Goal: Transaction & Acquisition: Purchase product/service

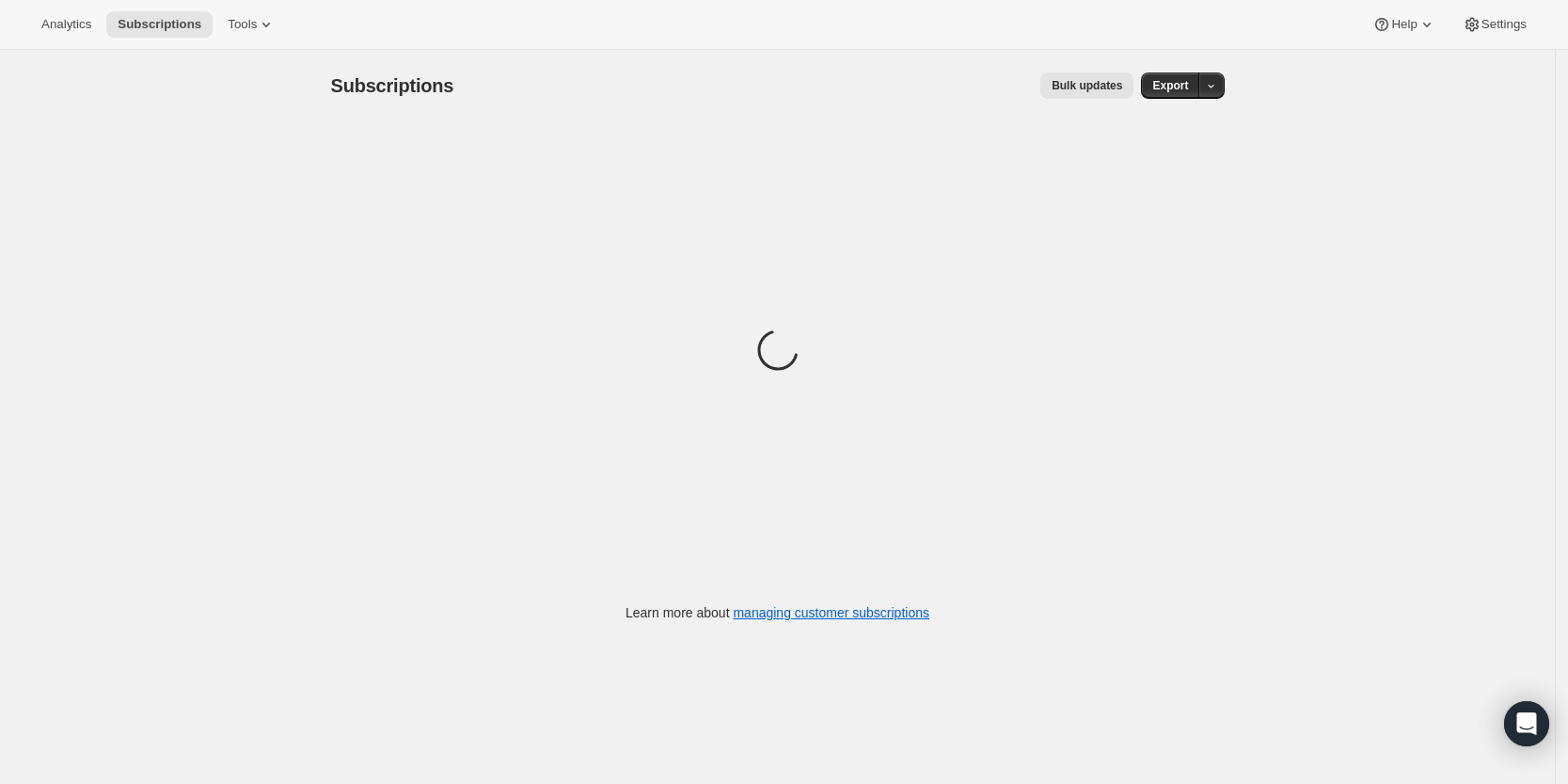
click at [386, 208] on div "Loading" at bounding box center [778, 352] width 894 height 463
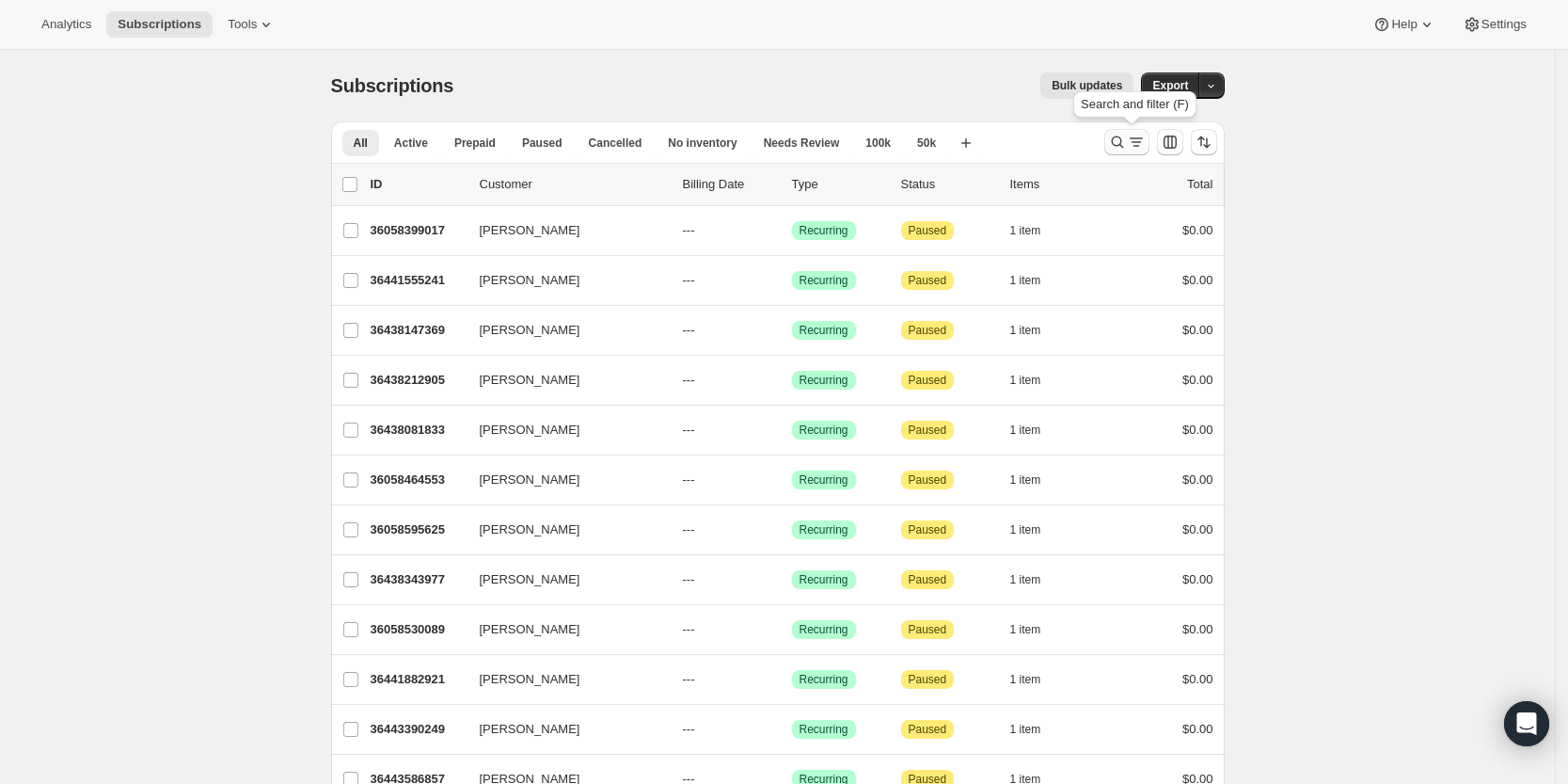
click at [1135, 138] on icon "Search and filter results" at bounding box center [1135, 141] width 19 height 19
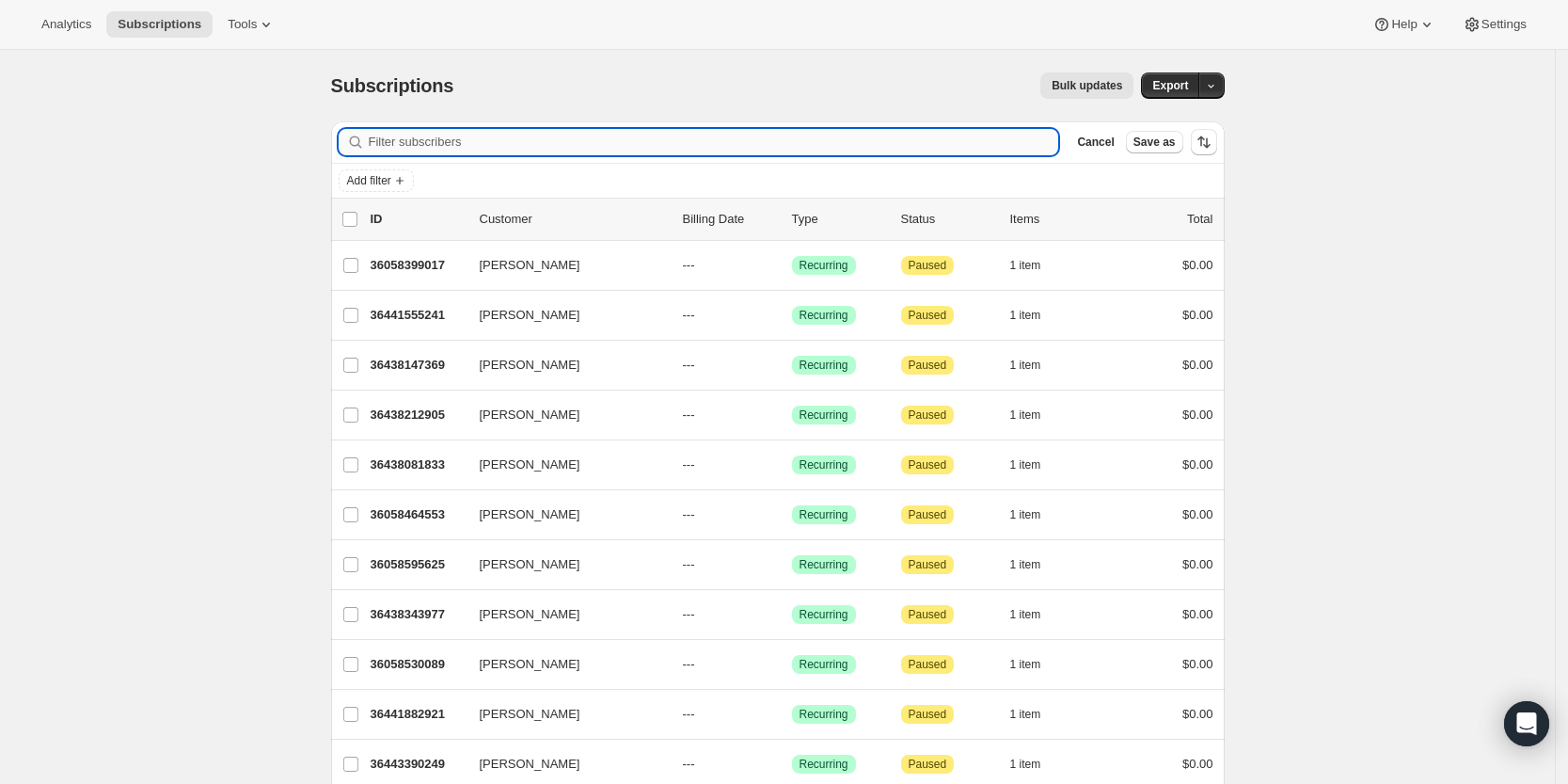
click at [933, 130] on input "Filter subscribers" at bounding box center [714, 142] width 690 height 26
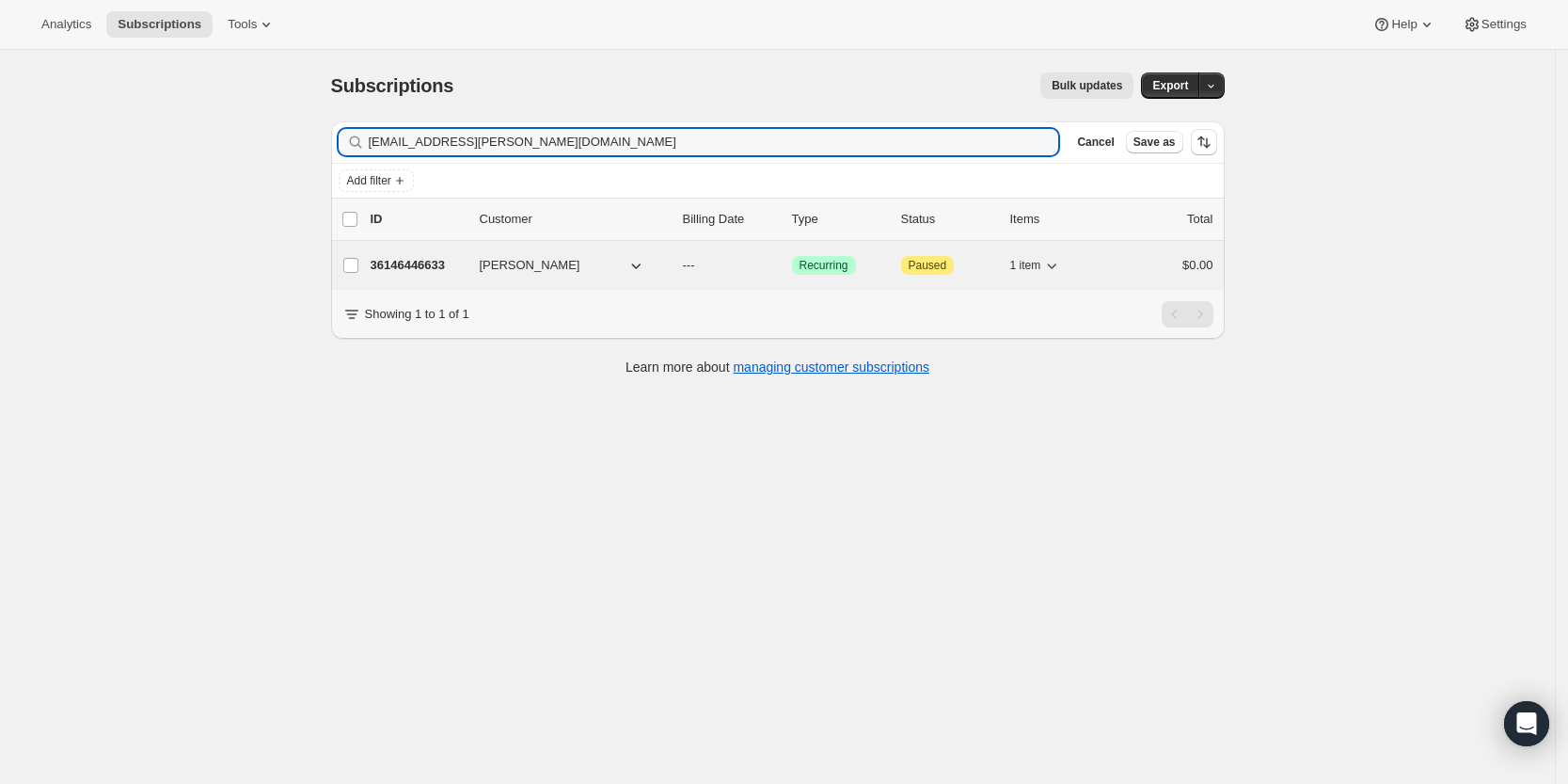
type input "effrey.olin@mountsinai.org"
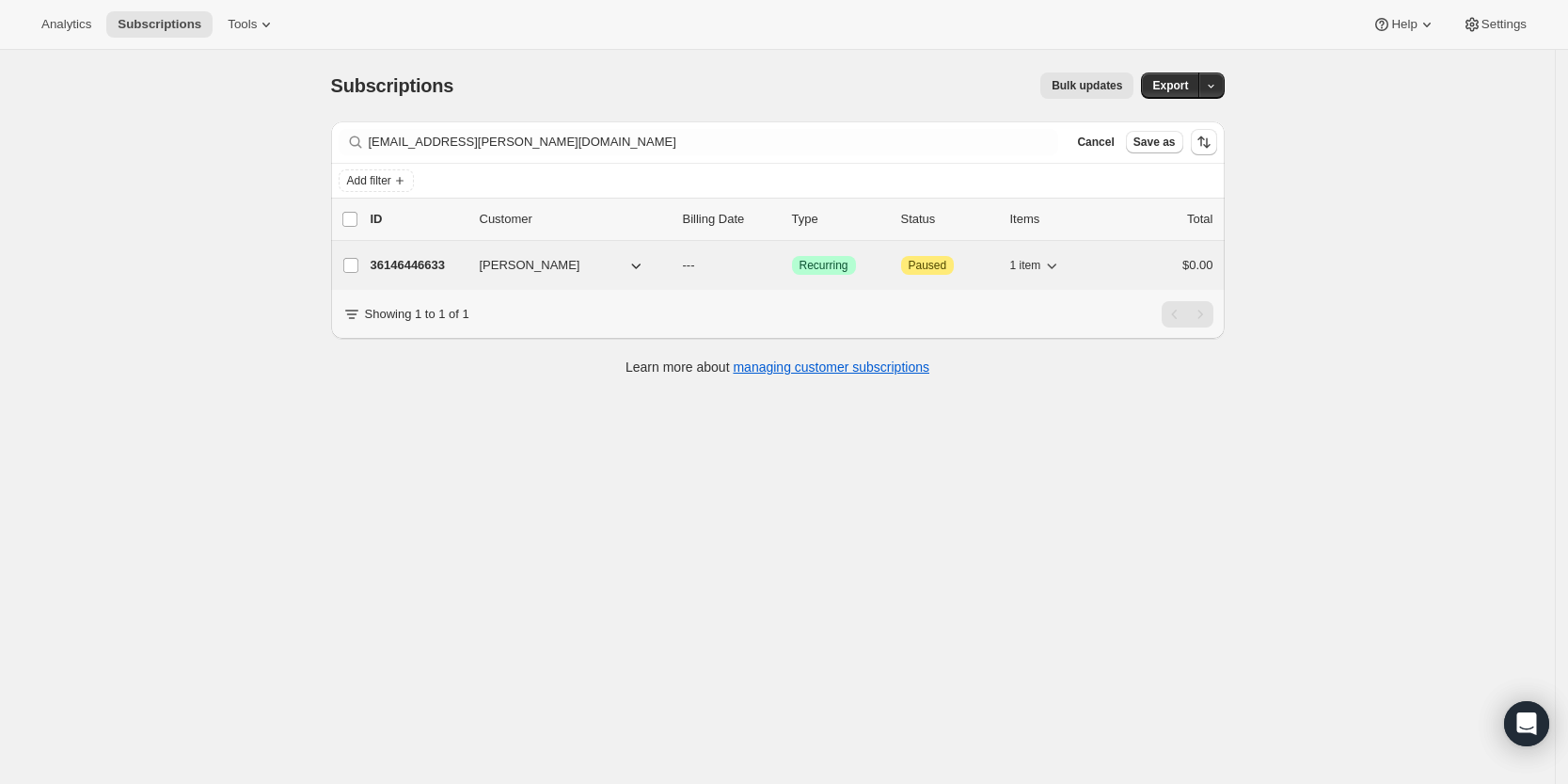
click at [428, 266] on p "36146446633" at bounding box center [418, 265] width 94 height 19
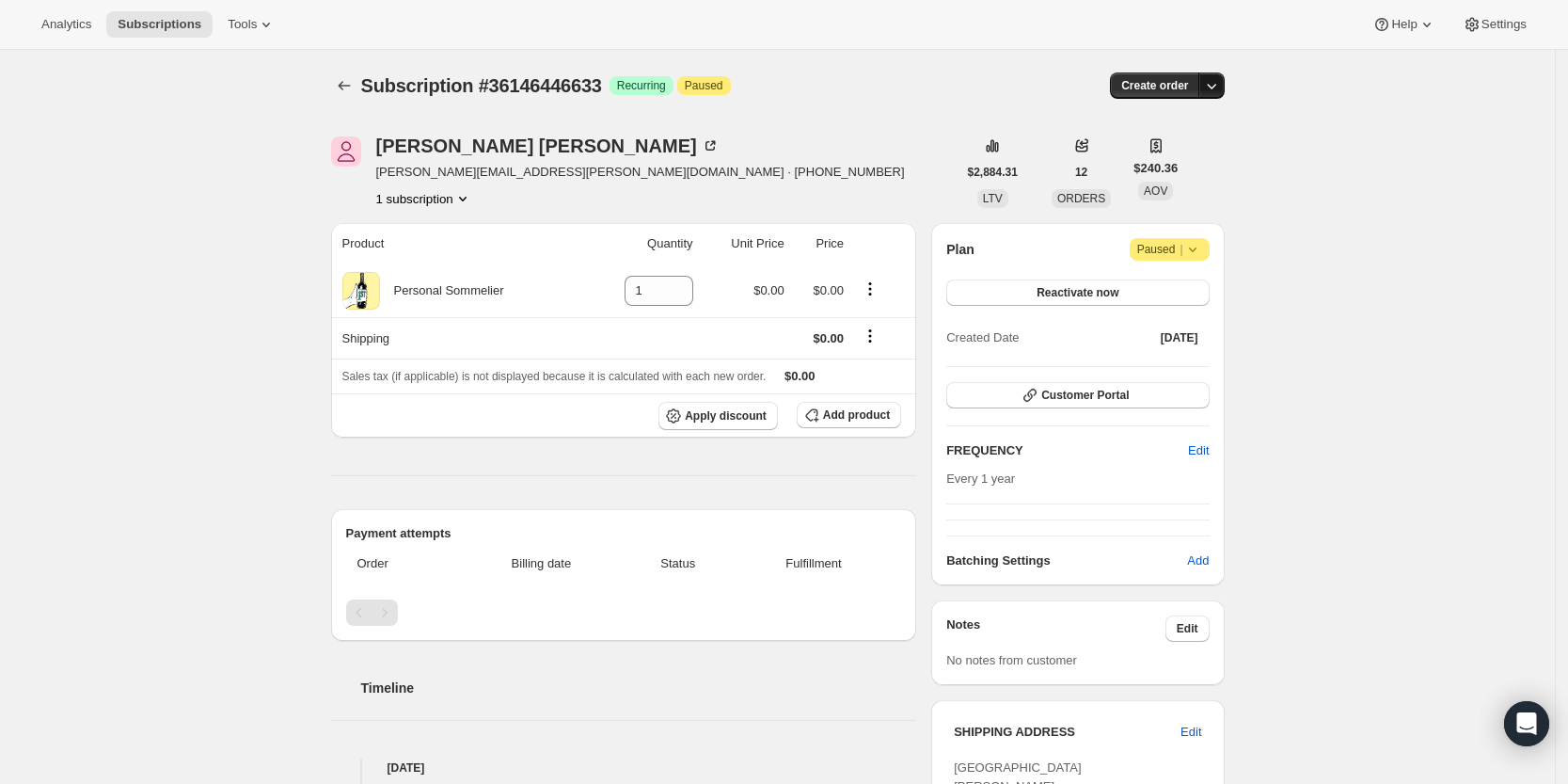
click at [1218, 90] on icon "button" at bounding box center [1211, 86] width 19 height 19
click at [1196, 153] on span "Create custom one-time order" at bounding box center [1137, 156] width 163 height 14
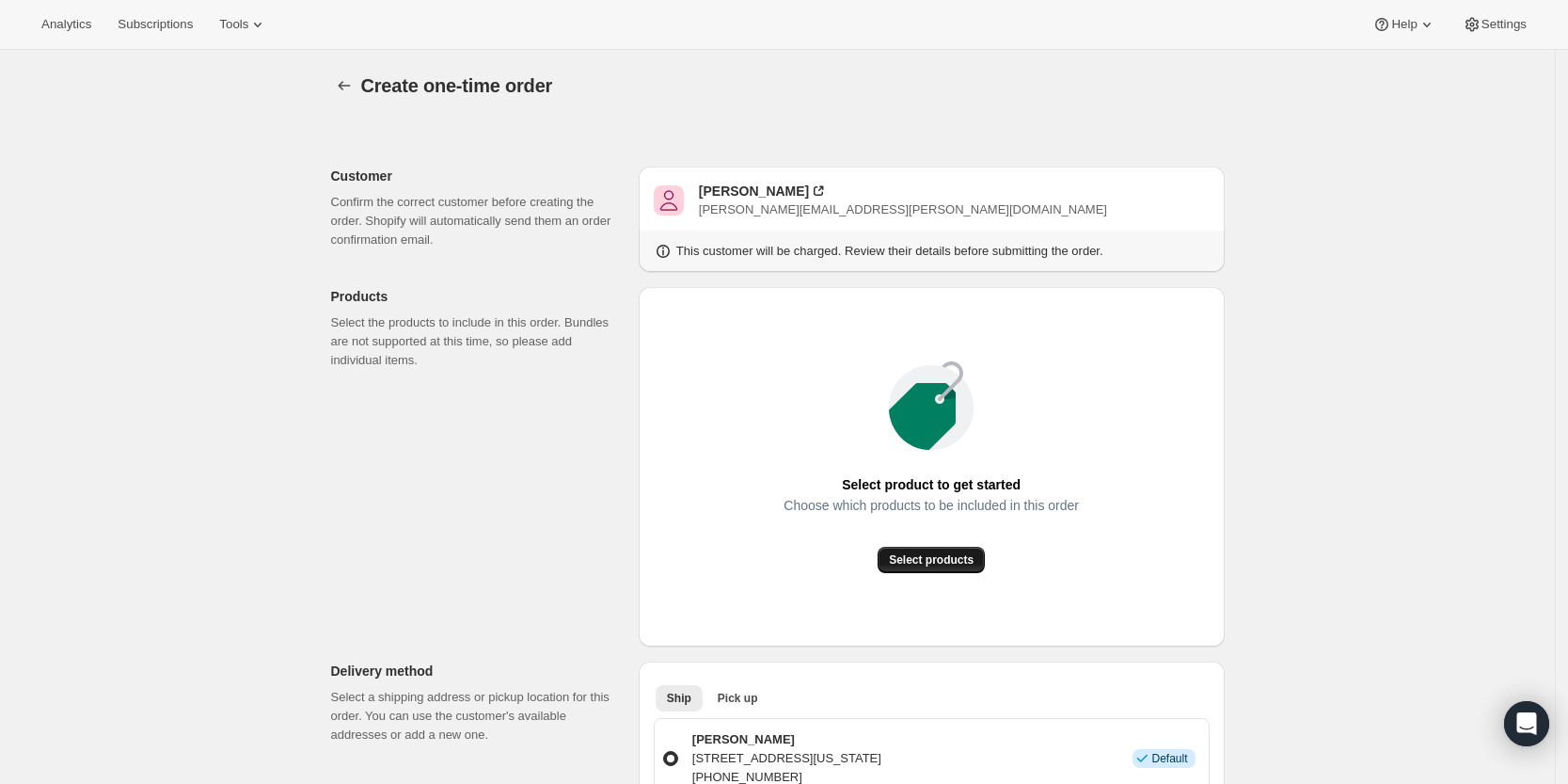
click at [952, 566] on span "Select products" at bounding box center [931, 559] width 85 height 15
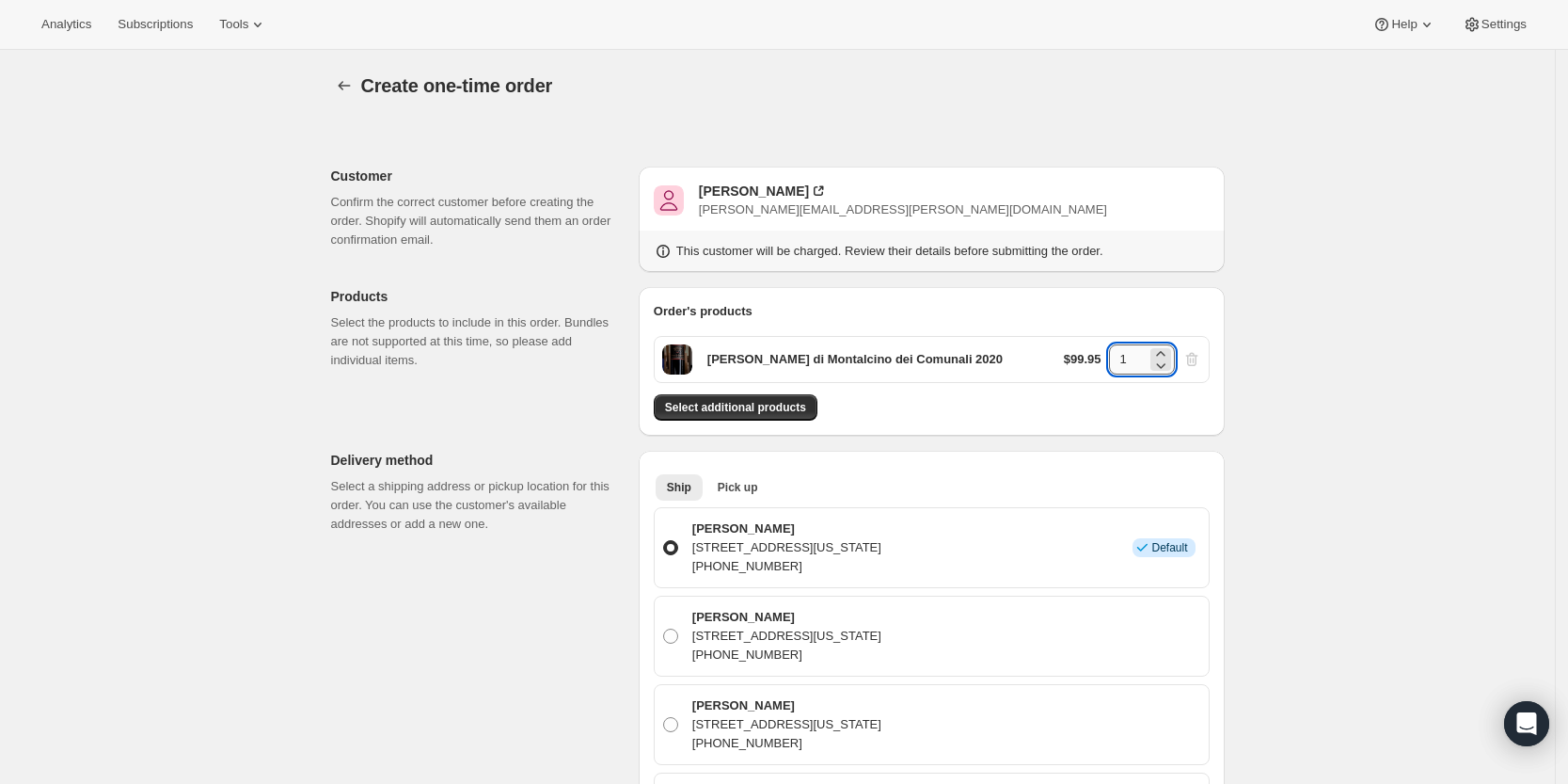
click at [1129, 362] on input "1" at bounding box center [1128, 359] width 38 height 30
click at [801, 390] on div "Order's products San Filippo Brunello di Montalcino dei Comunali 2020 $99.95 1 …" at bounding box center [931, 361] width 556 height 118
click at [797, 406] on span "Select additional products" at bounding box center [736, 407] width 141 height 15
click at [1136, 358] on input "1" at bounding box center [1128, 359] width 38 height 30
type input "6"
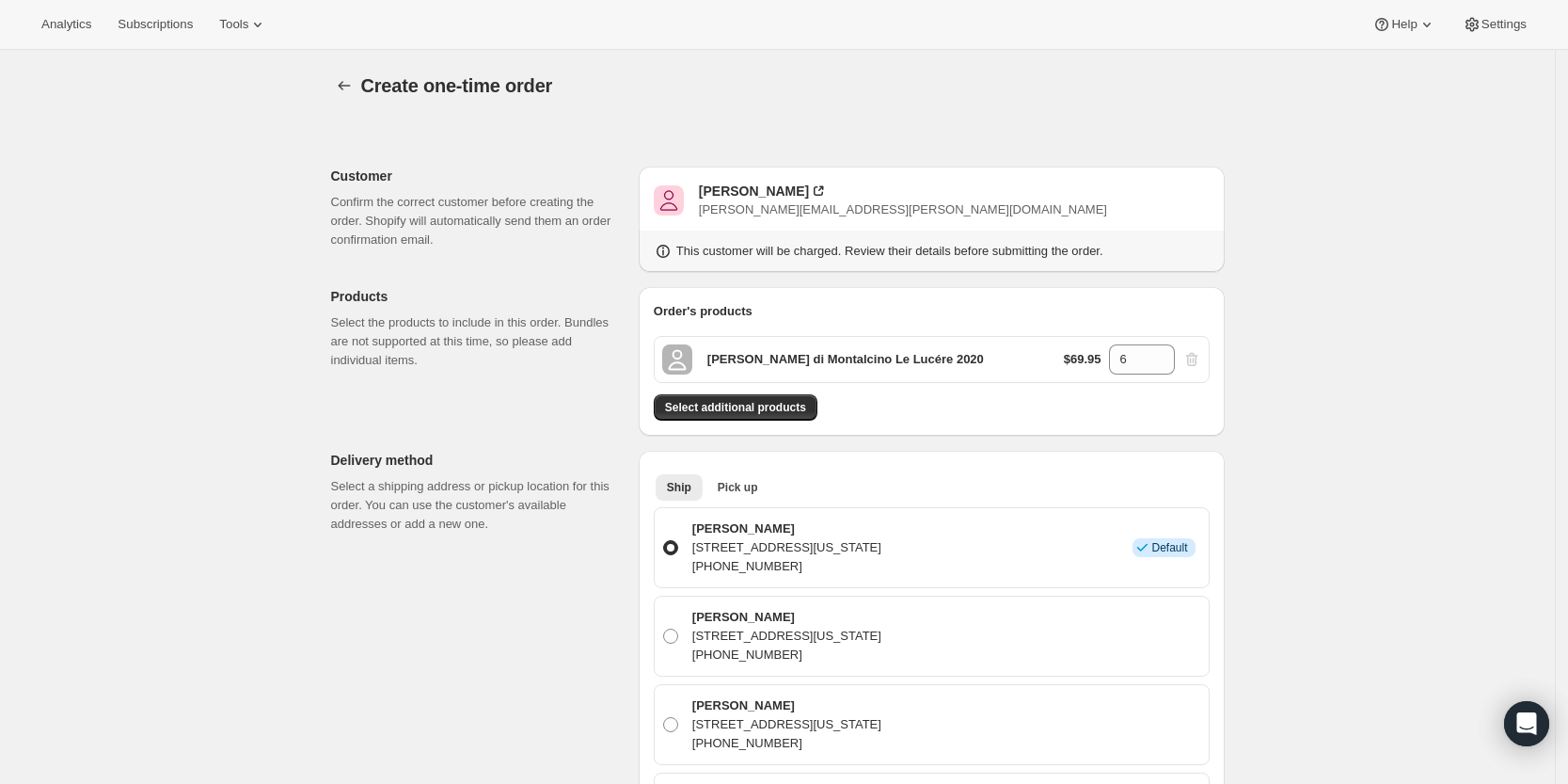
click at [792, 403] on span "Select additional products" at bounding box center [736, 407] width 141 height 15
click at [789, 412] on span "Select additional products" at bounding box center [736, 407] width 141 height 15
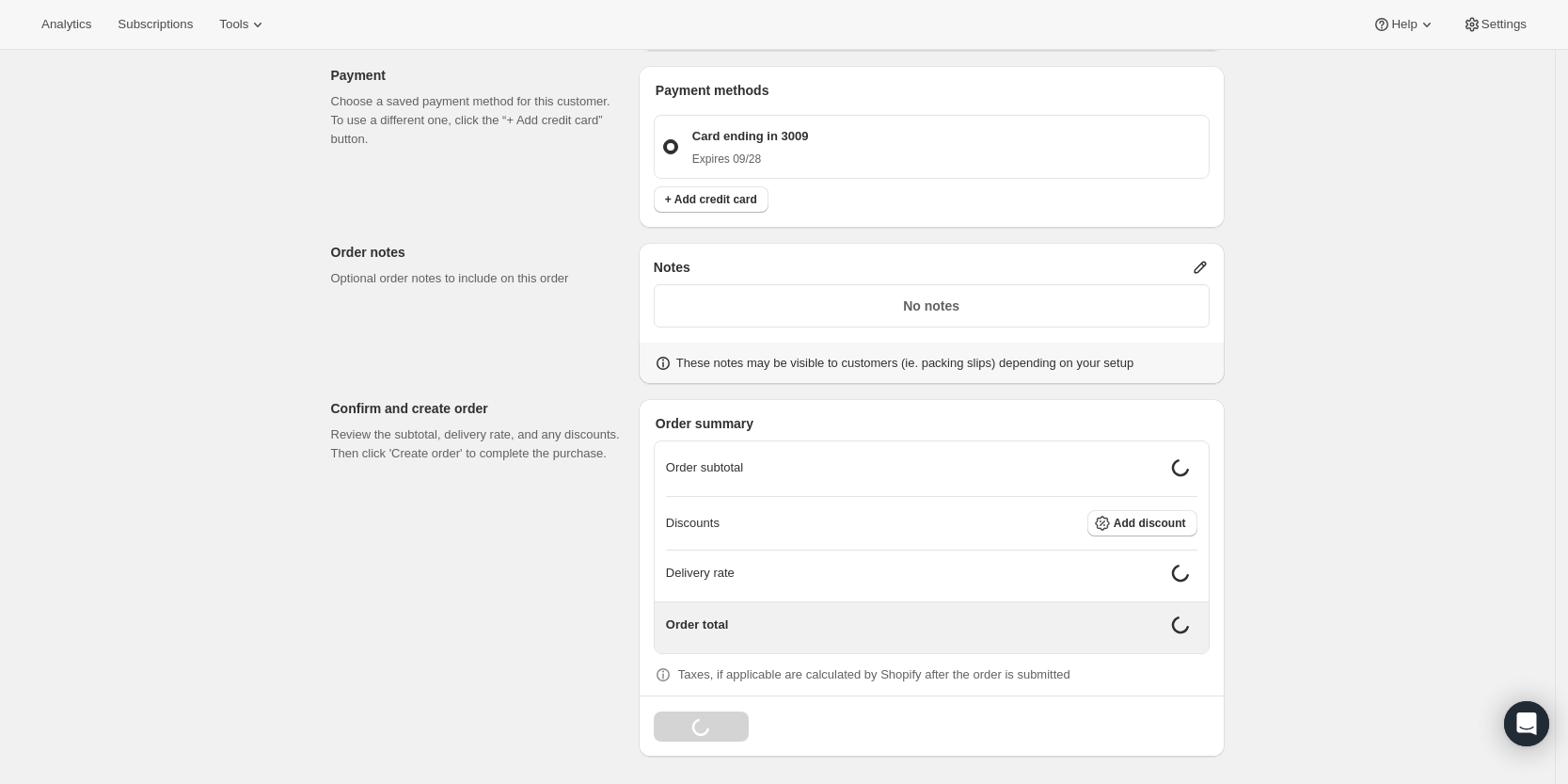
scroll to position [1054, 0]
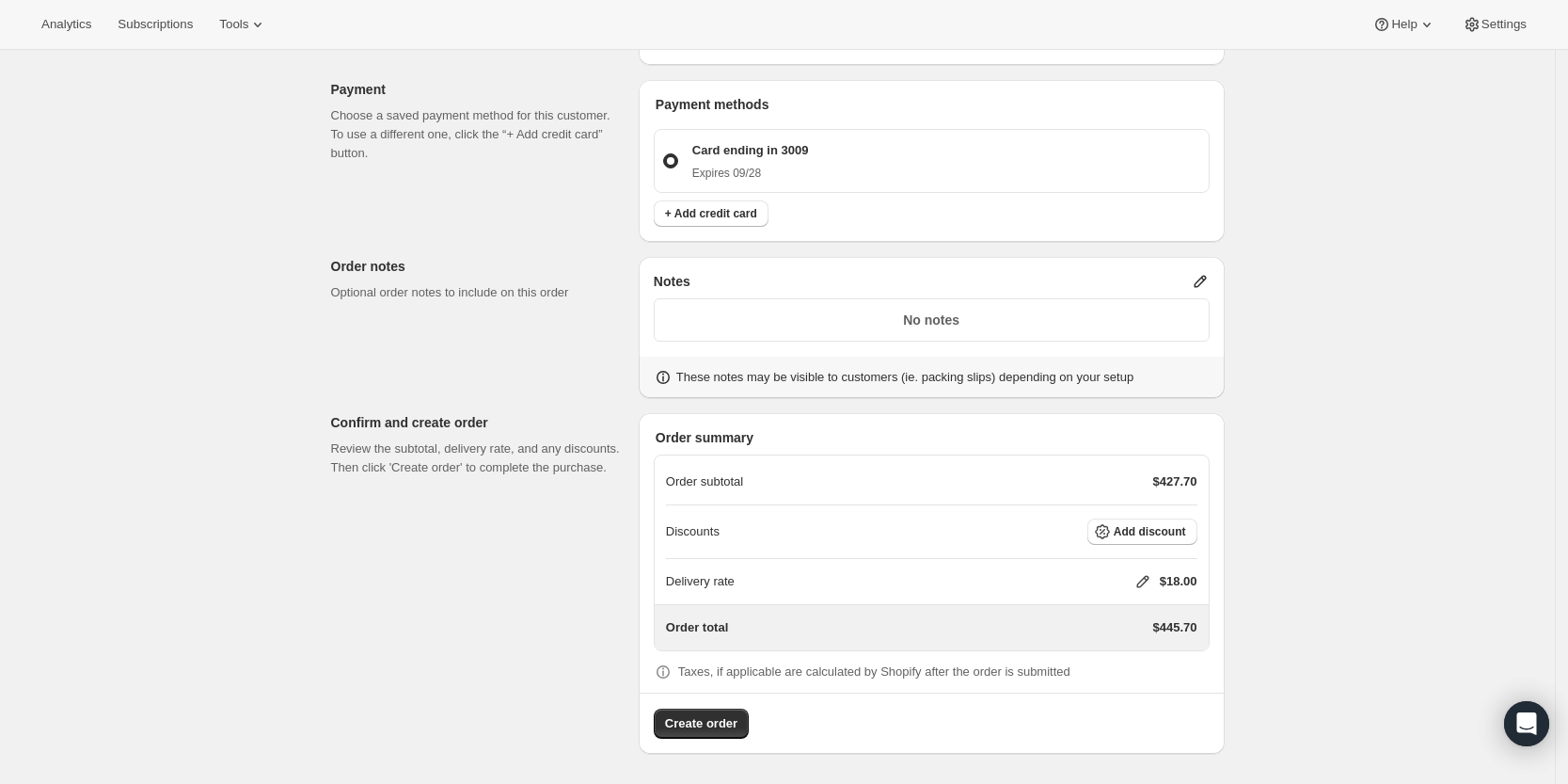
click at [1145, 581] on icon at bounding box center [1142, 582] width 12 height 12
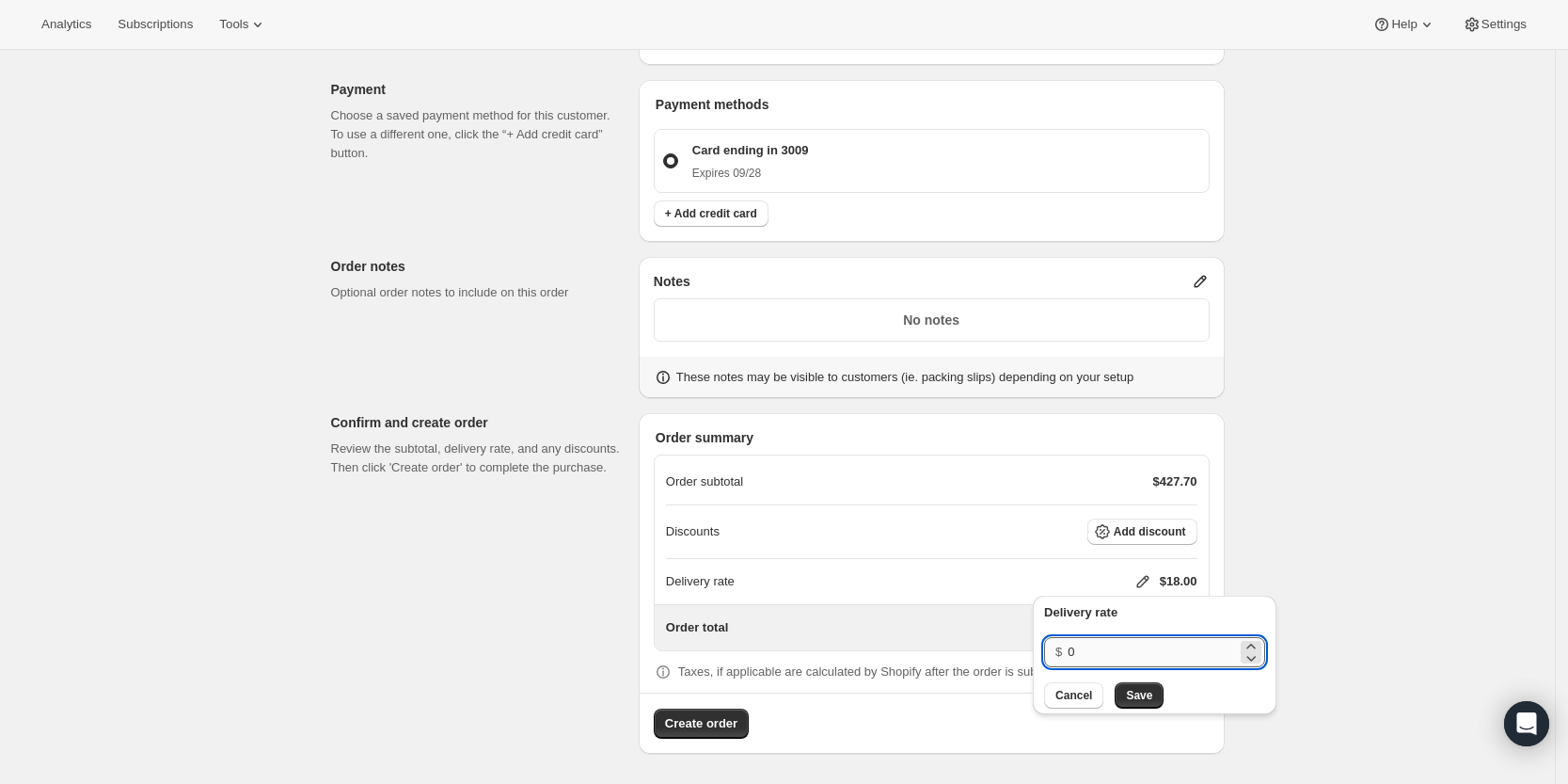
click at [1119, 654] on input "0" at bounding box center [1152, 652] width 169 height 30
type input "0"
click at [1131, 688] on span "Save" at bounding box center [1138, 694] width 26 height 15
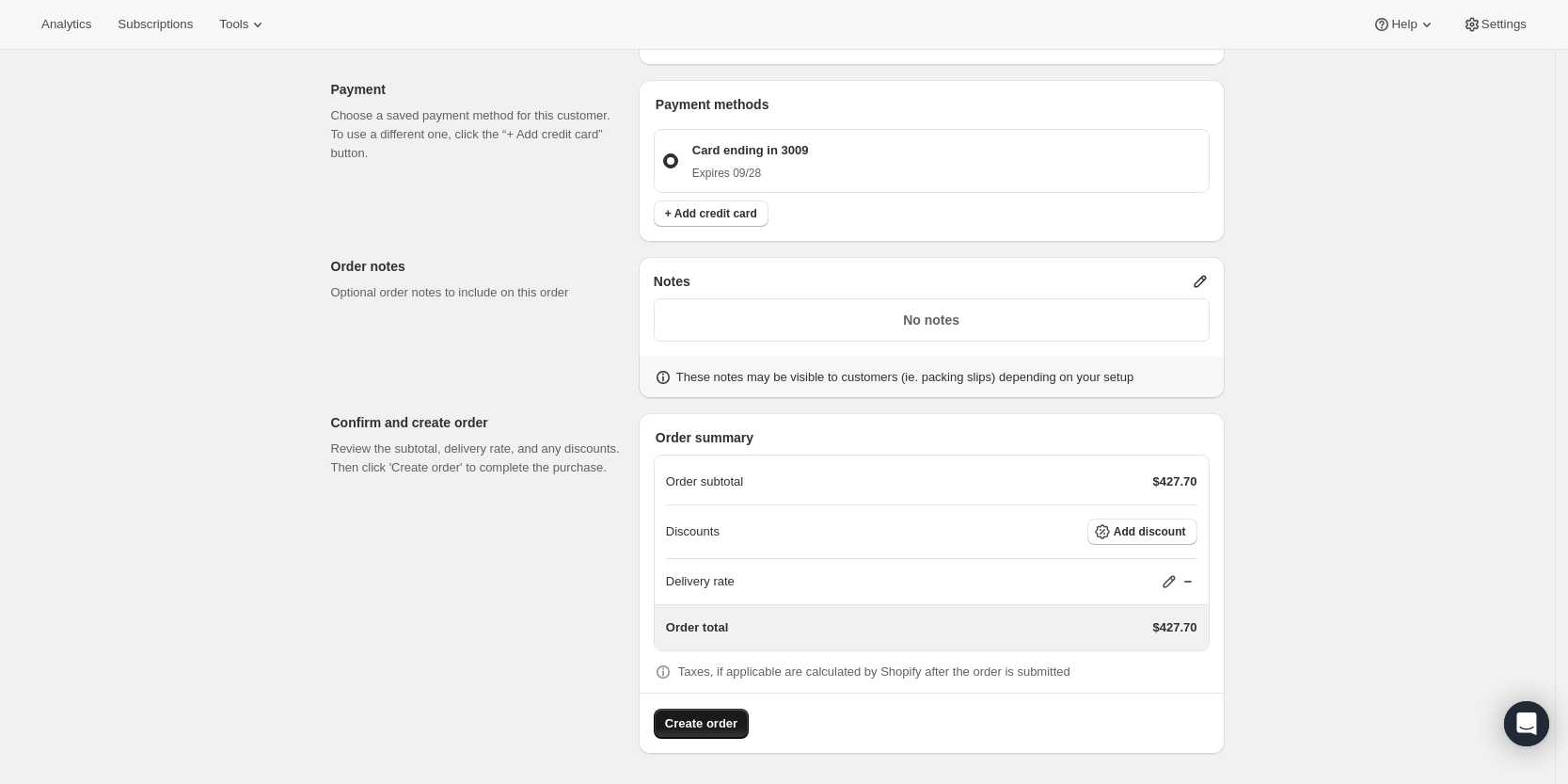
click at [740, 738] on button "Create order" at bounding box center [701, 723] width 95 height 30
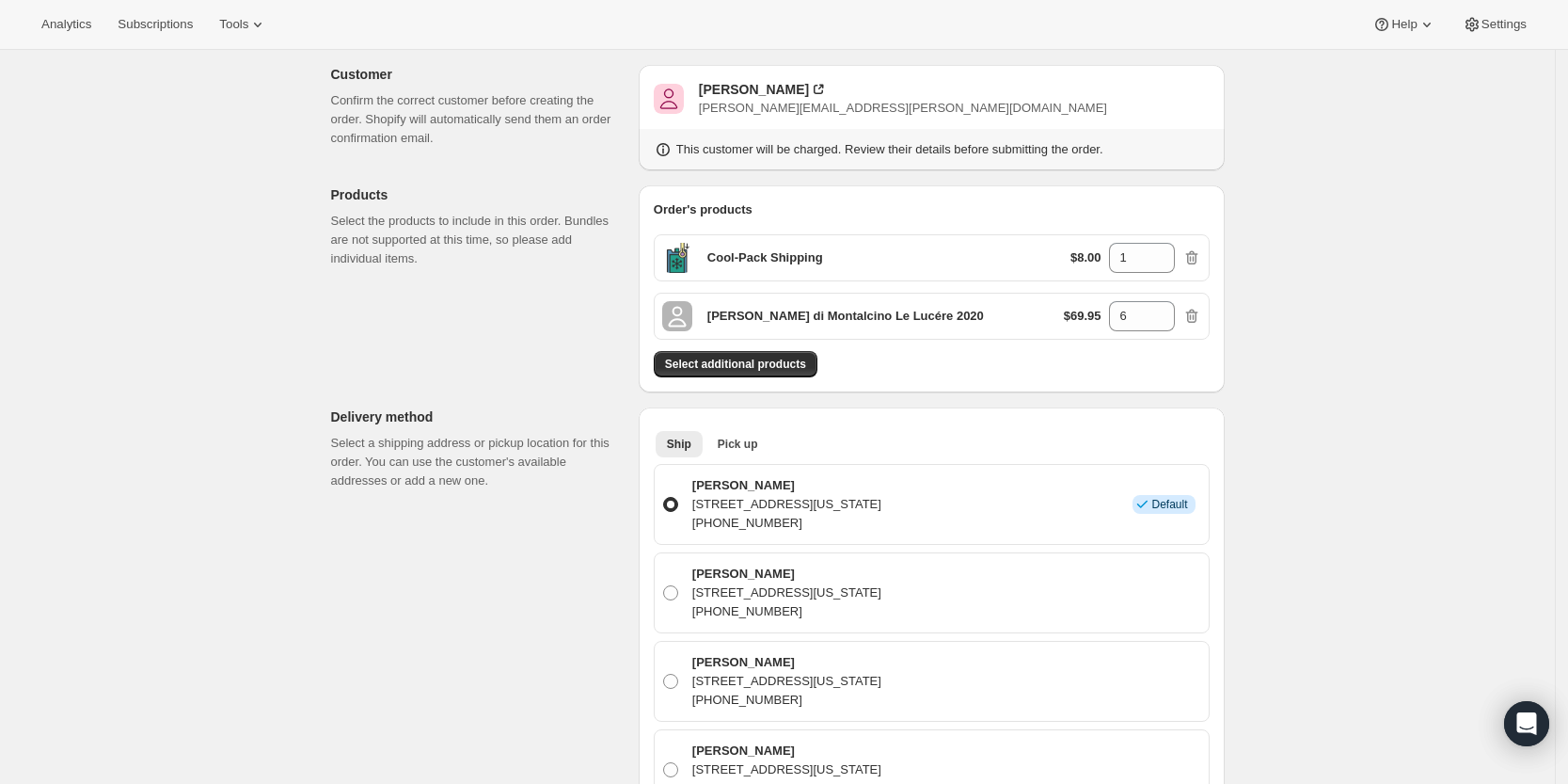
scroll to position [0, 0]
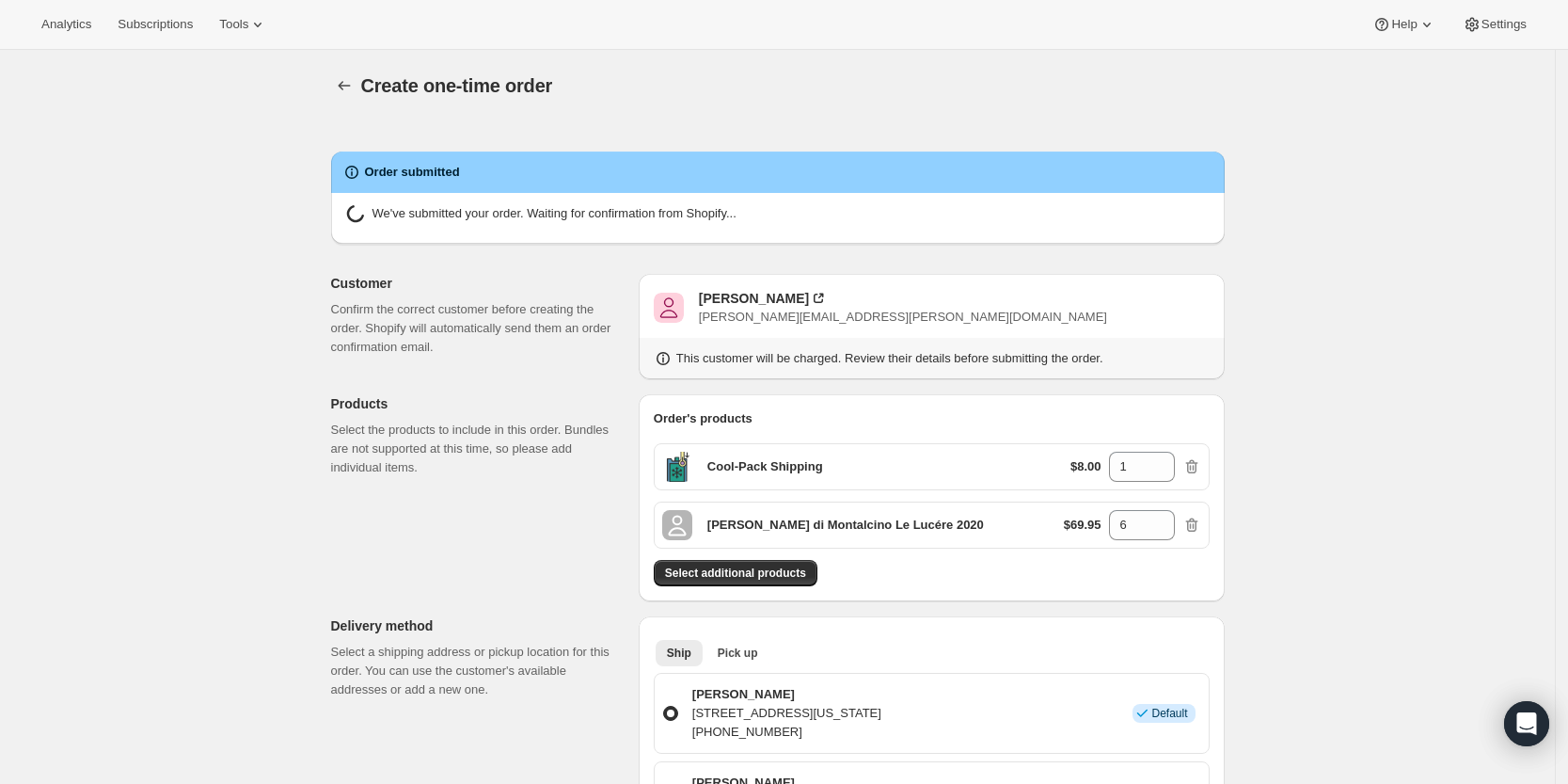
radio input "true"
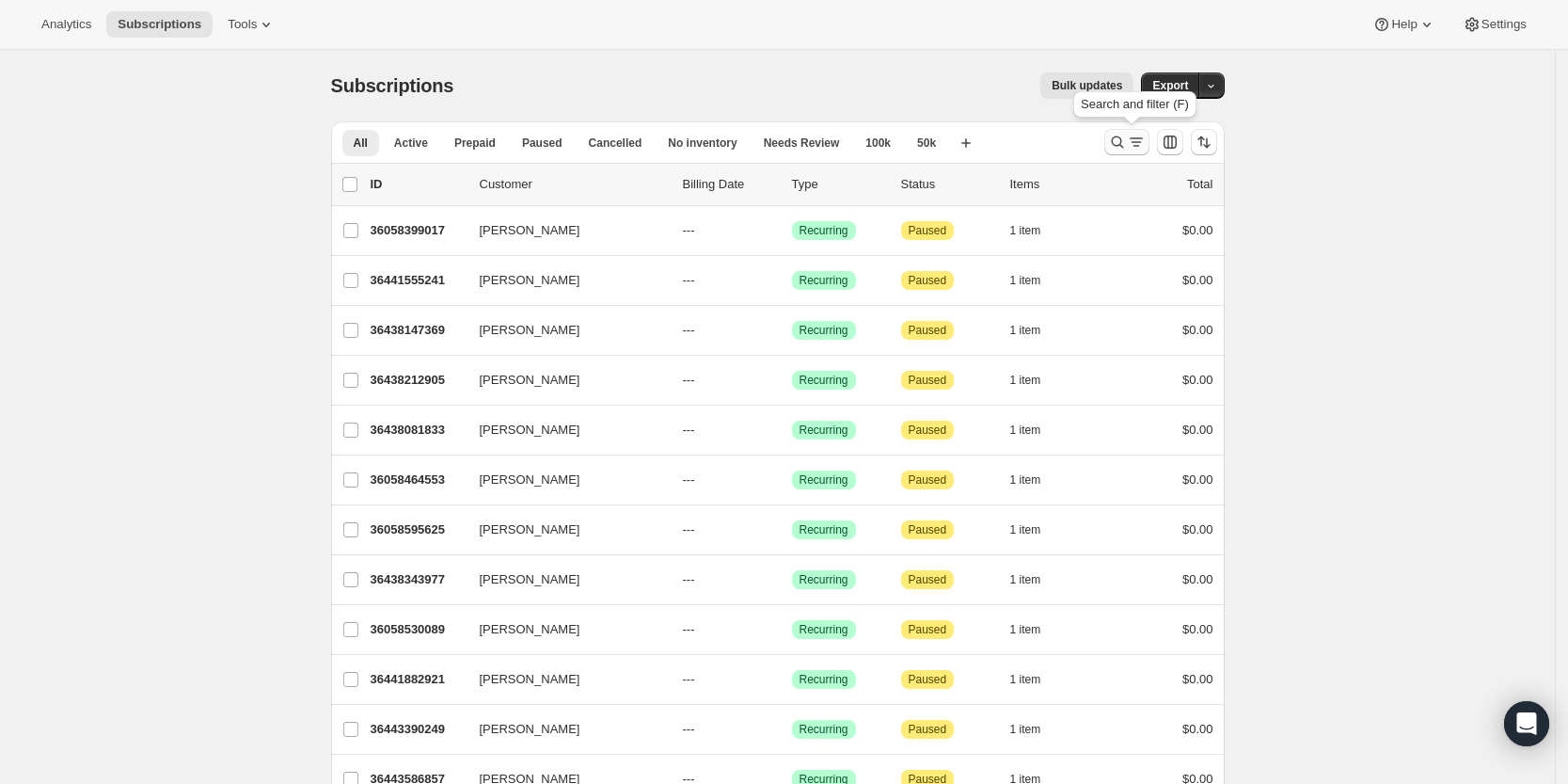
click at [1140, 139] on icon "Search and filter results" at bounding box center [1135, 141] width 19 height 19
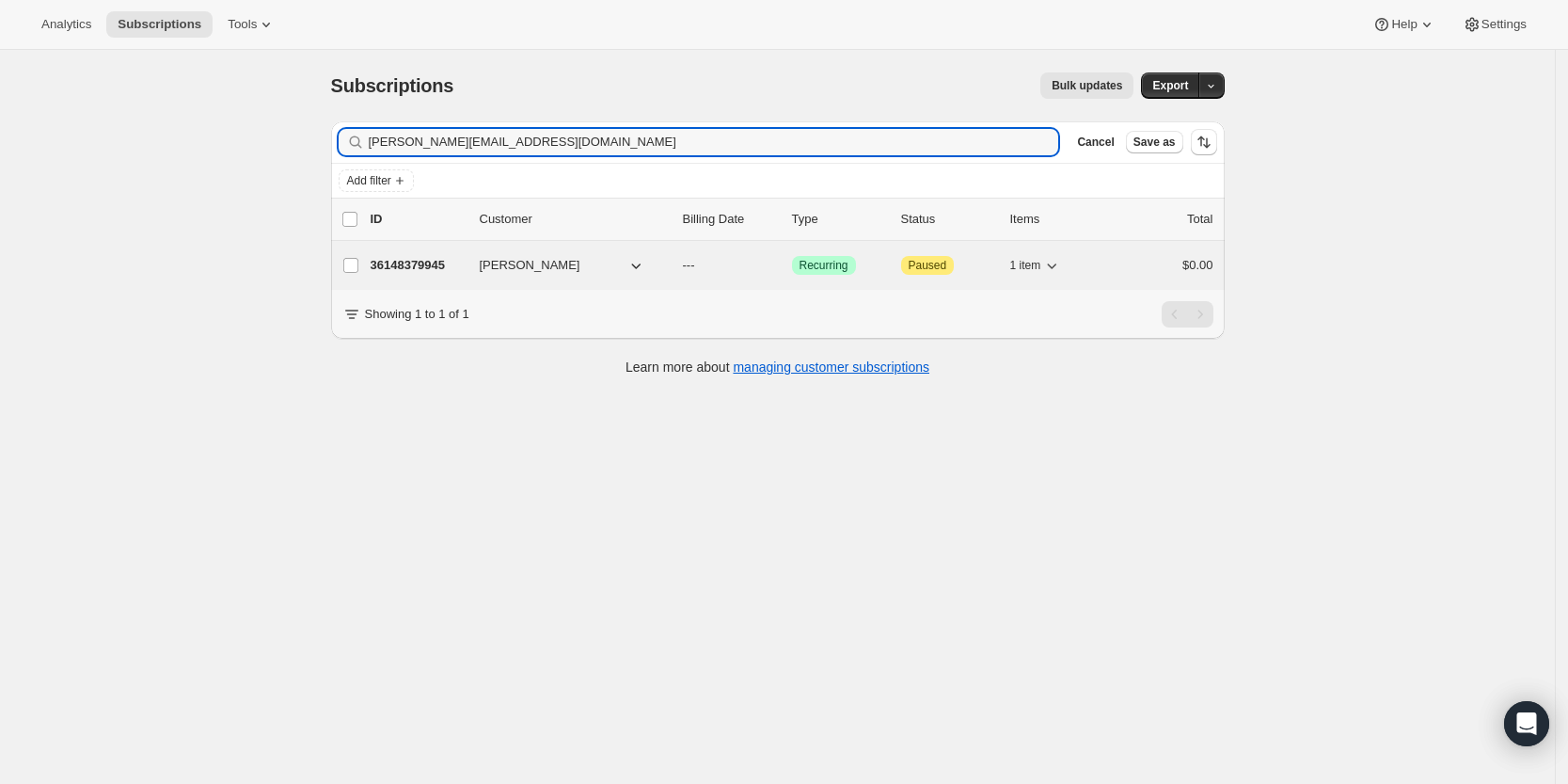
type input "chen@eq-cap.com"
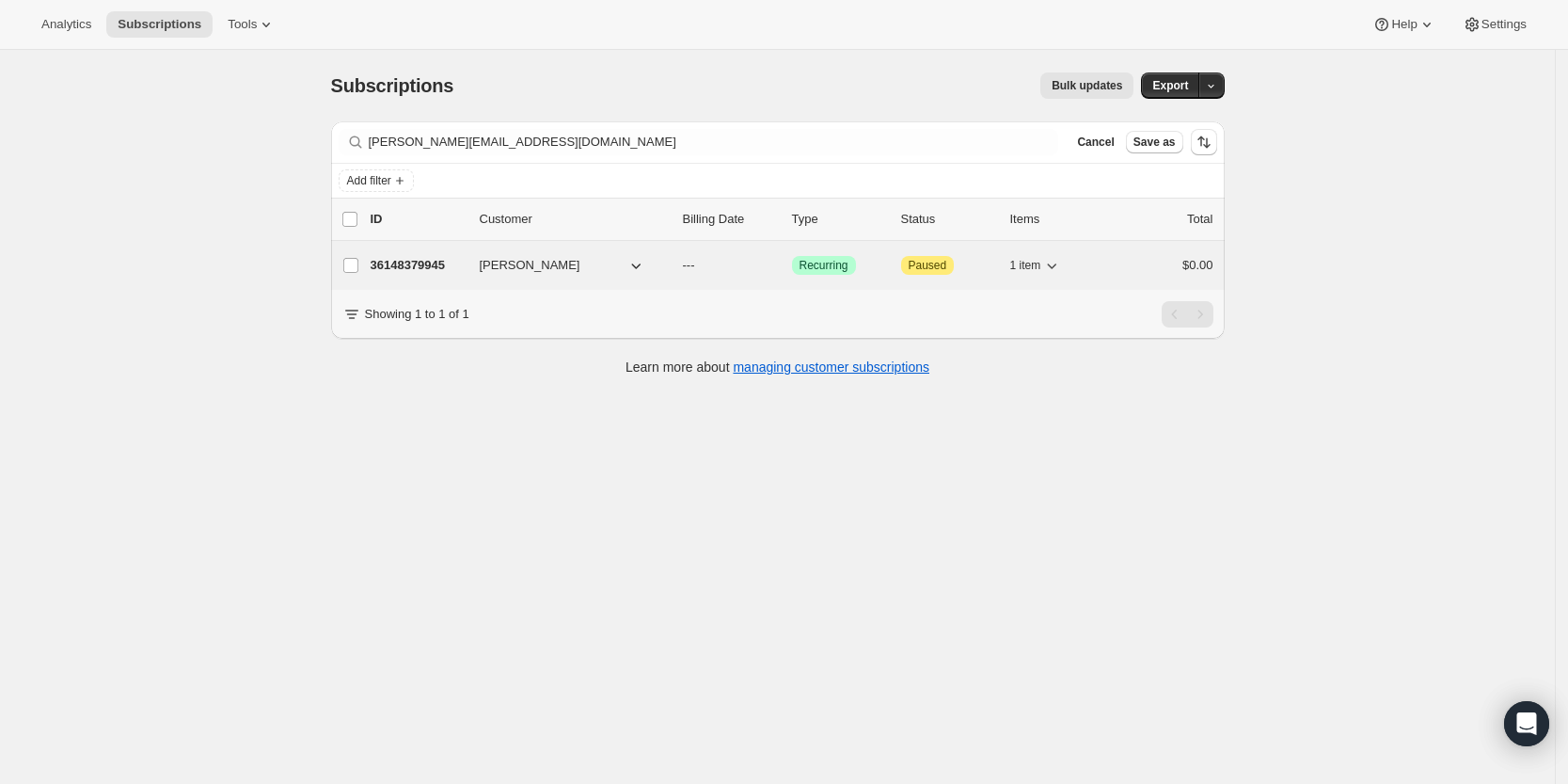
click at [429, 266] on p "36148379945" at bounding box center [418, 265] width 94 height 19
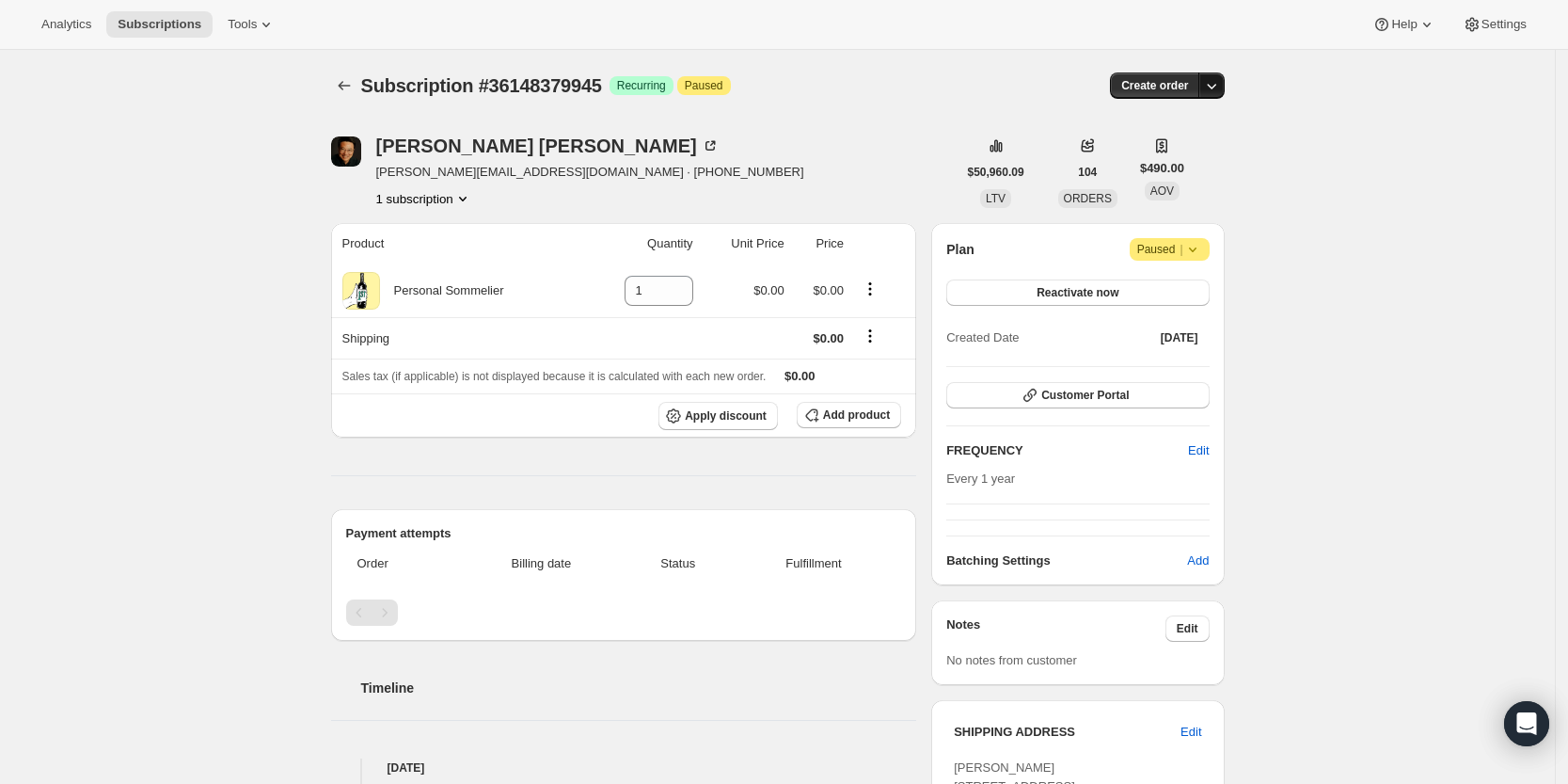
click at [1217, 92] on icon "button" at bounding box center [1211, 86] width 19 height 19
click at [1195, 152] on span "Create custom one-time order" at bounding box center [1137, 156] width 163 height 14
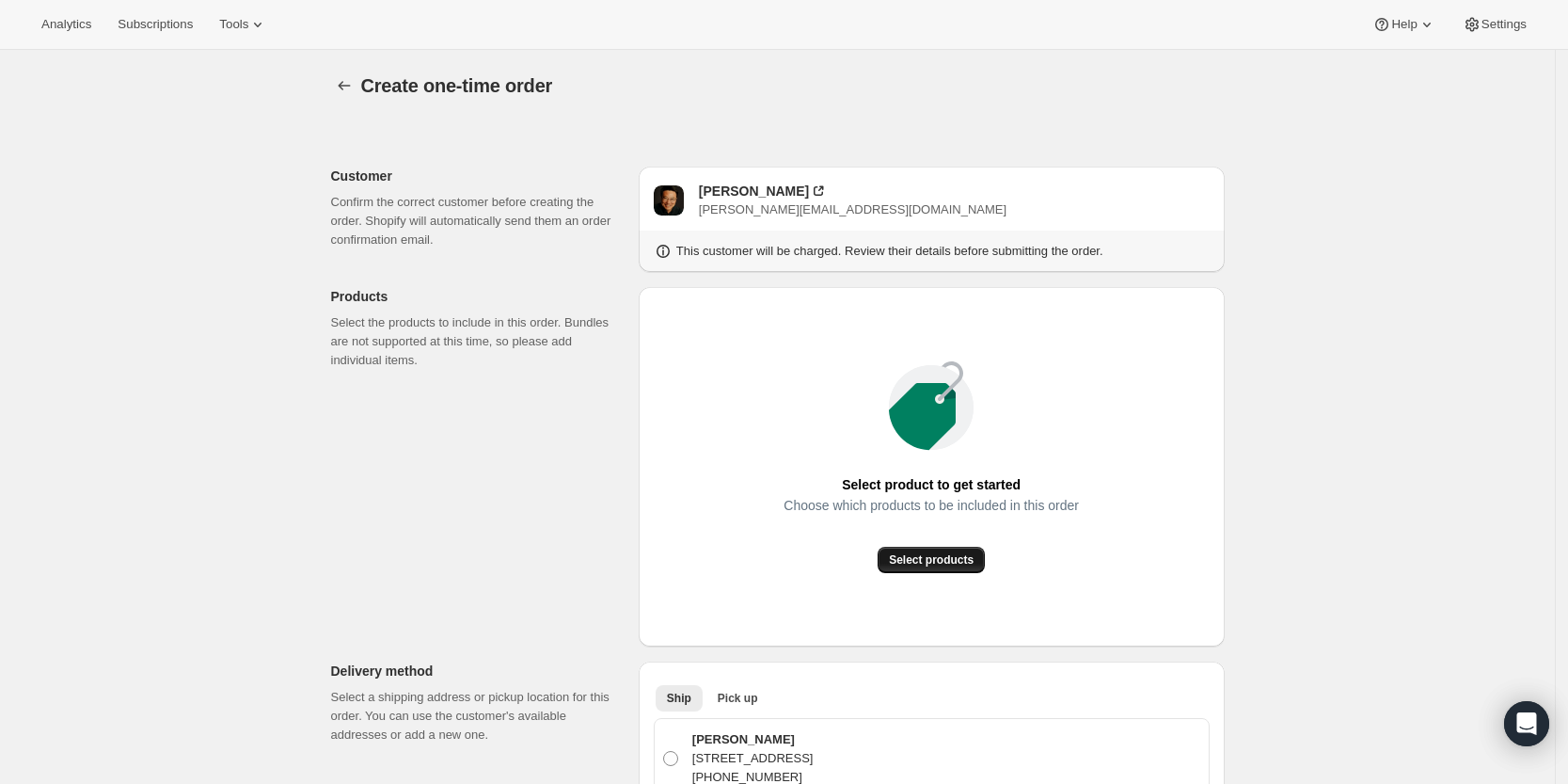
click at [945, 555] on span "Select products" at bounding box center [931, 559] width 85 height 15
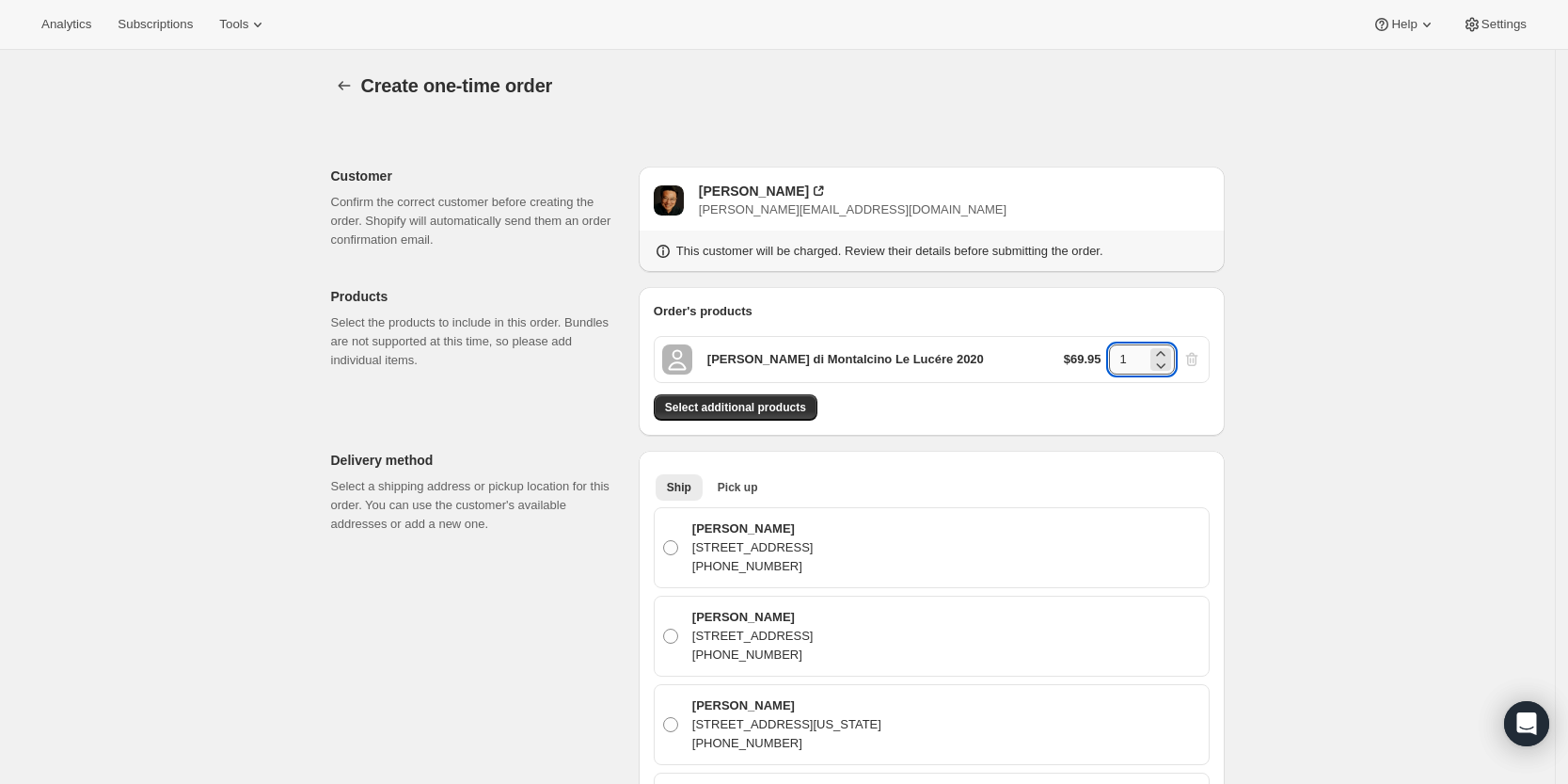
click at [1145, 351] on input "1" at bounding box center [1128, 359] width 38 height 30
type input "4"
click at [791, 401] on span "Select additional products" at bounding box center [736, 407] width 141 height 15
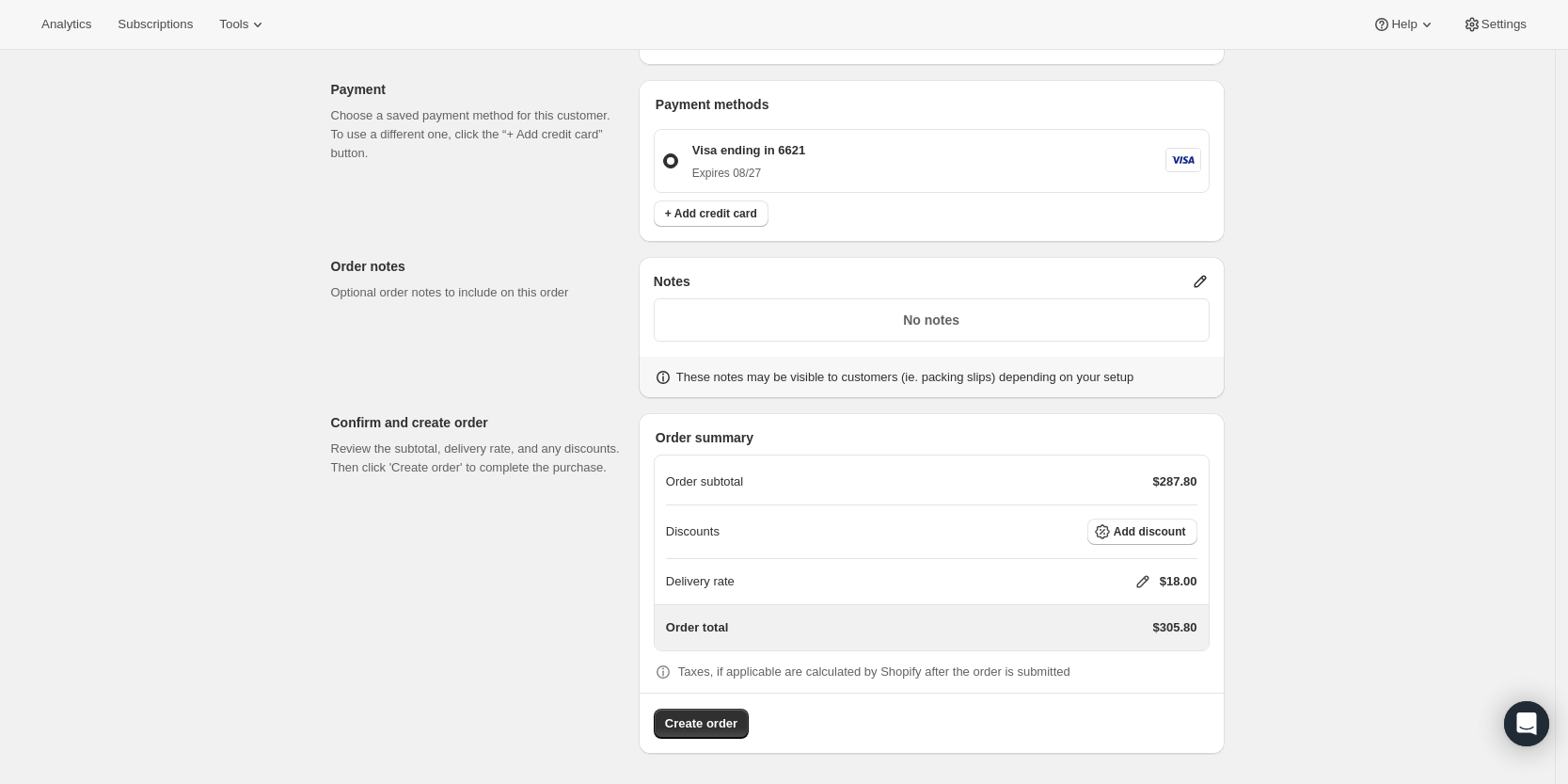
scroll to position [984, 0]
click at [1147, 580] on icon at bounding box center [1142, 581] width 19 height 19
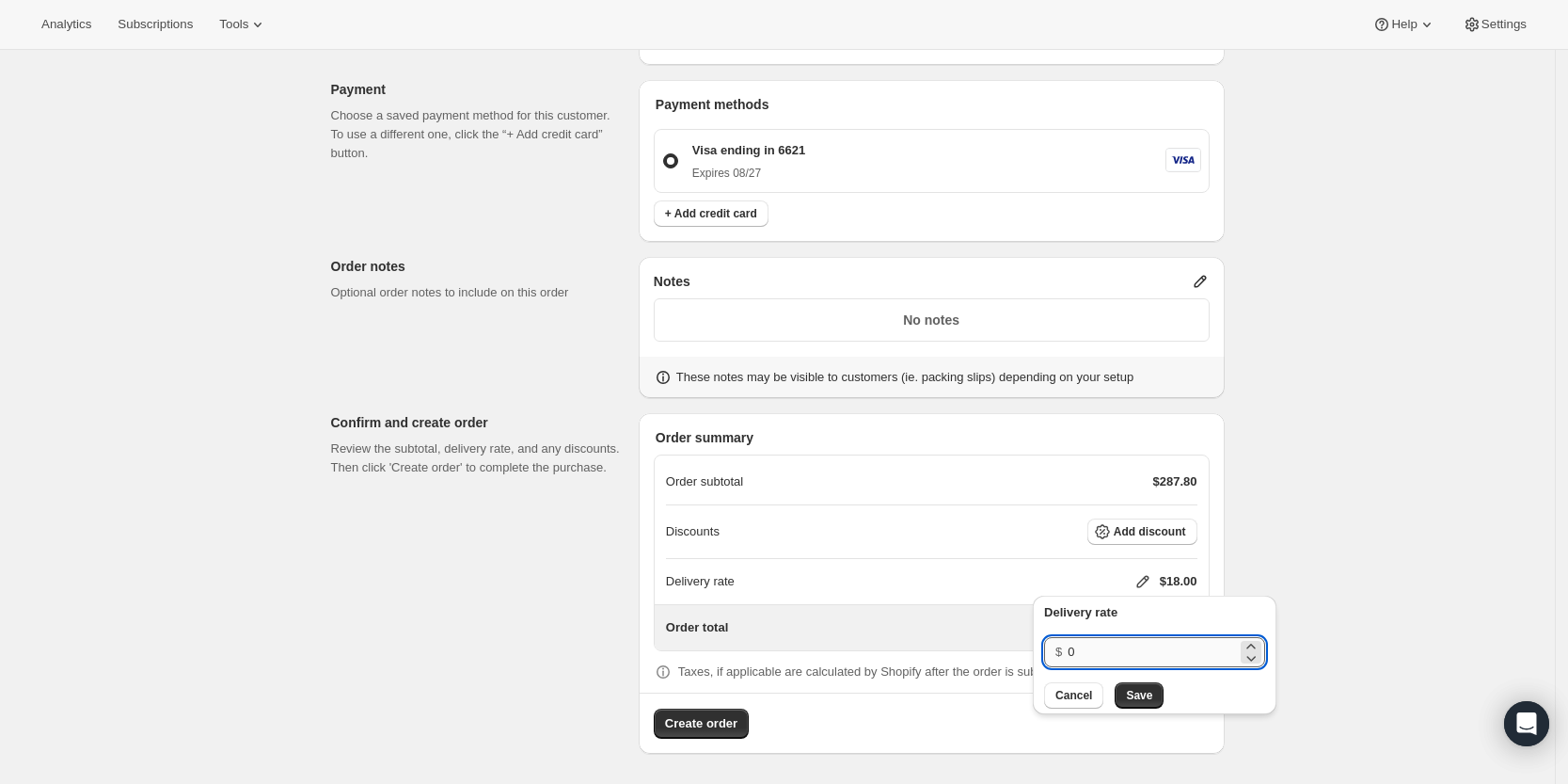
click at [1140, 637] on input "0" at bounding box center [1152, 652] width 169 height 30
type input "0"
click at [1132, 701] on span "Save" at bounding box center [1138, 694] width 26 height 15
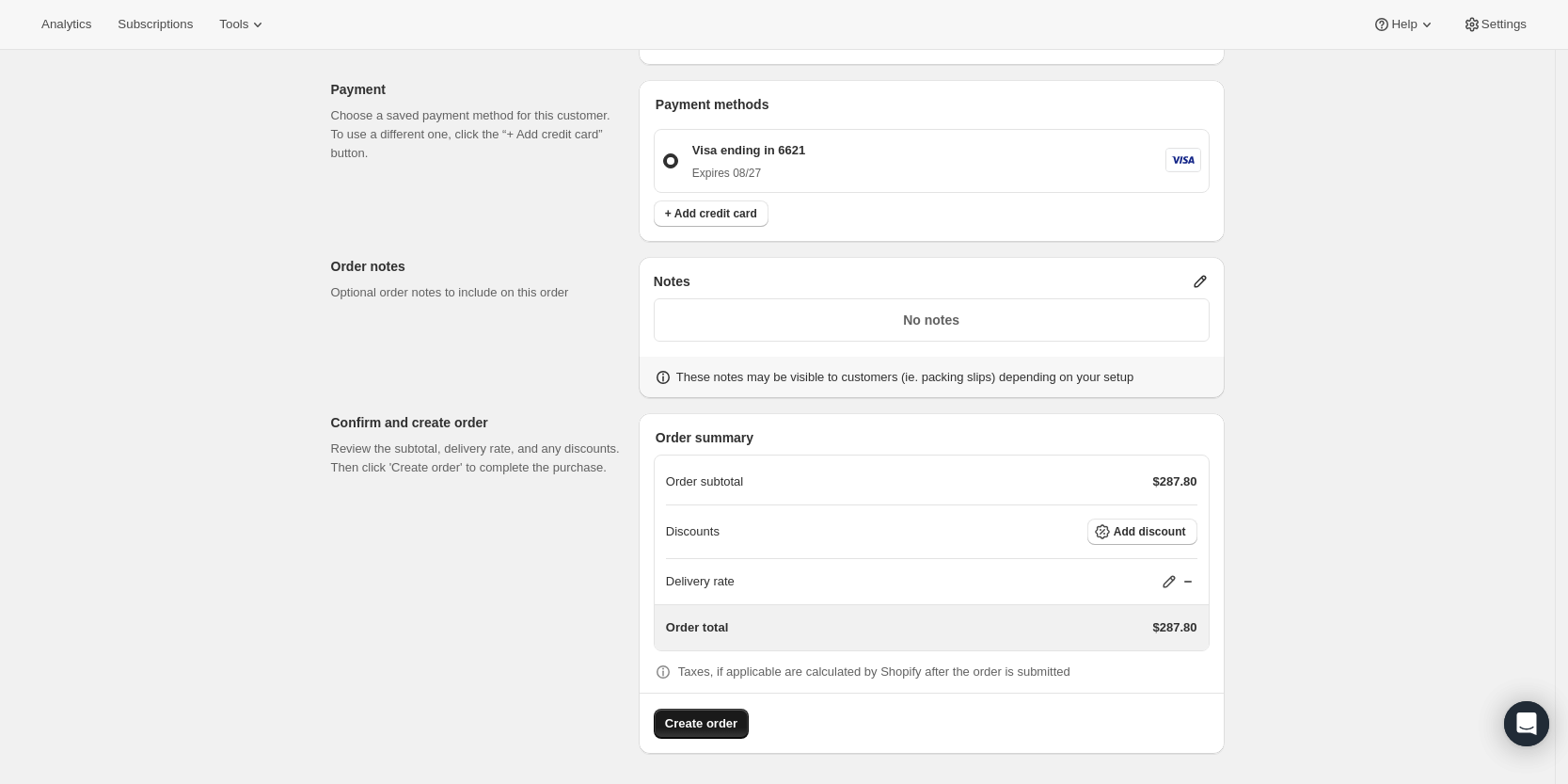
click at [701, 721] on span "Create order" at bounding box center [701, 723] width 73 height 19
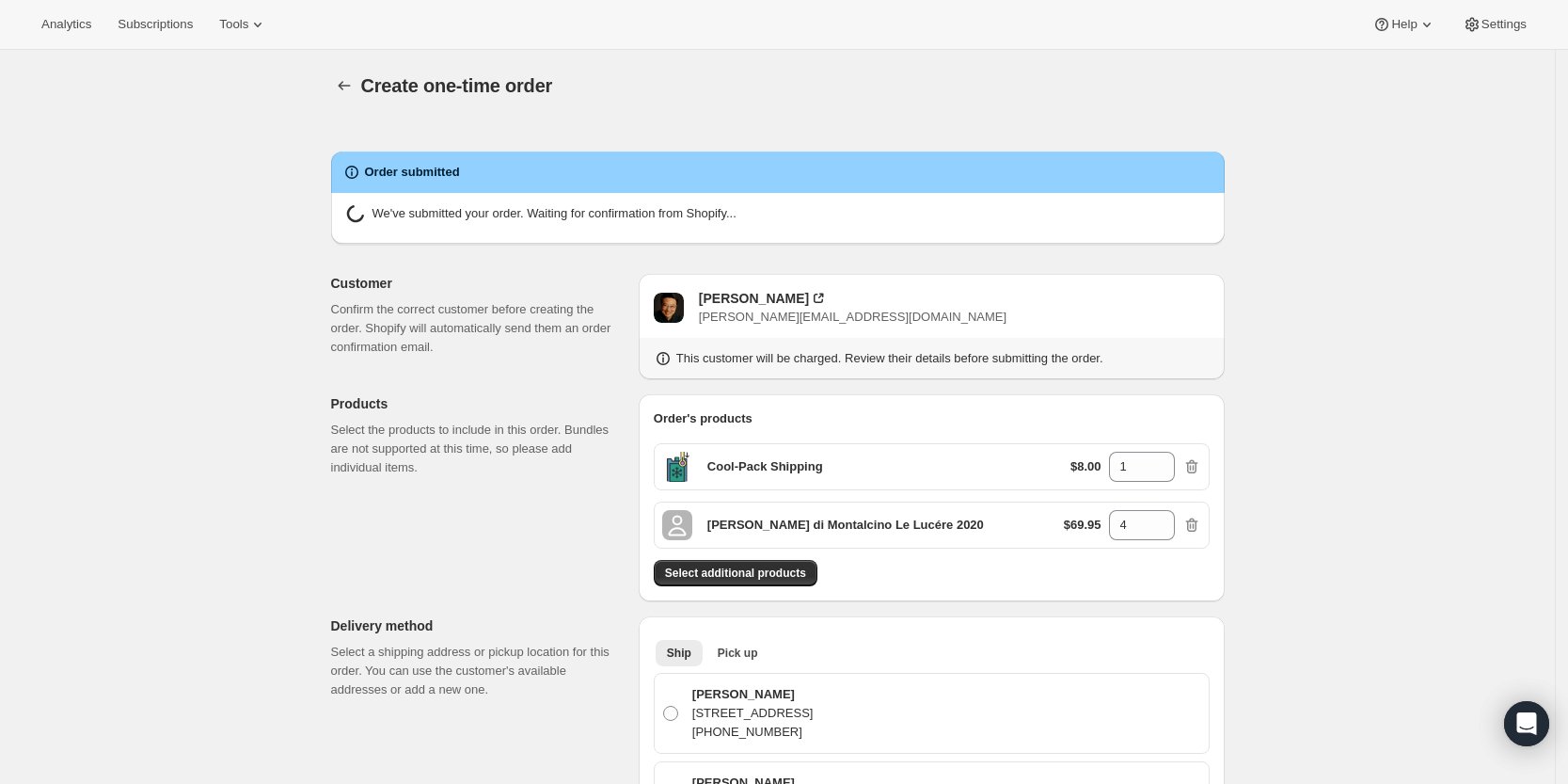
radio input "true"
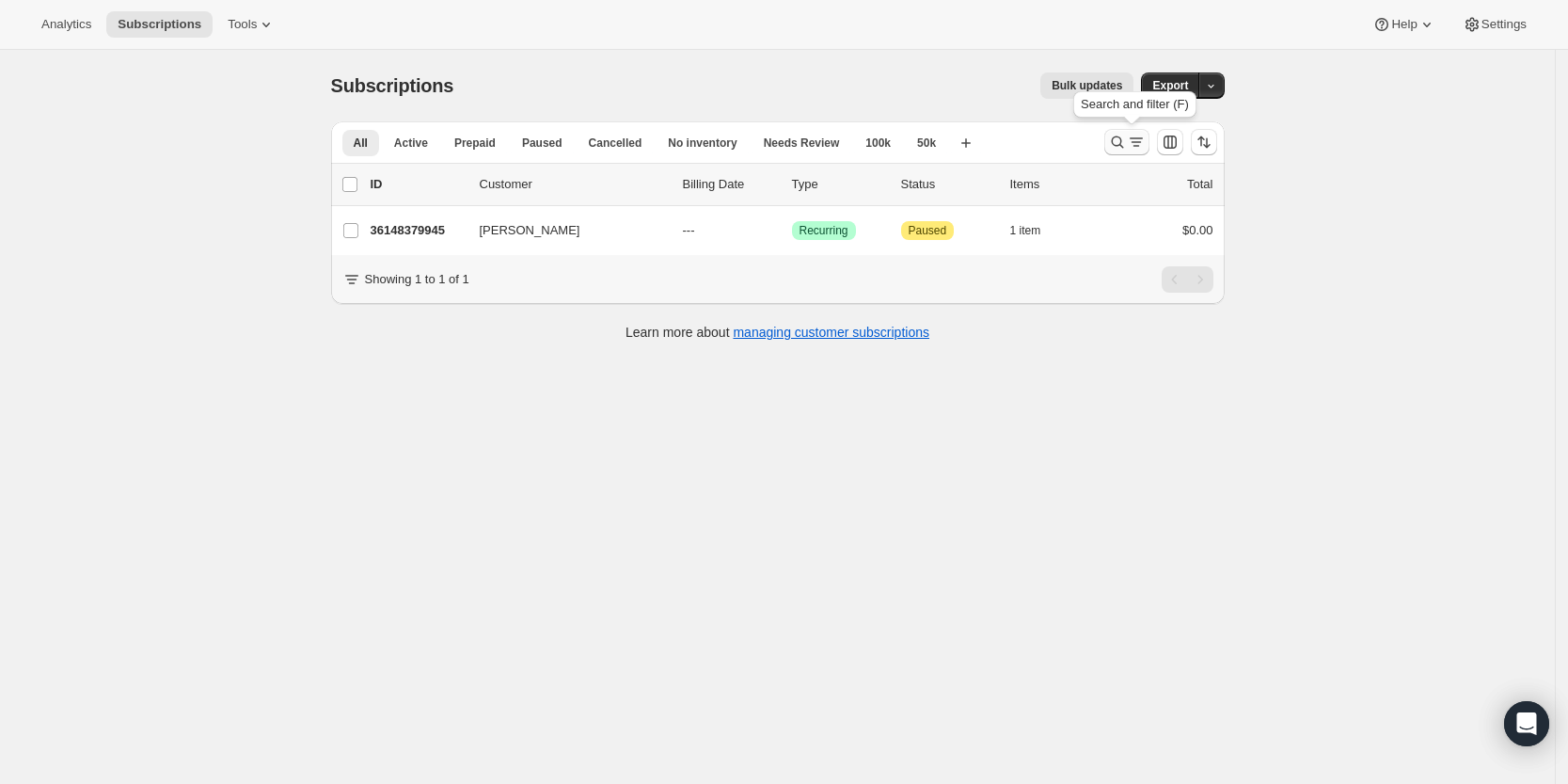
click at [1141, 132] on icon "Search and filter results" at bounding box center [1135, 141] width 19 height 19
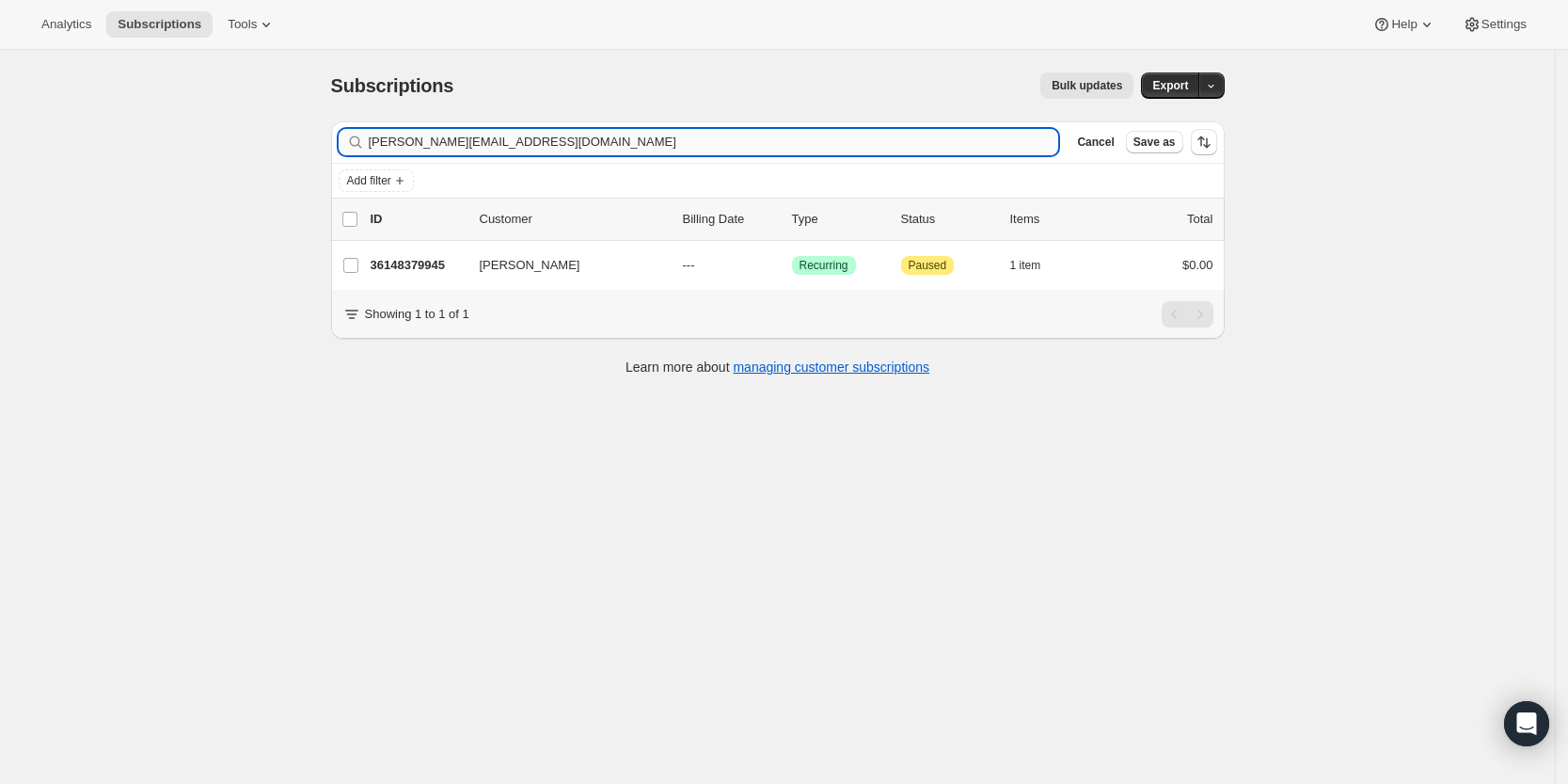
click at [931, 137] on input "[PERSON_NAME][EMAIL_ADDRESS][DOMAIN_NAME]" at bounding box center [714, 142] width 690 height 26
click at [931, 137] on input "chen@eq-cap.com" at bounding box center [714, 142] width 690 height 26
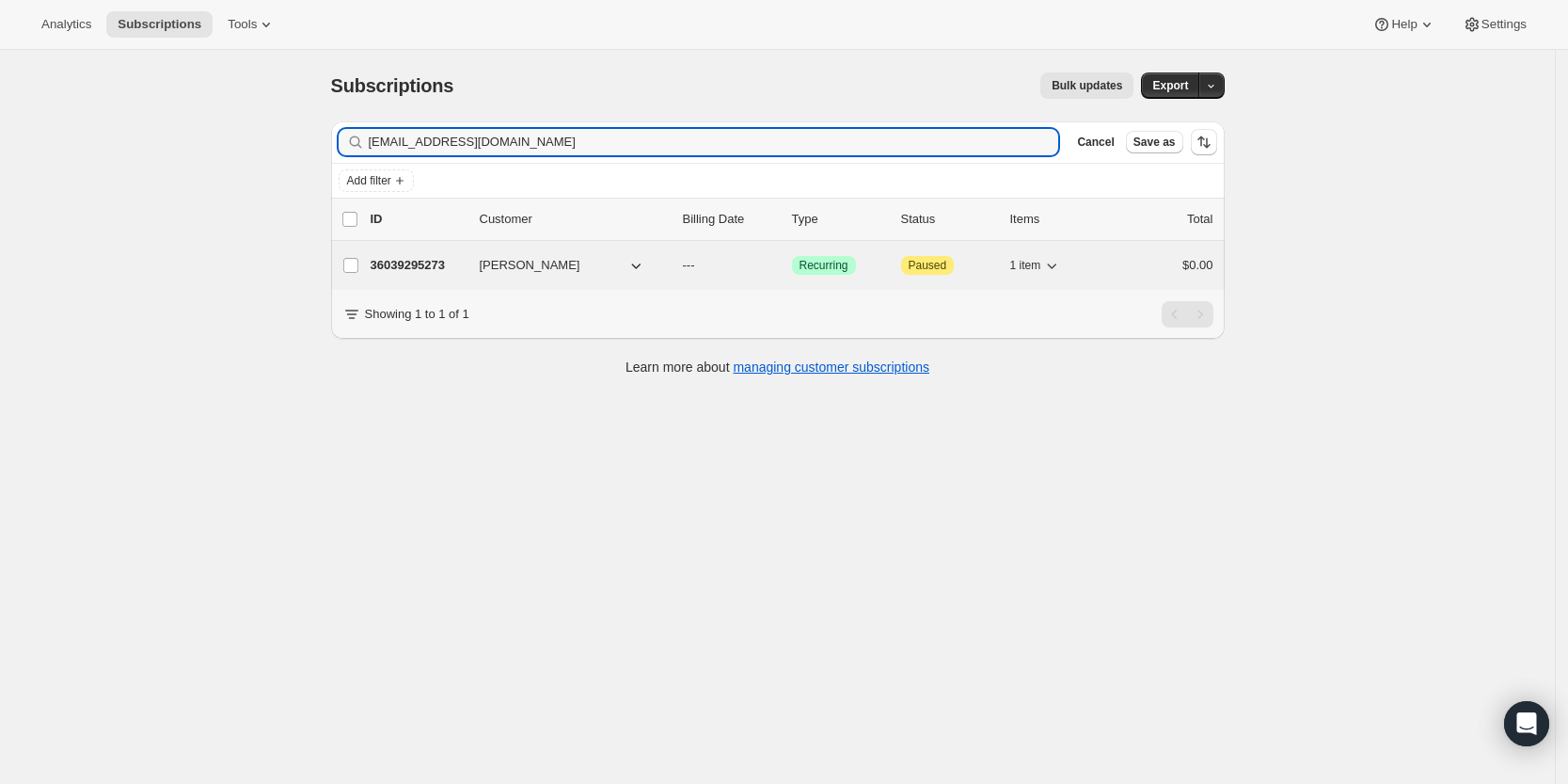
type input "carterkbrantley@gmail.com"
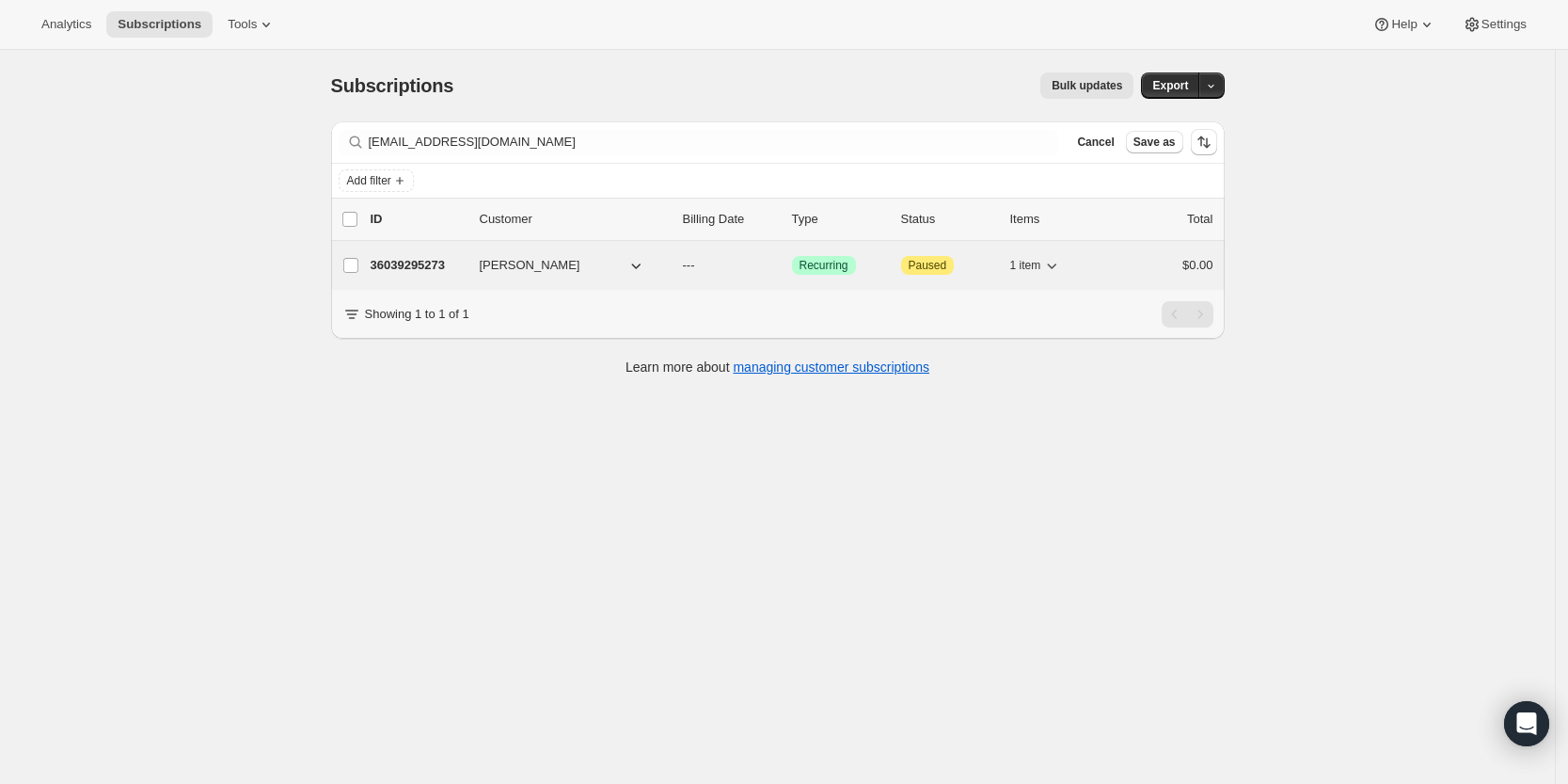
click at [411, 256] on p "36039295273" at bounding box center [418, 265] width 94 height 19
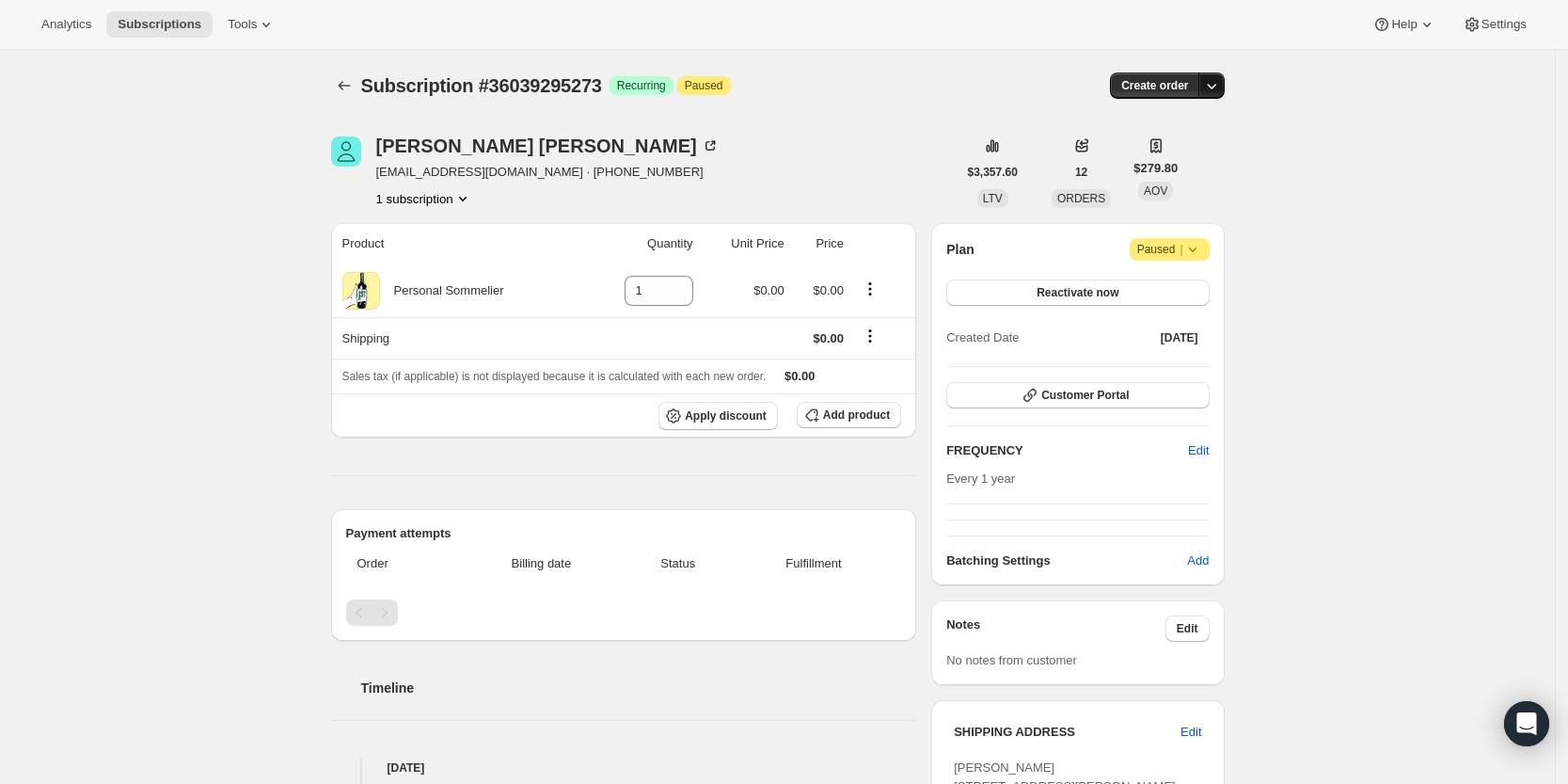
click at [1216, 86] on icon "button" at bounding box center [1211, 86] width 19 height 19
click at [1192, 162] on span "Create custom one-time order" at bounding box center [1137, 156] width 163 height 14
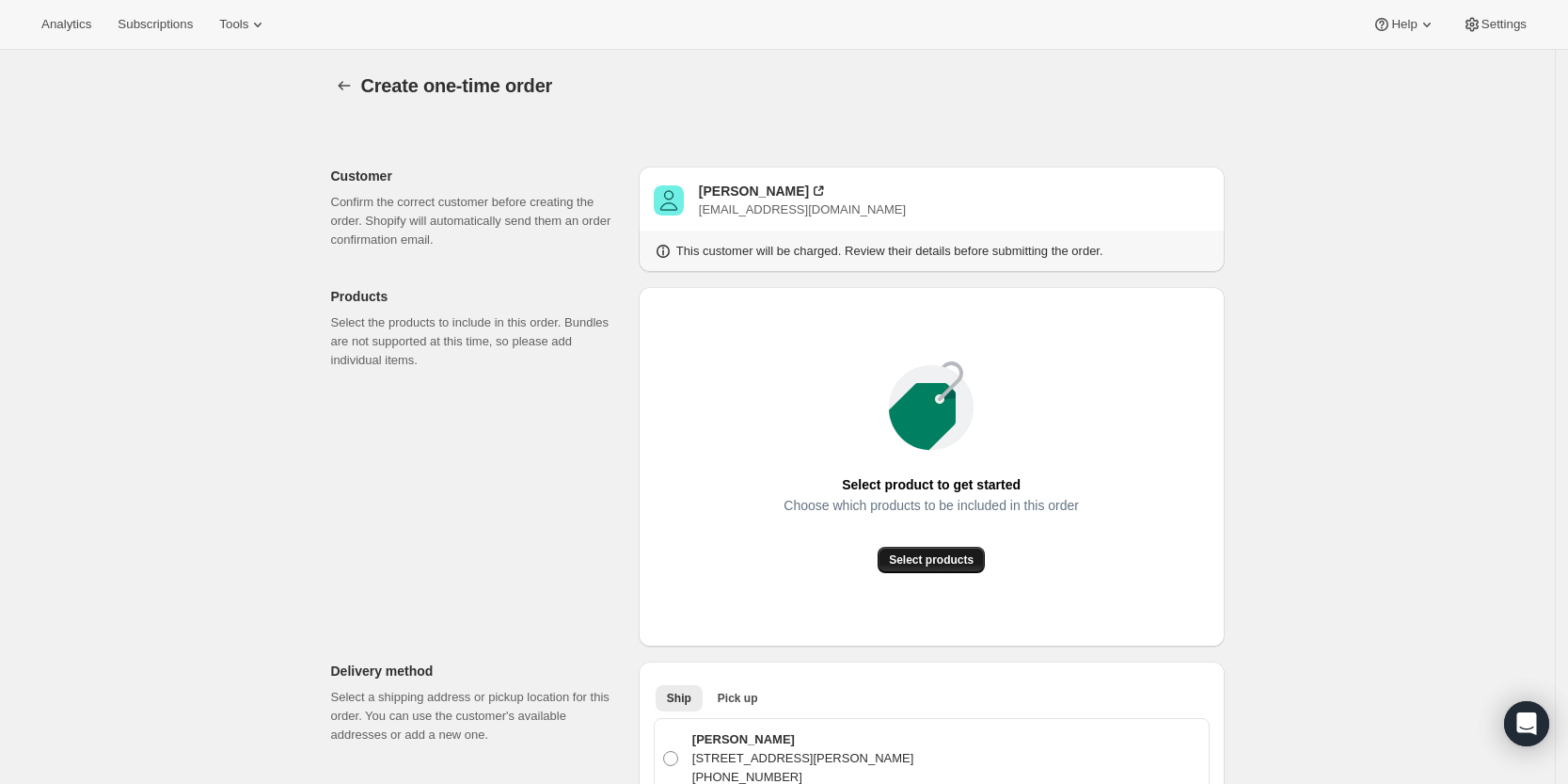
click at [973, 552] on span "Select products" at bounding box center [931, 559] width 85 height 15
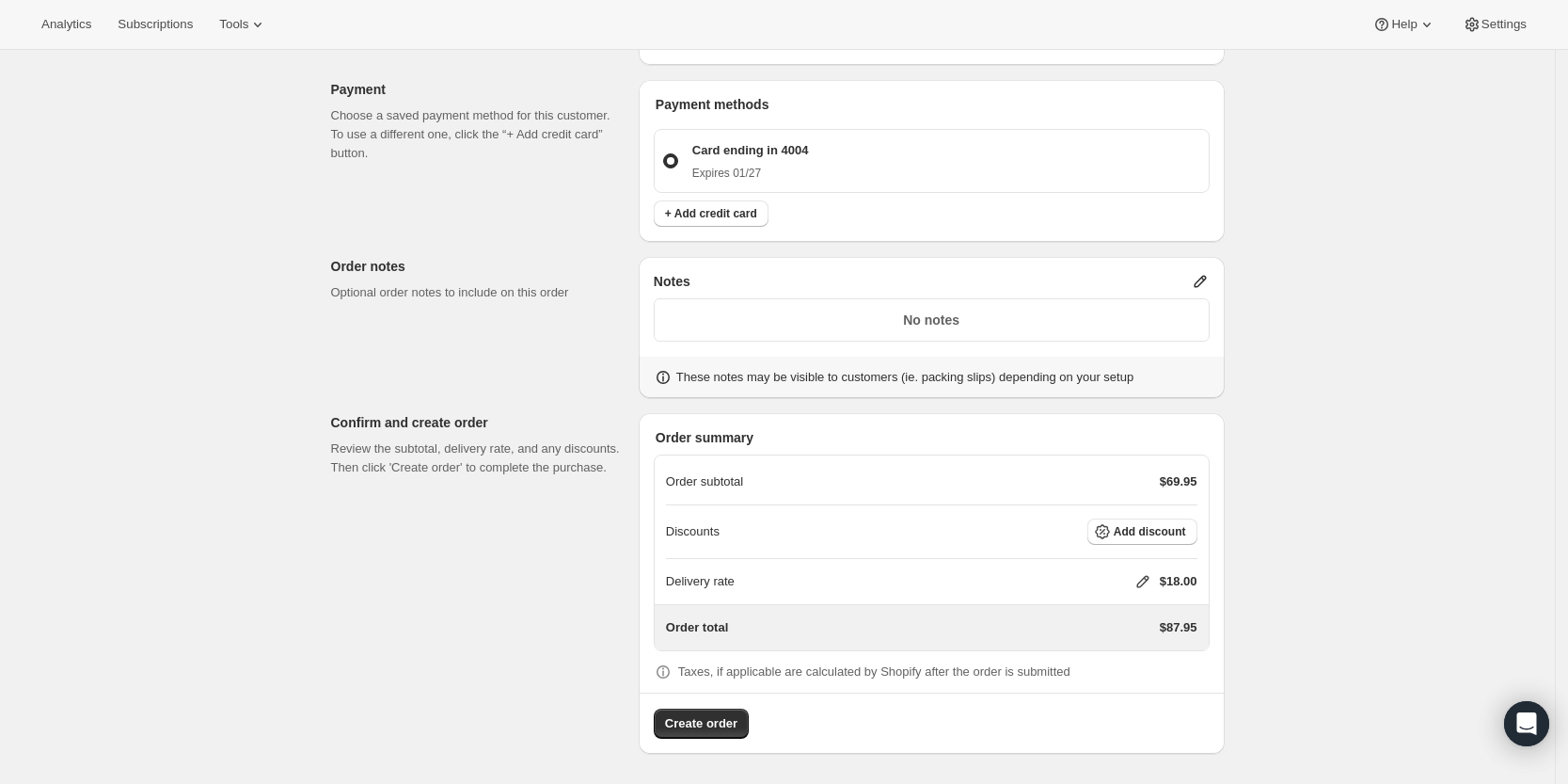
scroll to position [661, 0]
click at [1204, 279] on icon at bounding box center [1199, 281] width 19 height 19
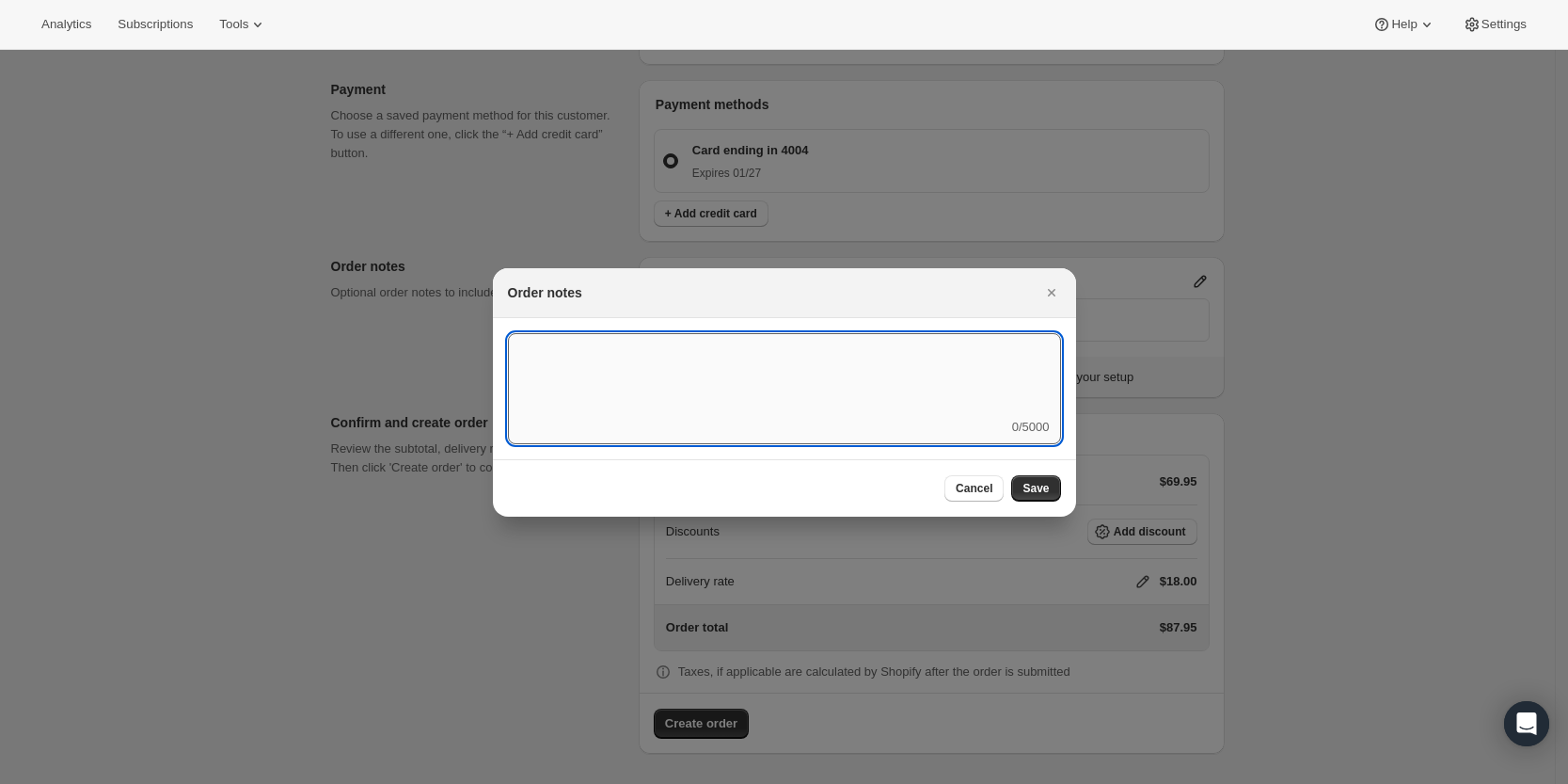
click at [921, 402] on textarea ":r3v:" at bounding box center [784, 375] width 553 height 85
type textarea "Weather HOLD"
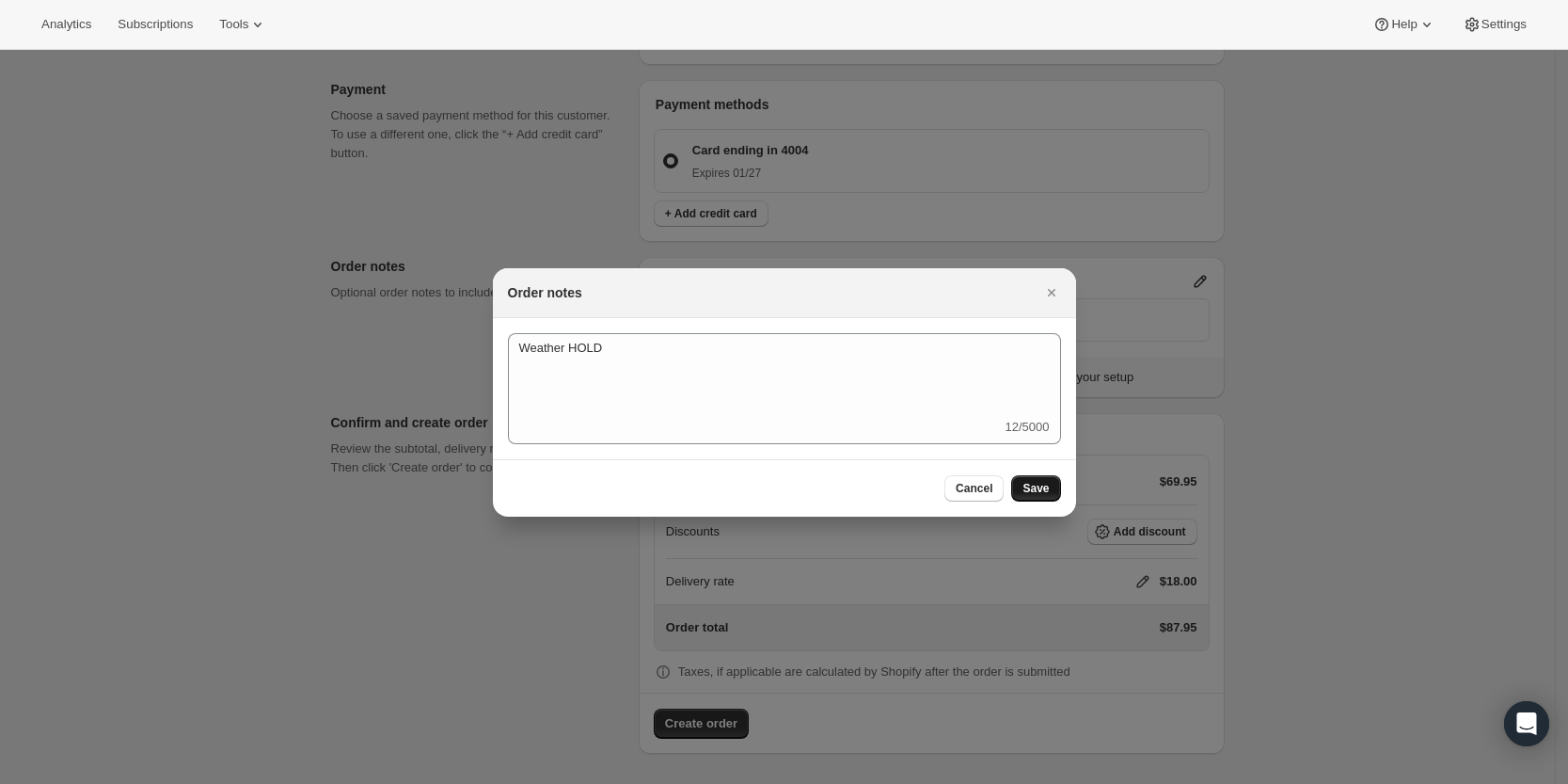
click at [1043, 481] on span "Save" at bounding box center [1035, 488] width 26 height 15
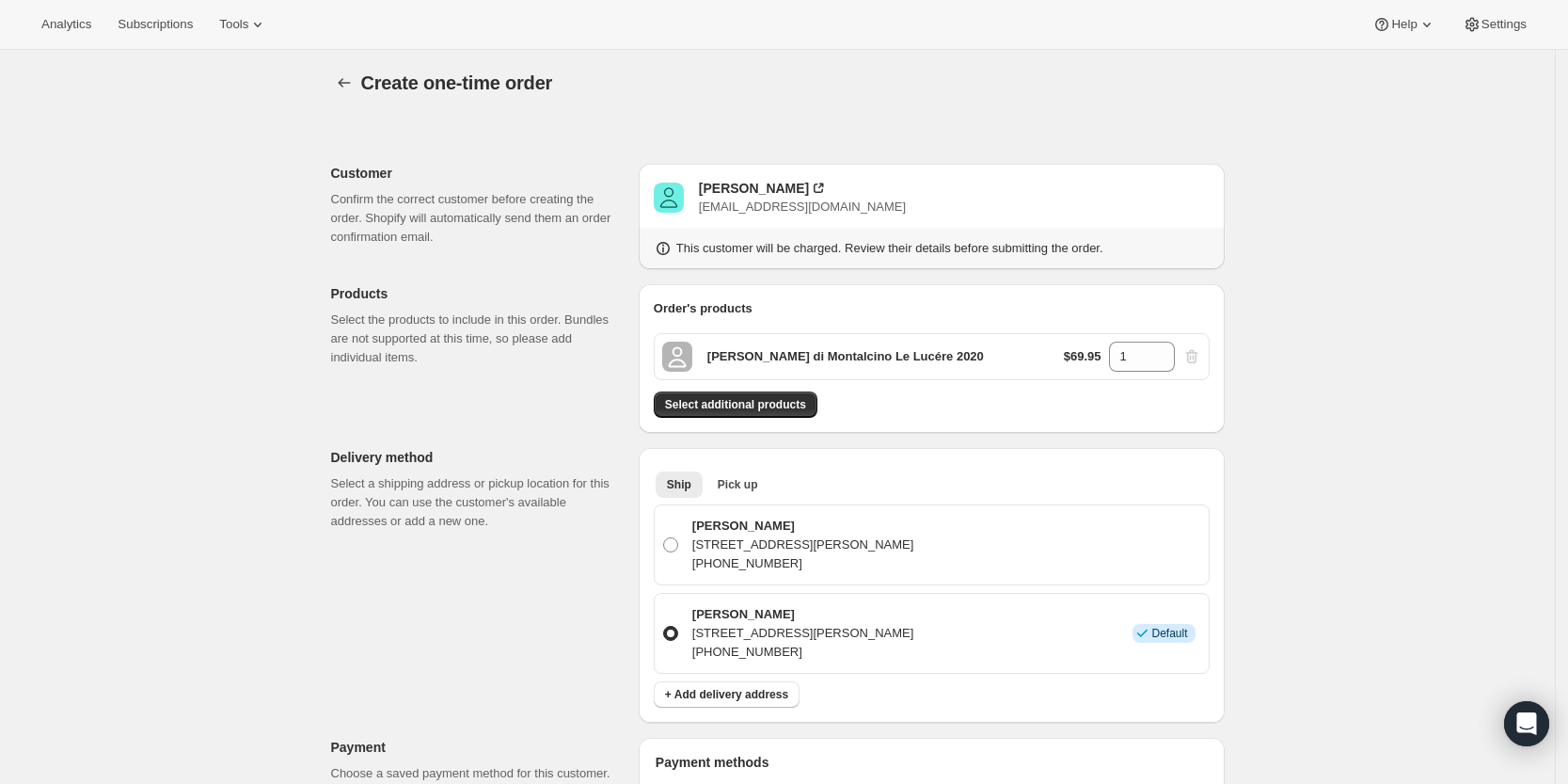
scroll to position [0, 0]
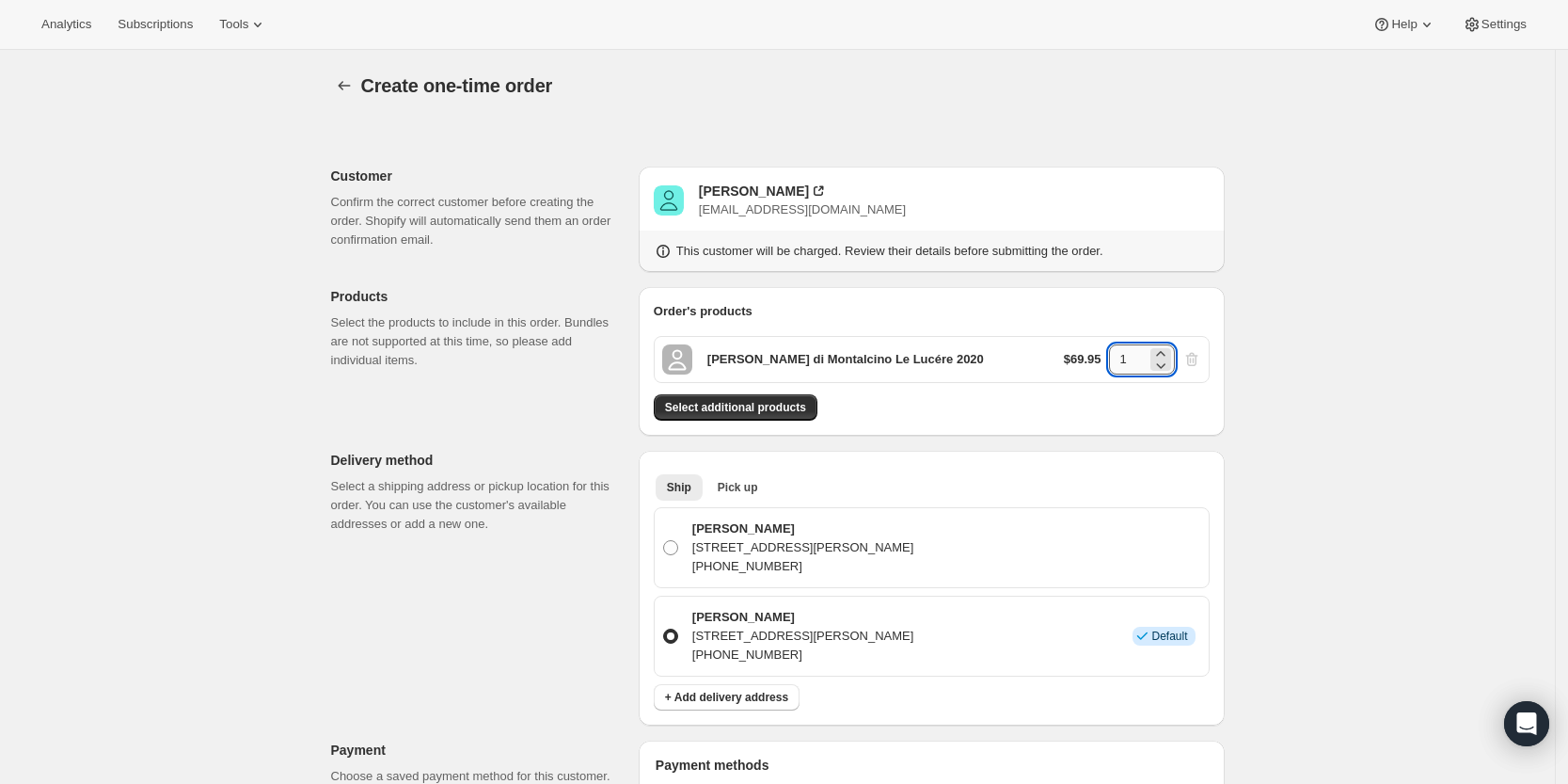
click at [1131, 363] on input "1" at bounding box center [1128, 359] width 38 height 30
type input "3"
click at [1284, 411] on div "Create one-time order. This page is ready Create one-time order Customer Confir…" at bounding box center [777, 755] width 1554 height 1412
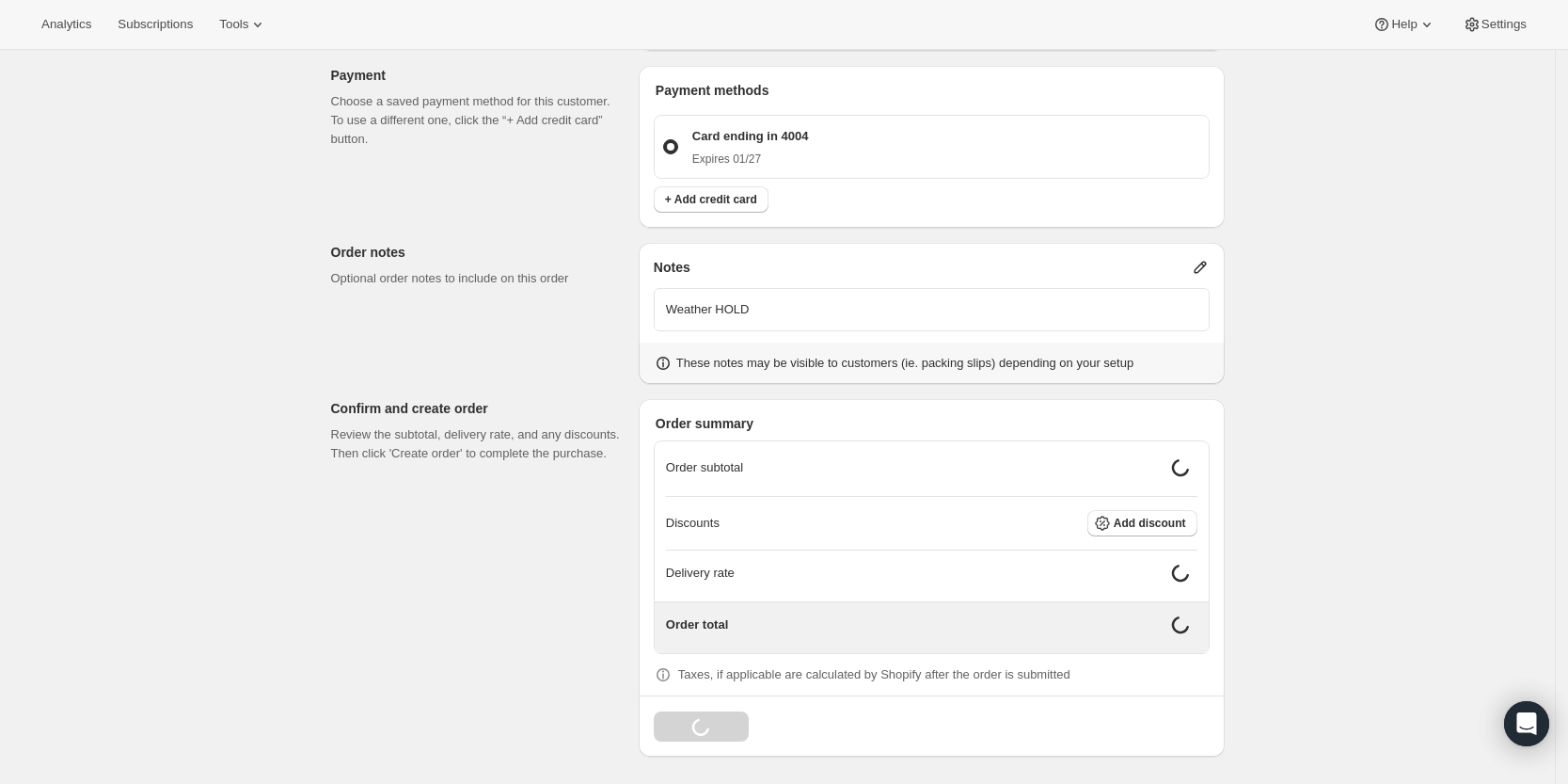
scroll to position [661, 0]
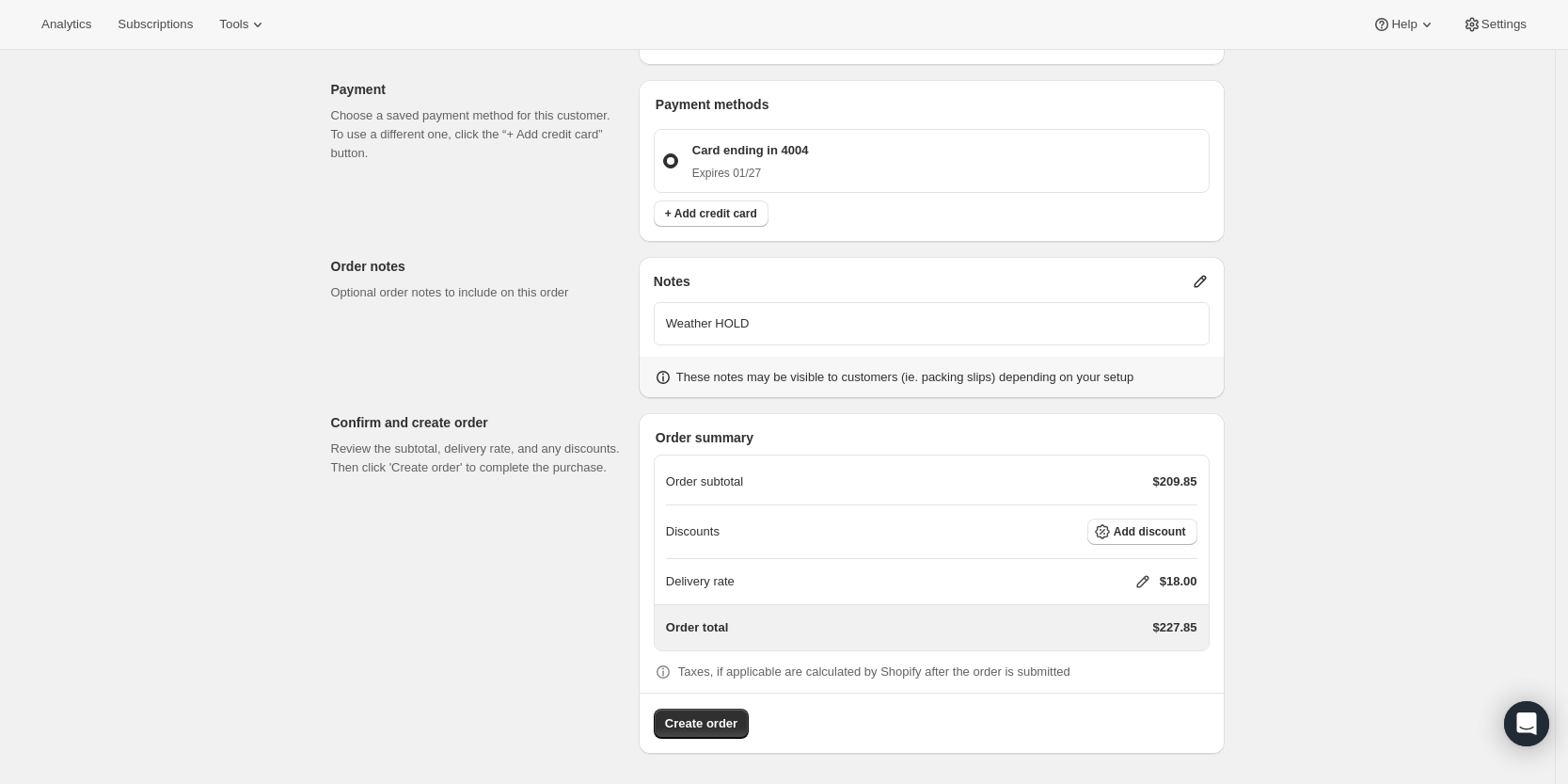
click at [1152, 582] on icon at bounding box center [1142, 581] width 19 height 19
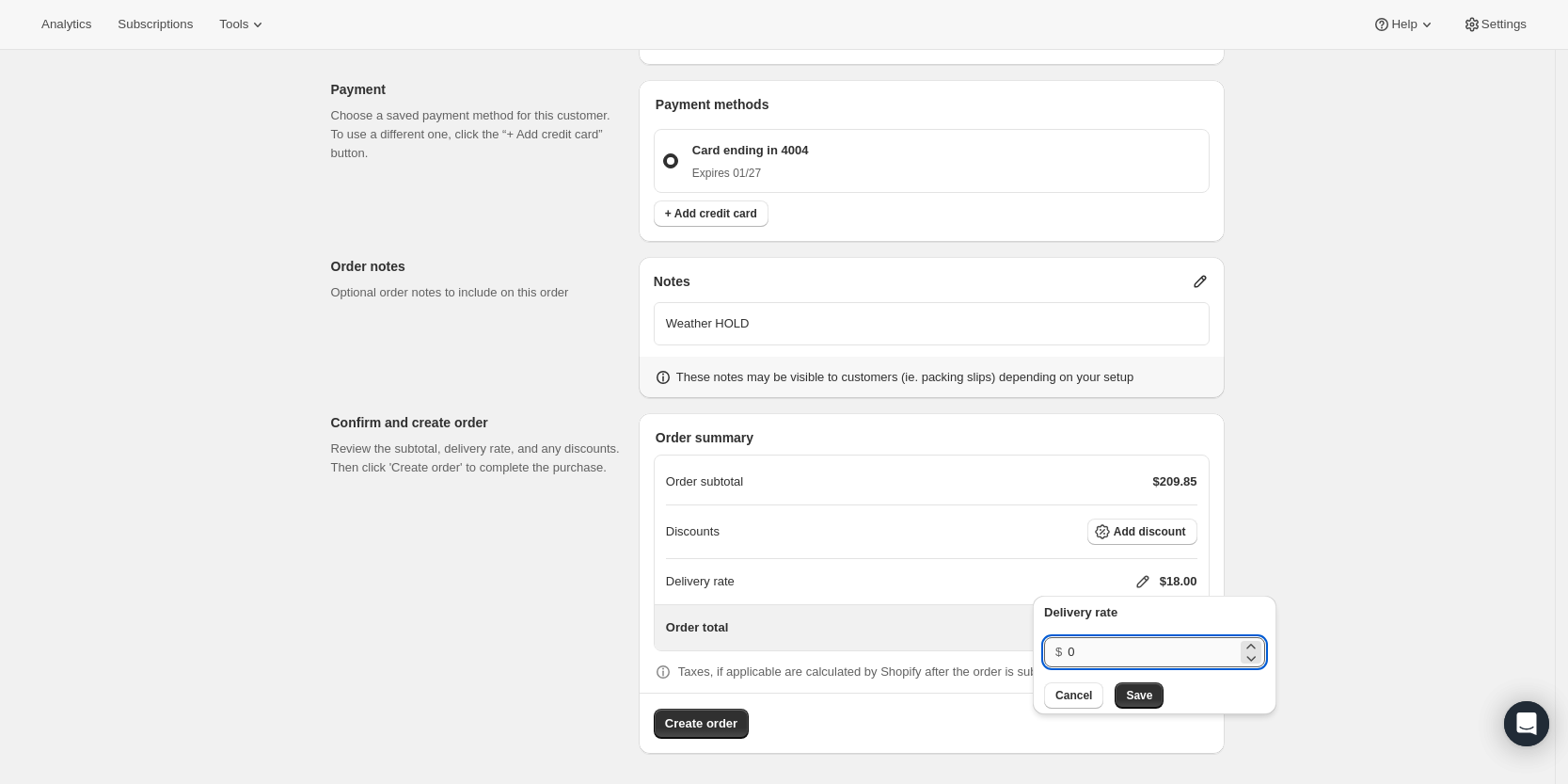
click at [1122, 649] on input "0" at bounding box center [1152, 652] width 169 height 30
type input "0"
click at [1132, 688] on span "Save" at bounding box center [1138, 694] width 26 height 15
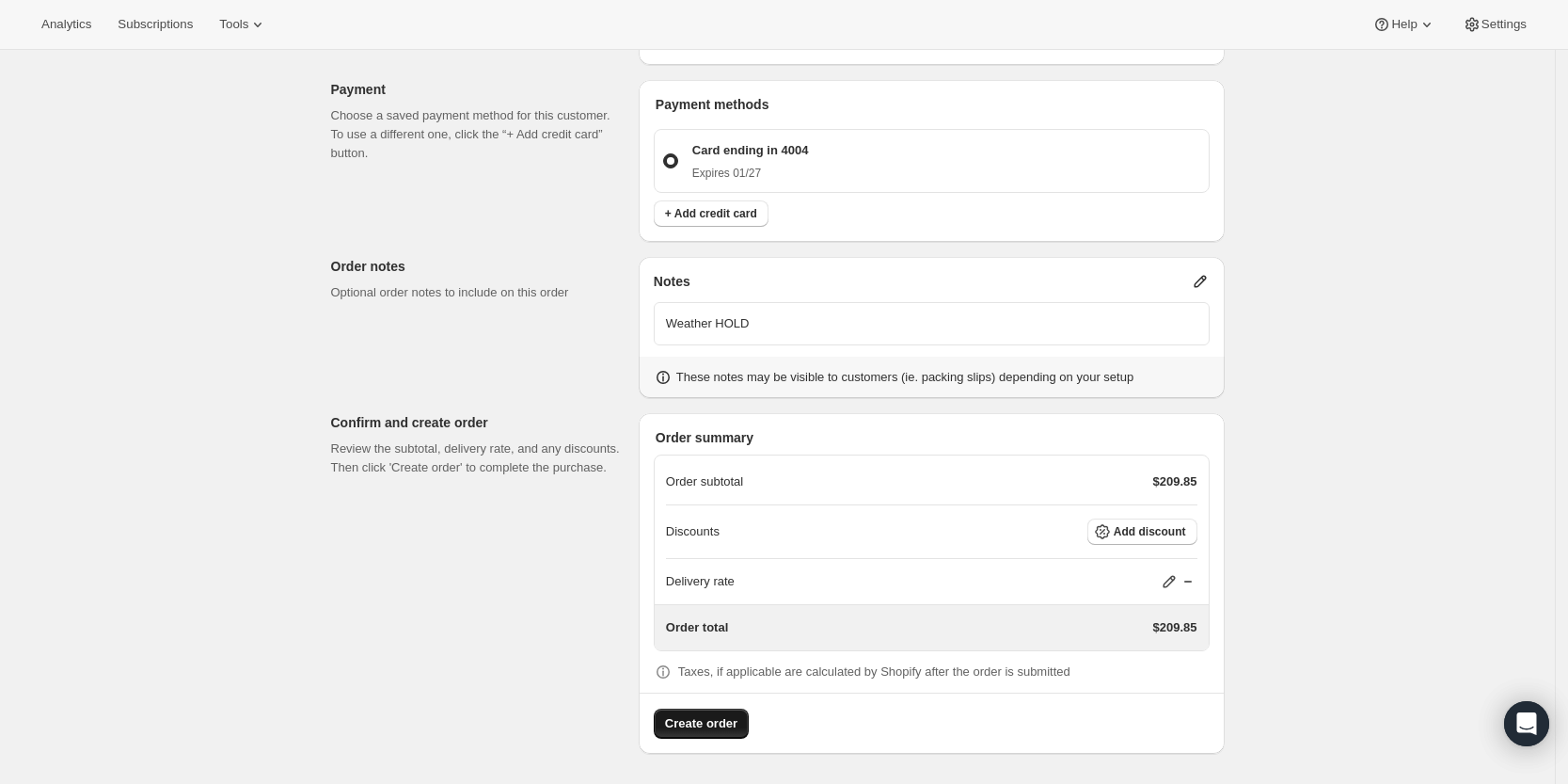
click at [727, 724] on span "Create order" at bounding box center [701, 723] width 73 height 19
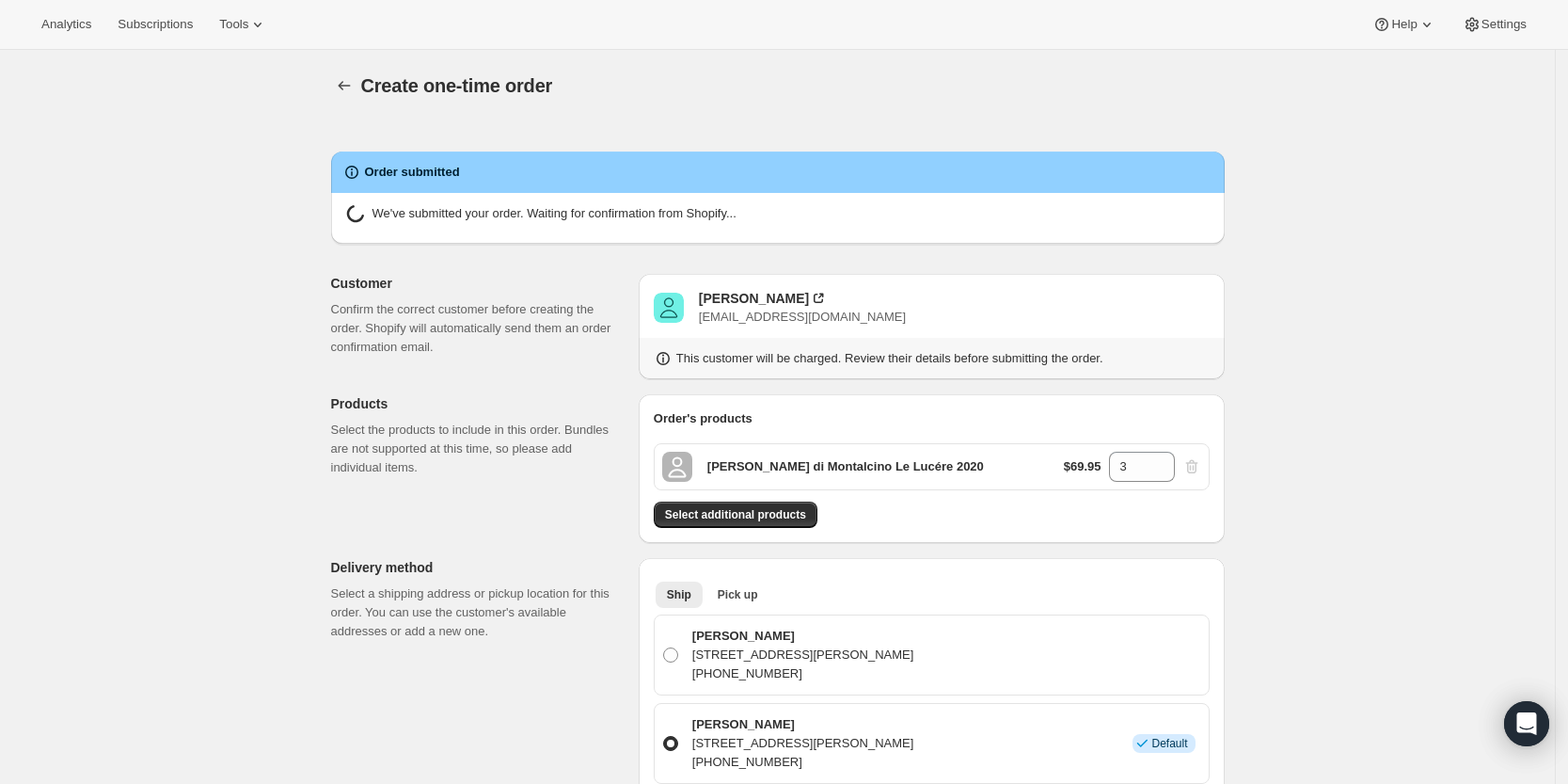
radio input "true"
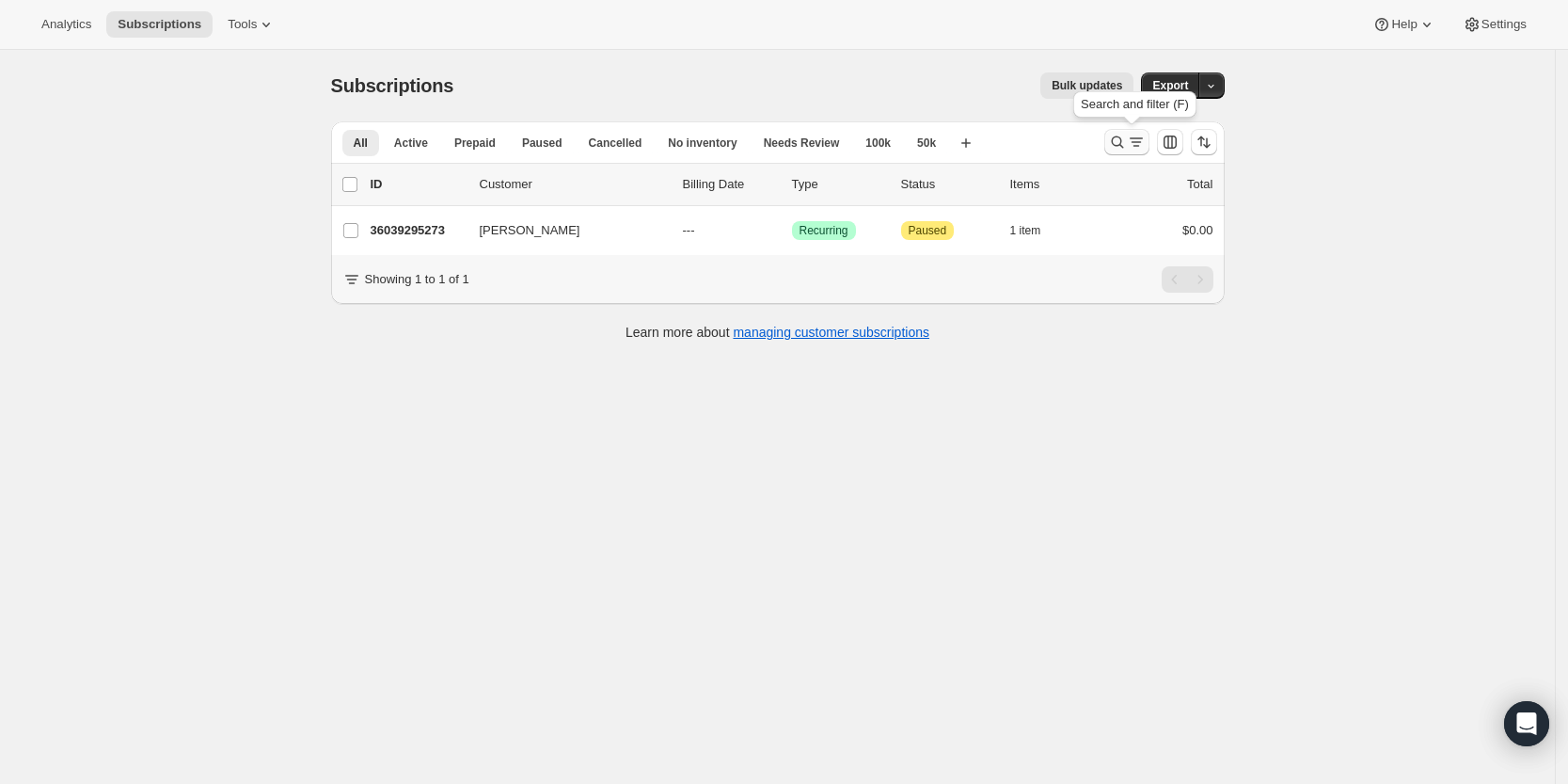
click at [1127, 136] on icon "Search and filter results" at bounding box center [1117, 141] width 19 height 19
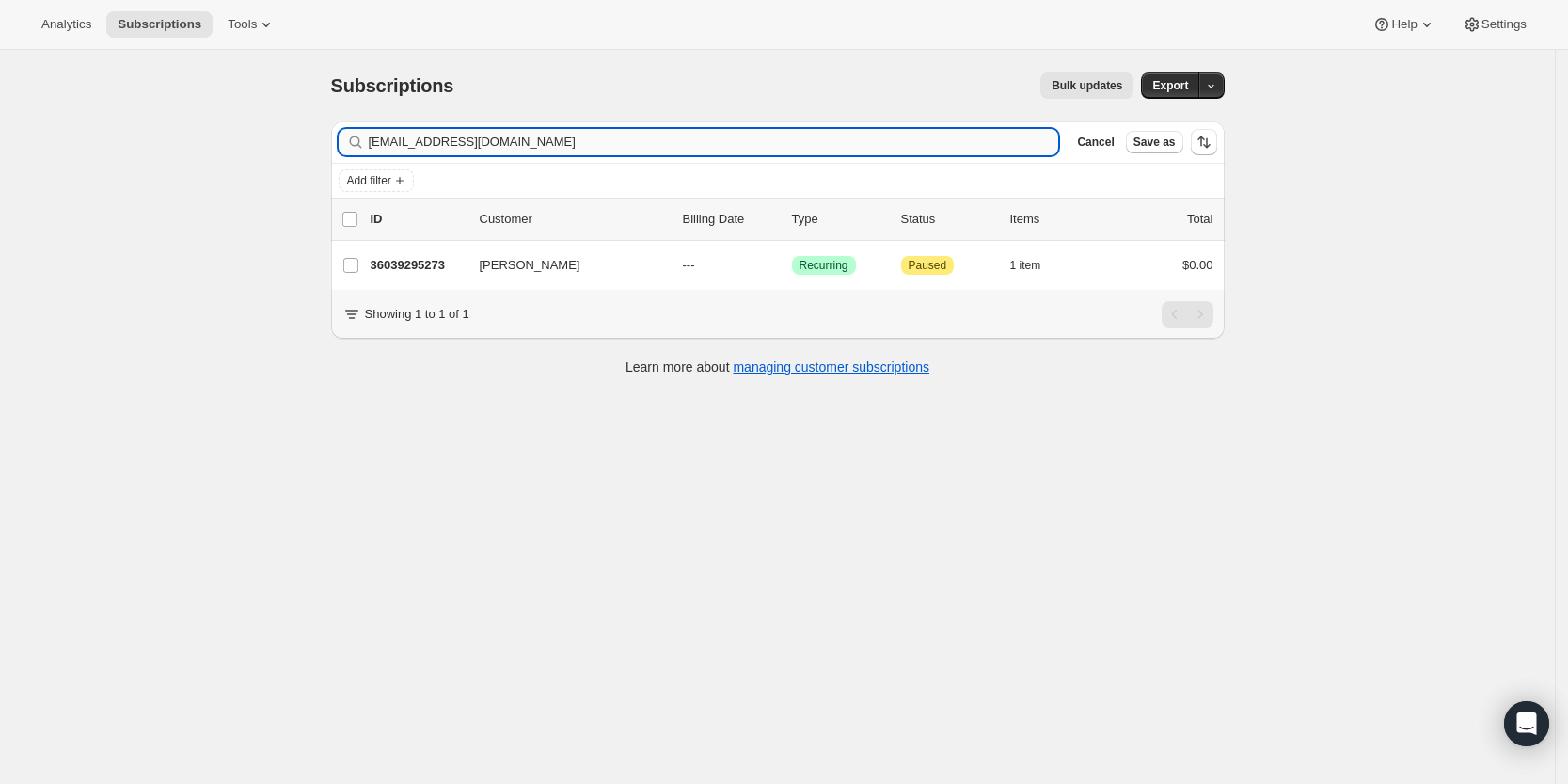
click at [1003, 145] on input "carterkbrantley@gmail.com" at bounding box center [714, 142] width 690 height 26
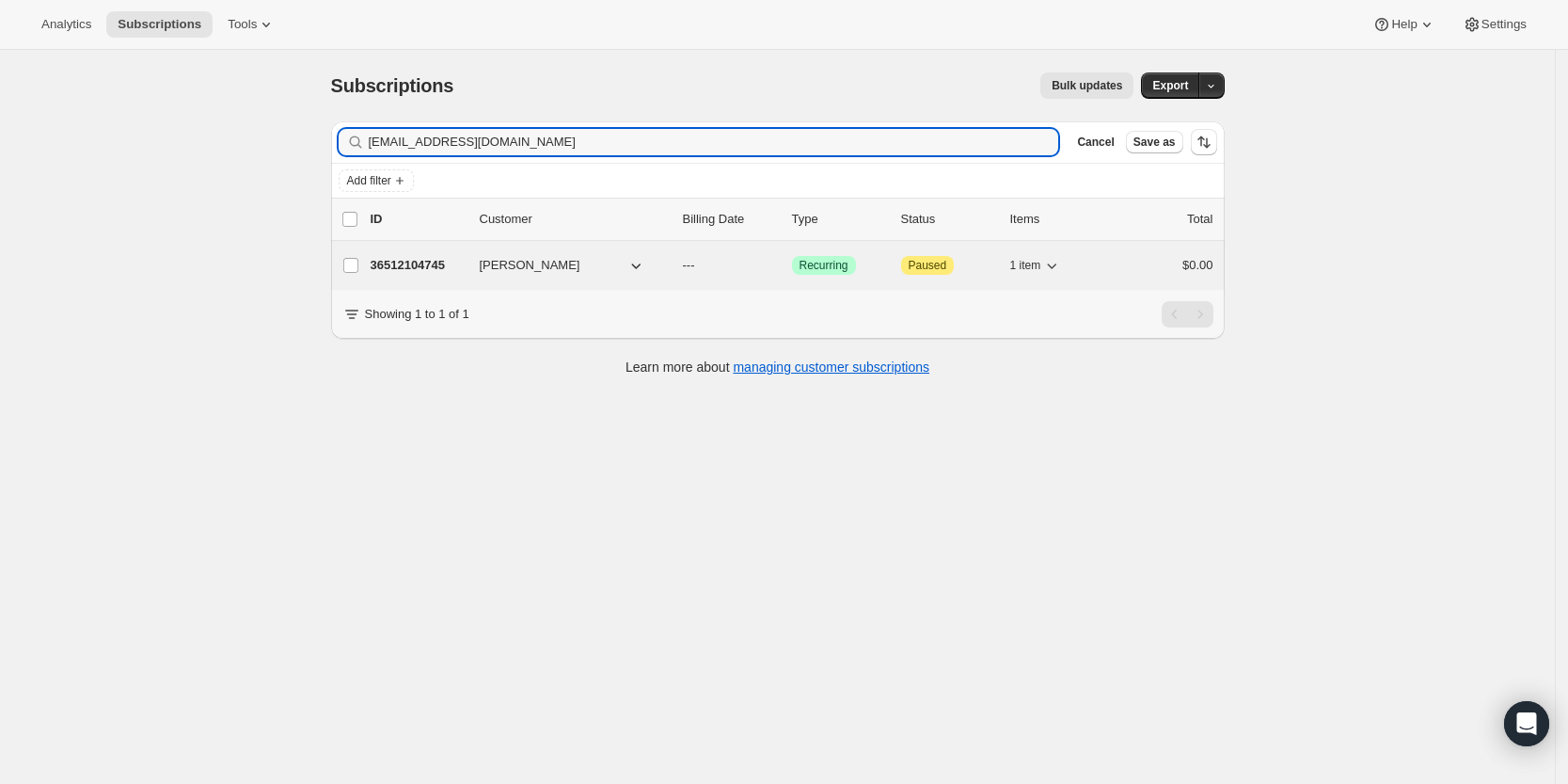
type input "napaman@mac.com"
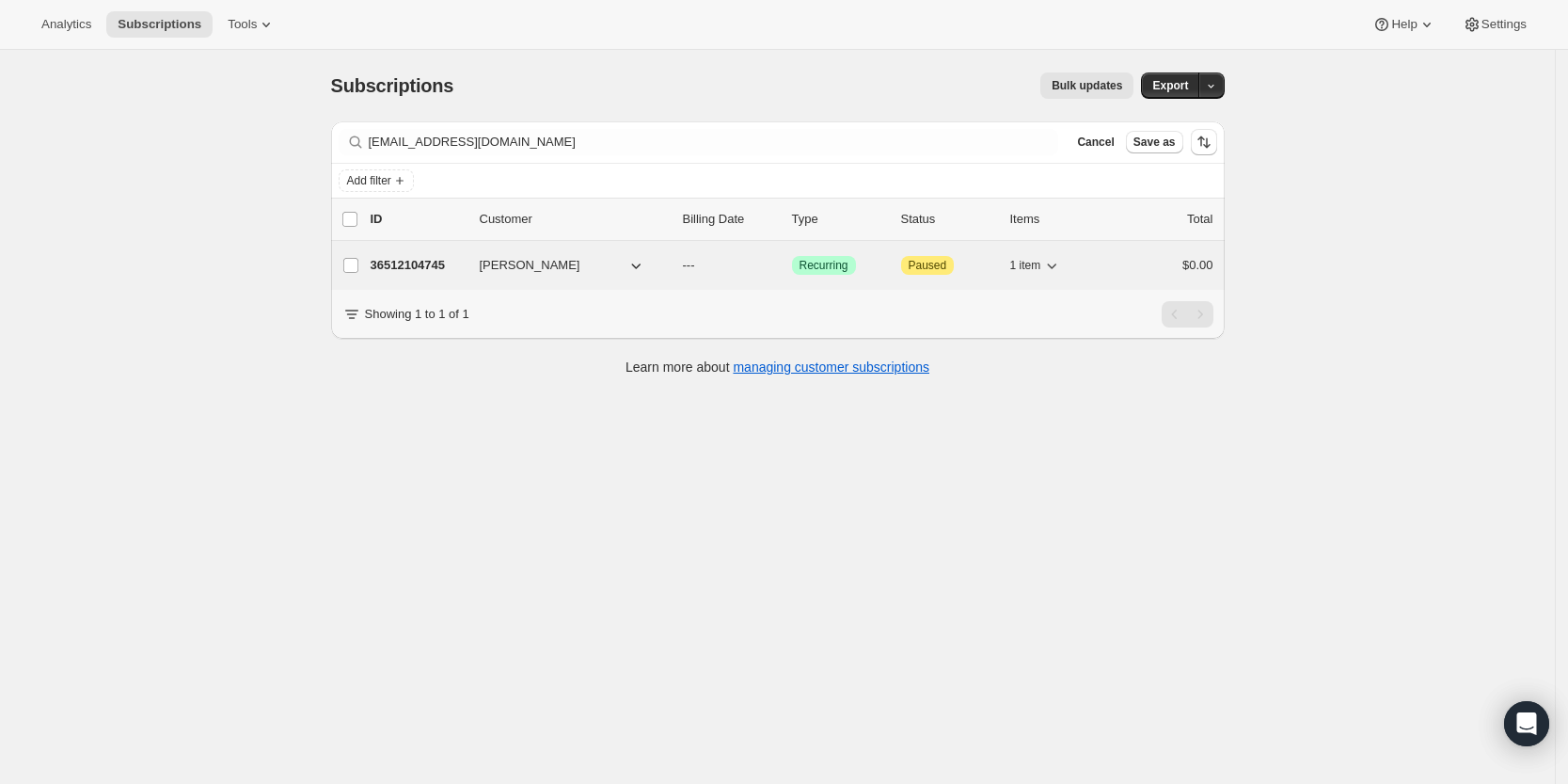
click at [409, 269] on p "36512104745" at bounding box center [418, 265] width 94 height 19
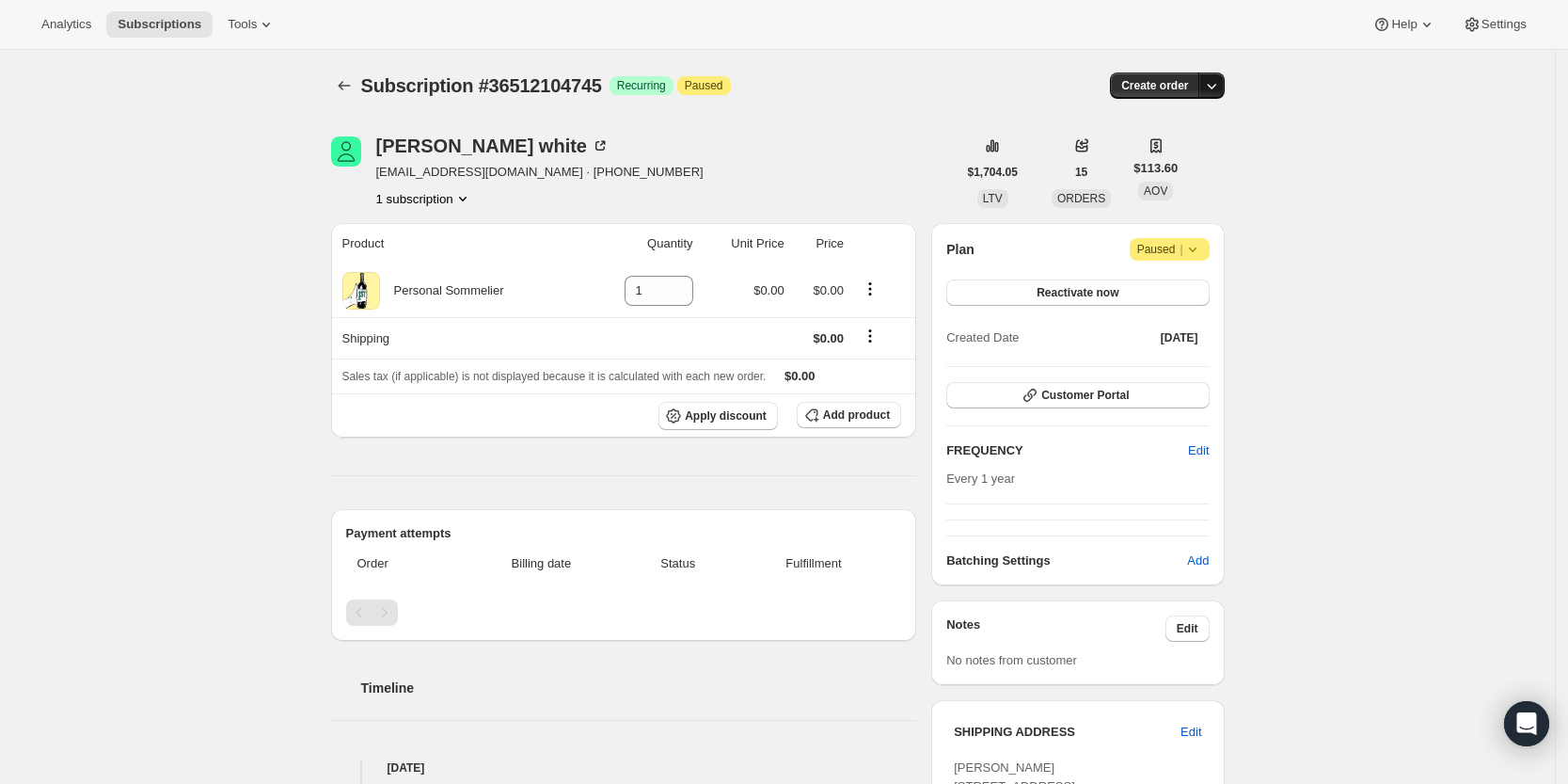
click at [1221, 79] on icon "button" at bounding box center [1211, 86] width 19 height 19
click at [1167, 153] on span "Create custom one-time order" at bounding box center [1137, 156] width 163 height 14
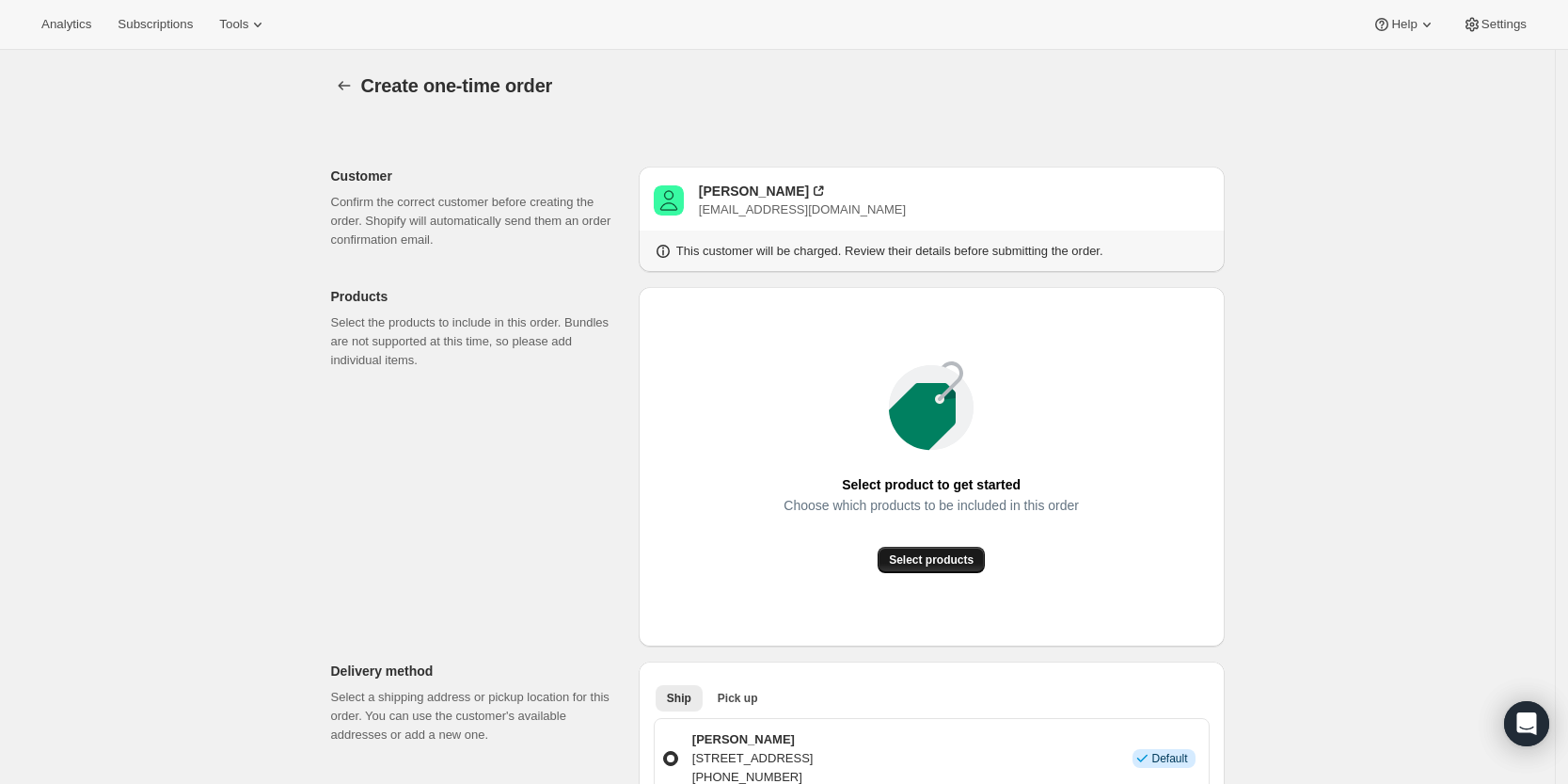
click at [959, 555] on span "Select products" at bounding box center [931, 559] width 85 height 15
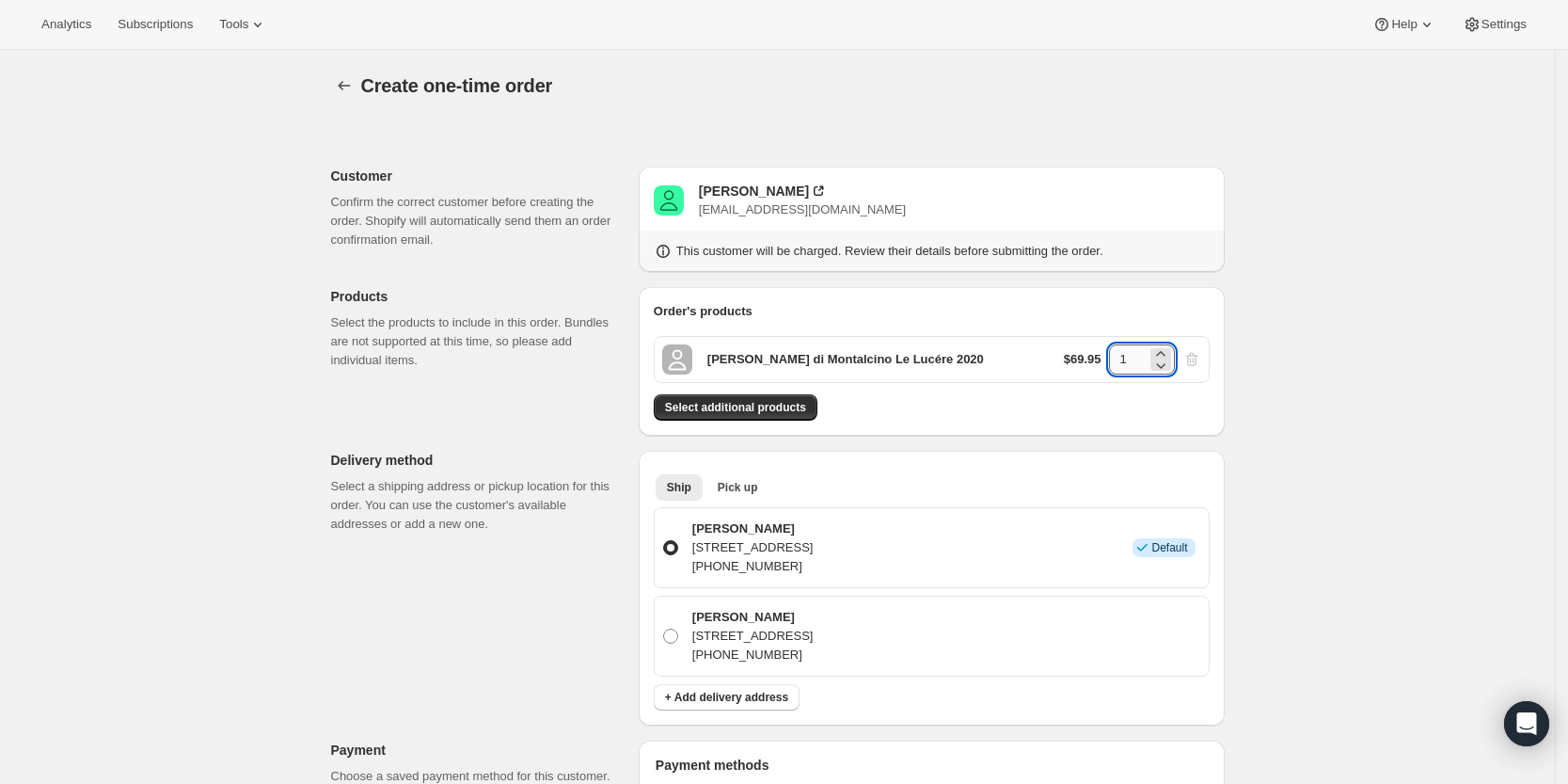
click at [1135, 360] on input "1" at bounding box center [1128, 359] width 38 height 30
type input "6"
click at [1246, 374] on div "Create one-time order. This page is ready Create one-time order Customer Confir…" at bounding box center [778, 755] width 939 height 1412
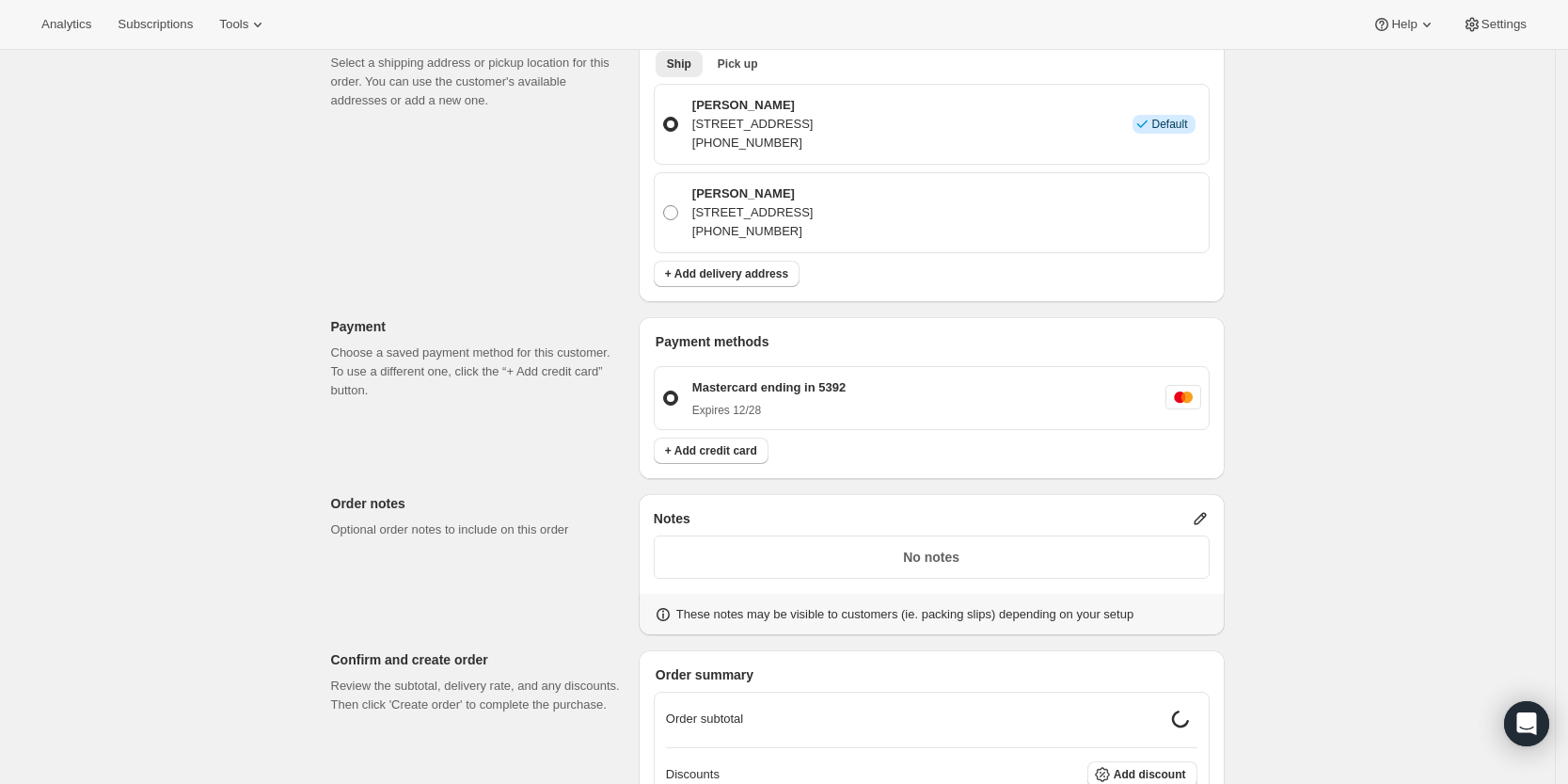
scroll to position [439, 0]
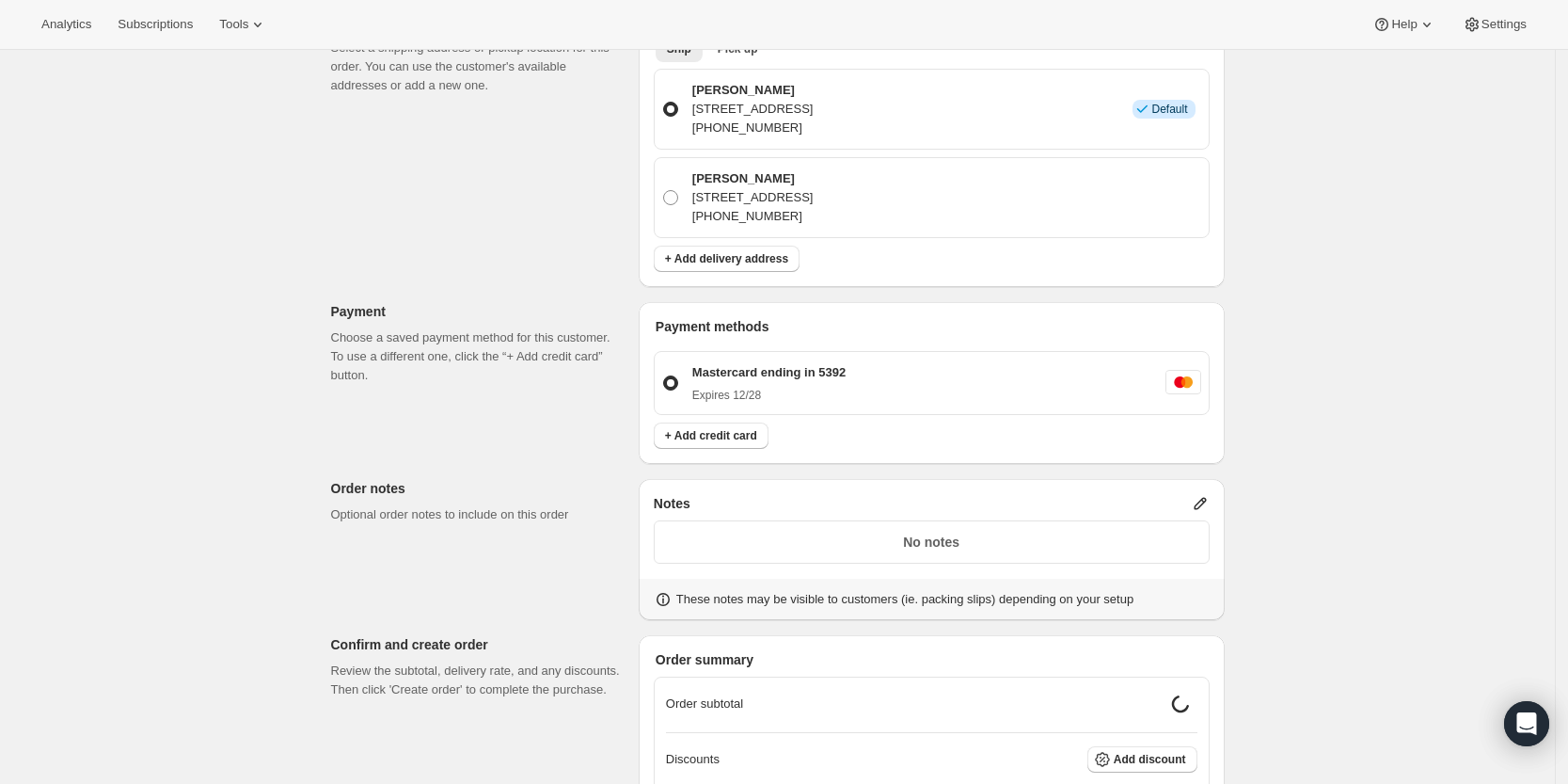
click at [1204, 509] on icon at bounding box center [1199, 503] width 19 height 19
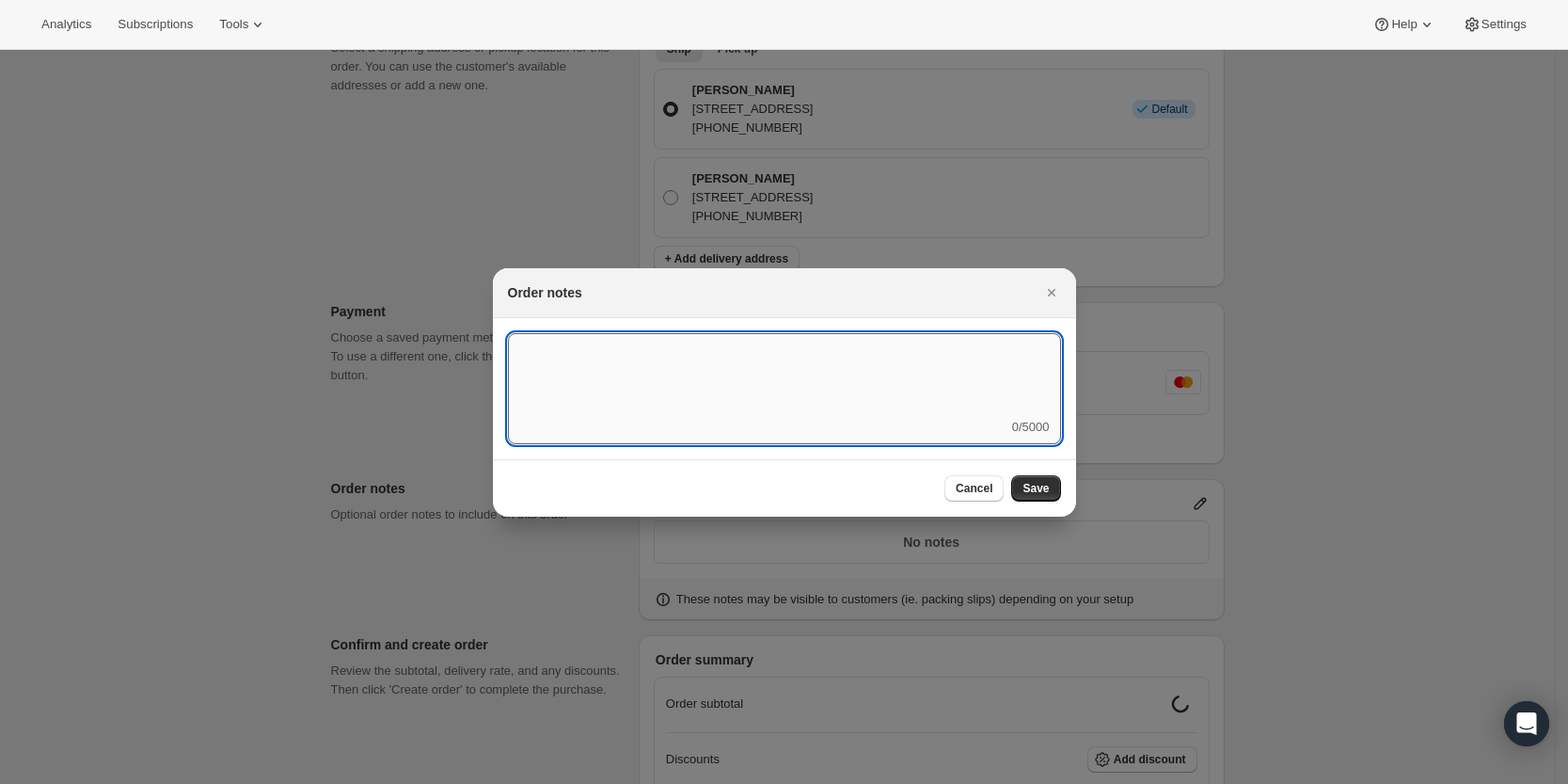
click at [841, 397] on textarea ":r3v:" at bounding box center [784, 375] width 553 height 85
type textarea "Local Delivery - David"
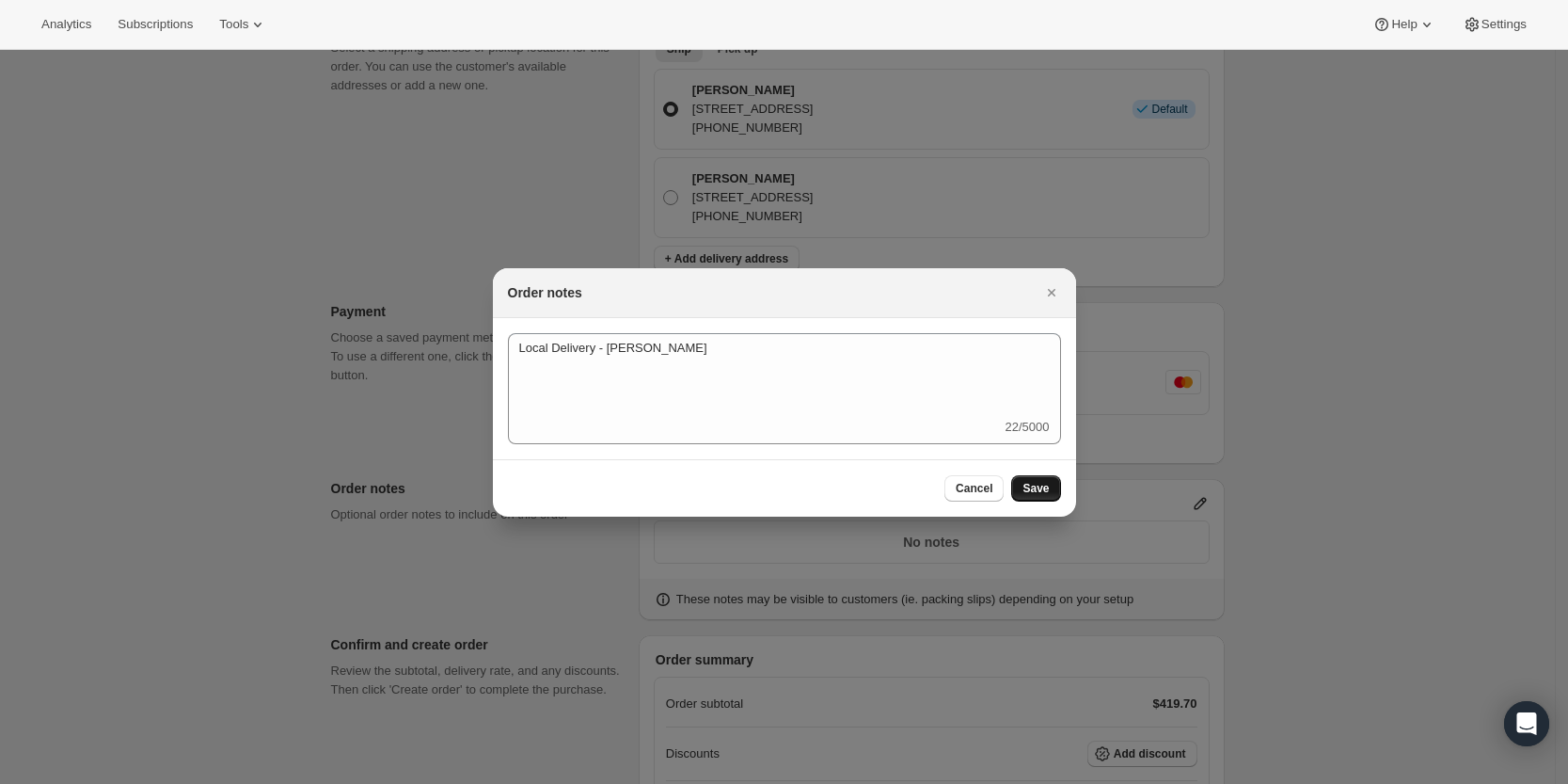
click at [1025, 494] on span "Save" at bounding box center [1035, 488] width 26 height 15
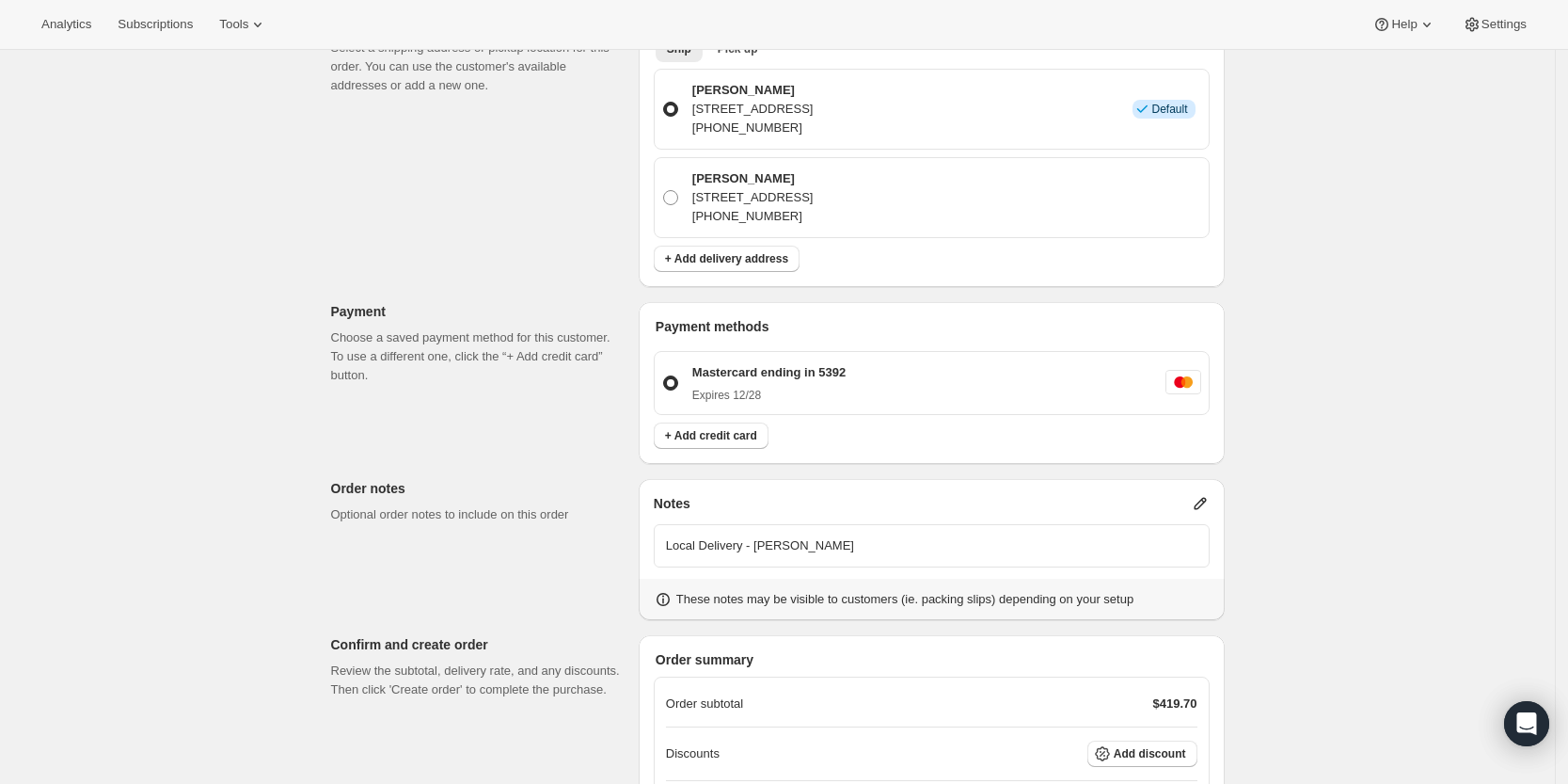
scroll to position [661, 0]
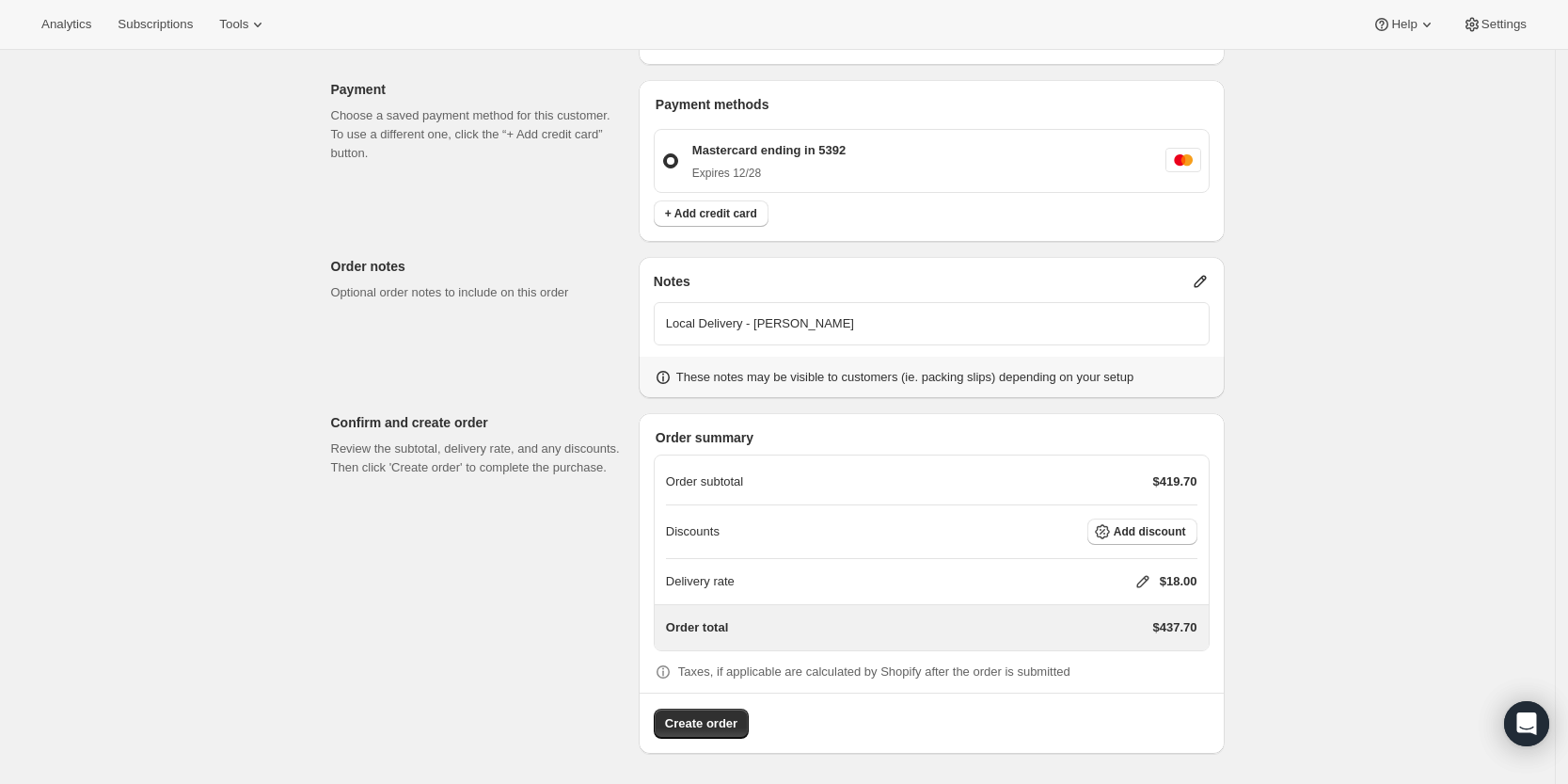
click at [1143, 577] on icon at bounding box center [1142, 581] width 19 height 19
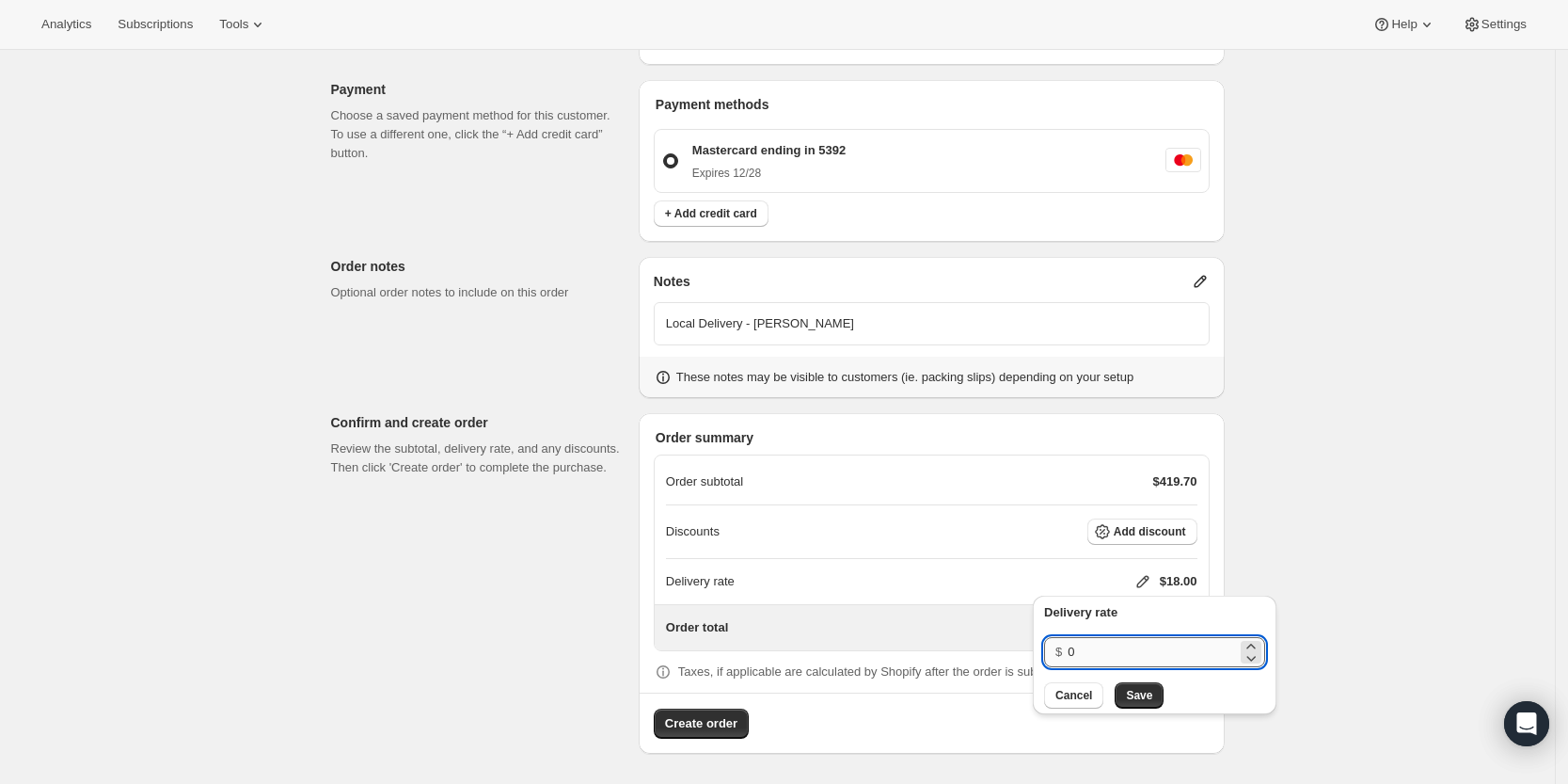
click at [1117, 652] on input "0" at bounding box center [1152, 652] width 169 height 30
type input "0"
click at [1143, 689] on span "Save" at bounding box center [1138, 694] width 26 height 15
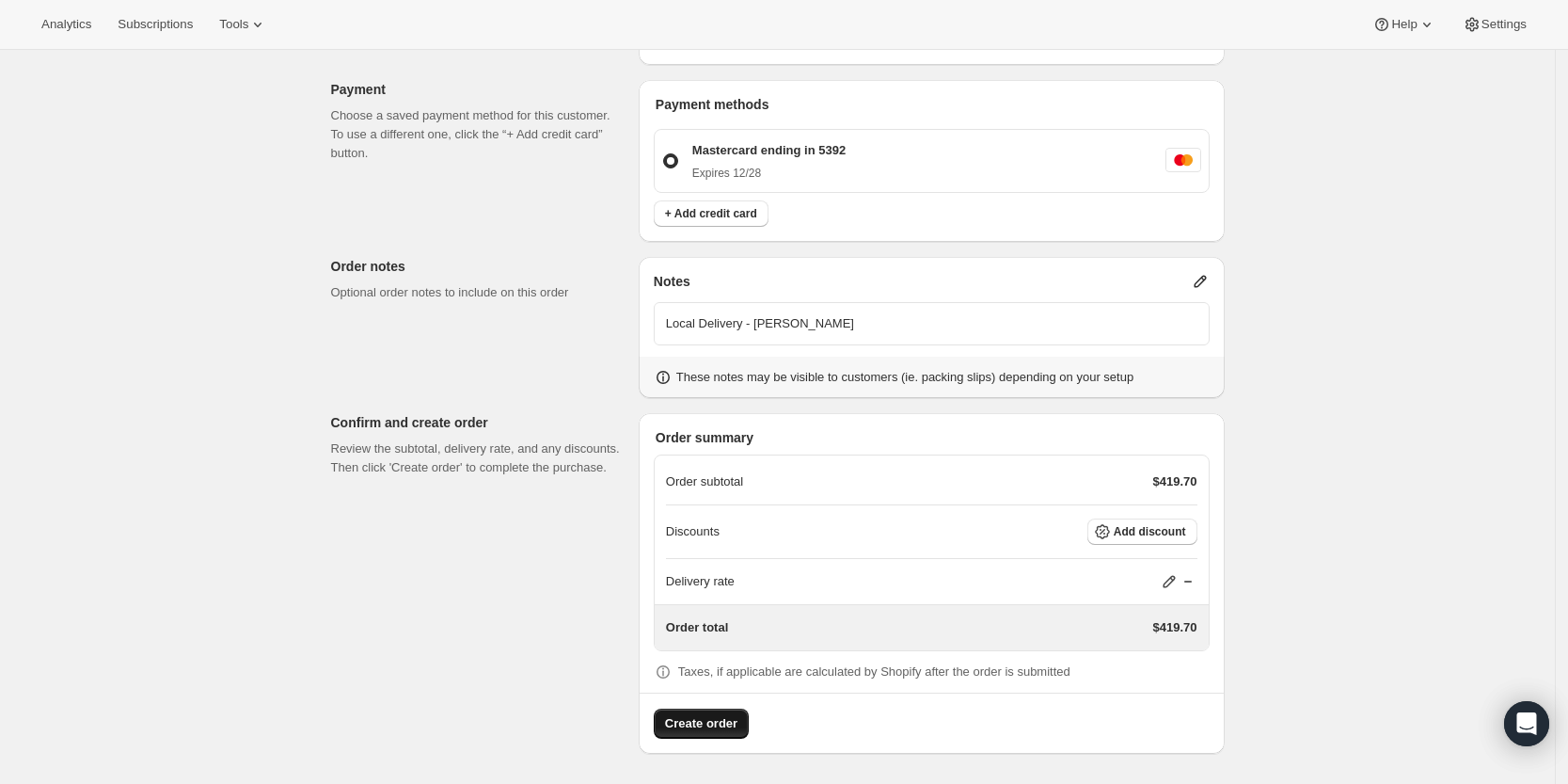
click at [711, 720] on span "Create order" at bounding box center [701, 723] width 73 height 19
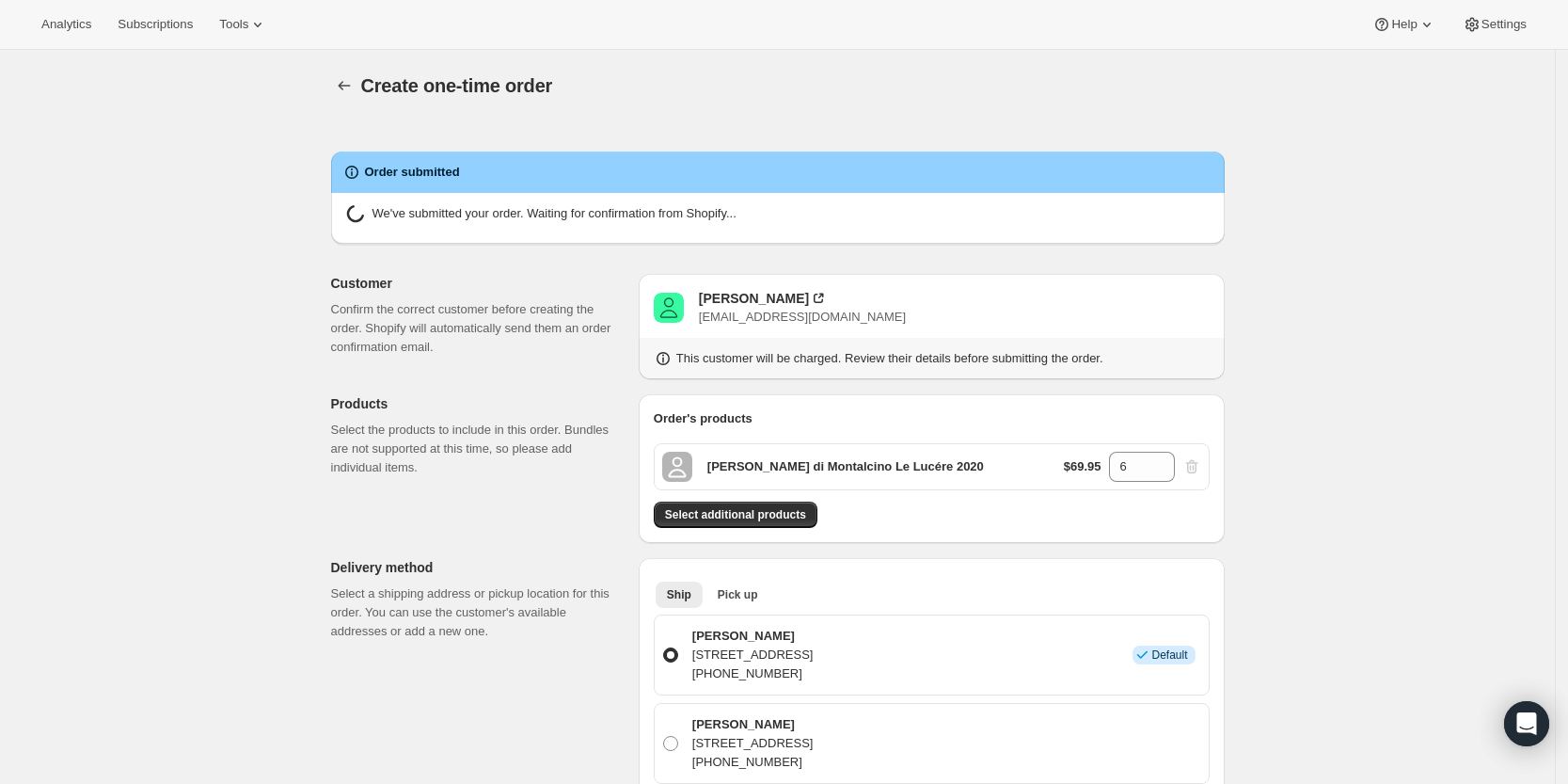
radio input "true"
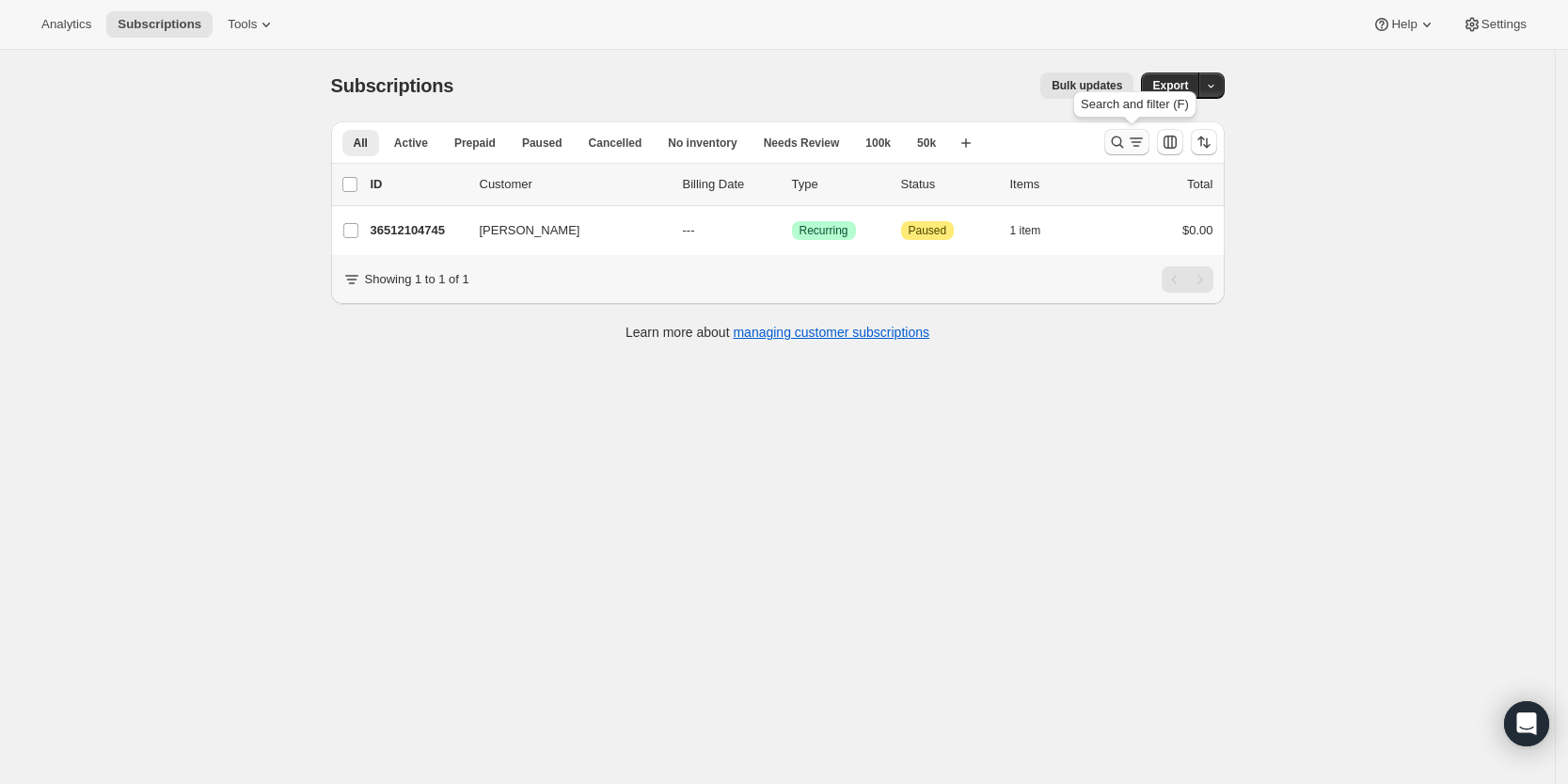
click at [1127, 149] on icon "Search and filter results" at bounding box center [1117, 141] width 19 height 19
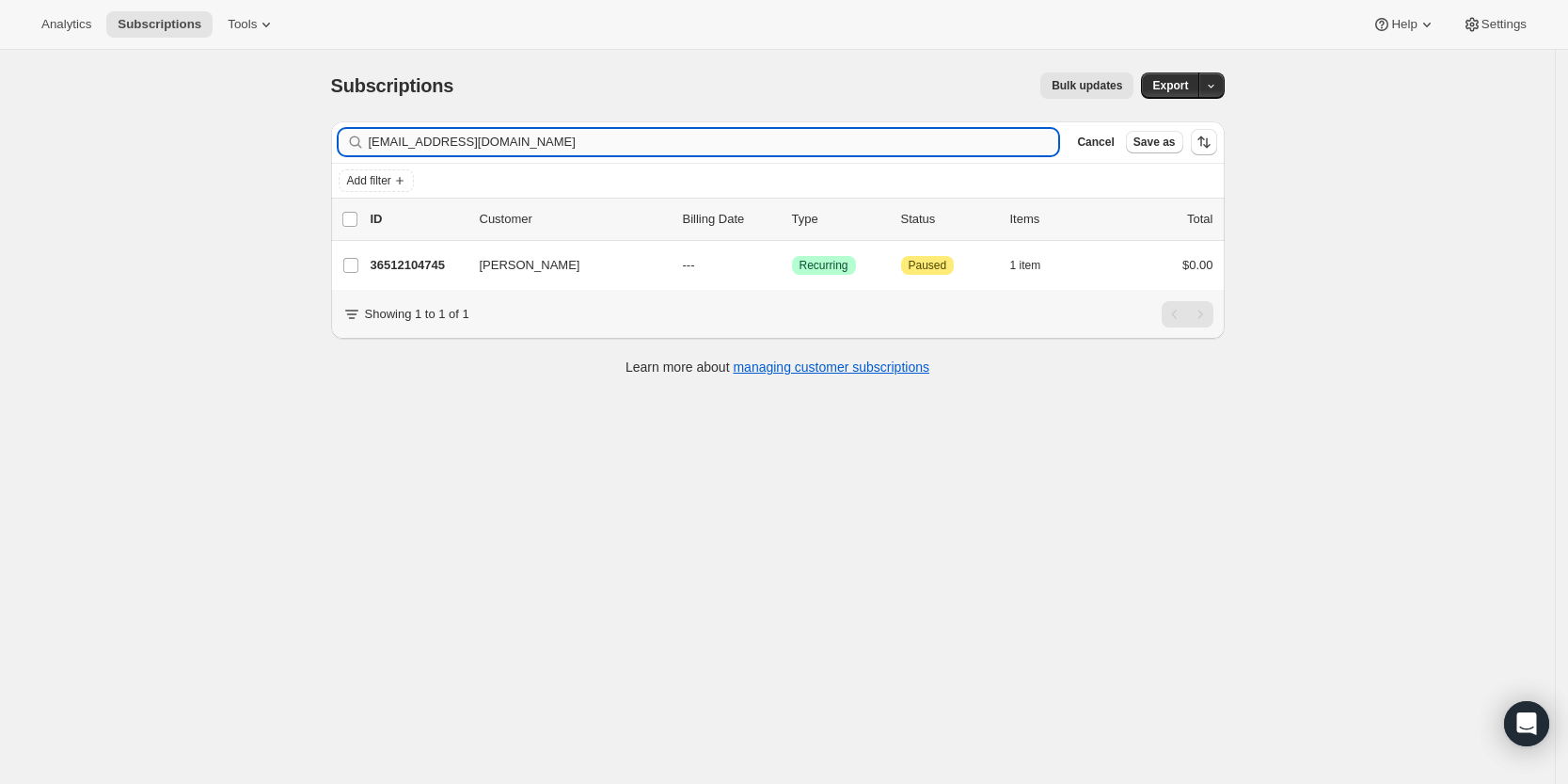
click at [974, 133] on input "[EMAIL_ADDRESS][DOMAIN_NAME]" at bounding box center [714, 142] width 690 height 26
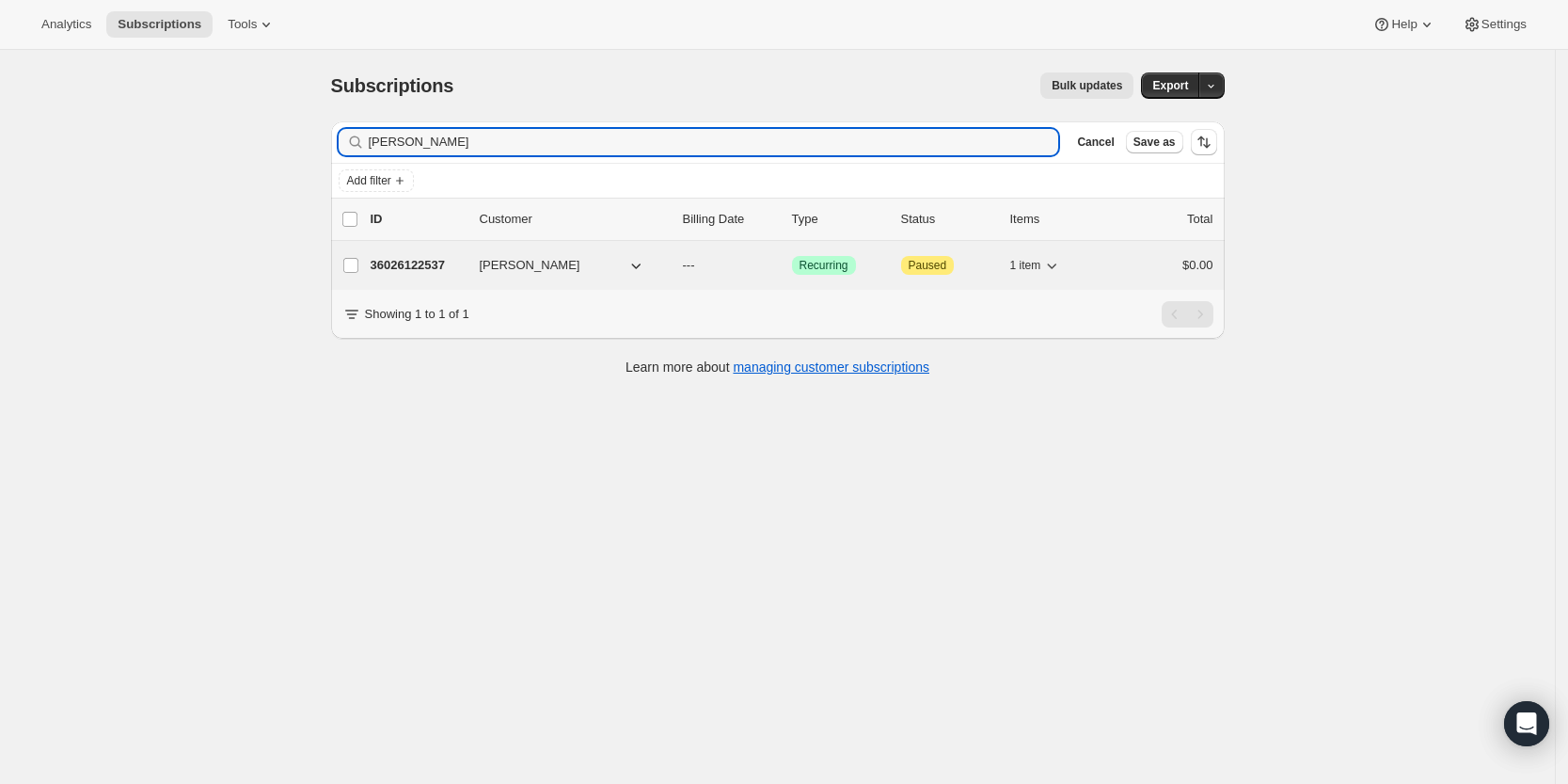
type input "[PERSON_NAME]"
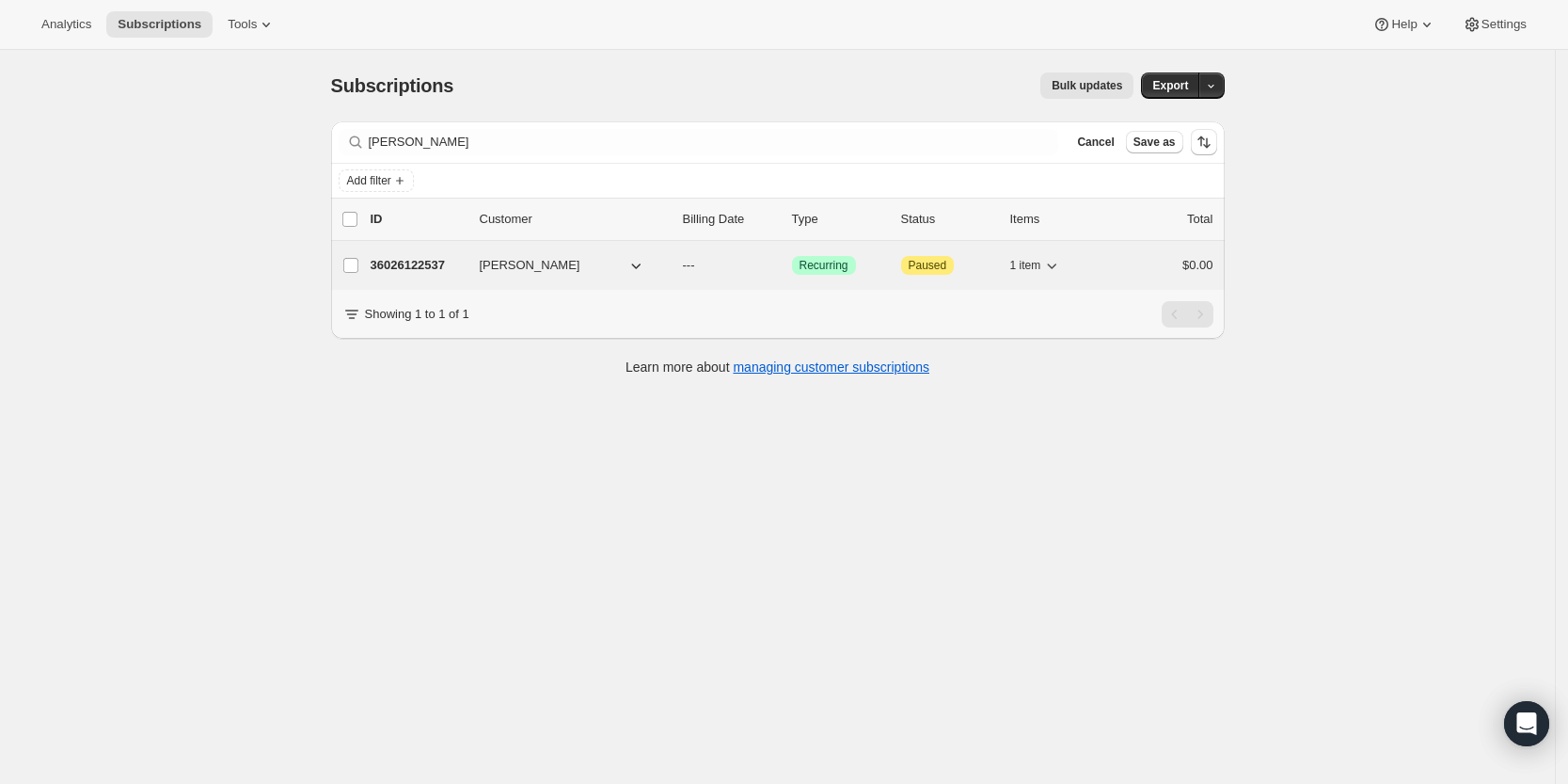
click at [422, 263] on p "36026122537" at bounding box center [418, 265] width 94 height 19
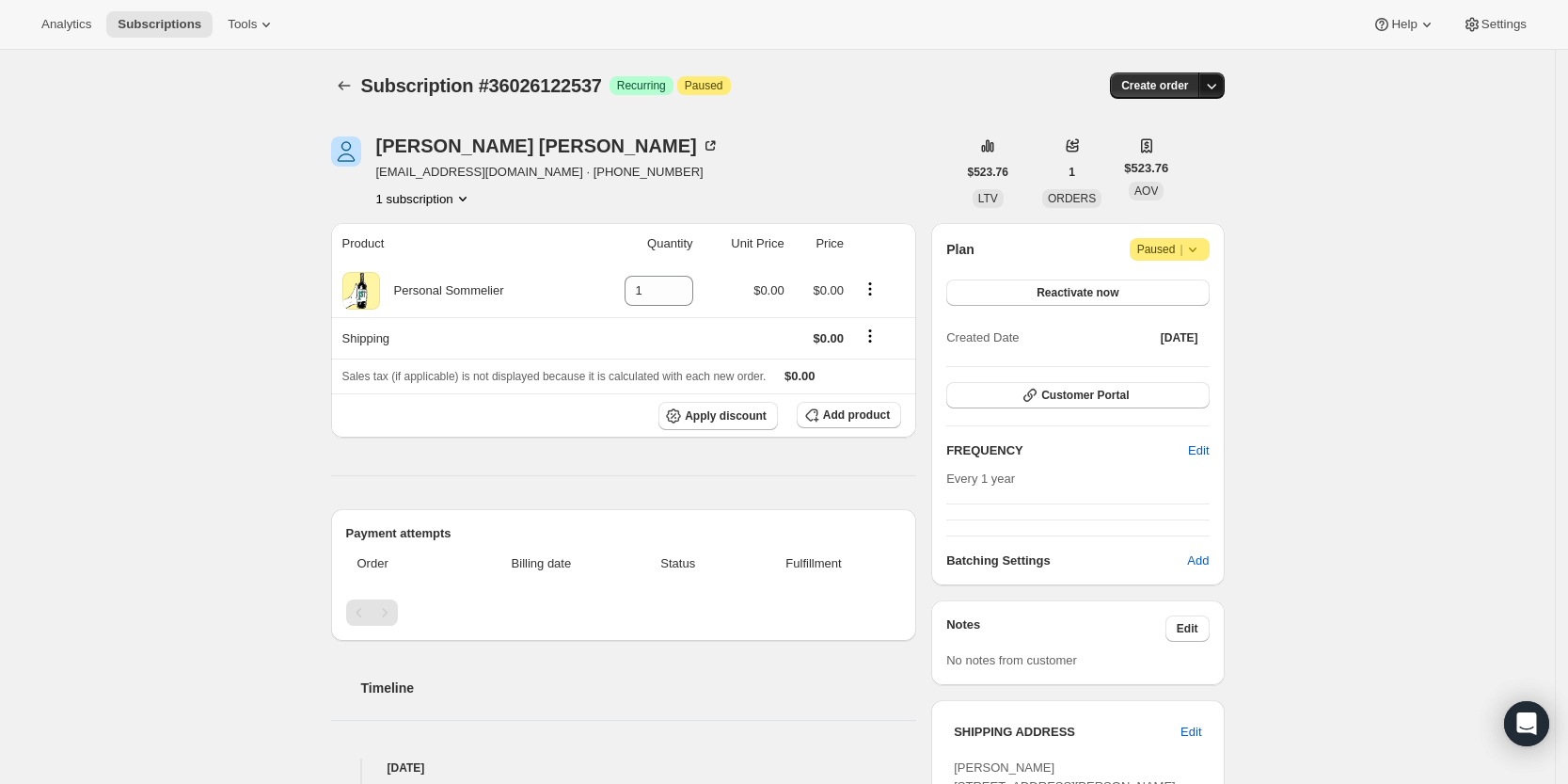
click at [1213, 79] on icon "button" at bounding box center [1211, 86] width 19 height 19
click at [1202, 158] on span "Create custom one-time order" at bounding box center [1137, 156] width 163 height 14
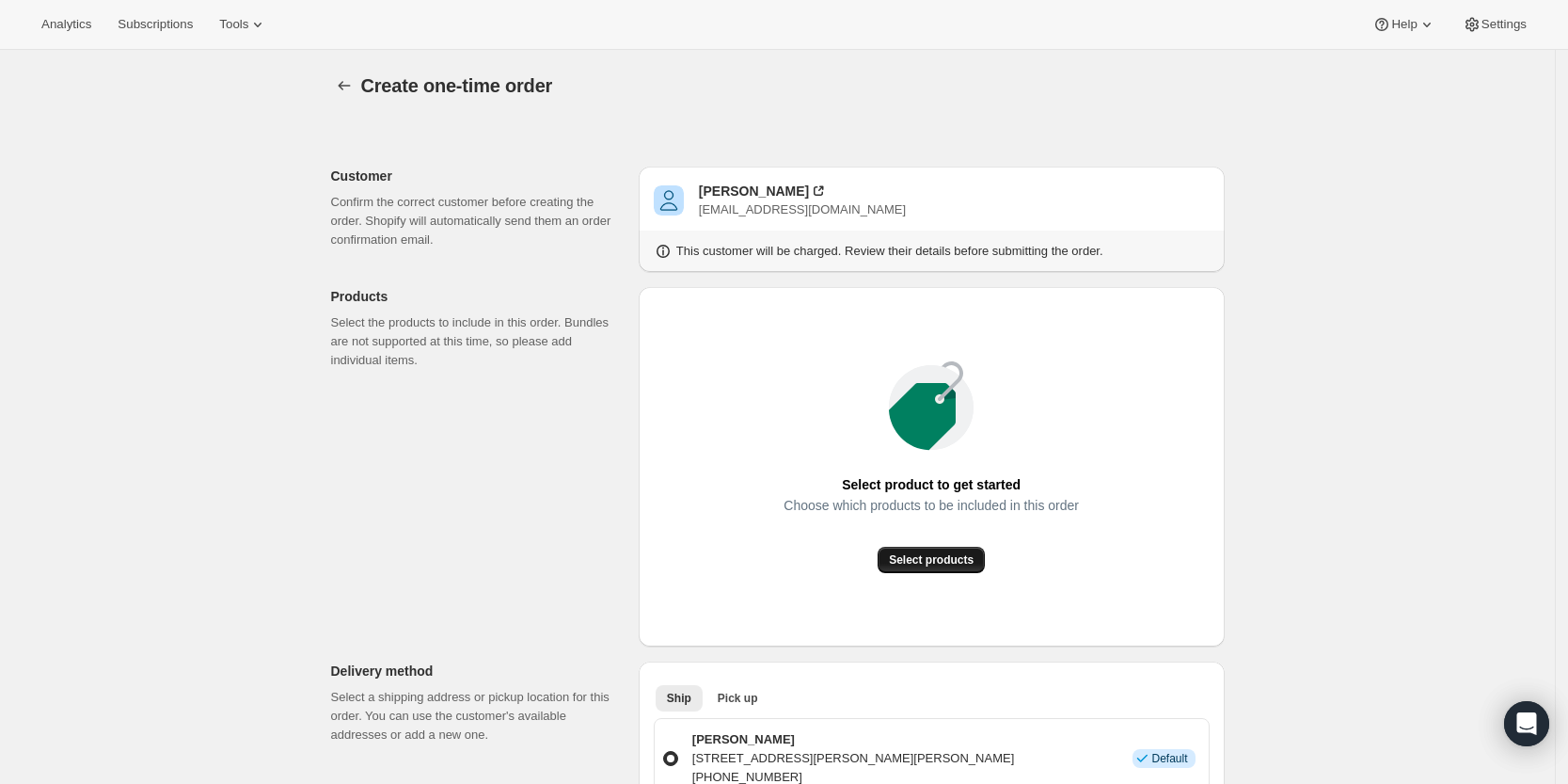
click at [951, 563] on span "Select products" at bounding box center [931, 559] width 85 height 15
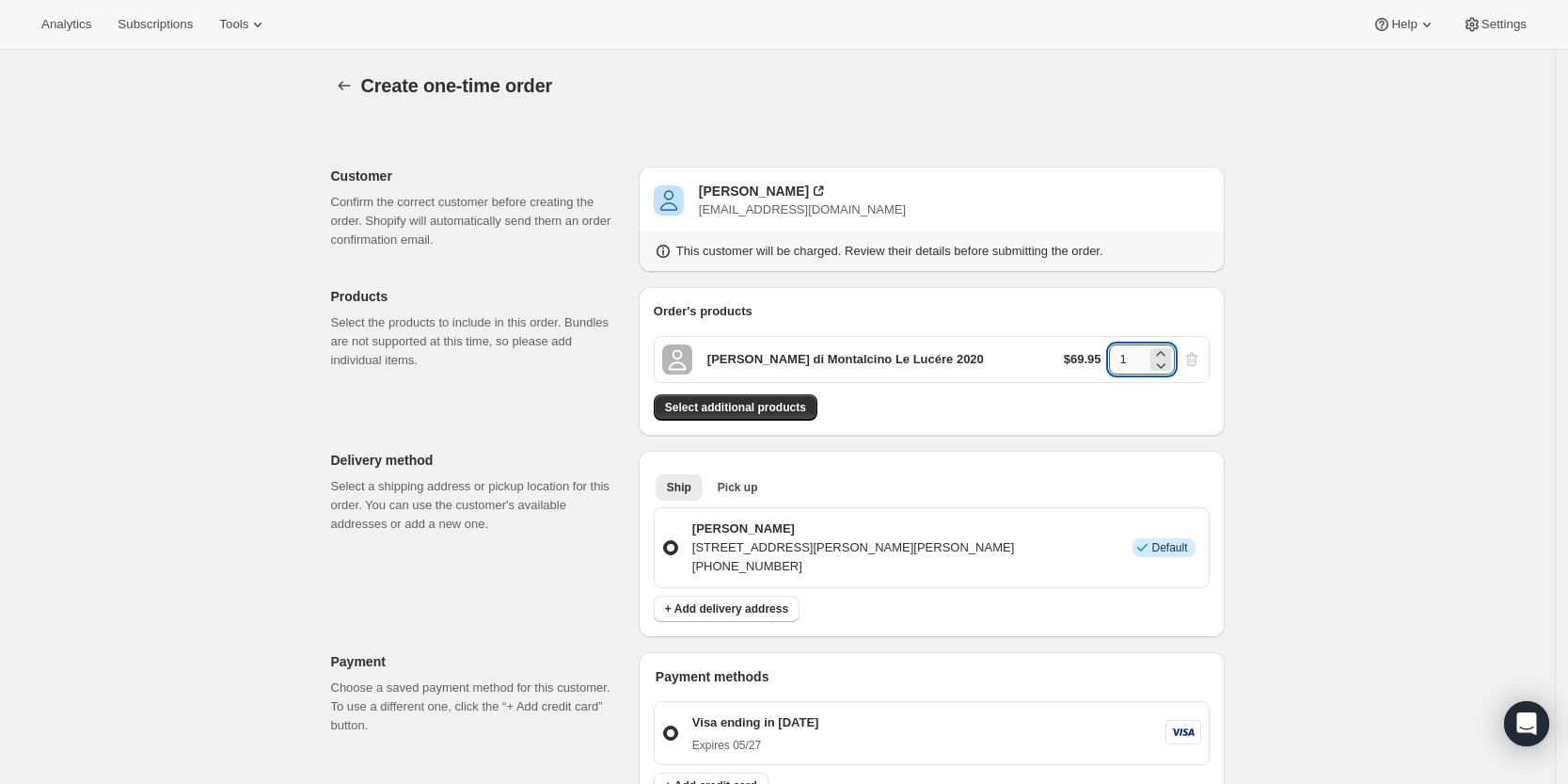
click at [1129, 364] on input "1" at bounding box center [1128, 359] width 38 height 30
type input "3"
click at [1354, 412] on div "Create one-time order. This page is ready Create one-time order Customer Confir…" at bounding box center [777, 711] width 1554 height 1323
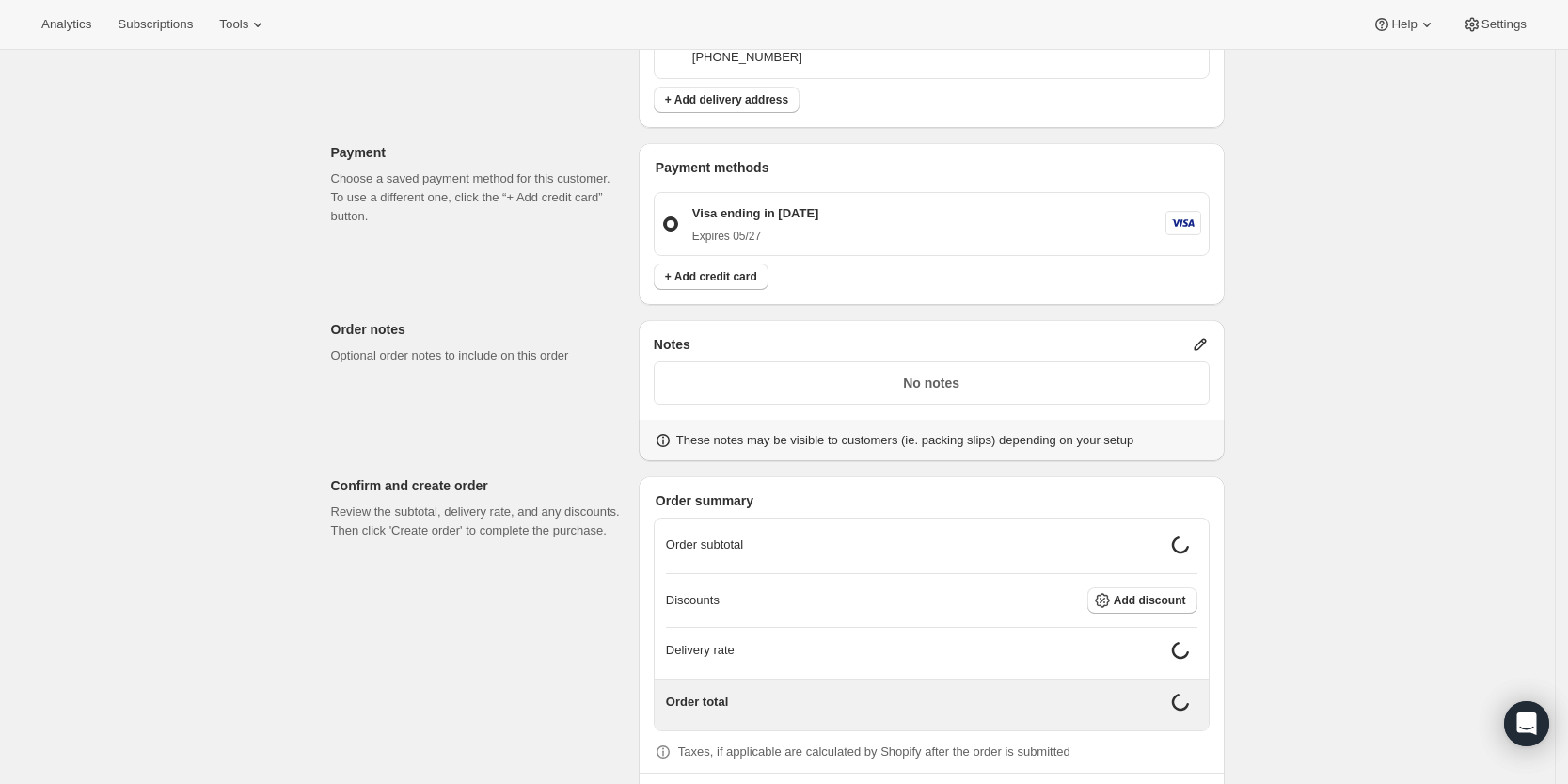
scroll to position [511, 0]
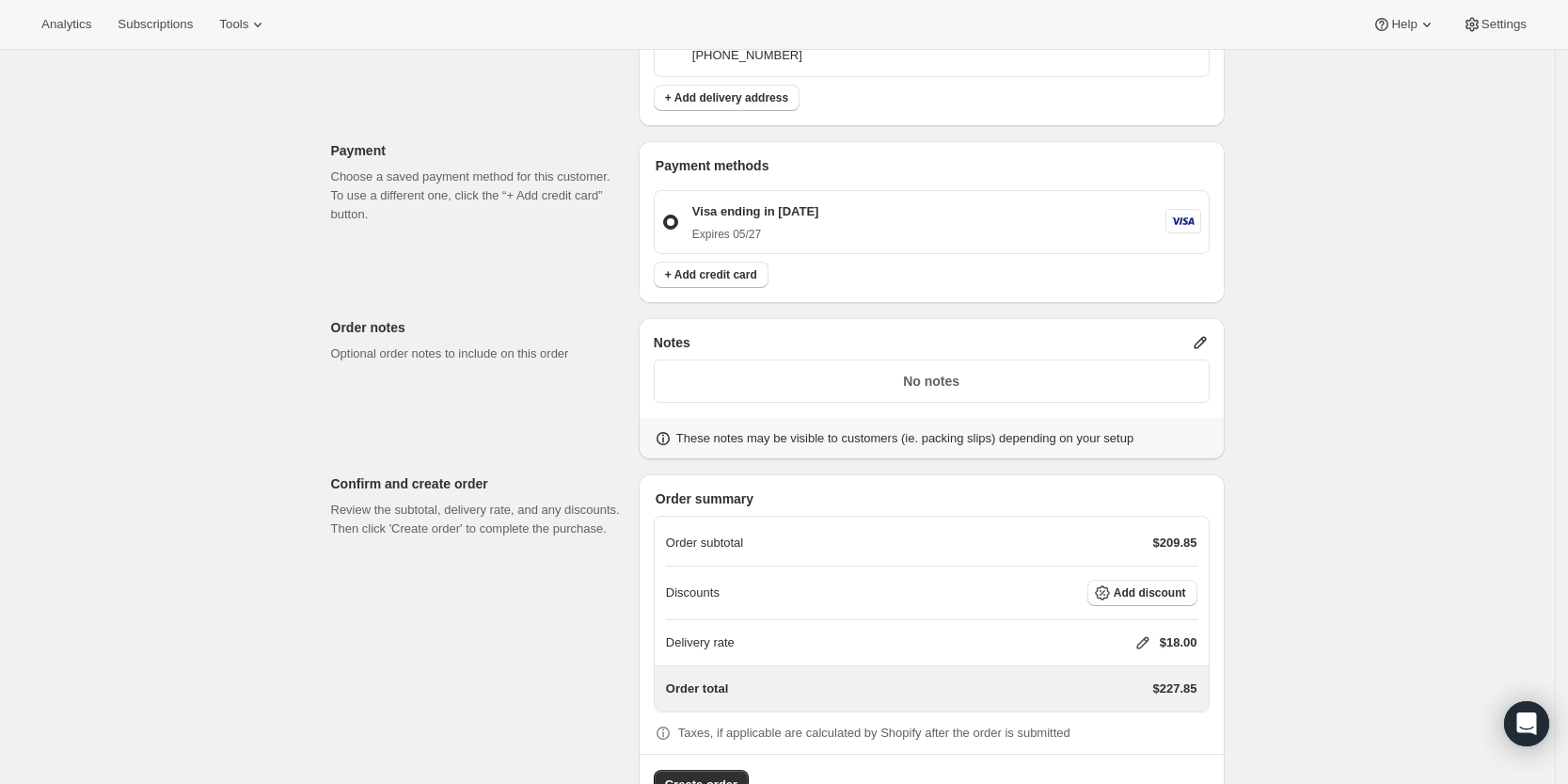
click at [1172, 645] on p "$18.00" at bounding box center [1178, 643] width 38 height 19
click at [1148, 641] on icon at bounding box center [1142, 643] width 12 height 12
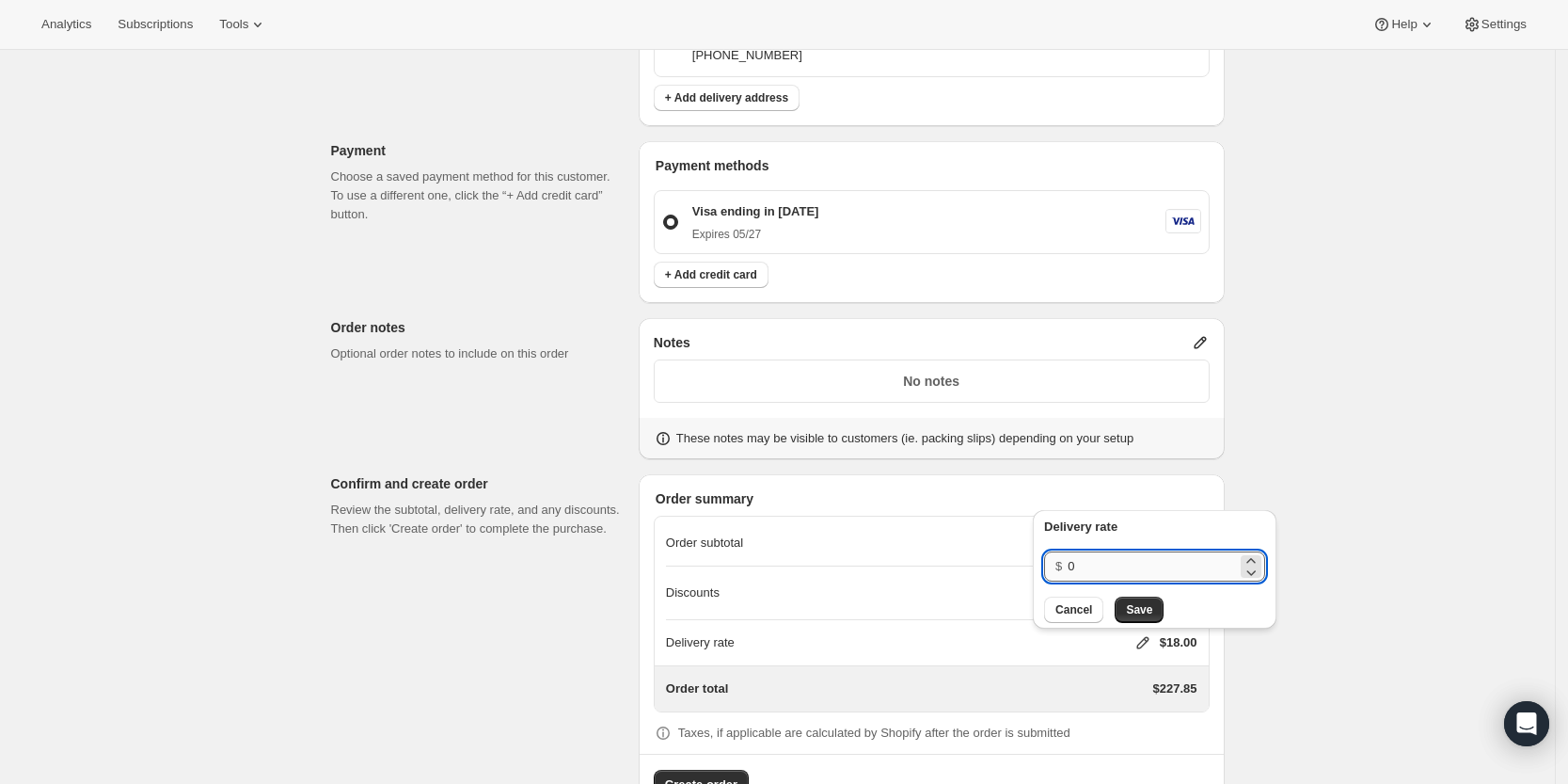
click at [1140, 573] on input "0" at bounding box center [1152, 566] width 169 height 30
type input "0"
click at [1139, 600] on button "Save" at bounding box center [1138, 610] width 49 height 26
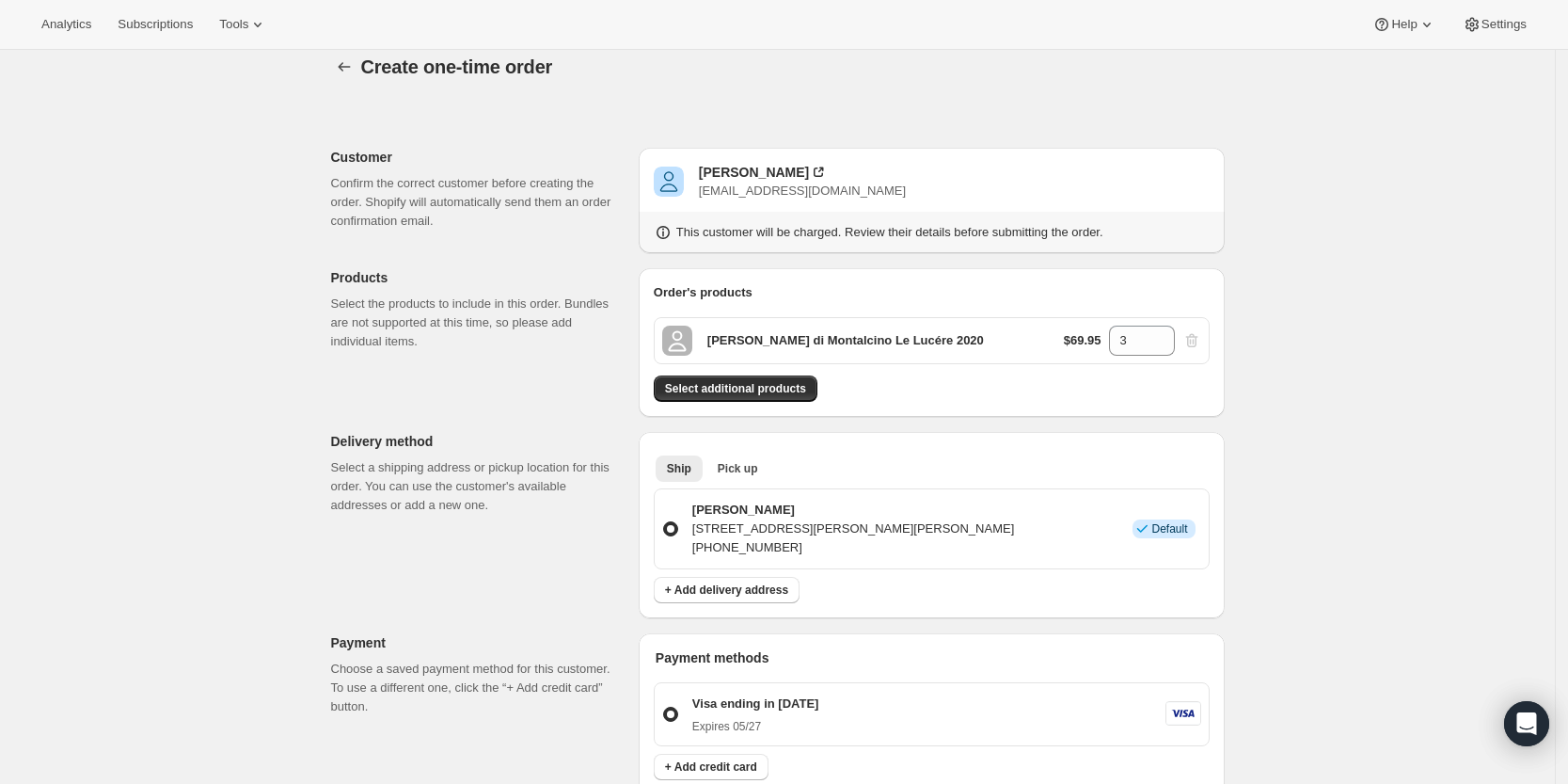
scroll to position [18, 0]
click at [780, 383] on span "Select additional products" at bounding box center [736, 389] width 141 height 15
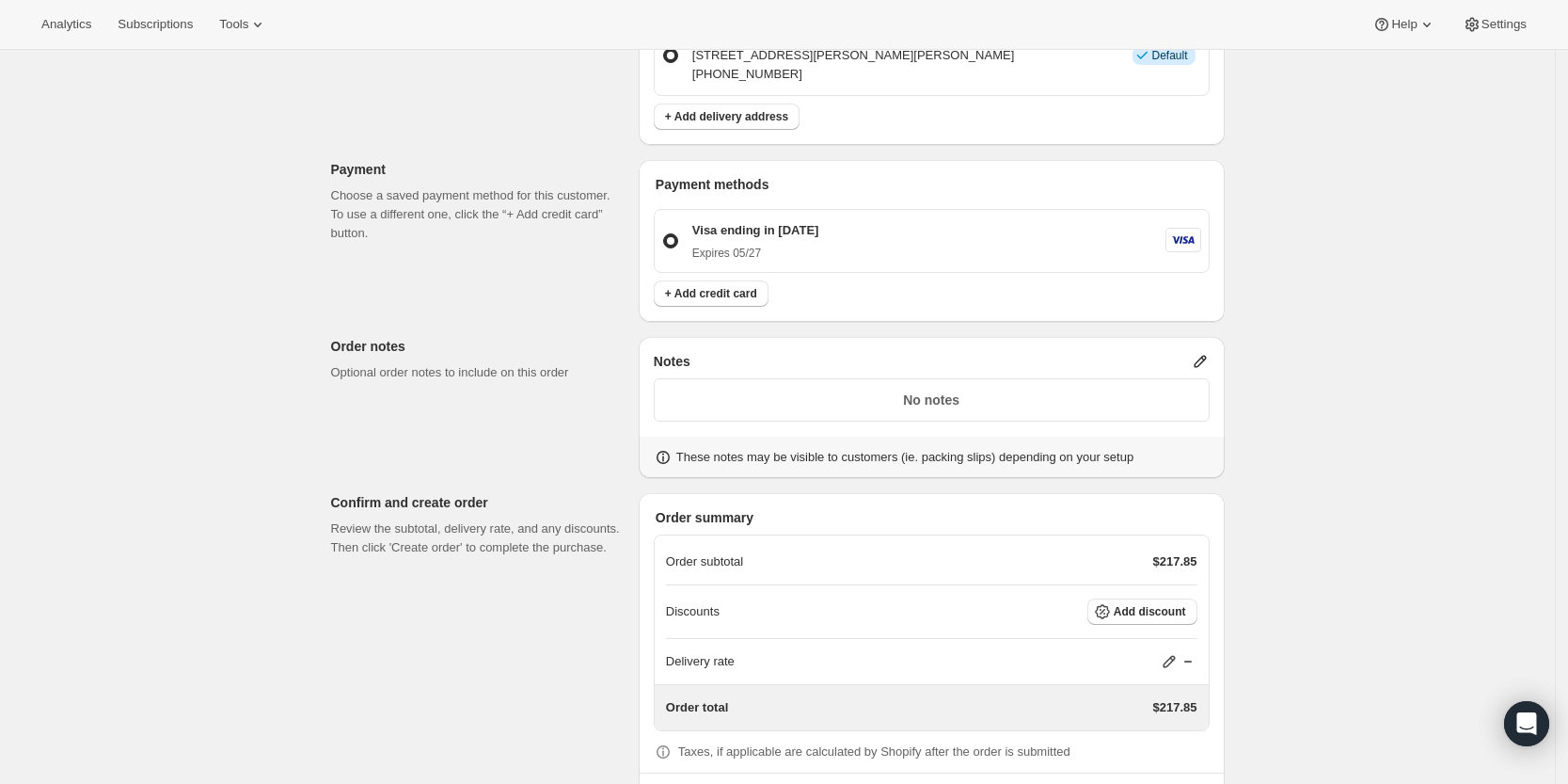
scroll to position [631, 0]
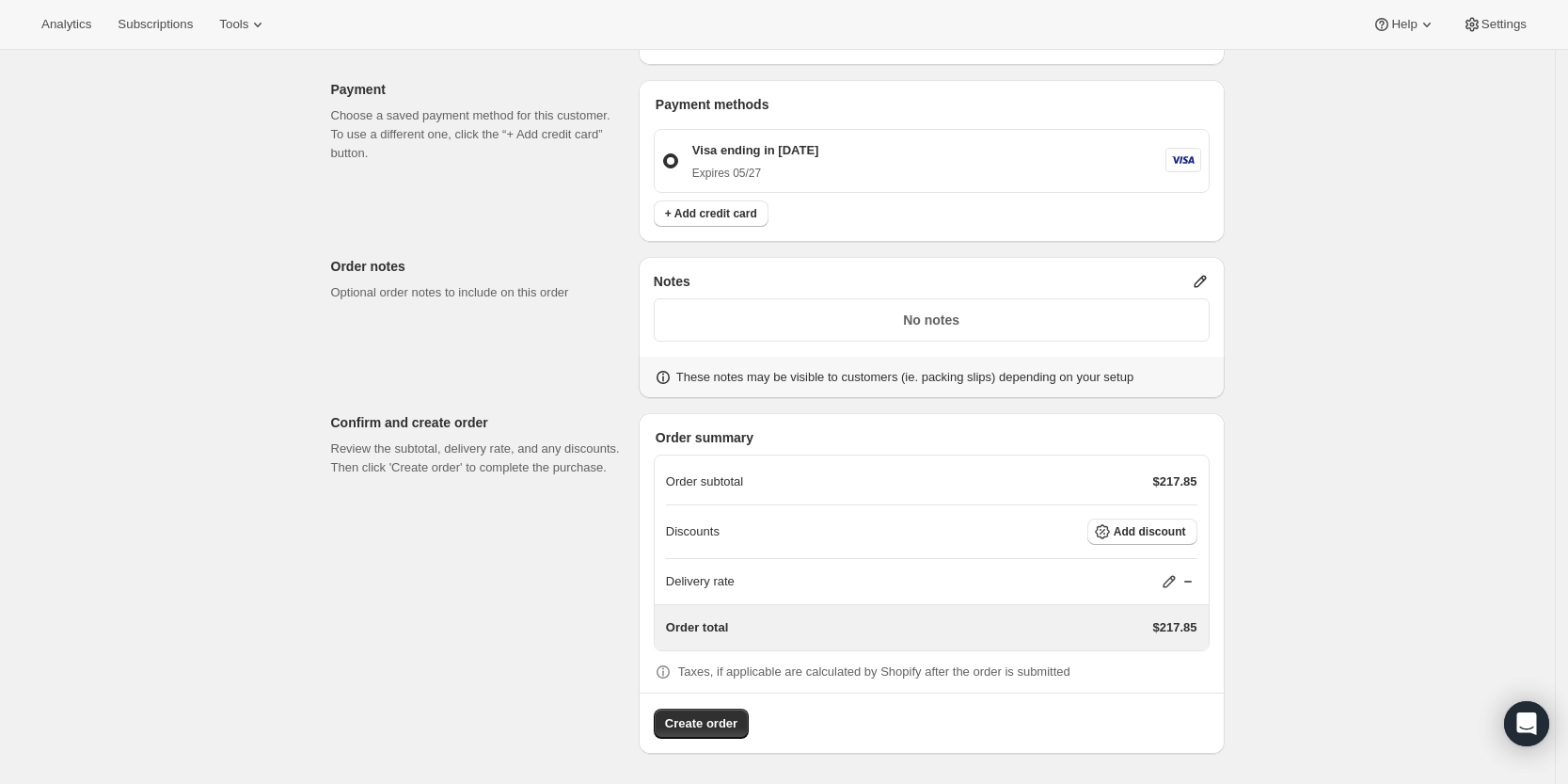
drag, startPoint x: 721, startPoint y: 732, endPoint x: 700, endPoint y: 768, distance: 41.7
click at [700, 768] on div "Create one-time order. This page is ready Create one-time order Customer Confir…" at bounding box center [778, 100] width 939 height 1364
click at [705, 725] on span "Create order" at bounding box center [701, 723] width 73 height 19
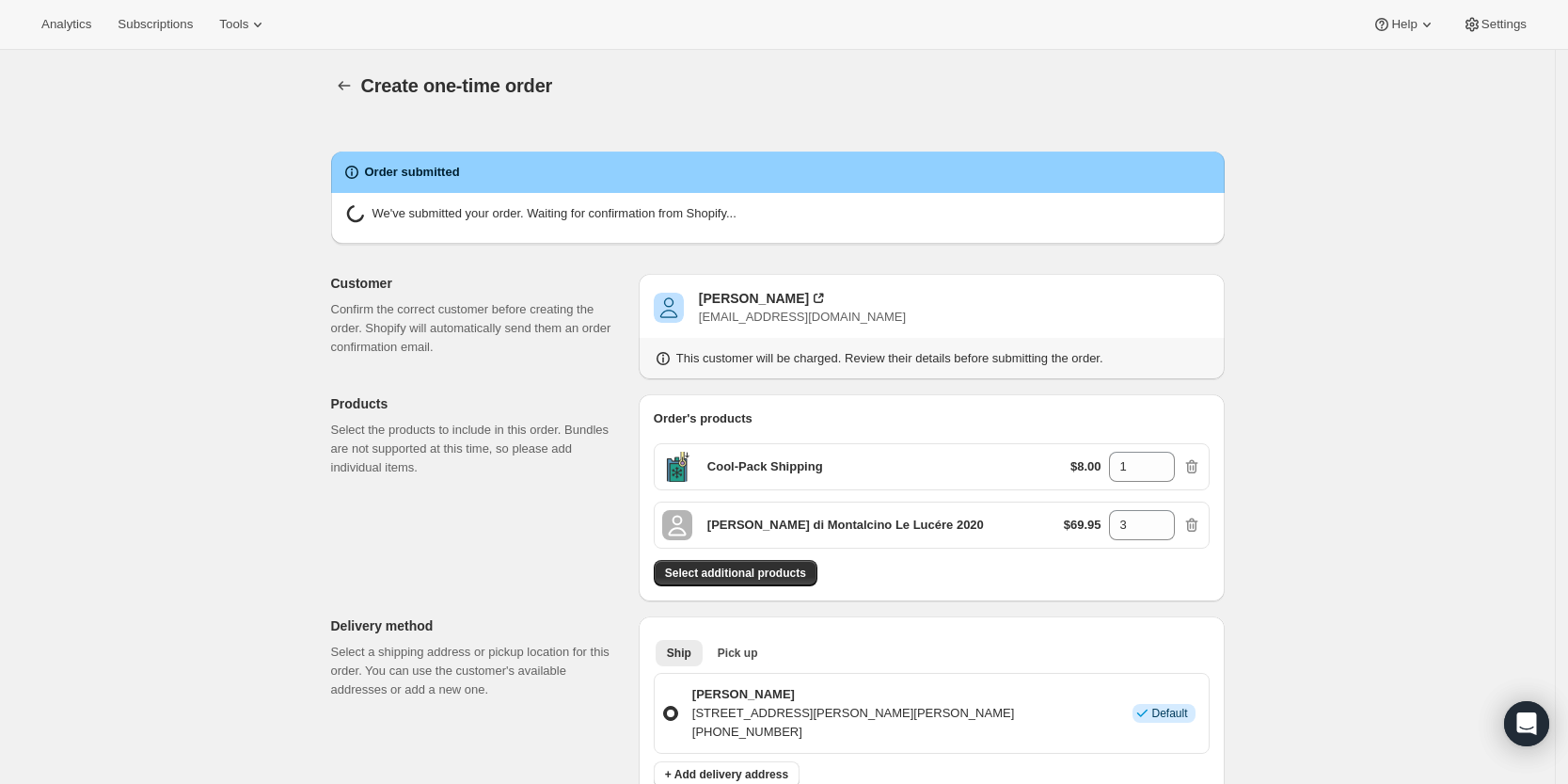
radio input "true"
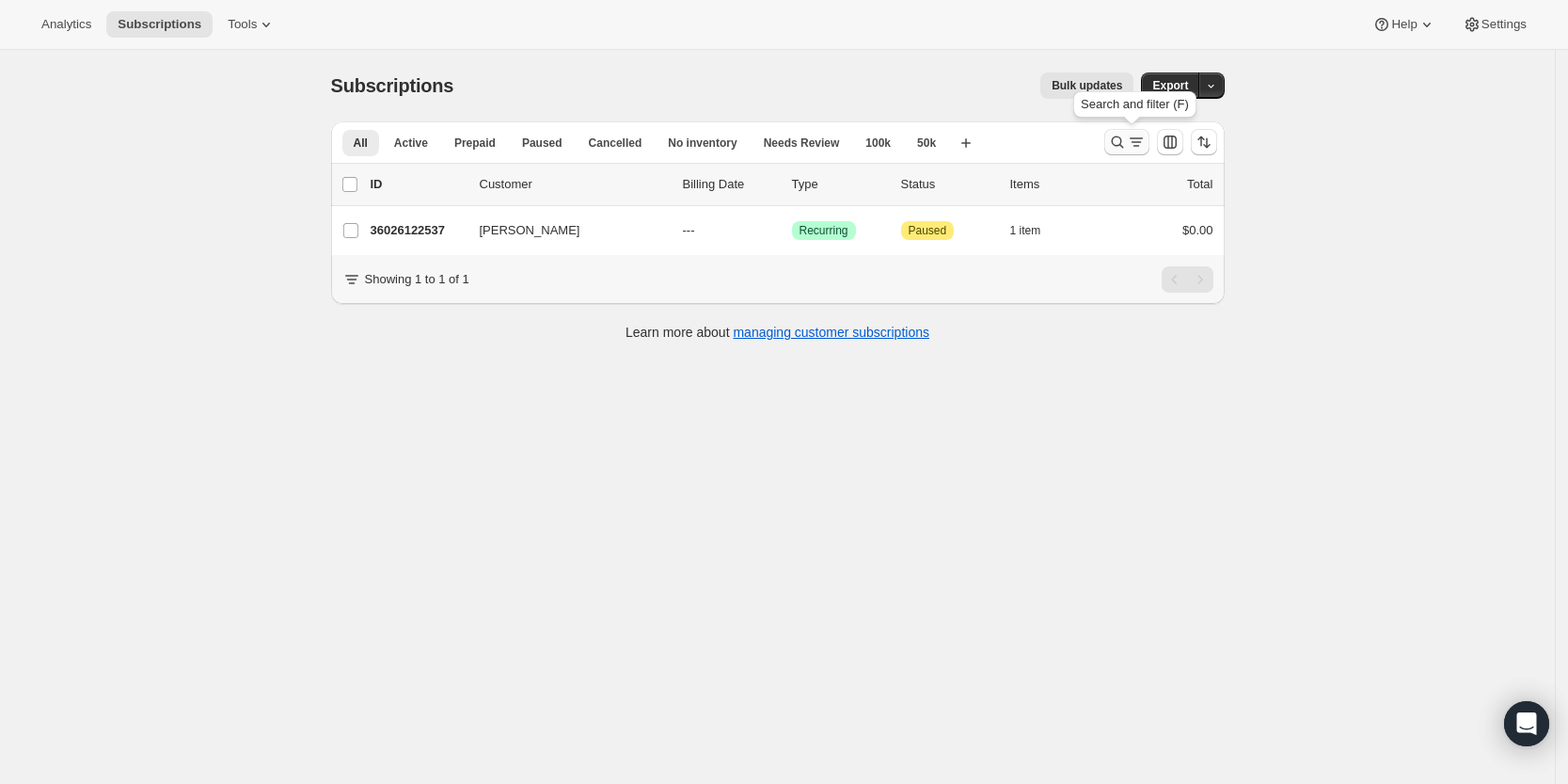
click at [1120, 134] on icon "Search and filter results" at bounding box center [1117, 141] width 19 height 19
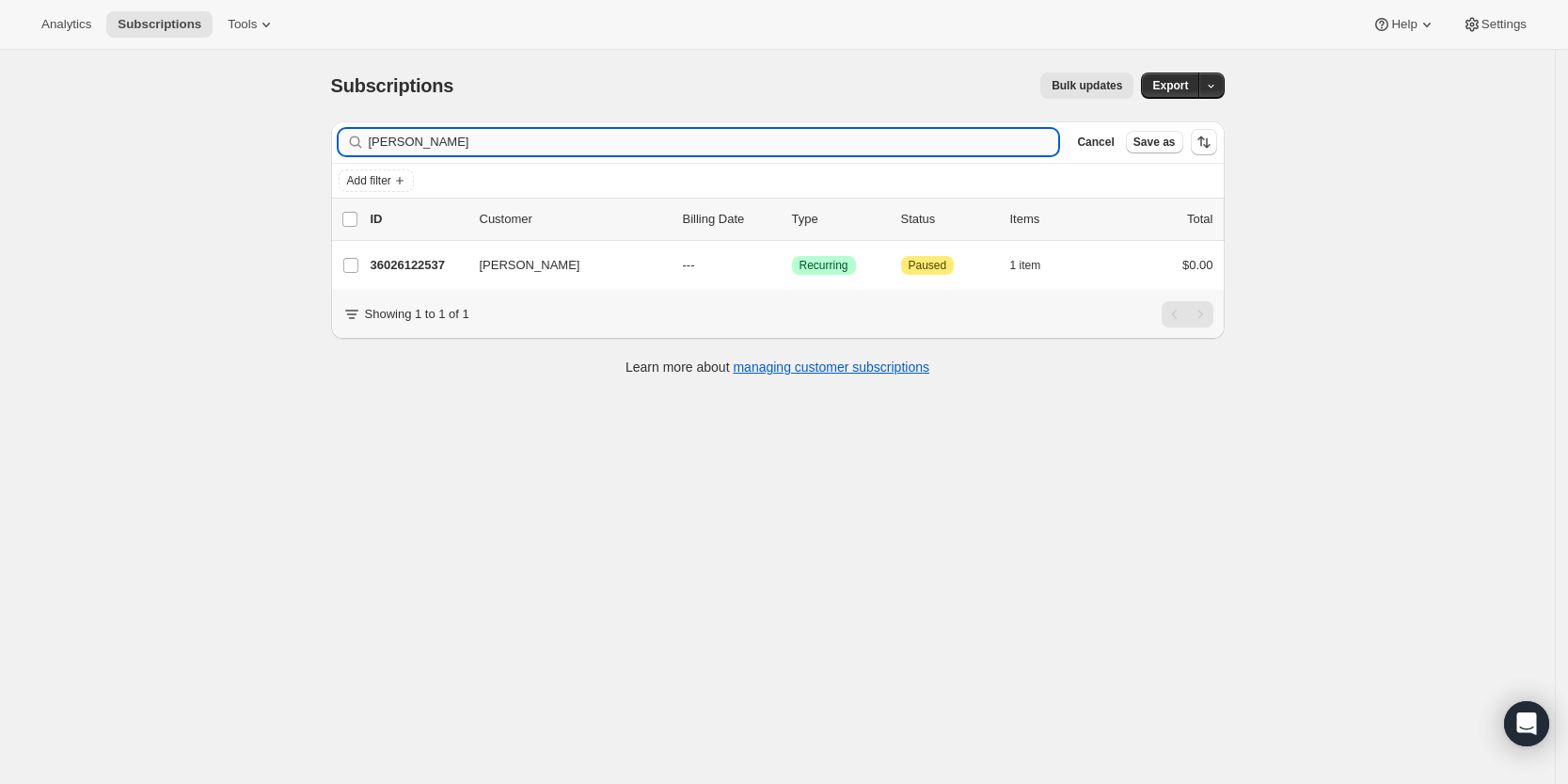
click at [907, 136] on input "[PERSON_NAME]" at bounding box center [714, 142] width 690 height 26
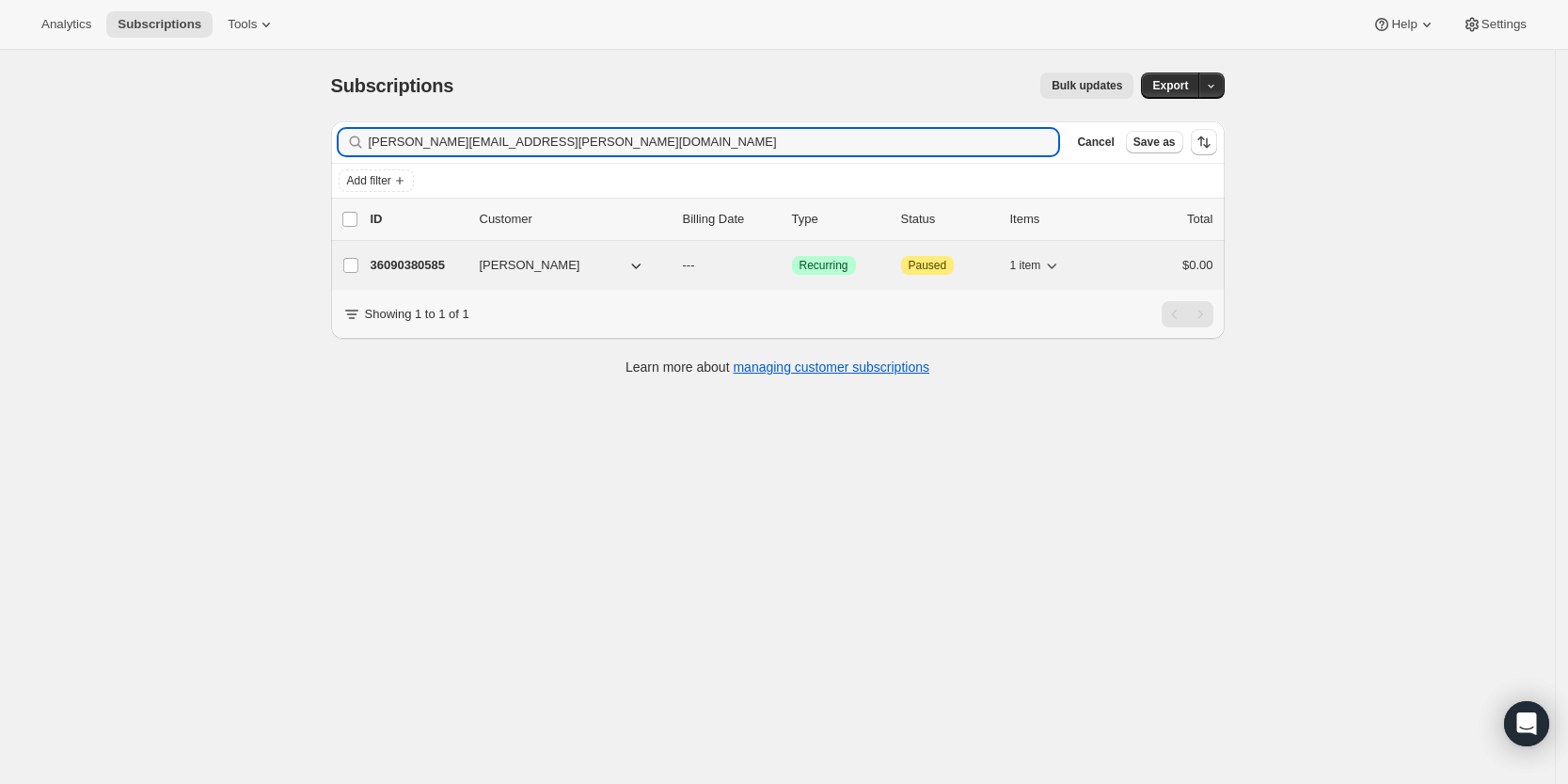
type input "frank.dipiazza@gmail.com"
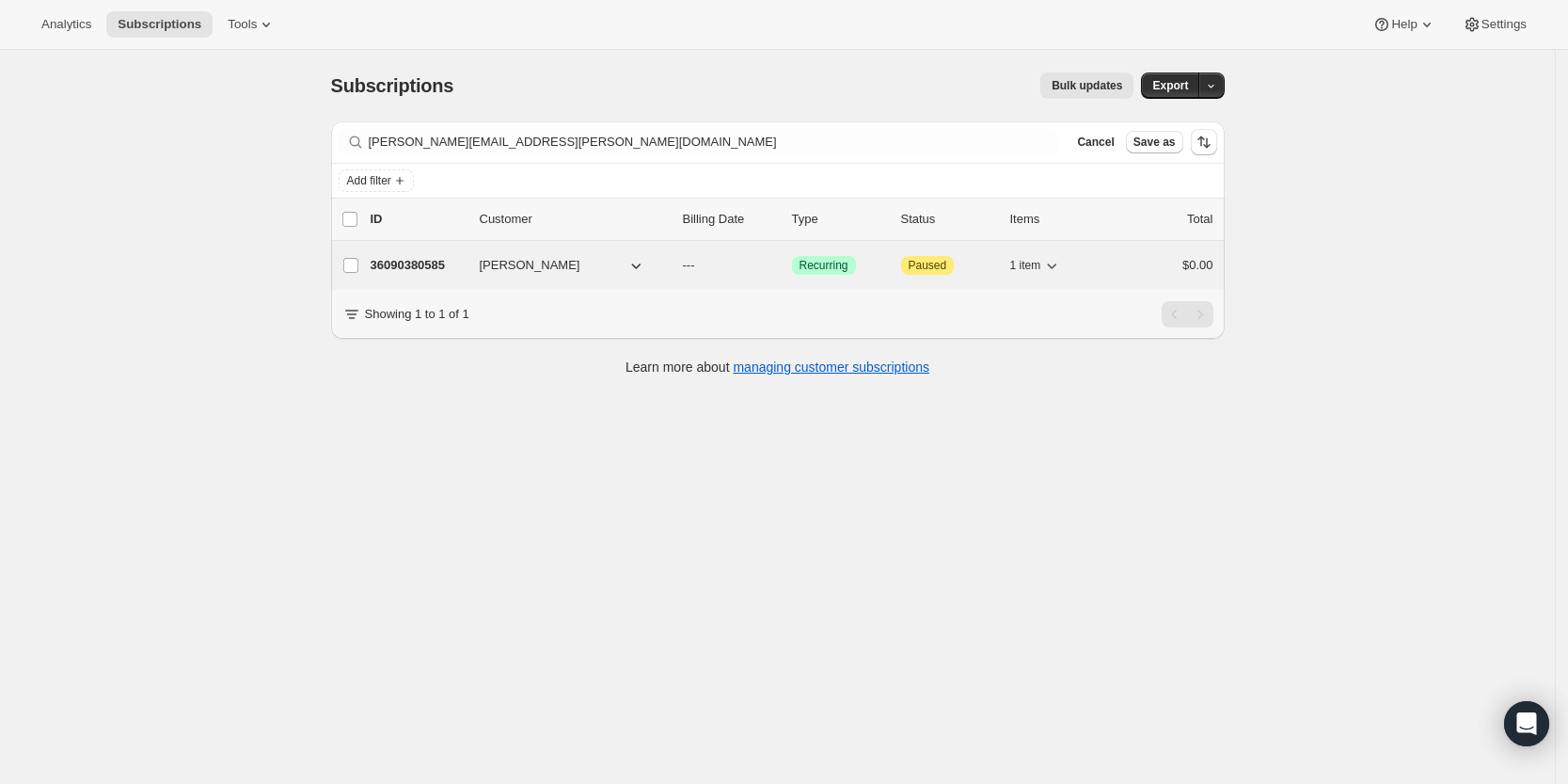
click at [502, 254] on div "36090380585 Frank Di Piazza --- Success Recurring Attention Paused 1 item $0.00" at bounding box center [791, 265] width 842 height 26
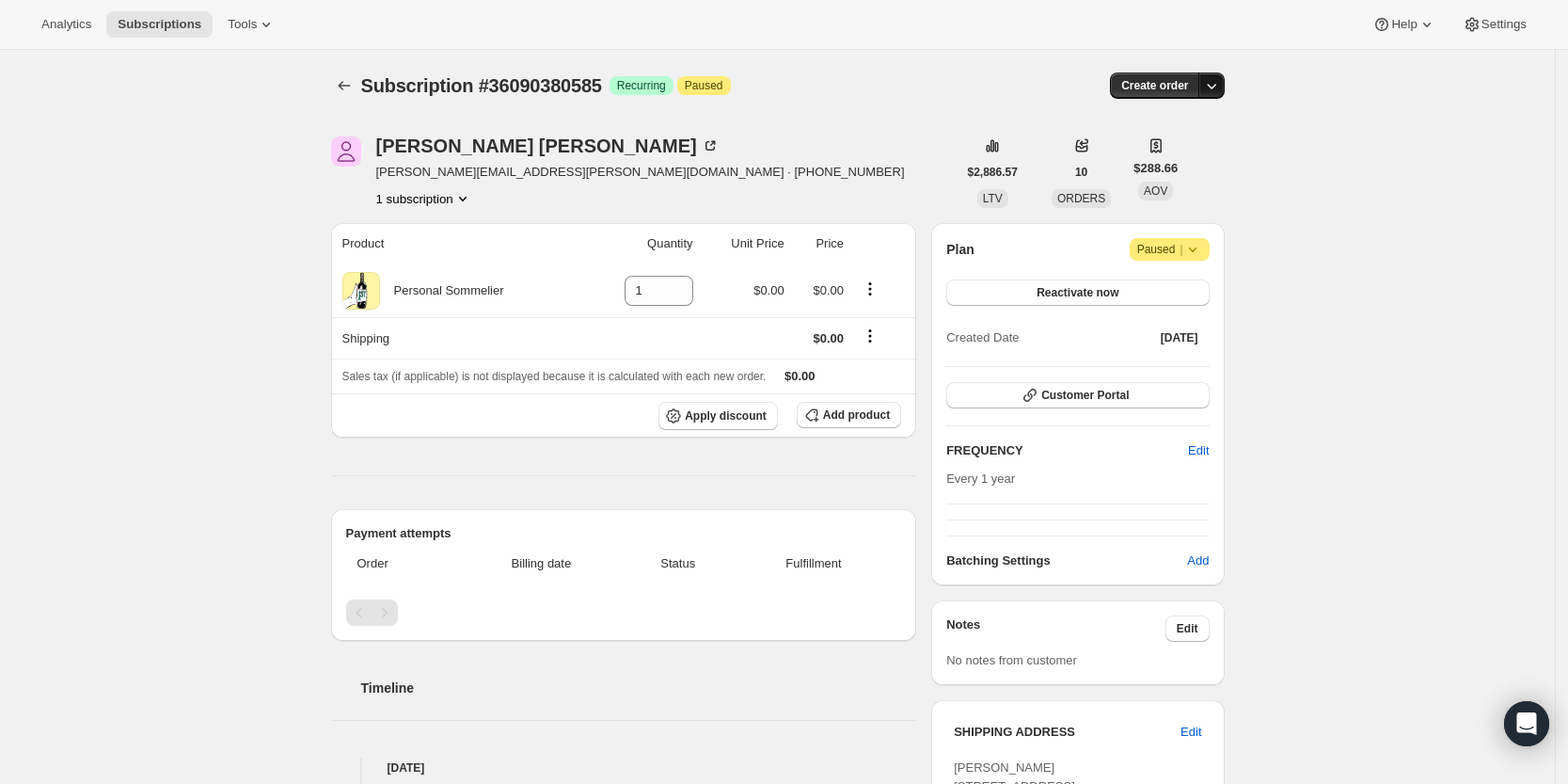
click at [1224, 90] on button "button" at bounding box center [1211, 86] width 26 height 26
click at [1173, 151] on span "Create custom one-time order" at bounding box center [1137, 156] width 163 height 14
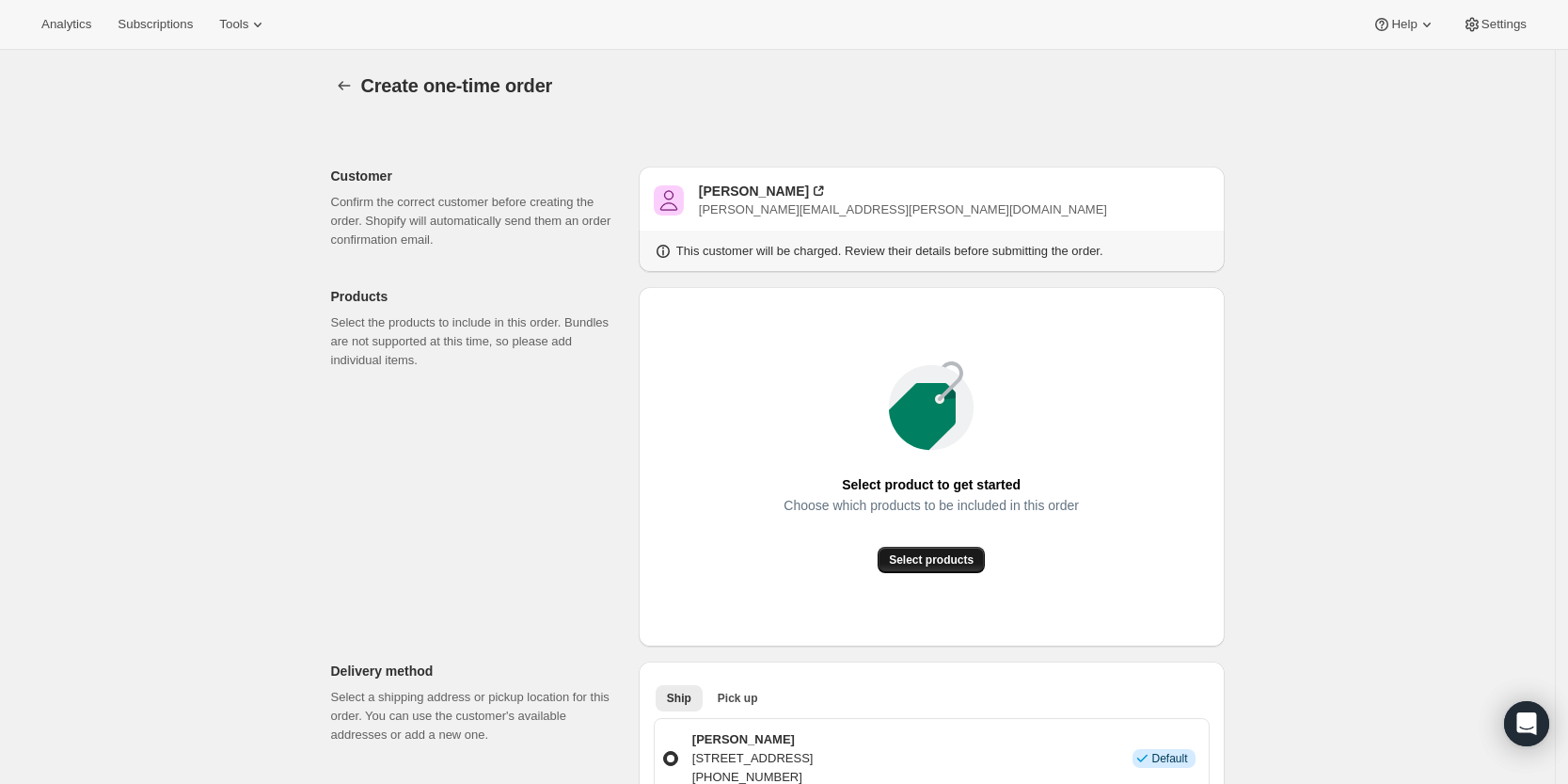
click at [935, 565] on span "Select products" at bounding box center [931, 559] width 85 height 15
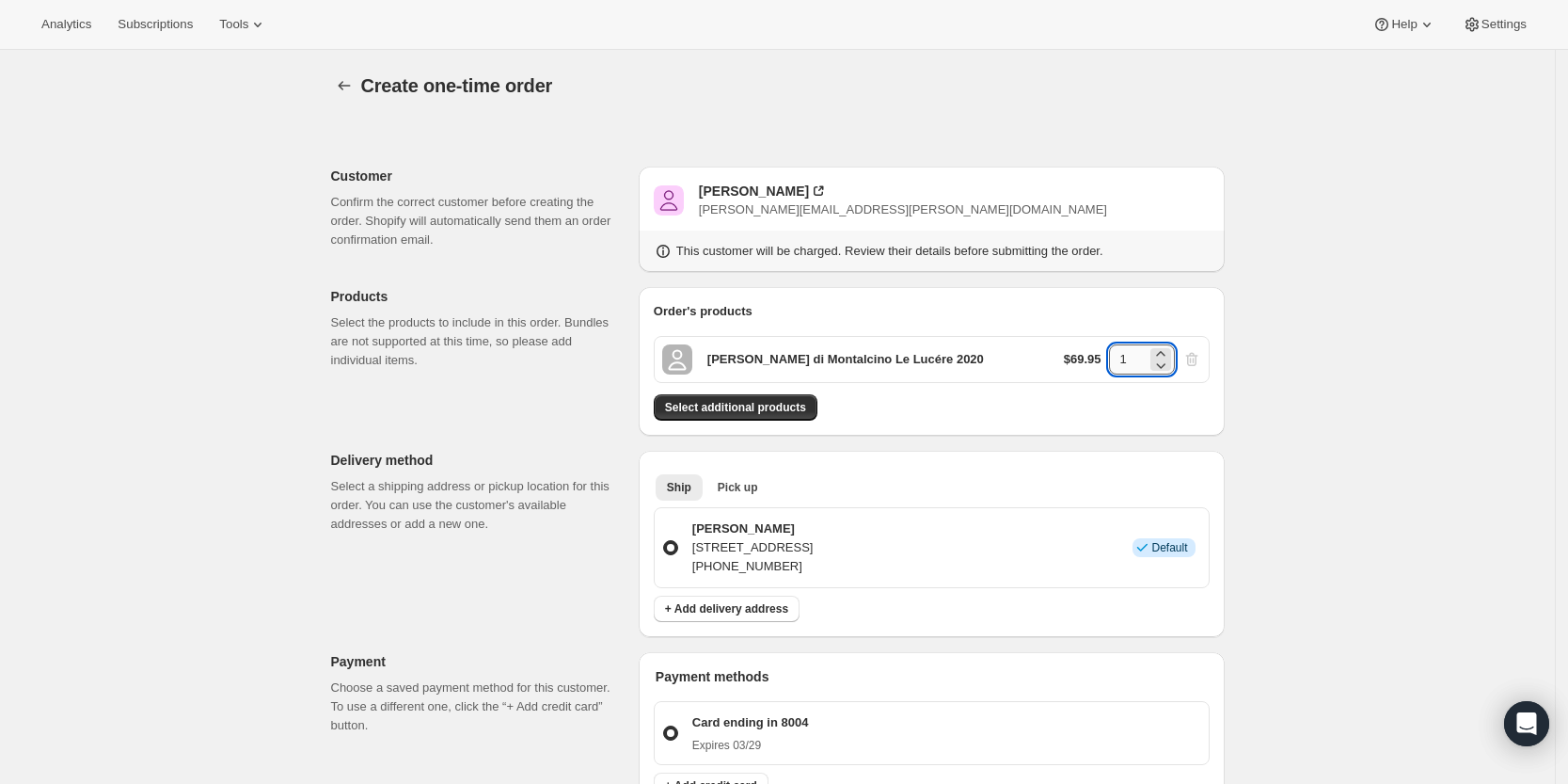
click at [1136, 359] on input "1" at bounding box center [1128, 359] width 38 height 30
type input "6"
click at [1338, 342] on div "Create one-time order. This page is ready Create one-time order Customer Confir…" at bounding box center [777, 711] width 1554 height 1323
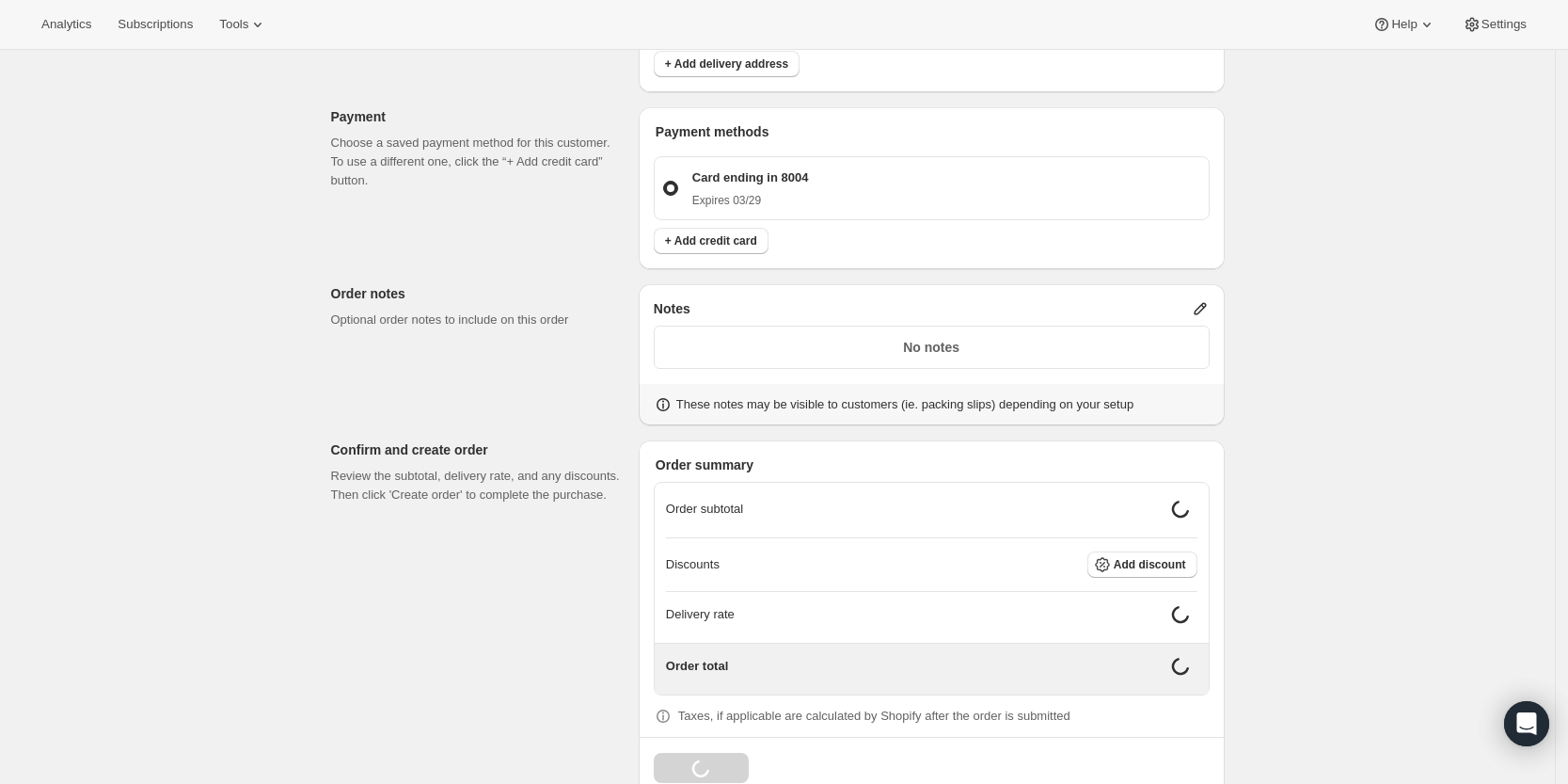
scroll to position [554, 0]
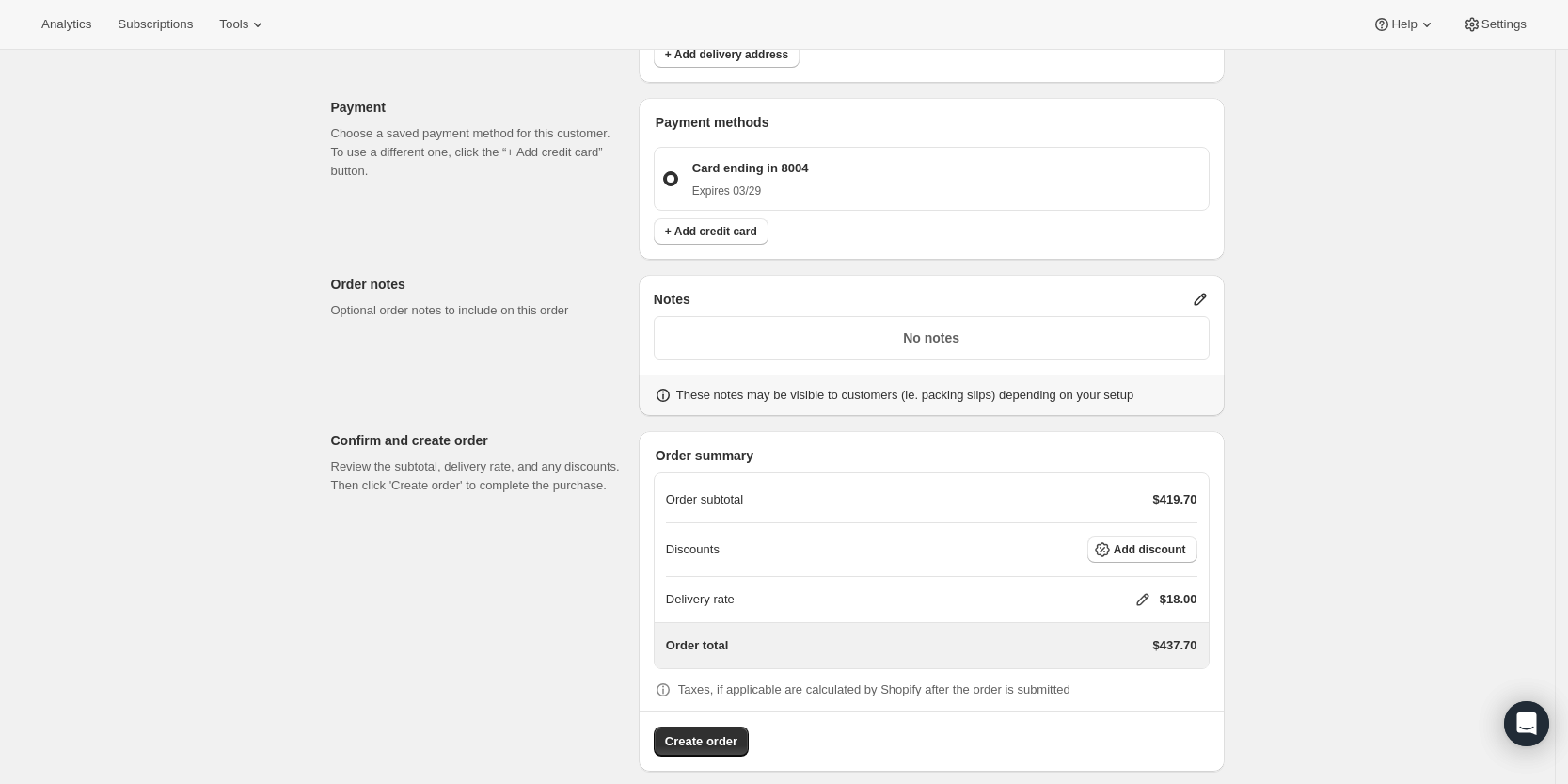
click at [1201, 296] on icon at bounding box center [1199, 298] width 19 height 19
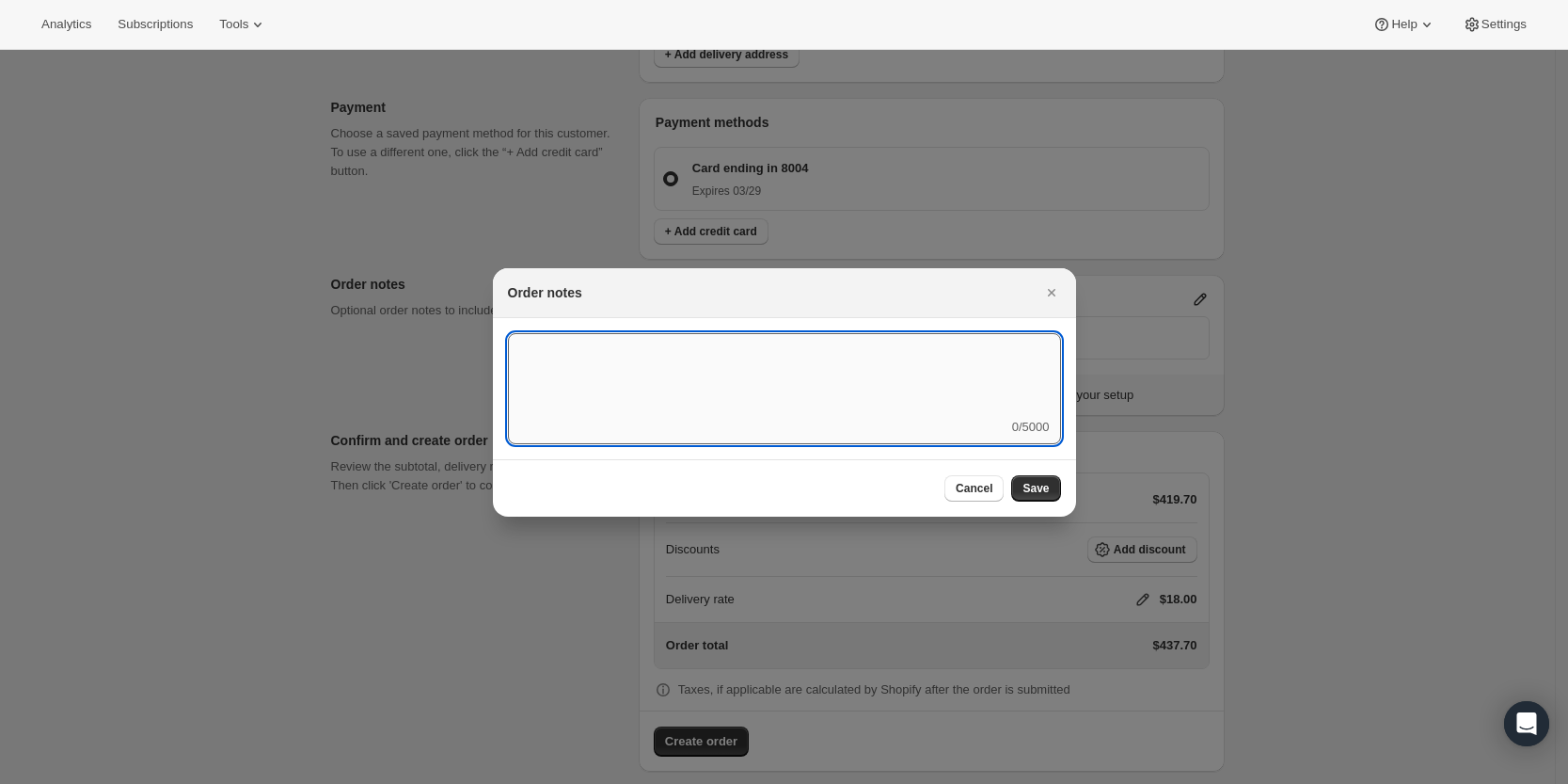
click at [898, 389] on textarea ":r41:" at bounding box center [784, 375] width 553 height 85
type textarea "Weather HOLD"
click at [1039, 490] on span "Save" at bounding box center [1035, 488] width 26 height 15
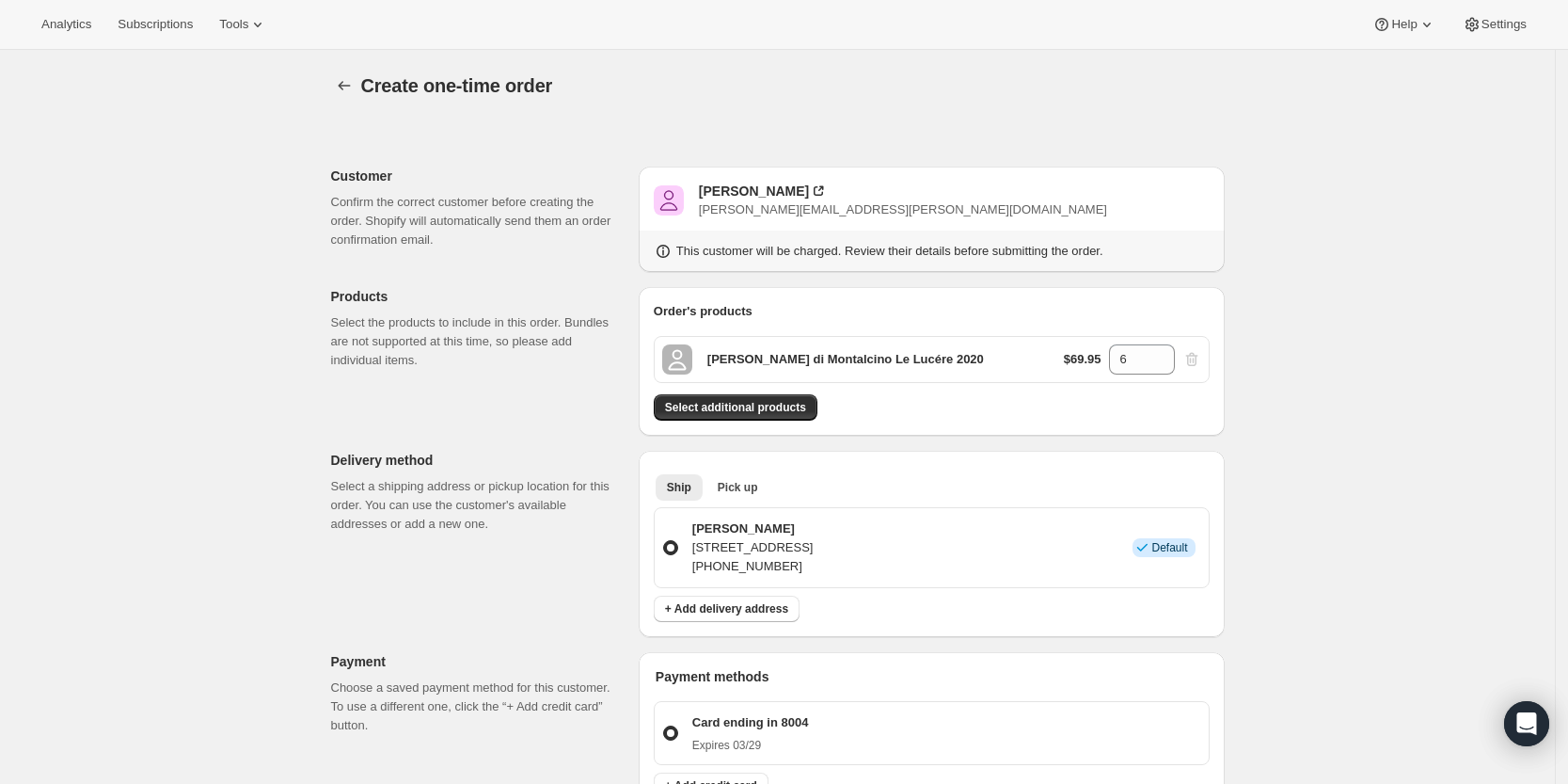
scroll to position [554, 0]
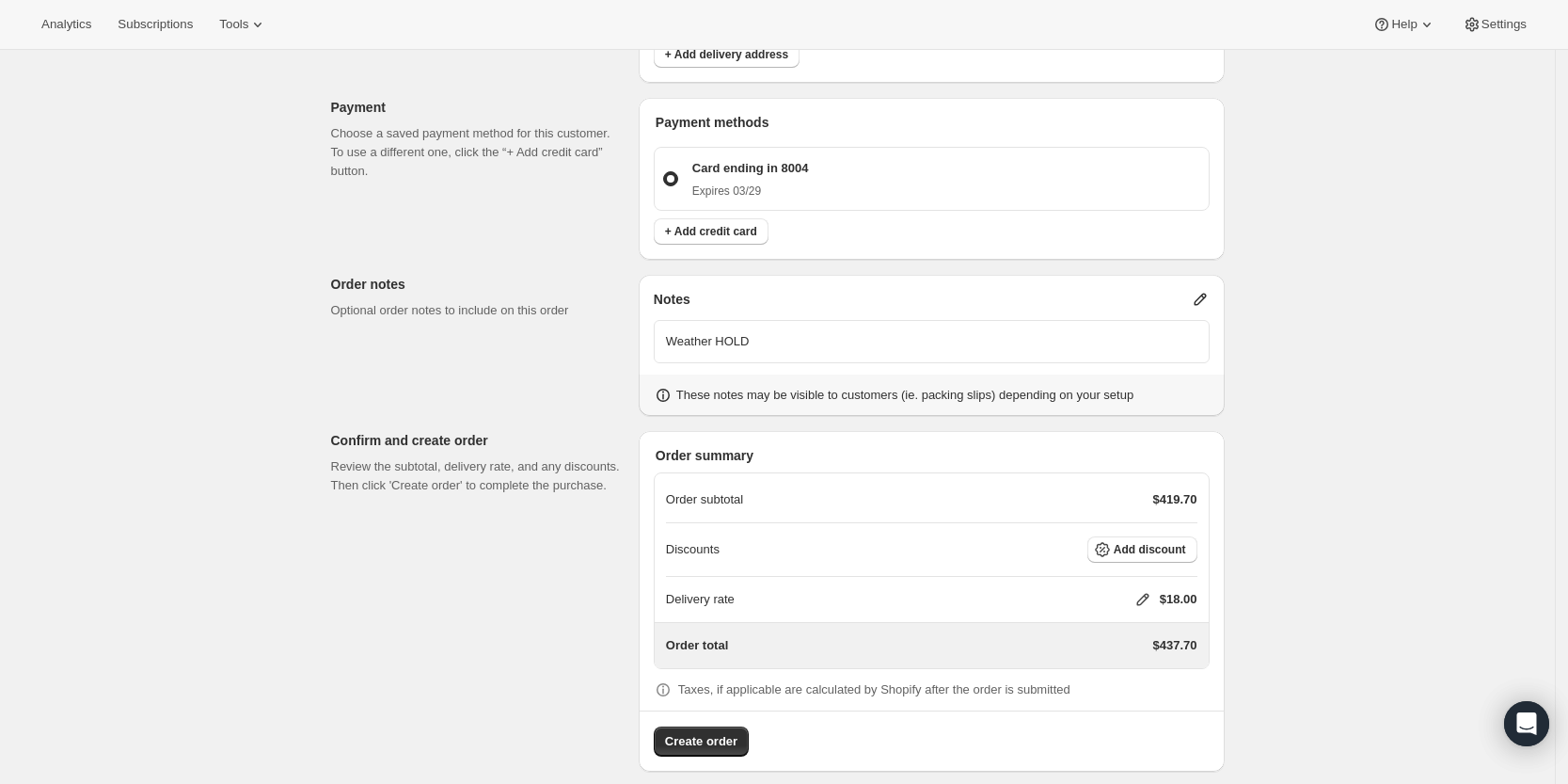
click at [1148, 599] on icon at bounding box center [1142, 600] width 12 height 12
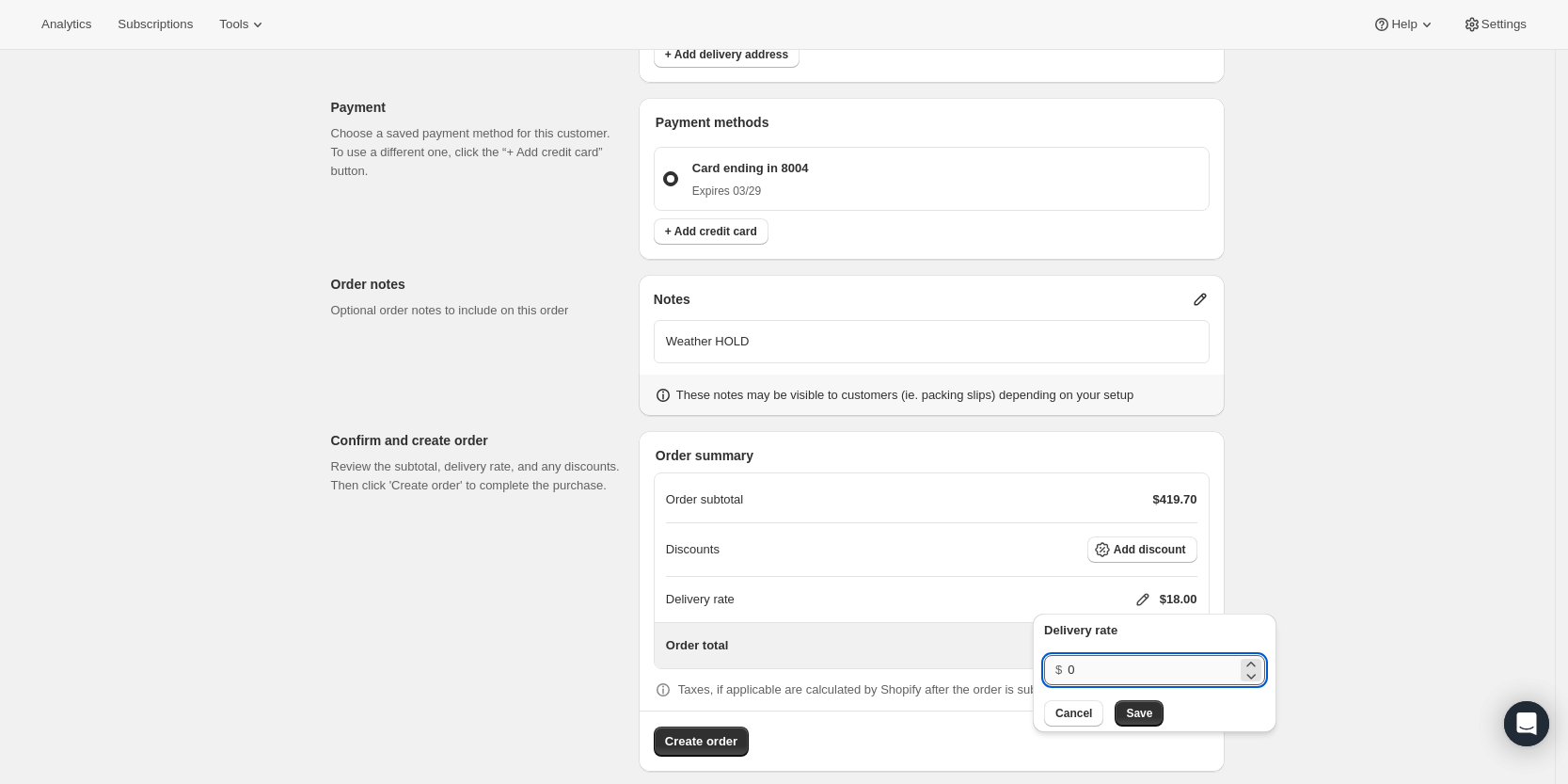
click at [1147, 668] on input "0" at bounding box center [1152, 670] width 169 height 30
type input "0"
click at [1140, 702] on button "Save" at bounding box center [1138, 713] width 49 height 26
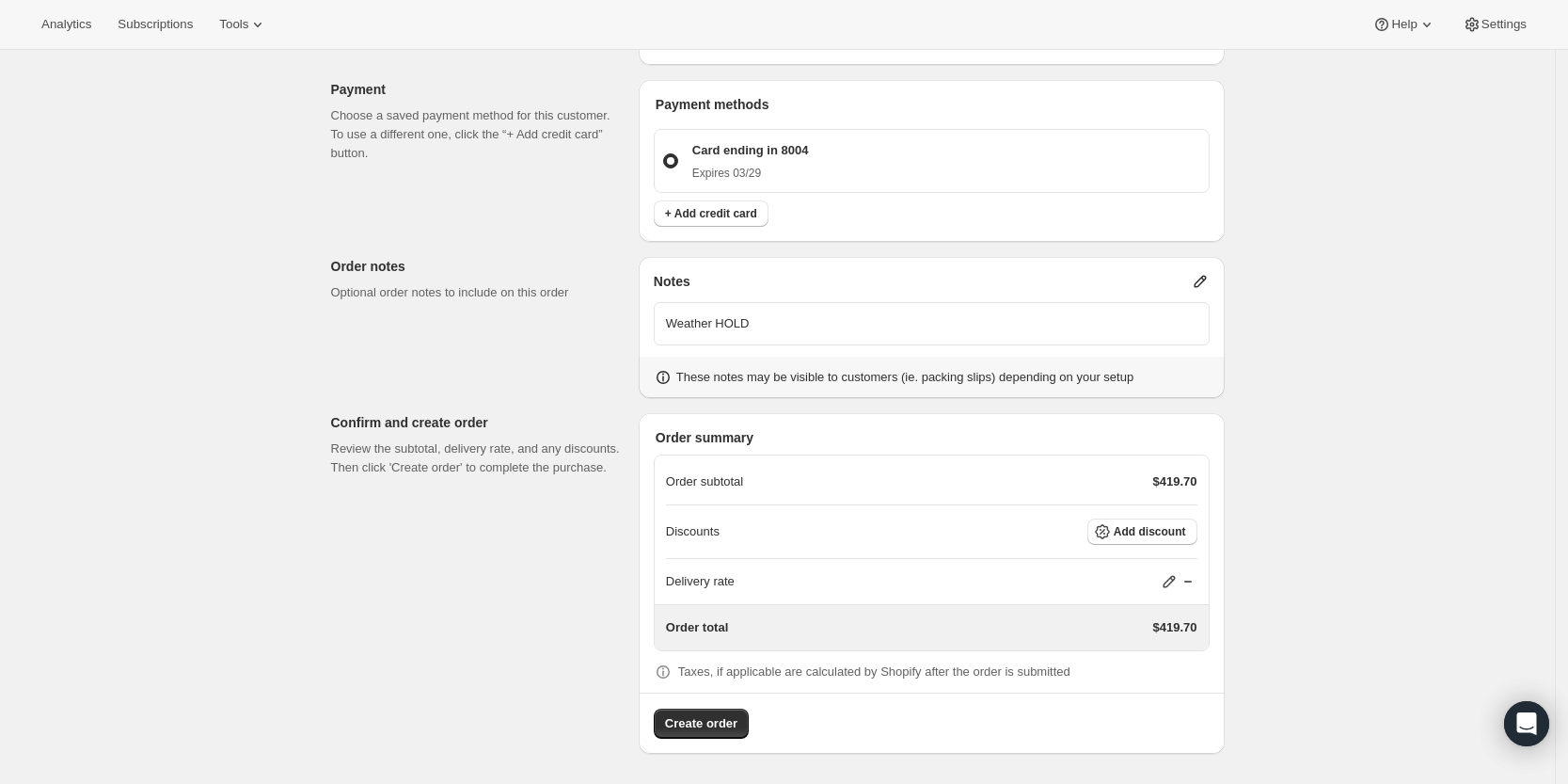
scroll to position [0, 0]
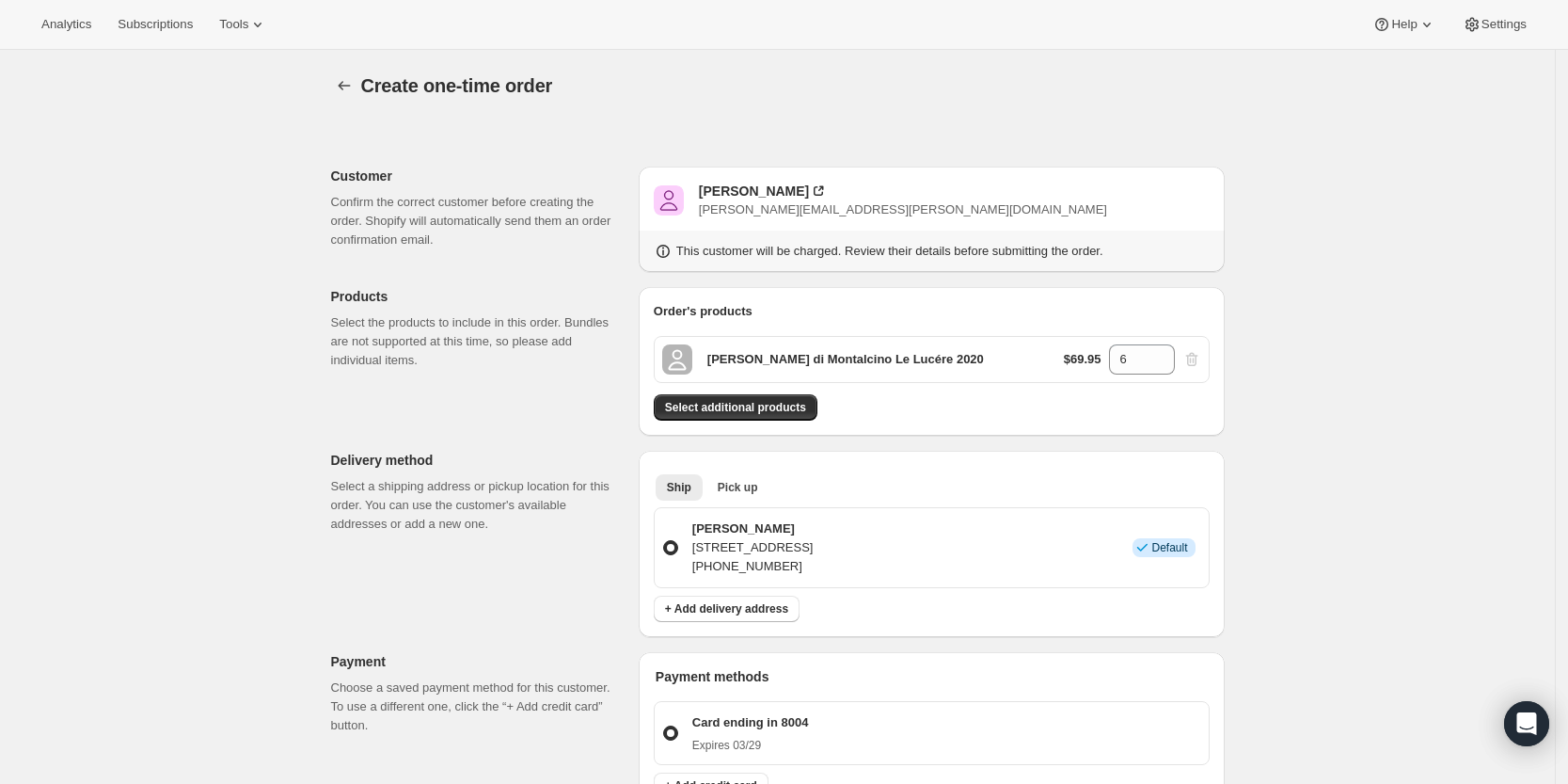
click at [1380, 532] on div "Create one-time order. This page is ready Create one-time order Customer Confir…" at bounding box center [777, 702] width 1554 height 1306
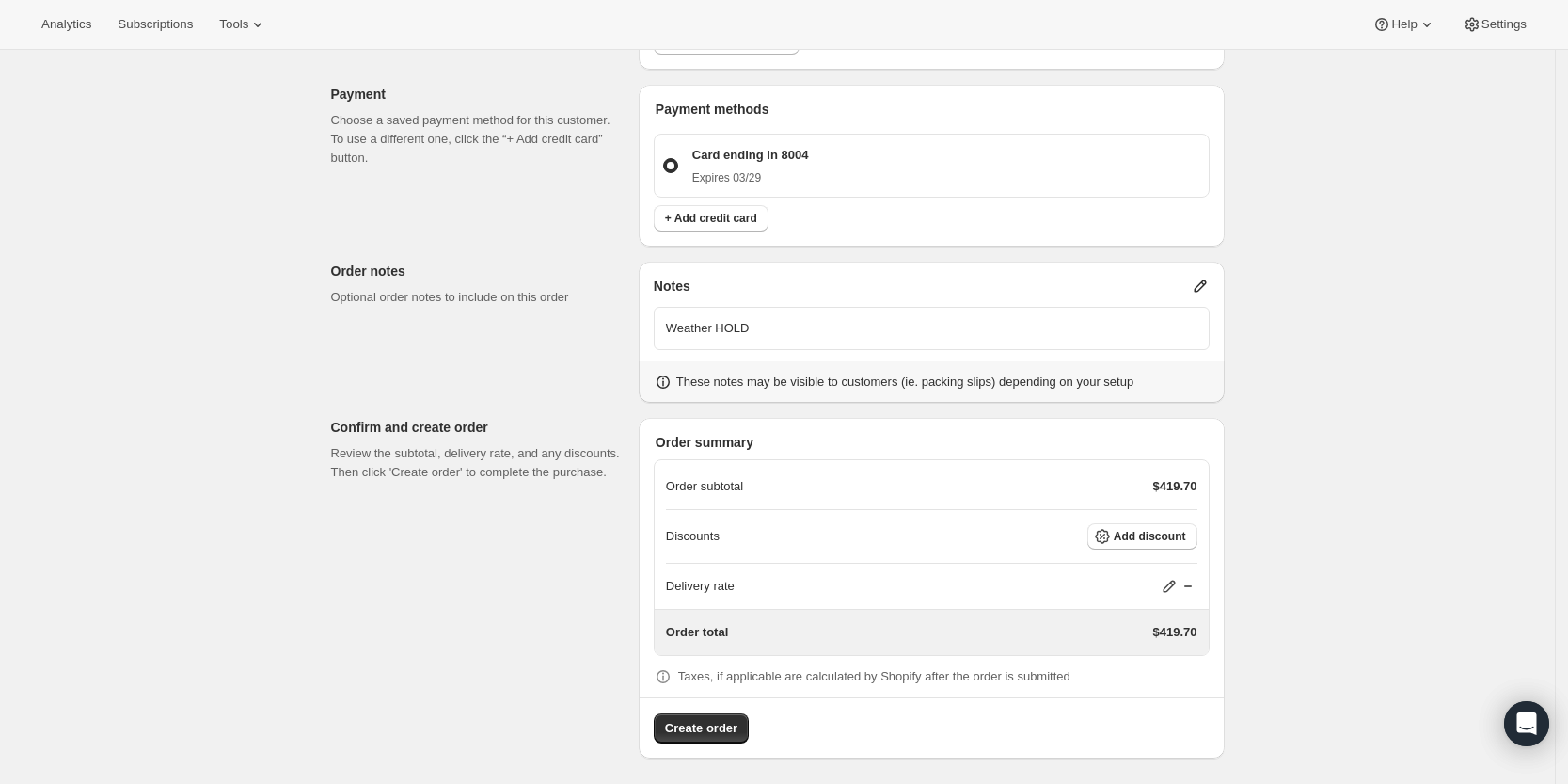
scroll to position [572, 0]
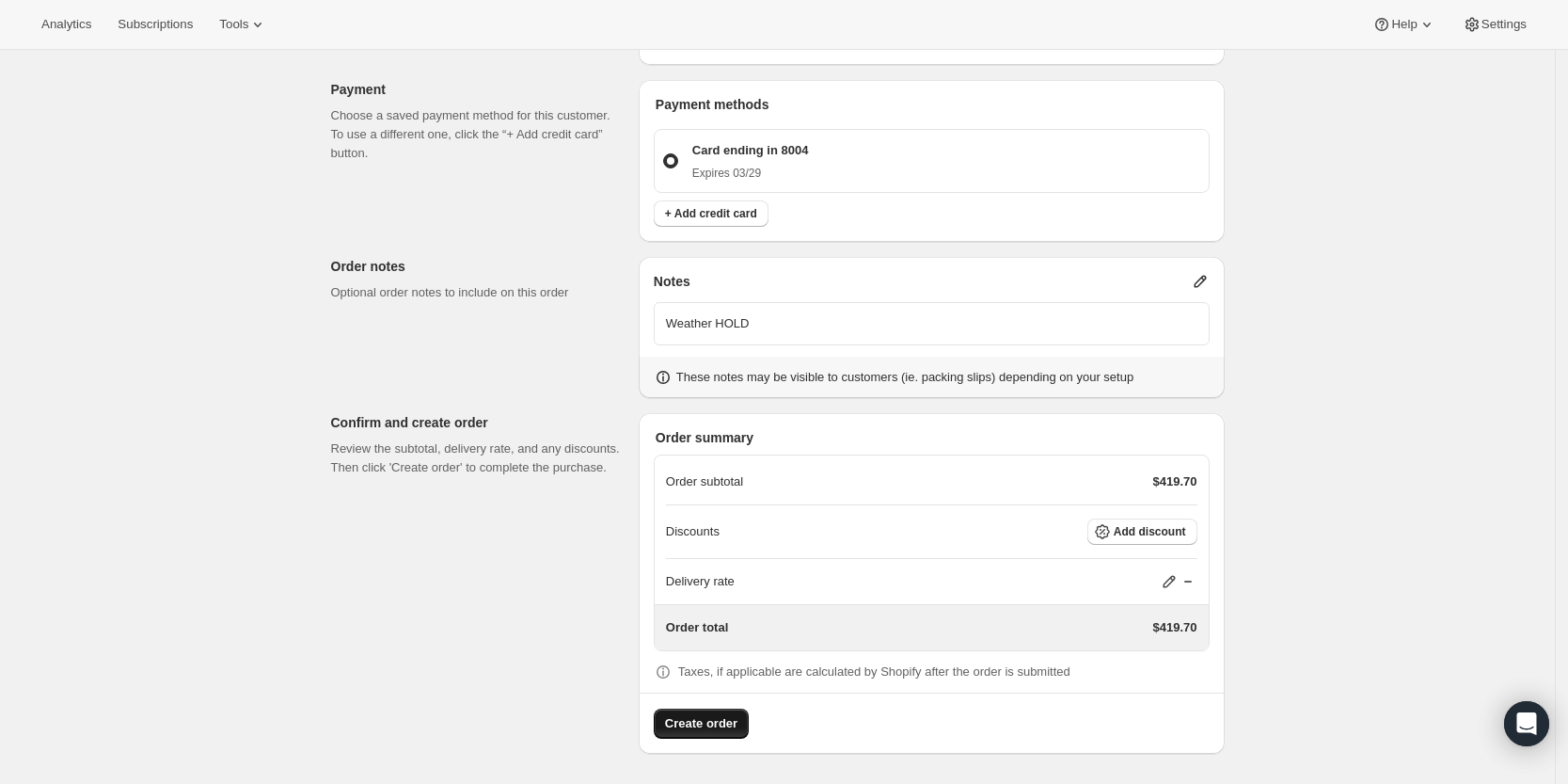
click at [703, 730] on span "Create order" at bounding box center [701, 723] width 73 height 19
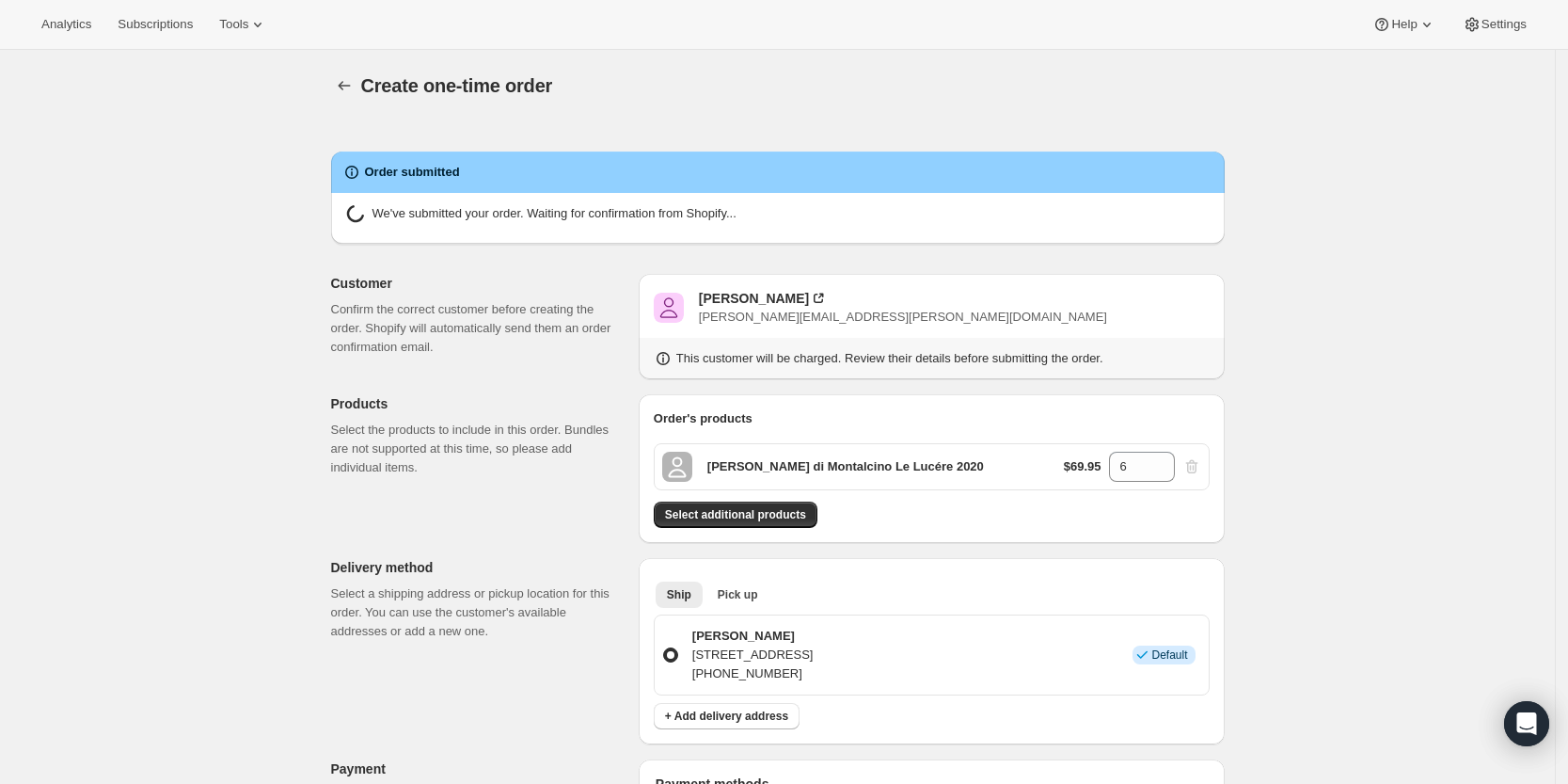
radio input "true"
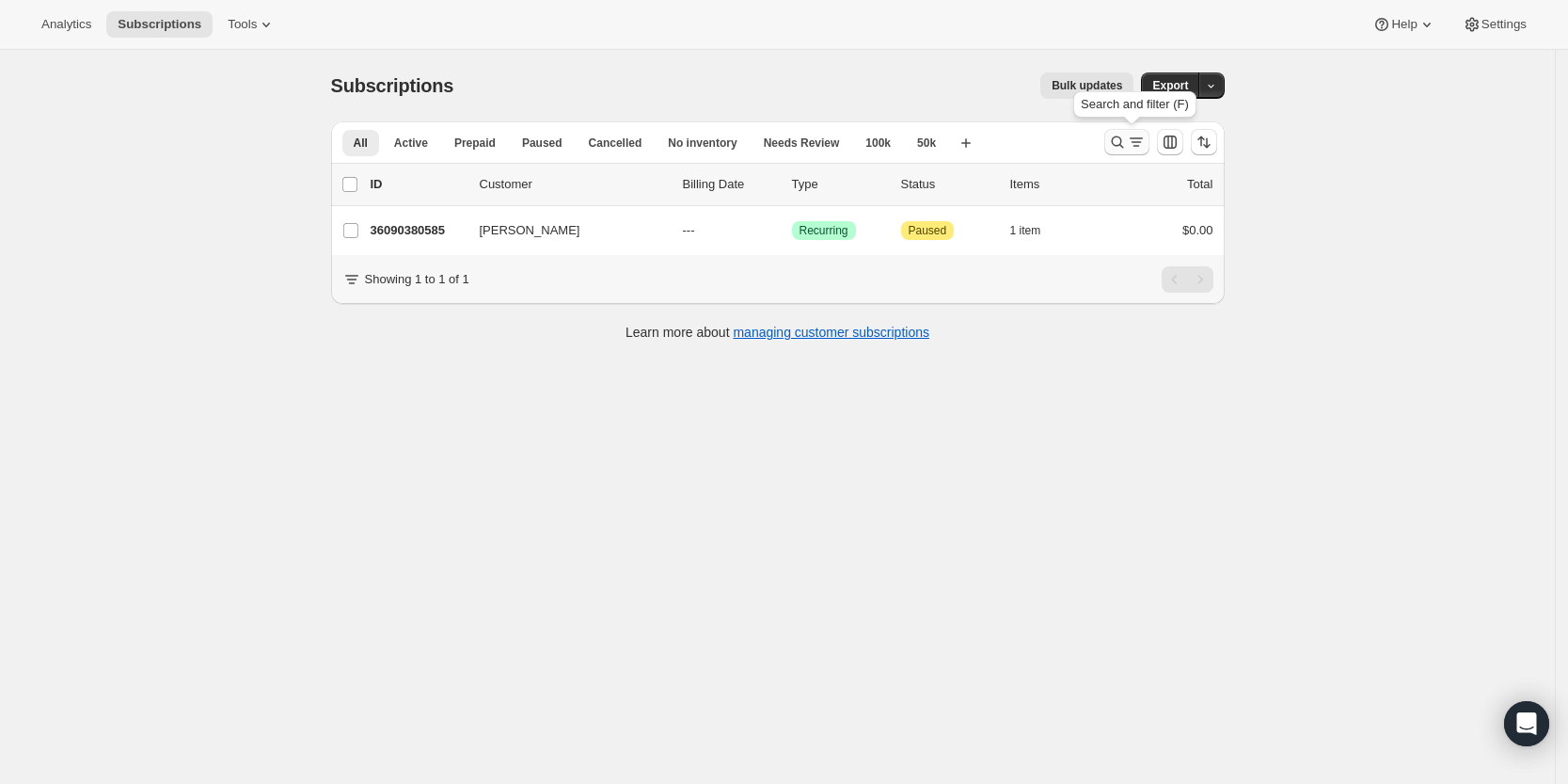
click at [1120, 143] on icon "Search and filter results" at bounding box center [1117, 141] width 19 height 19
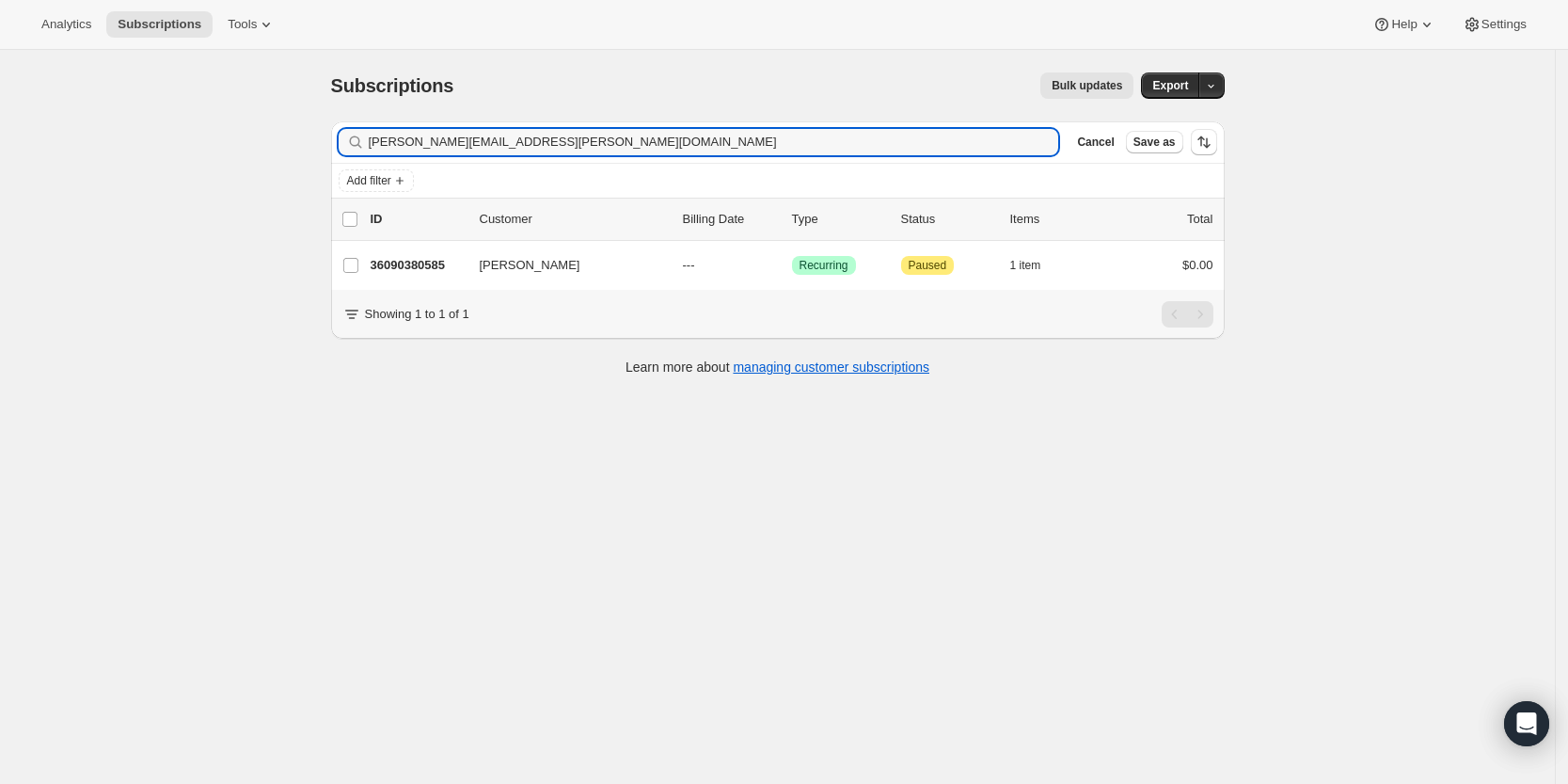
click at [902, 126] on div "Filter subscribers frank.dipiazza@gmail.com Clear Cancel Save as" at bounding box center [778, 142] width 894 height 42
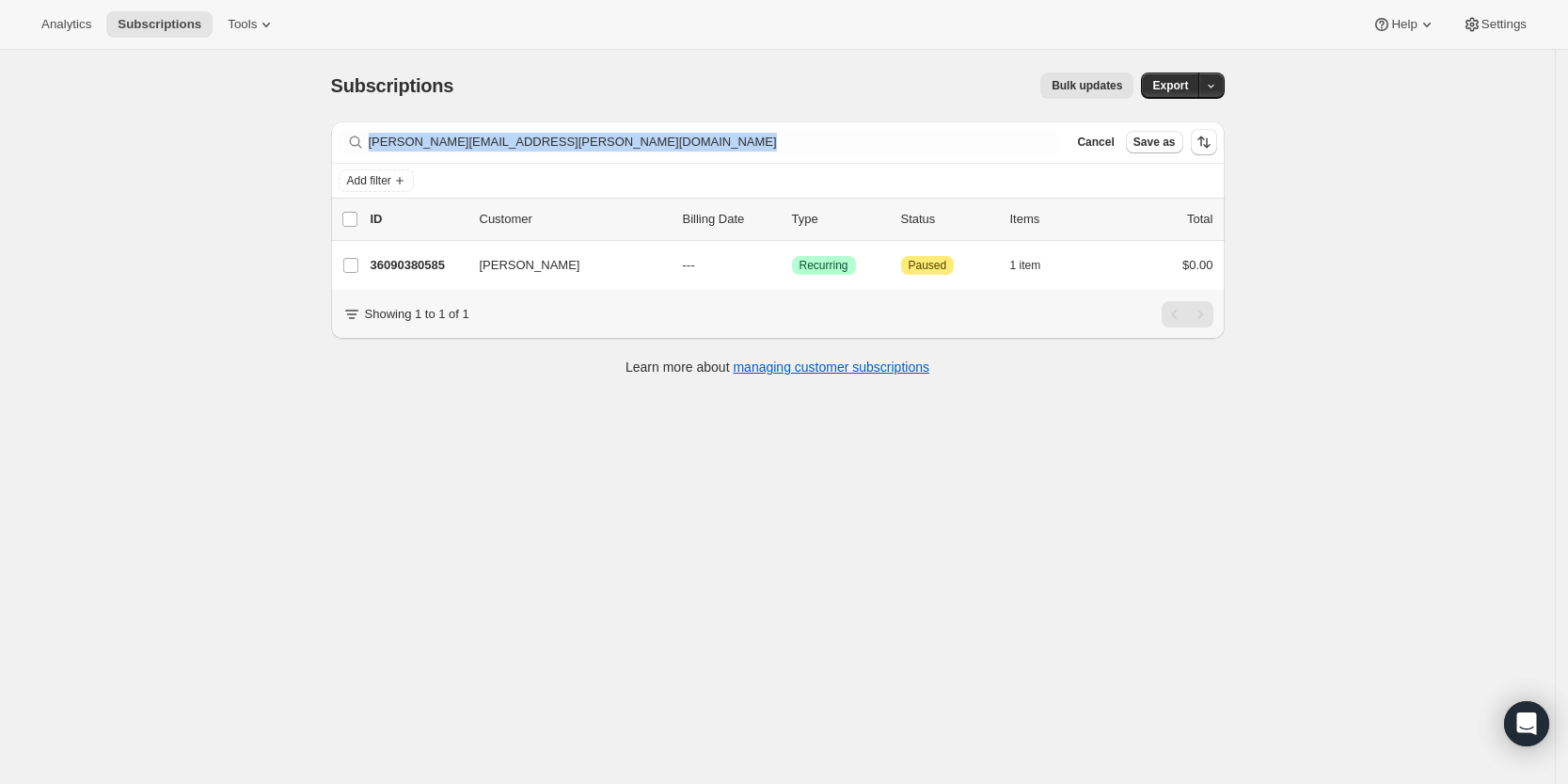
click at [902, 126] on div "Filter subscribers frank.dipiazza@gmail.com Clear Cancel Save as" at bounding box center [778, 142] width 894 height 42
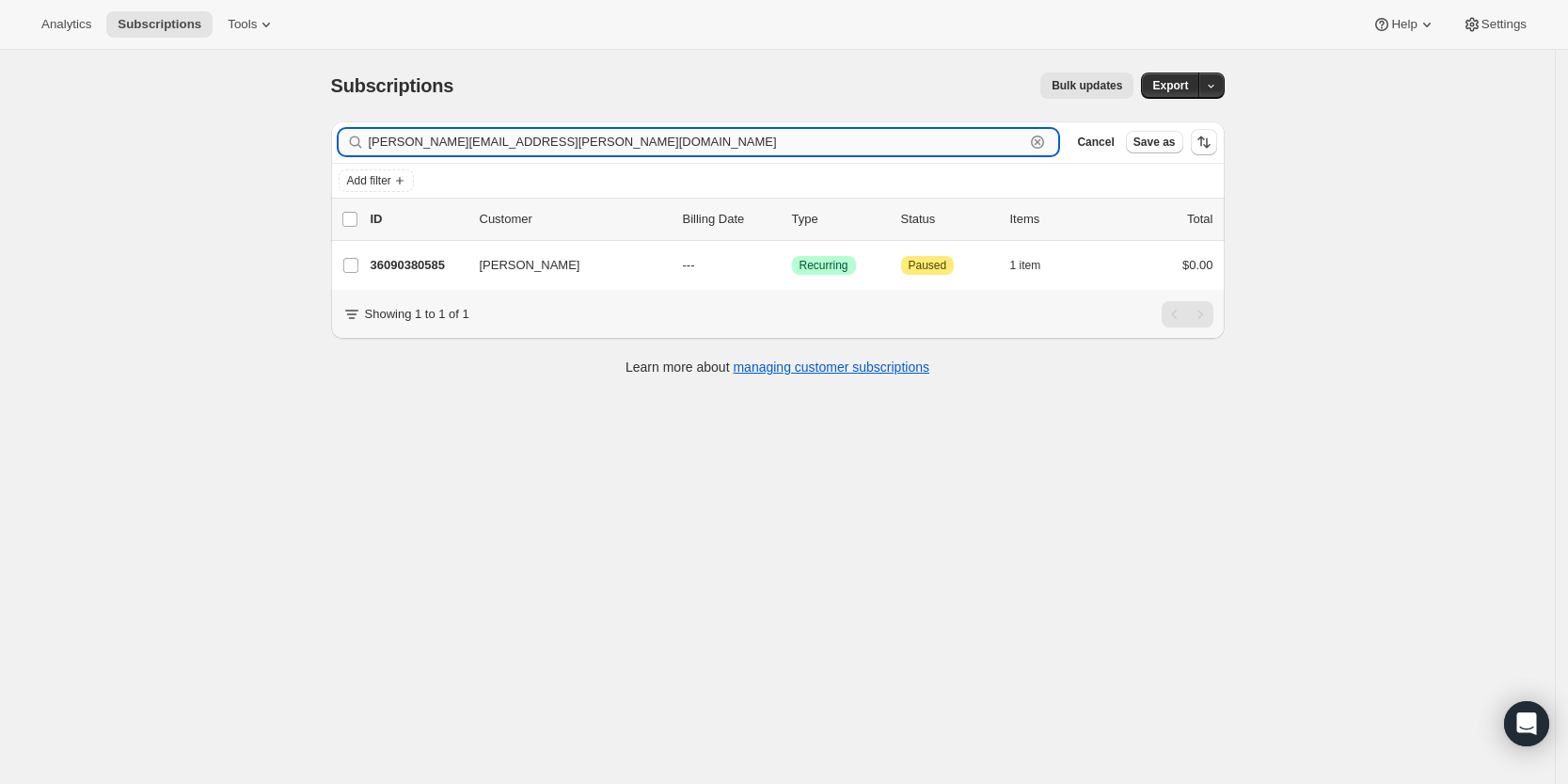
click at [896, 132] on input "frank.dipiazza@gmail.com" at bounding box center [697, 142] width 656 height 26
paste input "bdpurch@pm.me"
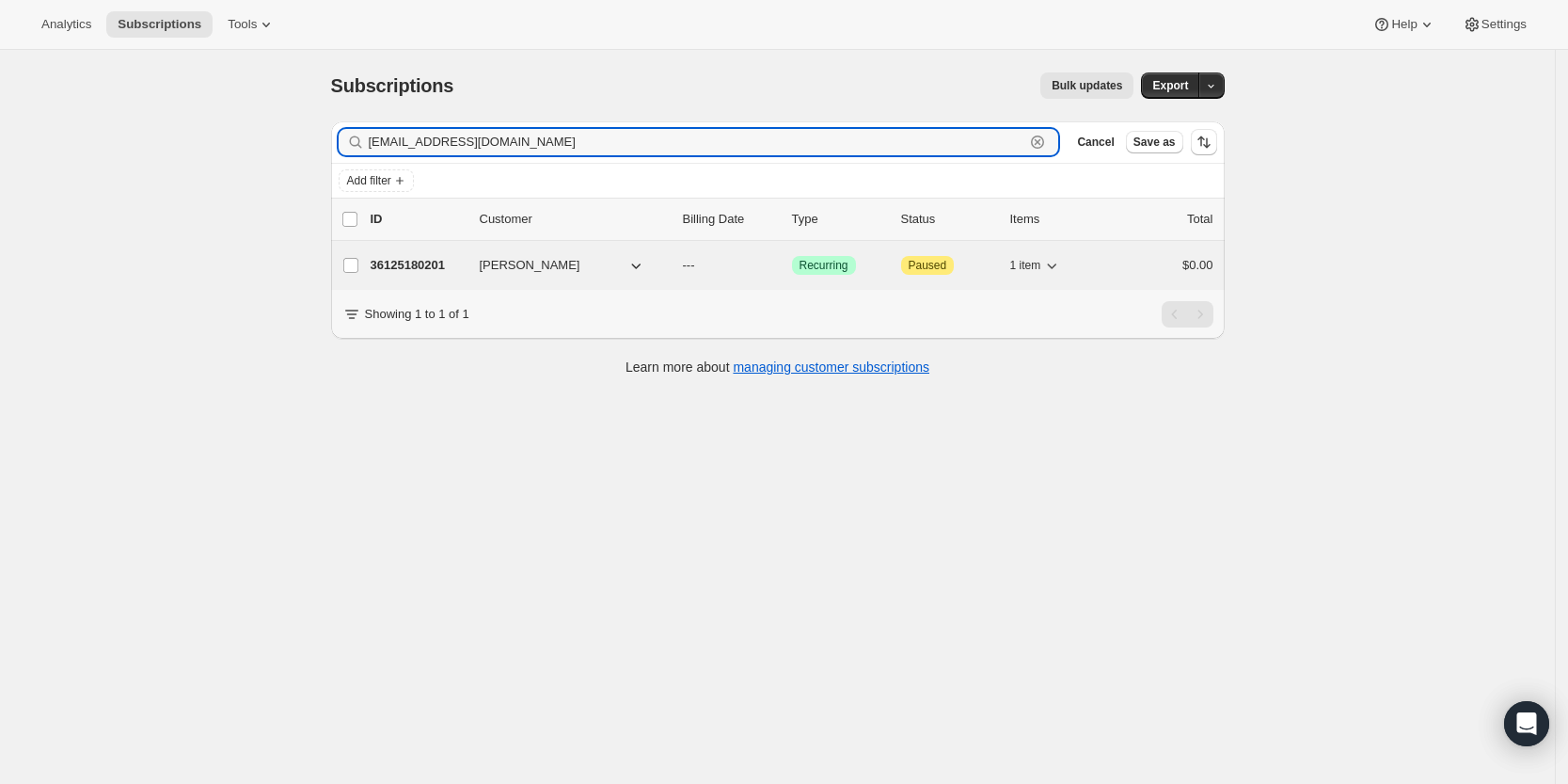
type input "bdpurch@pm.me"
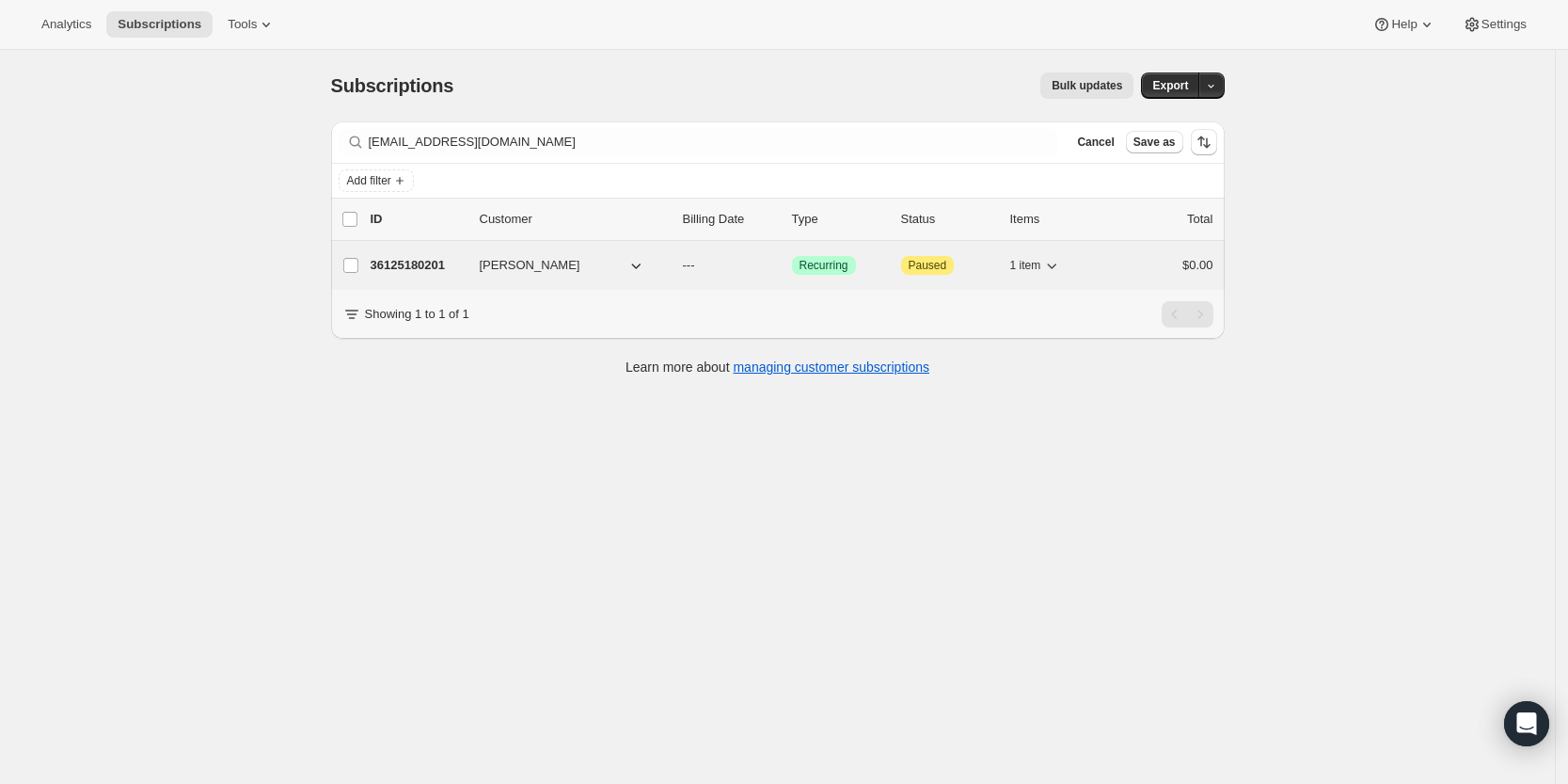
click at [408, 265] on p "36125180201" at bounding box center [418, 265] width 94 height 19
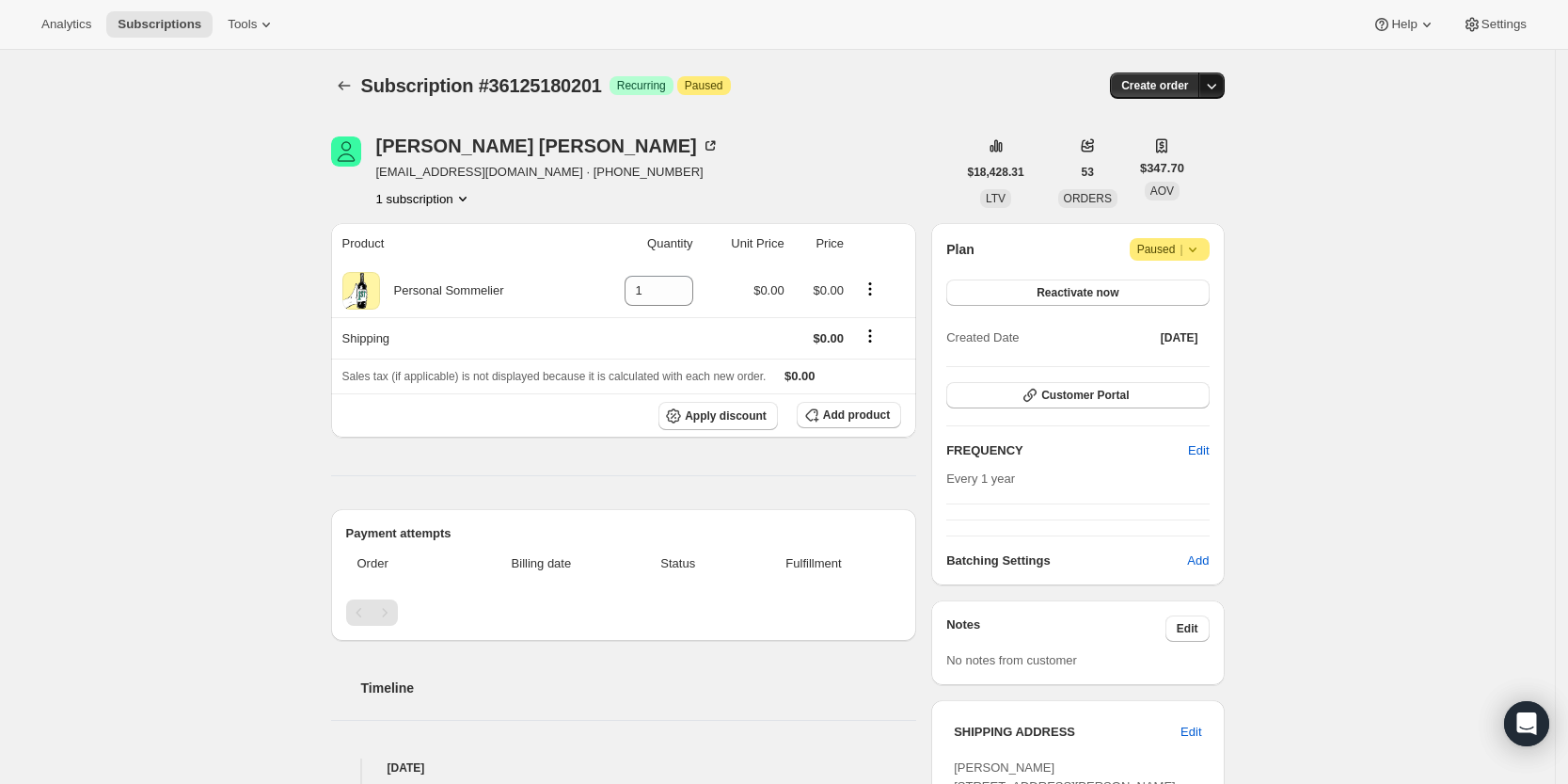
click at [1215, 76] on button "button" at bounding box center [1211, 86] width 26 height 26
click at [1196, 158] on span "Create custom one-time order" at bounding box center [1137, 156] width 163 height 14
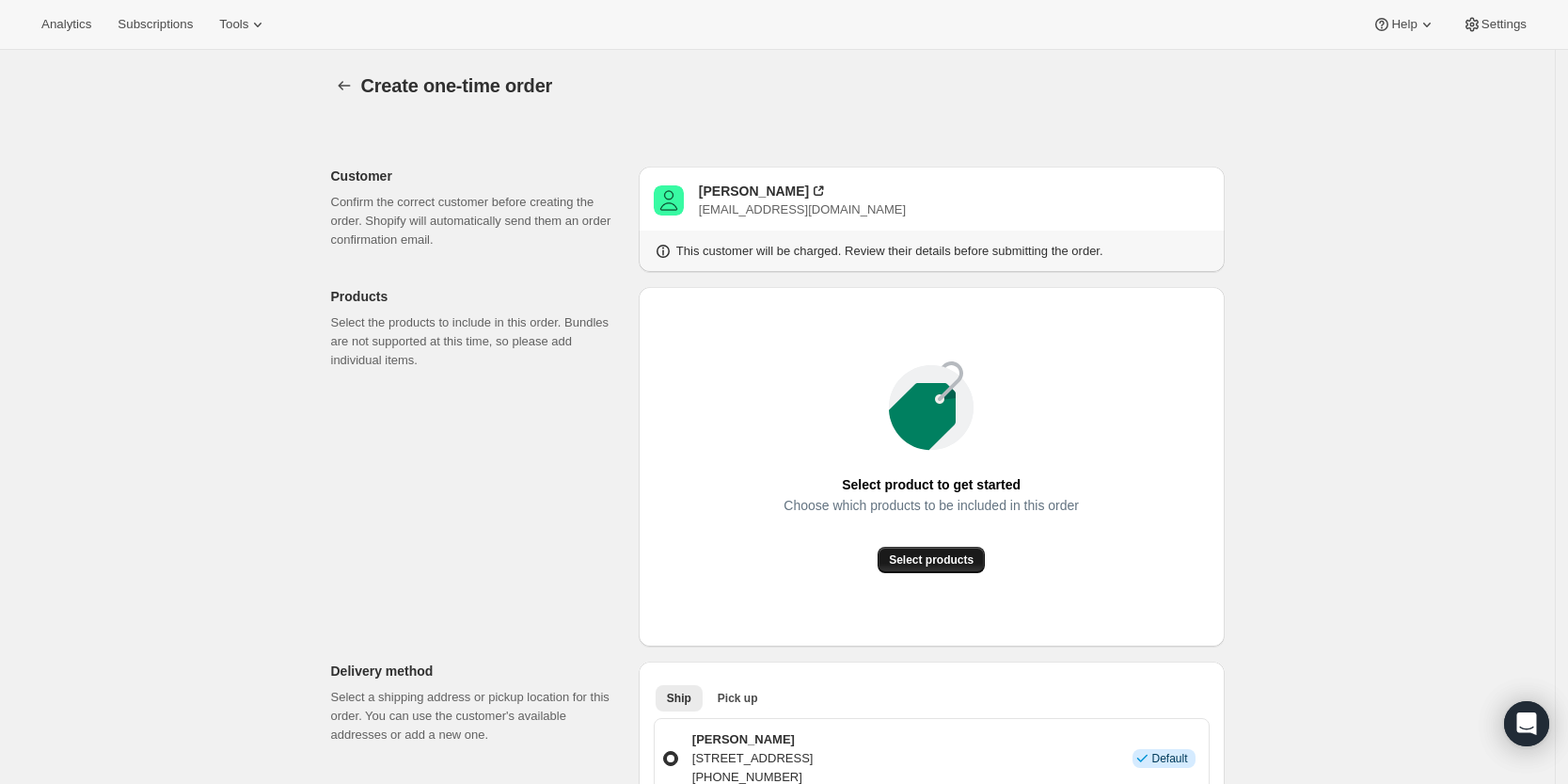
click at [945, 562] on span "Select products" at bounding box center [931, 559] width 85 height 15
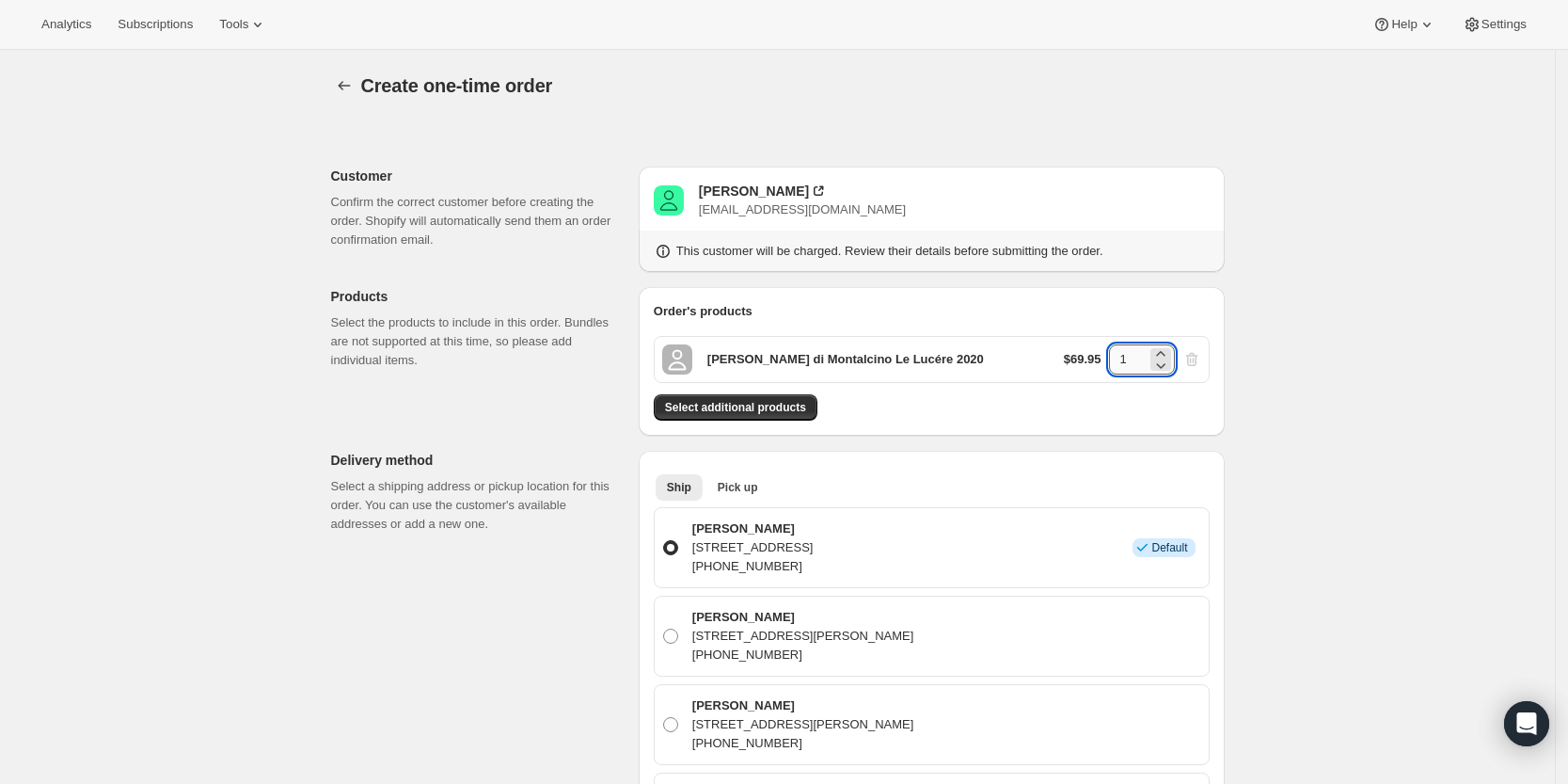
click at [1135, 357] on input "1" at bounding box center [1128, 359] width 38 height 30
type input "3"
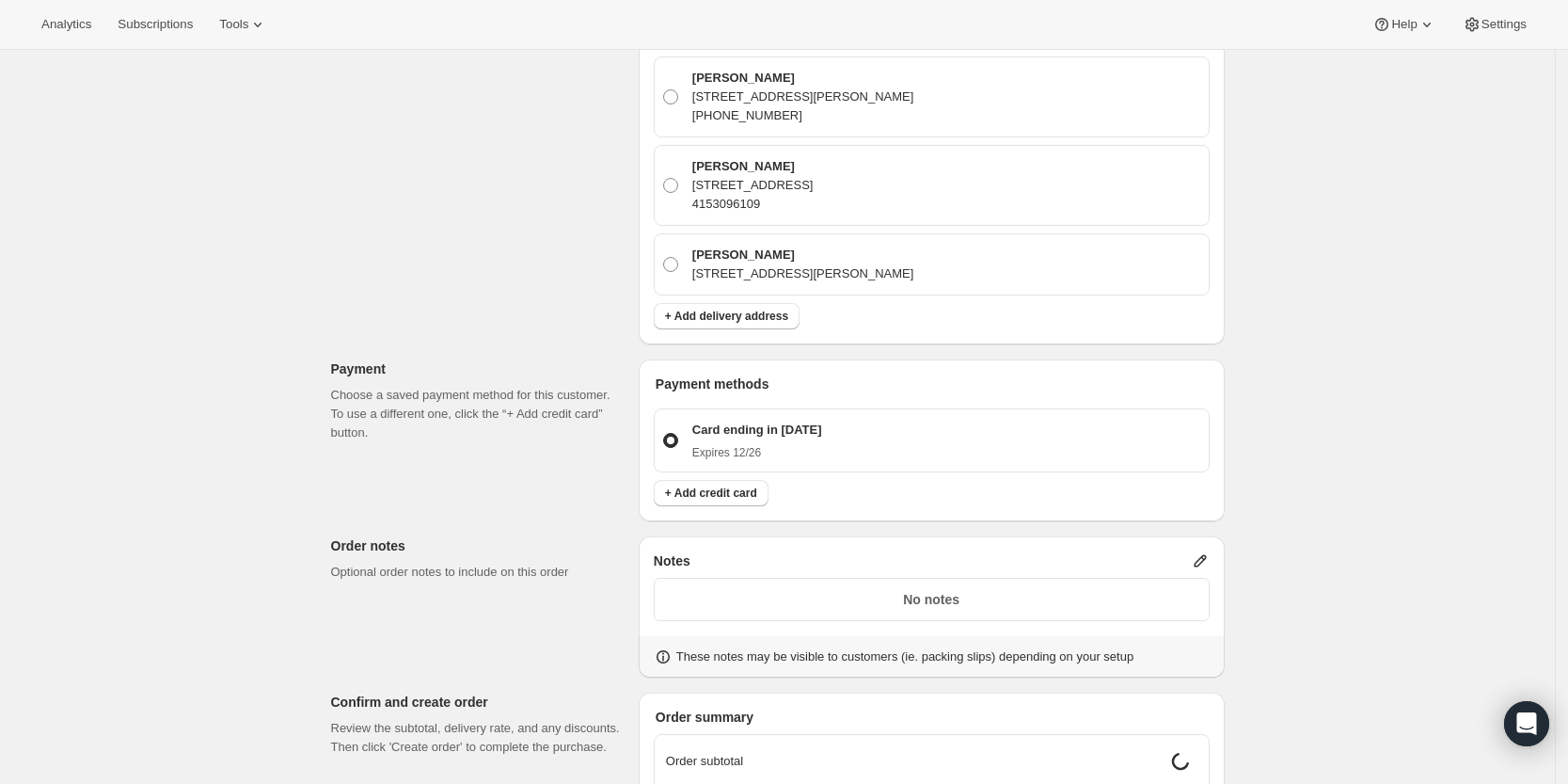
scroll to position [824, 0]
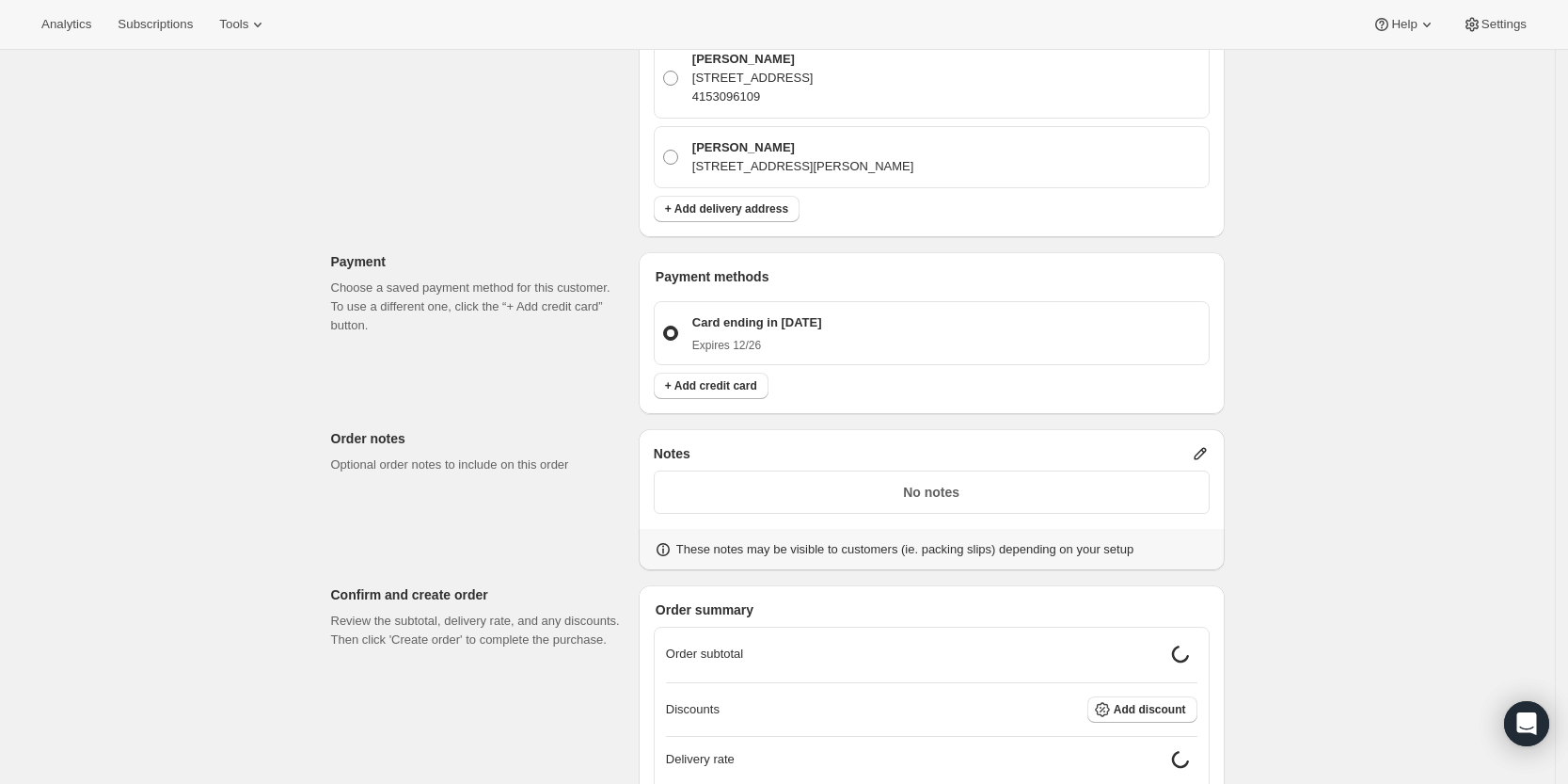
click at [1201, 455] on icon at bounding box center [1199, 454] width 12 height 12
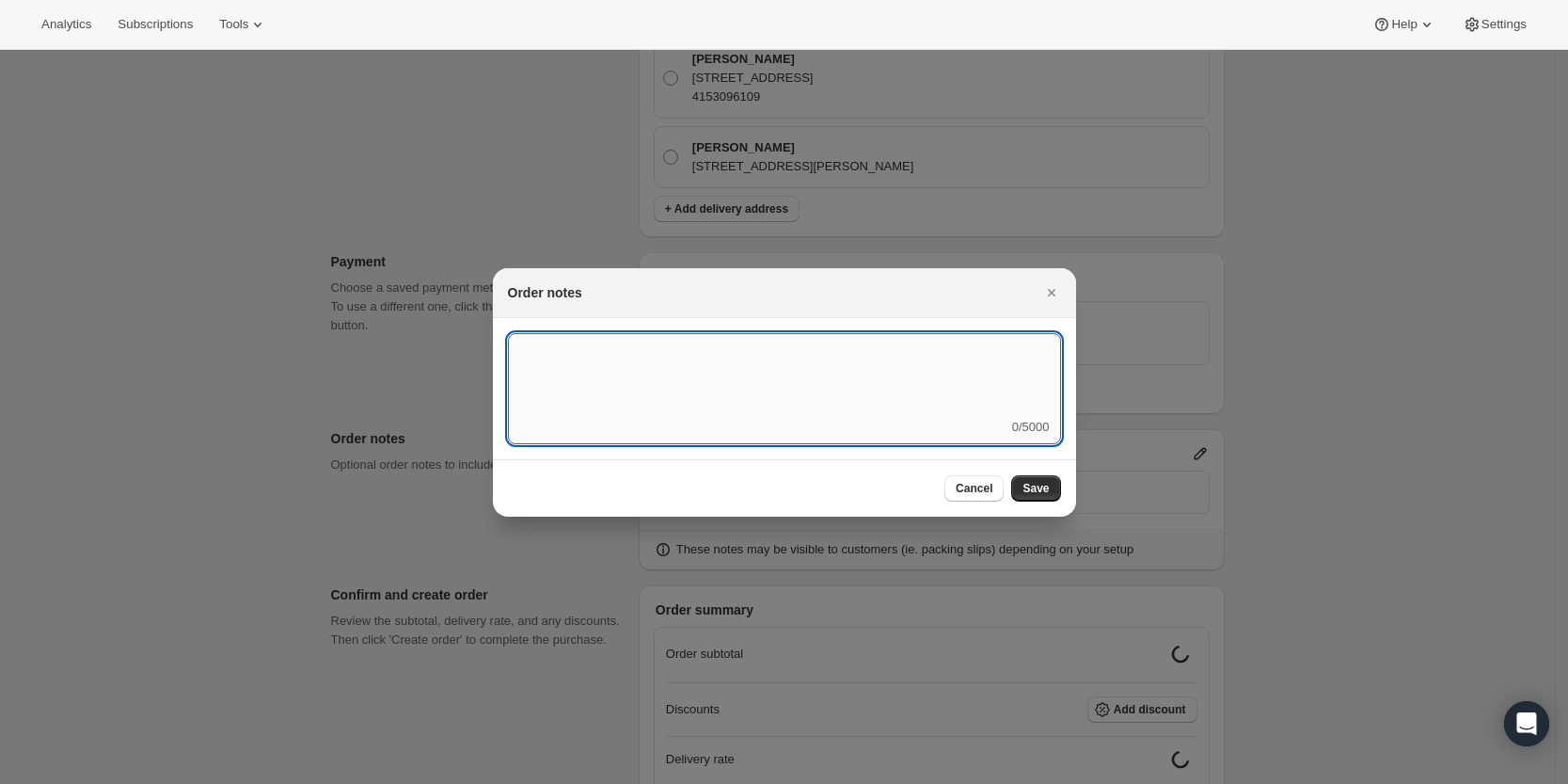
click at [973, 399] on textarea ":r3v:" at bounding box center [784, 375] width 553 height 85
type textarea "Weather HOLD"
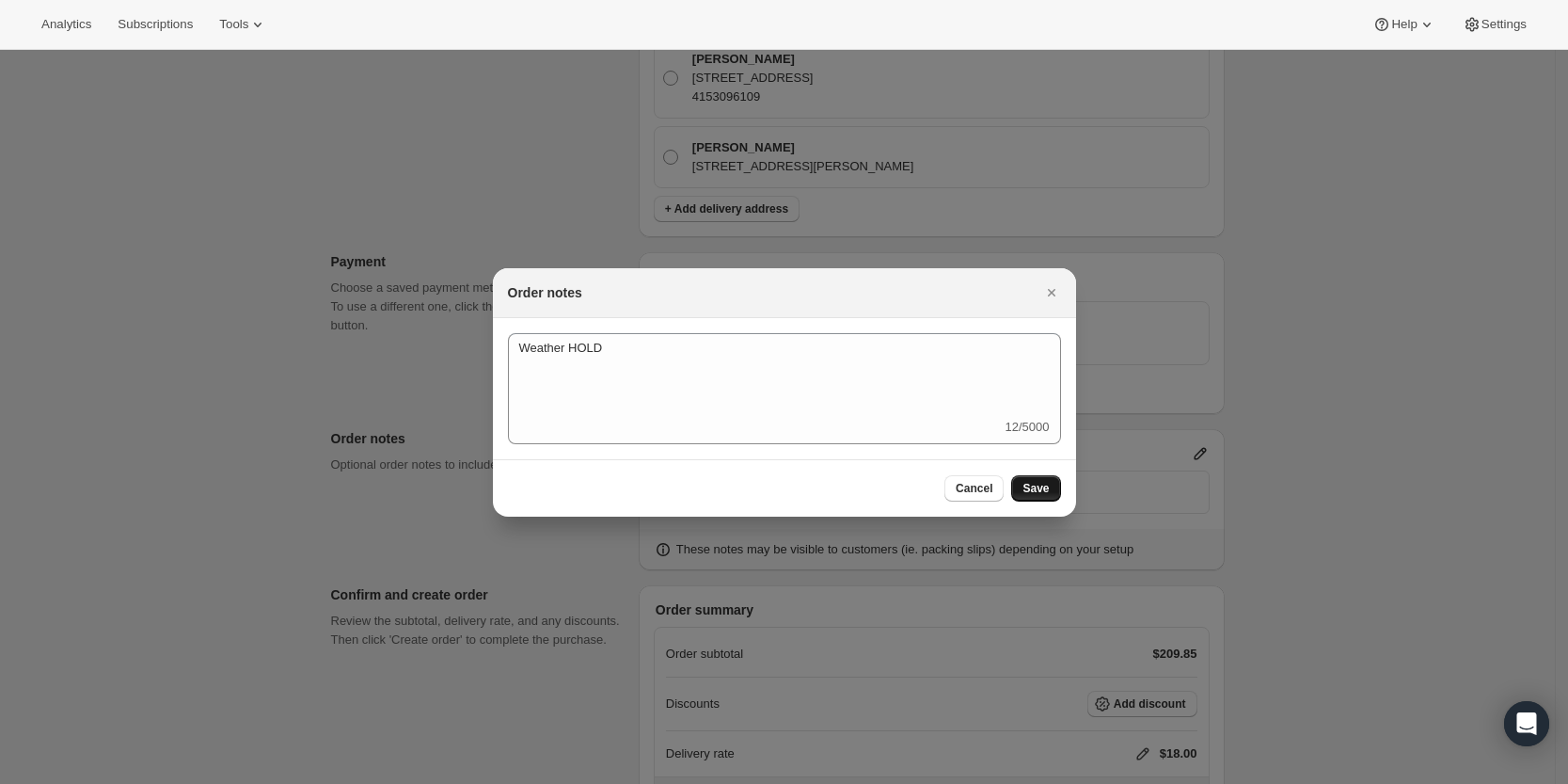
click at [1038, 491] on span "Save" at bounding box center [1035, 488] width 26 height 15
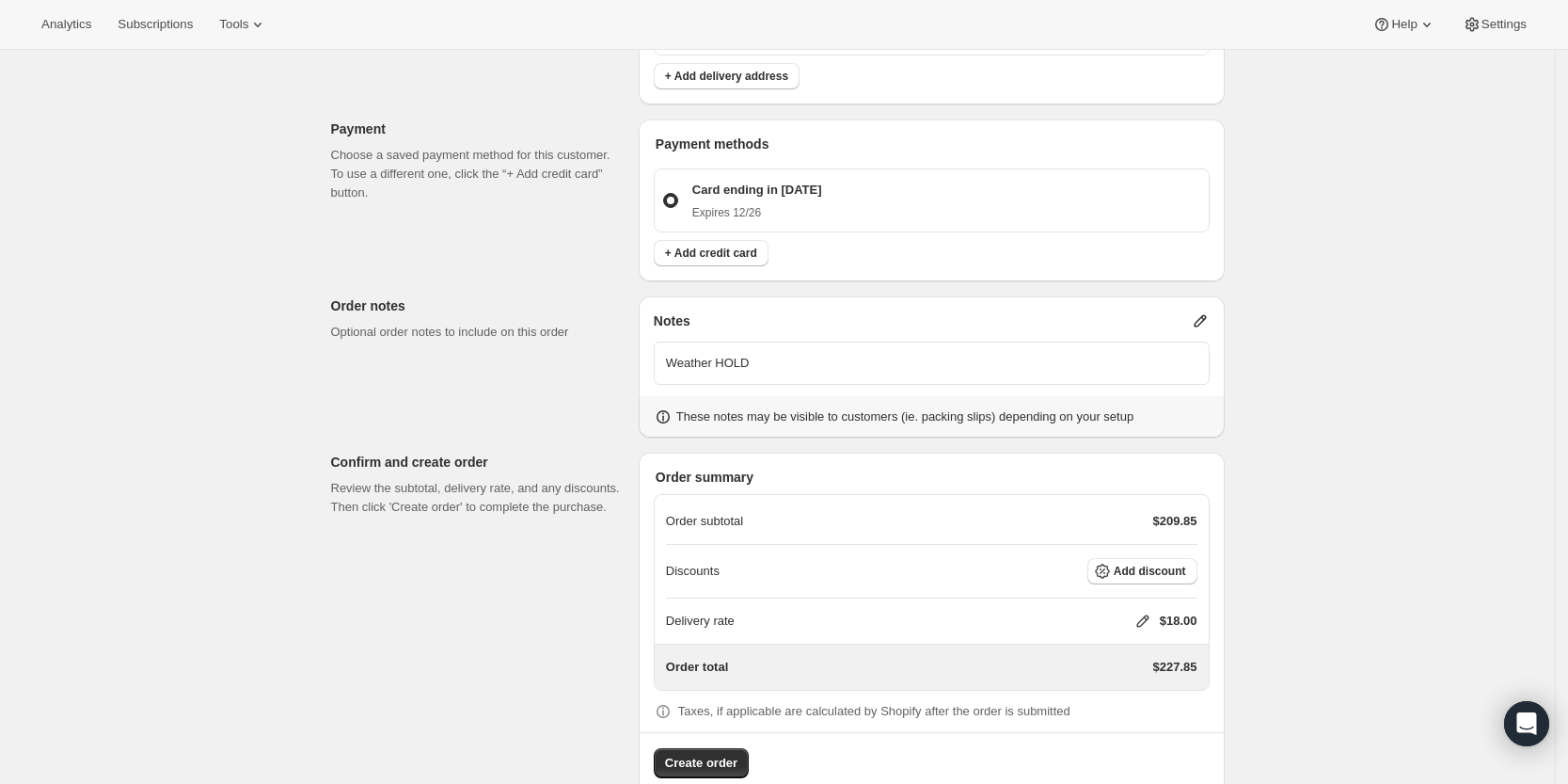
scroll to position [996, 0]
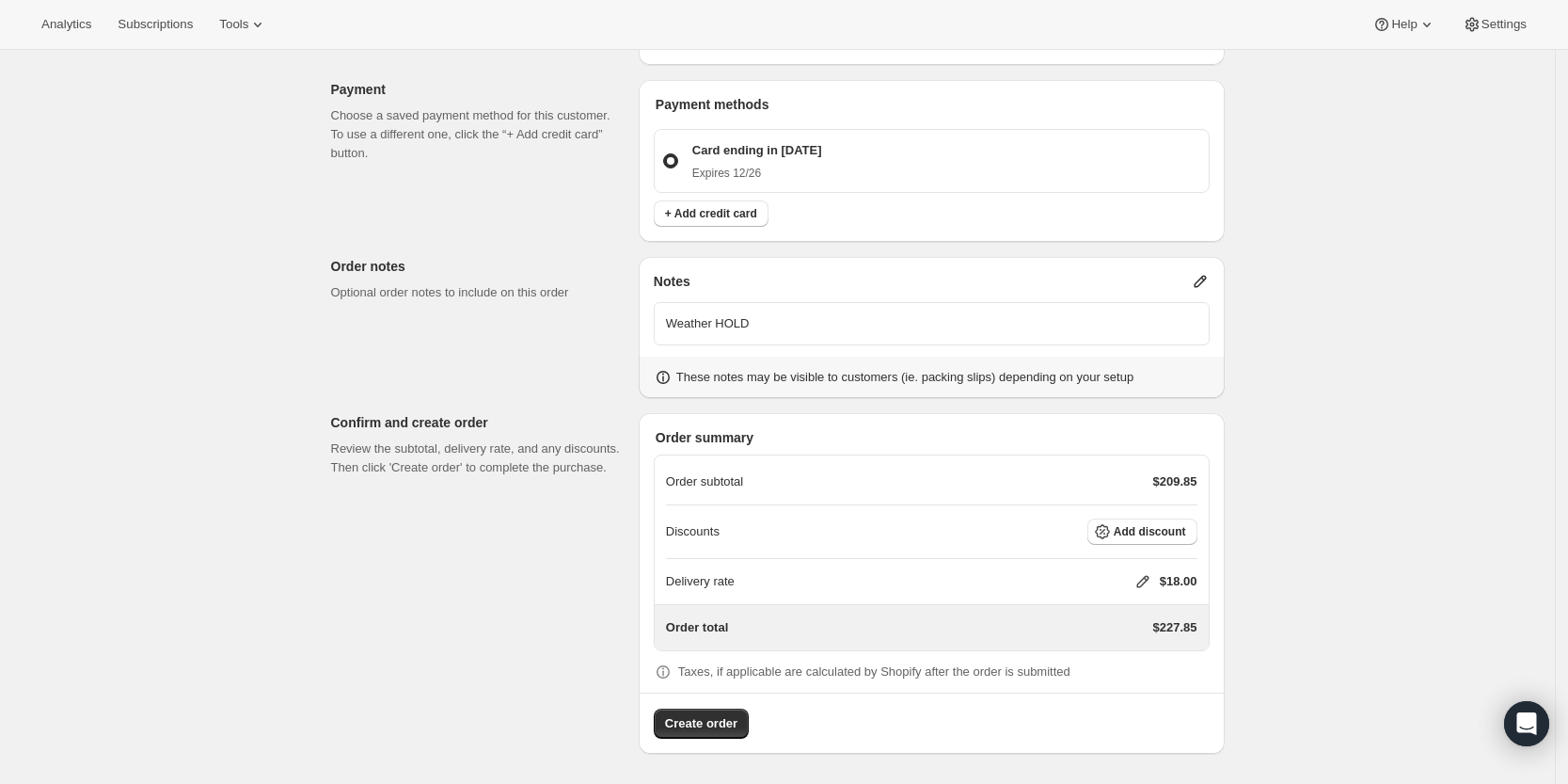
click at [1142, 577] on icon at bounding box center [1142, 581] width 19 height 19
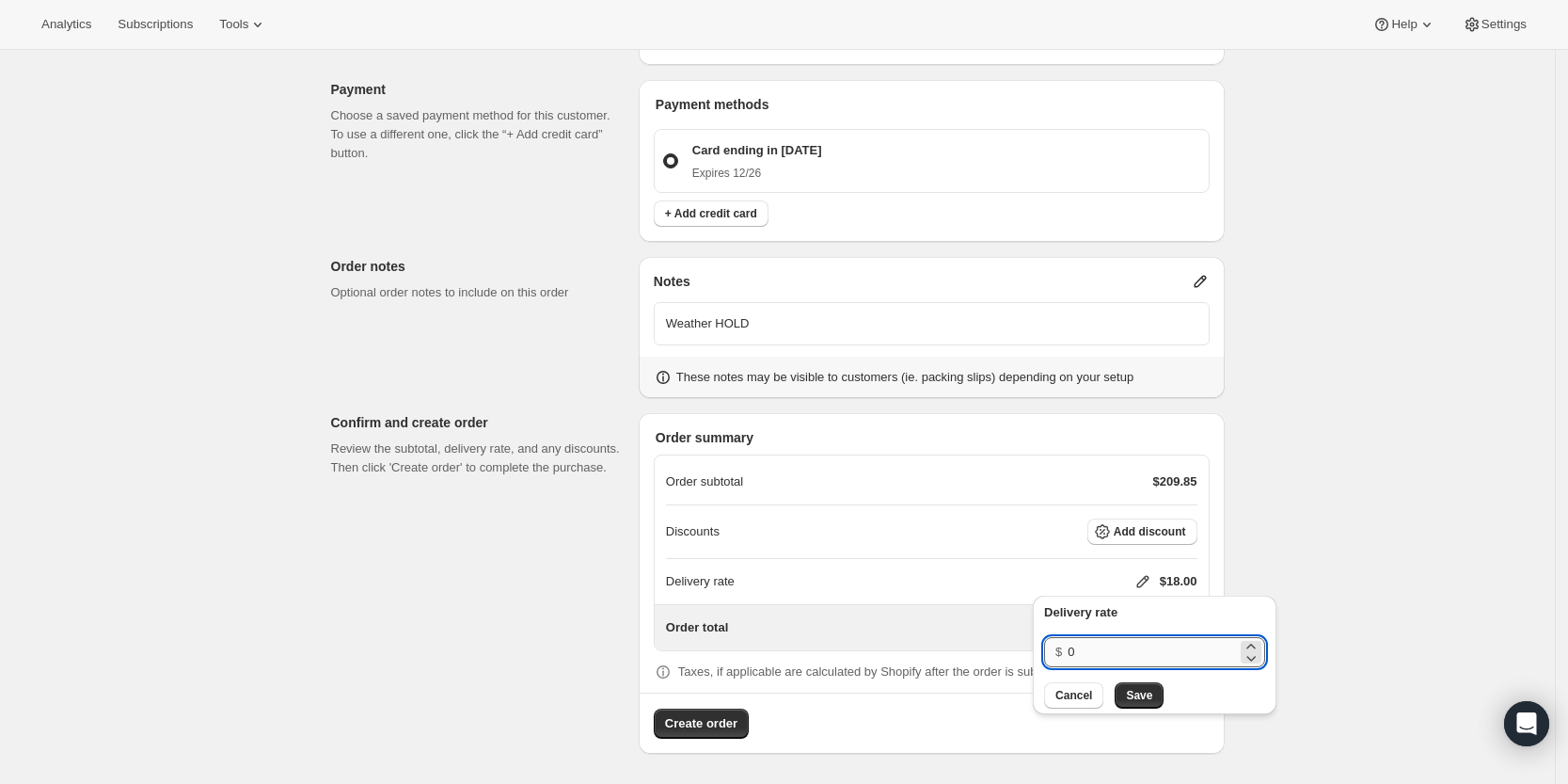
click at [1138, 643] on input "0" at bounding box center [1152, 652] width 169 height 30
type input "0"
click at [1135, 690] on span "Save" at bounding box center [1138, 694] width 26 height 15
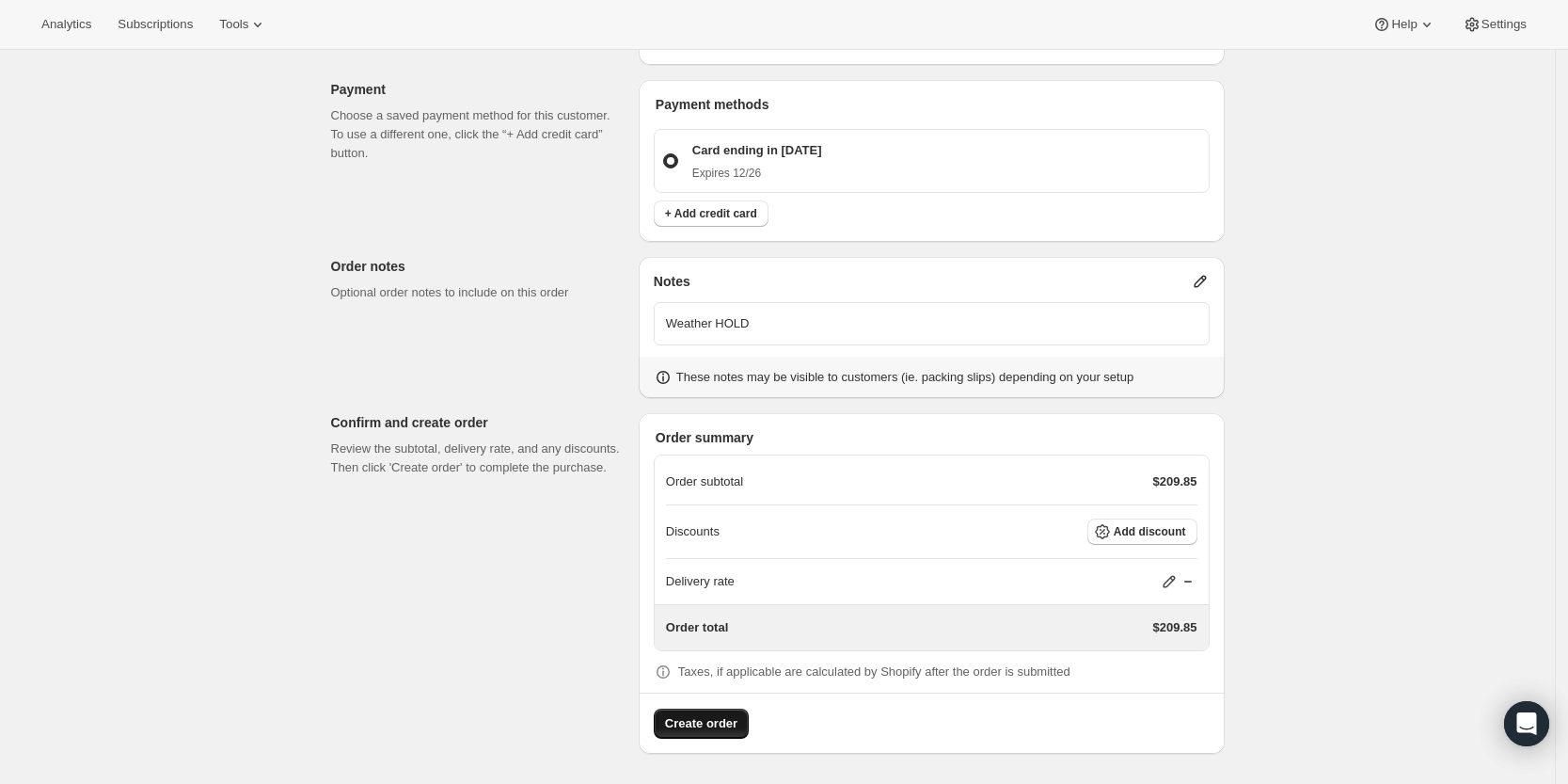
click at [688, 735] on button "Create order" at bounding box center [701, 723] width 95 height 30
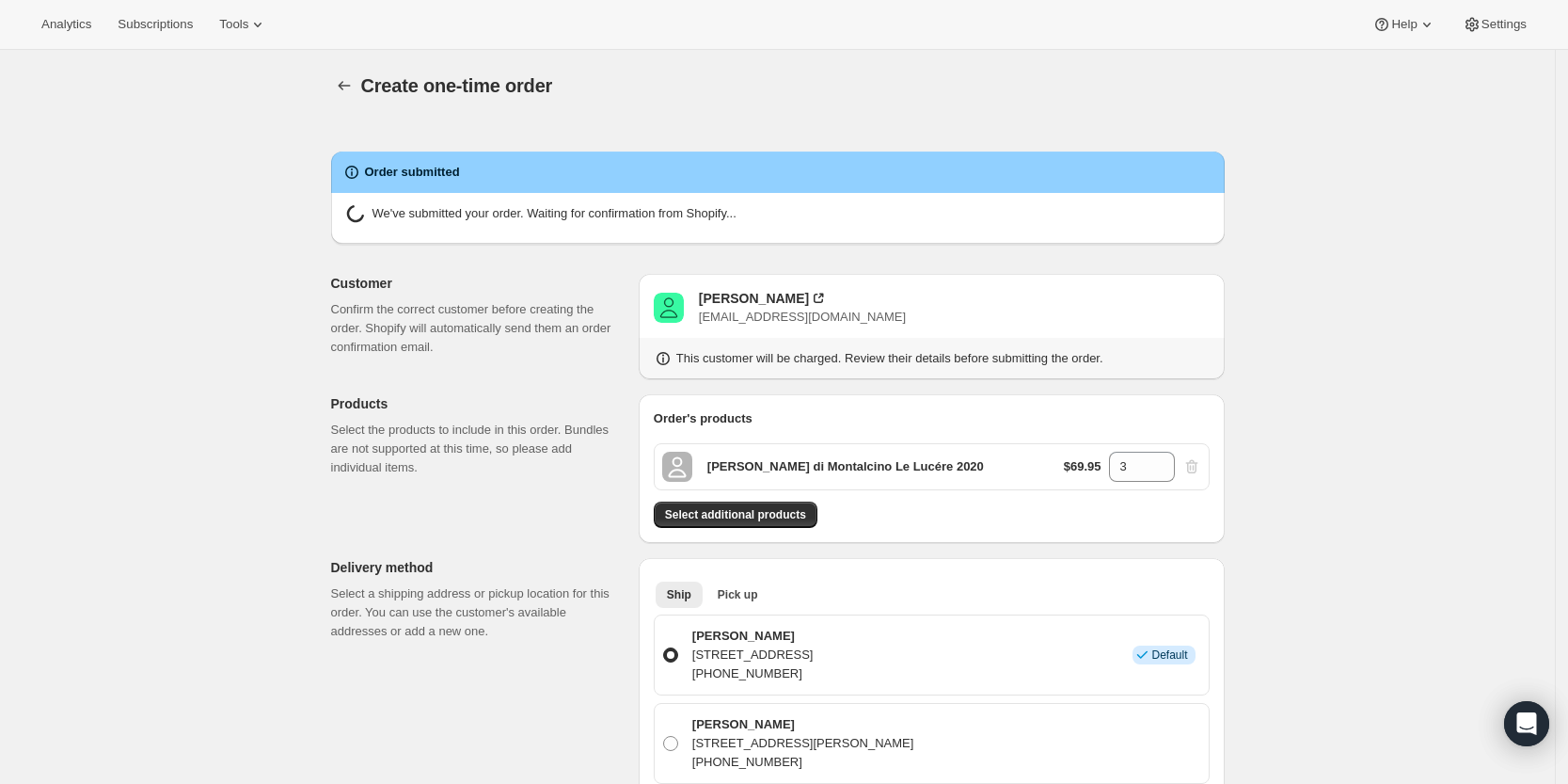
radio input "true"
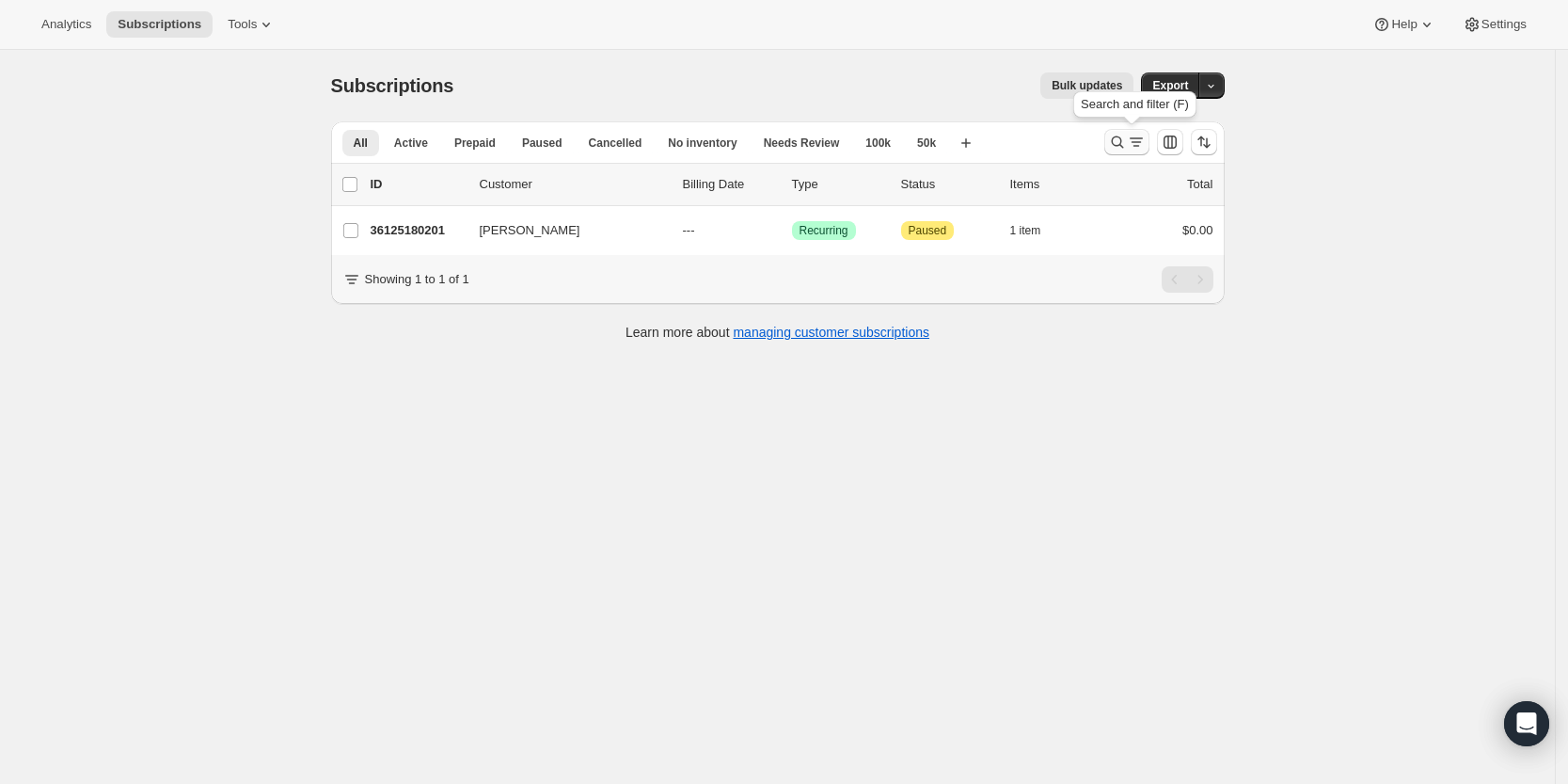
click at [1127, 136] on icon "Search and filter results" at bounding box center [1117, 141] width 19 height 19
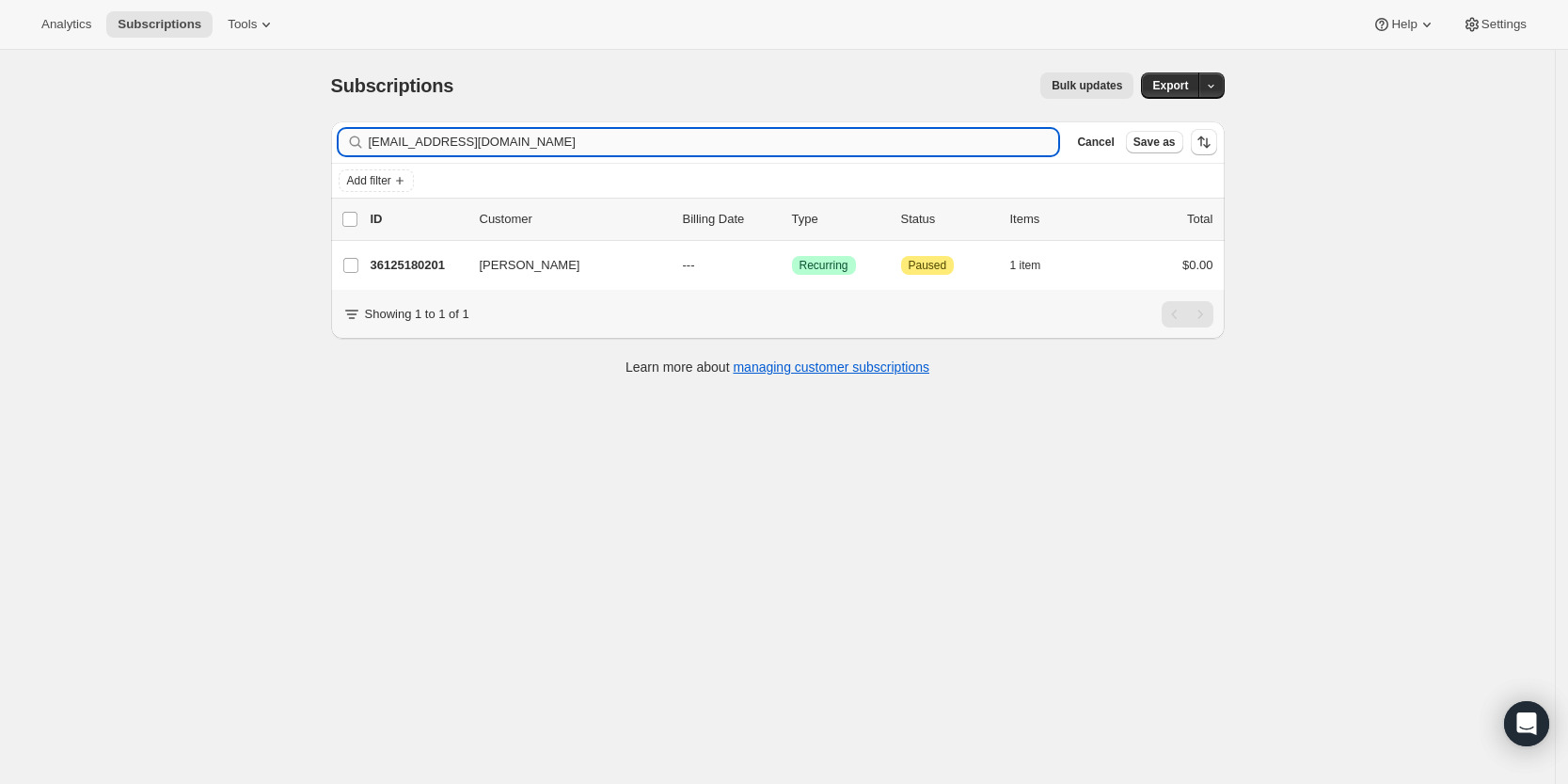
click at [890, 135] on input "[EMAIL_ADDRESS][DOMAIN_NAME]" at bounding box center [714, 142] width 690 height 26
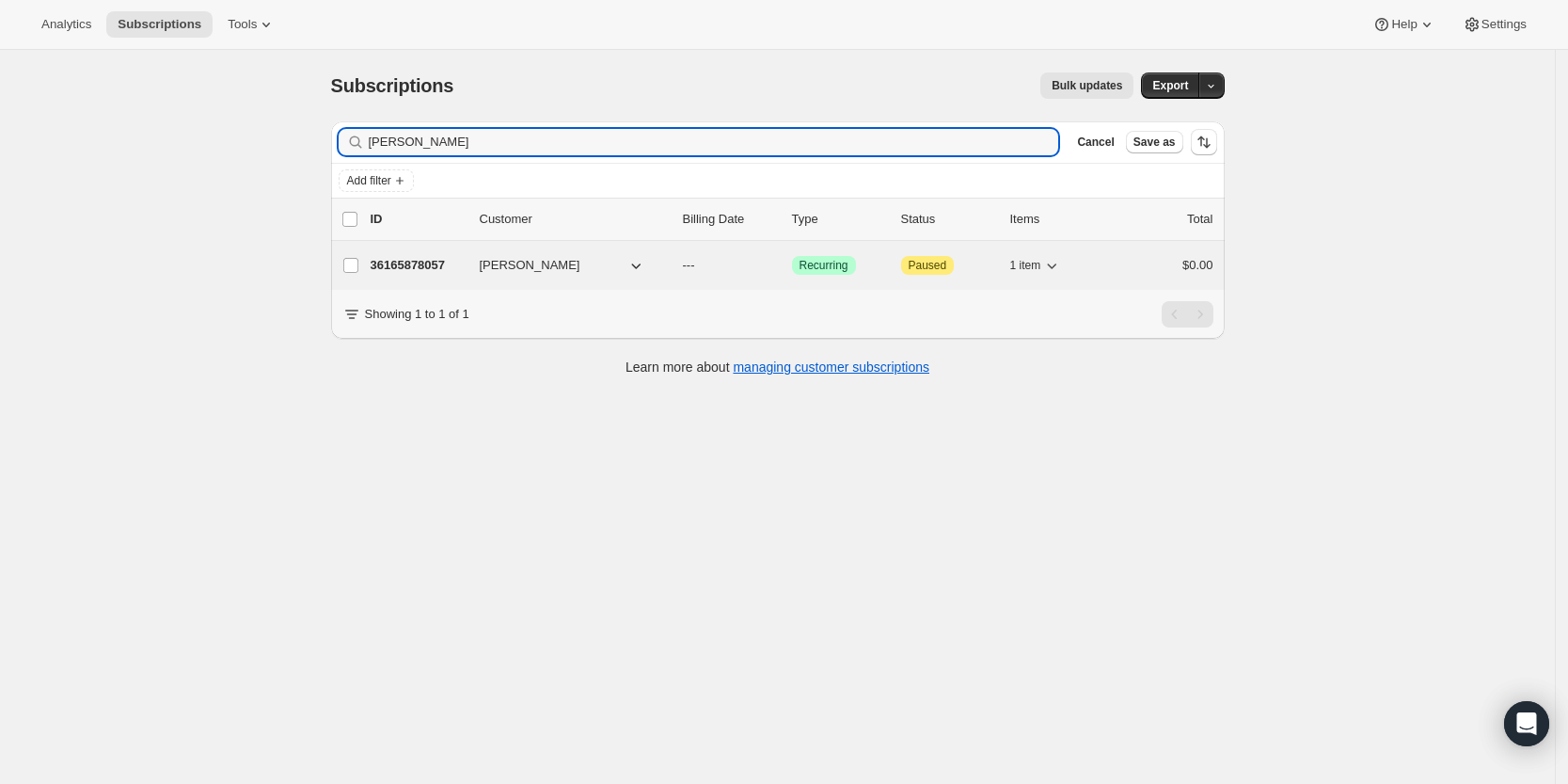
type input "[PERSON_NAME]"
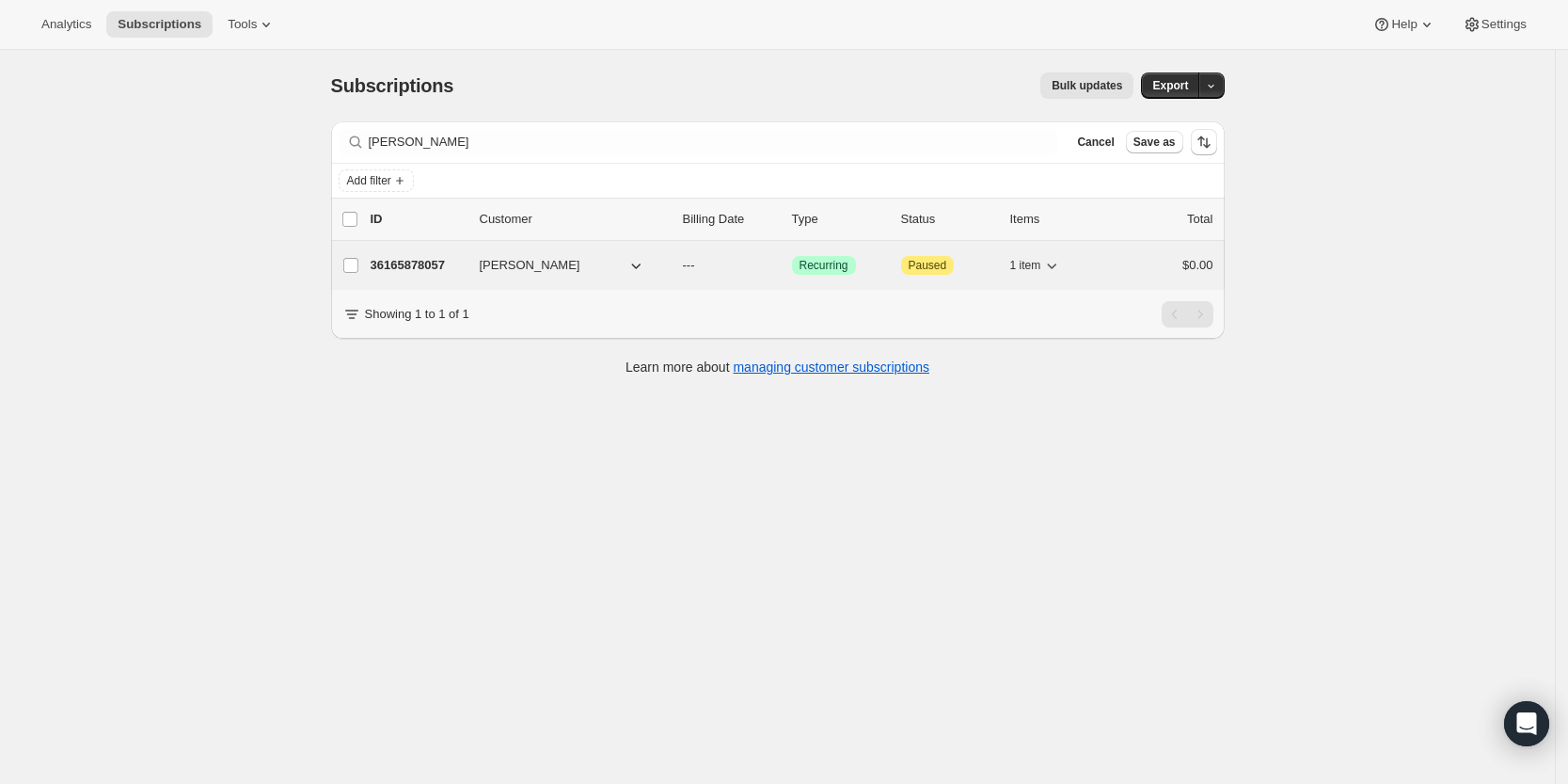
click at [434, 262] on p "36165878057" at bounding box center [418, 265] width 94 height 19
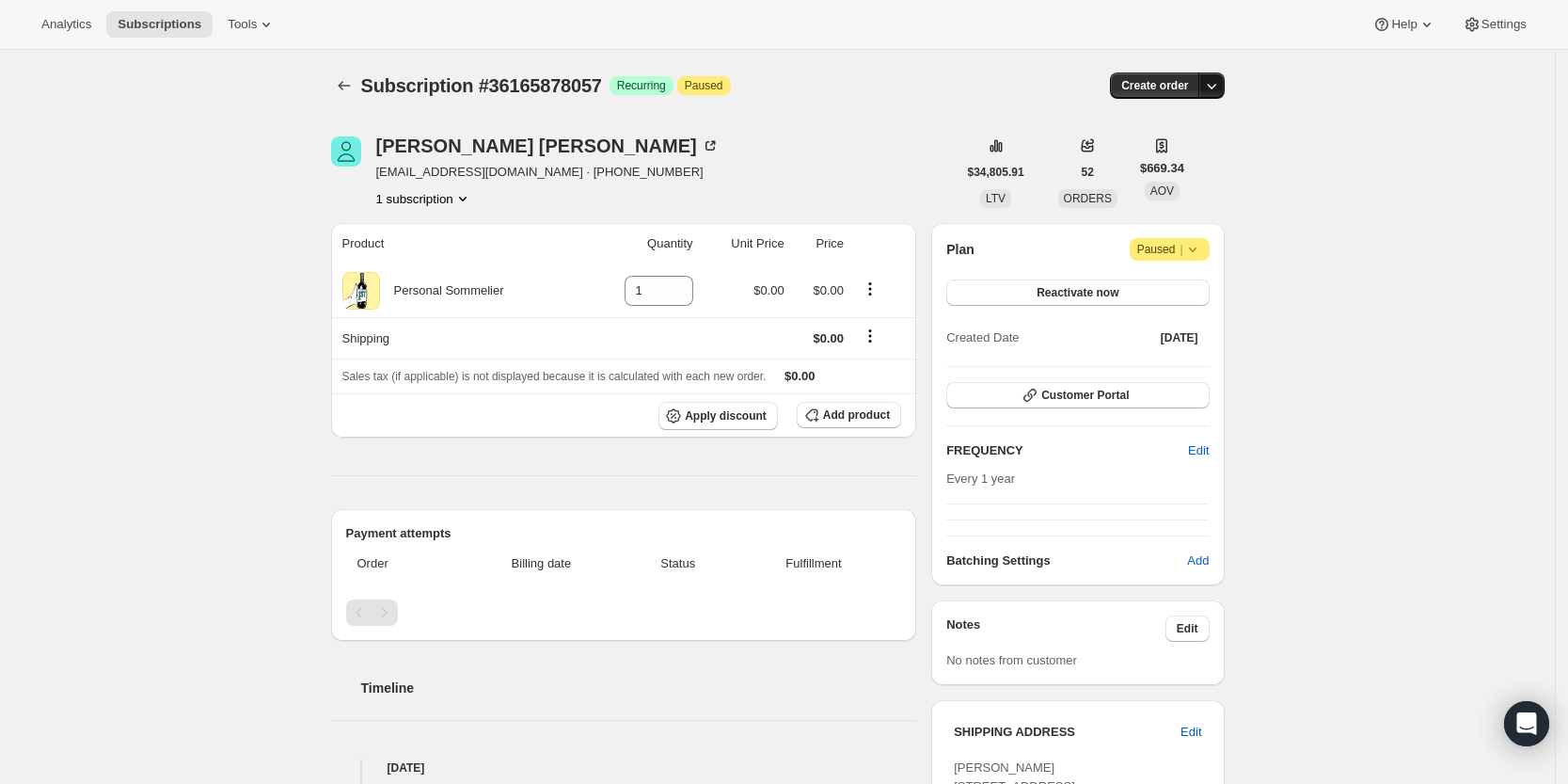
click at [1213, 90] on icon "button" at bounding box center [1211, 86] width 19 height 19
click at [1206, 149] on span "Create custom one-time order" at bounding box center [1137, 156] width 163 height 14
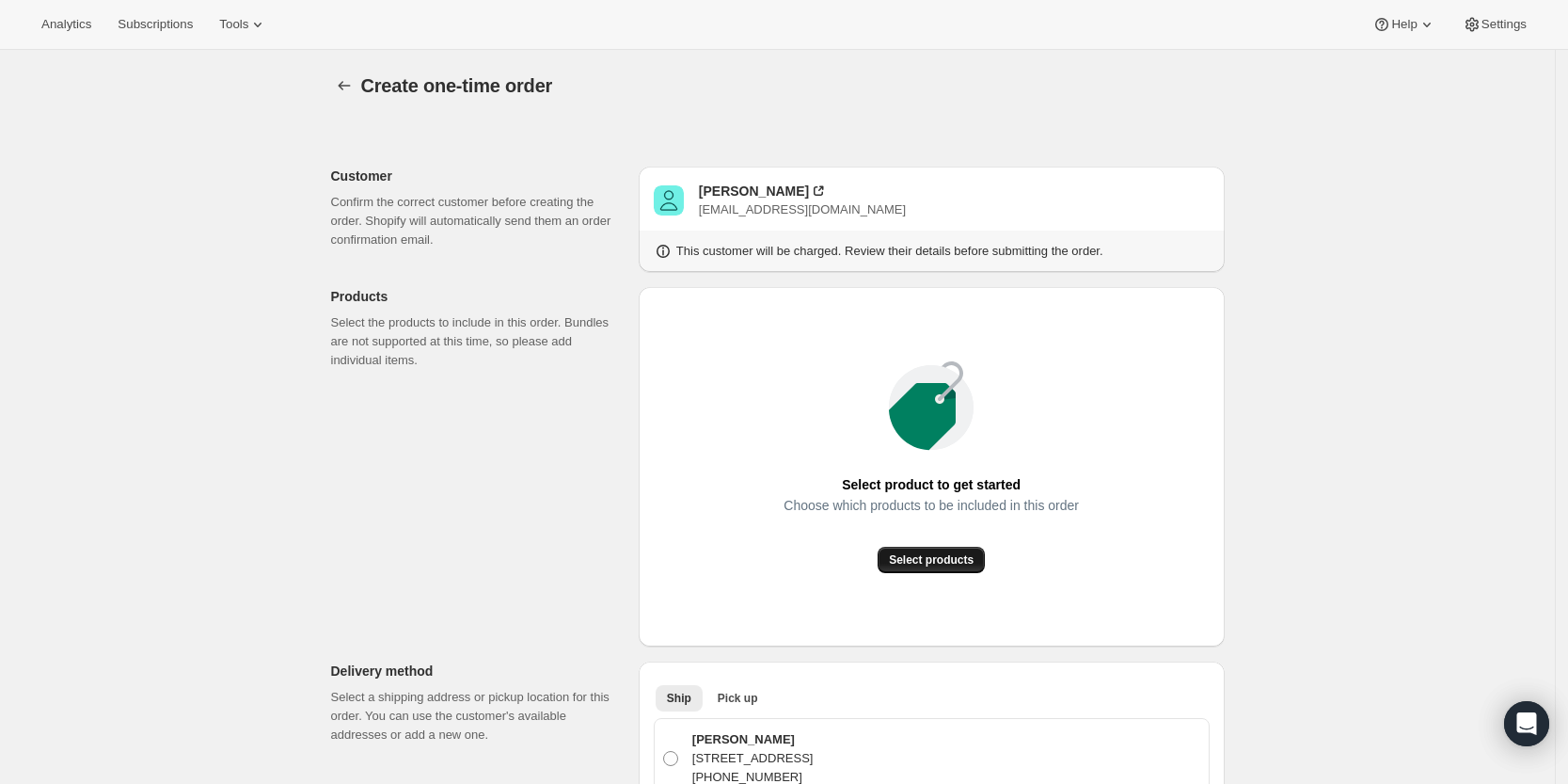
click at [928, 561] on span "Select products" at bounding box center [931, 559] width 85 height 15
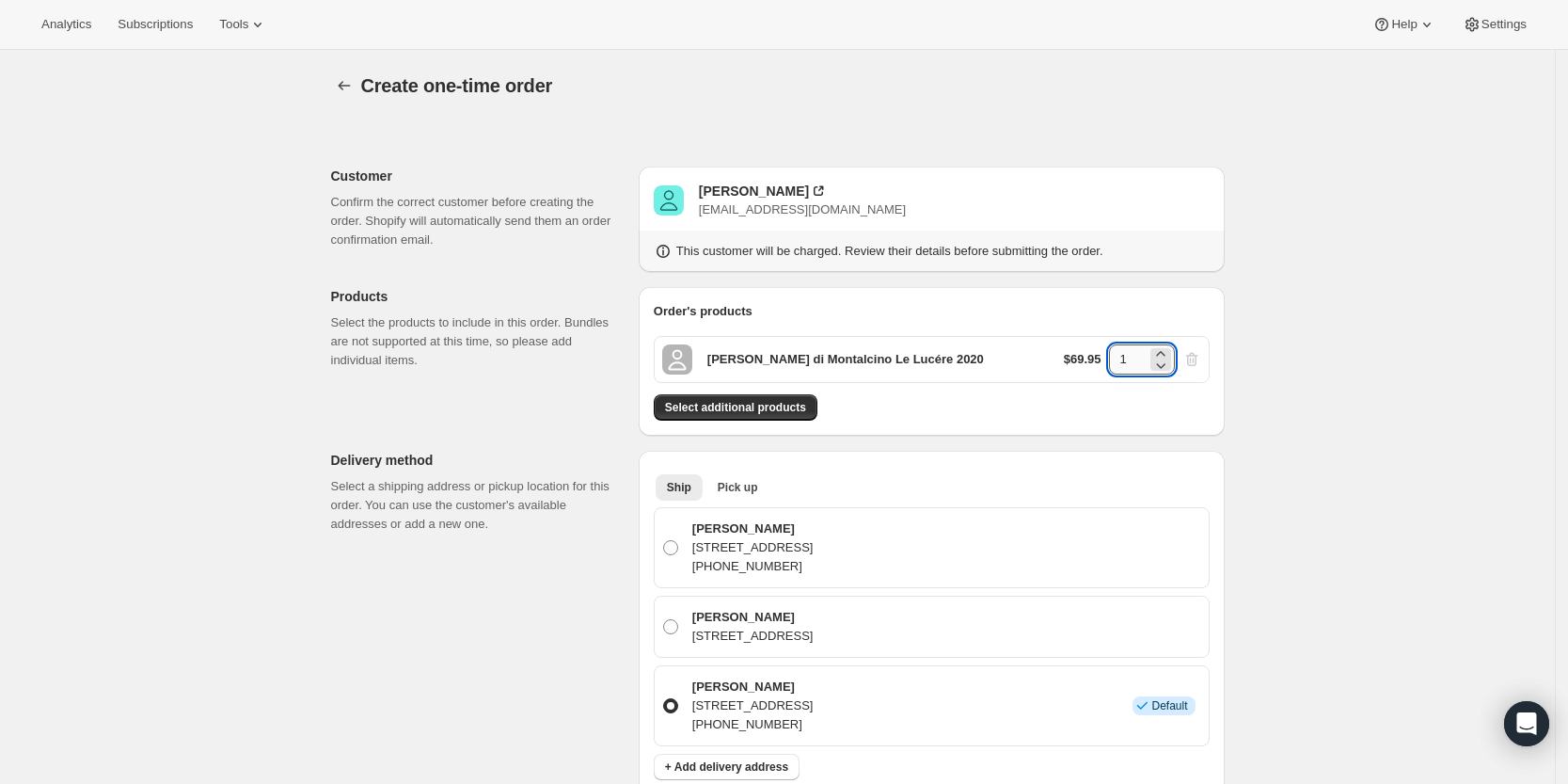
click at [1128, 357] on input "1" at bounding box center [1128, 359] width 38 height 30
type input "12"
click at [807, 405] on button "Select additional products" at bounding box center [735, 407] width 164 height 26
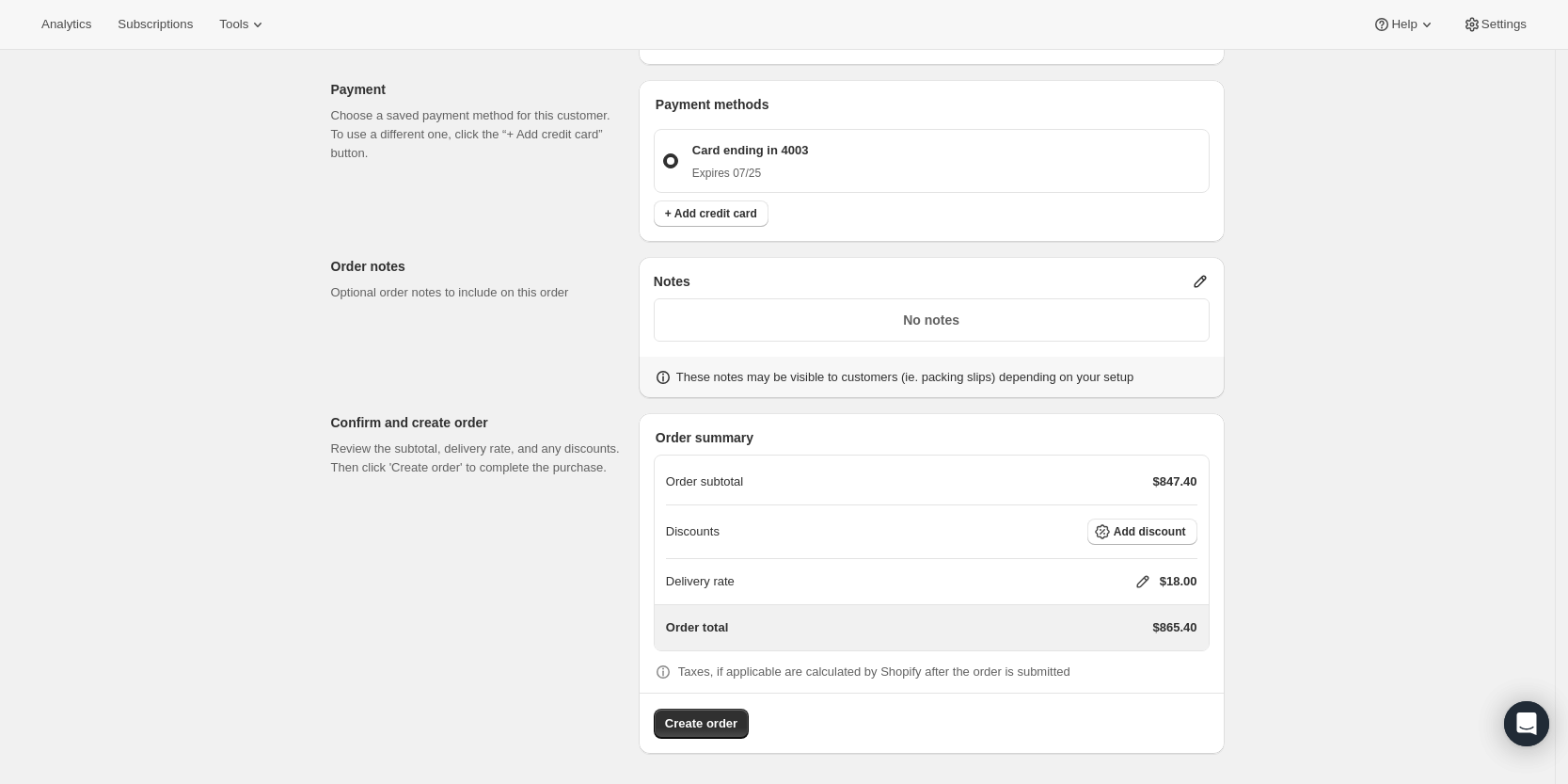
scroll to position [789, 0]
click at [1139, 582] on icon at bounding box center [1142, 581] width 19 height 19
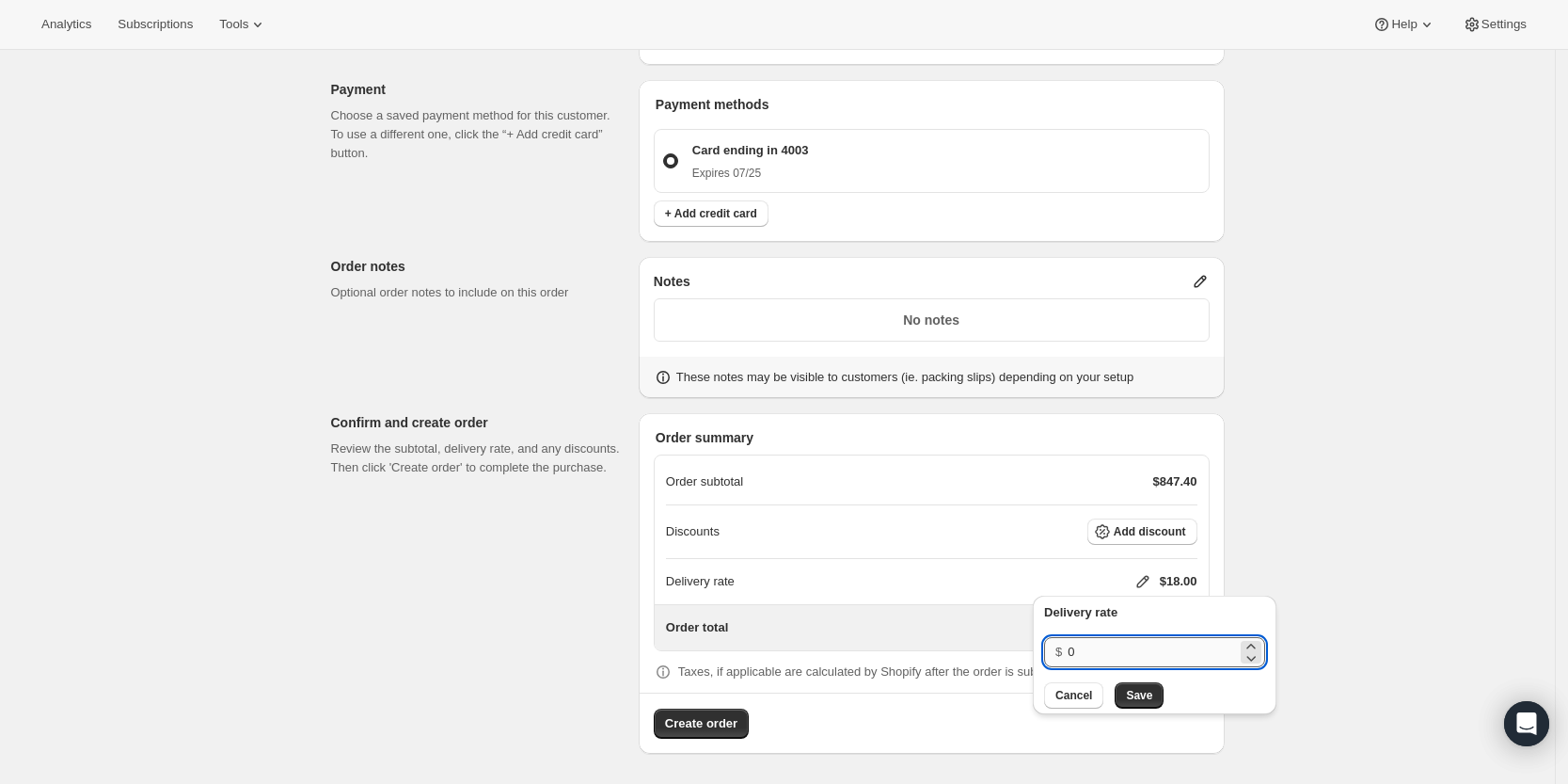
click at [1132, 655] on input "0" at bounding box center [1152, 652] width 169 height 30
type input "0"
click at [1127, 686] on button "Save" at bounding box center [1138, 695] width 49 height 26
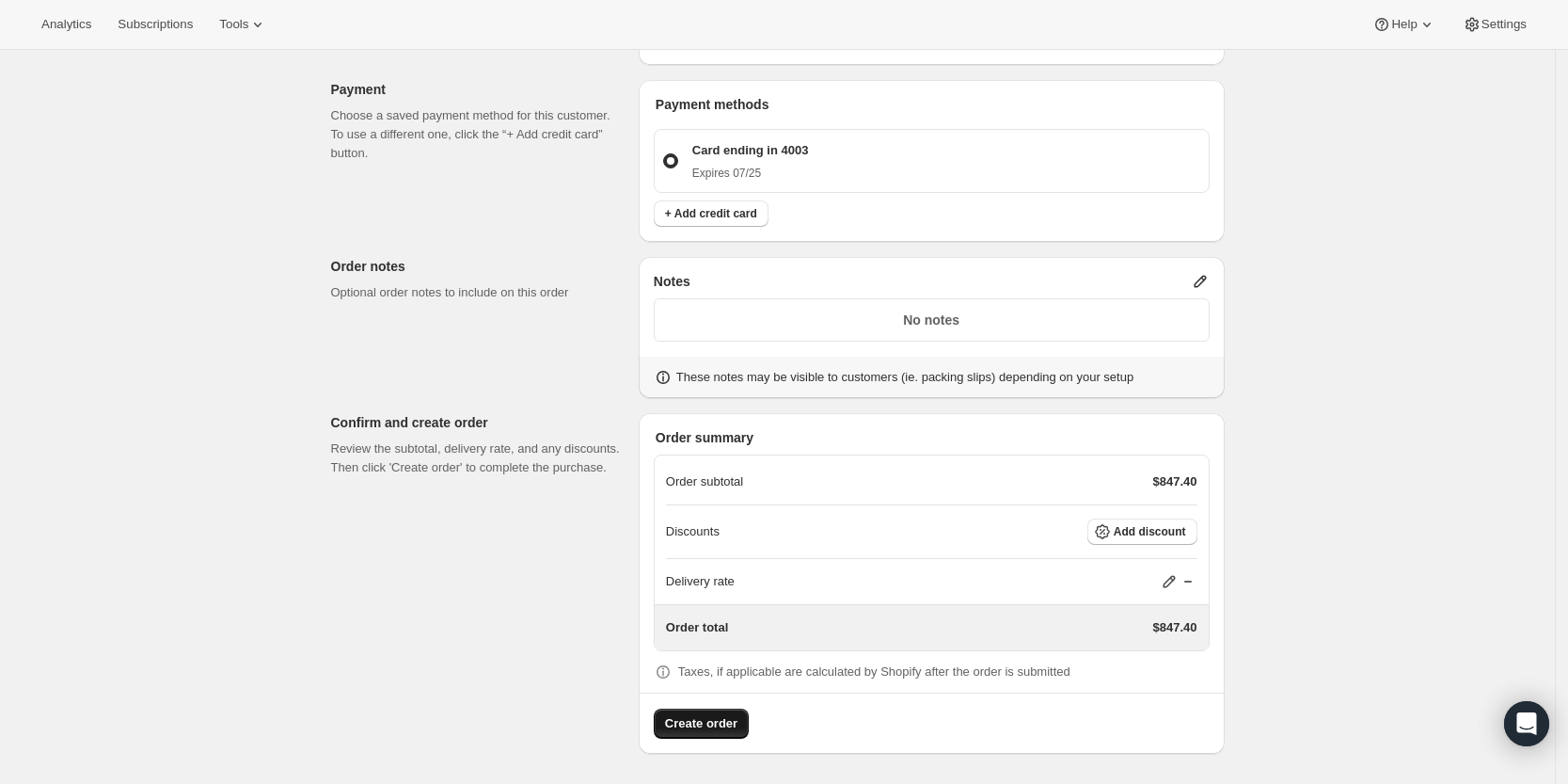
click at [695, 712] on button "Create order" at bounding box center [701, 723] width 95 height 30
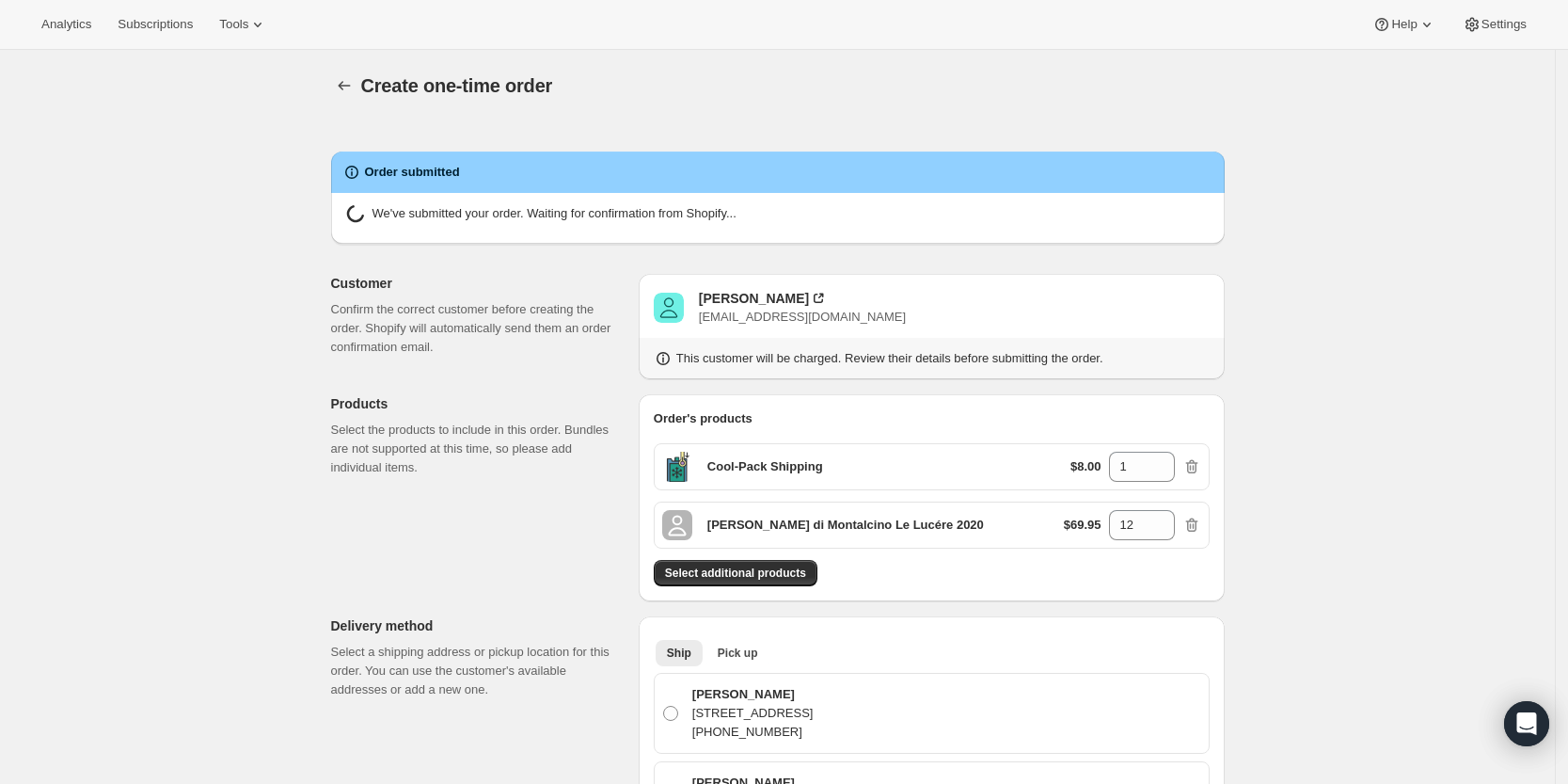
radio input "true"
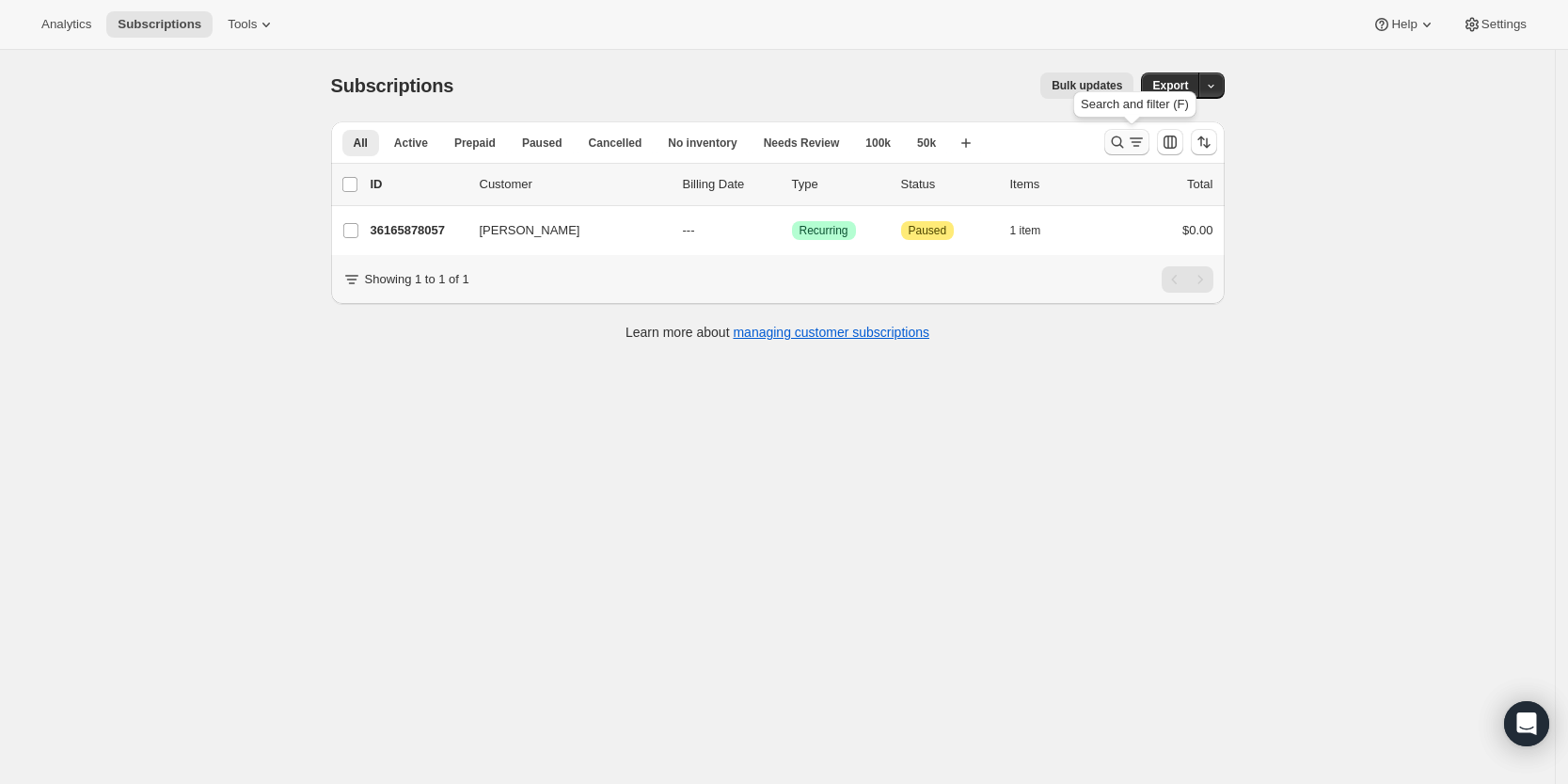
click at [1126, 146] on icon "Search and filter results" at bounding box center [1117, 141] width 19 height 19
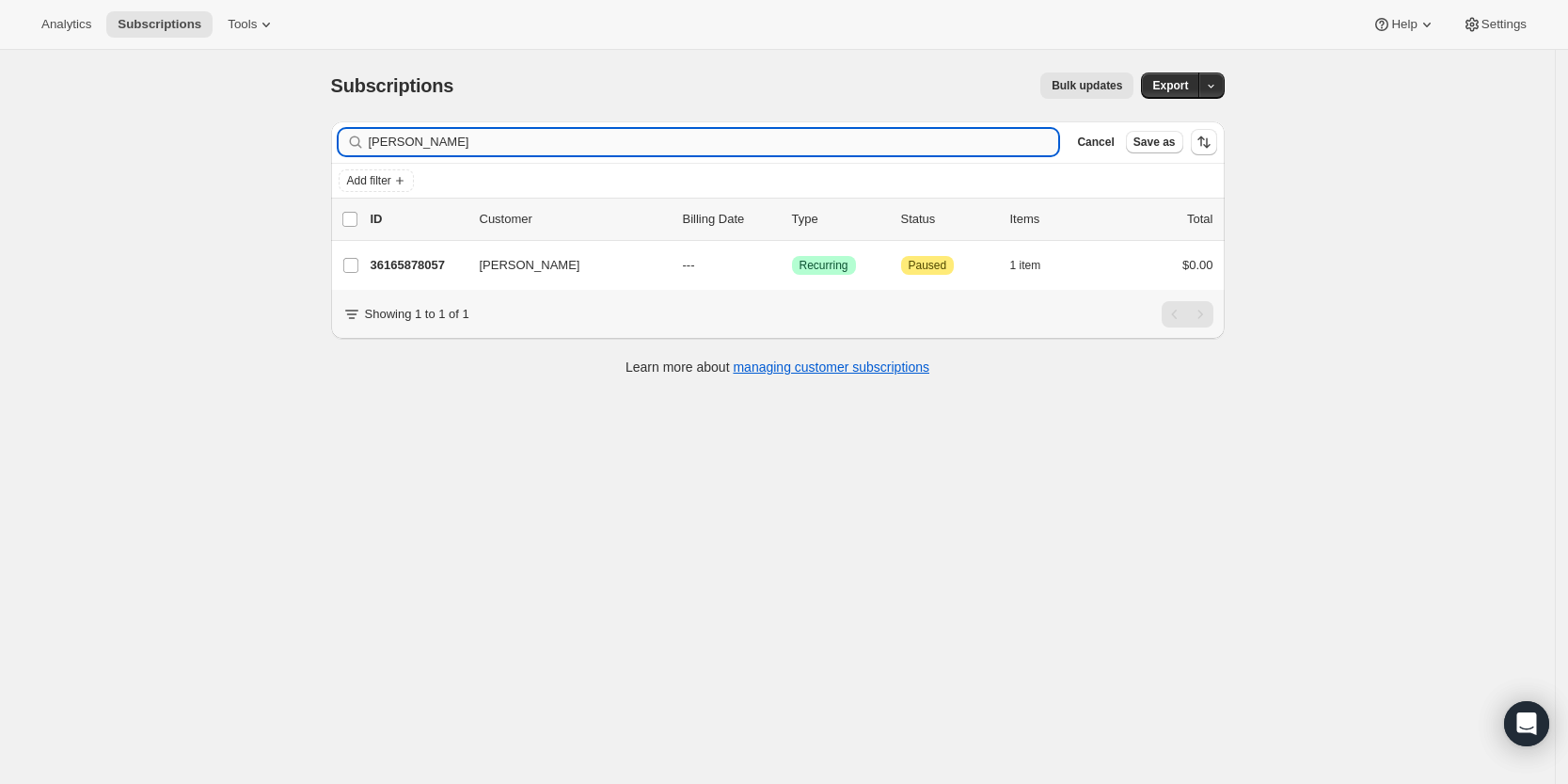
click at [967, 134] on input "[PERSON_NAME]" at bounding box center [714, 142] width 690 height 26
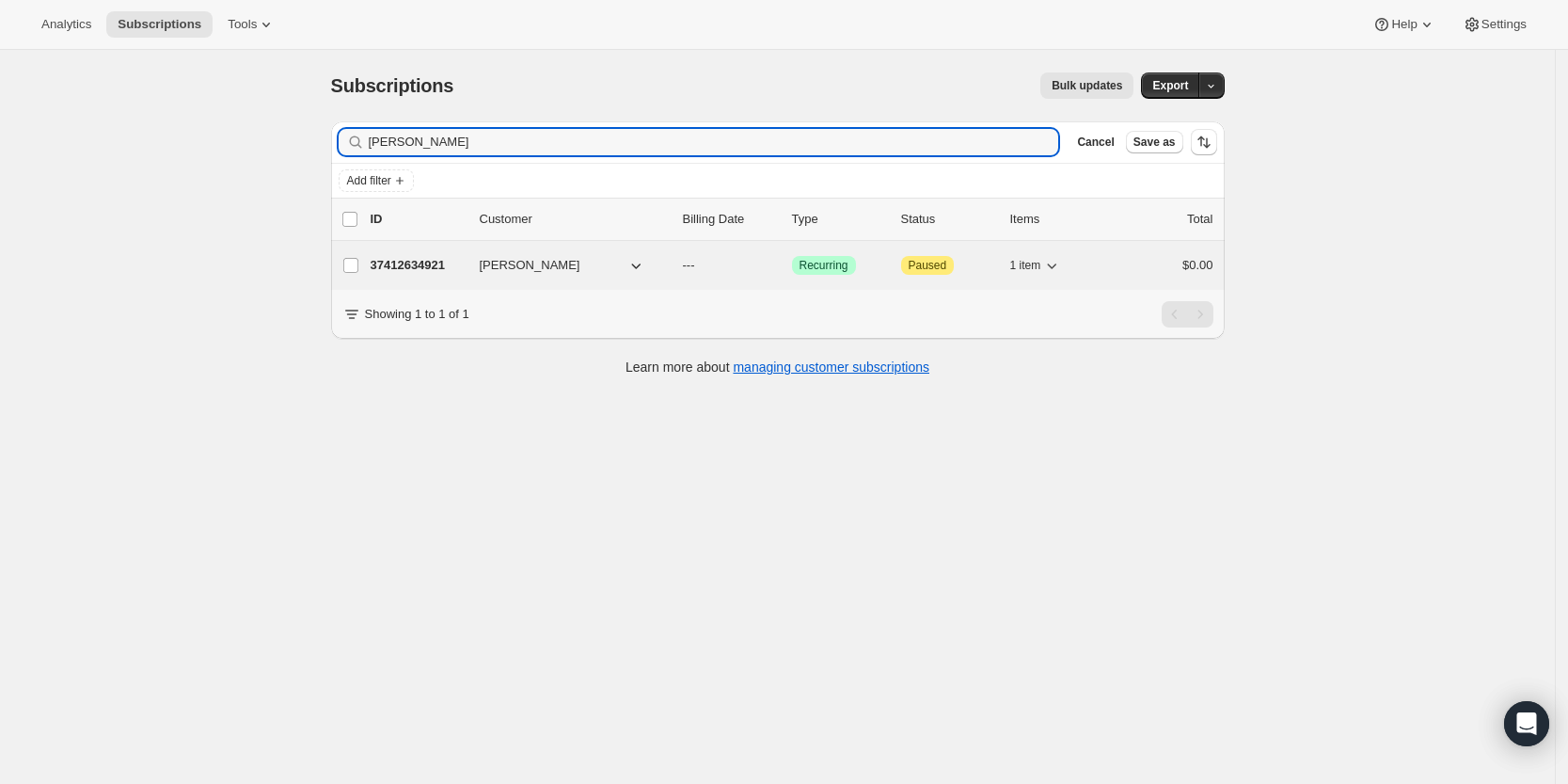
type input "[PERSON_NAME]"
click at [423, 260] on p "37412634921" at bounding box center [418, 265] width 94 height 19
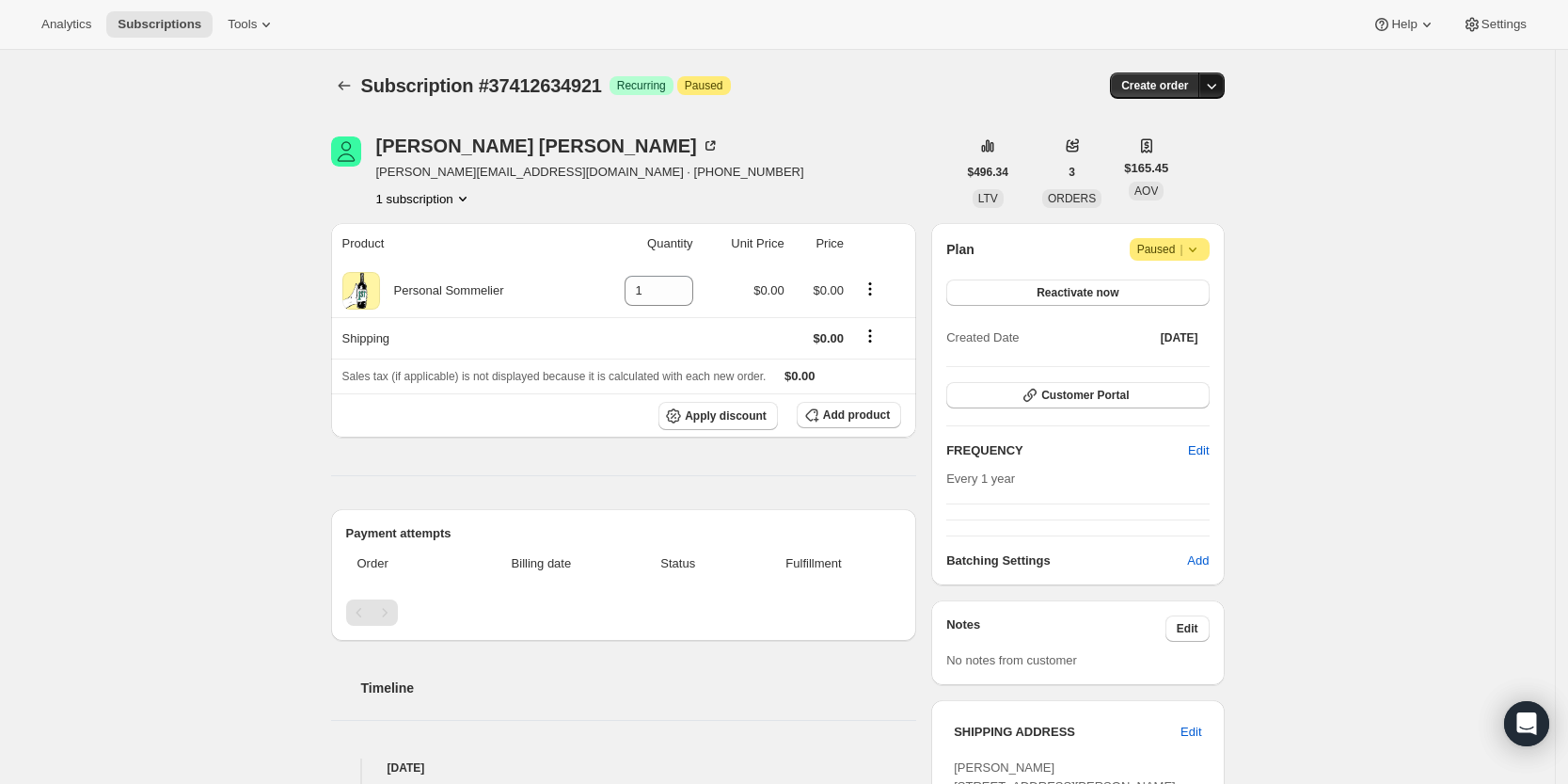
click at [1214, 85] on icon "button" at bounding box center [1210, 87] width 9 height 6
click at [1168, 163] on span "Create custom one-time order" at bounding box center [1137, 156] width 163 height 14
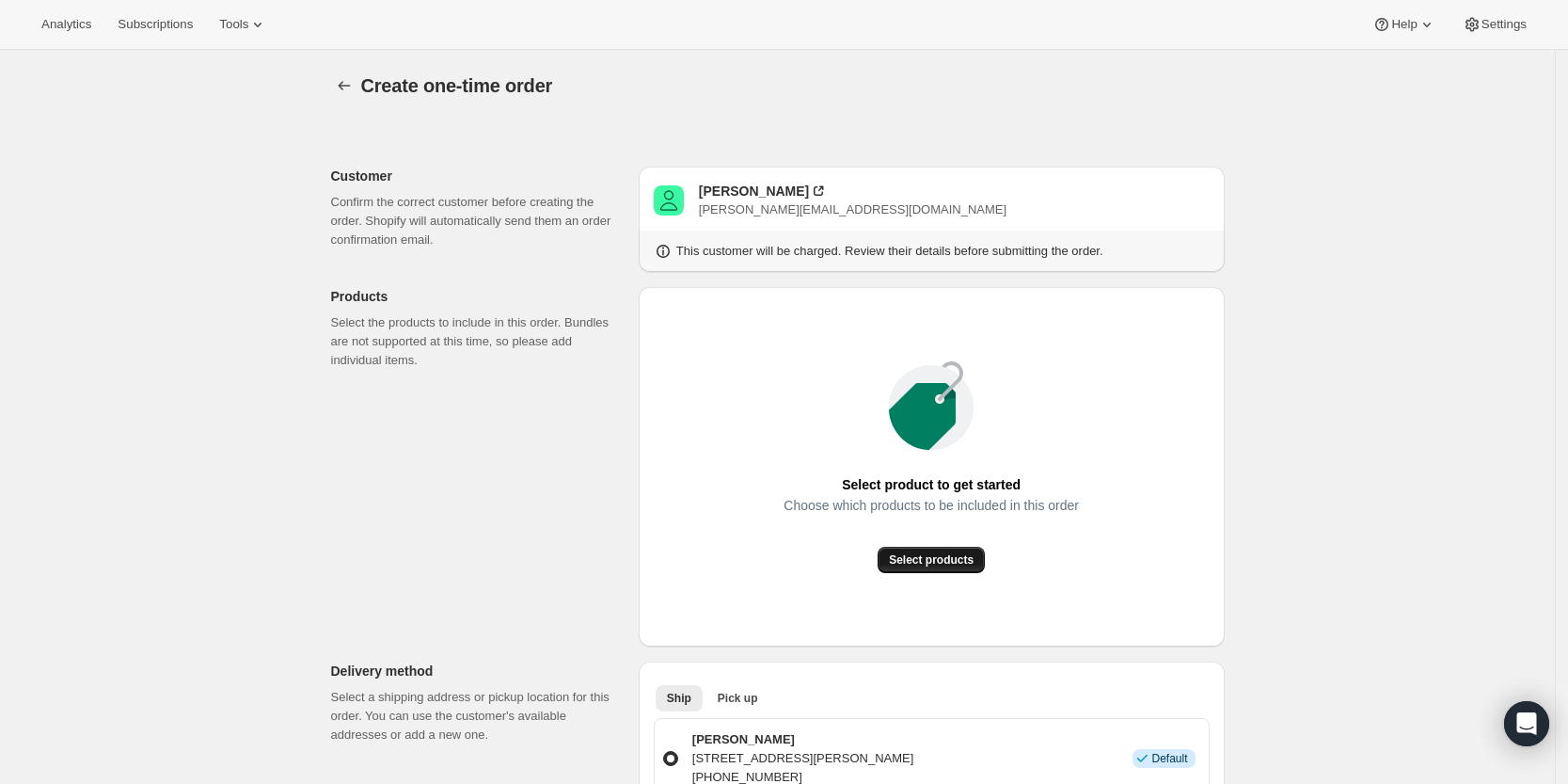
click at [934, 554] on span "Select products" at bounding box center [931, 559] width 85 height 15
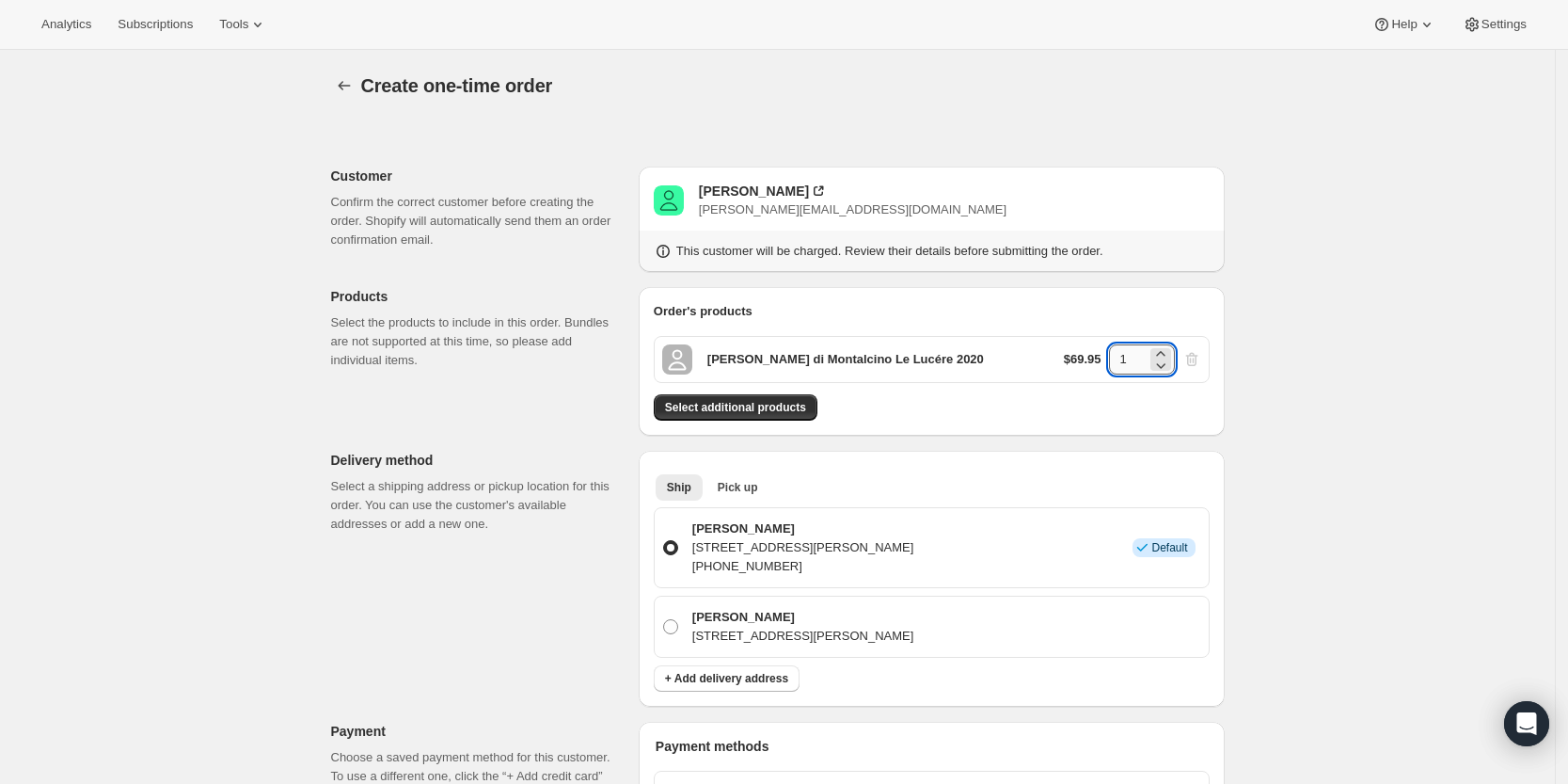
click at [1134, 366] on input "1" at bounding box center [1128, 359] width 38 height 30
type input "3"
click at [1307, 397] on div "Create one-time order. This page is ready Create one-time order Customer Confir…" at bounding box center [777, 746] width 1554 height 1393
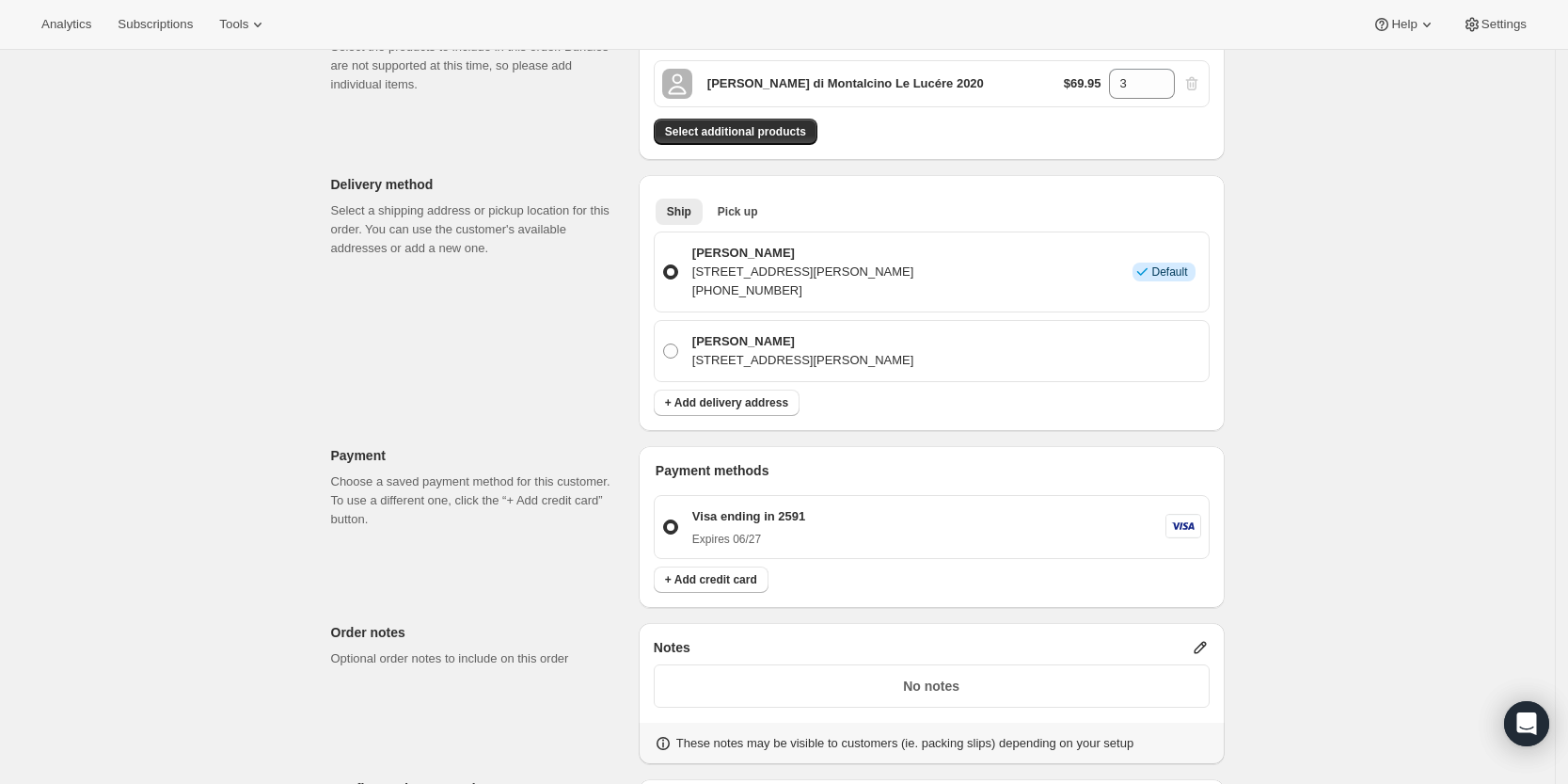
scroll to position [278, 0]
click at [737, 126] on span "Select additional products" at bounding box center [736, 129] width 141 height 15
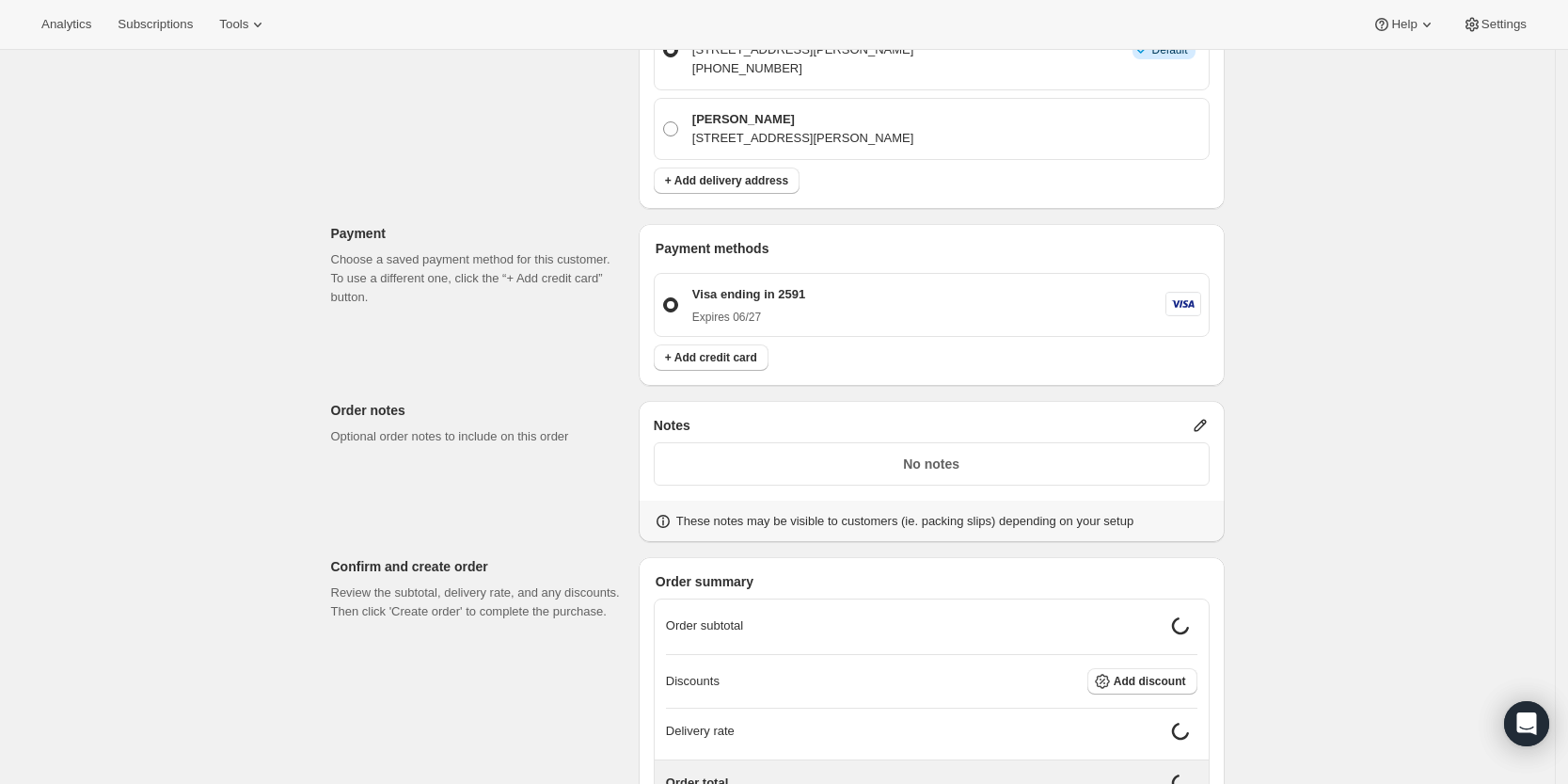
scroll to position [563, 0]
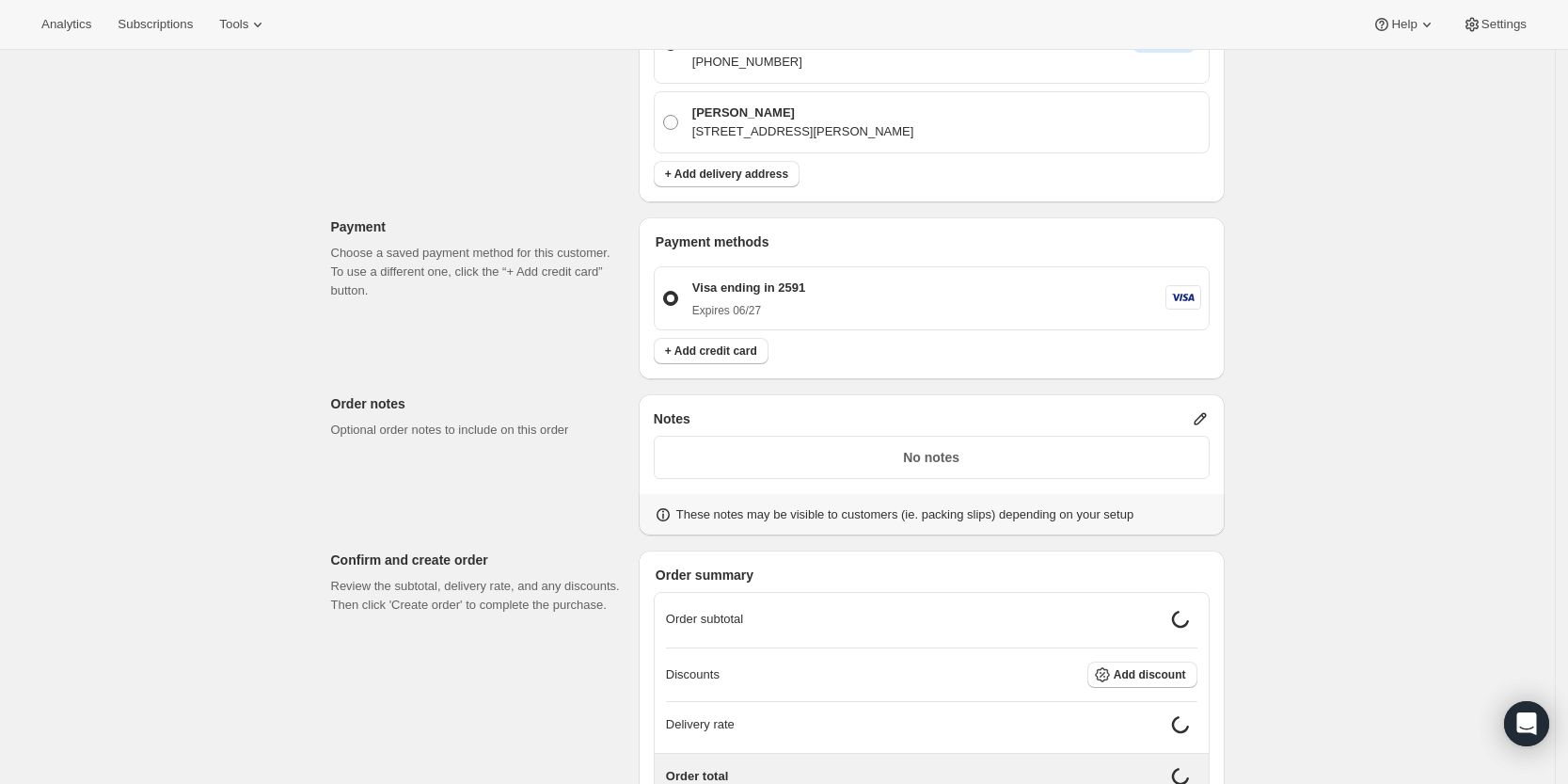
click at [1200, 421] on icon at bounding box center [1199, 419] width 12 height 12
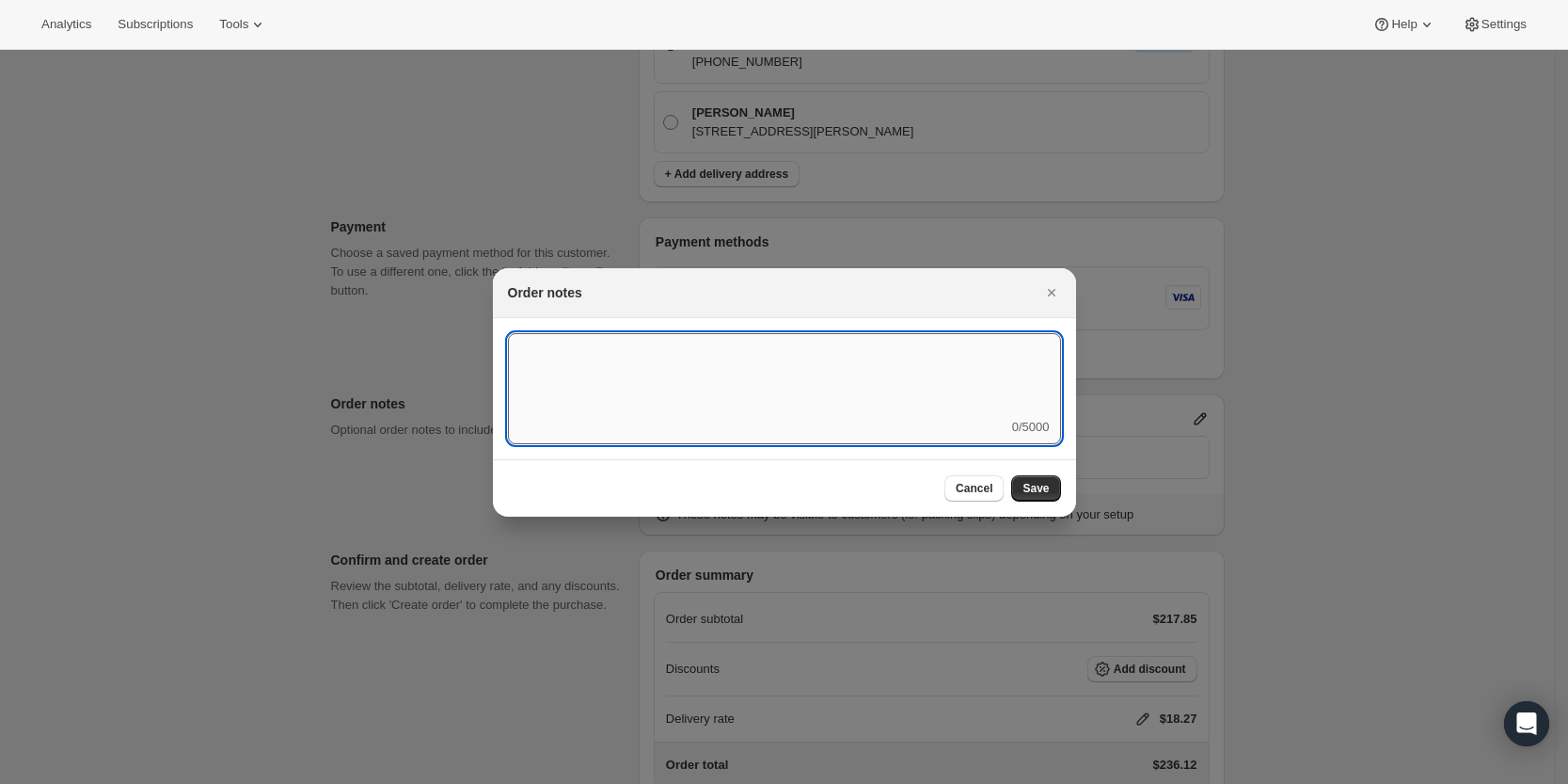
click at [808, 384] on textarea ":r41:" at bounding box center [784, 375] width 553 height 85
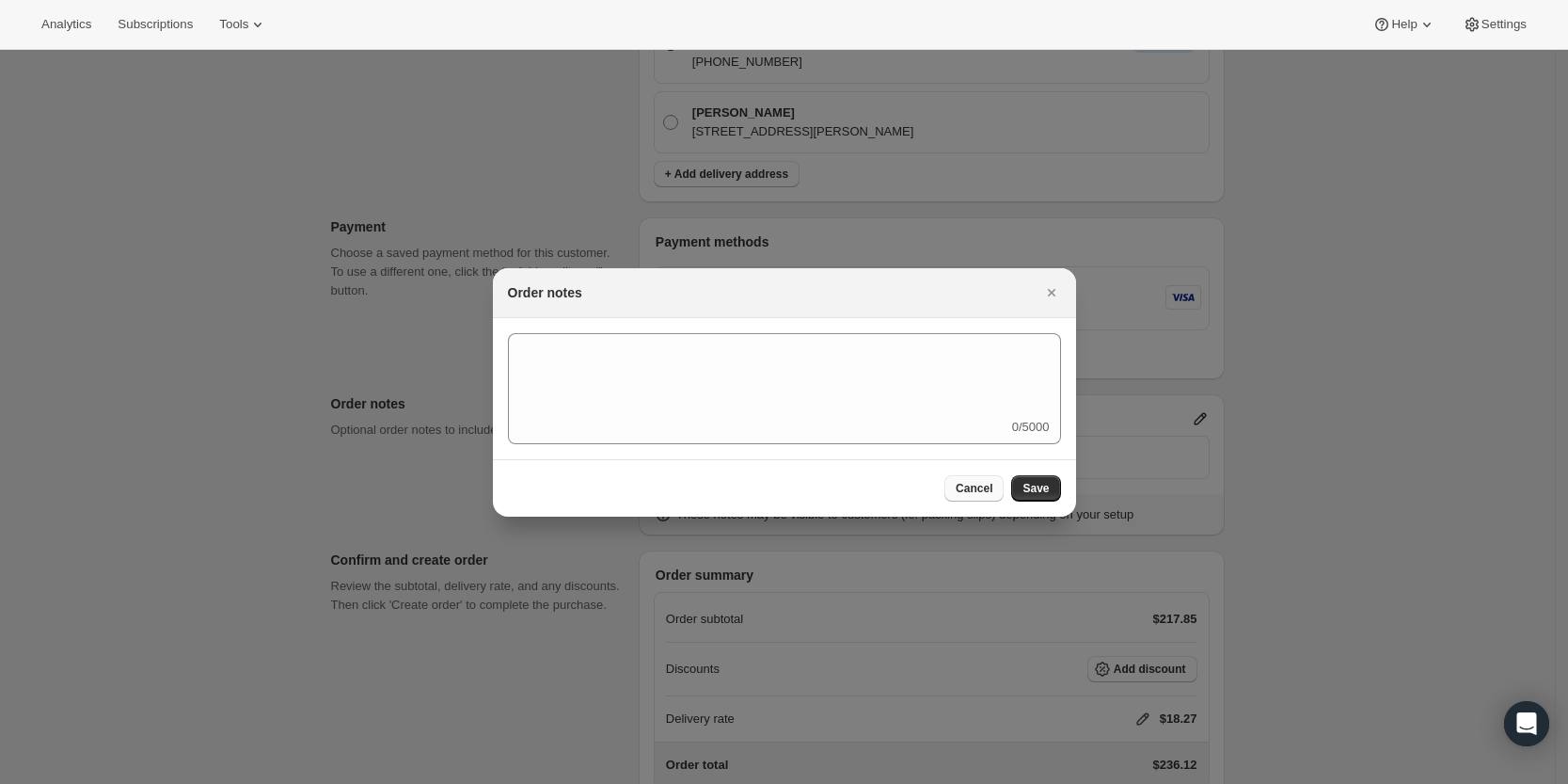
click at [979, 488] on span "Cancel" at bounding box center [973, 488] width 37 height 15
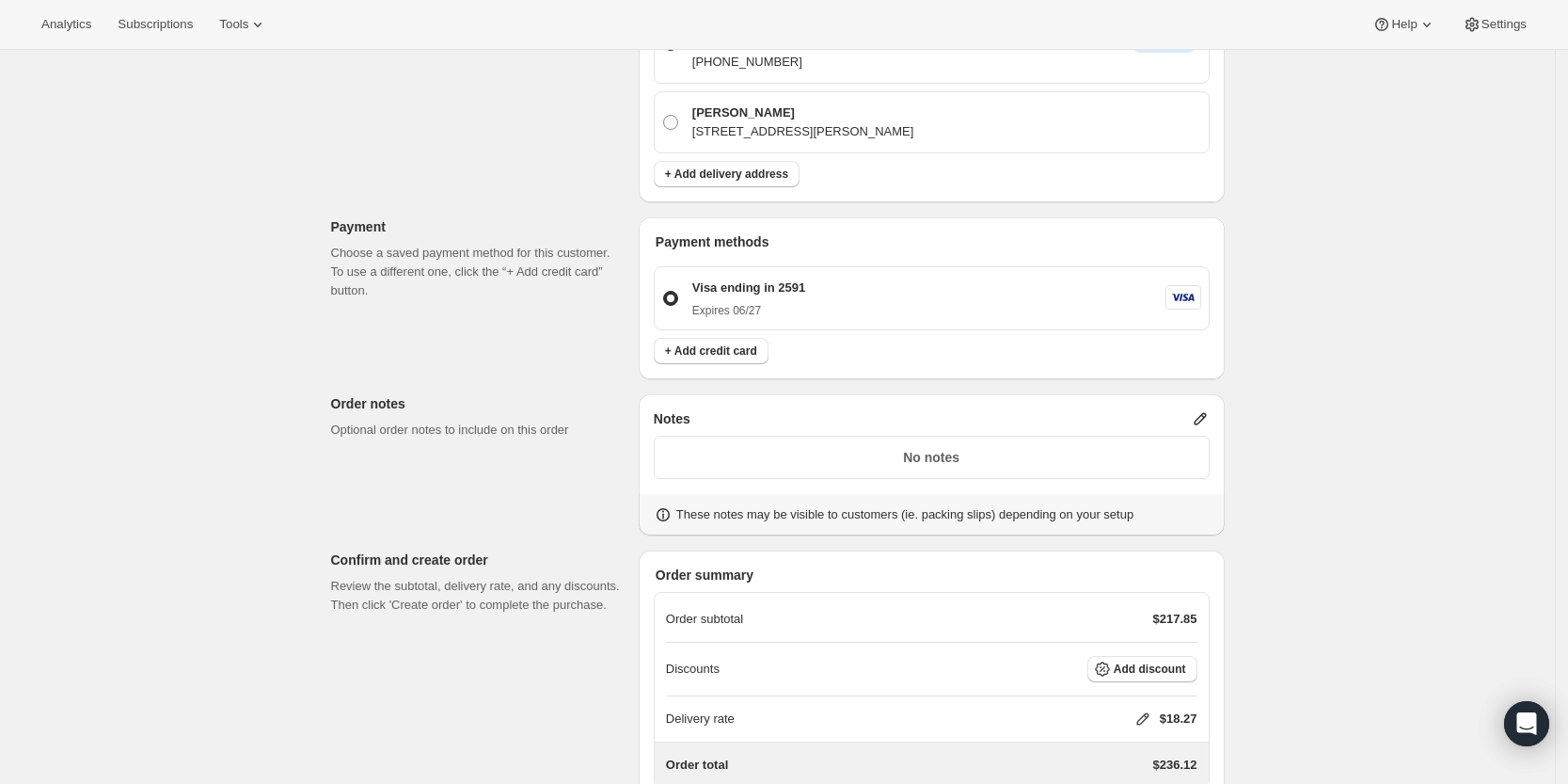
scroll to position [700, 0]
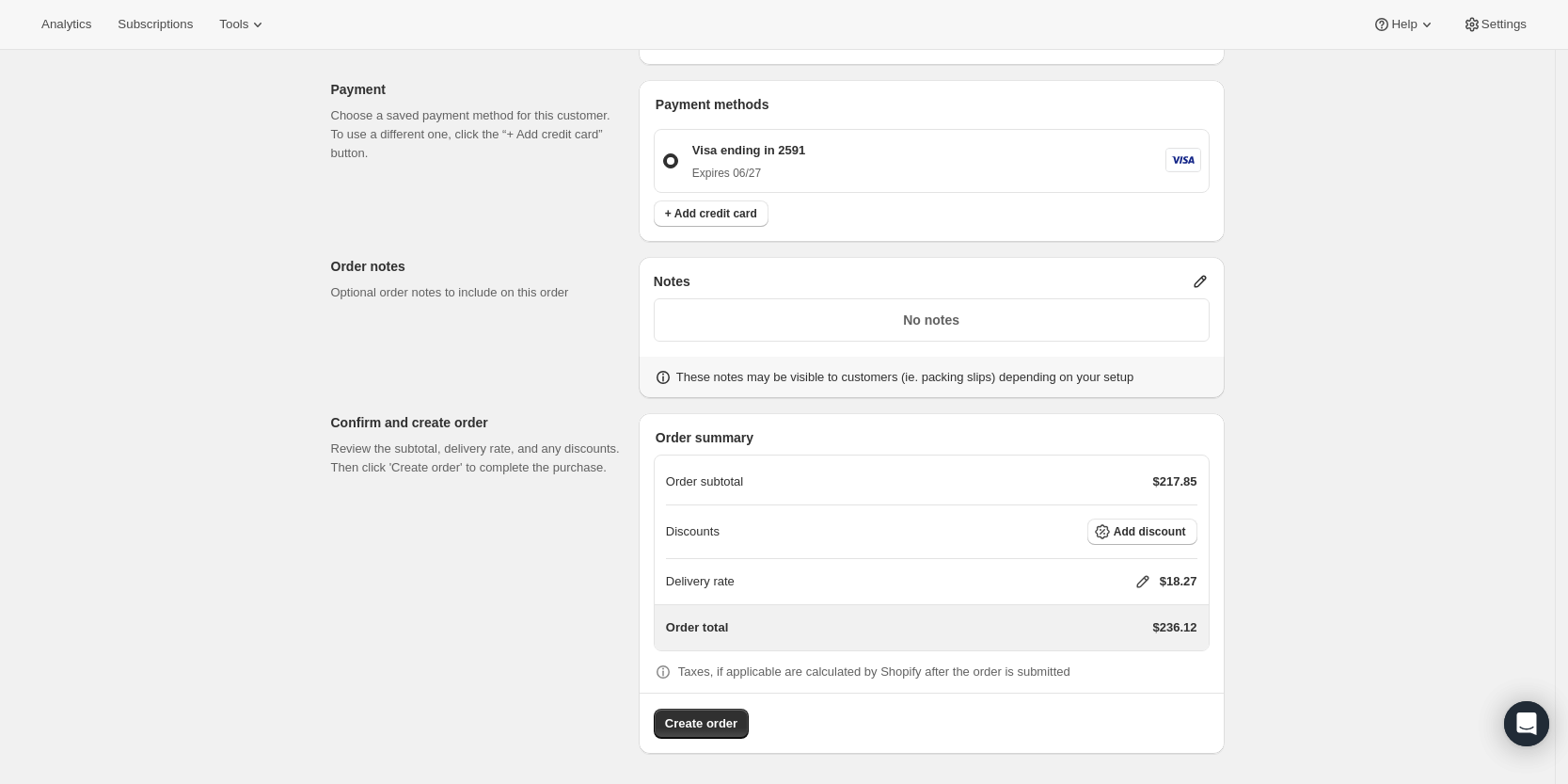
click at [1141, 588] on icon at bounding box center [1142, 581] width 19 height 19
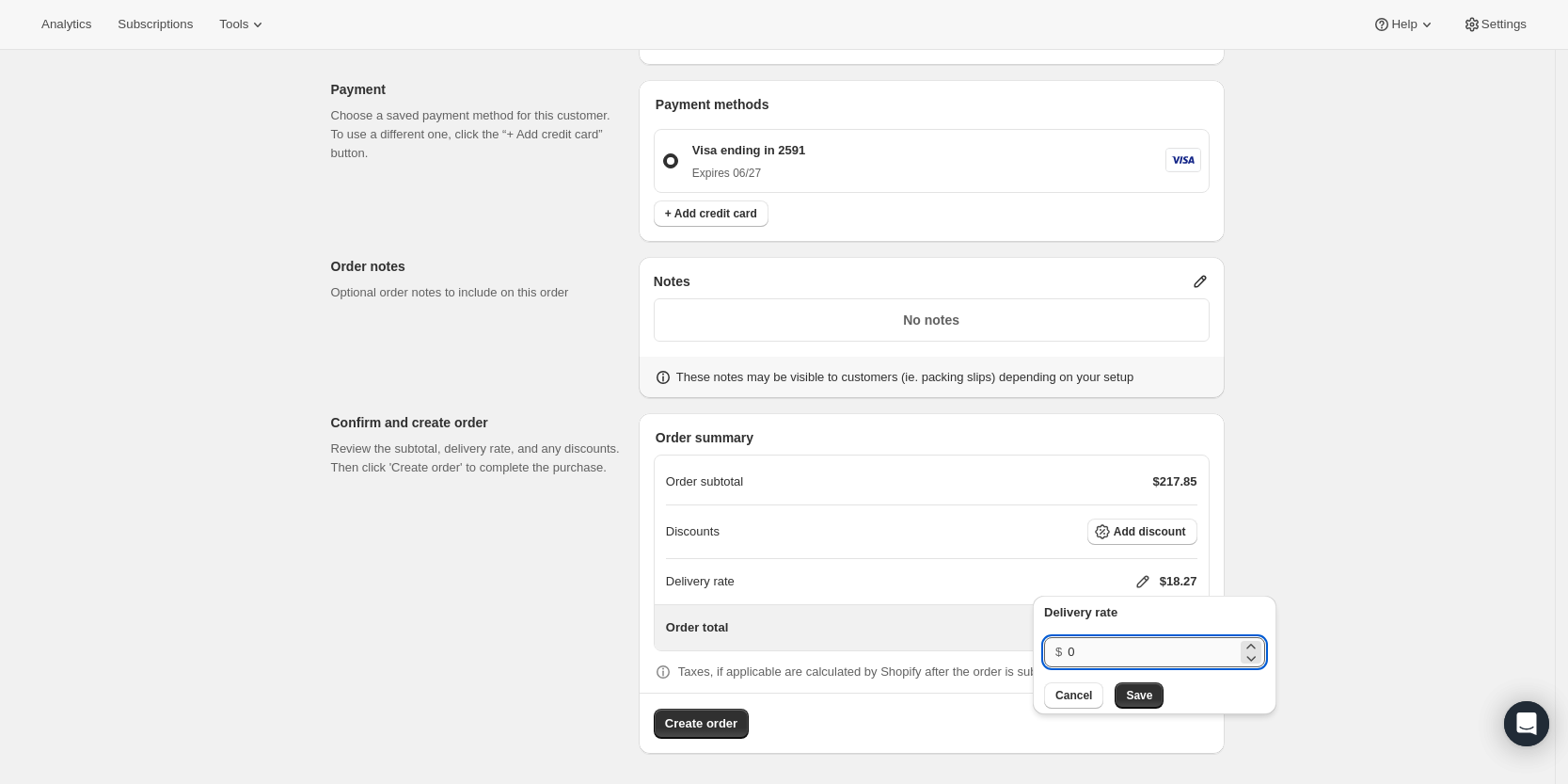
click at [1132, 645] on input "0" at bounding box center [1152, 652] width 169 height 30
type input "0"
click at [1133, 691] on span "Save" at bounding box center [1138, 694] width 26 height 15
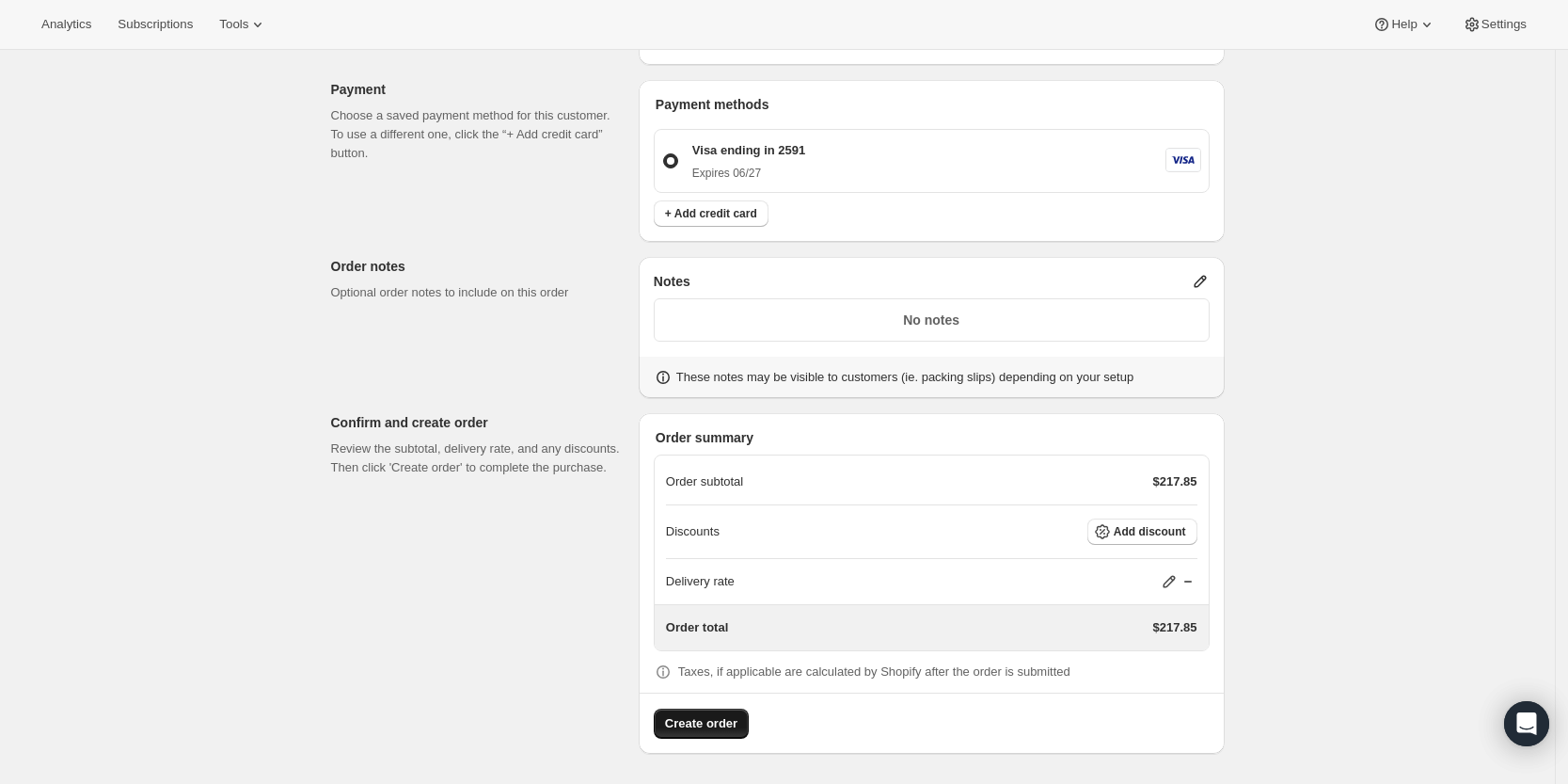
click at [719, 735] on button "Create order" at bounding box center [701, 723] width 95 height 30
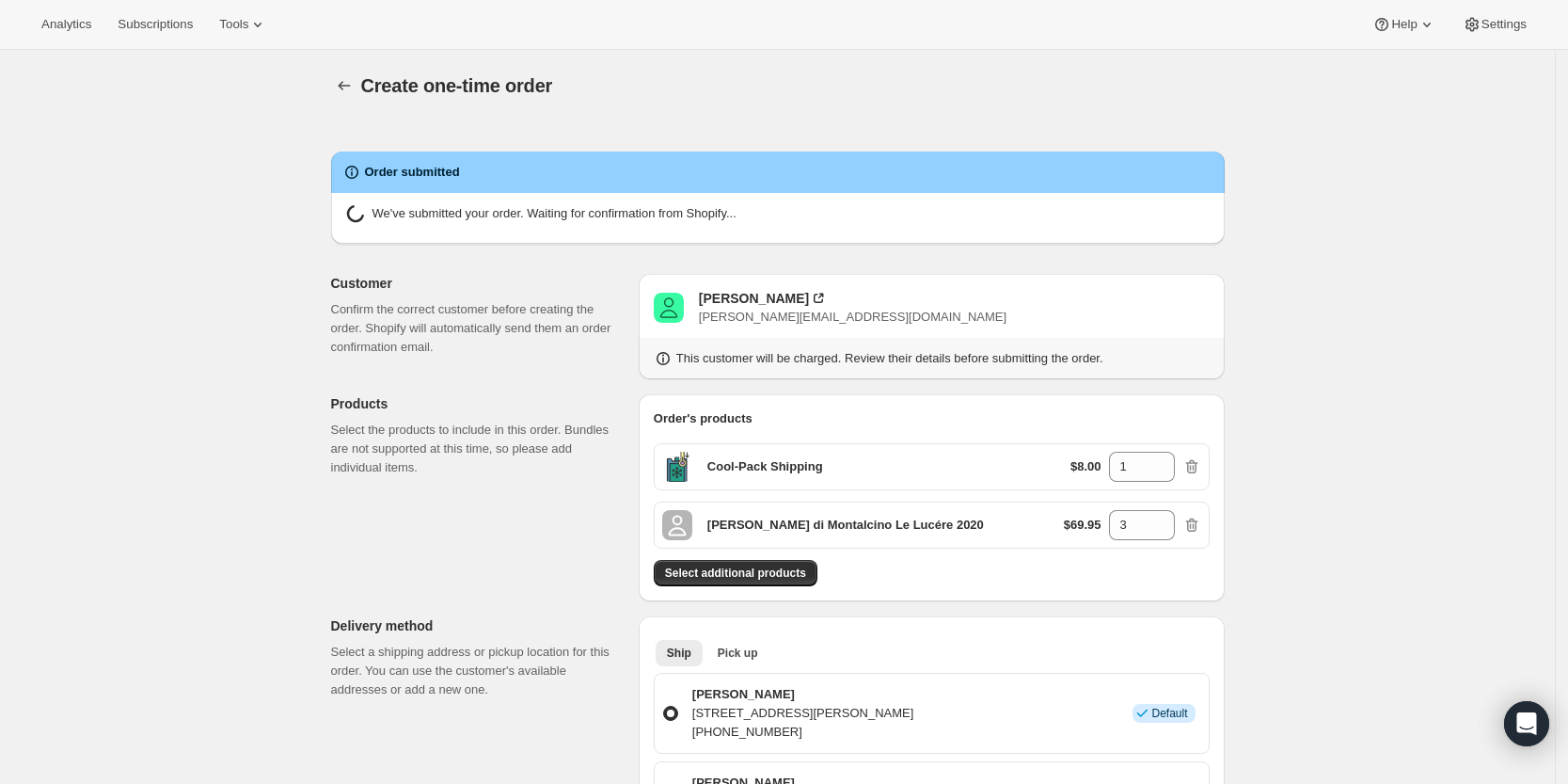
radio input "true"
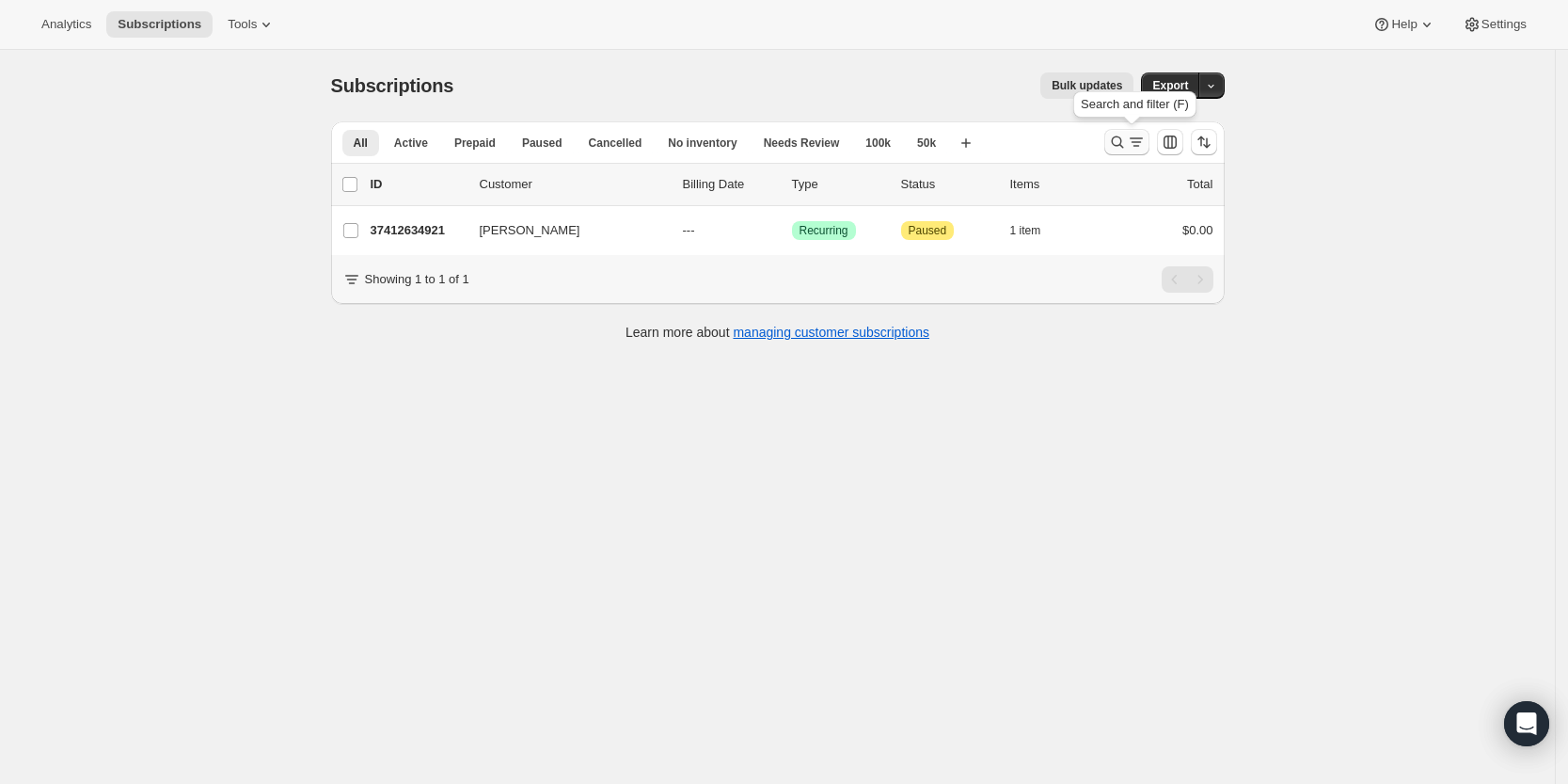
click at [1127, 144] on icon "Search and filter results" at bounding box center [1117, 141] width 19 height 19
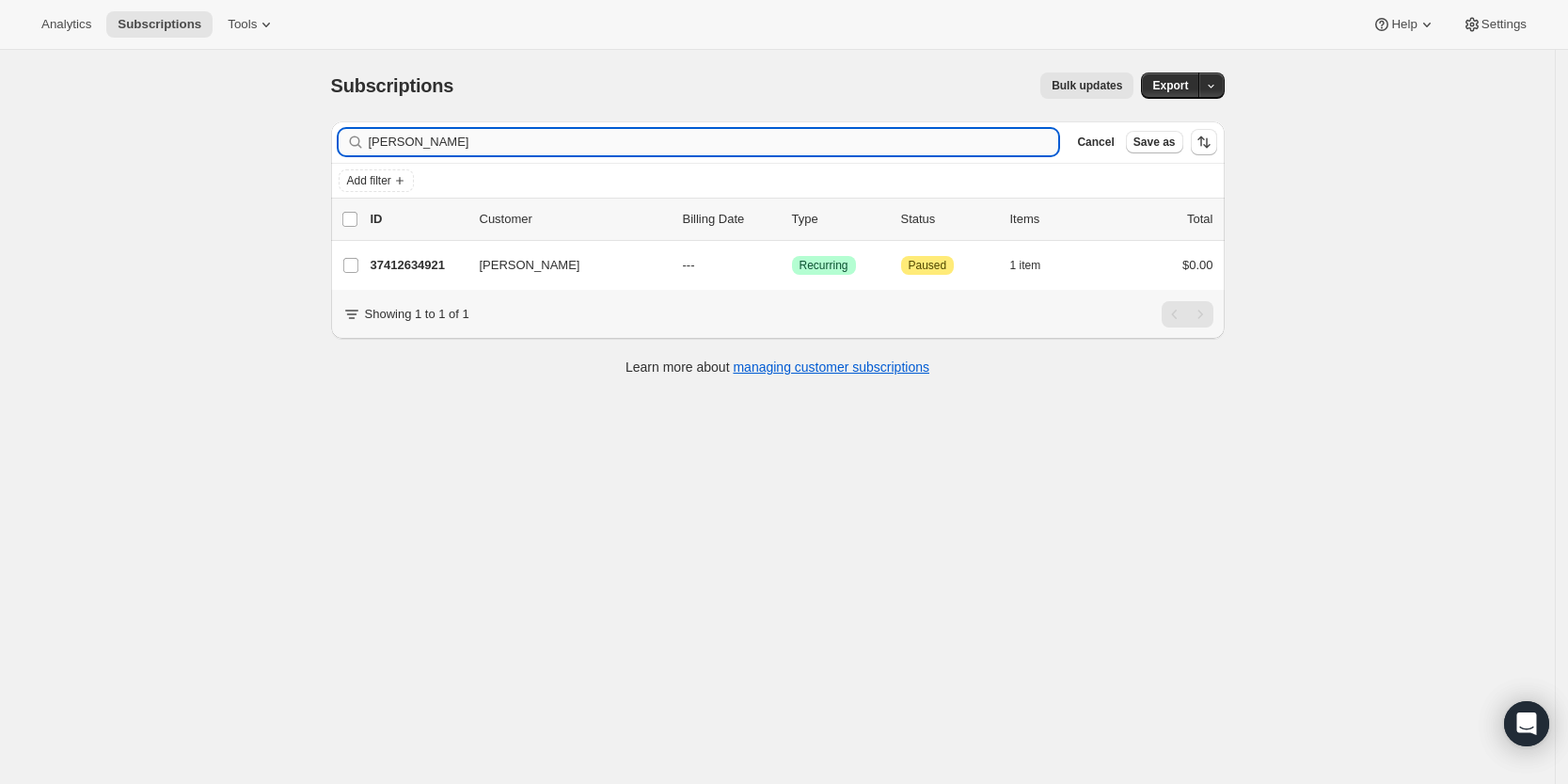
click at [895, 152] on input "Beverly Testa" at bounding box center [714, 142] width 690 height 26
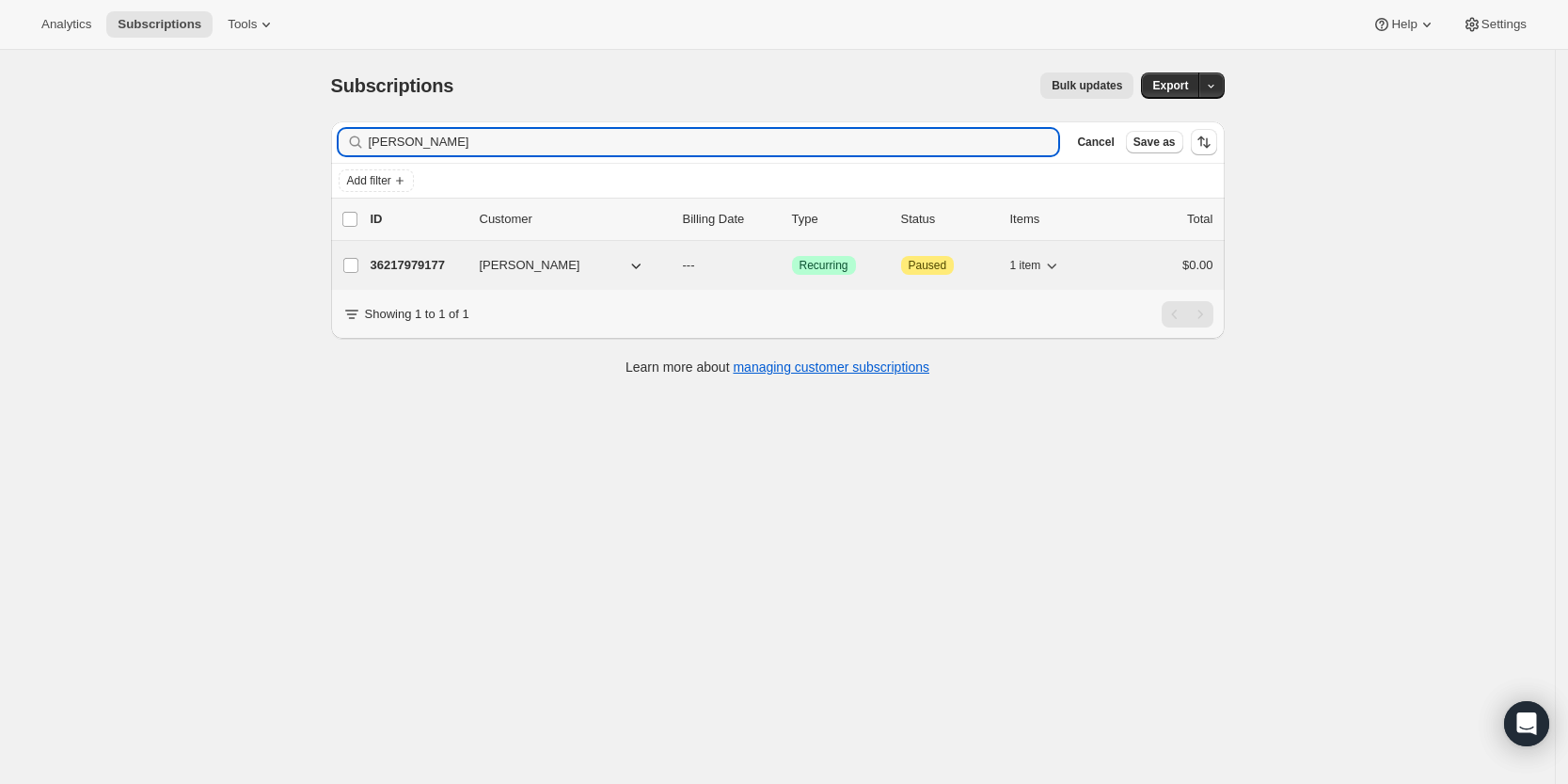
type input "[PERSON_NAME]"
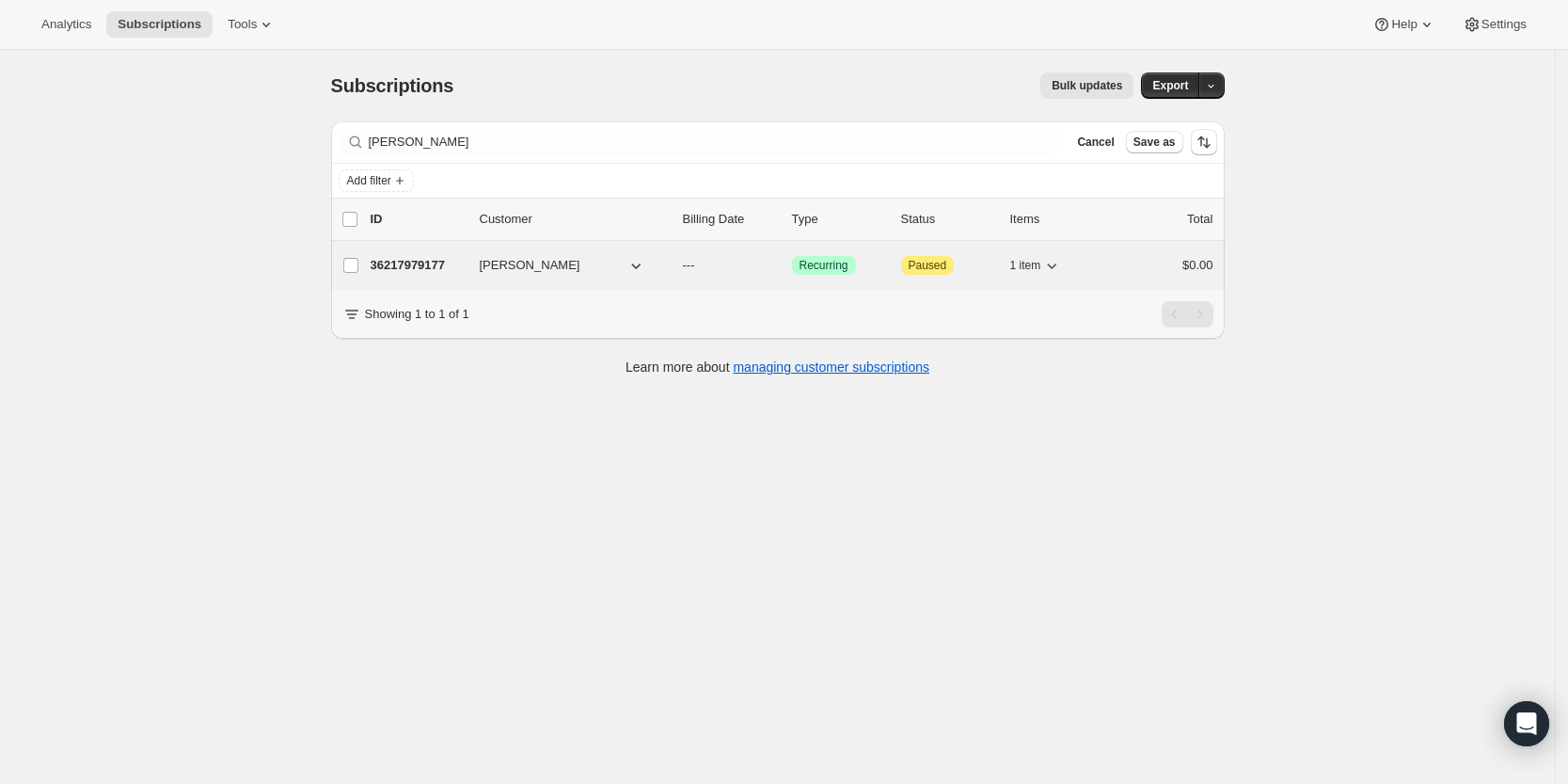
click at [423, 260] on p "36217979177" at bounding box center [418, 265] width 94 height 19
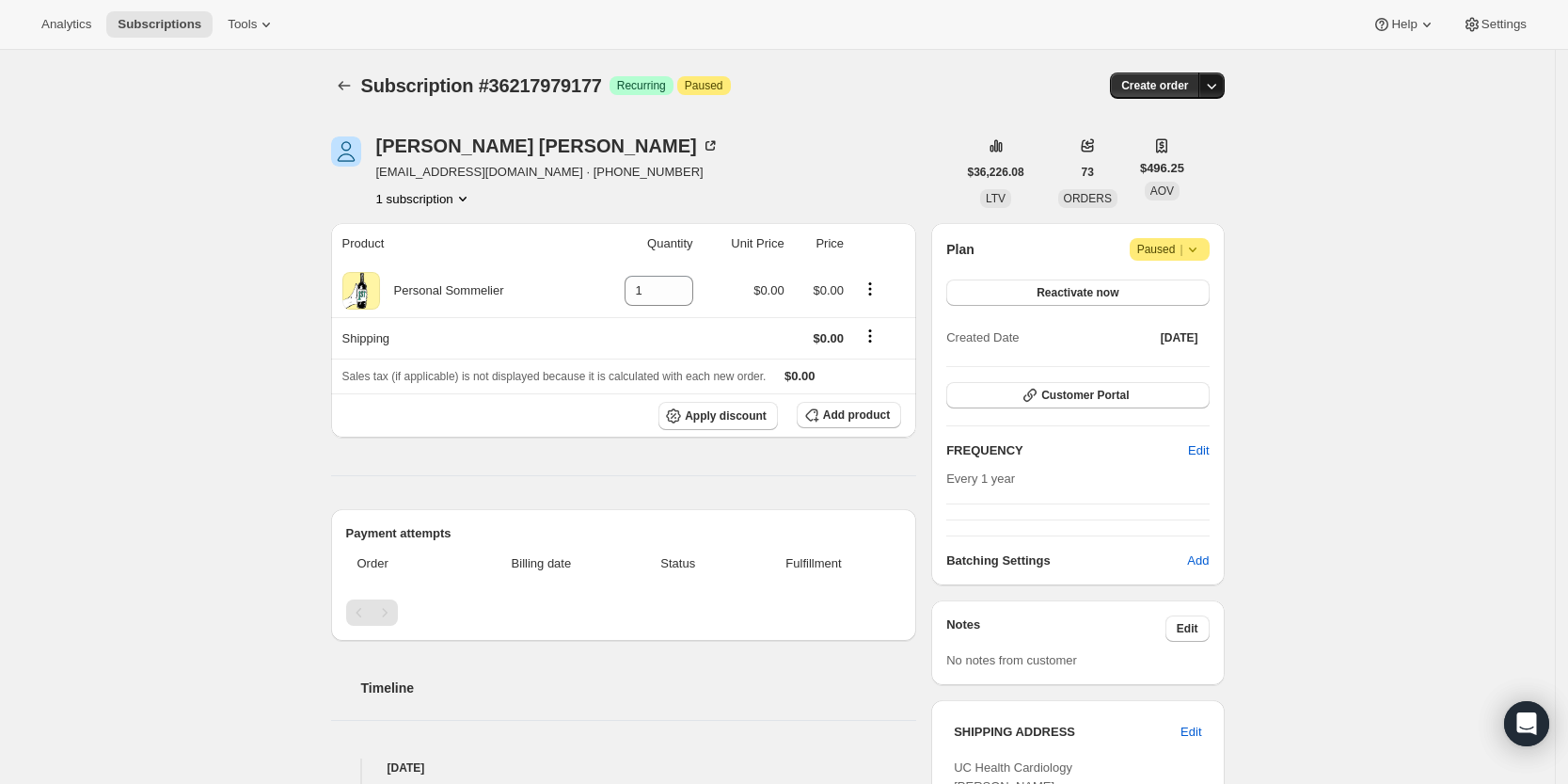
click at [1221, 81] on icon "button" at bounding box center [1211, 86] width 19 height 19
click at [1211, 151] on span "Create custom one-time order" at bounding box center [1137, 156] width 163 height 14
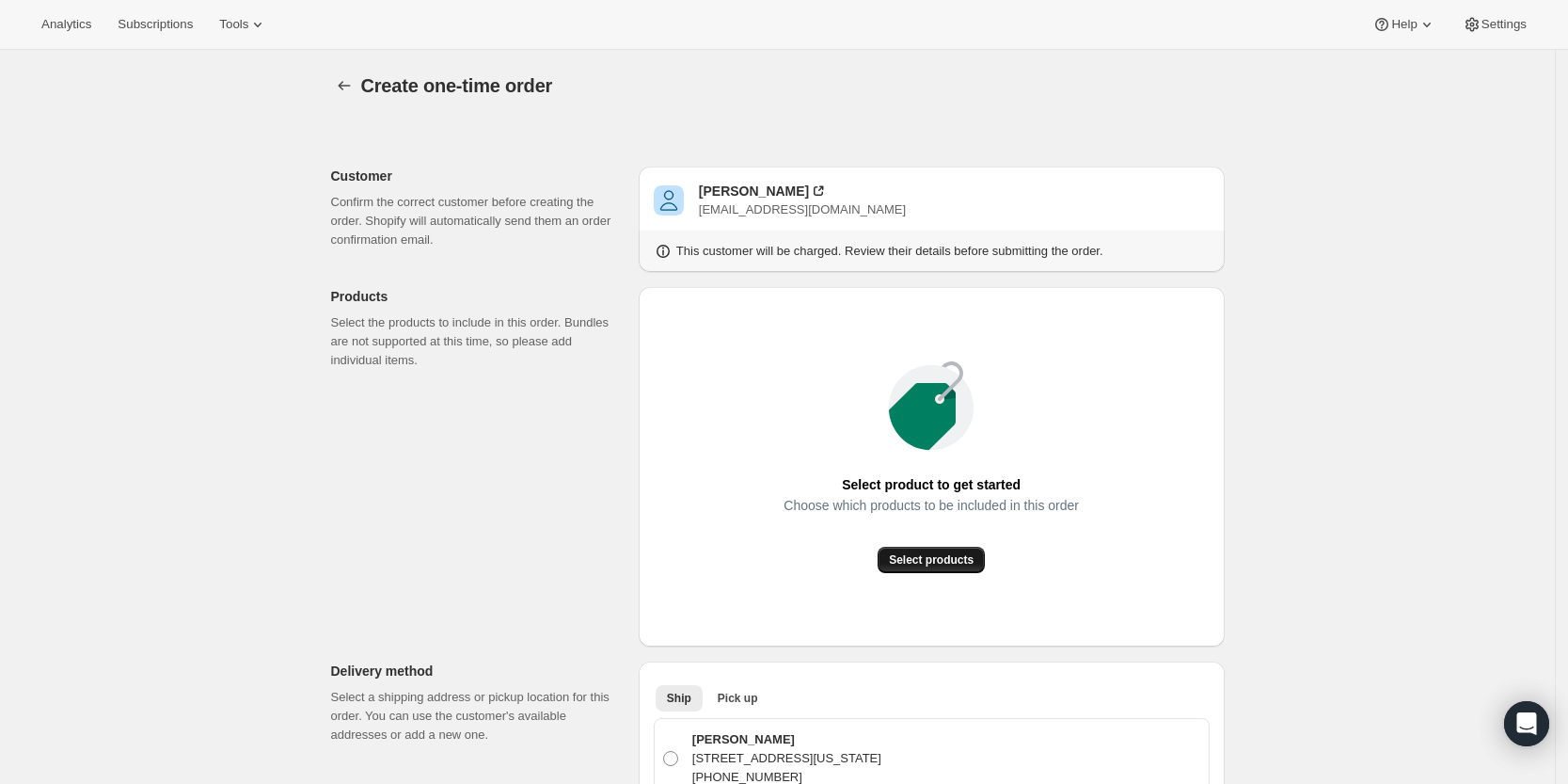
click at [948, 564] on span "Select products" at bounding box center [931, 559] width 85 height 15
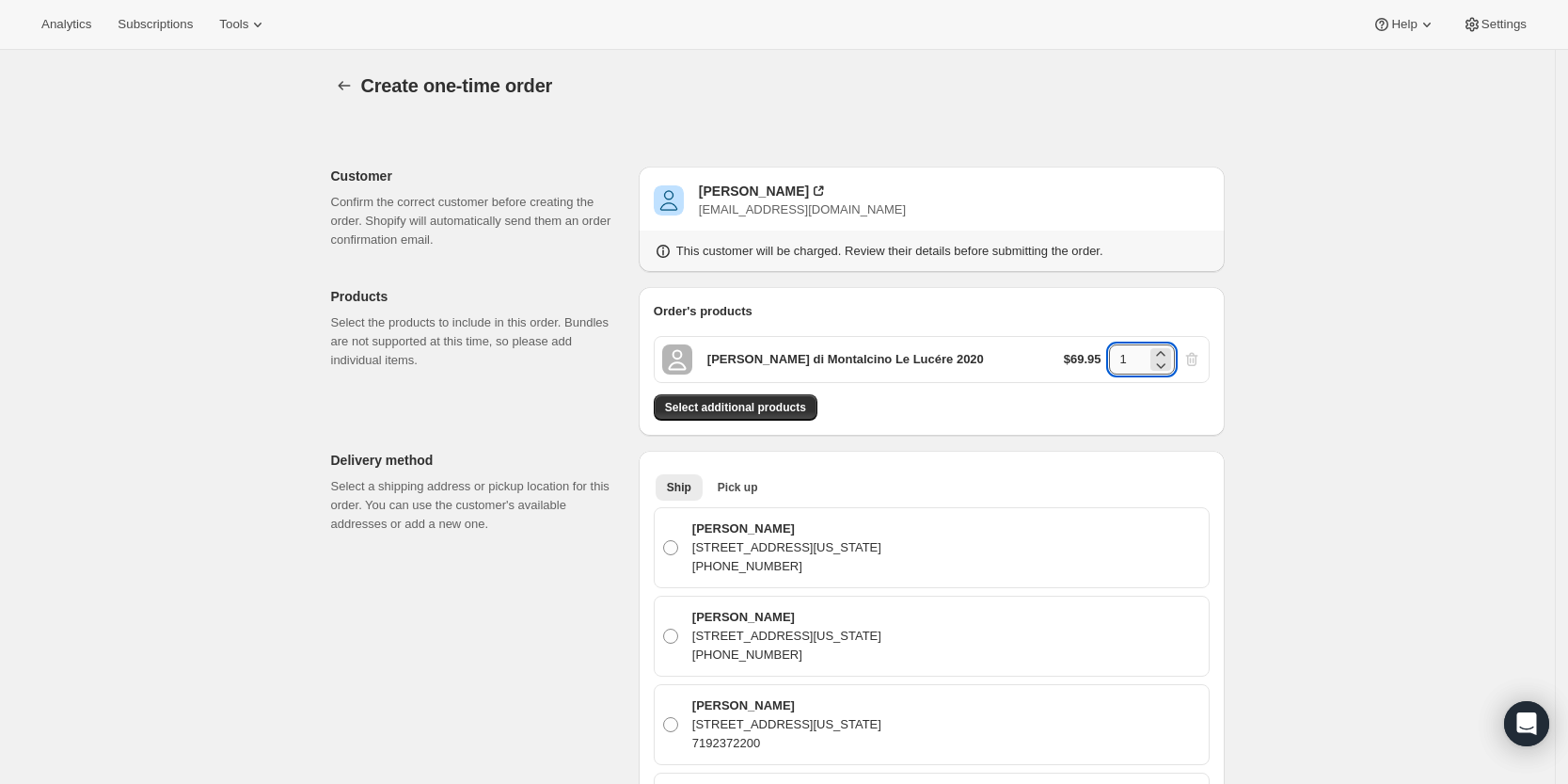
click at [1137, 360] on input "1" at bounding box center [1128, 359] width 38 height 30
type input "6"
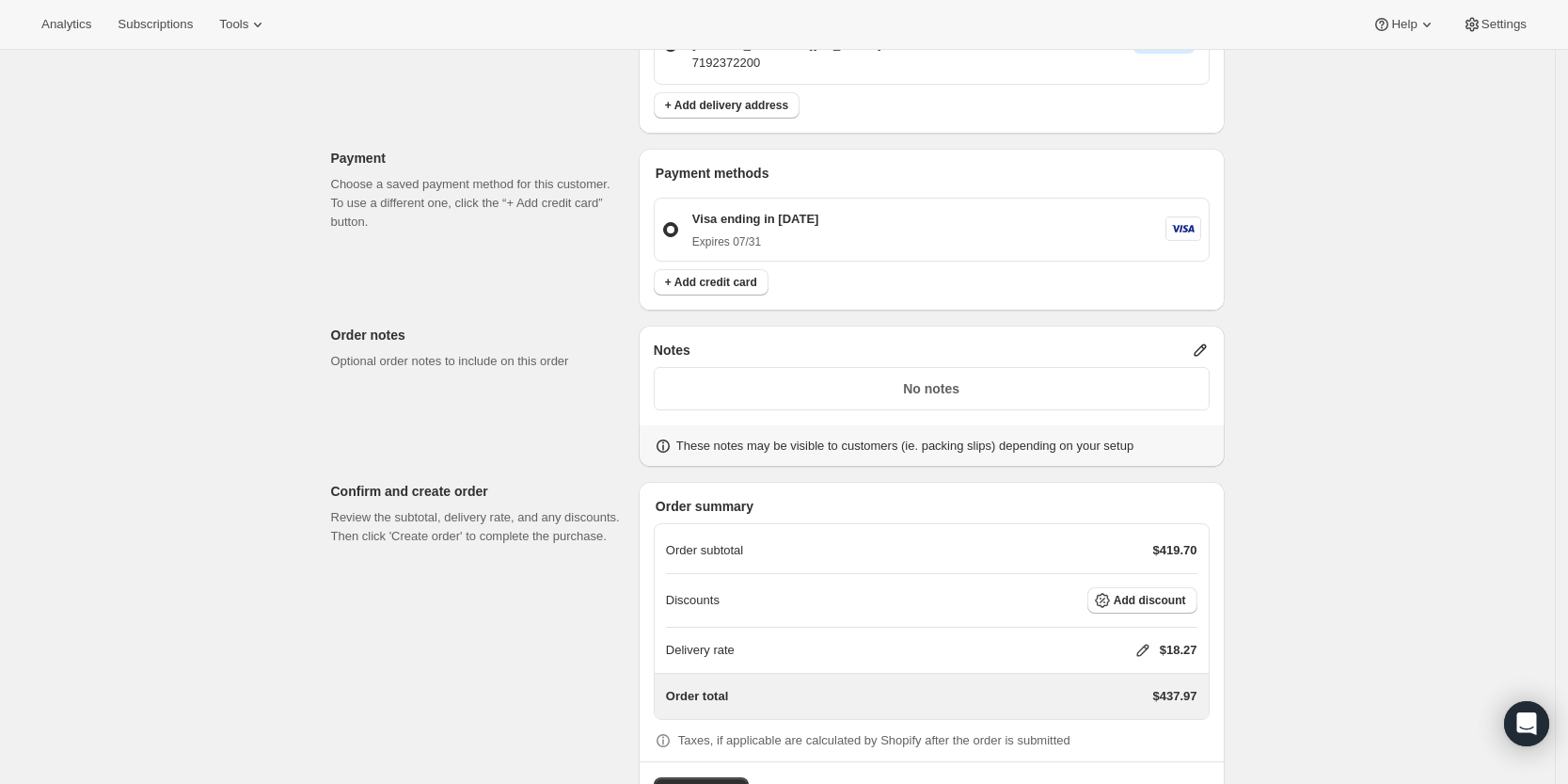
scroll to position [1000, 0]
click at [1204, 345] on icon at bounding box center [1199, 346] width 12 height 12
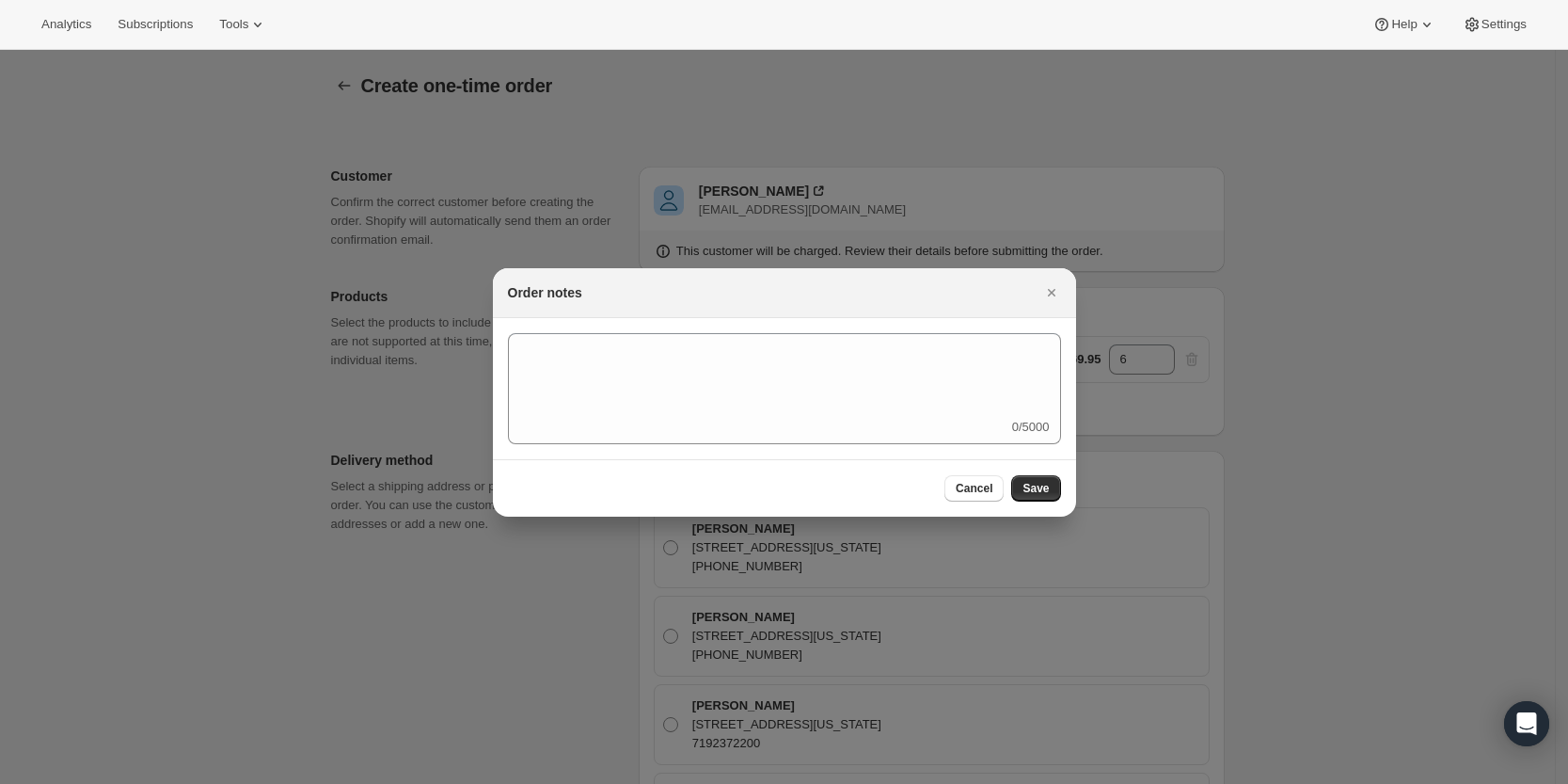
scroll to position [0, 0]
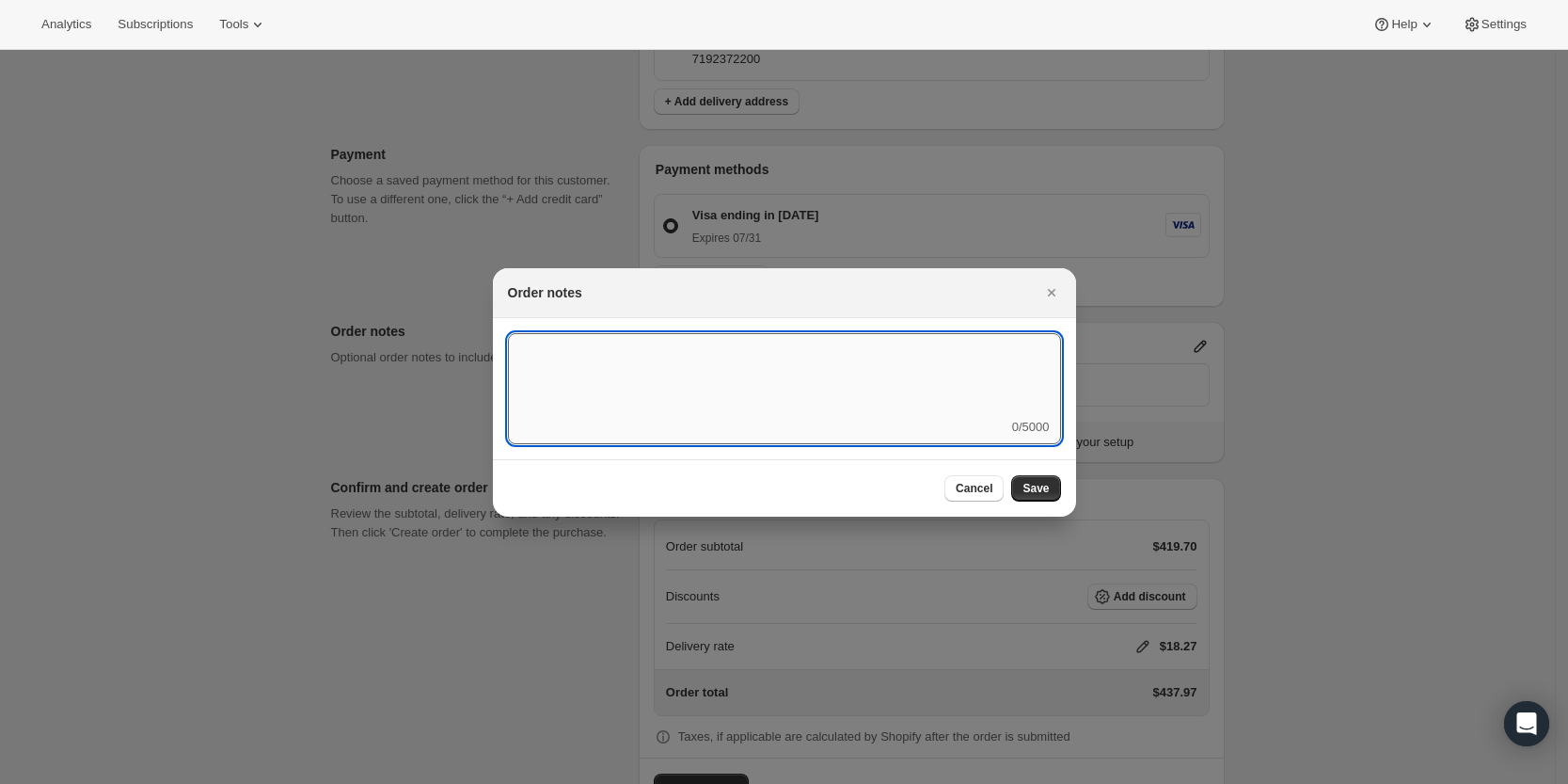
click at [998, 391] on textarea ":r3v:" at bounding box center [784, 375] width 553 height 85
type textarea "Weather HOLD"
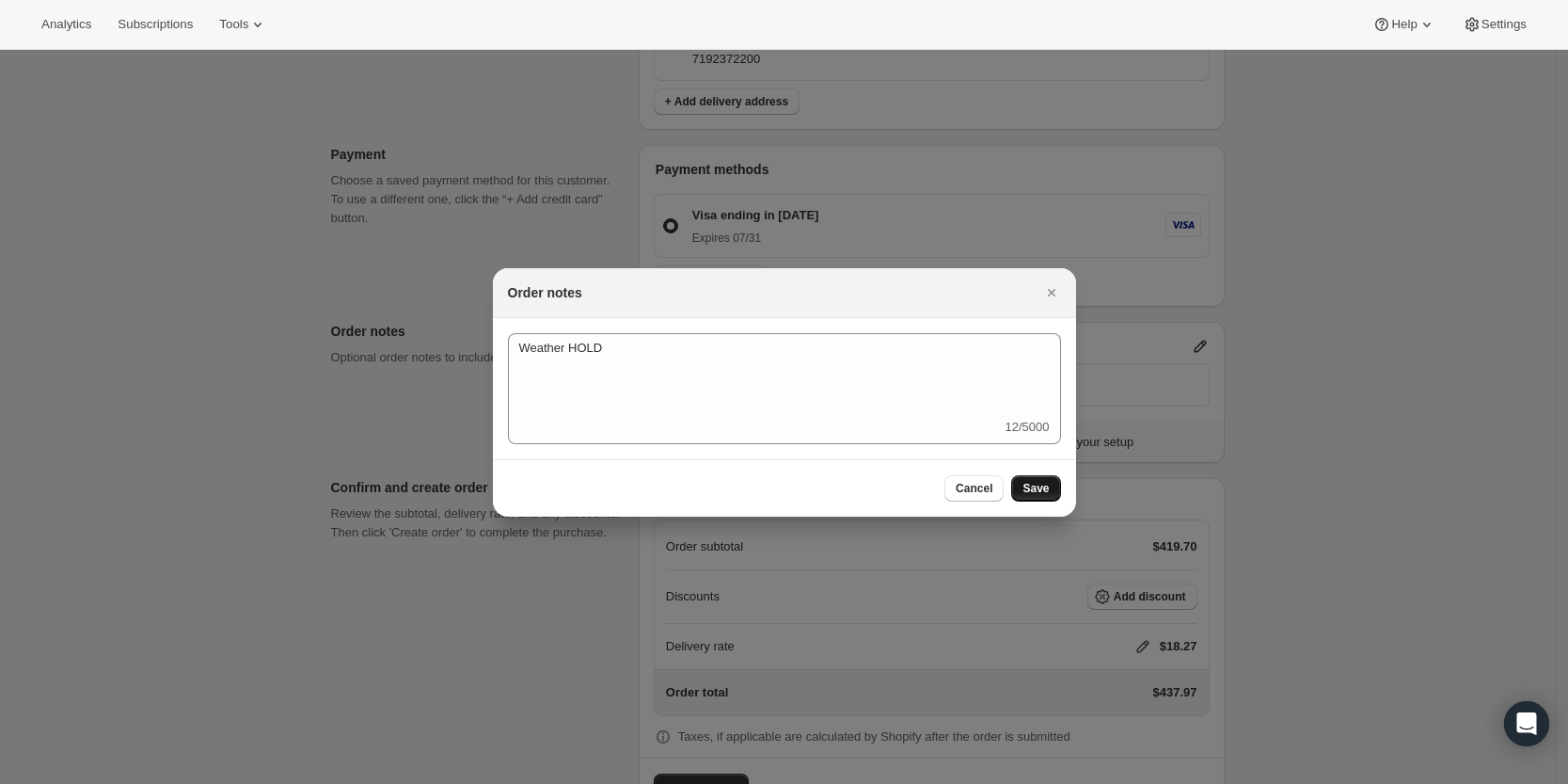
click at [1042, 491] on span "Save" at bounding box center [1035, 488] width 26 height 15
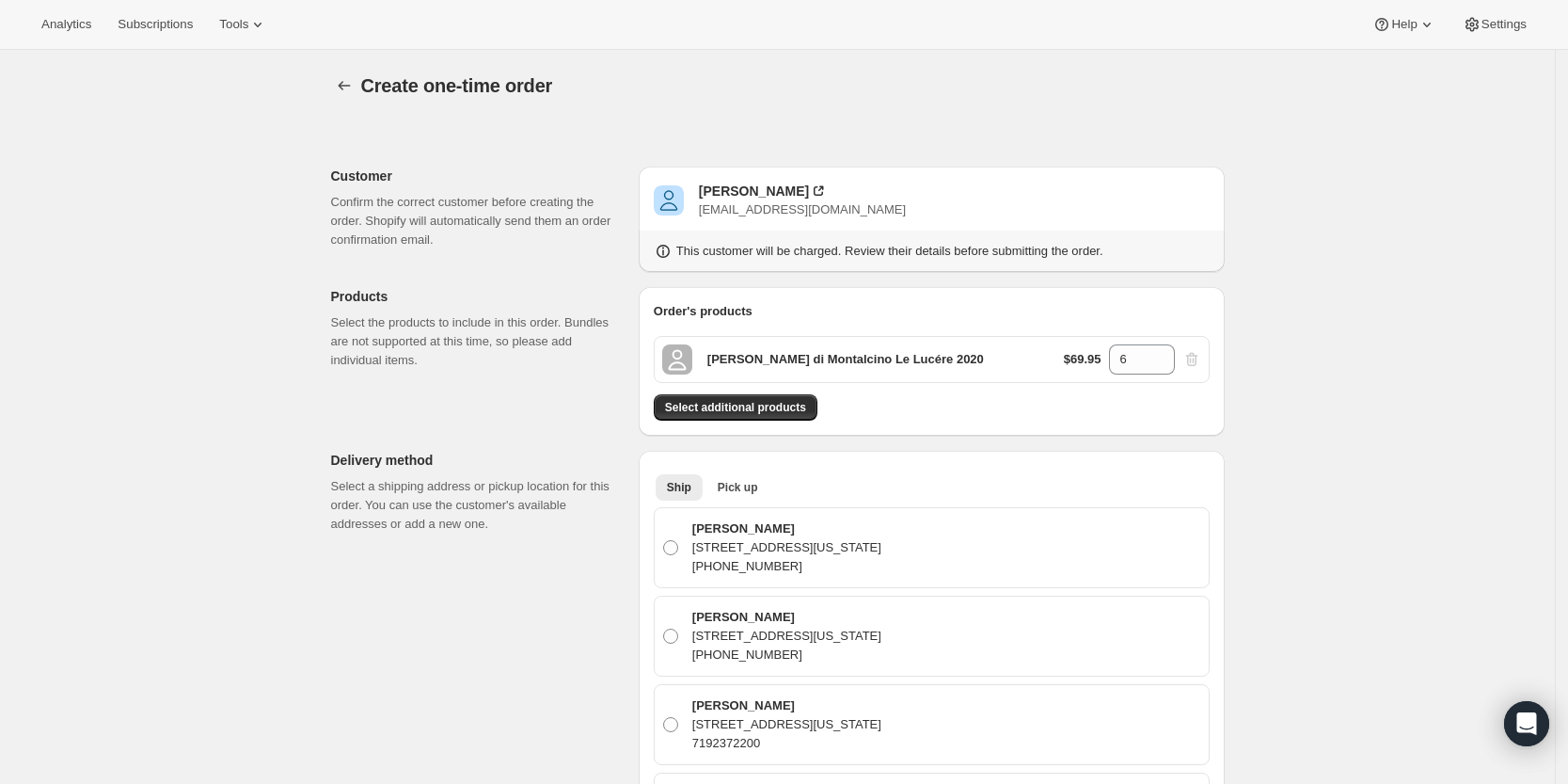
scroll to position [1000, 0]
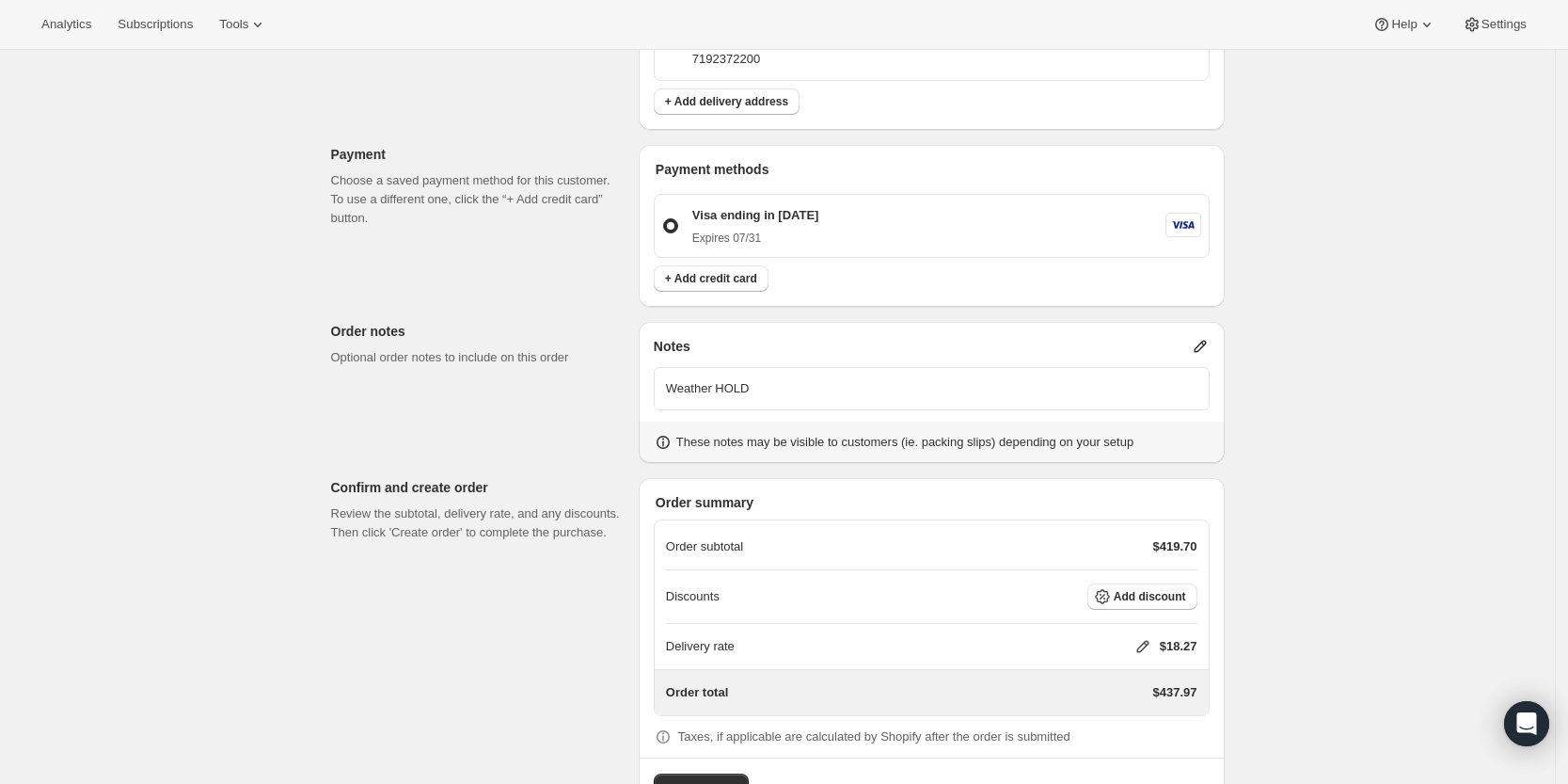
click at [1150, 642] on icon at bounding box center [1142, 646] width 19 height 19
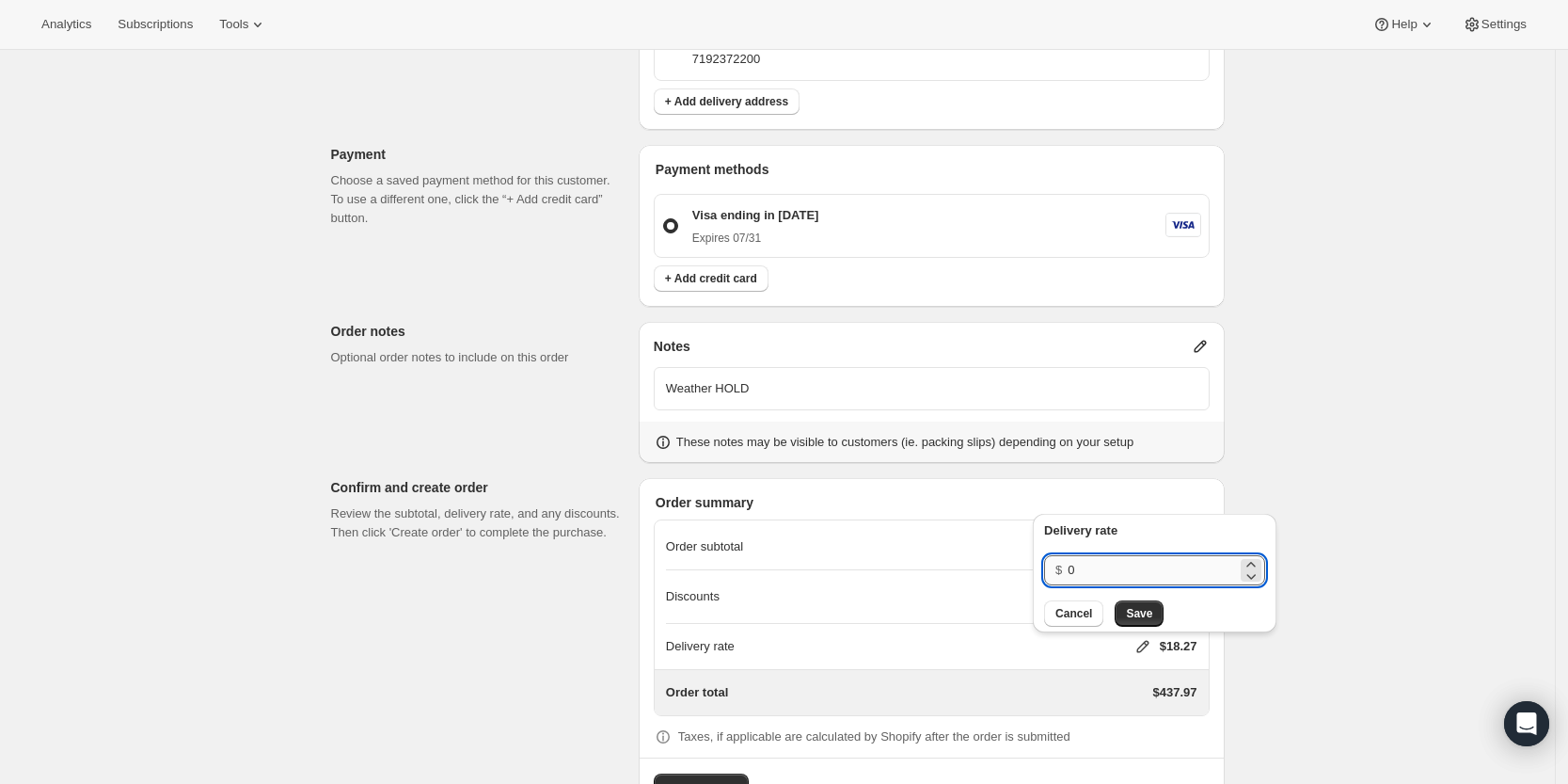
click at [1148, 576] on input "0" at bounding box center [1152, 570] width 169 height 30
click at [1142, 601] on button "Save" at bounding box center [1138, 613] width 49 height 26
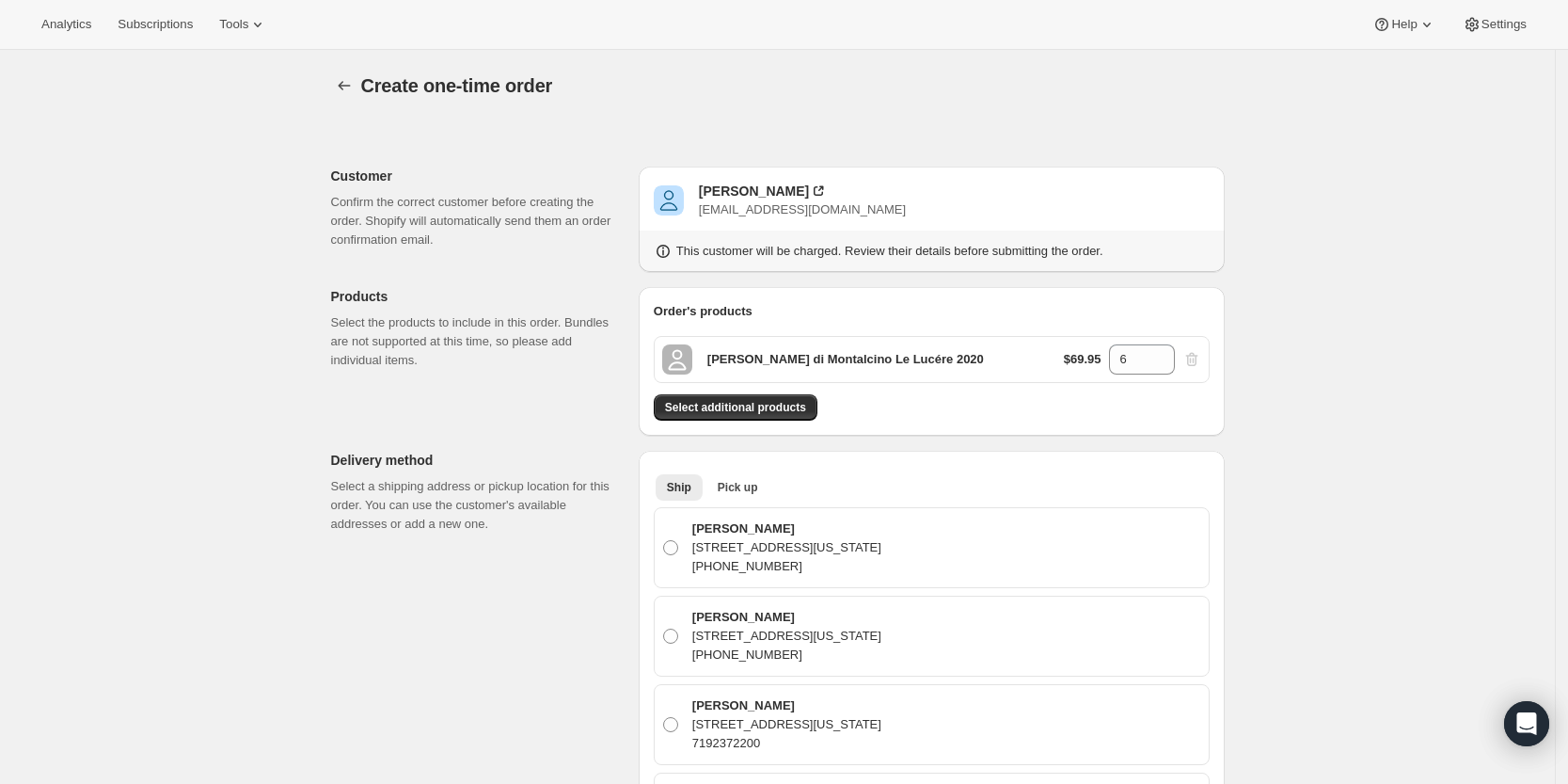
scroll to position [1066, 0]
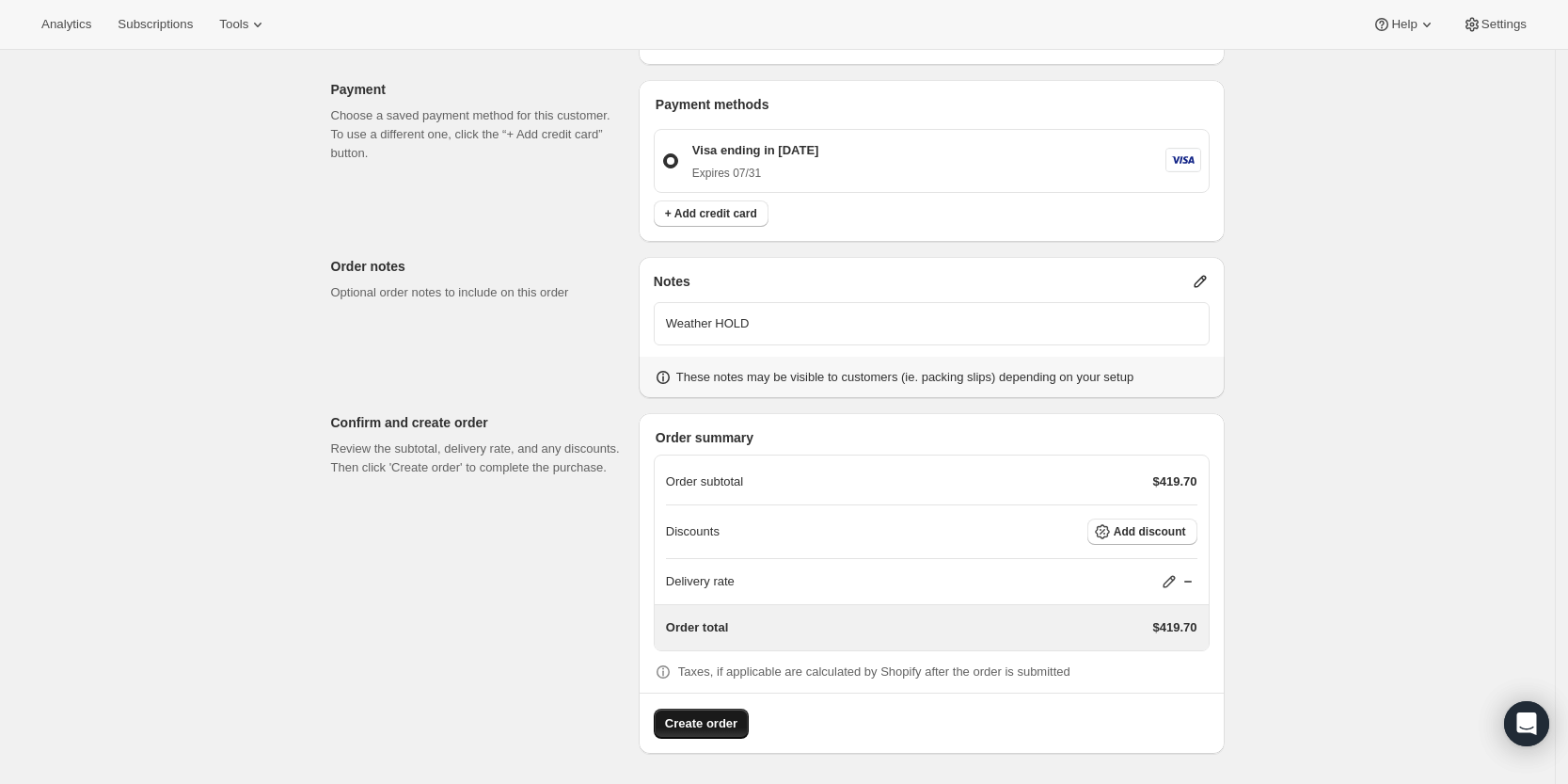
click at [719, 721] on span "Create order" at bounding box center [701, 723] width 73 height 19
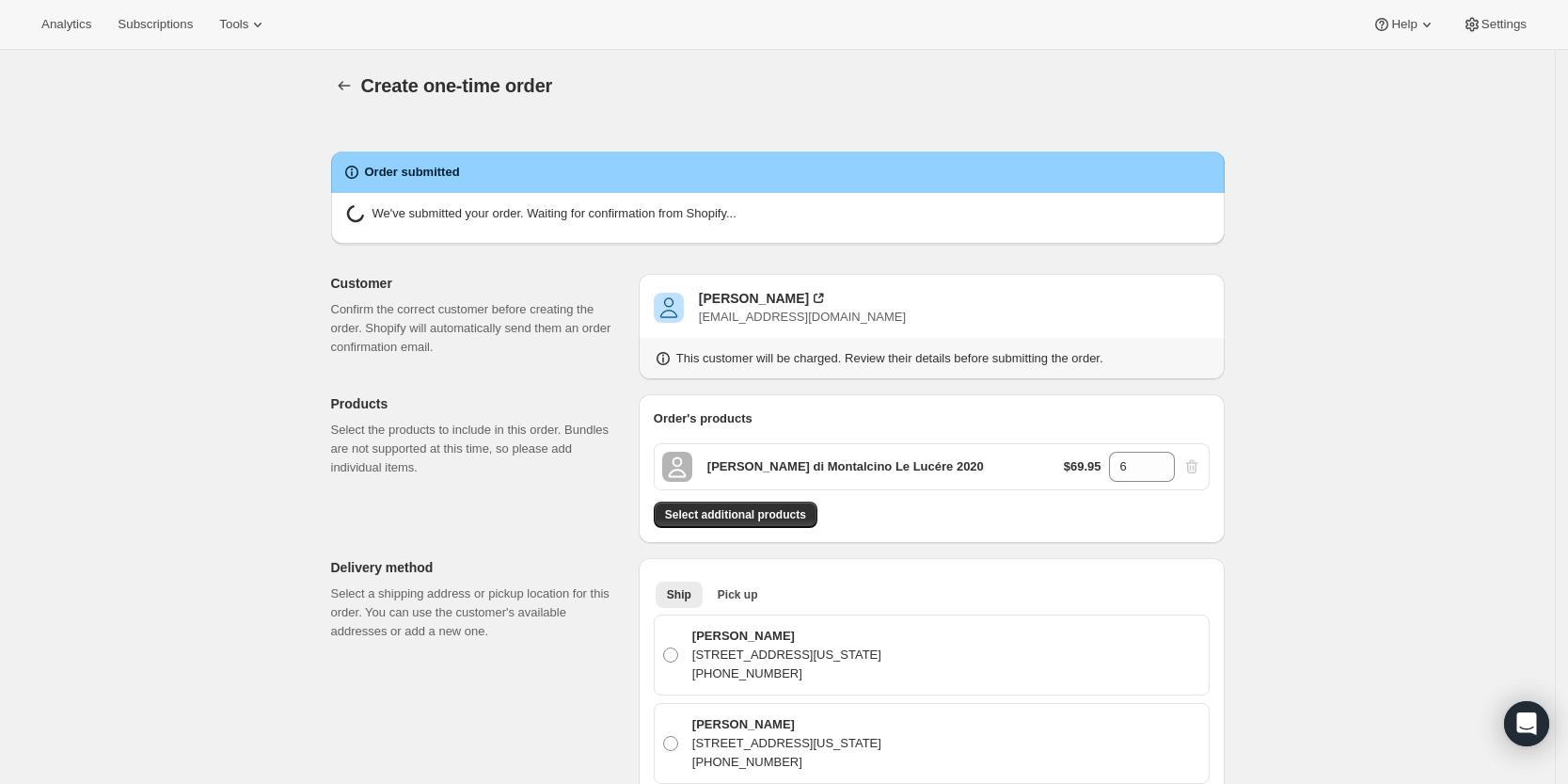
radio input "true"
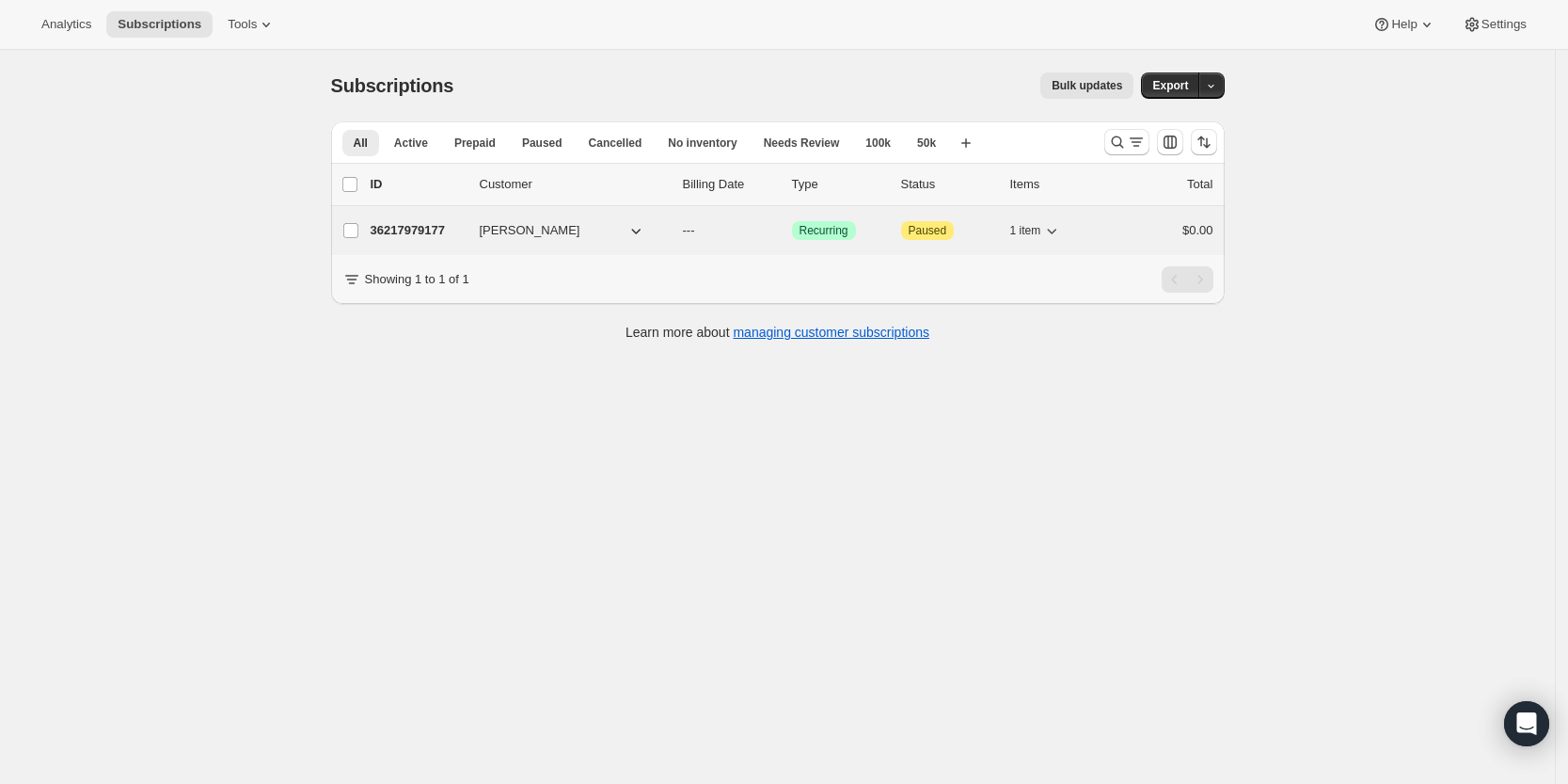
click at [417, 228] on p "36217979177" at bounding box center [418, 230] width 94 height 19
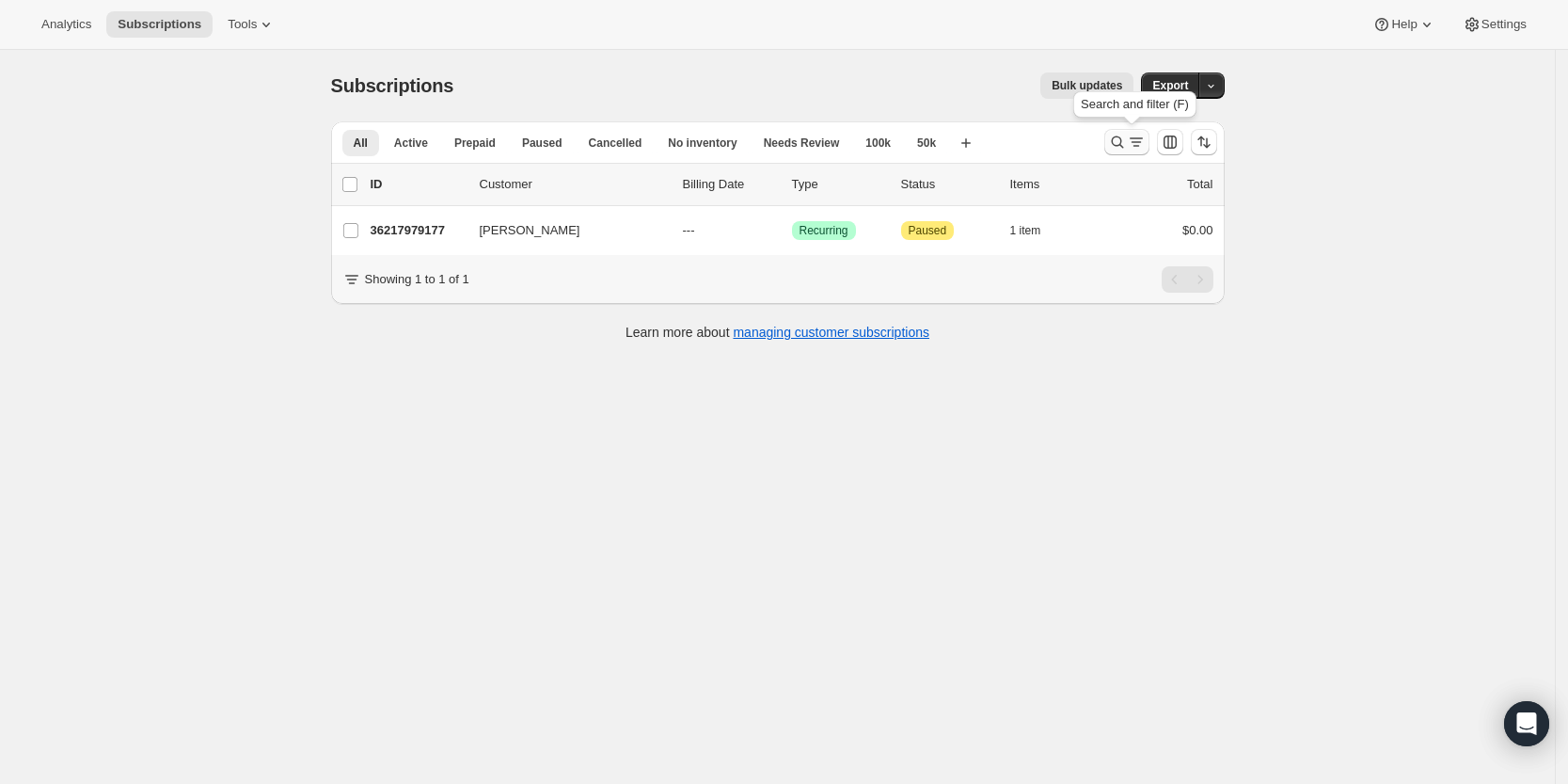
click at [1123, 140] on icon "Search and filter results" at bounding box center [1117, 141] width 19 height 19
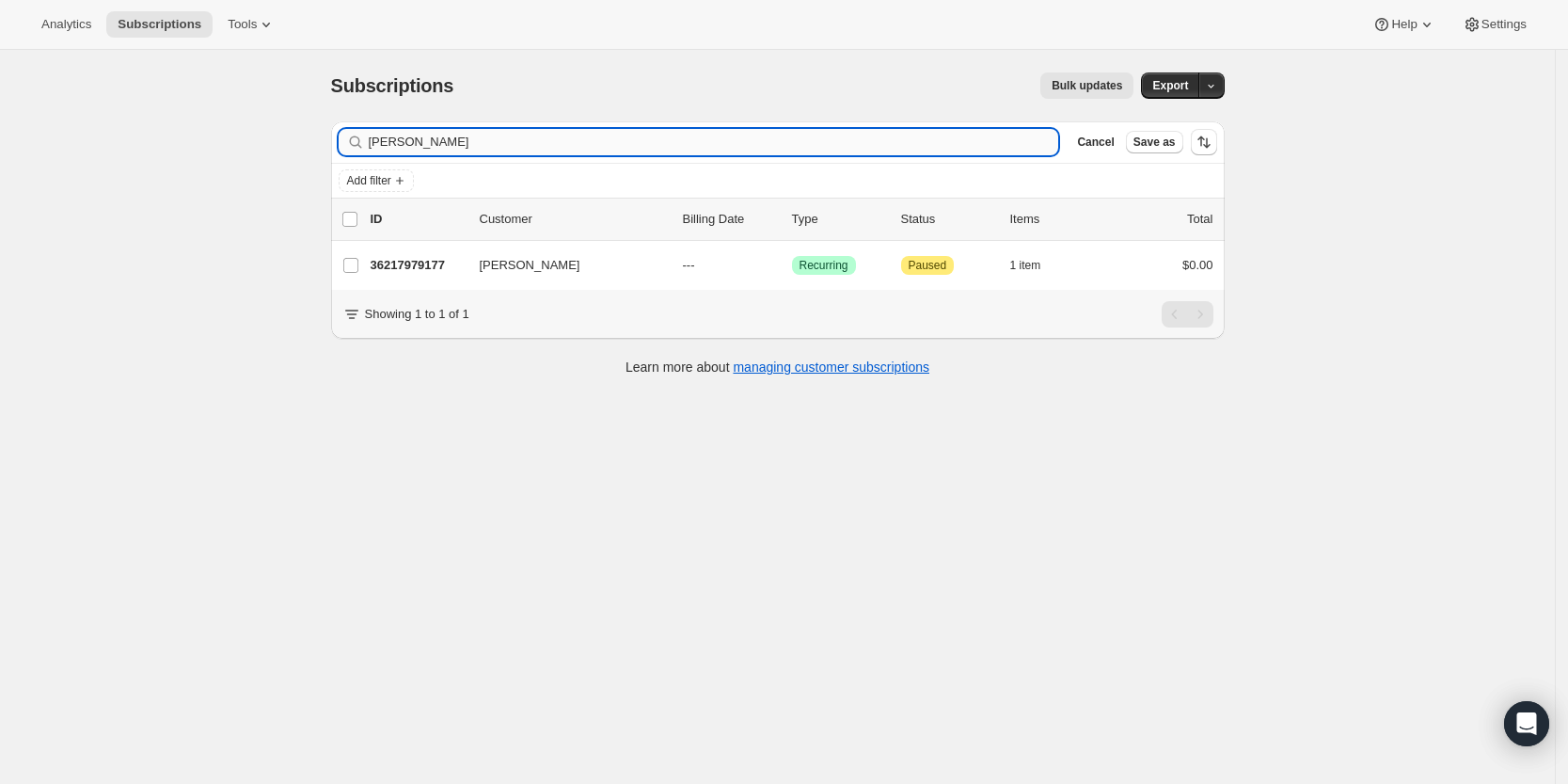
click at [894, 147] on input "[PERSON_NAME]" at bounding box center [714, 142] width 690 height 26
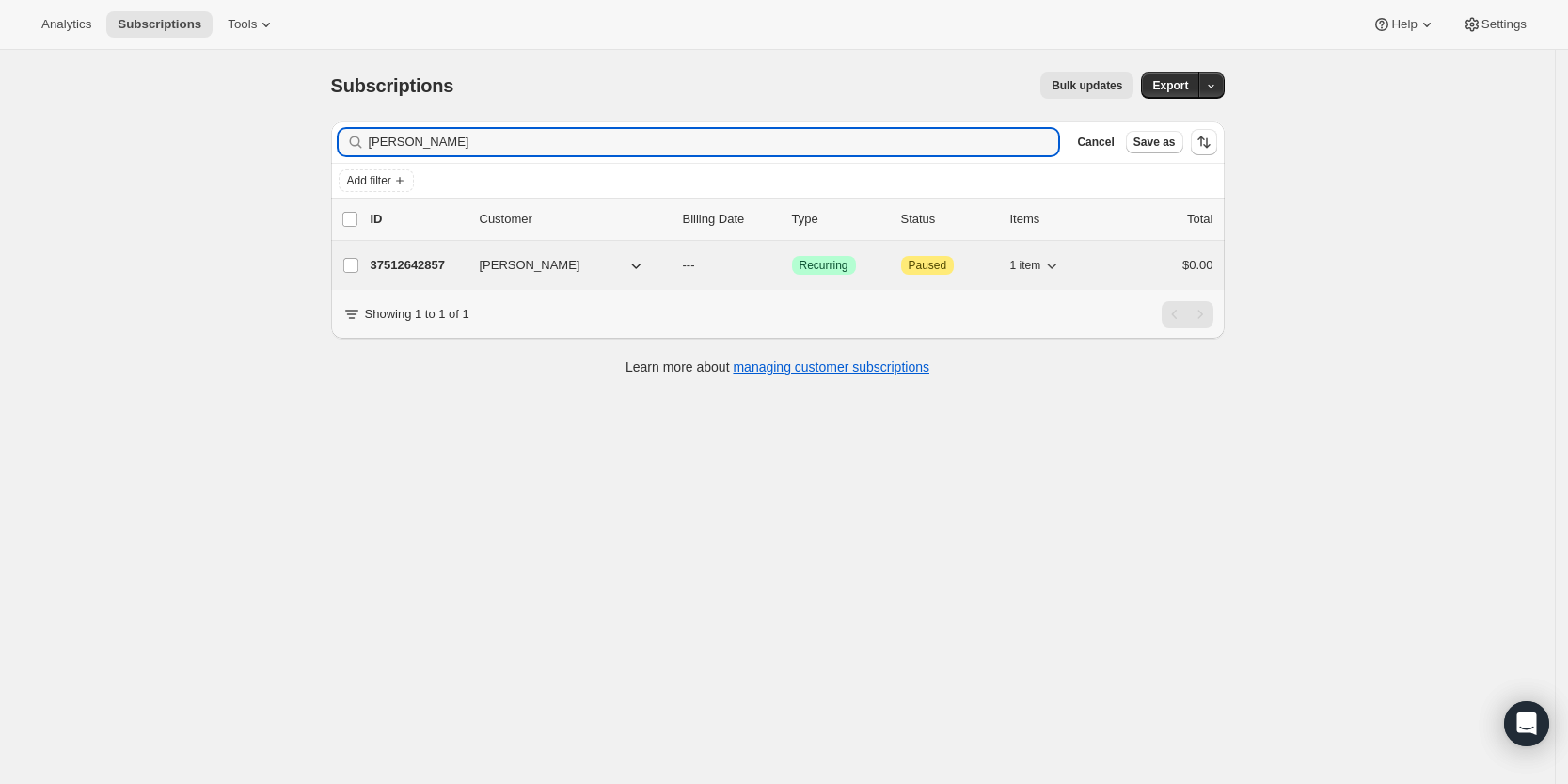
type input "[PERSON_NAME]"
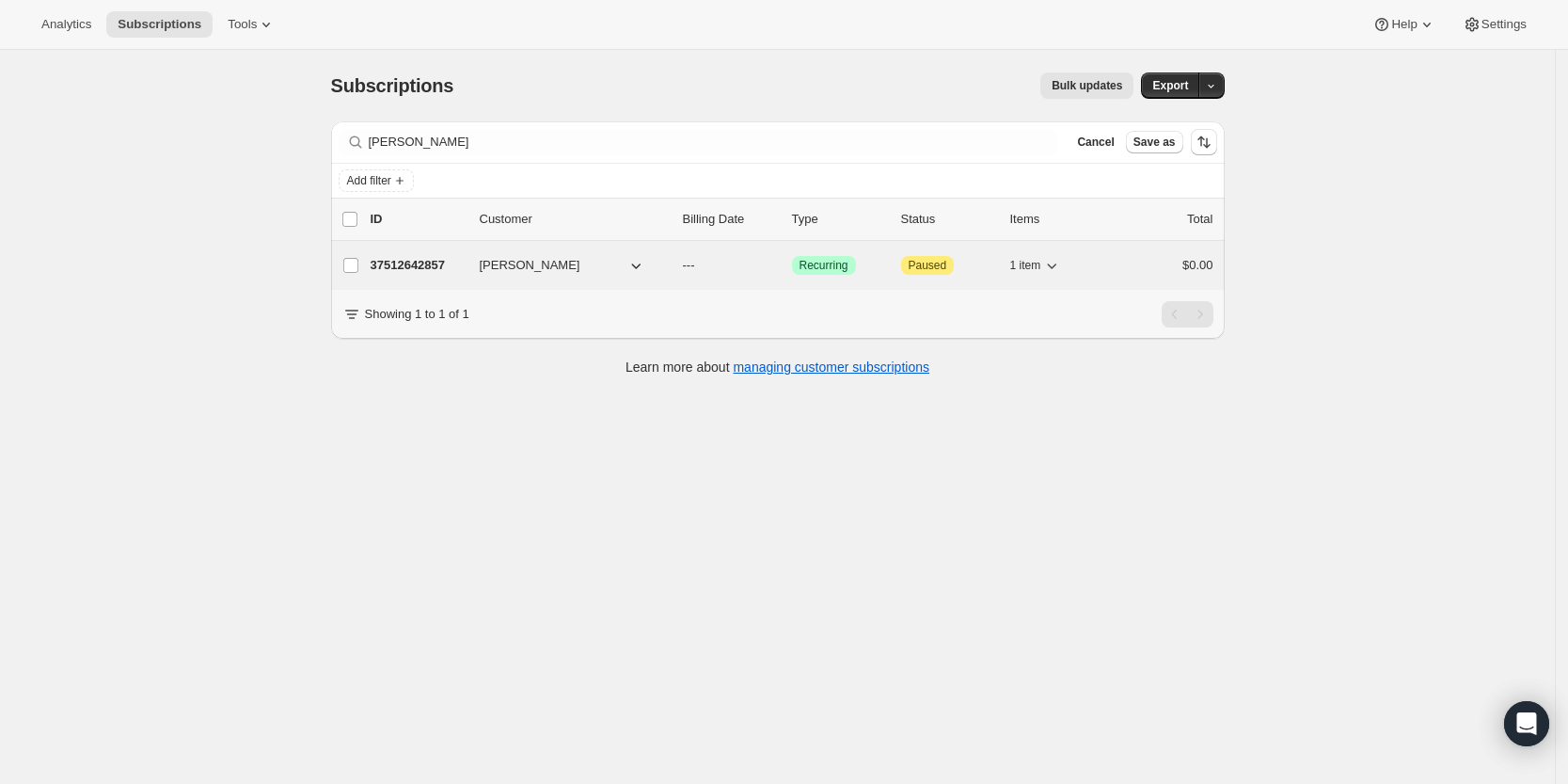
click at [440, 264] on p "37512642857" at bounding box center [418, 265] width 94 height 19
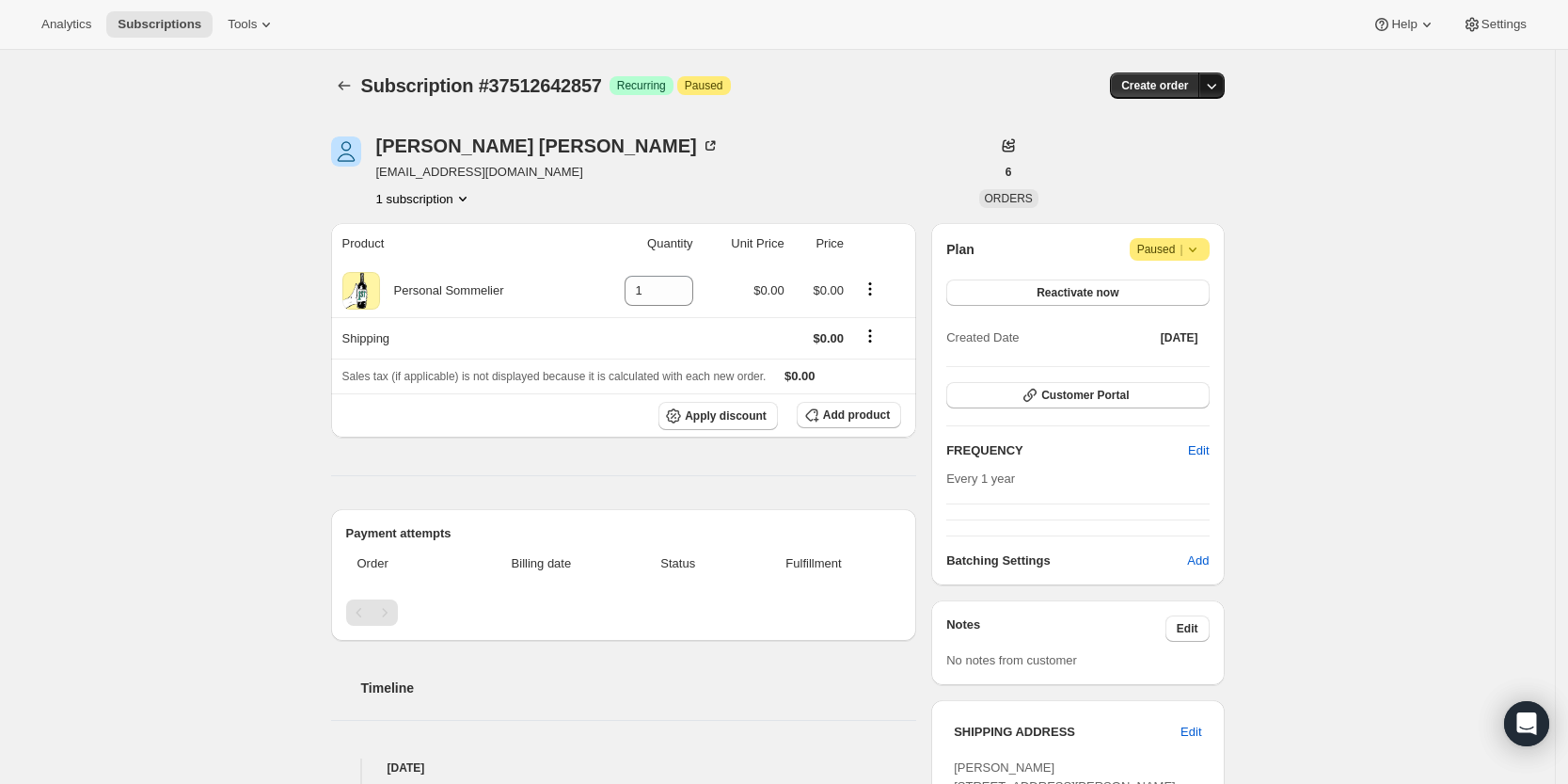
click at [1218, 83] on icon "button" at bounding box center [1211, 86] width 19 height 19
click at [1206, 156] on span "Create custom one-time order" at bounding box center [1137, 156] width 163 height 14
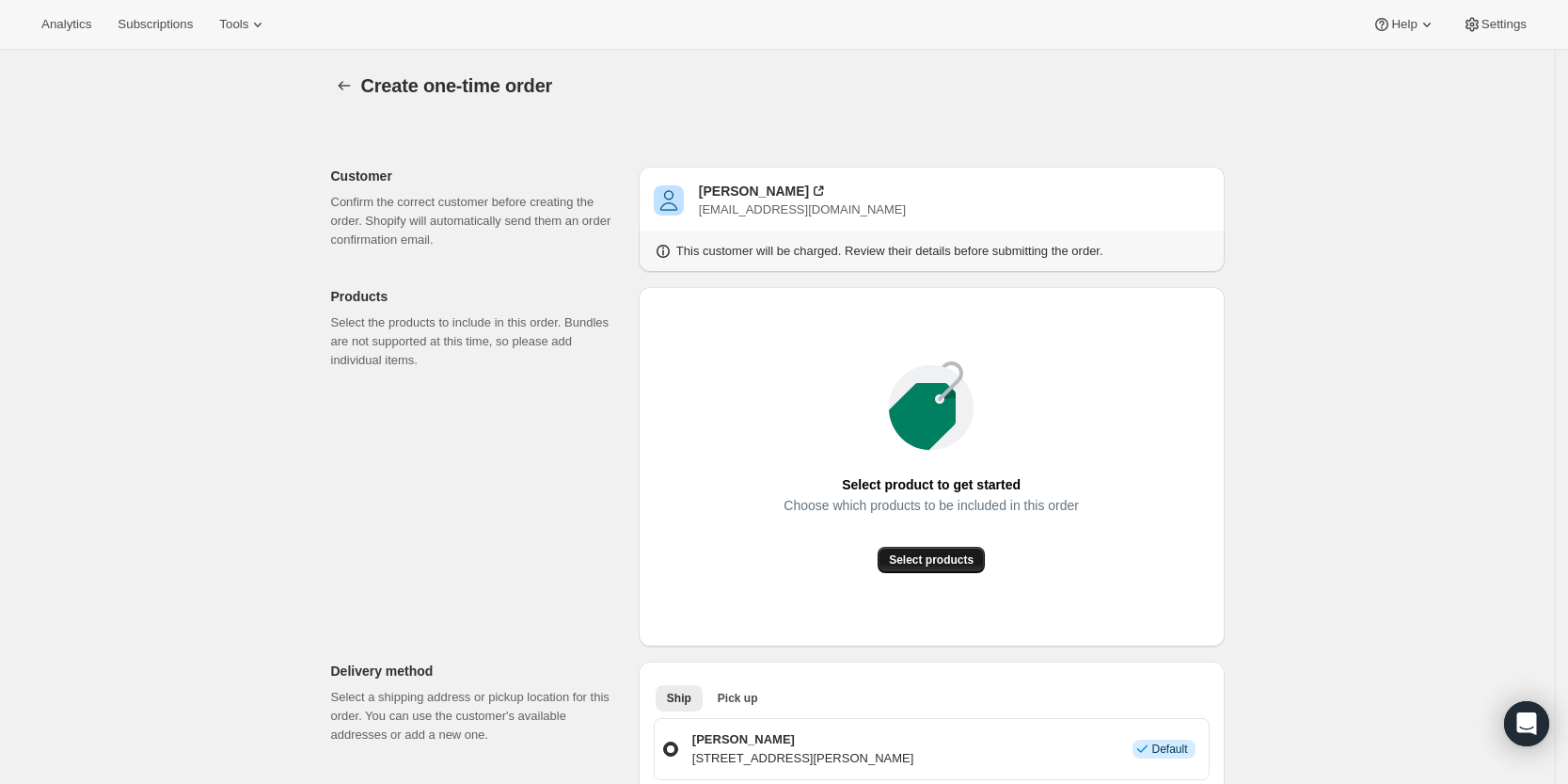
click at [905, 569] on button "Select products" at bounding box center [931, 560] width 107 height 26
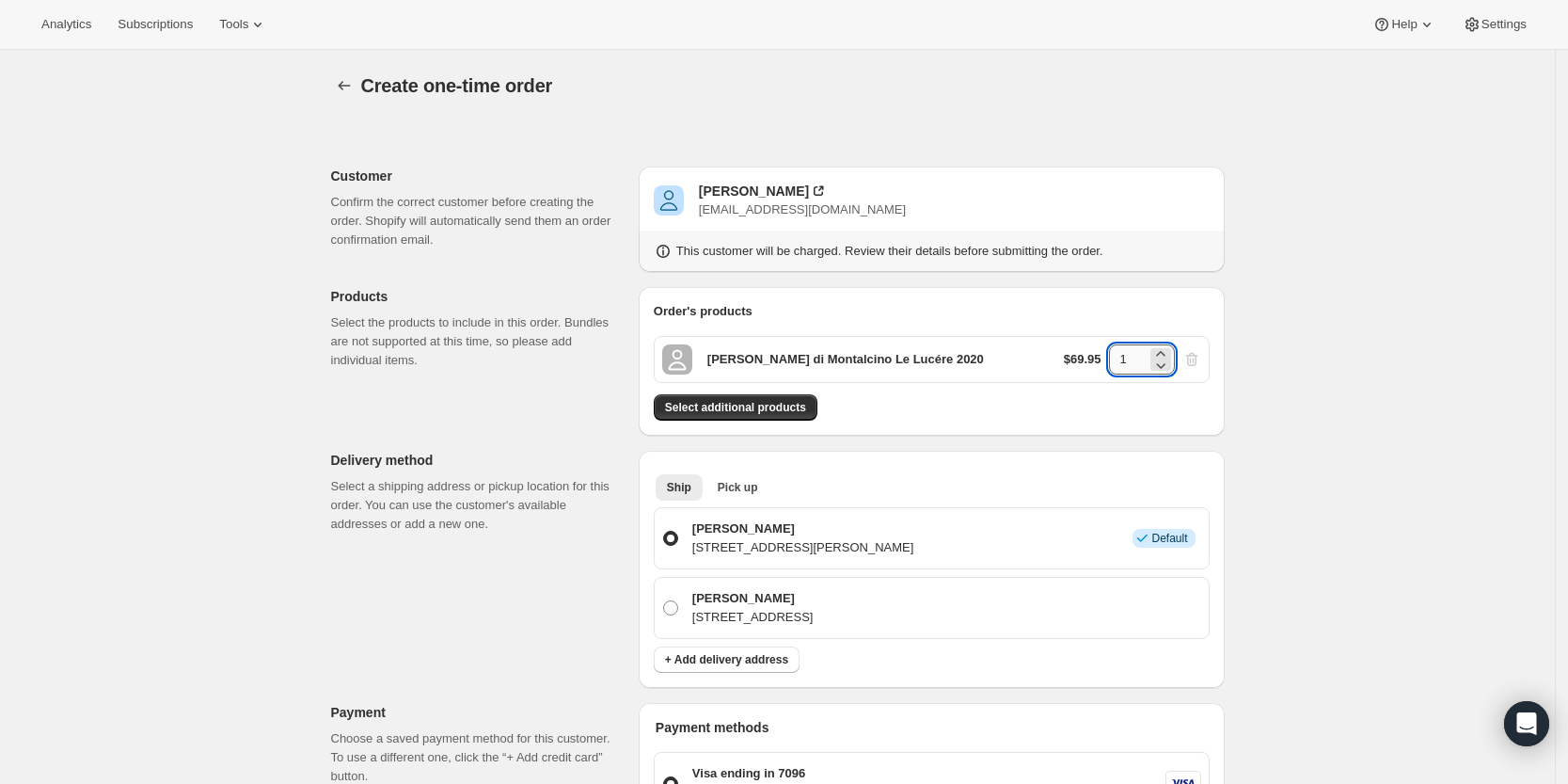
click at [1137, 359] on input "1" at bounding box center [1128, 359] width 38 height 30
type input "4"
click at [1326, 372] on div "Create one-time order. This page is ready Create one-time order Customer Confir…" at bounding box center [777, 736] width 1554 height 1374
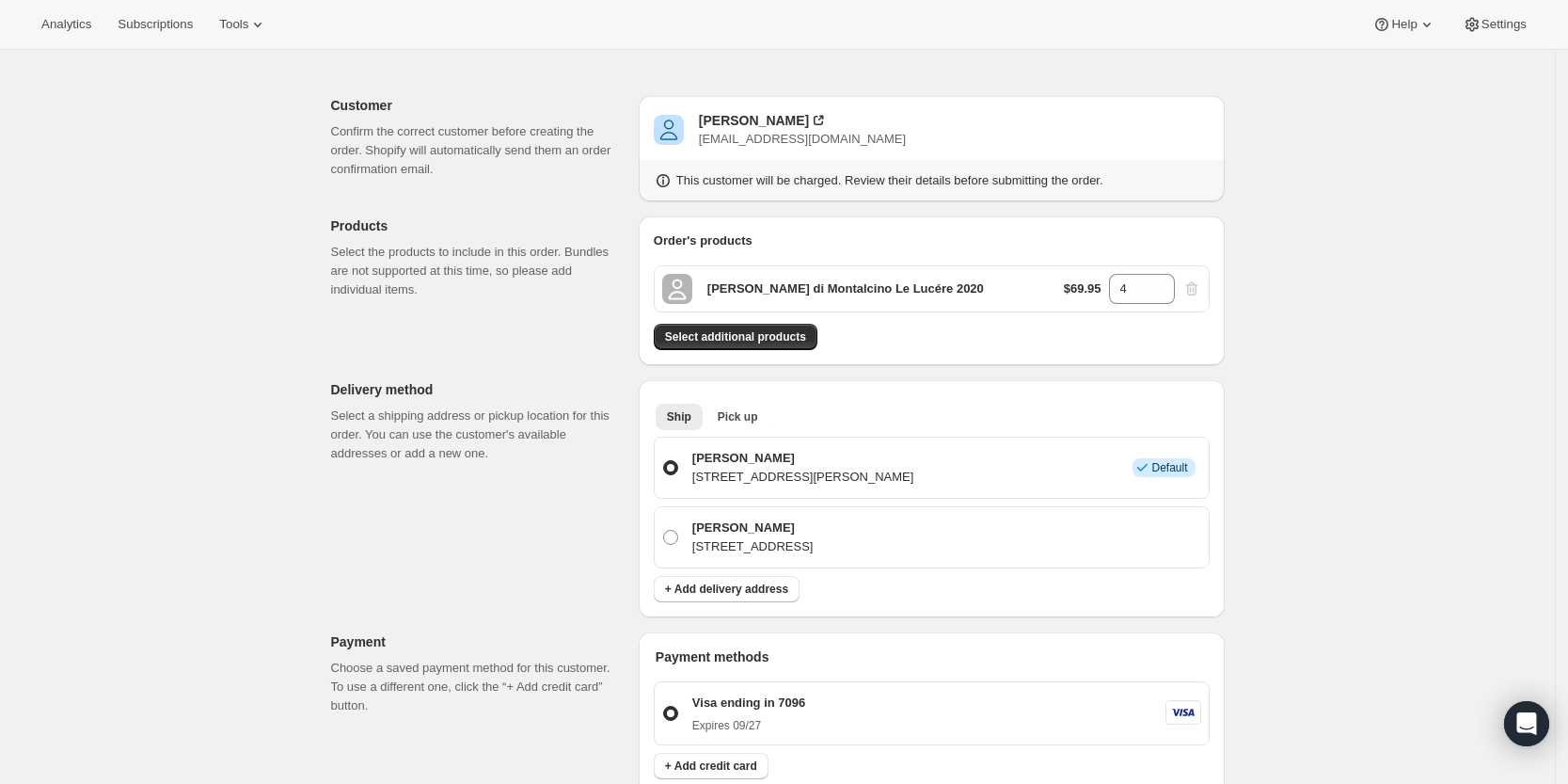
scroll to position [70, 0]
click at [766, 332] on span "Select additional products" at bounding box center [736, 337] width 141 height 15
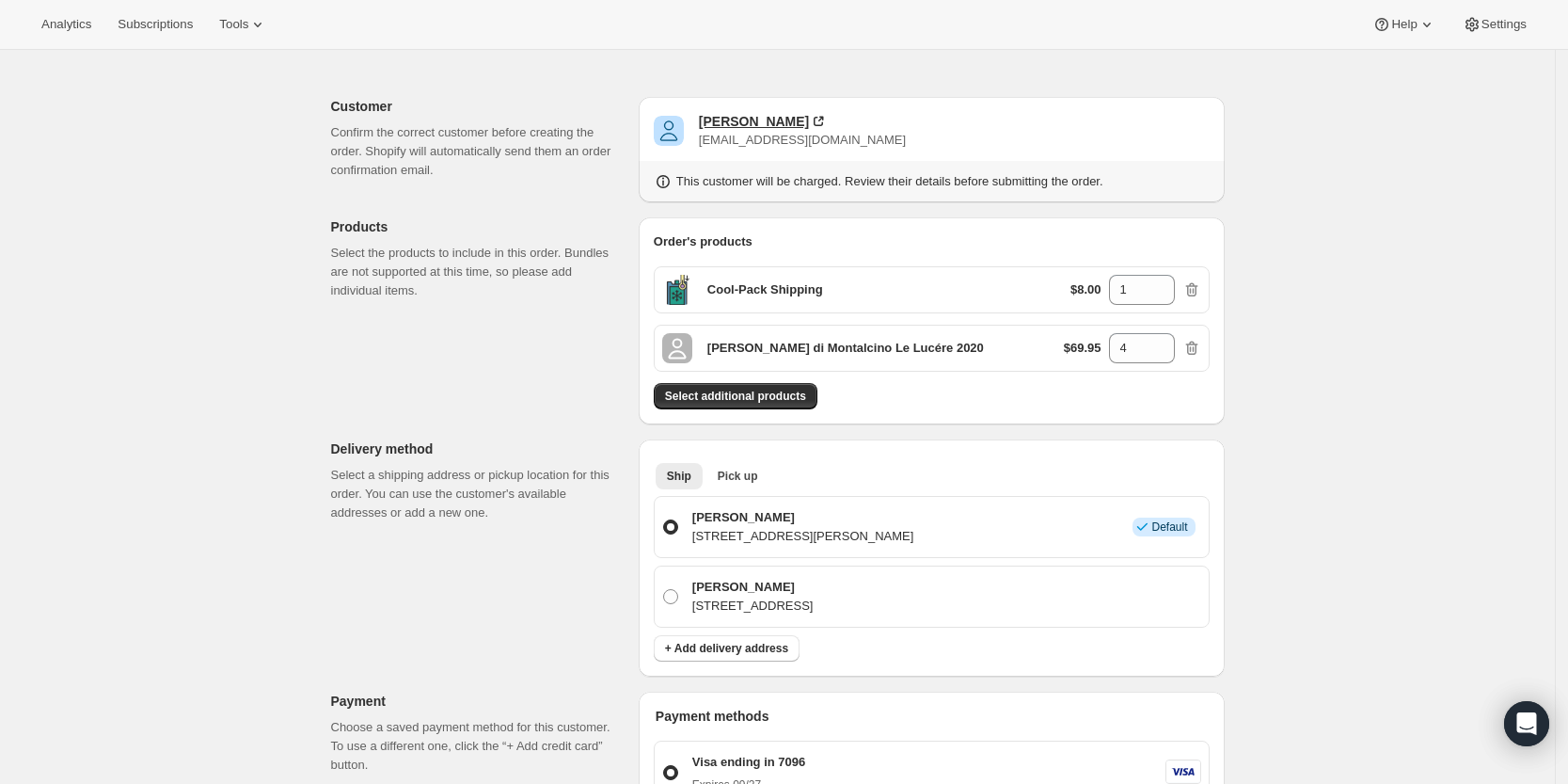
click at [763, 126] on div "[PERSON_NAME]" at bounding box center [754, 121] width 110 height 19
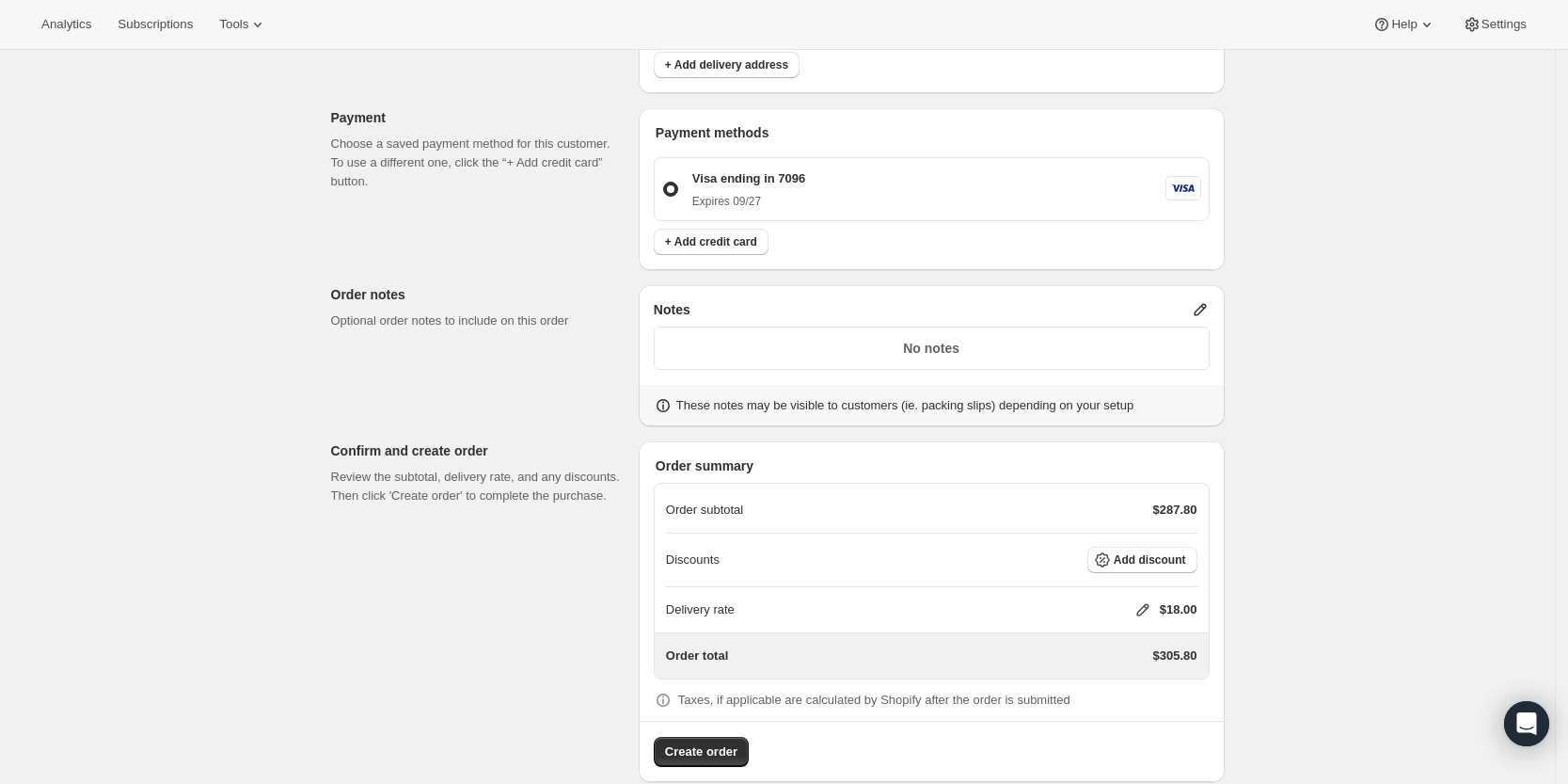
scroll to position [682, 0]
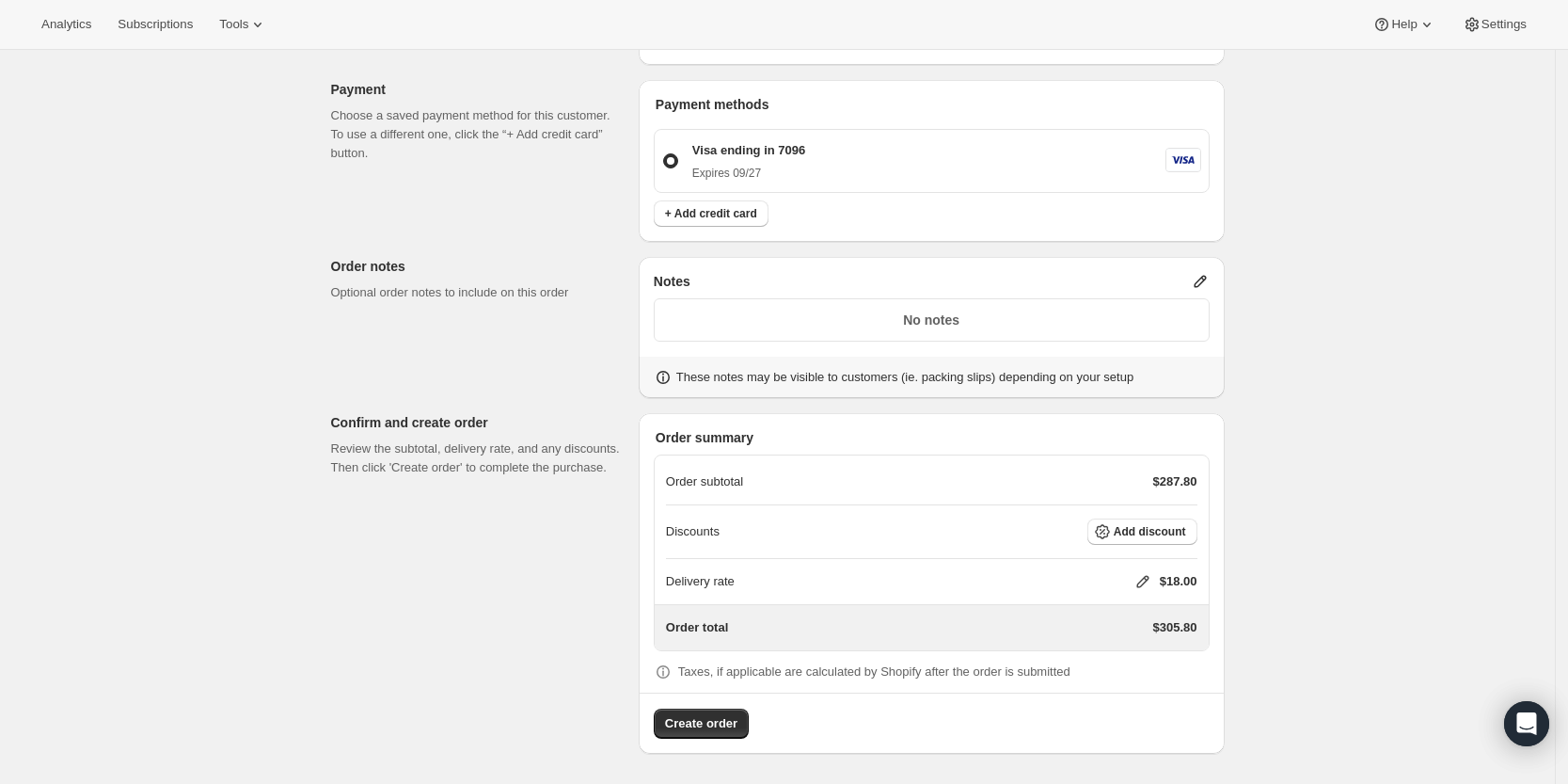
click at [1145, 582] on icon at bounding box center [1142, 581] width 19 height 19
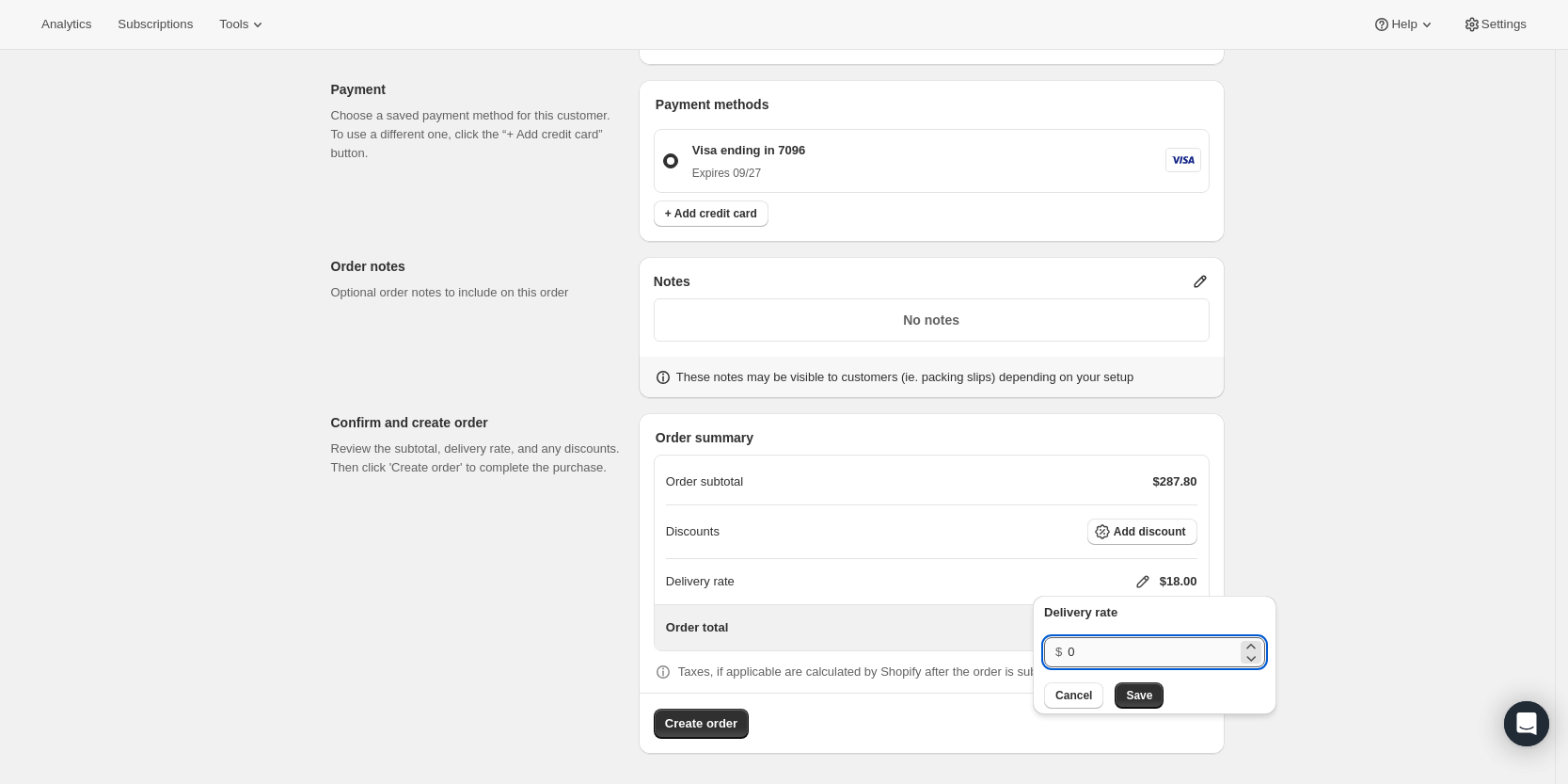
click at [1138, 648] on input "0" at bounding box center [1152, 652] width 169 height 30
type input "0"
click at [1133, 694] on span "Save" at bounding box center [1138, 694] width 26 height 15
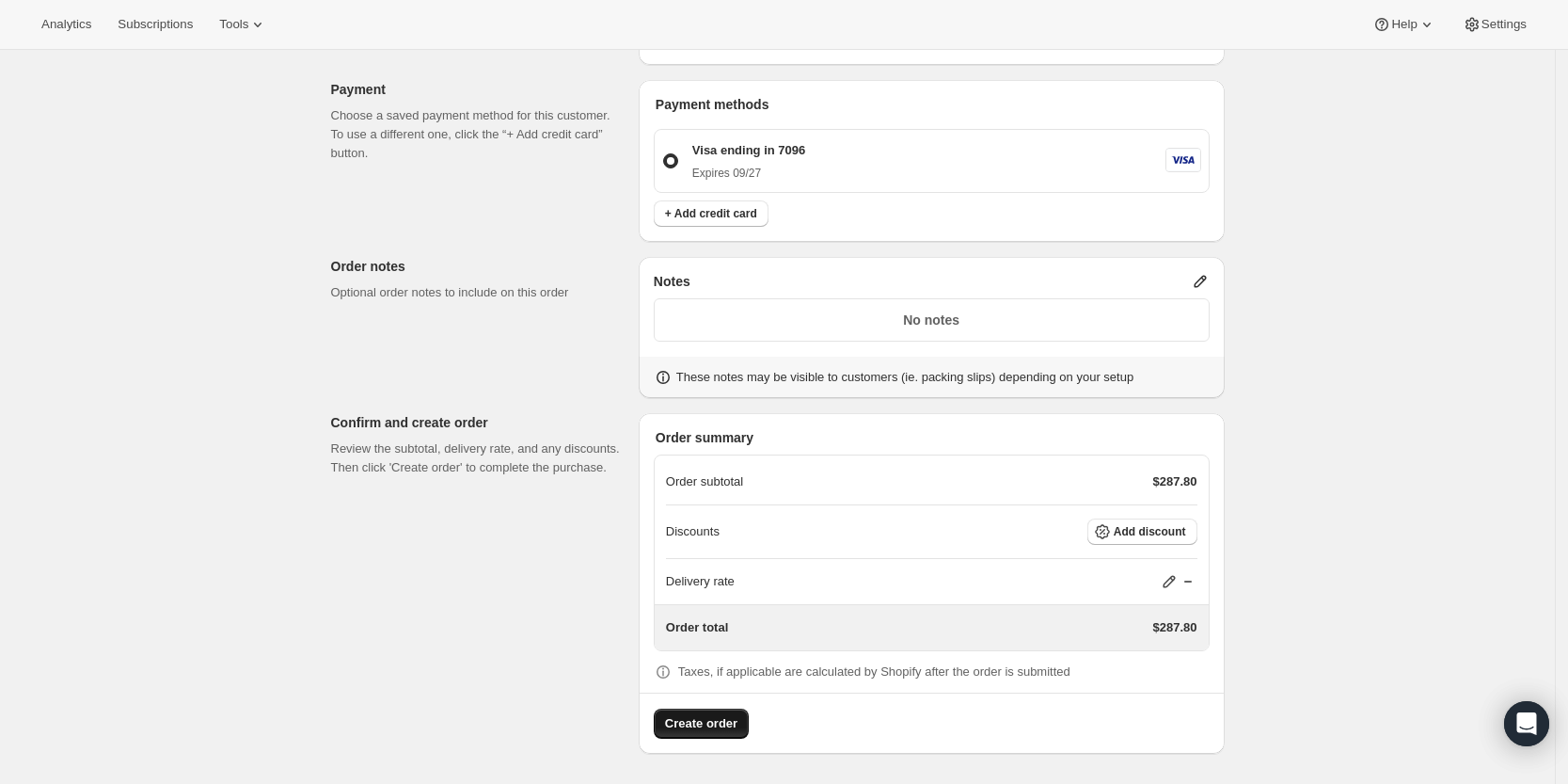
click at [711, 721] on span "Create order" at bounding box center [701, 723] width 73 height 19
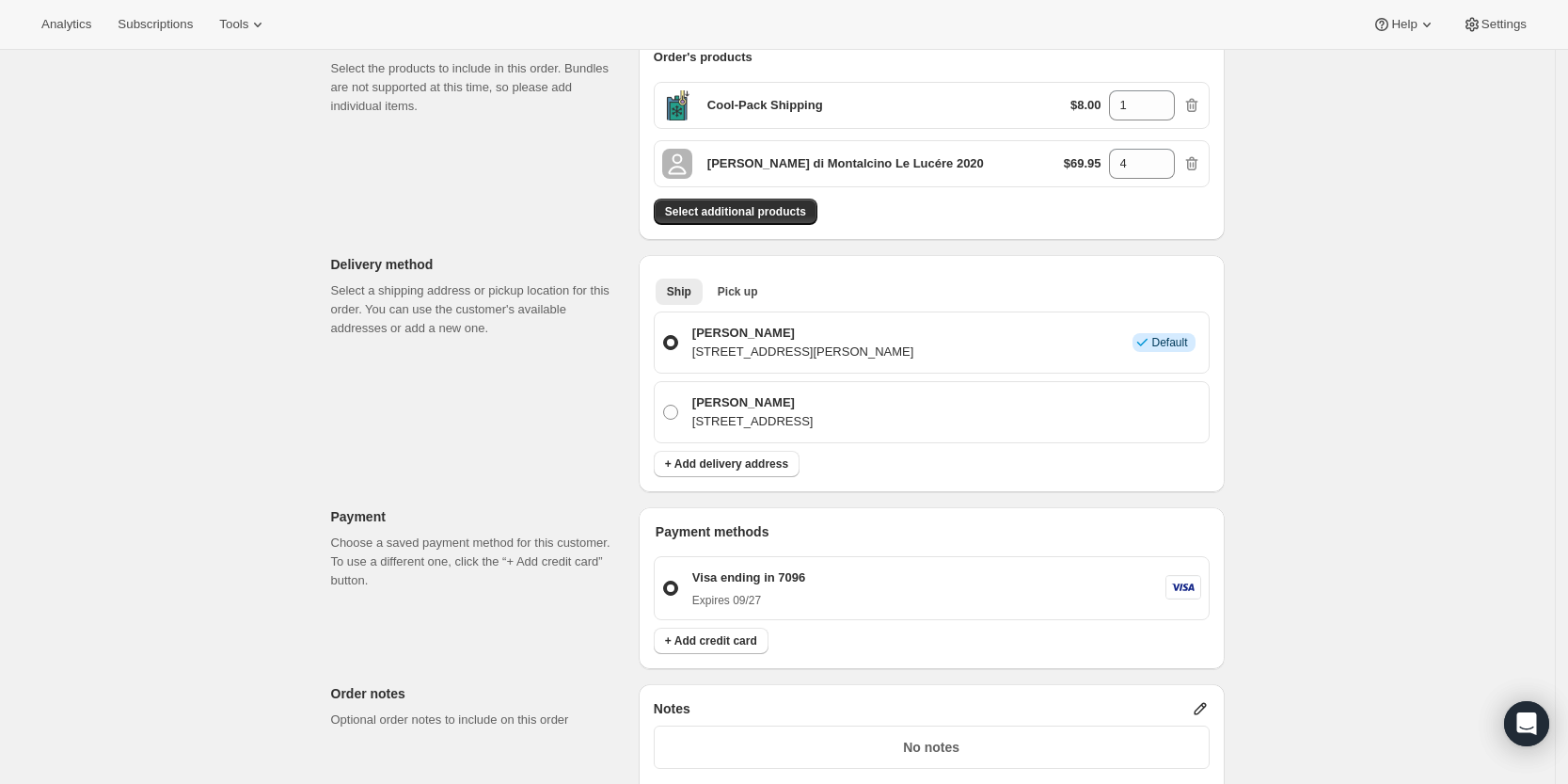
scroll to position [321, 0]
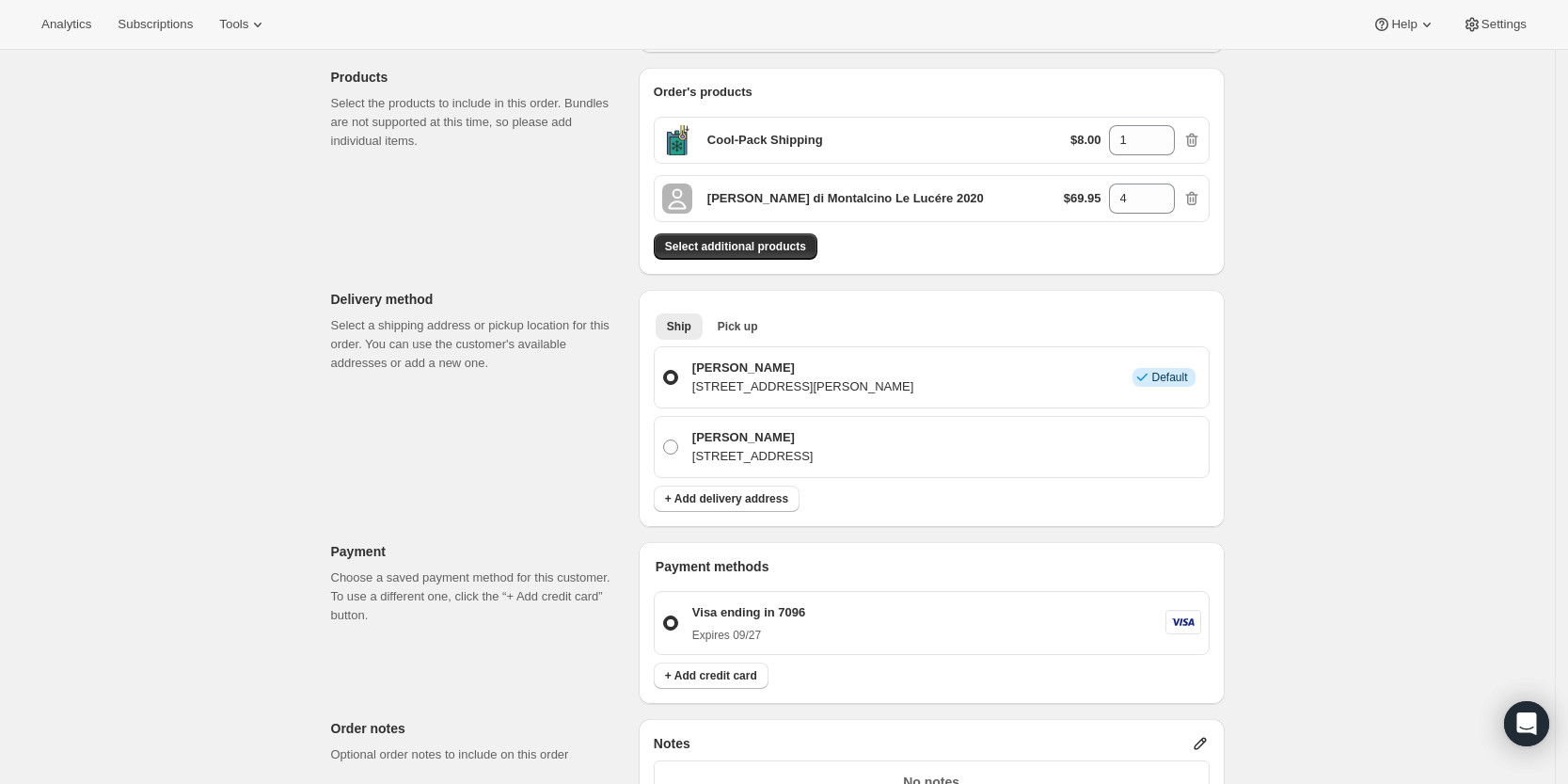
click at [737, 369] on p "[PERSON_NAME]" at bounding box center [802, 367] width 222 height 19
click at [664, 370] on input "[PERSON_NAME] [STREET_ADDRESS][PERSON_NAME] Info Default" at bounding box center [663, 370] width 1 height 1
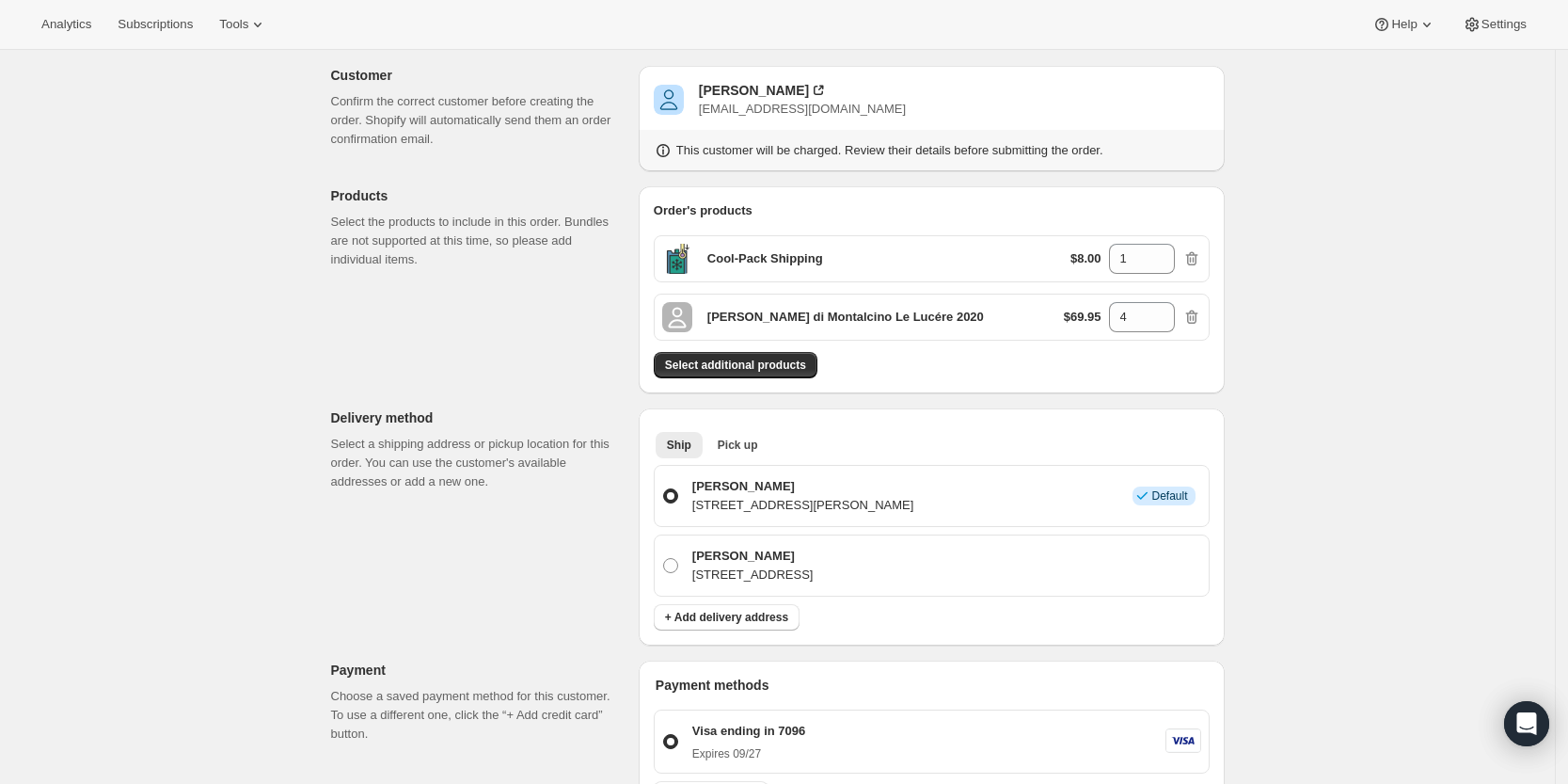
scroll to position [0, 0]
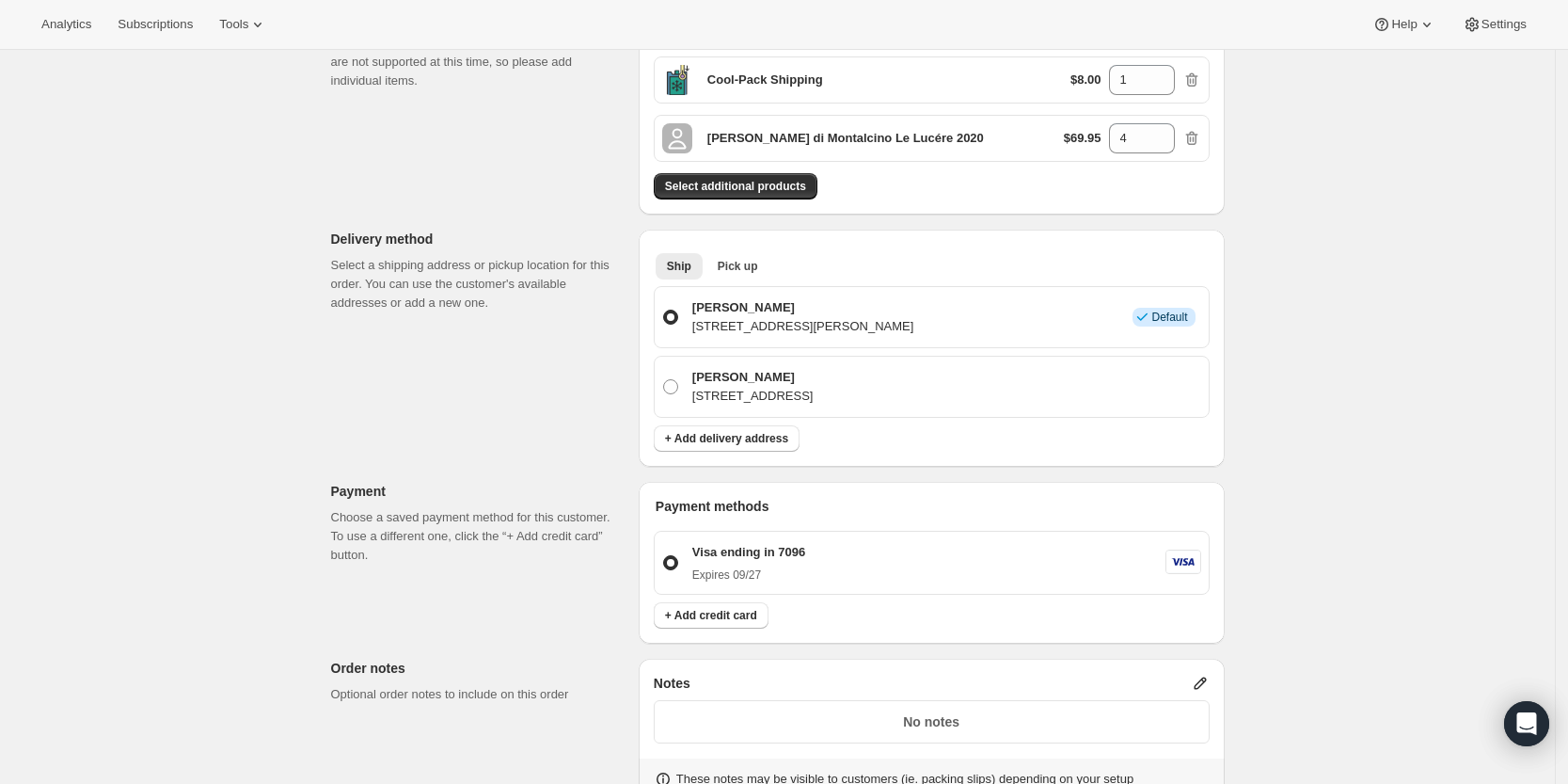
scroll to position [783, 0]
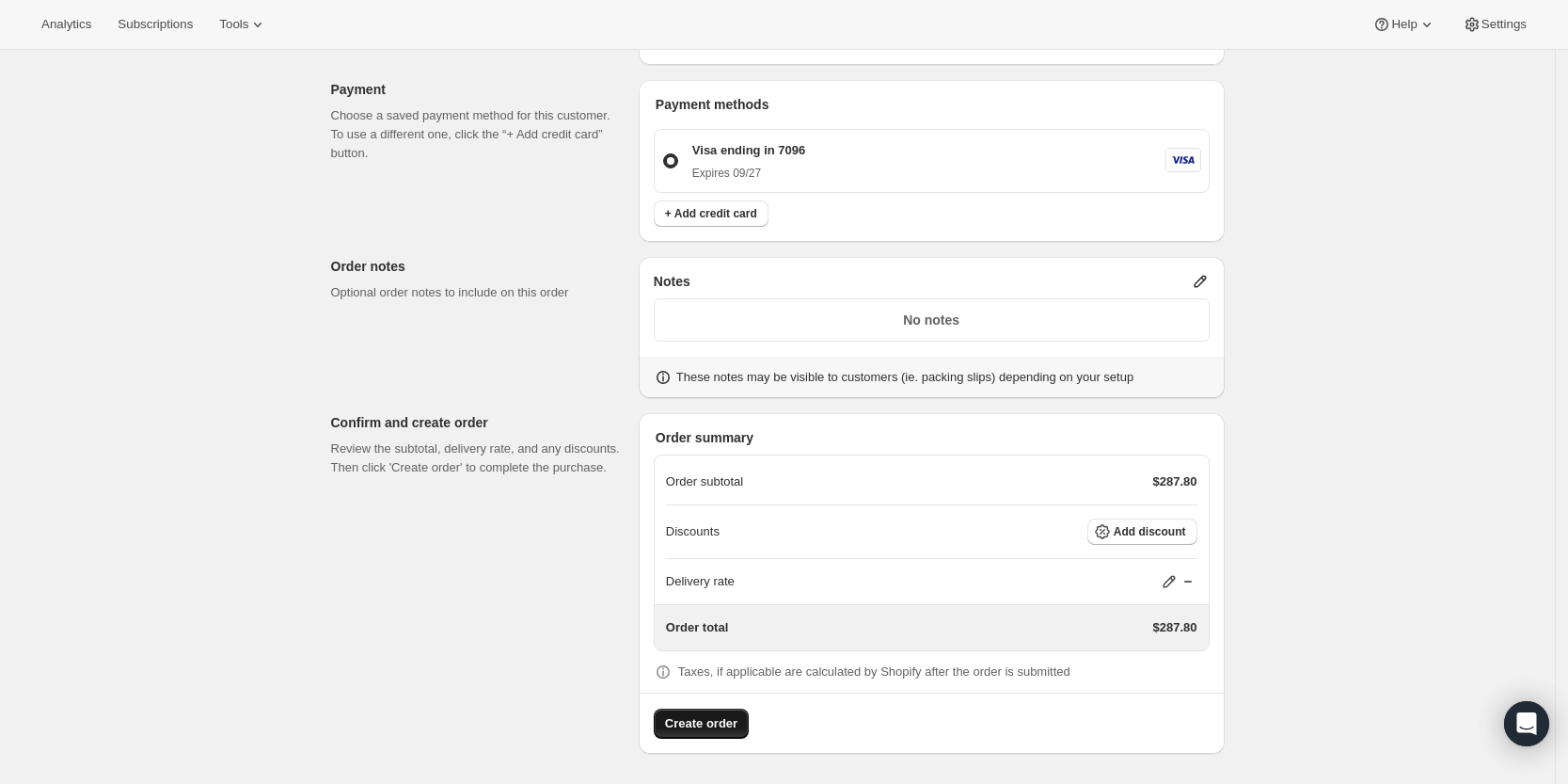
click at [720, 719] on span "Create order" at bounding box center [701, 723] width 73 height 19
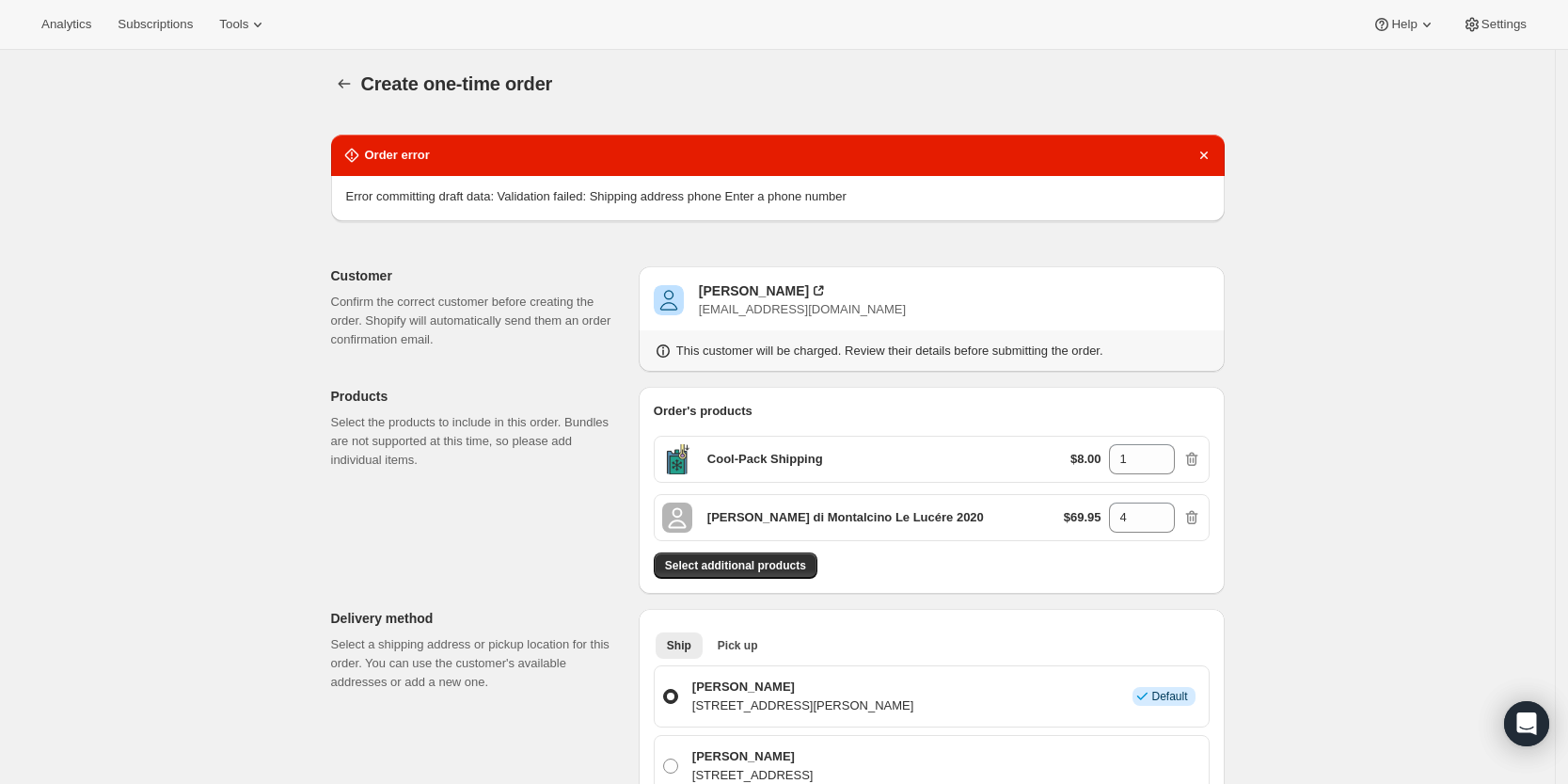
scroll to position [0, 0]
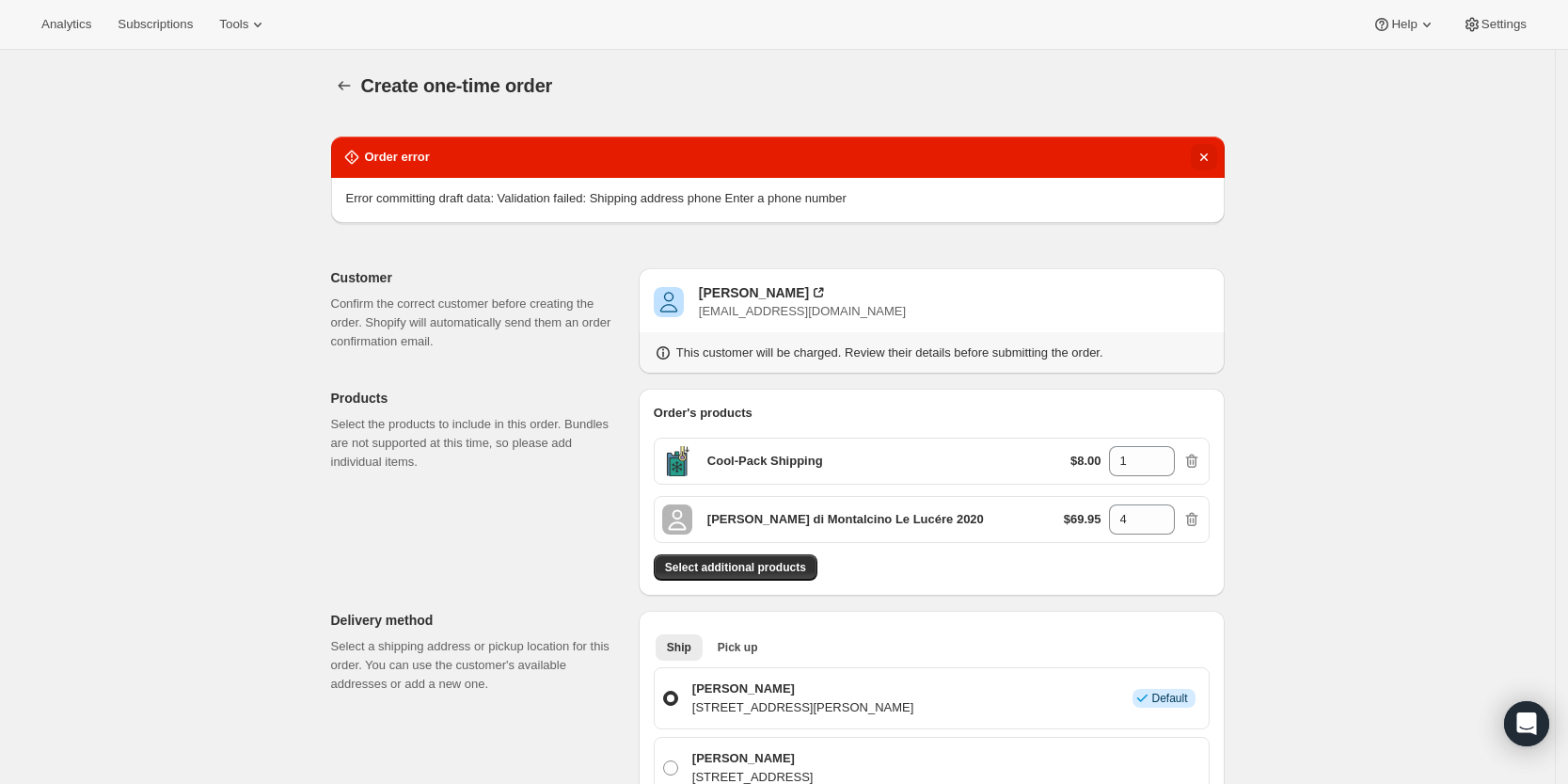
click at [1212, 157] on icon "Dismiss notification" at bounding box center [1203, 156] width 19 height 19
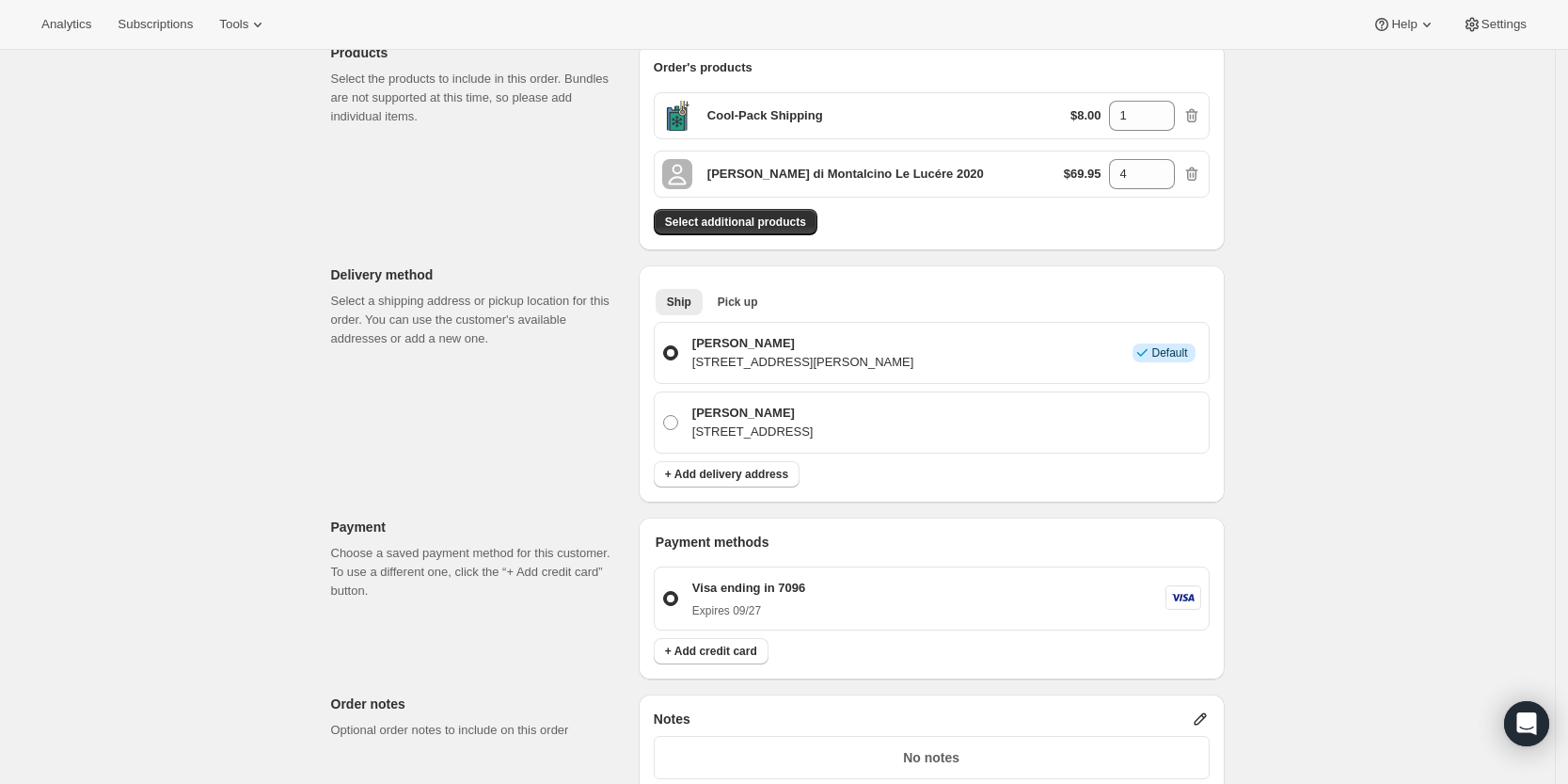
scroll to position [243, 0]
click at [810, 352] on p "[PERSON_NAME]" at bounding box center [802, 344] width 222 height 19
click at [664, 347] on input "[PERSON_NAME] [STREET_ADDRESS][PERSON_NAME] Info Default" at bounding box center [663, 346] width 1 height 1
click at [731, 295] on span "Pick up" at bounding box center [738, 302] width 41 height 15
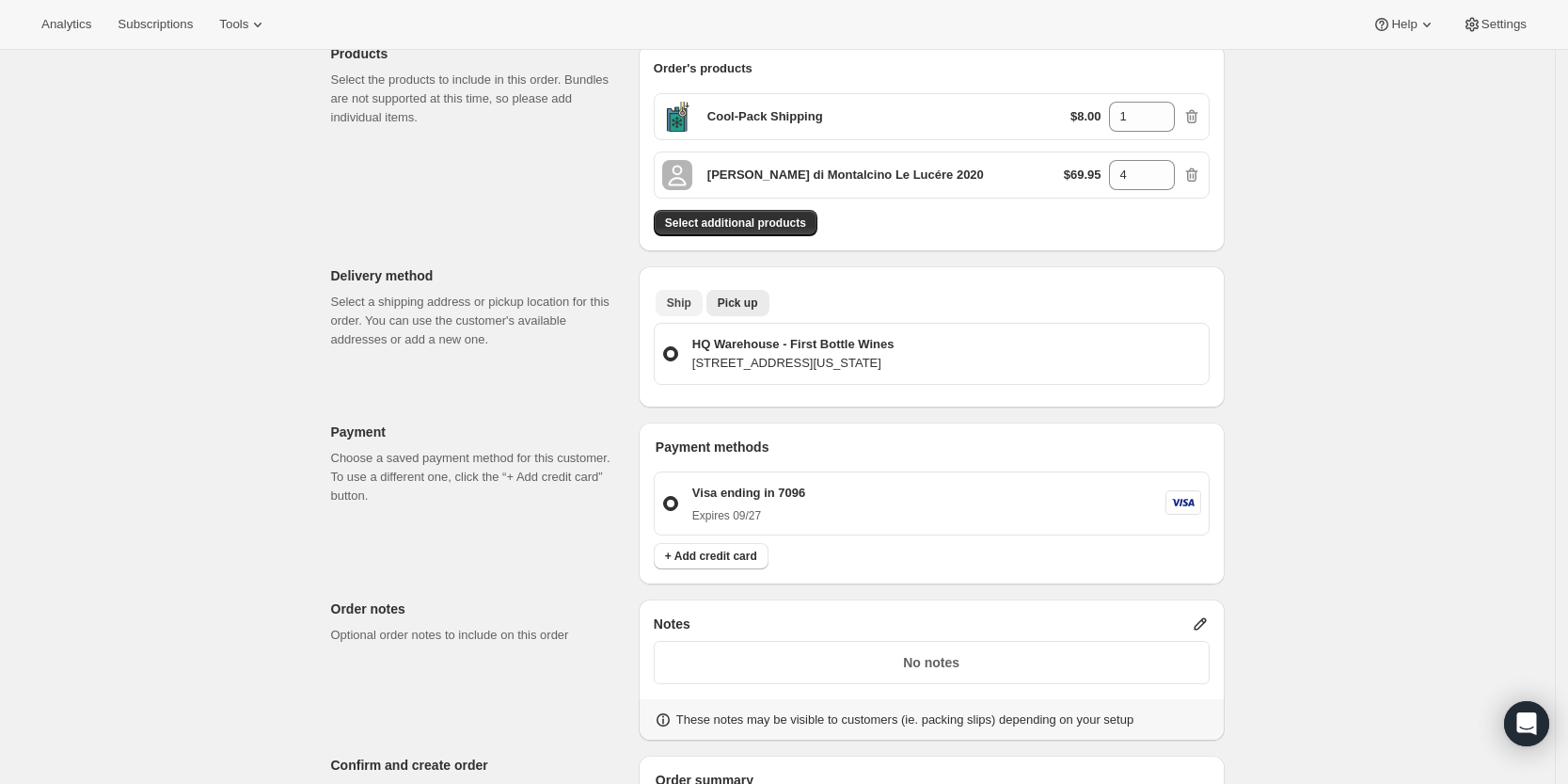
click at [686, 295] on span "Ship" at bounding box center [679, 302] width 25 height 15
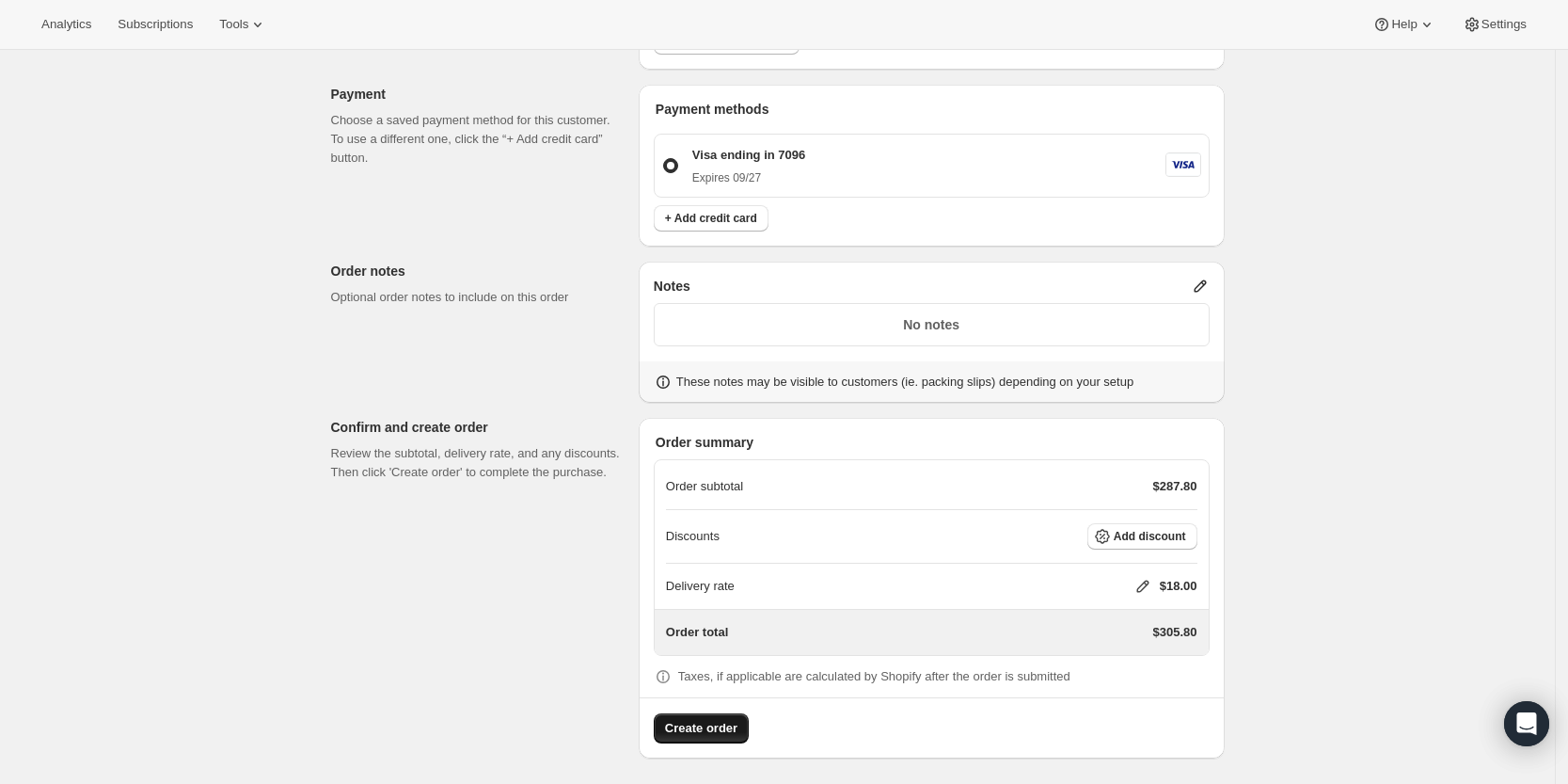
scroll to position [682, 0]
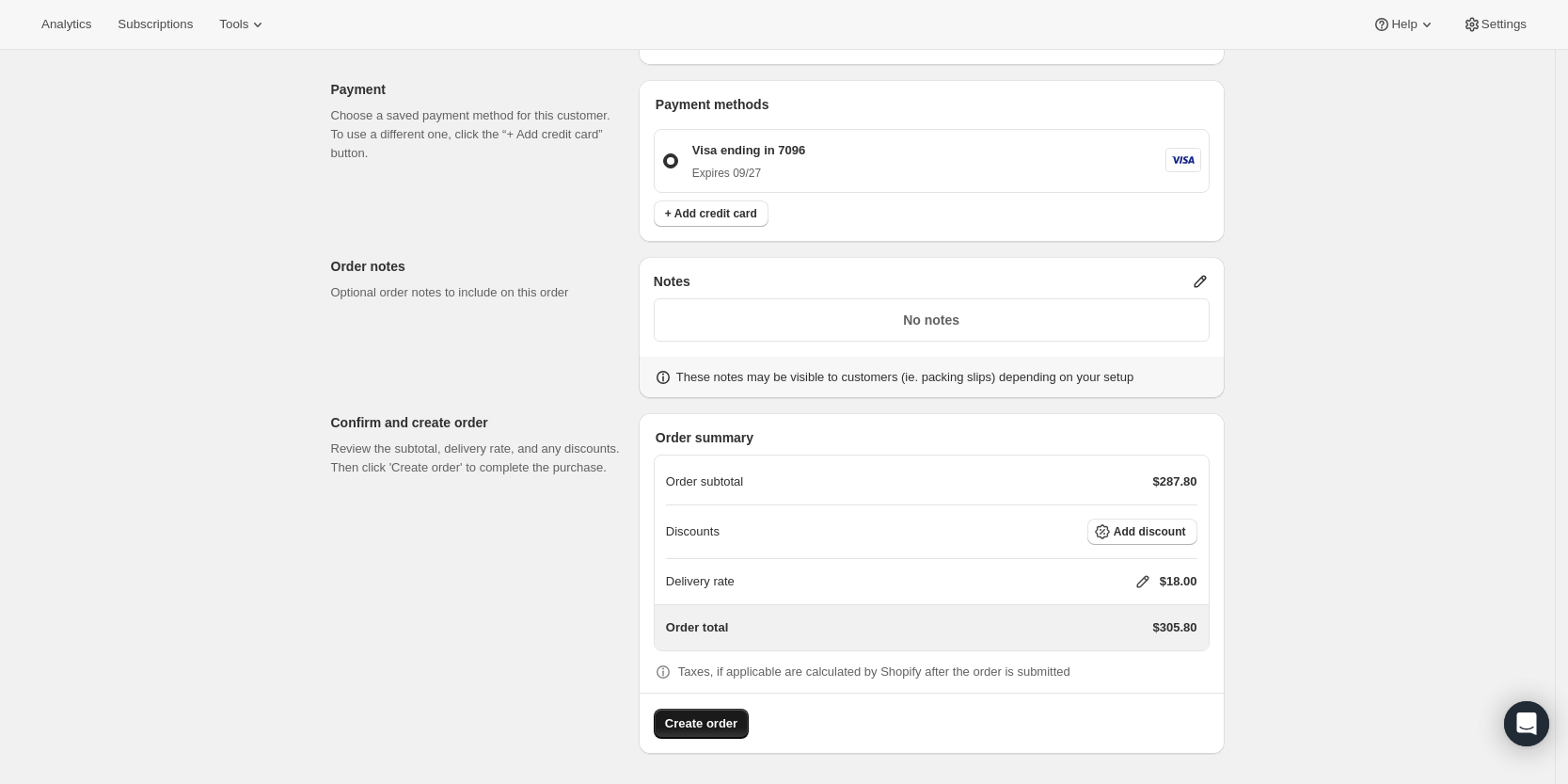
click at [704, 719] on span "Create order" at bounding box center [701, 723] width 73 height 19
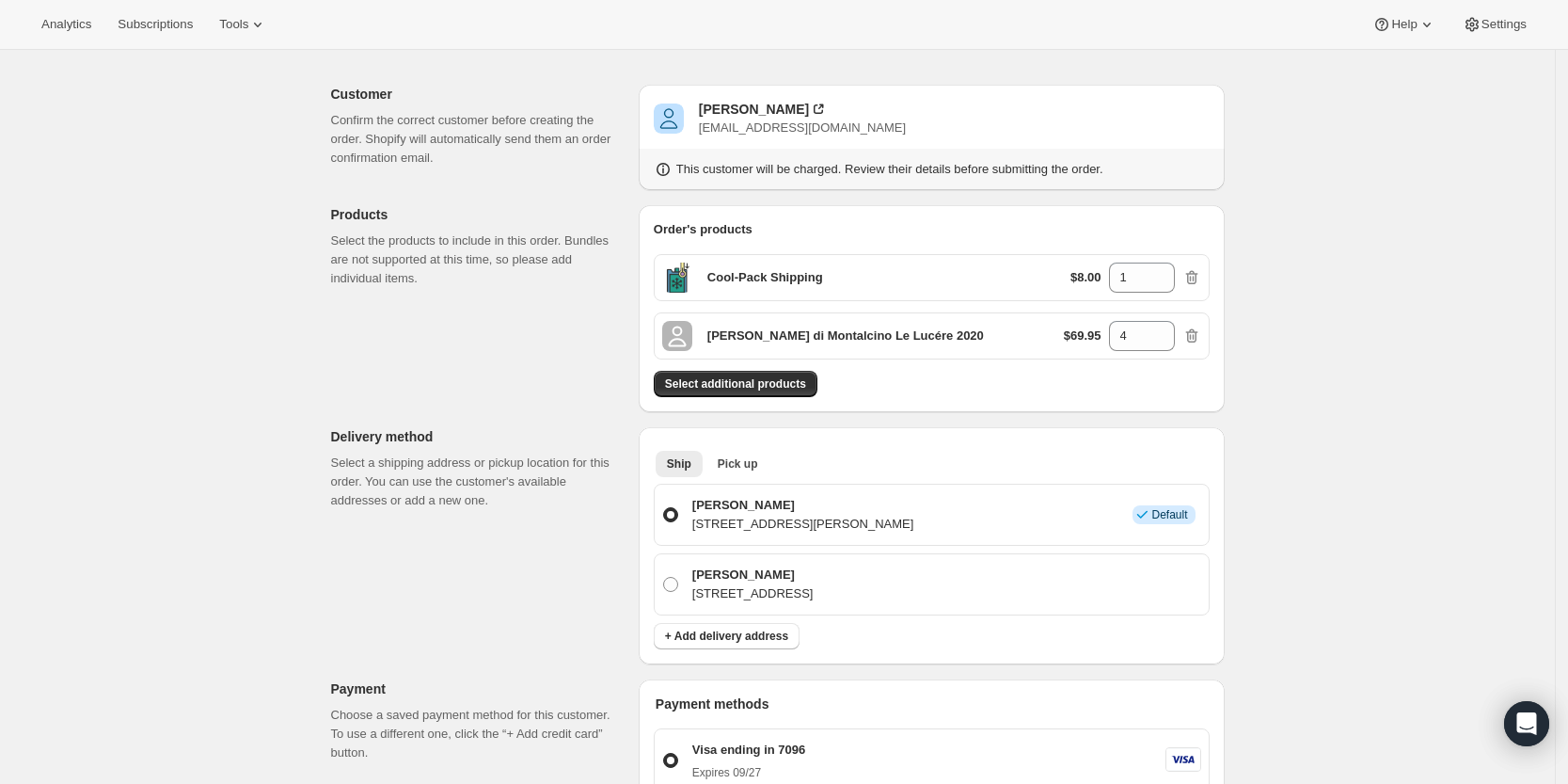
scroll to position [0, 0]
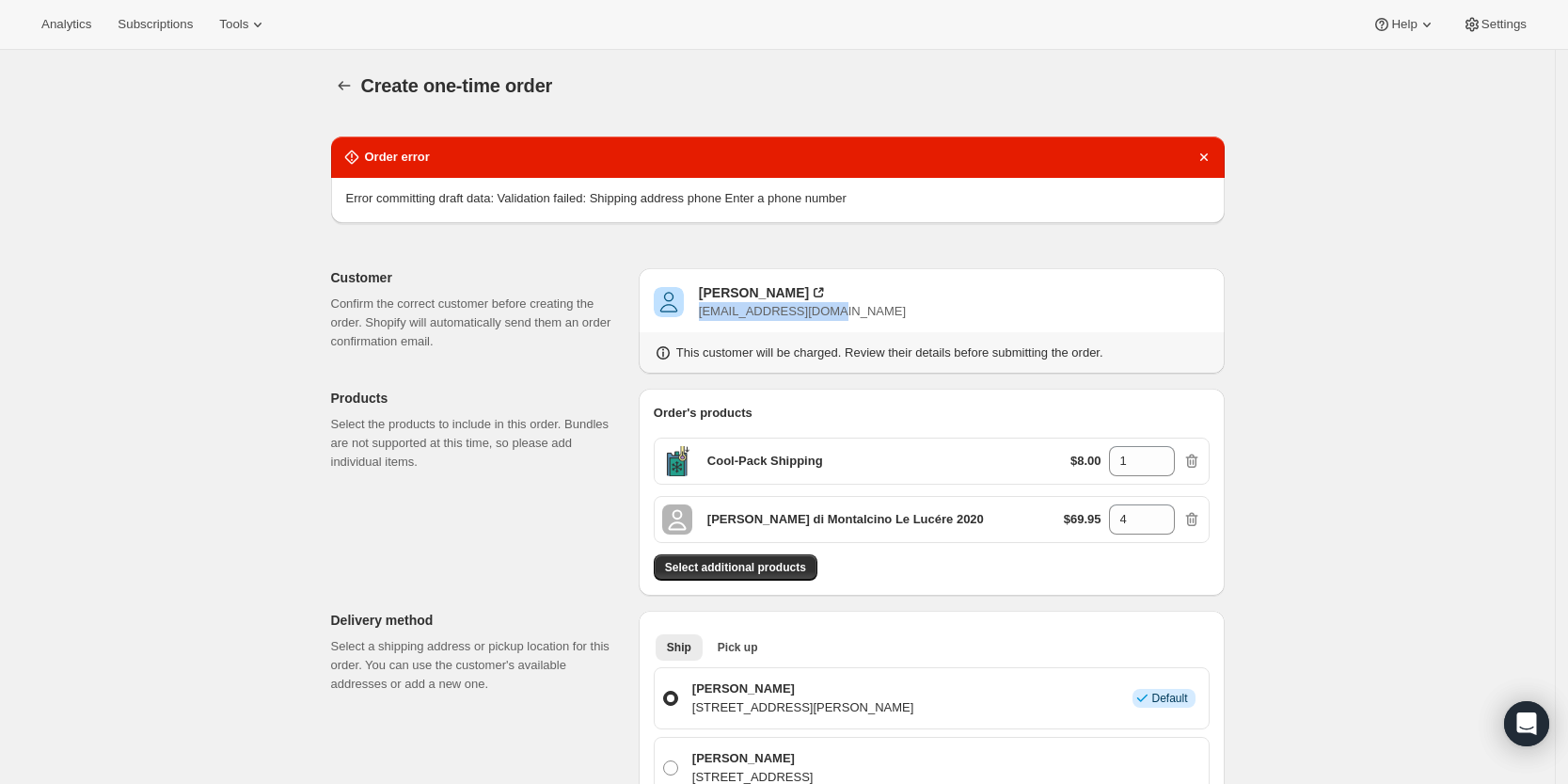
drag, startPoint x: 859, startPoint y: 309, endPoint x: 703, endPoint y: 316, distance: 156.2
click at [703, 316] on div "[PERSON_NAME] [EMAIL_ADDRESS][DOMAIN_NAME]" at bounding box center [931, 302] width 556 height 38
copy span "[EMAIL_ADDRESS][DOMAIN_NAME]"
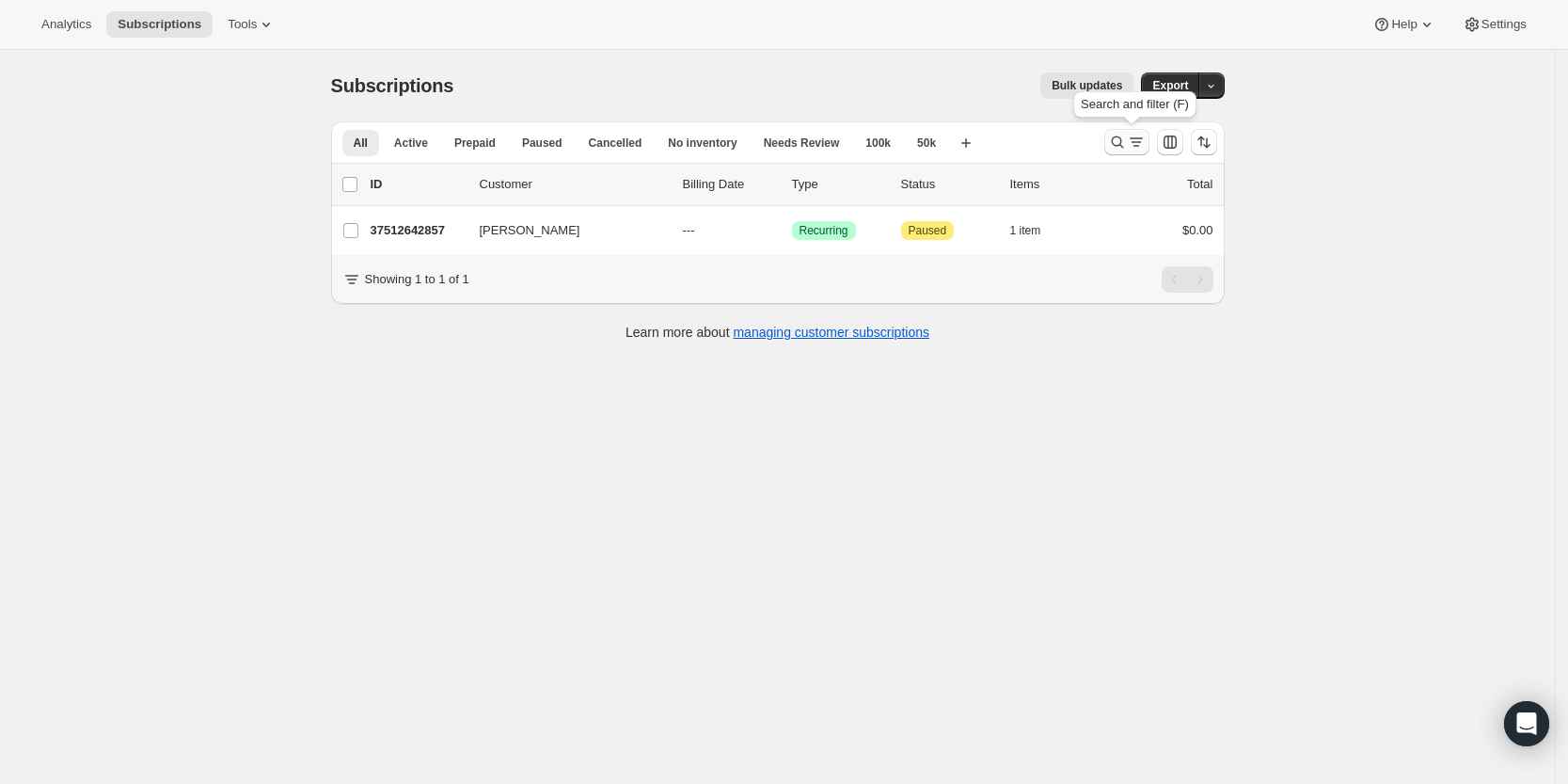
click at [1135, 134] on icon "Search and filter results" at bounding box center [1135, 141] width 19 height 19
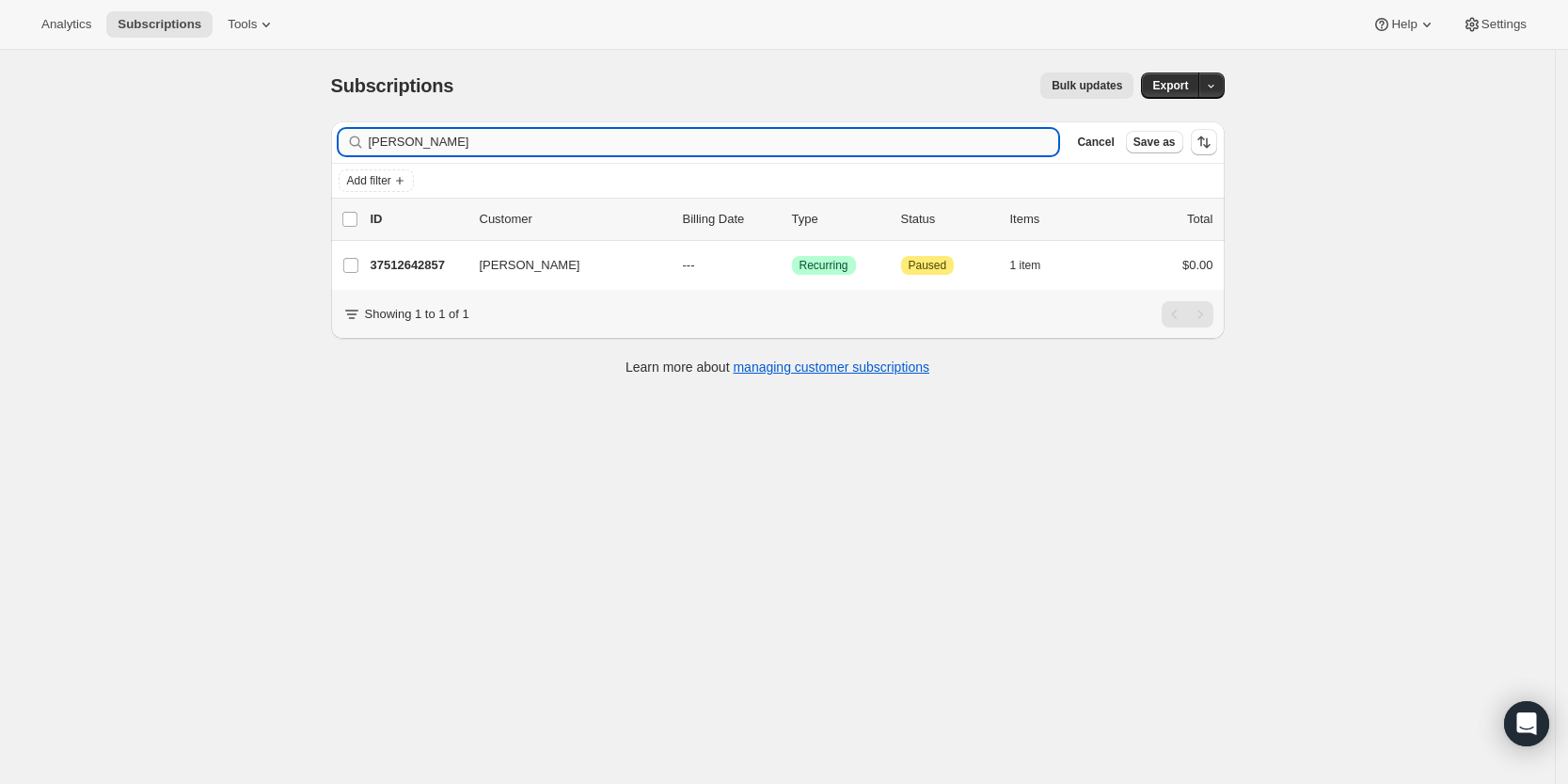
click at [949, 133] on input "[PERSON_NAME]" at bounding box center [714, 142] width 690 height 26
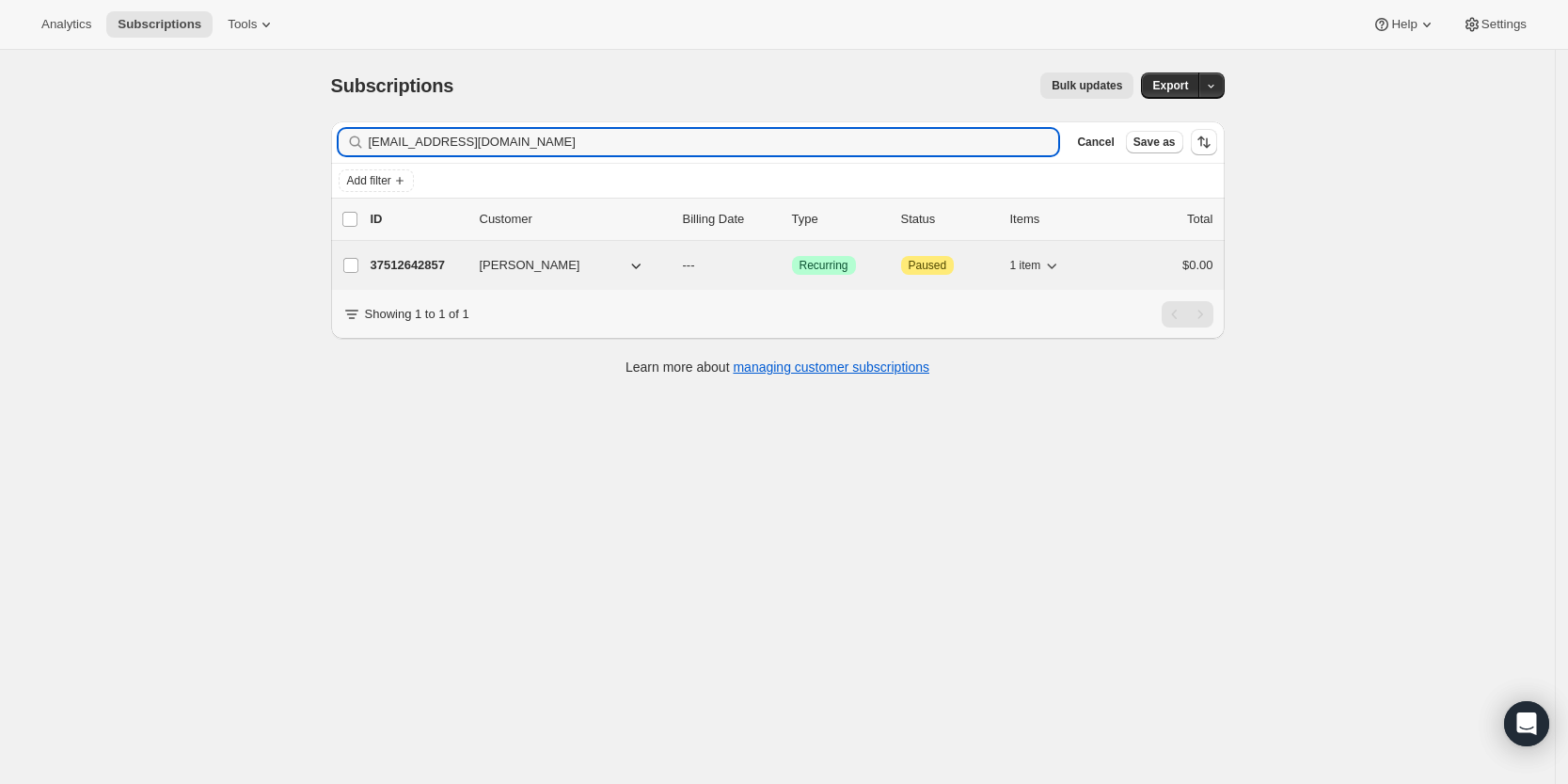
type input "[EMAIL_ADDRESS][DOMAIN_NAME]"
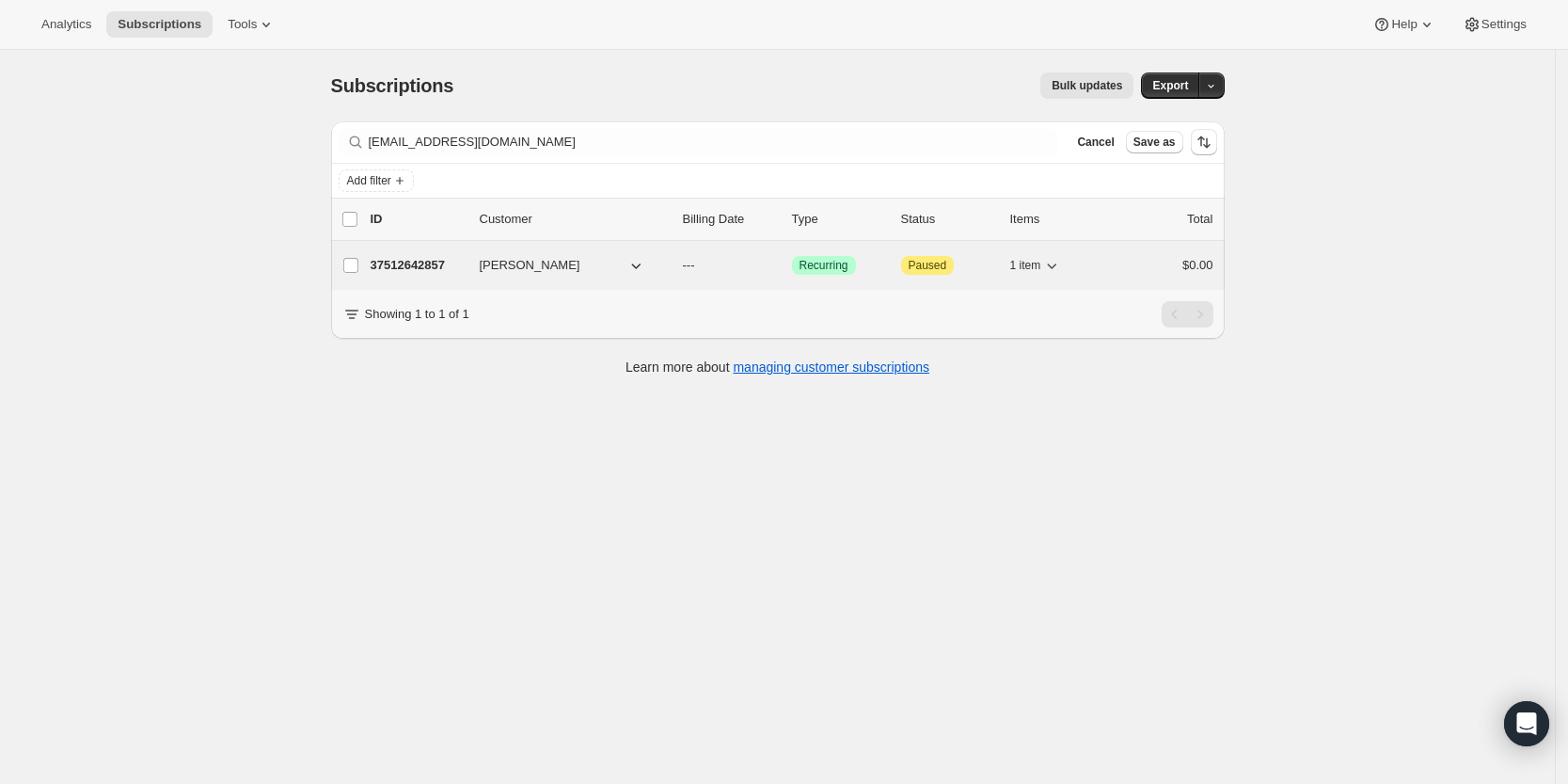
click at [414, 261] on p "37512642857" at bounding box center [418, 265] width 94 height 19
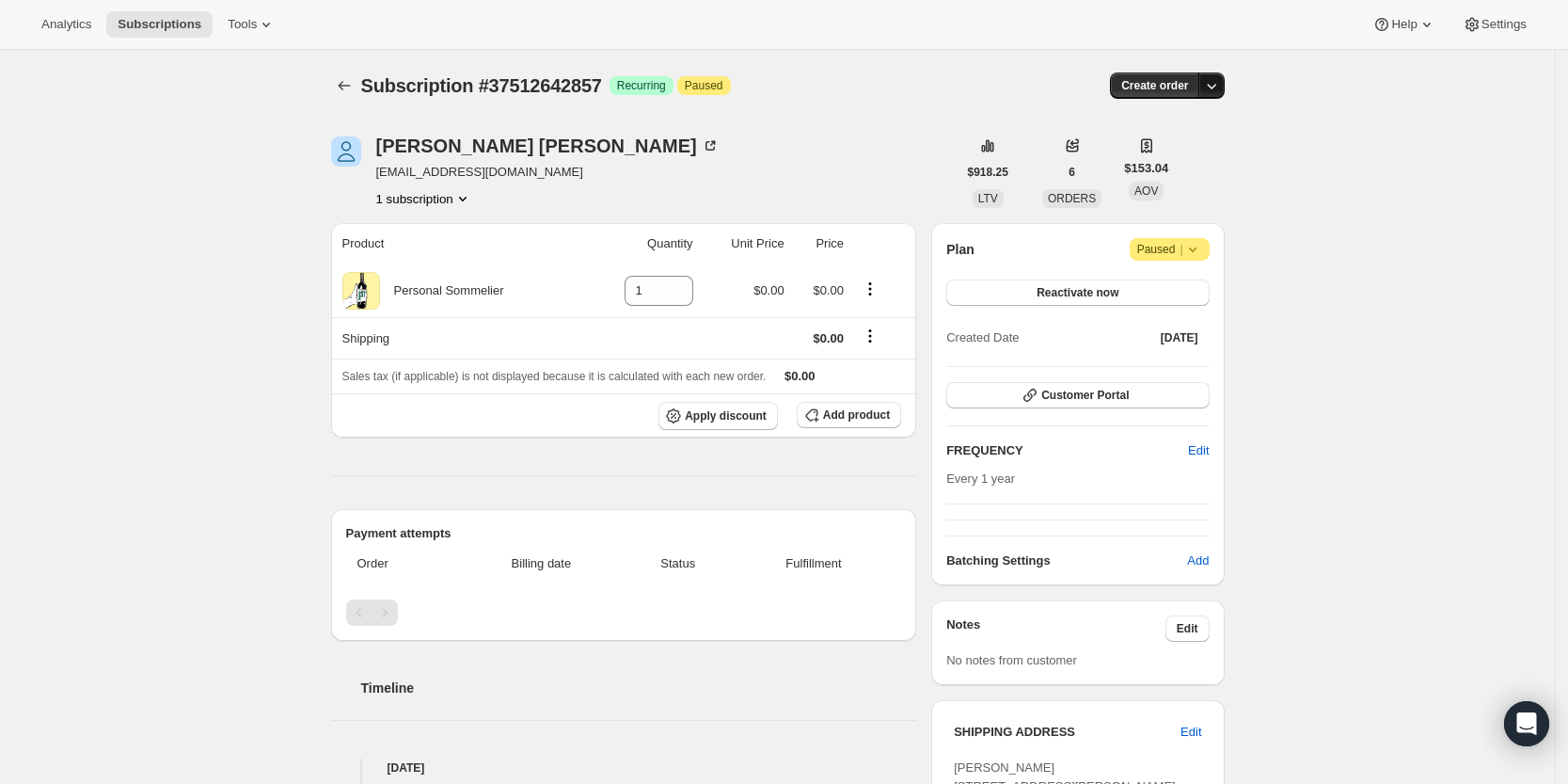
click at [1221, 90] on icon "button" at bounding box center [1211, 86] width 19 height 19
click at [1176, 155] on span "Create custom one-time order" at bounding box center [1137, 156] width 163 height 14
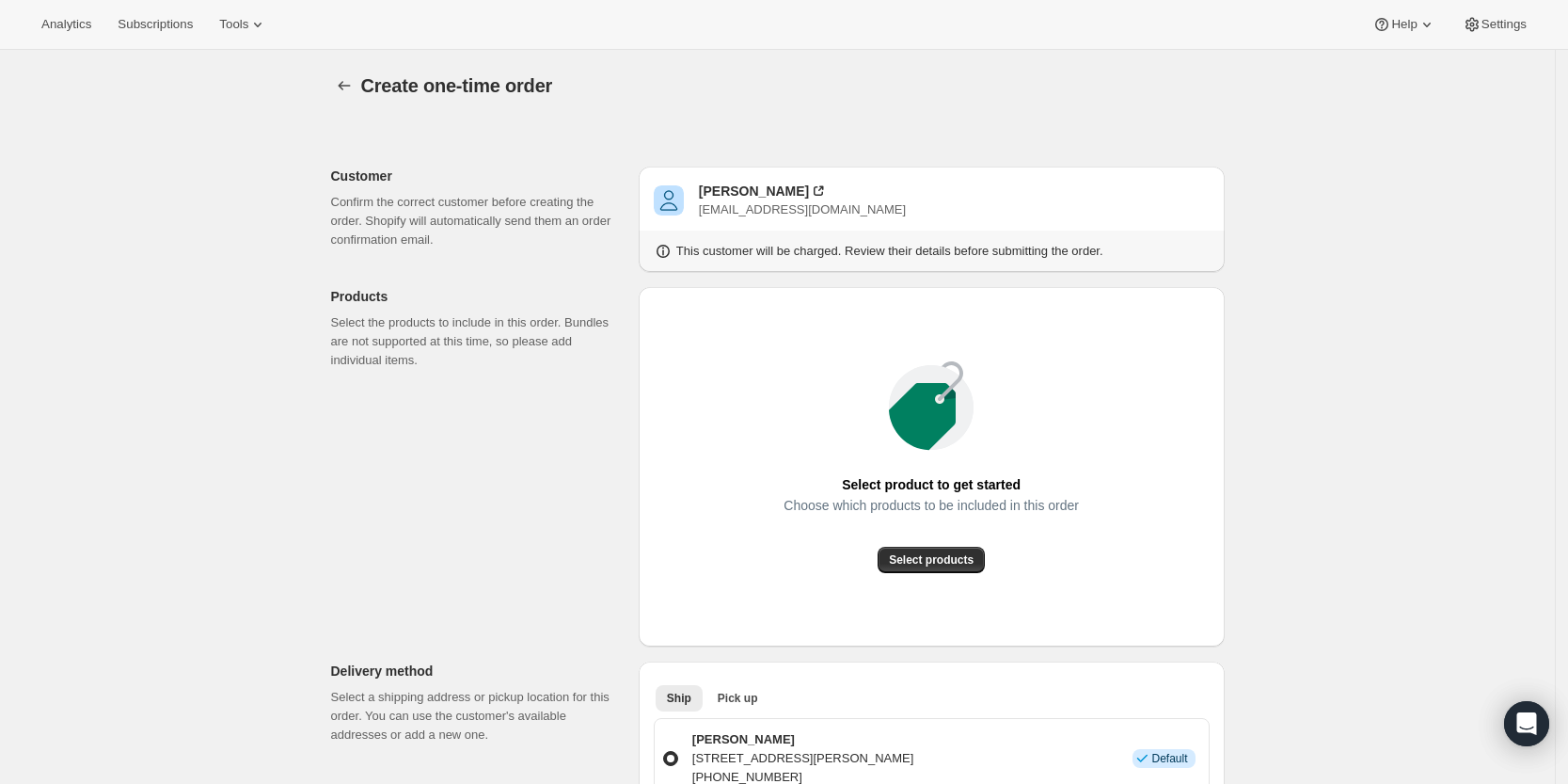
click at [923, 540] on div "Choose which products to be included in this order" at bounding box center [931, 521] width 295 height 49
click at [929, 557] on span "Select products" at bounding box center [931, 559] width 85 height 15
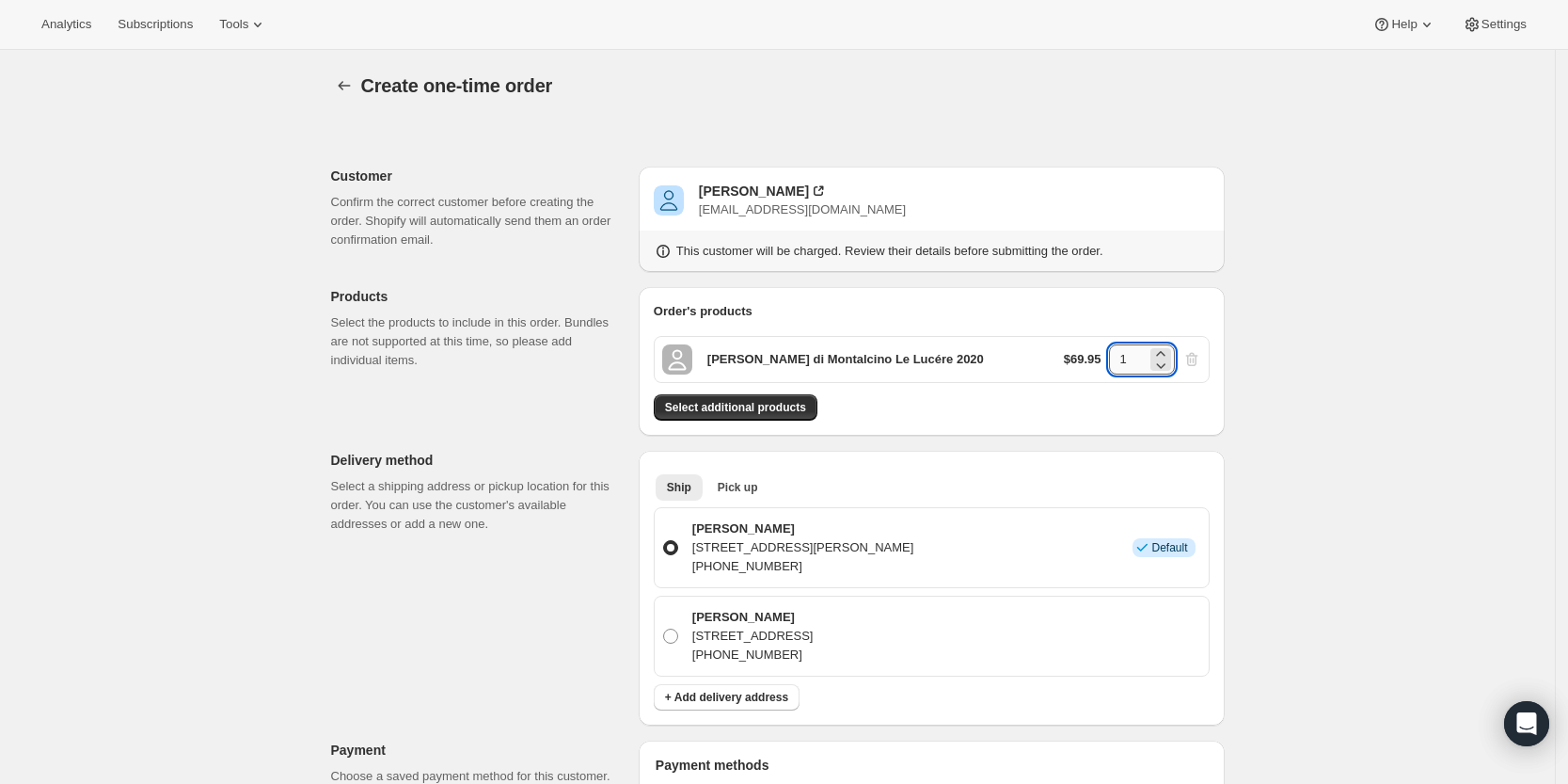
click at [1136, 361] on input "1" at bounding box center [1128, 359] width 38 height 30
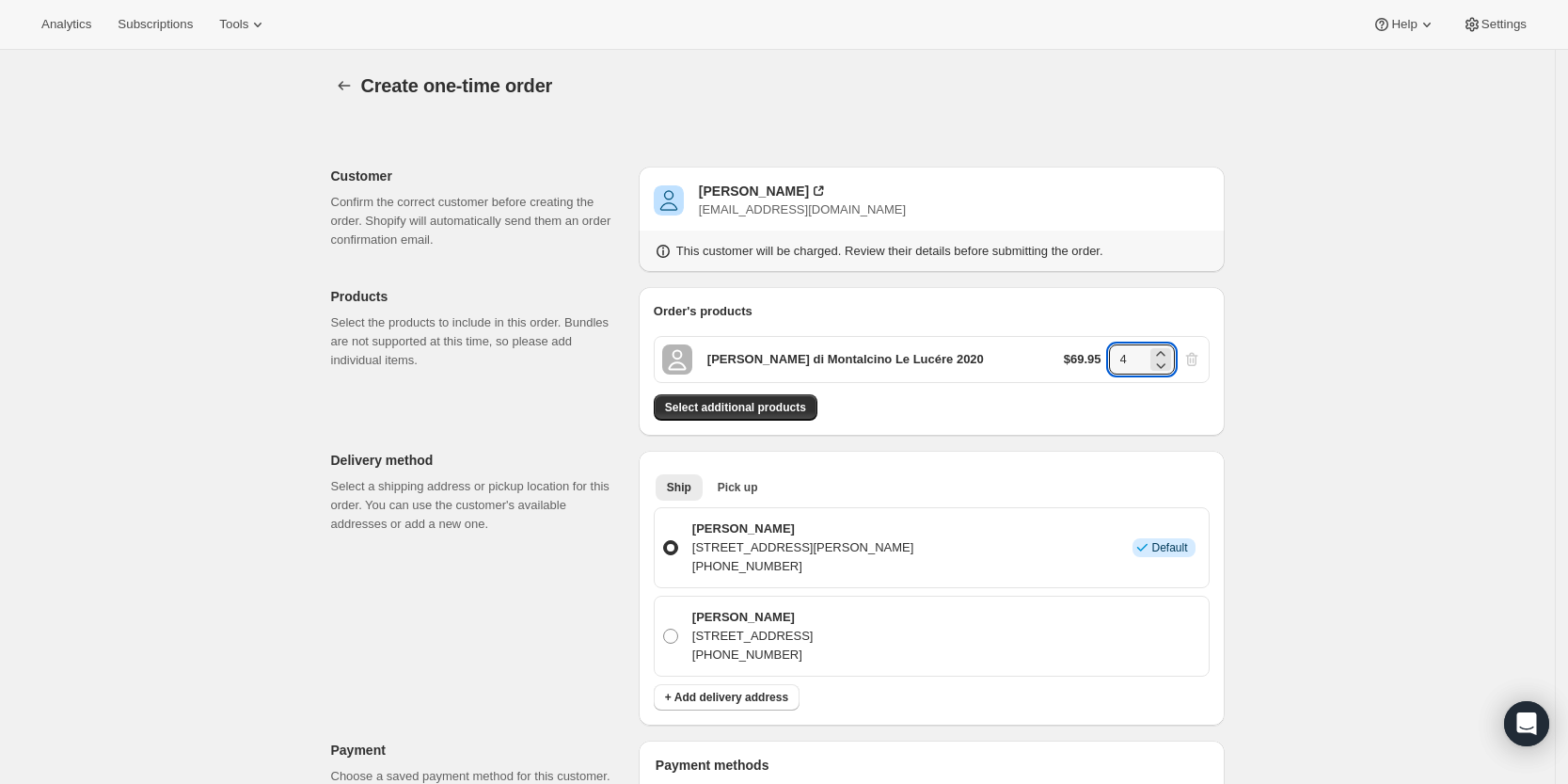
type input "4"
click at [1401, 382] on div "Create one-time order. This page is ready Create one-time order Customer Confir…" at bounding box center [777, 755] width 1554 height 1412
click at [751, 410] on span "Select additional products" at bounding box center [736, 407] width 141 height 15
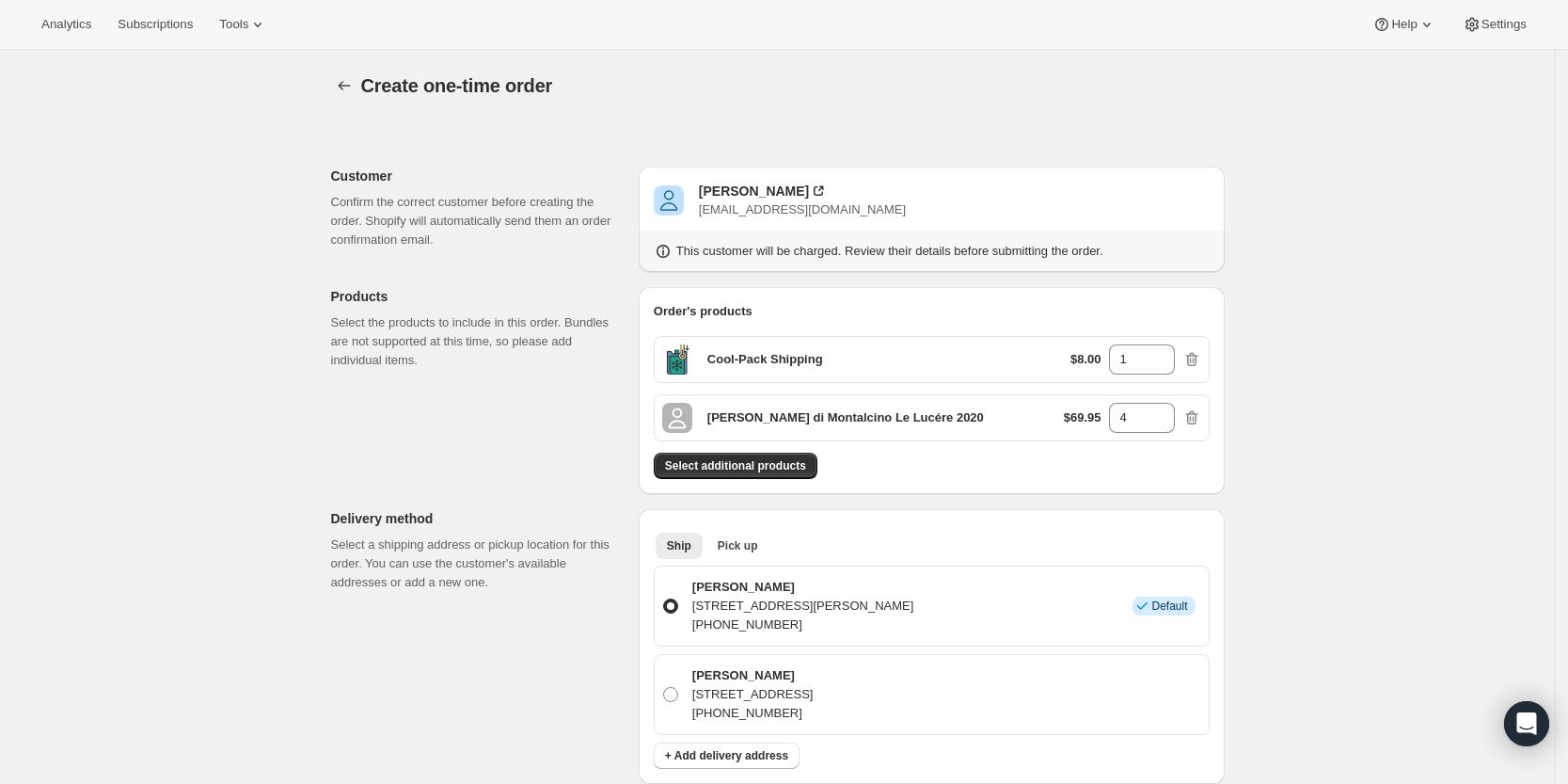
click at [1361, 551] on div "Create one-time order. This page is ready Create one-time order Customer Confir…" at bounding box center [777, 784] width 1554 height 1470
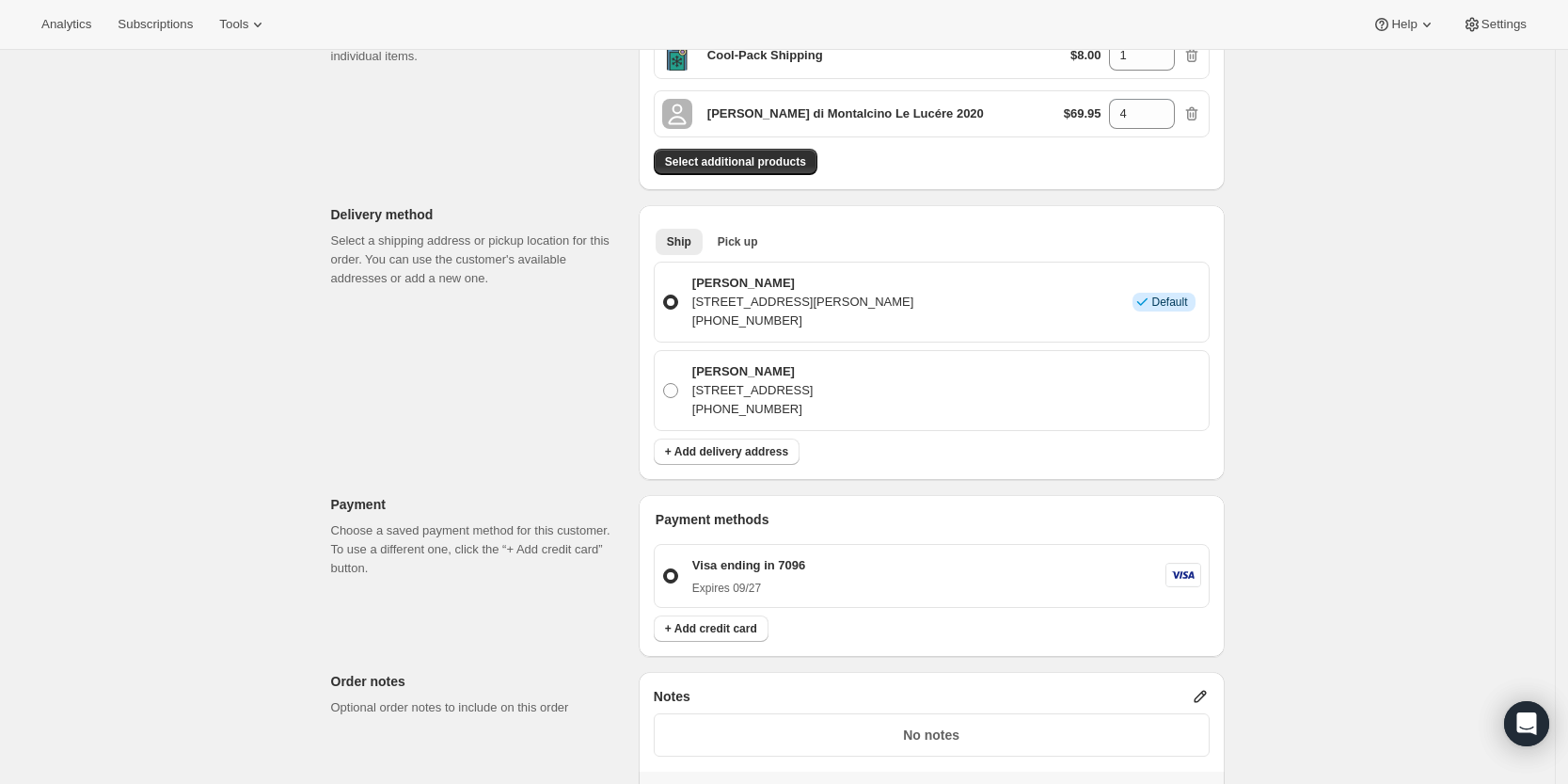
scroll to position [534, 0]
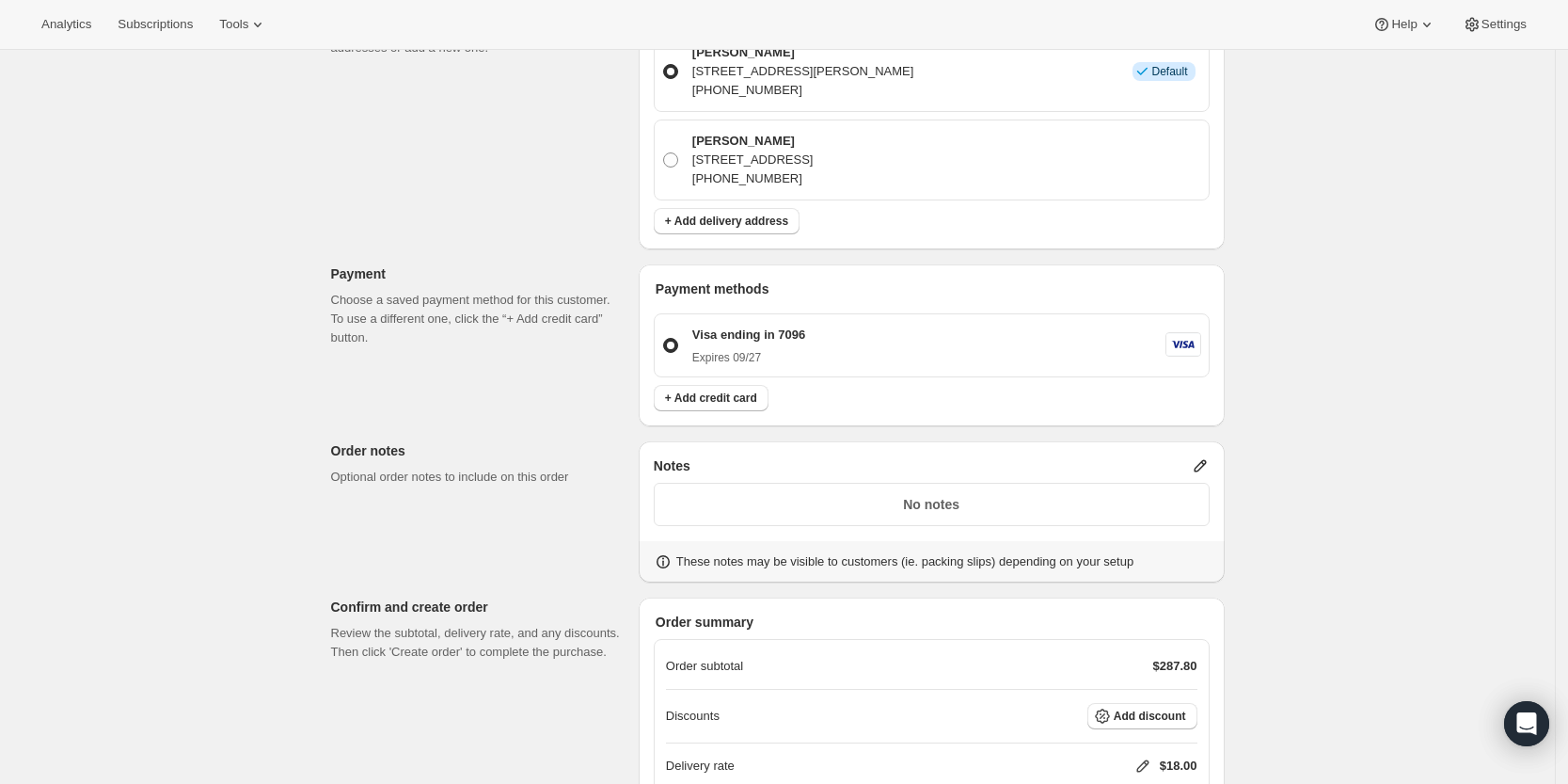
drag, startPoint x: 1220, startPoint y: 483, endPoint x: 1305, endPoint y: 571, distance: 122.3
click at [1305, 571] on div "Create one-time order. This page is ready Create one-time order Customer Confir…" at bounding box center [777, 242] width 1554 height 1453
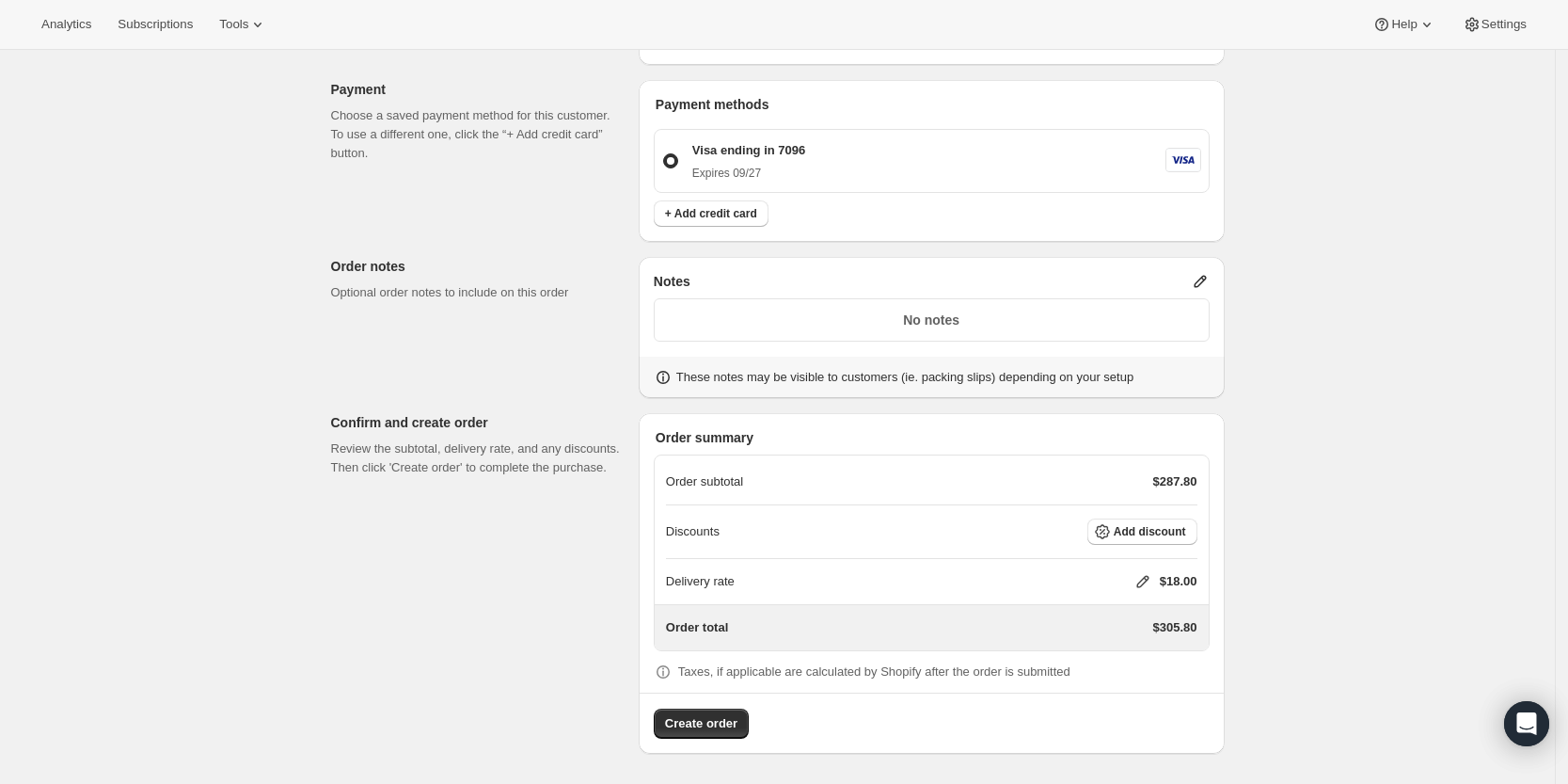
click at [1147, 579] on icon at bounding box center [1142, 582] width 12 height 12
click at [1105, 670] on div "Delivery rate $ 0 Cancel Save" at bounding box center [1154, 656] width 221 height 105
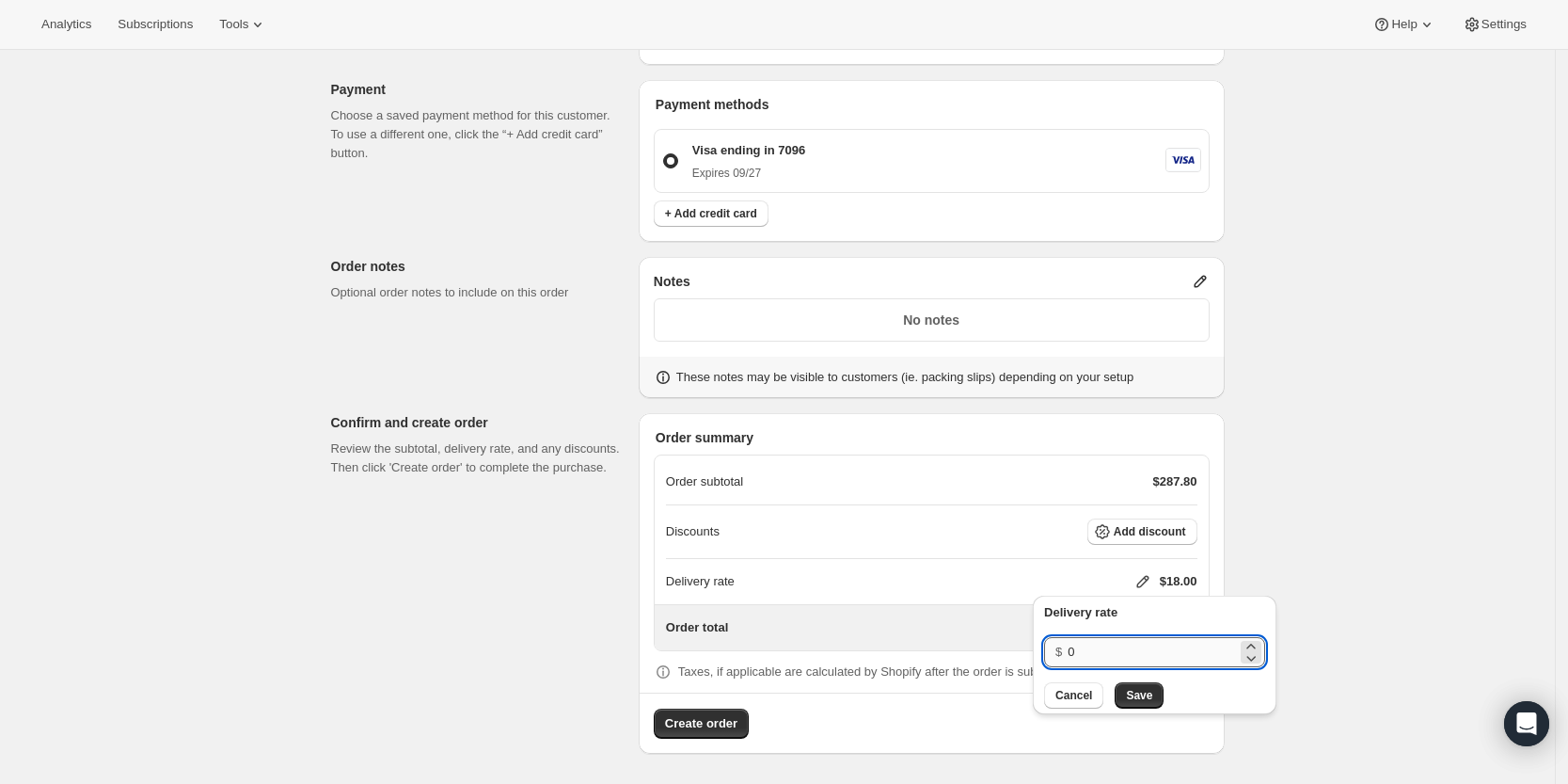
click at [1108, 660] on input "0" at bounding box center [1152, 652] width 169 height 30
type input "0"
click at [1141, 699] on span "Save" at bounding box center [1138, 694] width 26 height 15
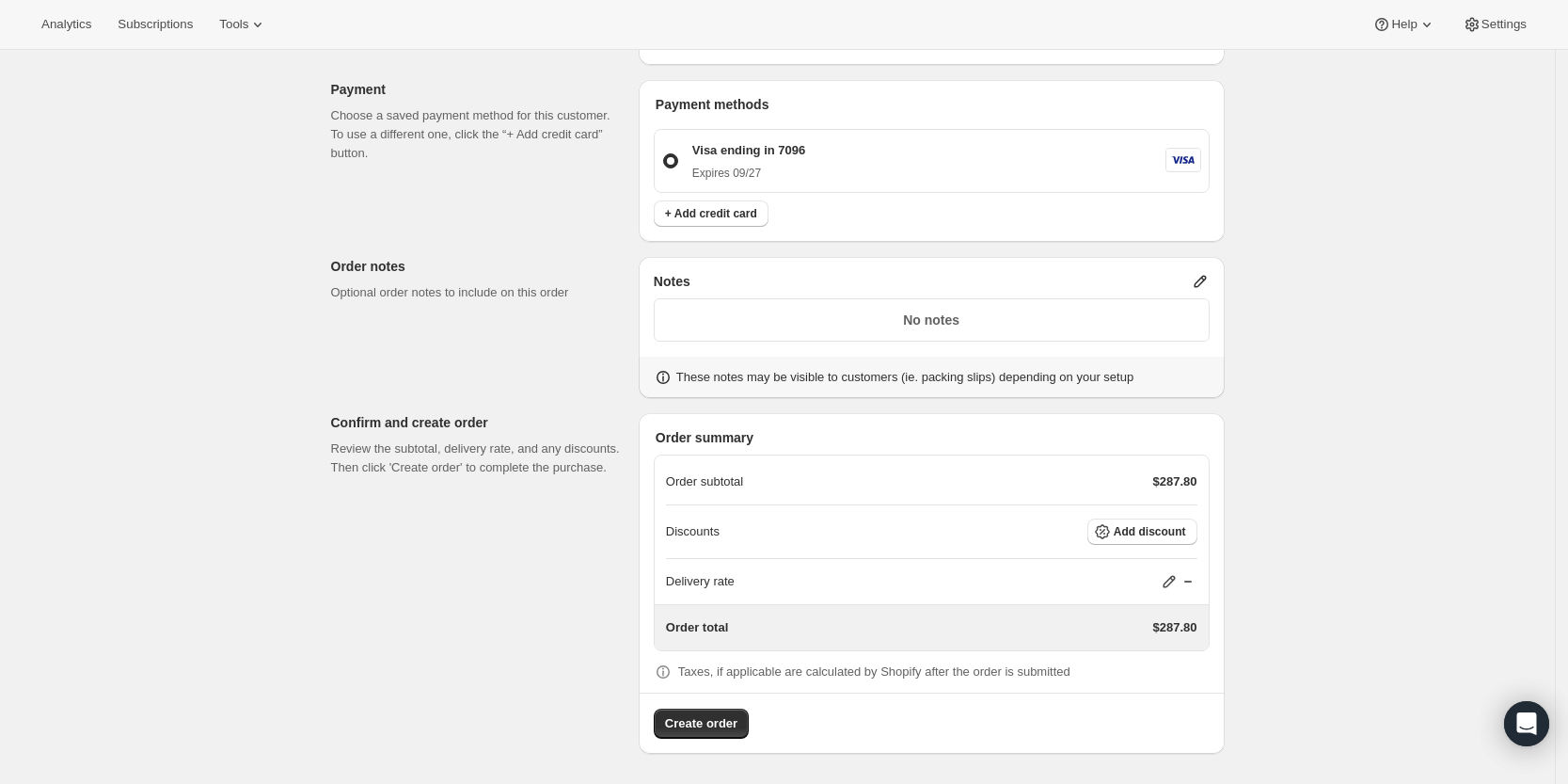
click at [1362, 280] on div "Create one-time order. This page is ready Create one-time order Customer Confir…" at bounding box center [777, 58] width 1554 height 1453
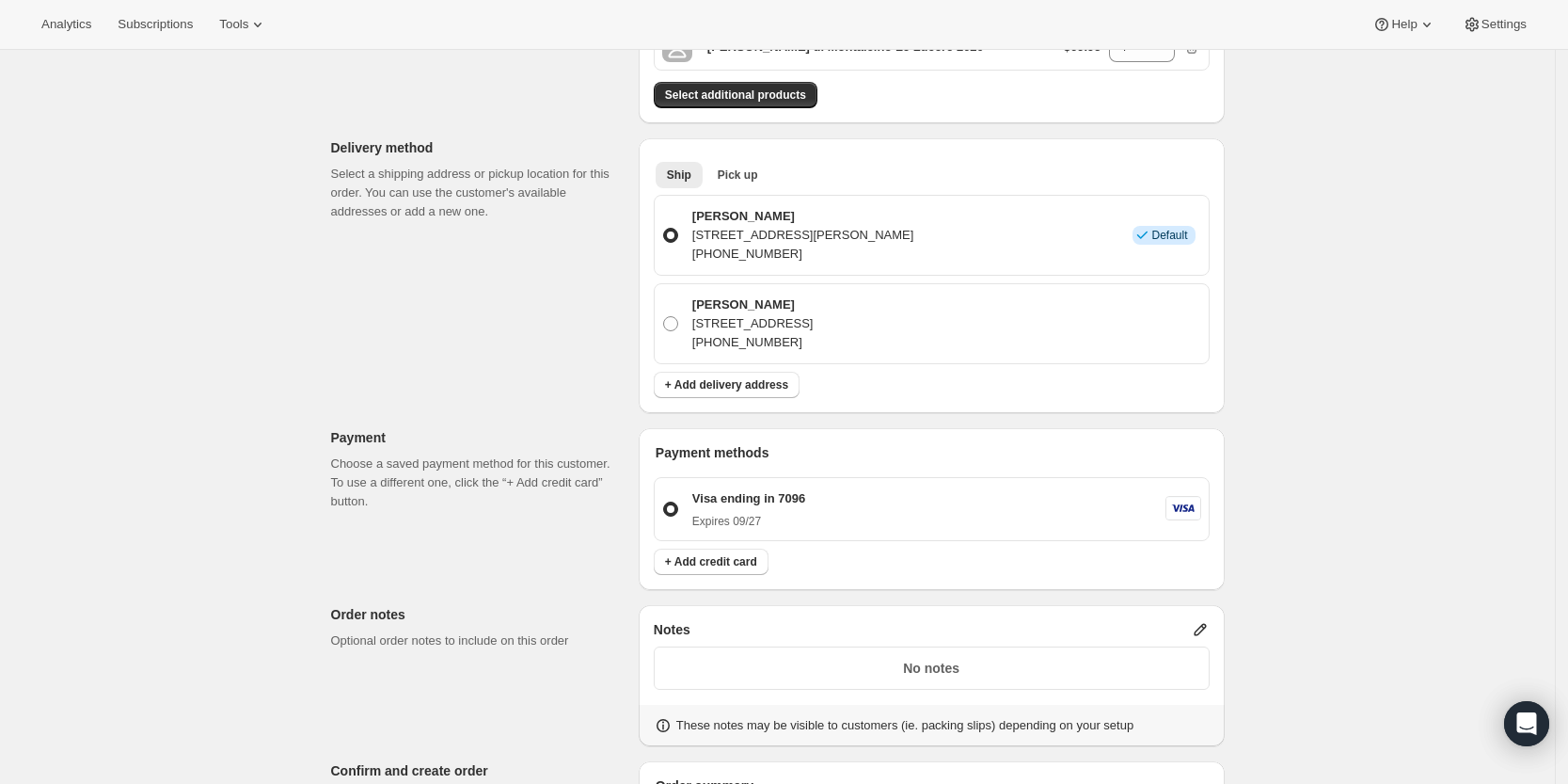
scroll to position [373, 0]
click at [774, 231] on p "527 Logwood Ave, San Antonio, TX, 78221, United States" at bounding box center [802, 232] width 222 height 19
click at [664, 226] on input "Duane Bunce 527 Logwood Ave, San Antonio, TX, 78221, United States +12107870389…" at bounding box center [663, 225] width 1 height 1
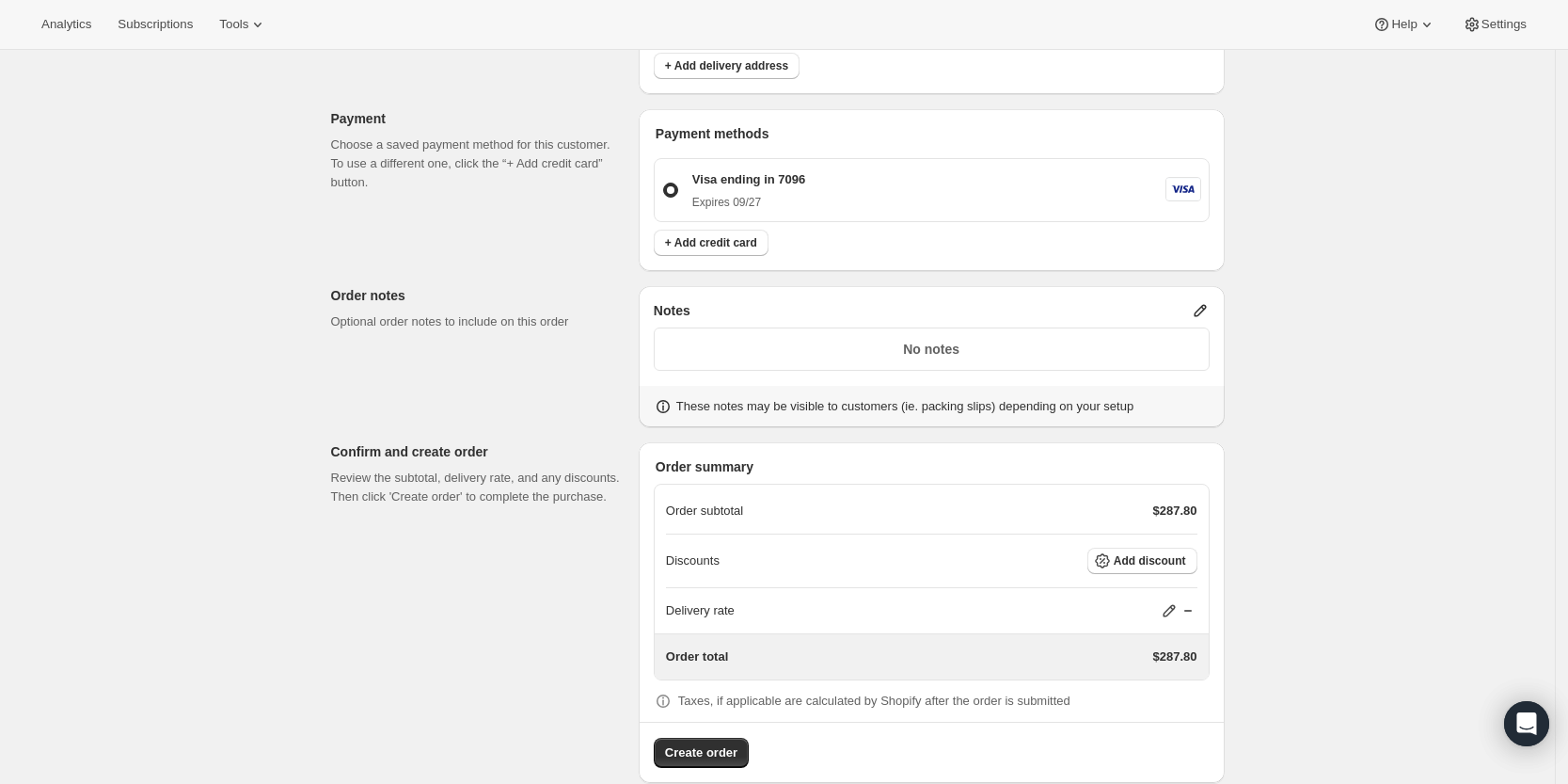
scroll to position [719, 0]
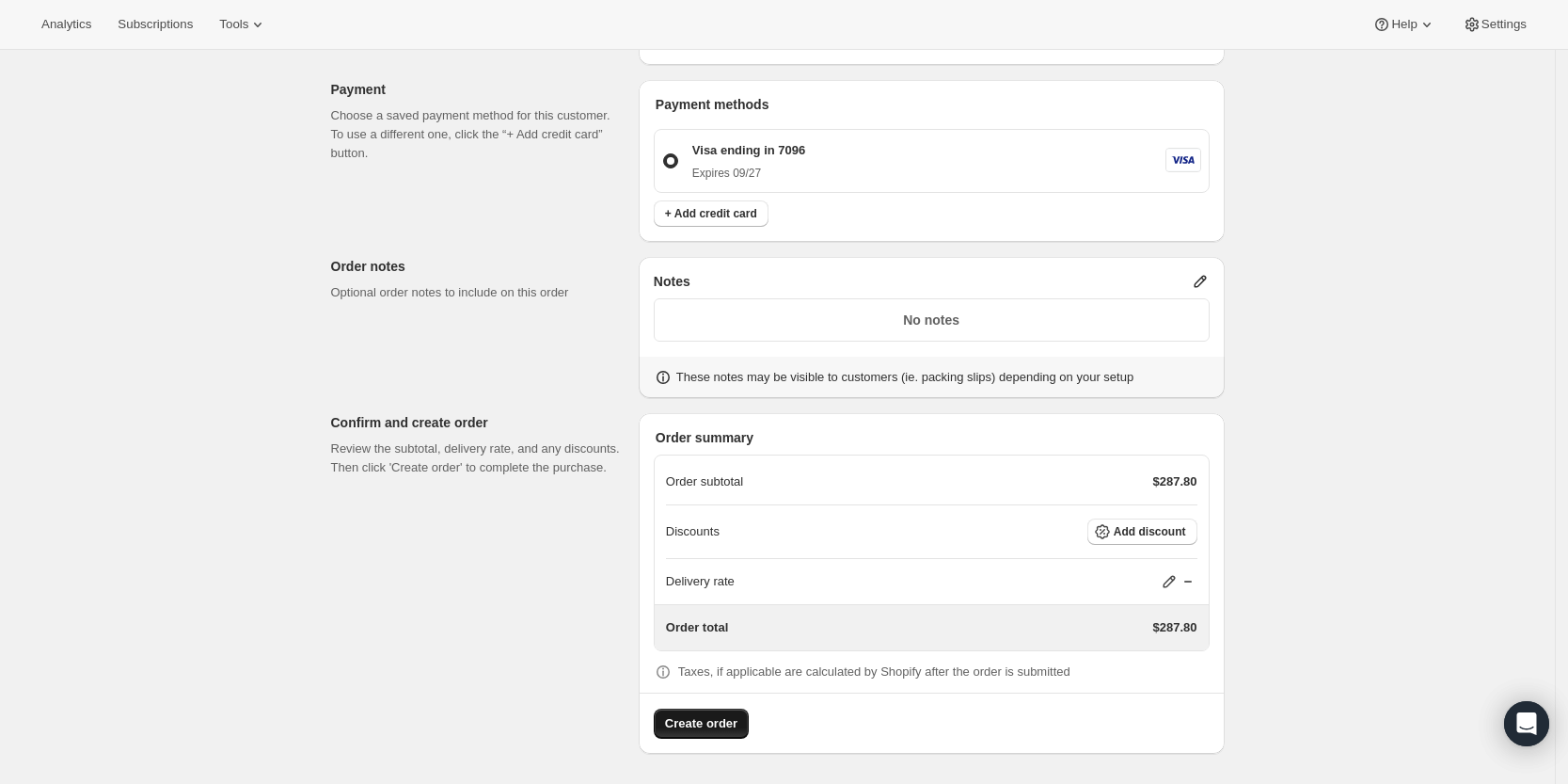
click at [731, 715] on span "Create order" at bounding box center [701, 723] width 73 height 19
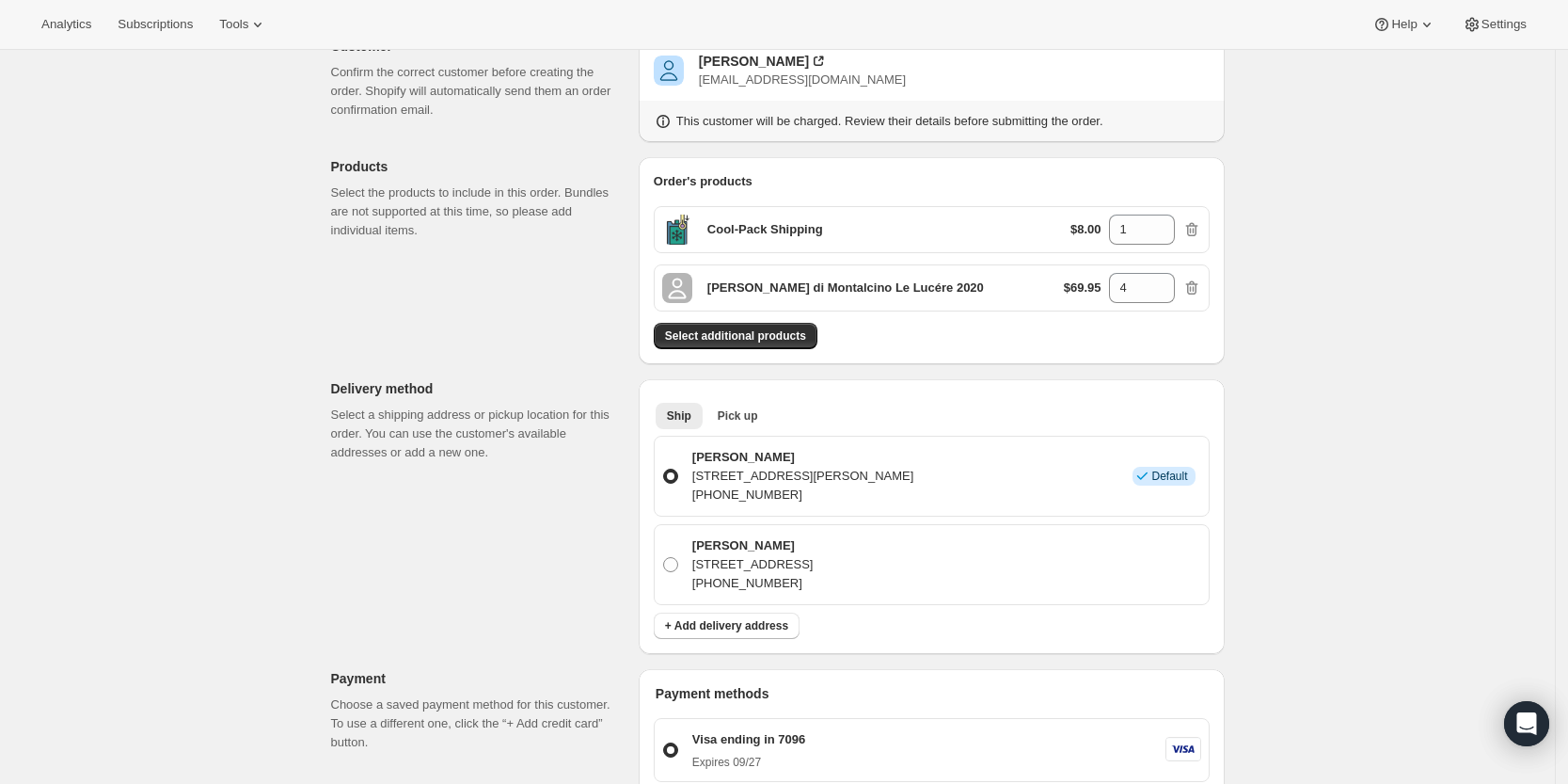
scroll to position [235, 0]
click at [676, 560] on span at bounding box center [670, 561] width 15 height 15
click at [664, 555] on input "Duane Bunce 134 Stanford Drive, San Antonio, TX, 78212, United States +12107870…" at bounding box center [663, 554] width 1 height 1
radio input "true"
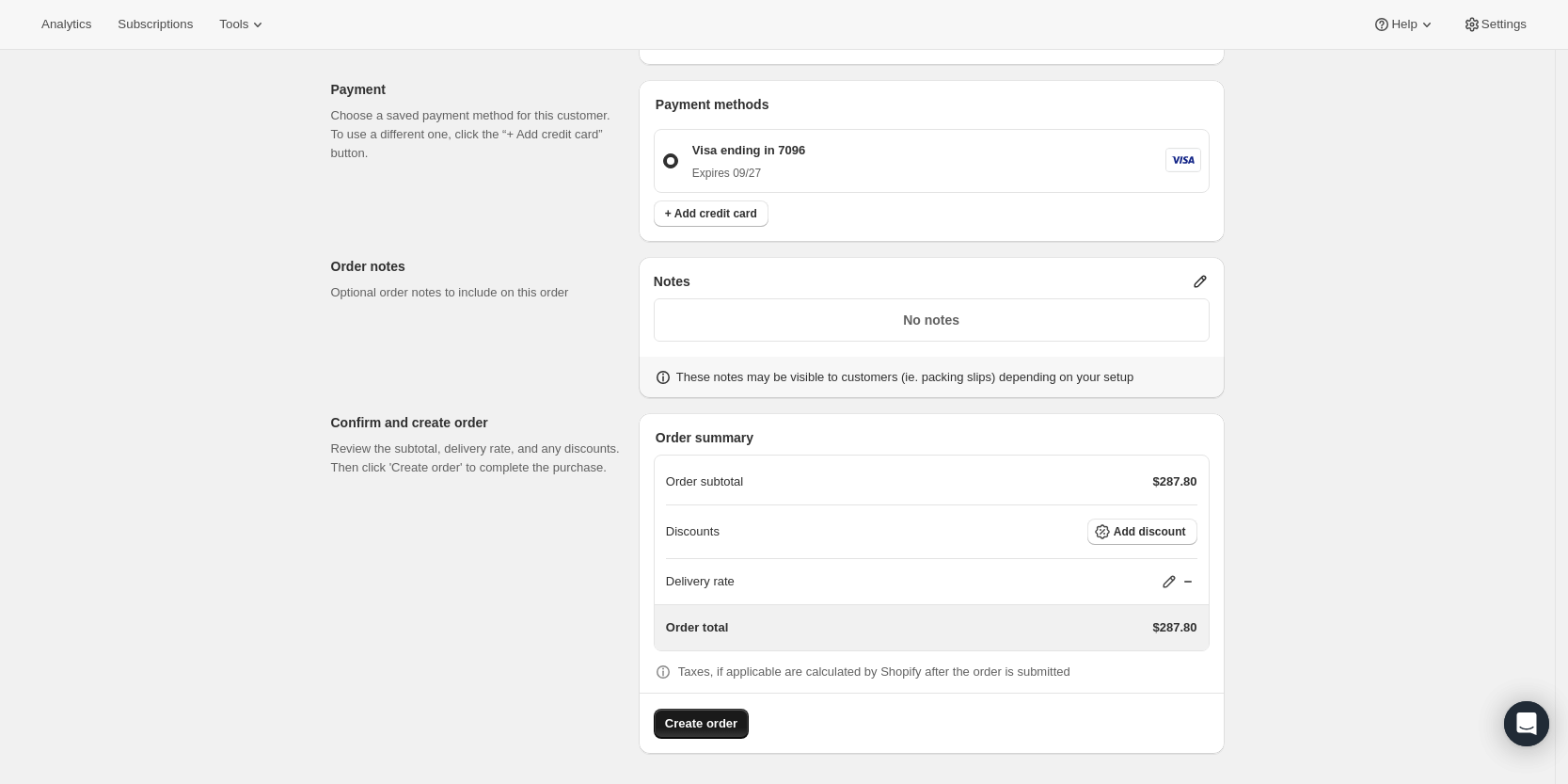
scroll to position [719, 0]
click at [707, 727] on span "Create order" at bounding box center [701, 723] width 73 height 19
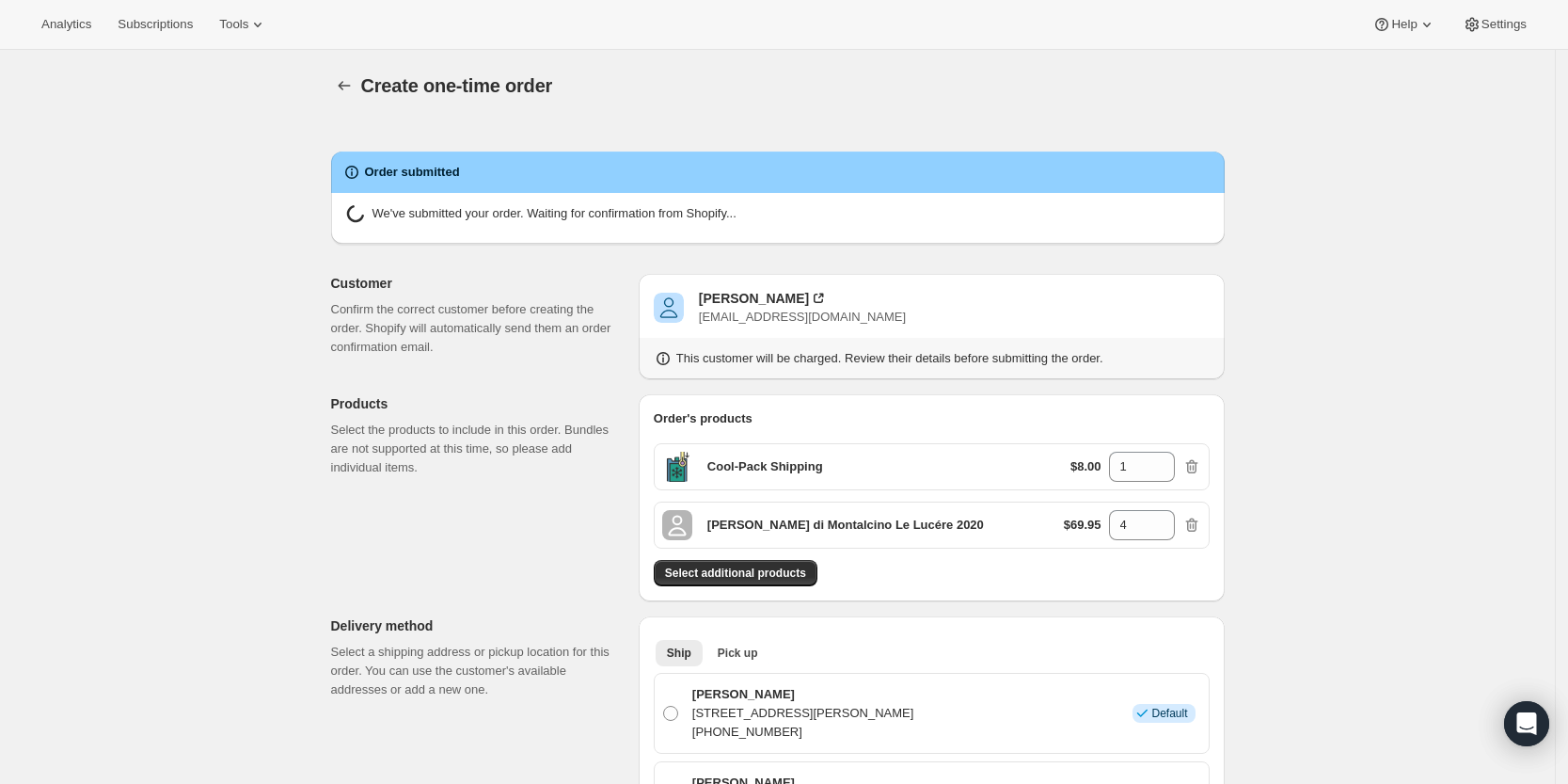
radio input "true"
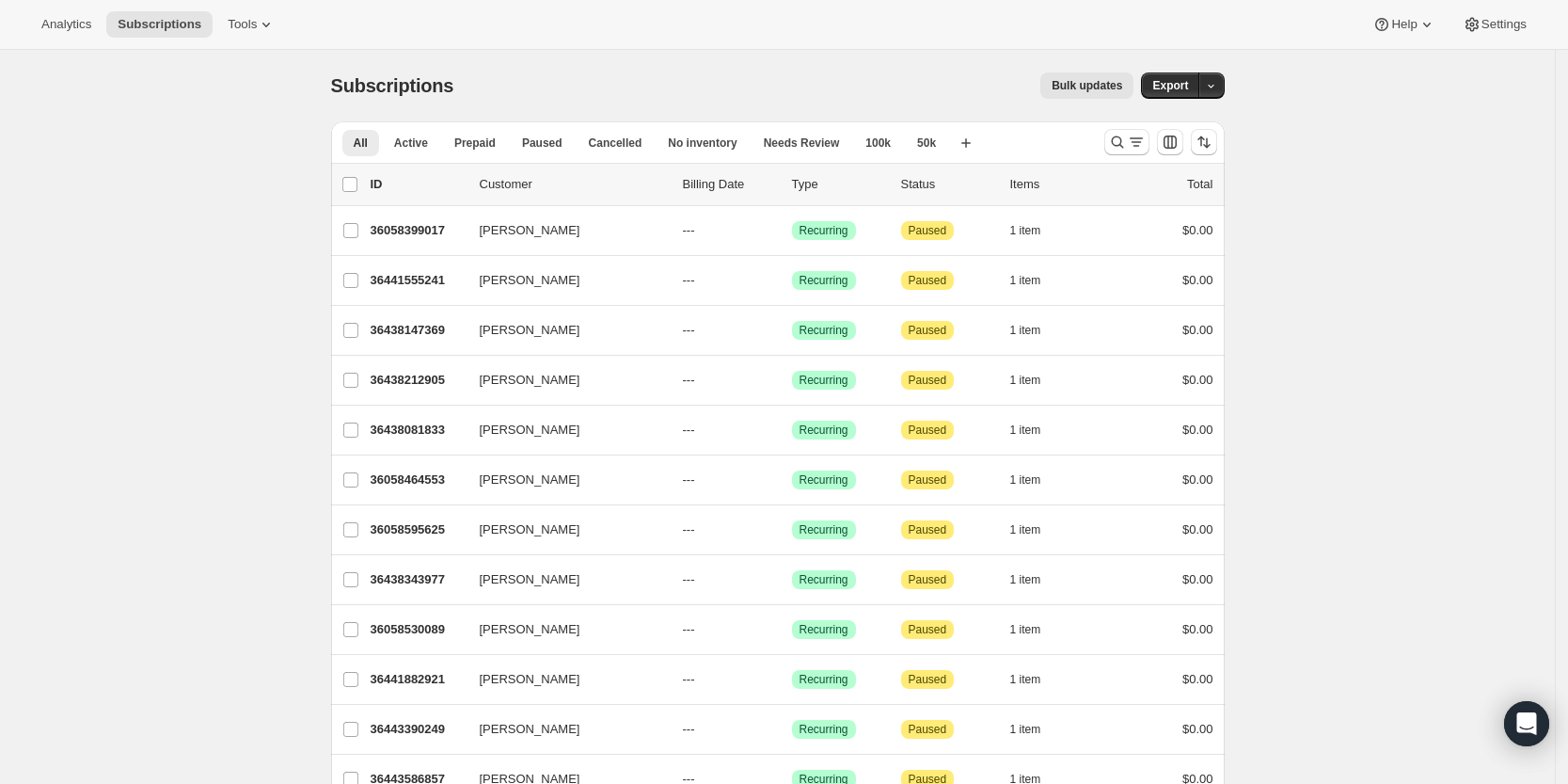
click at [1102, 160] on div "All Active Prepaid Paused Cancelled No inventory Needs Review 100k 50k More vie…" at bounding box center [778, 142] width 894 height 42
click at [1115, 150] on icon "Search and filter results" at bounding box center [1117, 141] width 19 height 19
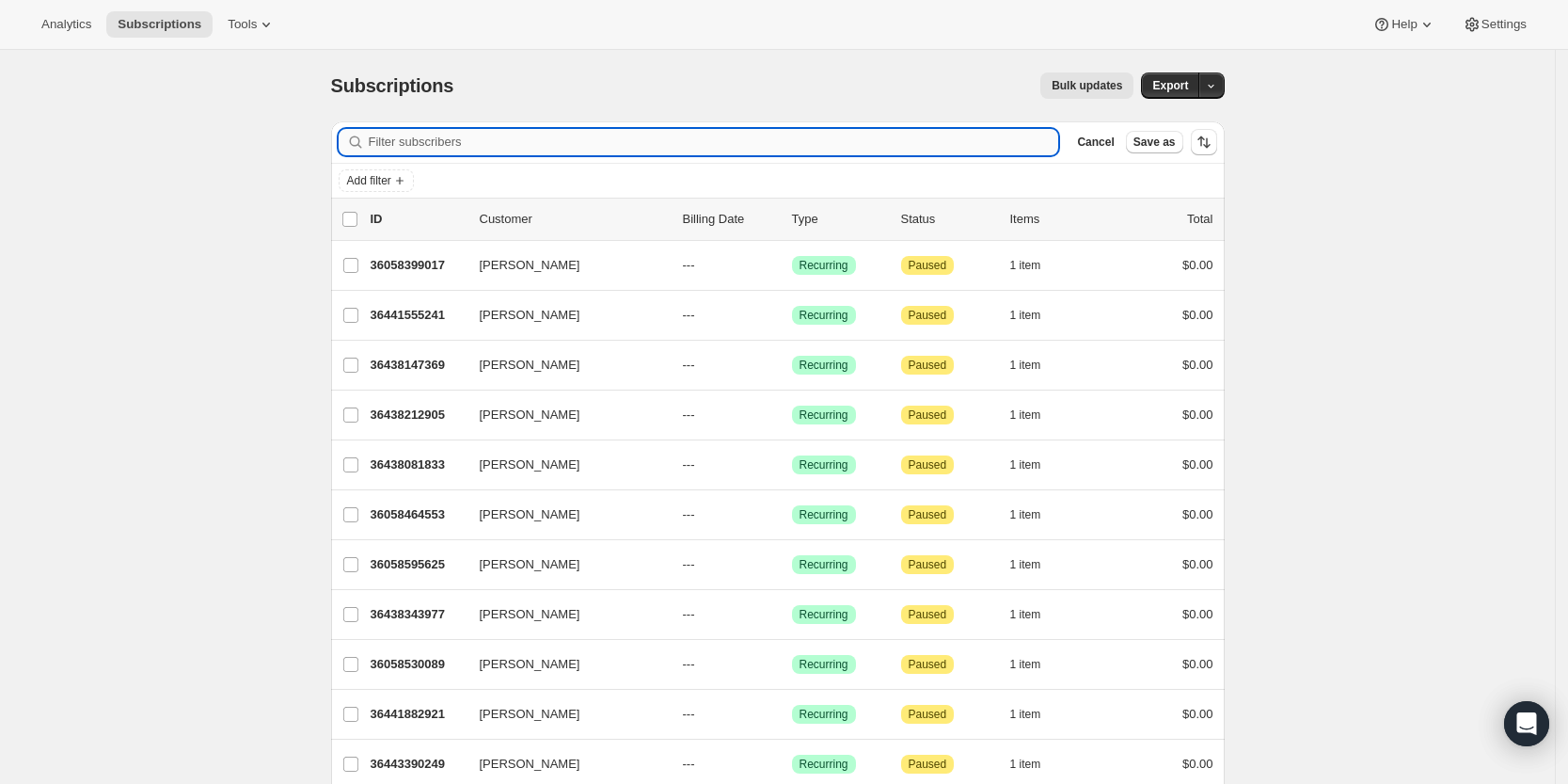
click at [906, 151] on input "Filter subscribers" at bounding box center [714, 142] width 690 height 26
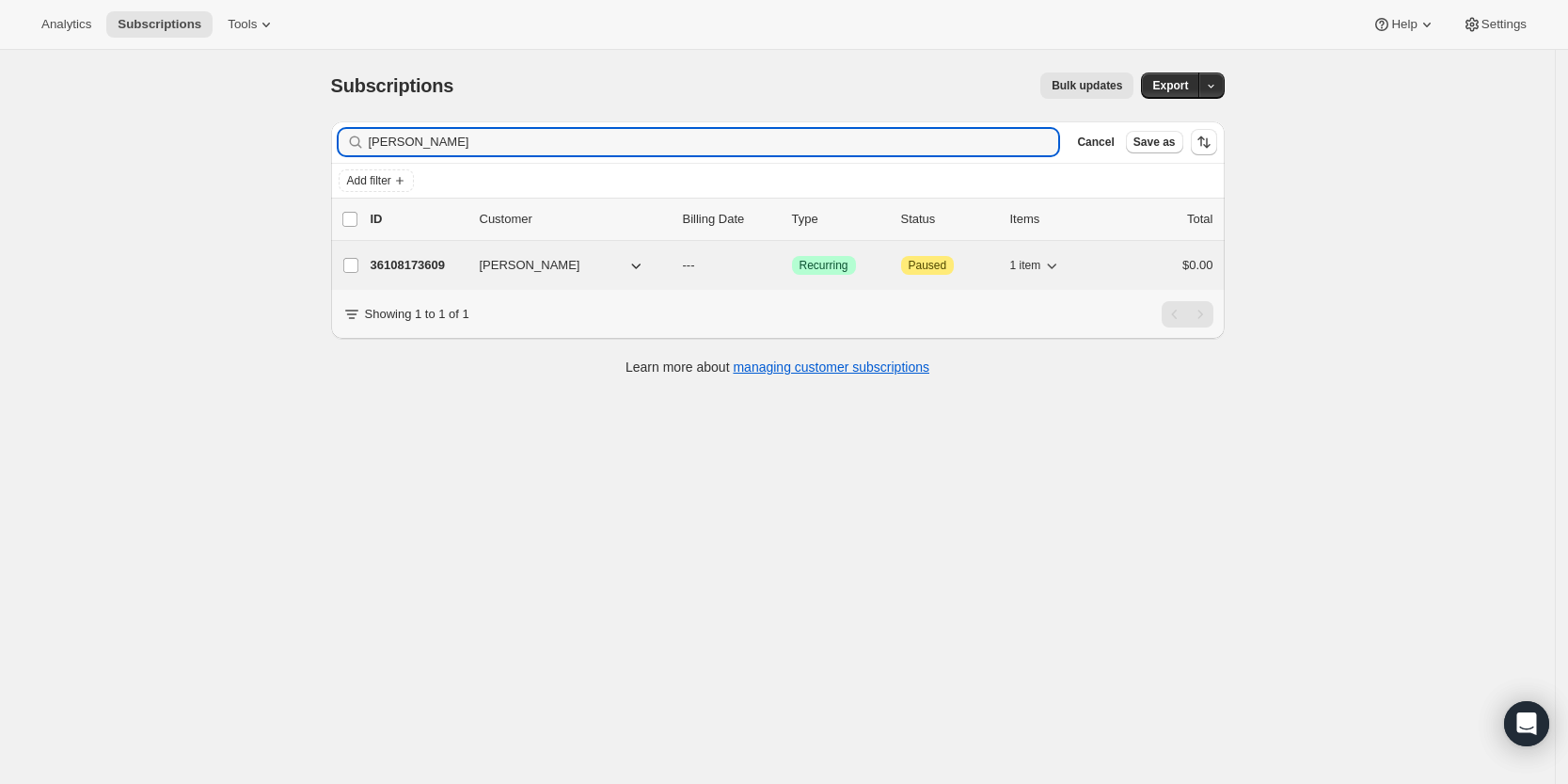
type input "George Ribet"
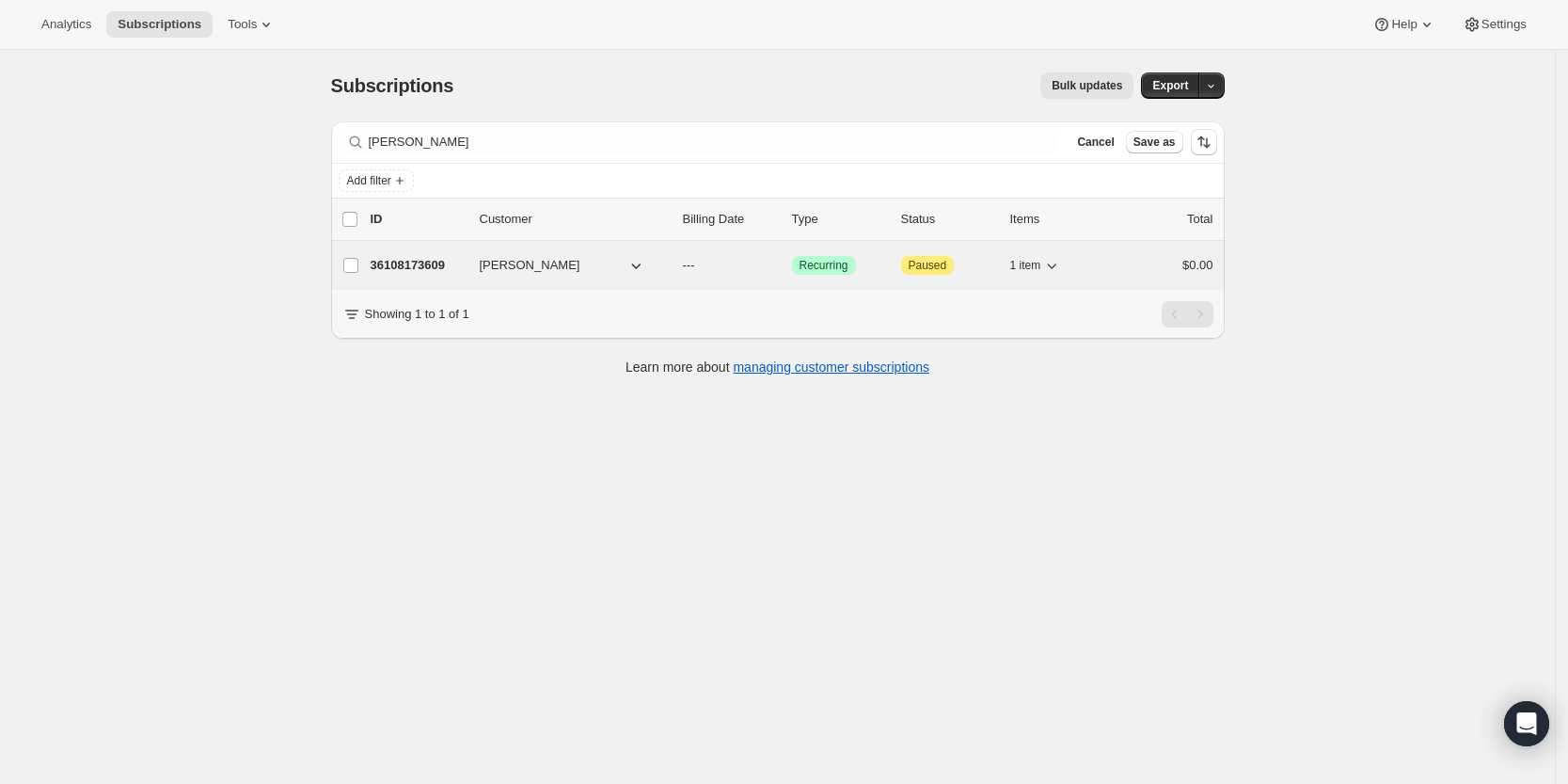
click at [421, 257] on p "36108173609" at bounding box center [418, 265] width 94 height 19
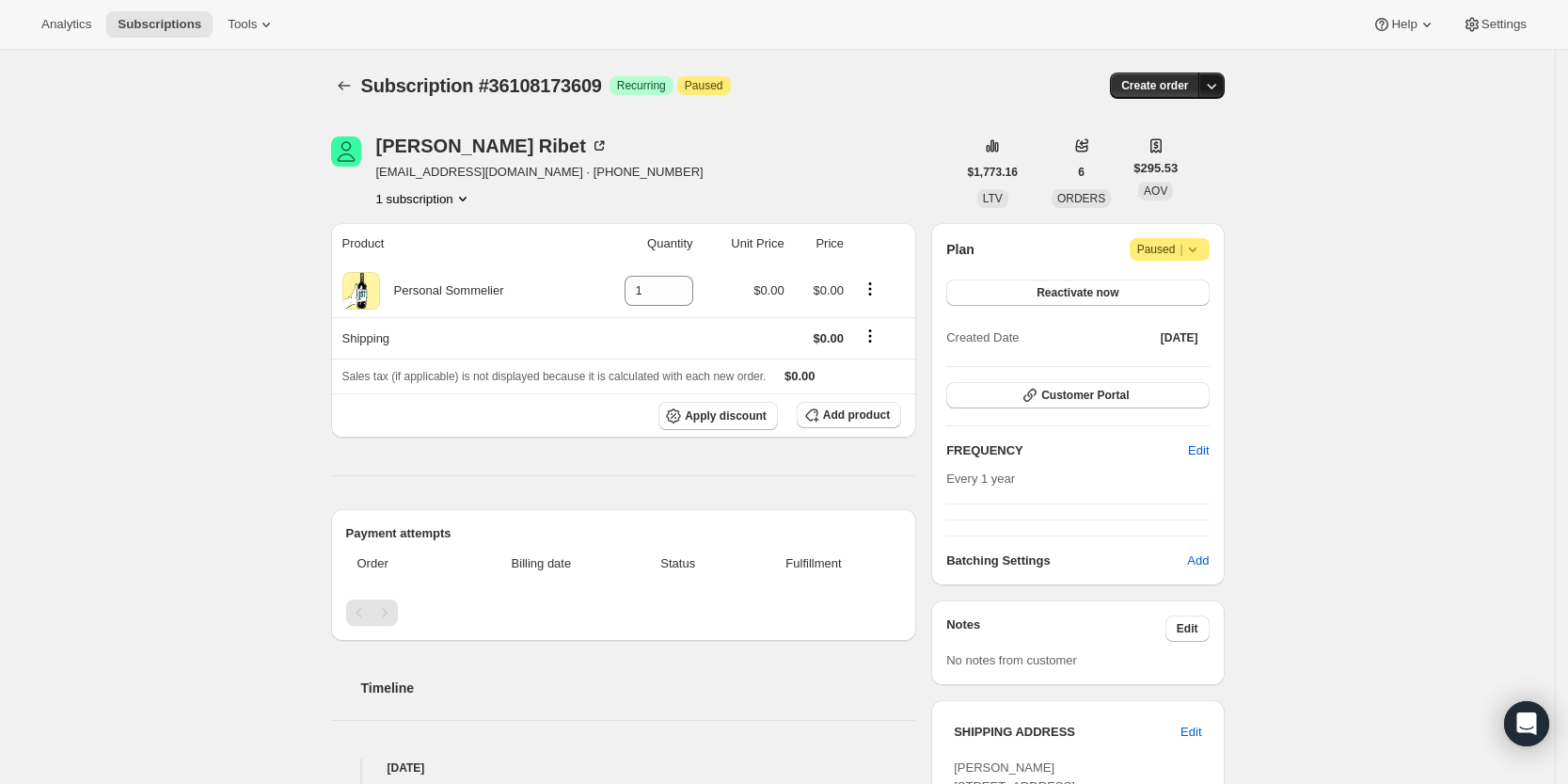
click at [1213, 79] on icon "button" at bounding box center [1211, 86] width 19 height 19
click at [1167, 153] on span "Create custom one-time order" at bounding box center [1137, 156] width 163 height 14
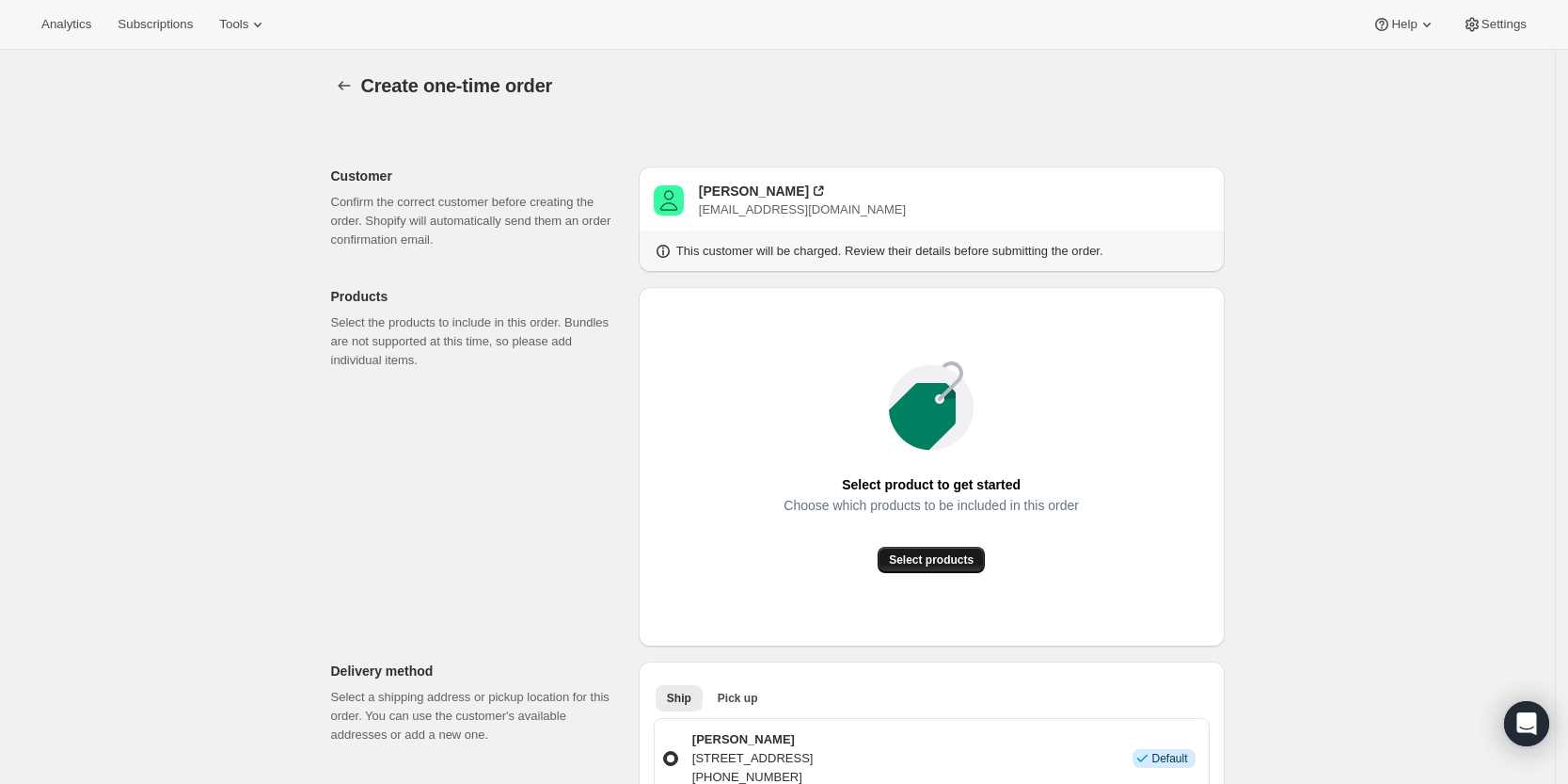
click at [948, 563] on span "Select products" at bounding box center [931, 559] width 85 height 15
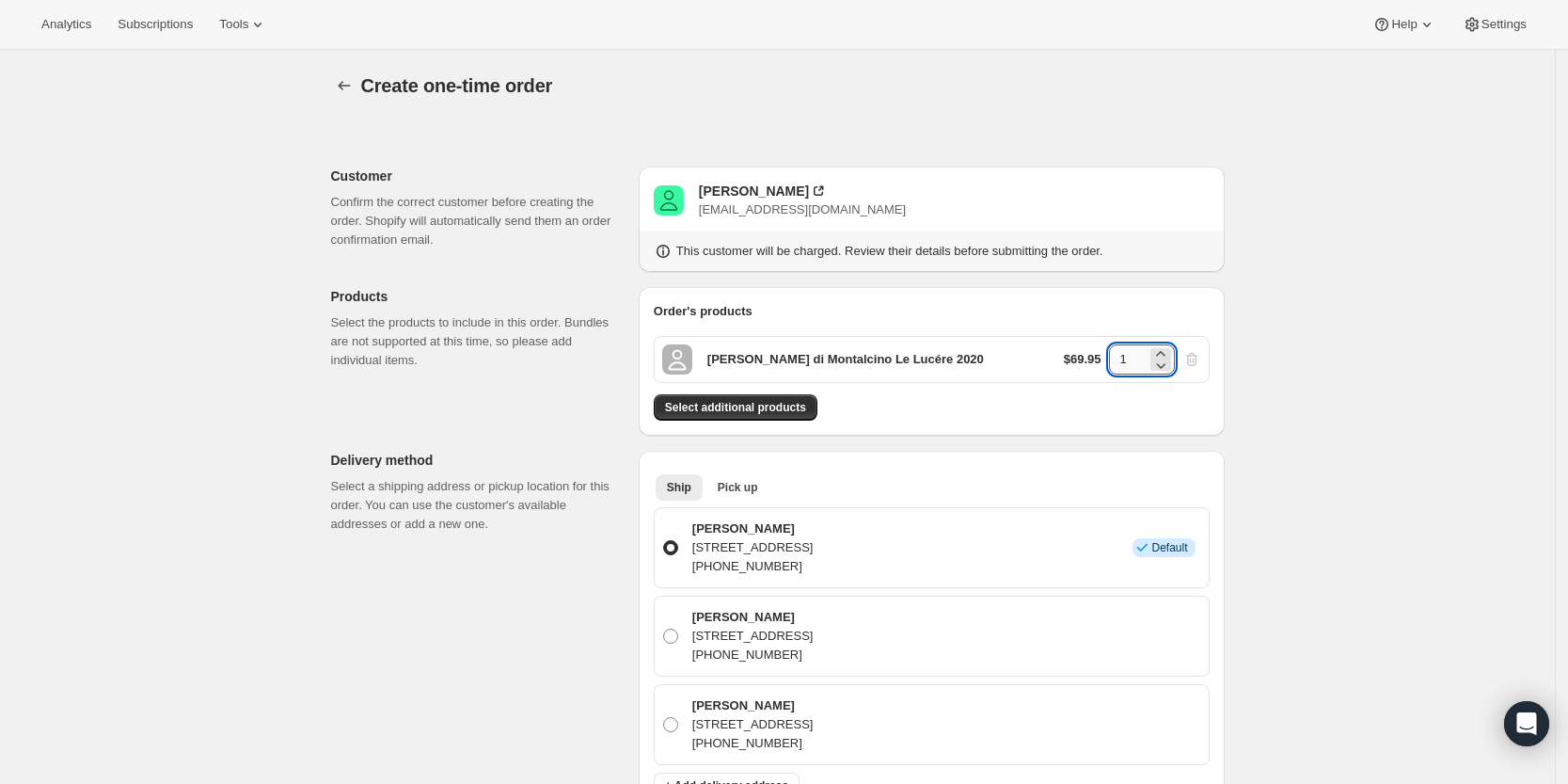
click at [1137, 352] on input "1" at bounding box center [1128, 359] width 38 height 30
type input "3"
click at [1299, 381] on div "Create one-time order. This page is ready Create one-time order Customer Confir…" at bounding box center [777, 791] width 1554 height 1483
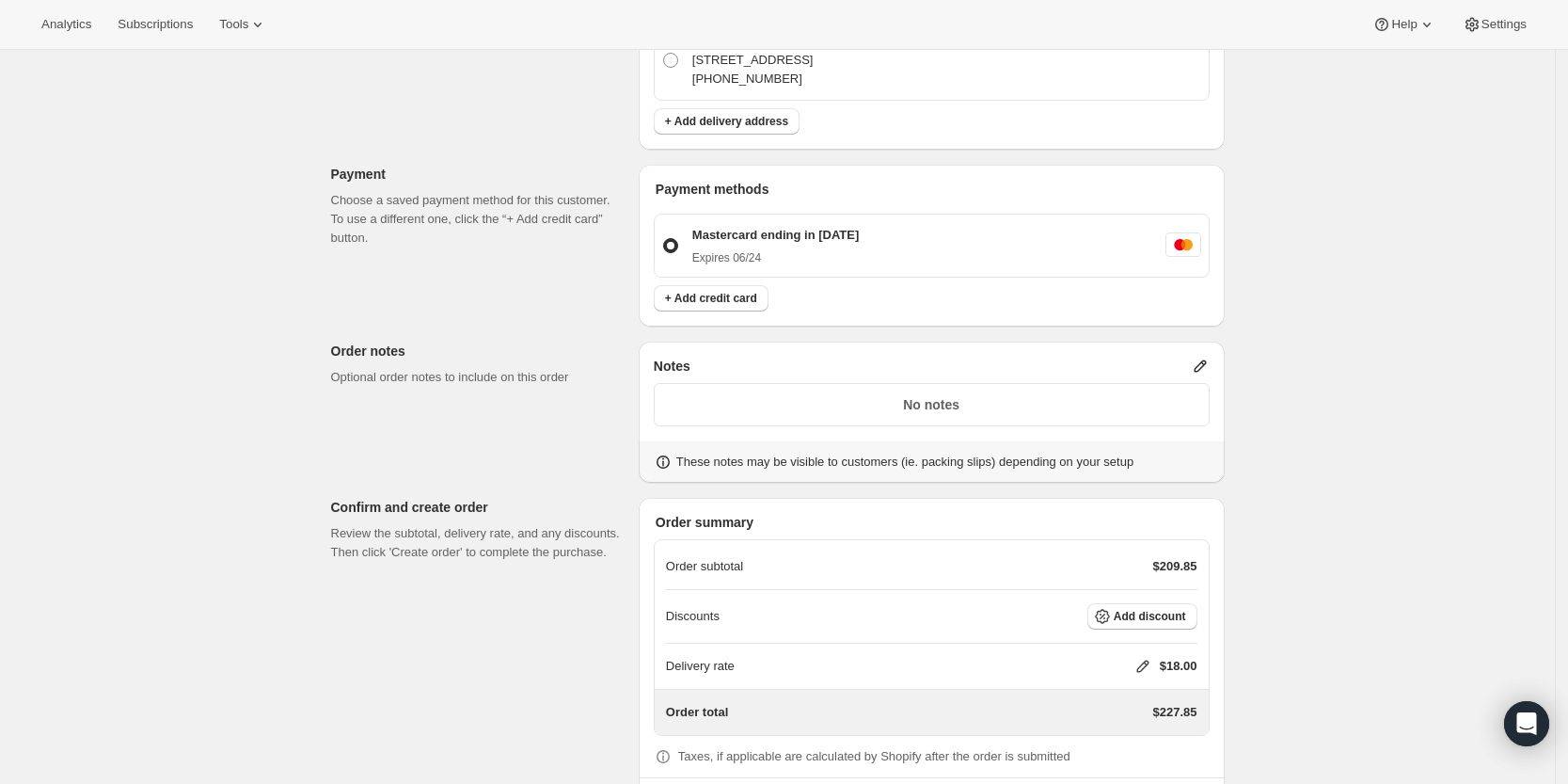
scroll to position [674, 0]
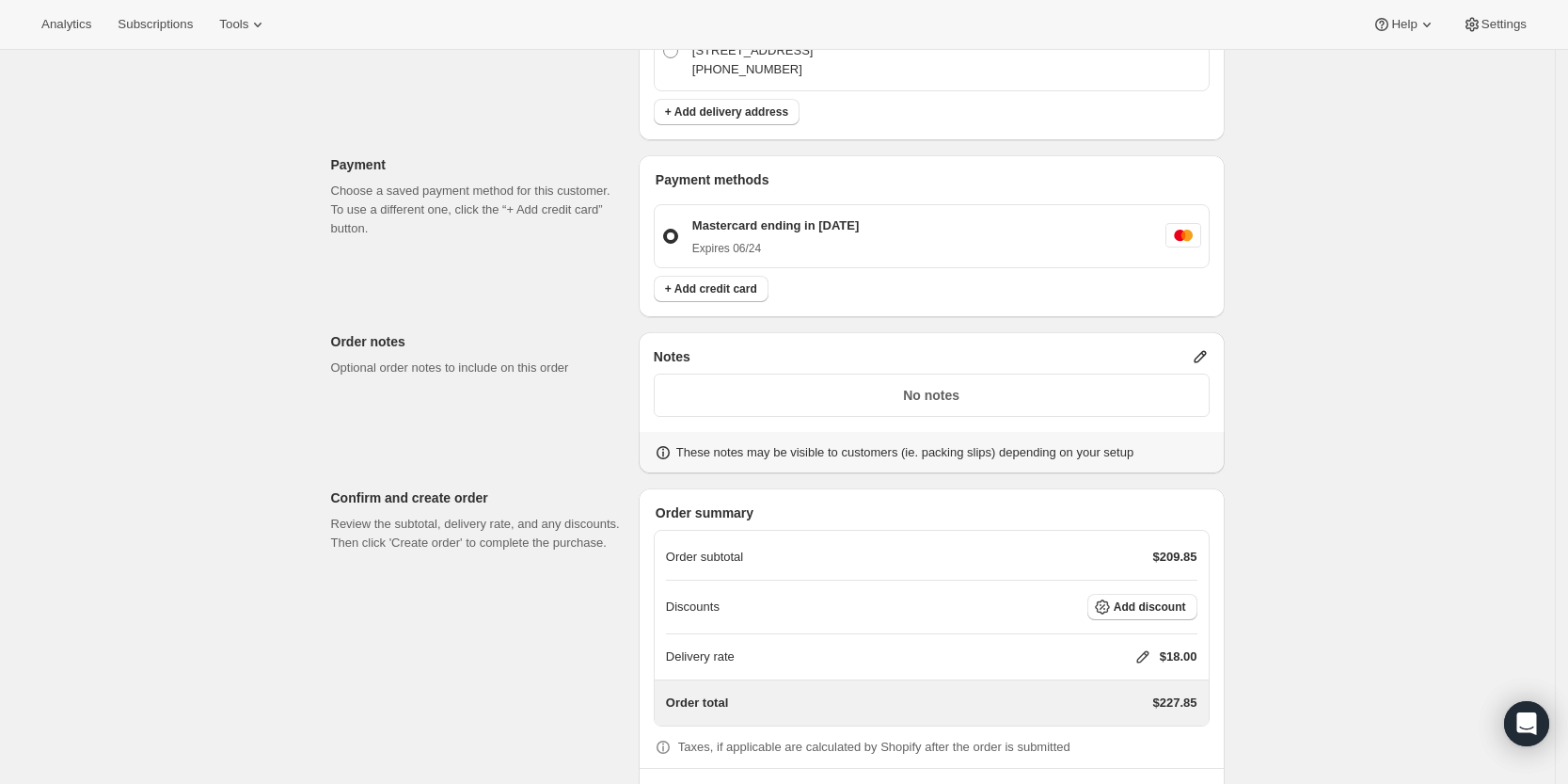
click at [1132, 391] on p "No notes" at bounding box center [932, 395] width 531 height 19
click at [1205, 350] on icon at bounding box center [1199, 356] width 19 height 19
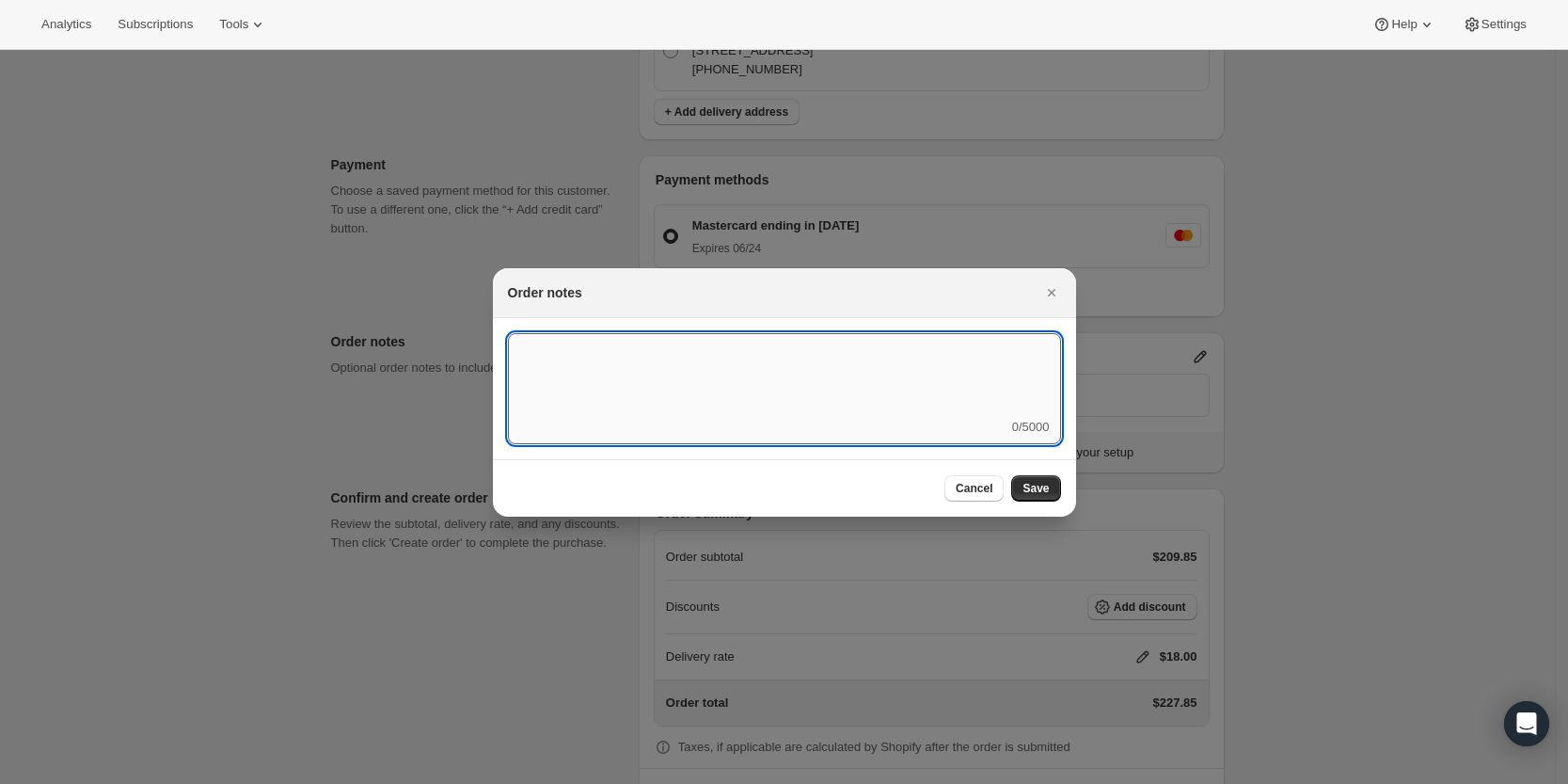
click at [963, 373] on textarea ":rd5:" at bounding box center [784, 375] width 553 height 85
type textarea "Weather HOLD"
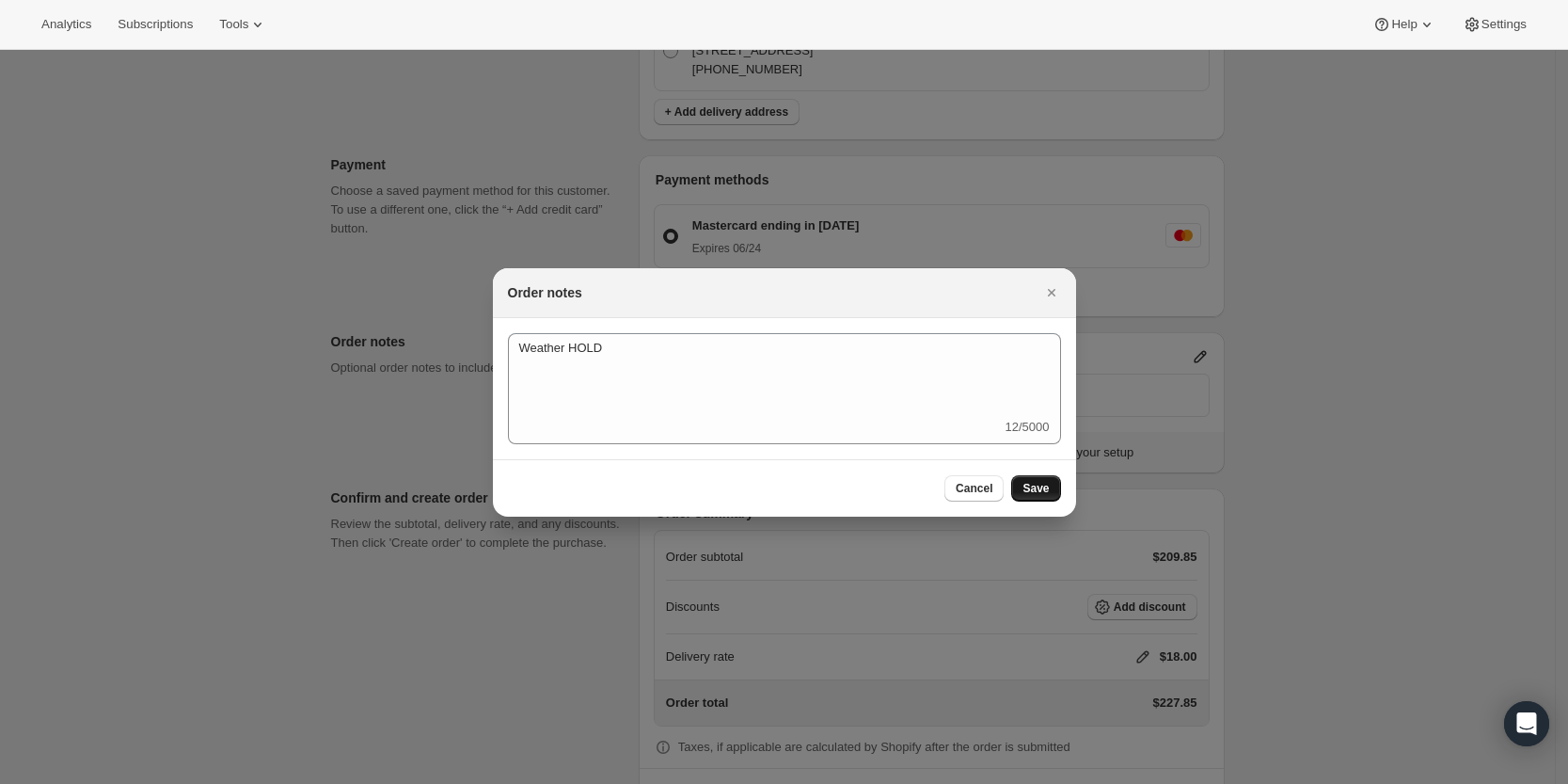
click at [1042, 485] on span "Save" at bounding box center [1035, 488] width 26 height 15
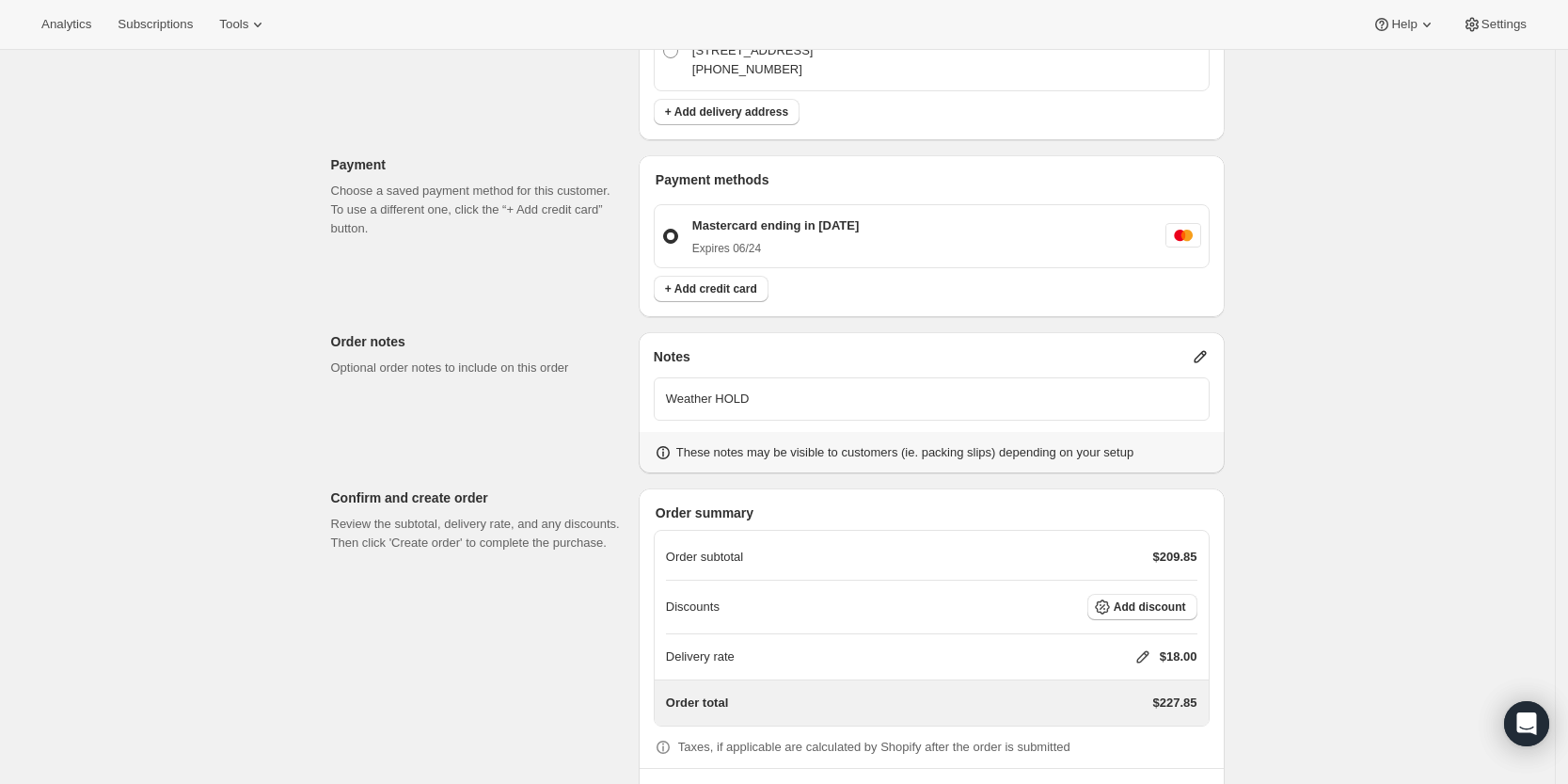
click at [1142, 655] on icon at bounding box center [1142, 657] width 19 height 19
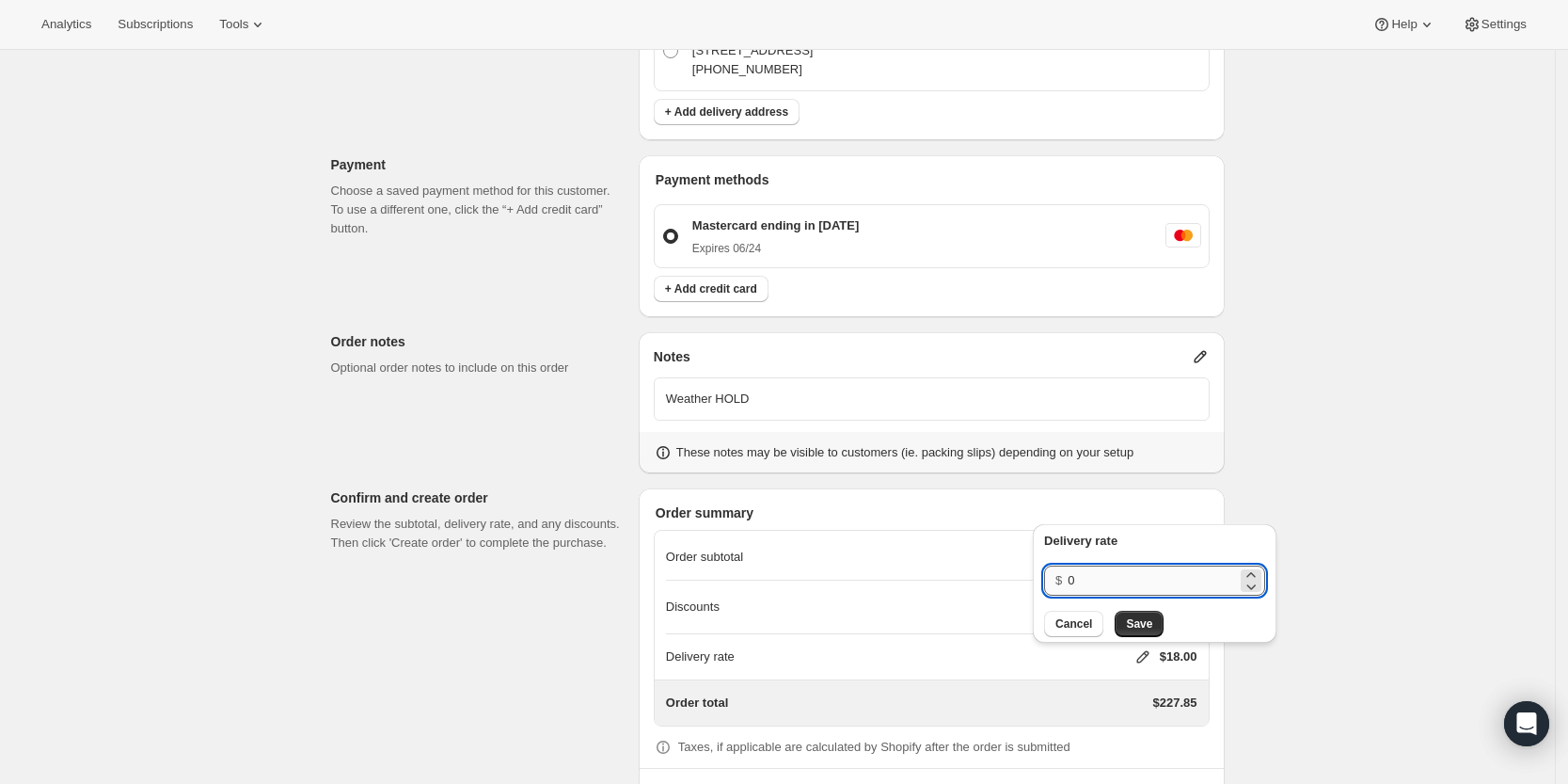
click at [1110, 578] on input "0" at bounding box center [1152, 580] width 169 height 30
click at [1146, 626] on span "Save" at bounding box center [1138, 624] width 26 height 15
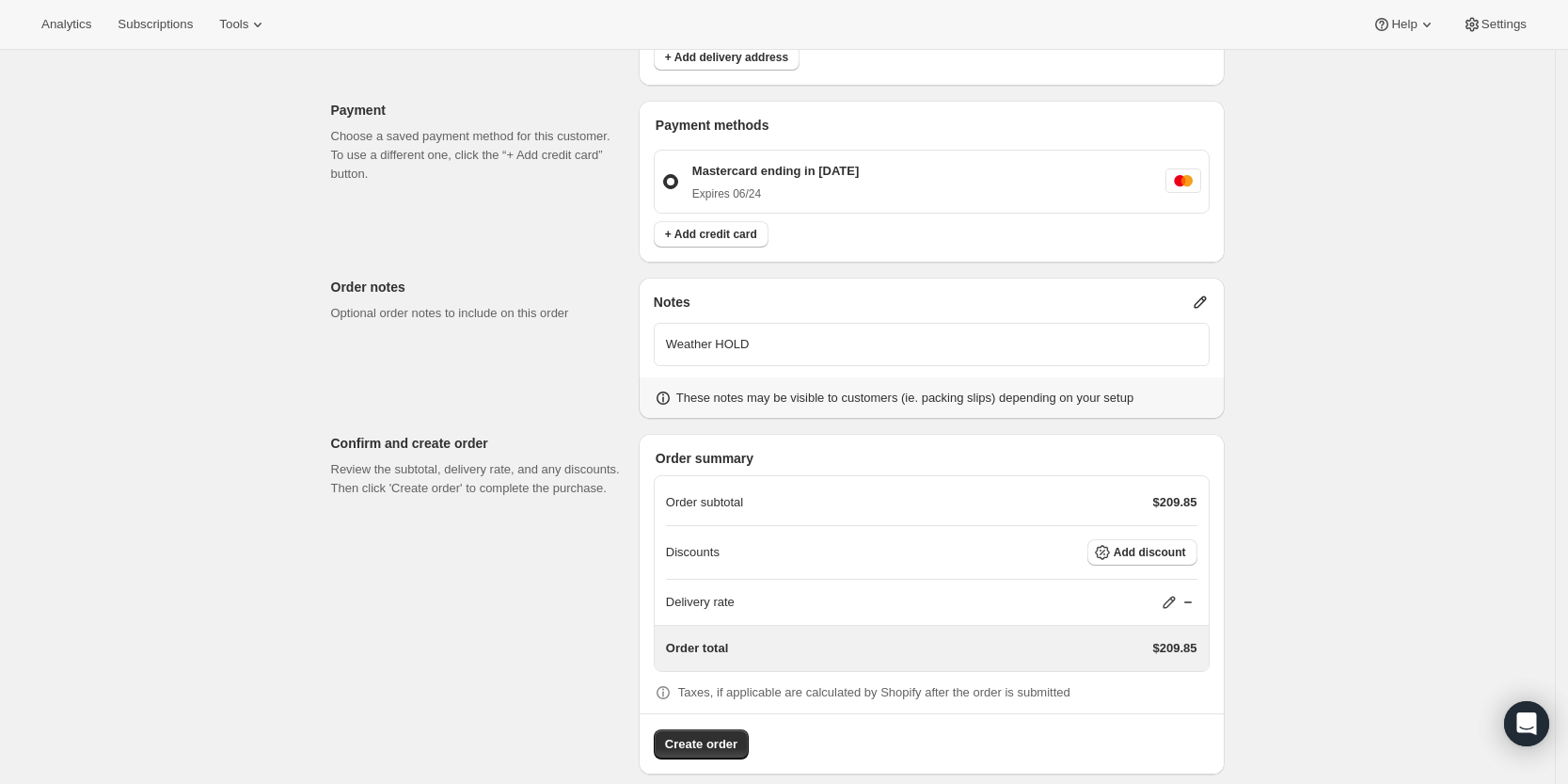
scroll to position [749, 0]
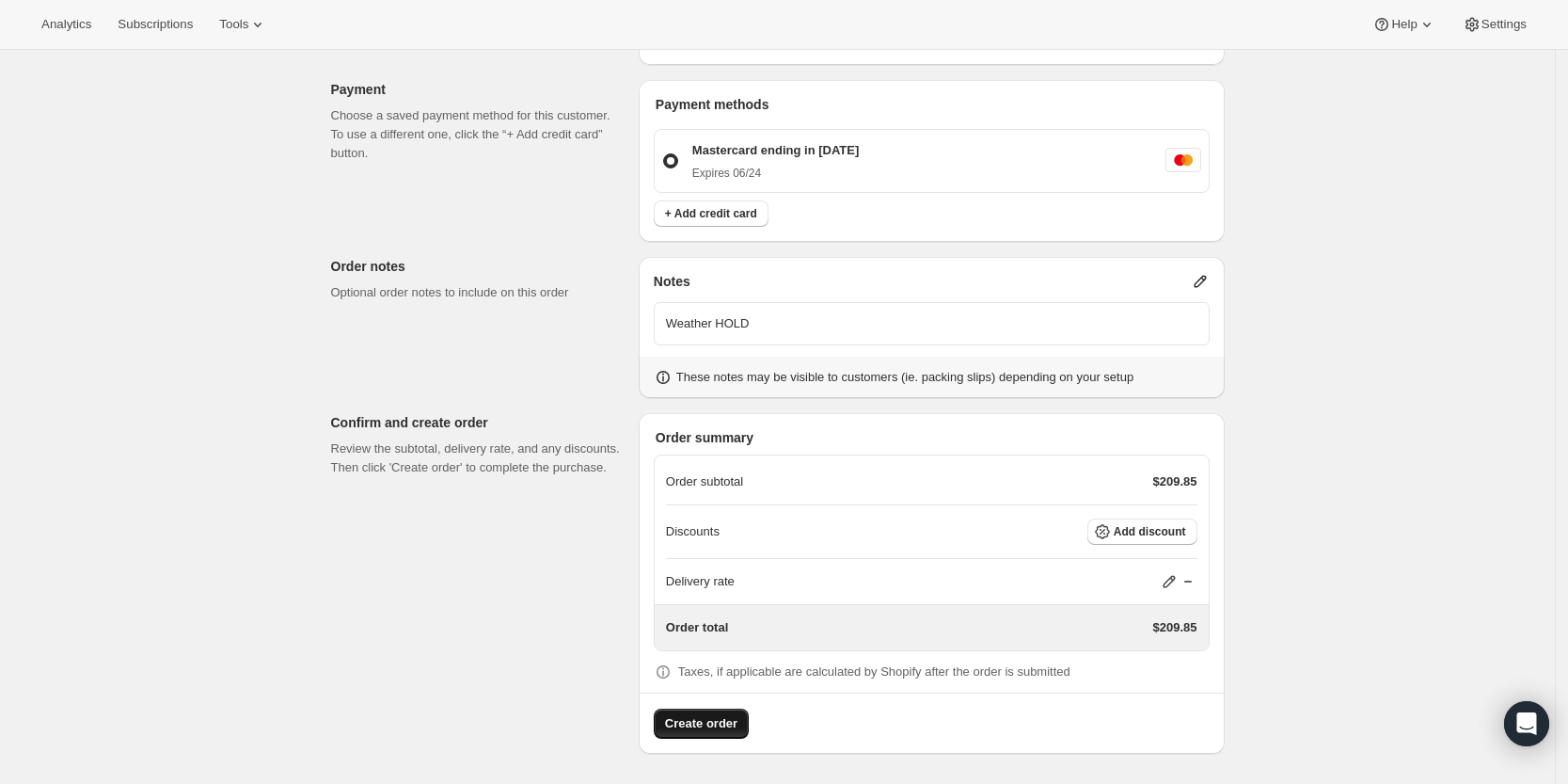
click at [723, 720] on span "Create order" at bounding box center [701, 723] width 73 height 19
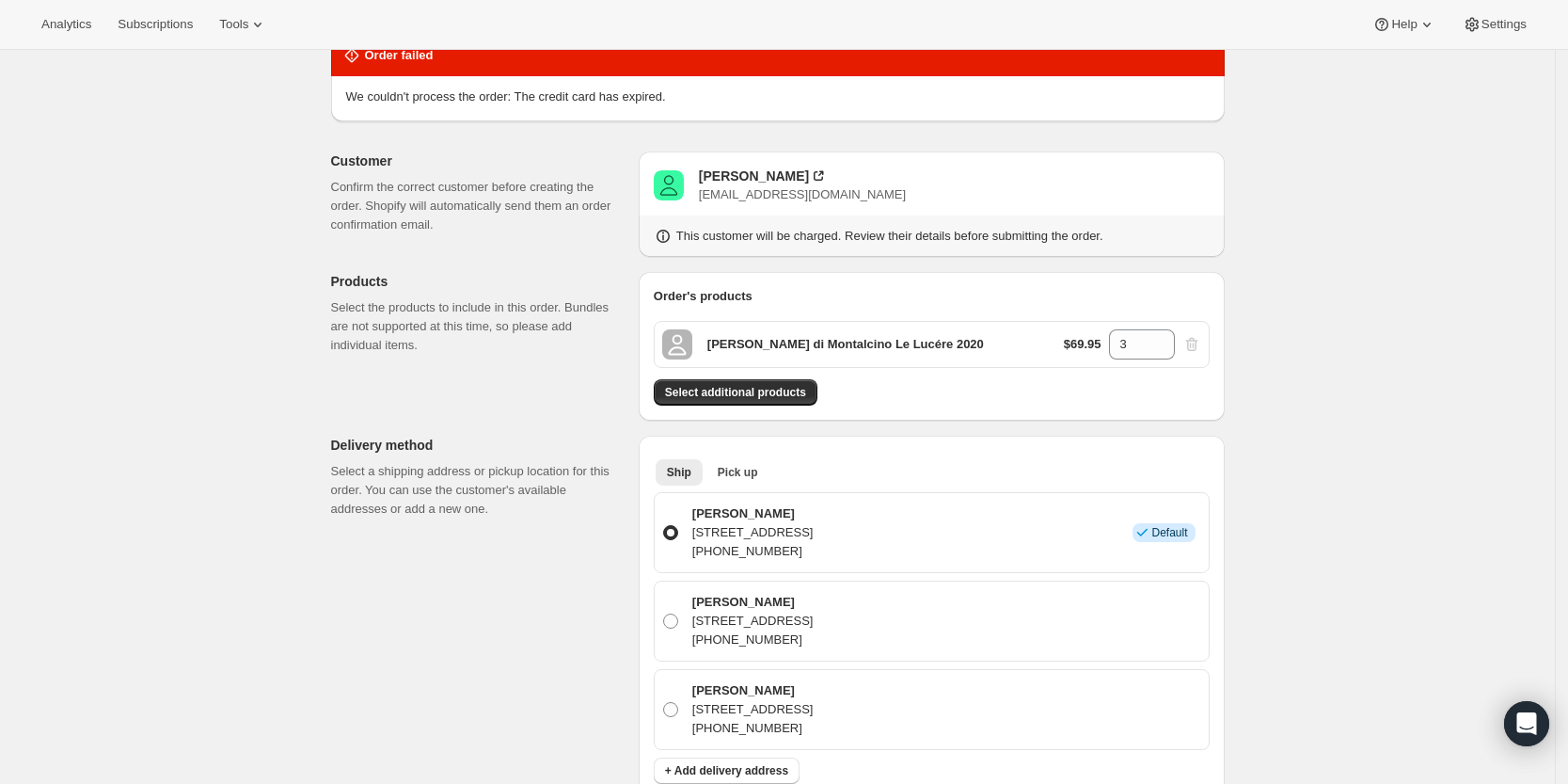
scroll to position [101, 0]
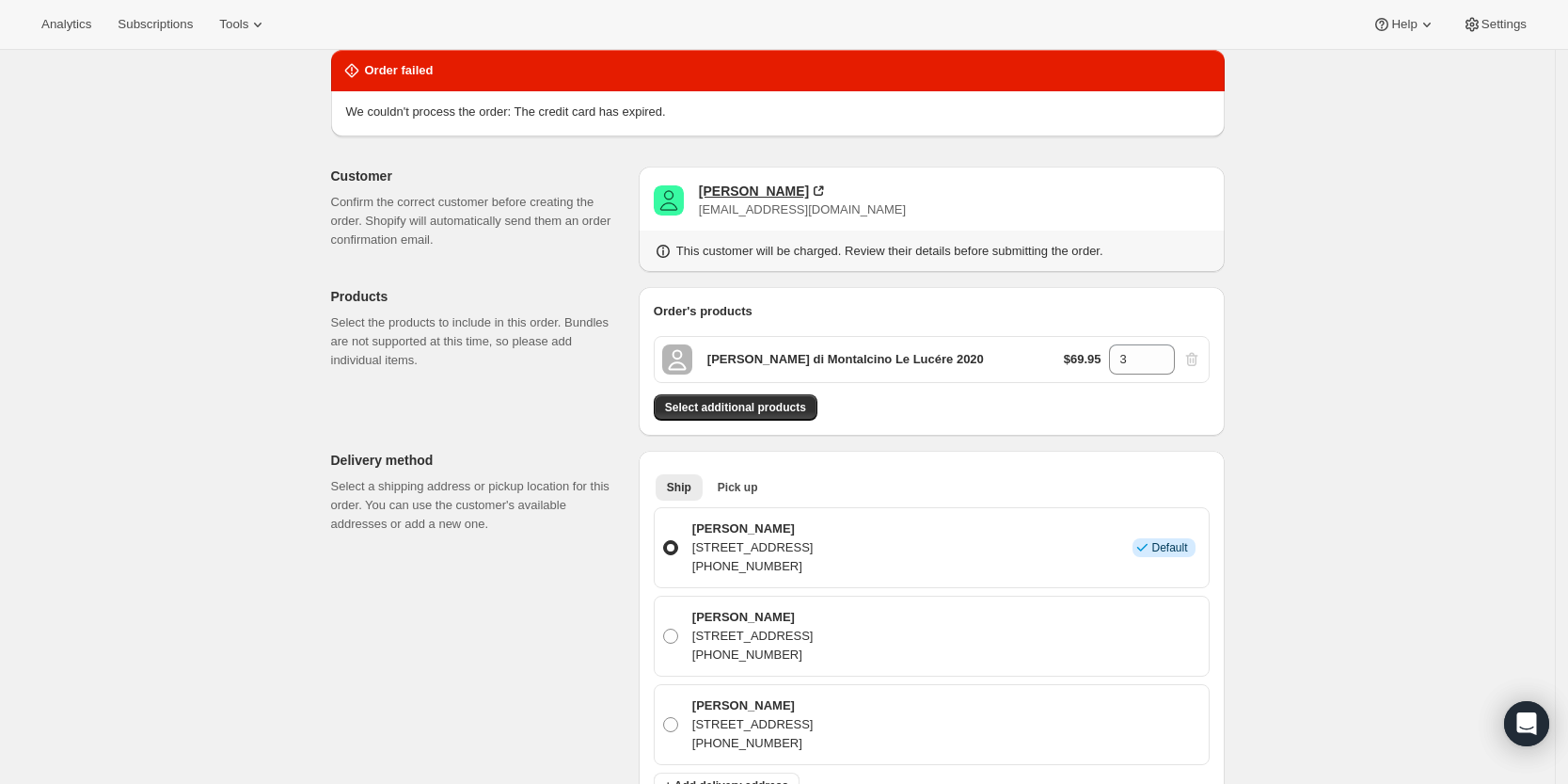
click at [740, 192] on div "George Ribet" at bounding box center [754, 191] width 110 height 19
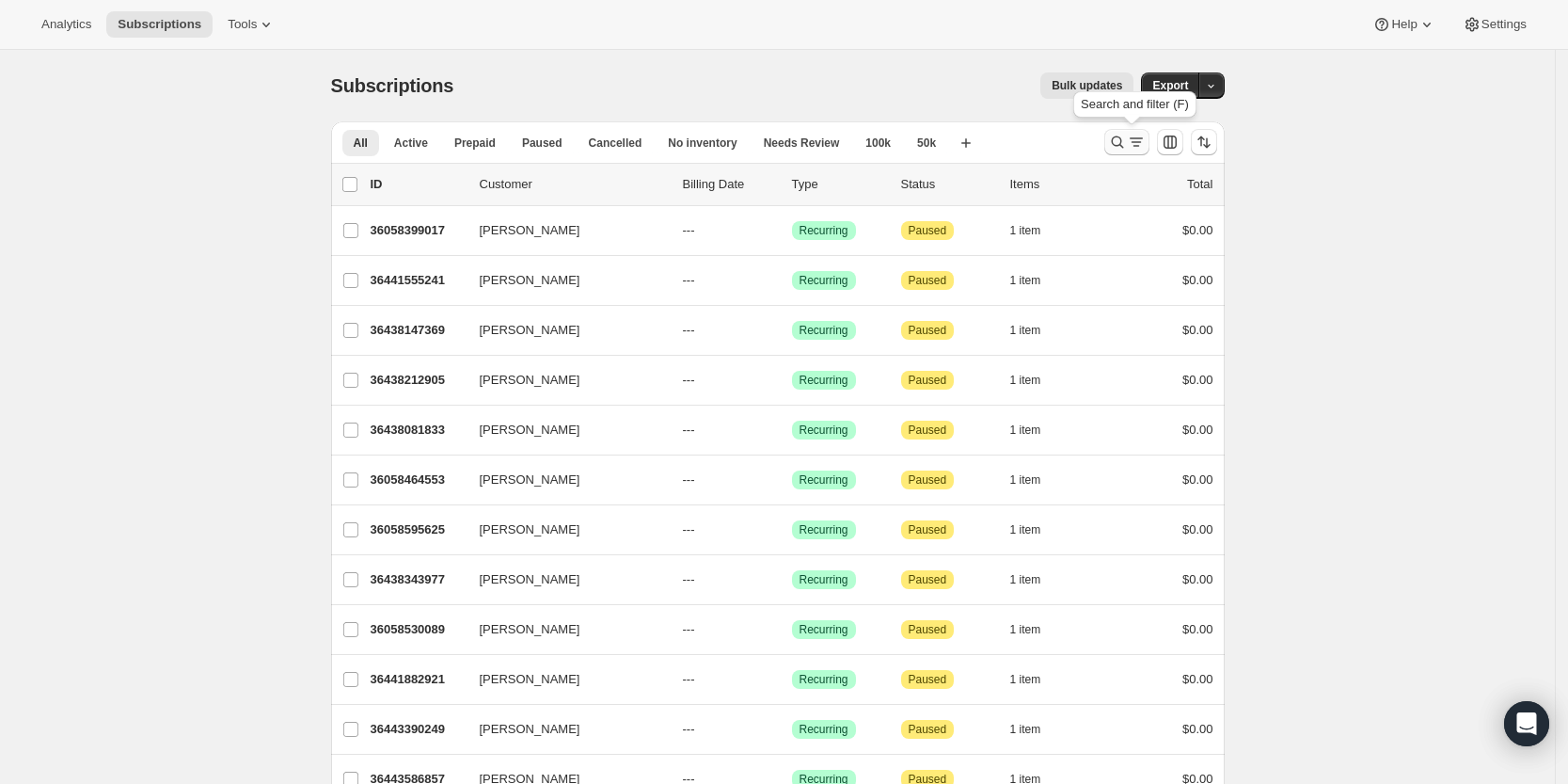
click at [1133, 139] on icon "Search and filter results" at bounding box center [1135, 141] width 19 height 19
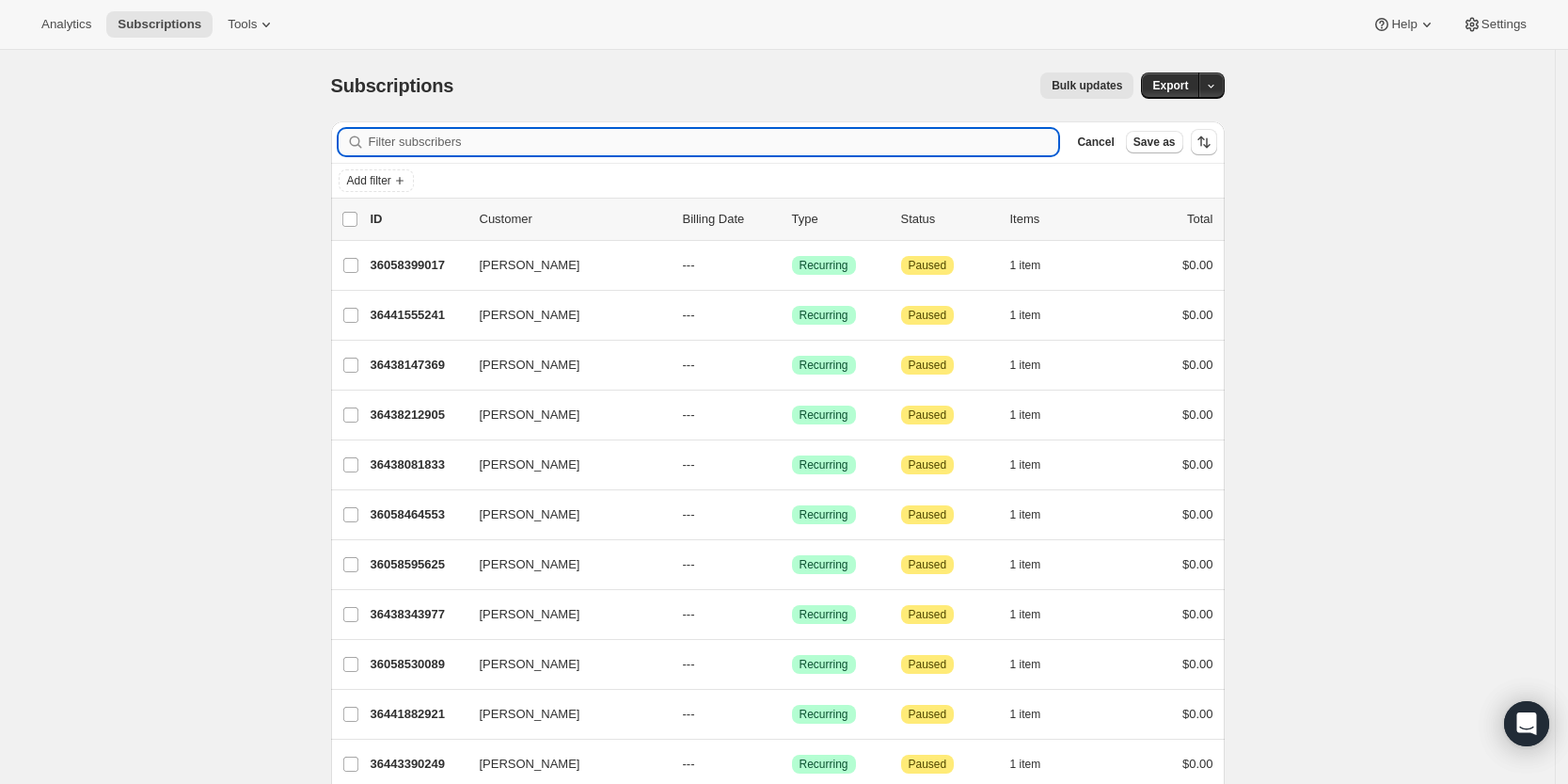
click at [962, 133] on input "Filter subscribers" at bounding box center [714, 142] width 690 height 26
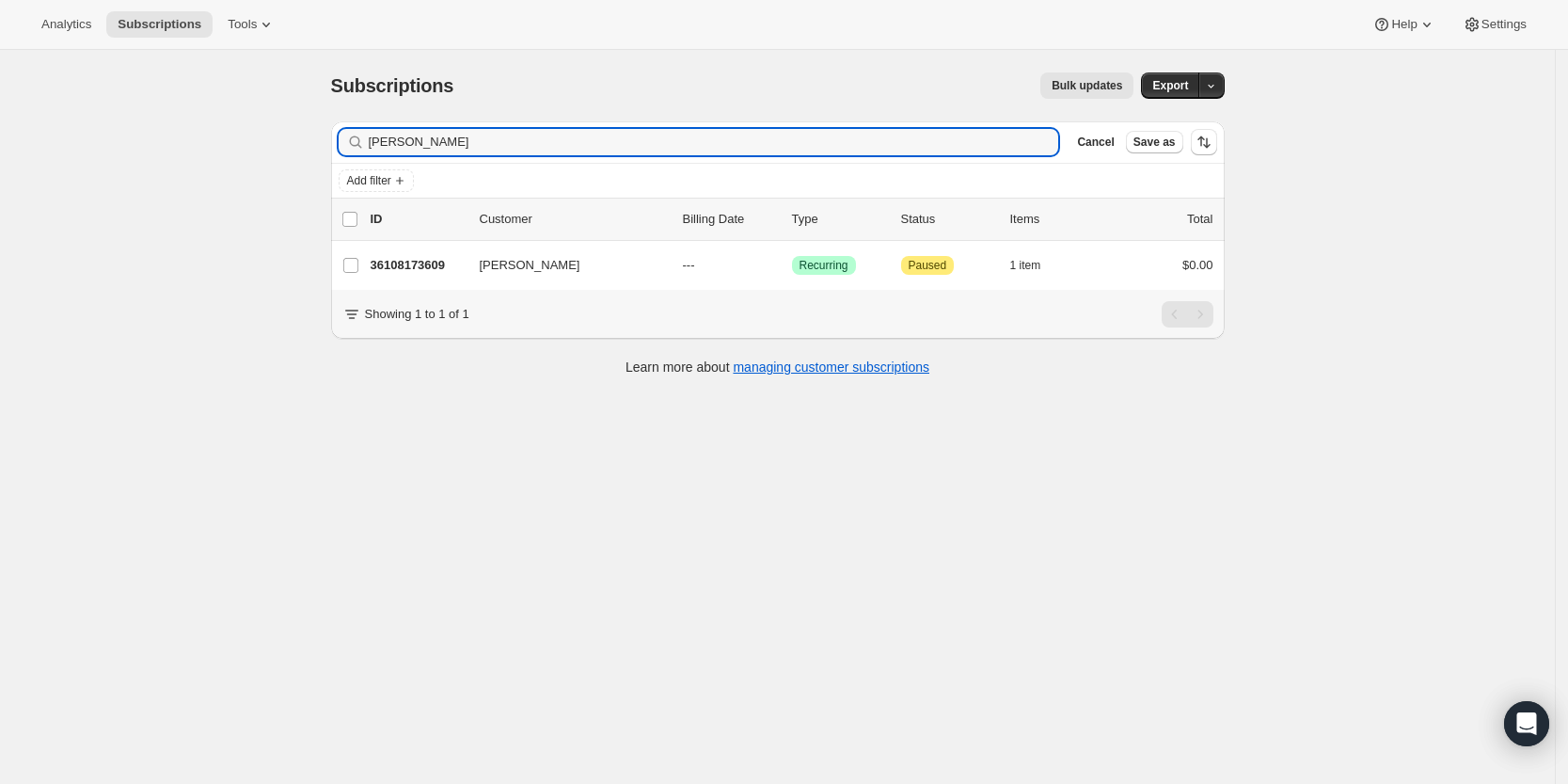
type input "[PERSON_NAME]"
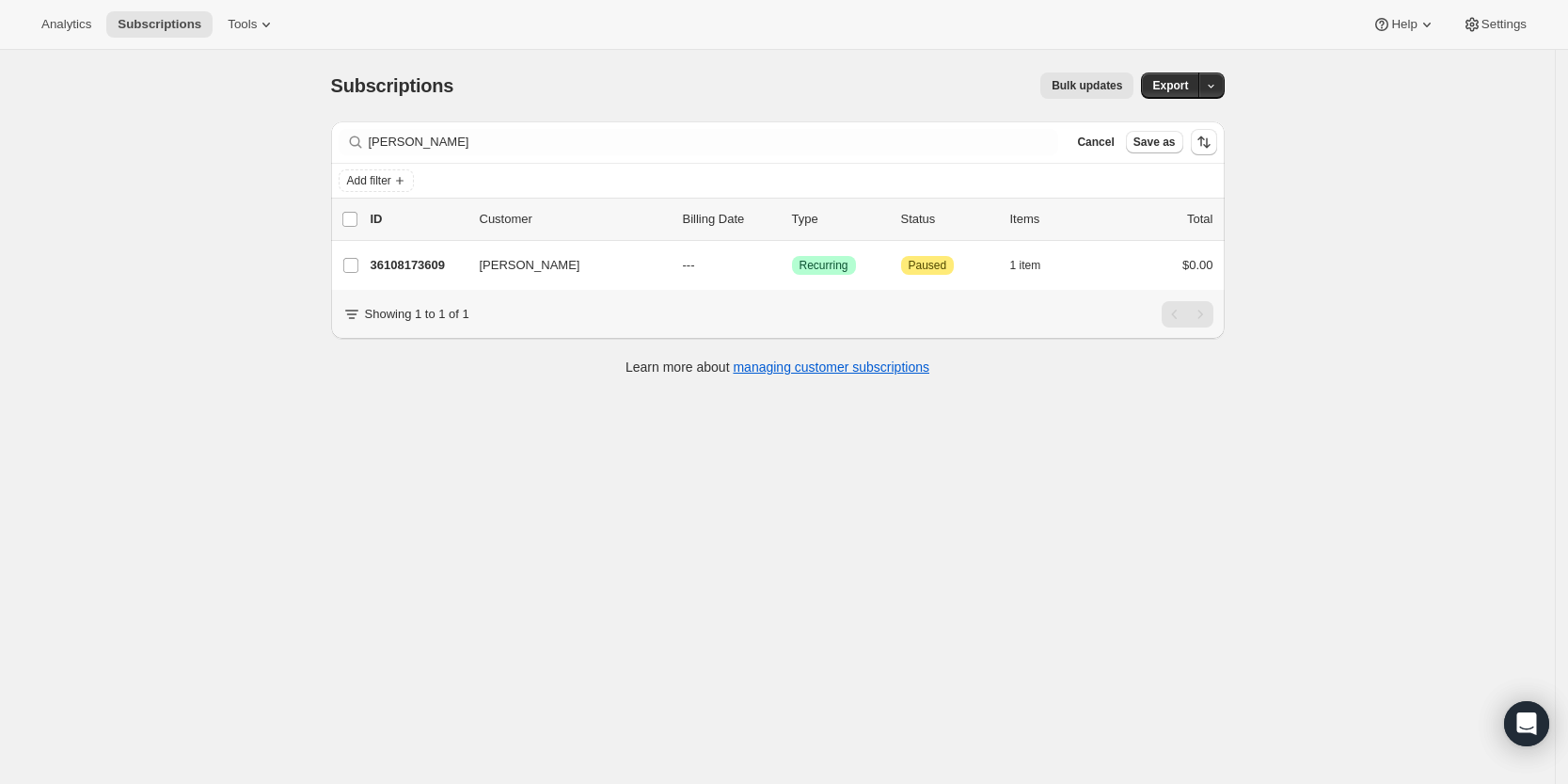
click at [417, 264] on p "36108173609" at bounding box center [418, 265] width 94 height 19
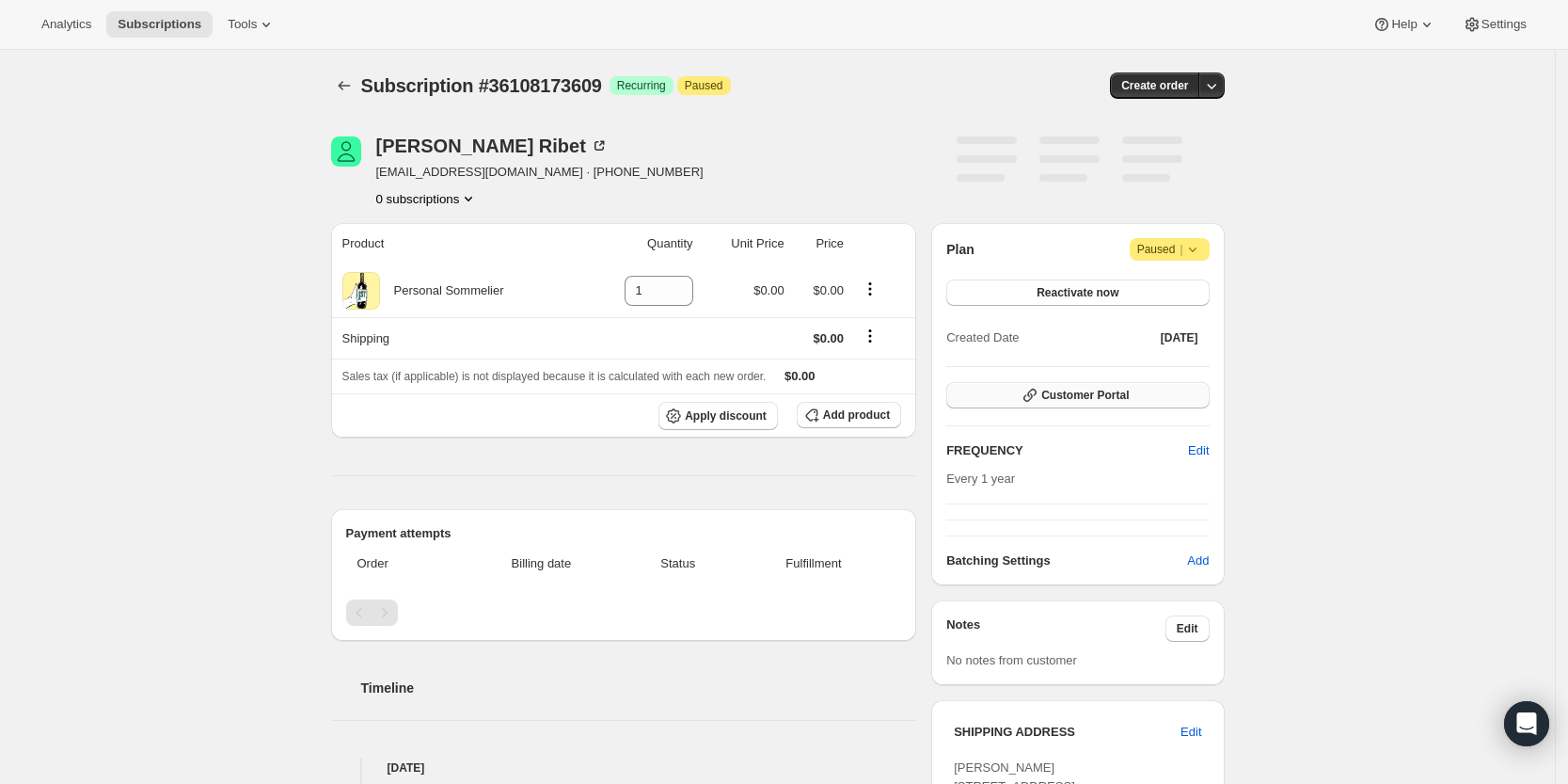
scroll to position [490, 0]
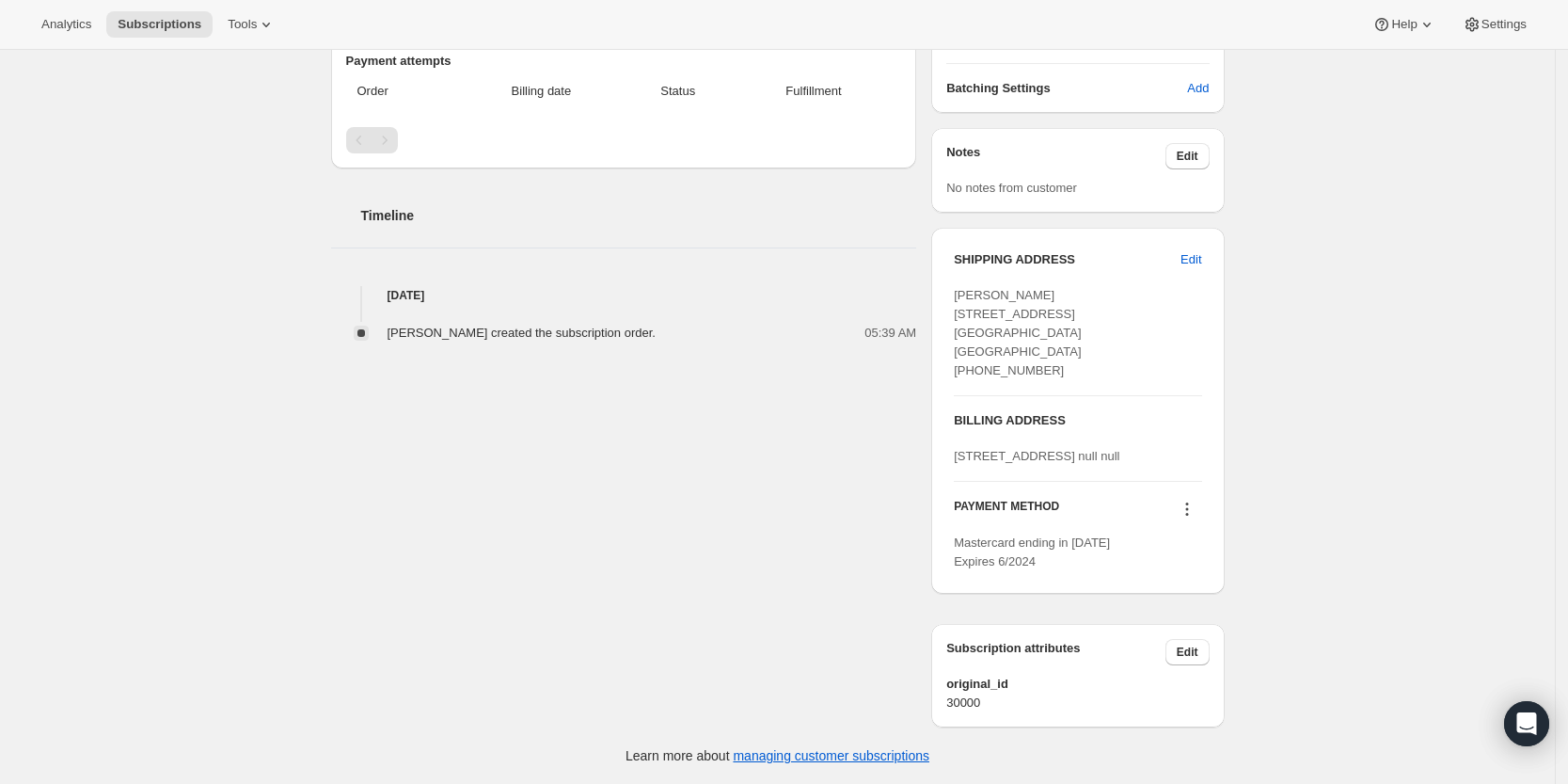
click at [1191, 516] on icon at bounding box center [1186, 508] width 19 height 19
click at [1201, 556] on span "Send link to update card" at bounding box center [1192, 563] width 131 height 14
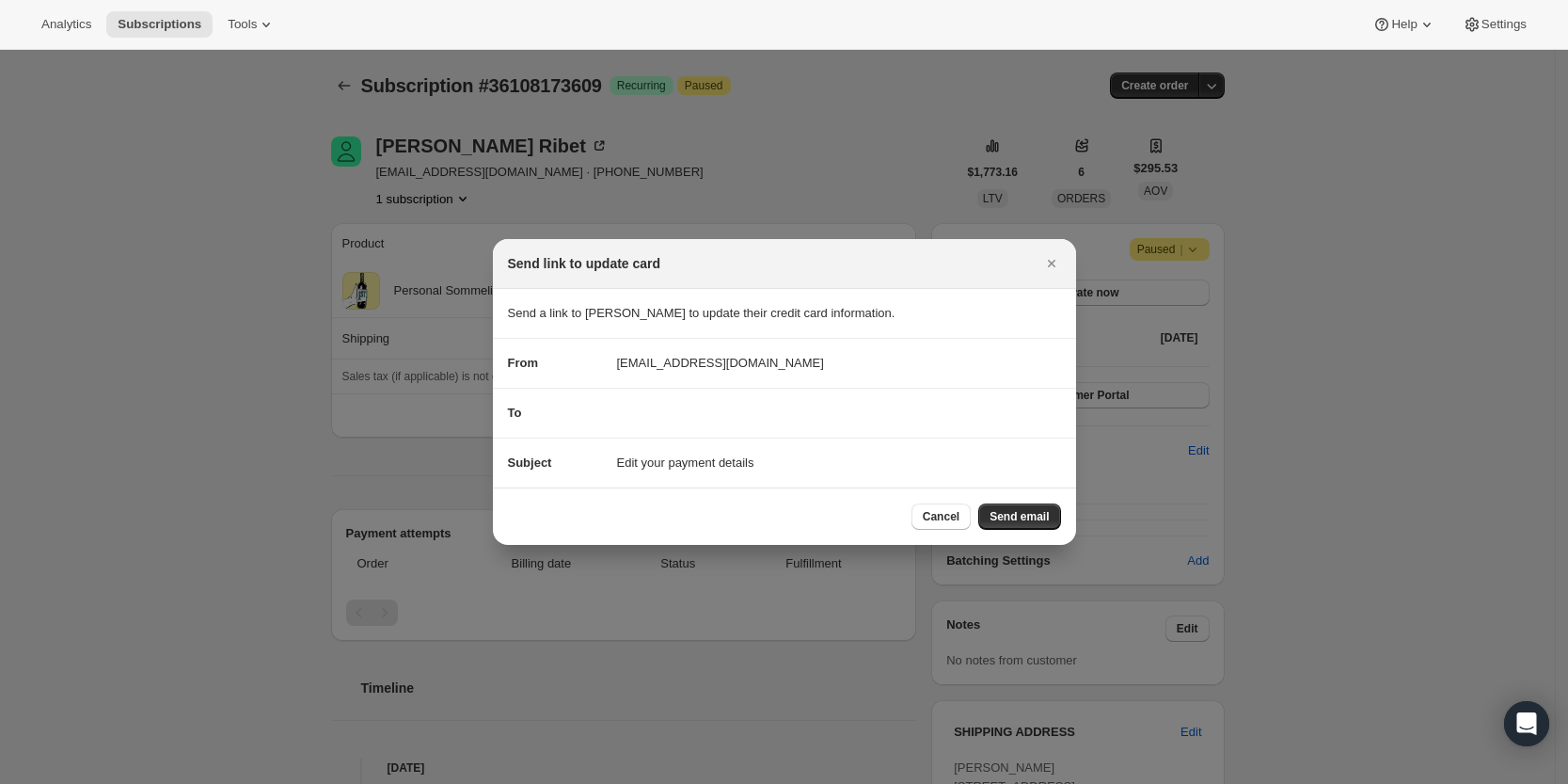
scroll to position [0, 0]
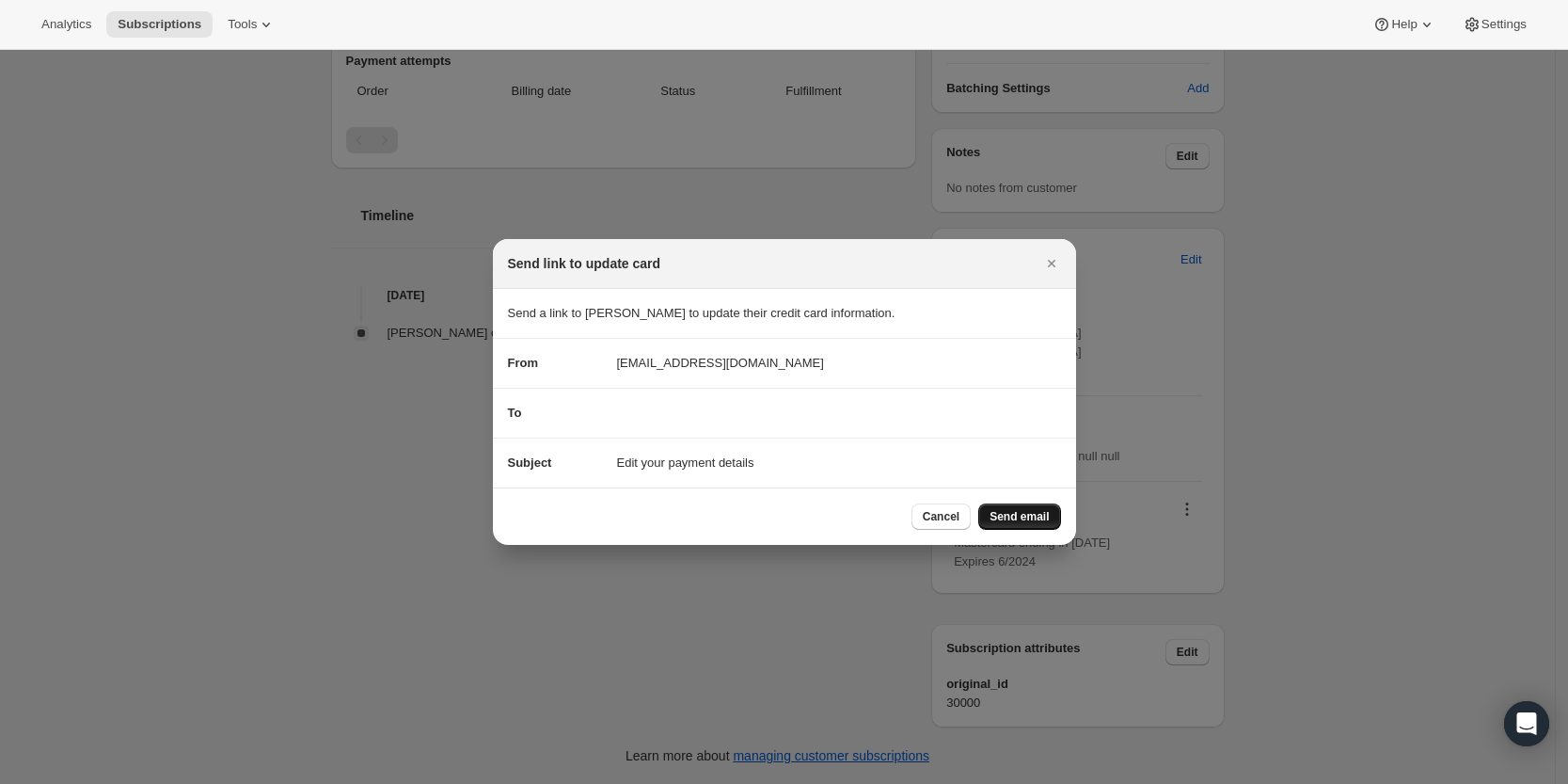
click at [1014, 515] on span "Send email" at bounding box center [1019, 516] width 60 height 15
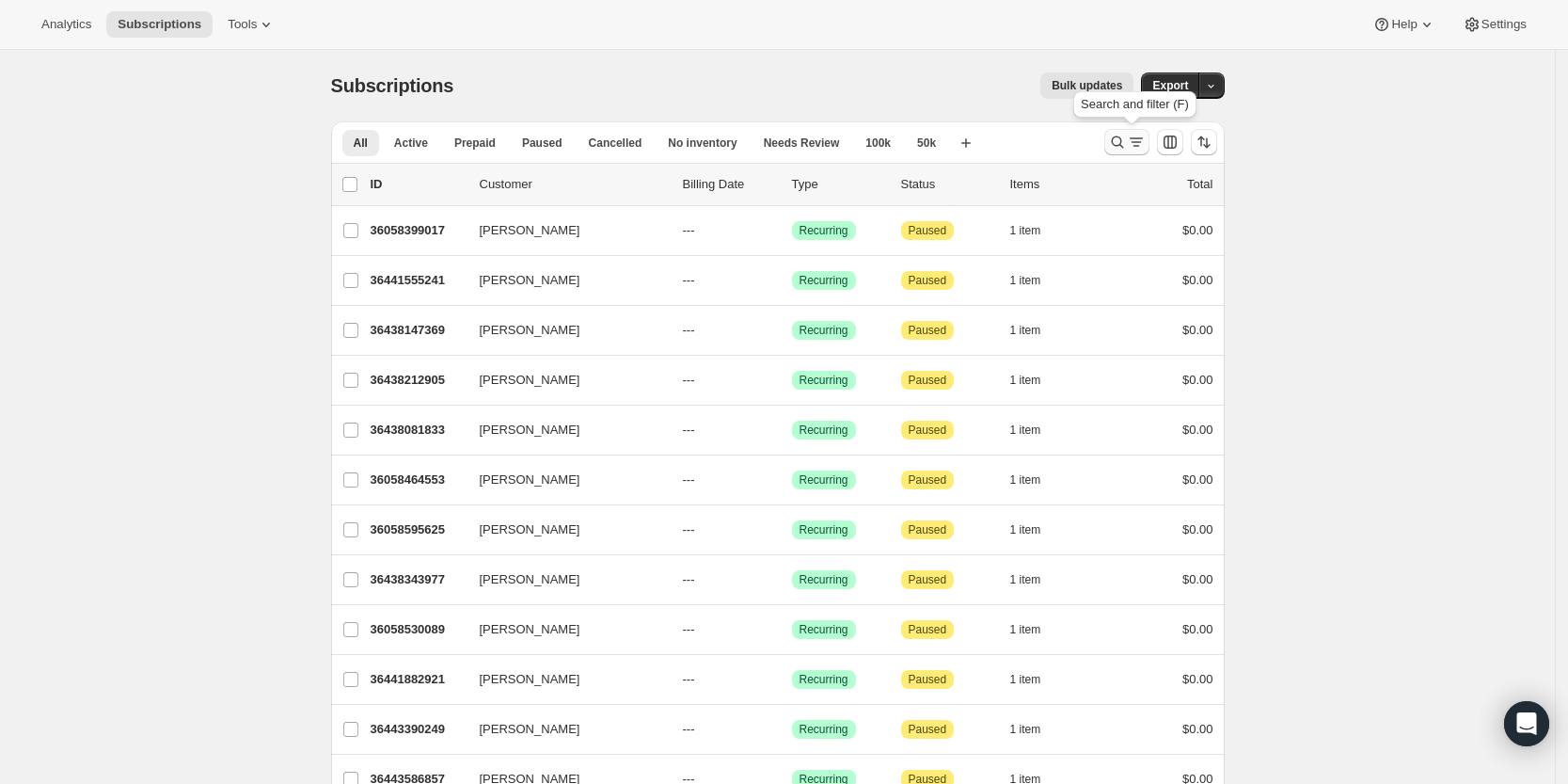
click at [1127, 145] on icon "Search and filter results" at bounding box center [1117, 141] width 19 height 19
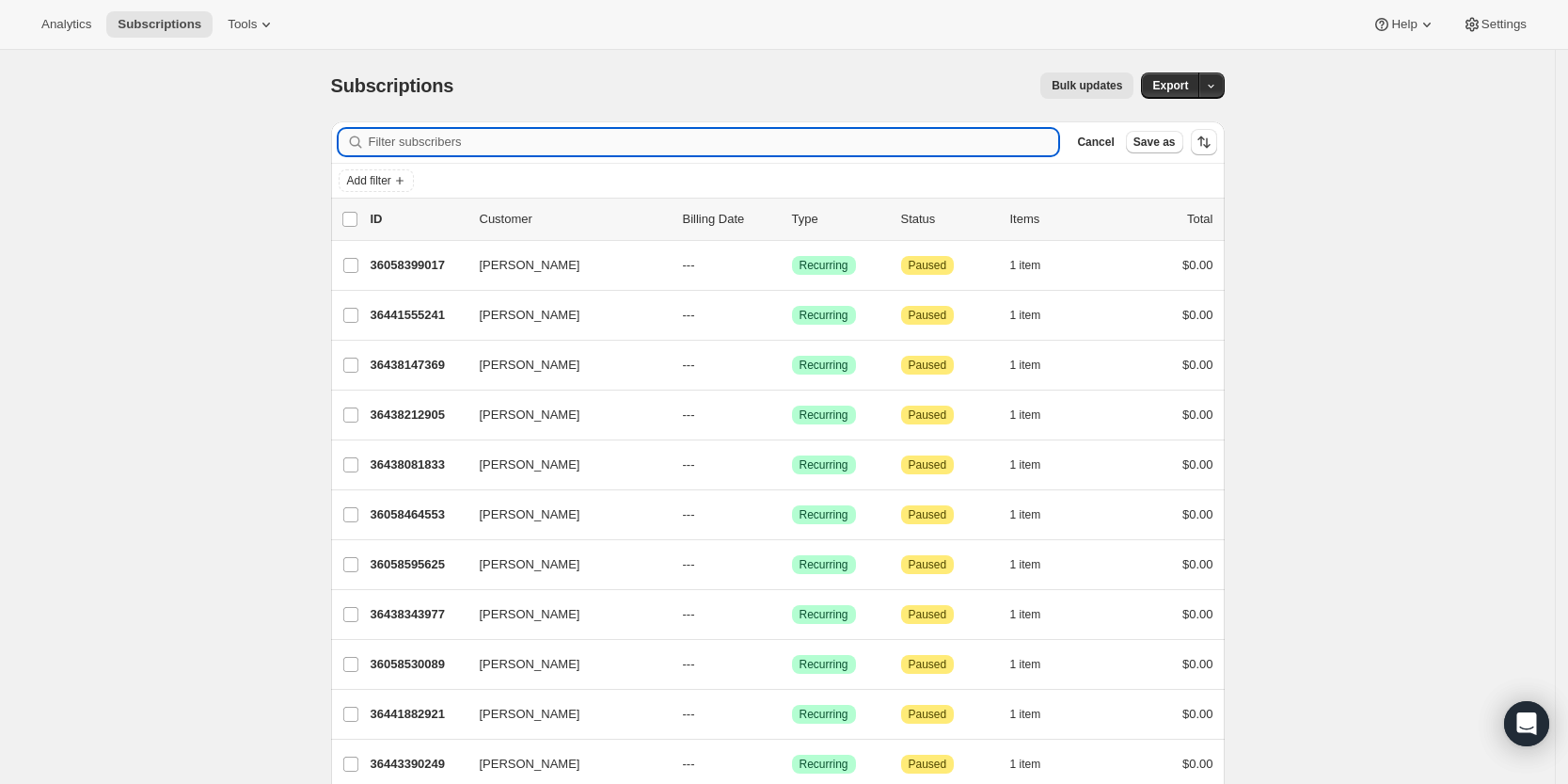
click at [999, 147] on input "Filter subscribers" at bounding box center [714, 142] width 690 height 26
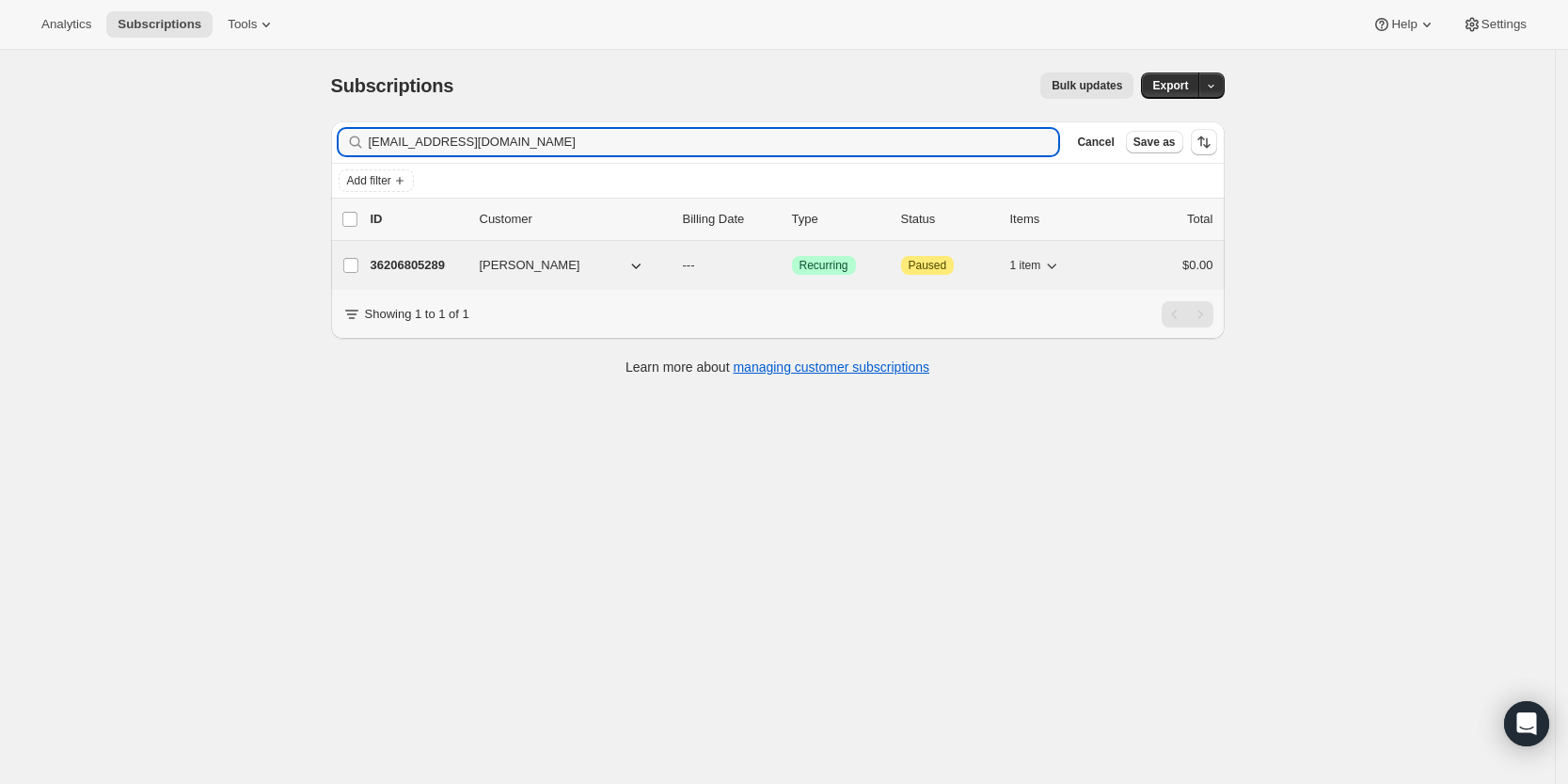
type input "[EMAIL_ADDRESS][DOMAIN_NAME]"
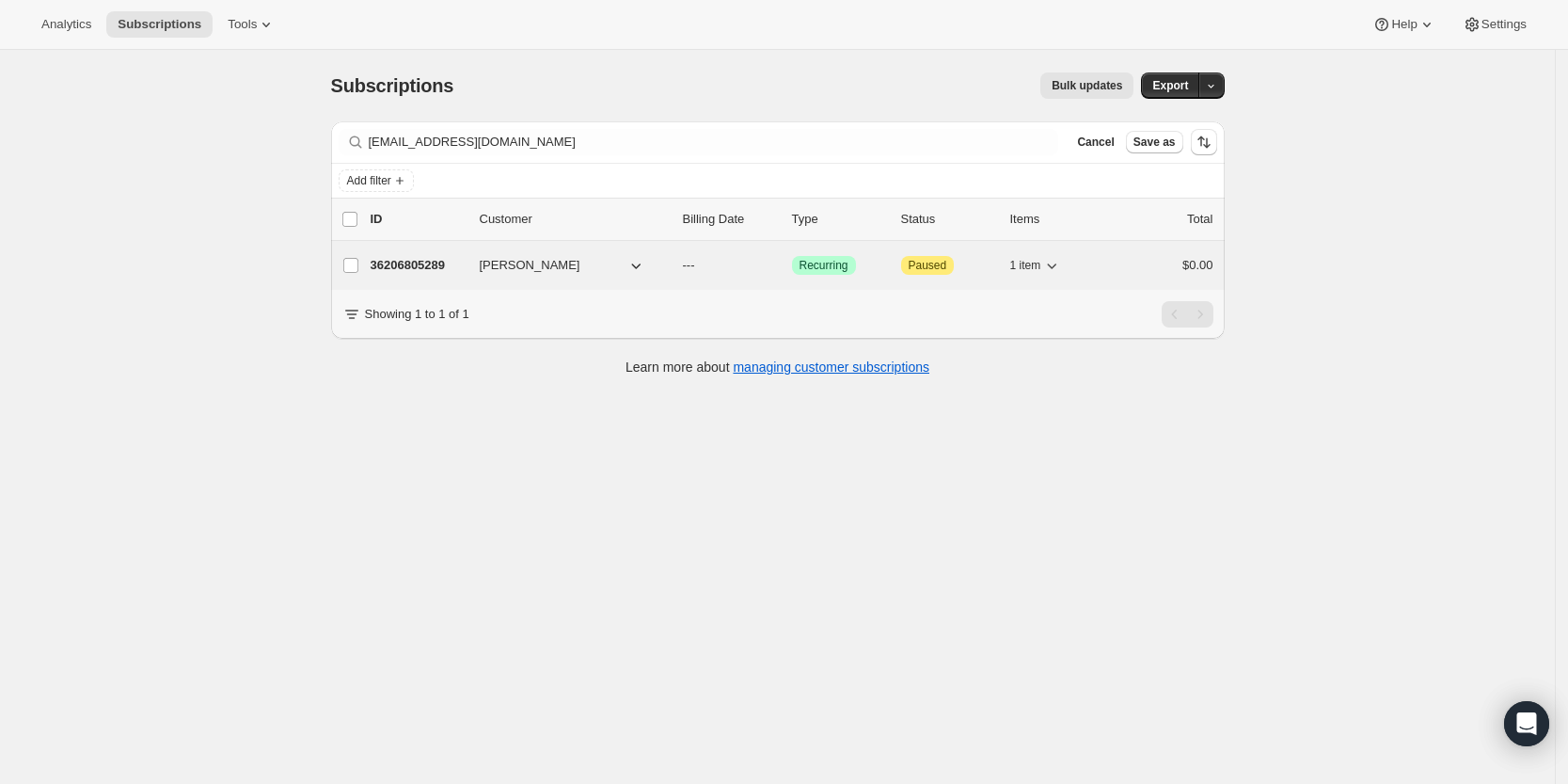
click at [419, 268] on p "36206805289" at bounding box center [418, 265] width 94 height 19
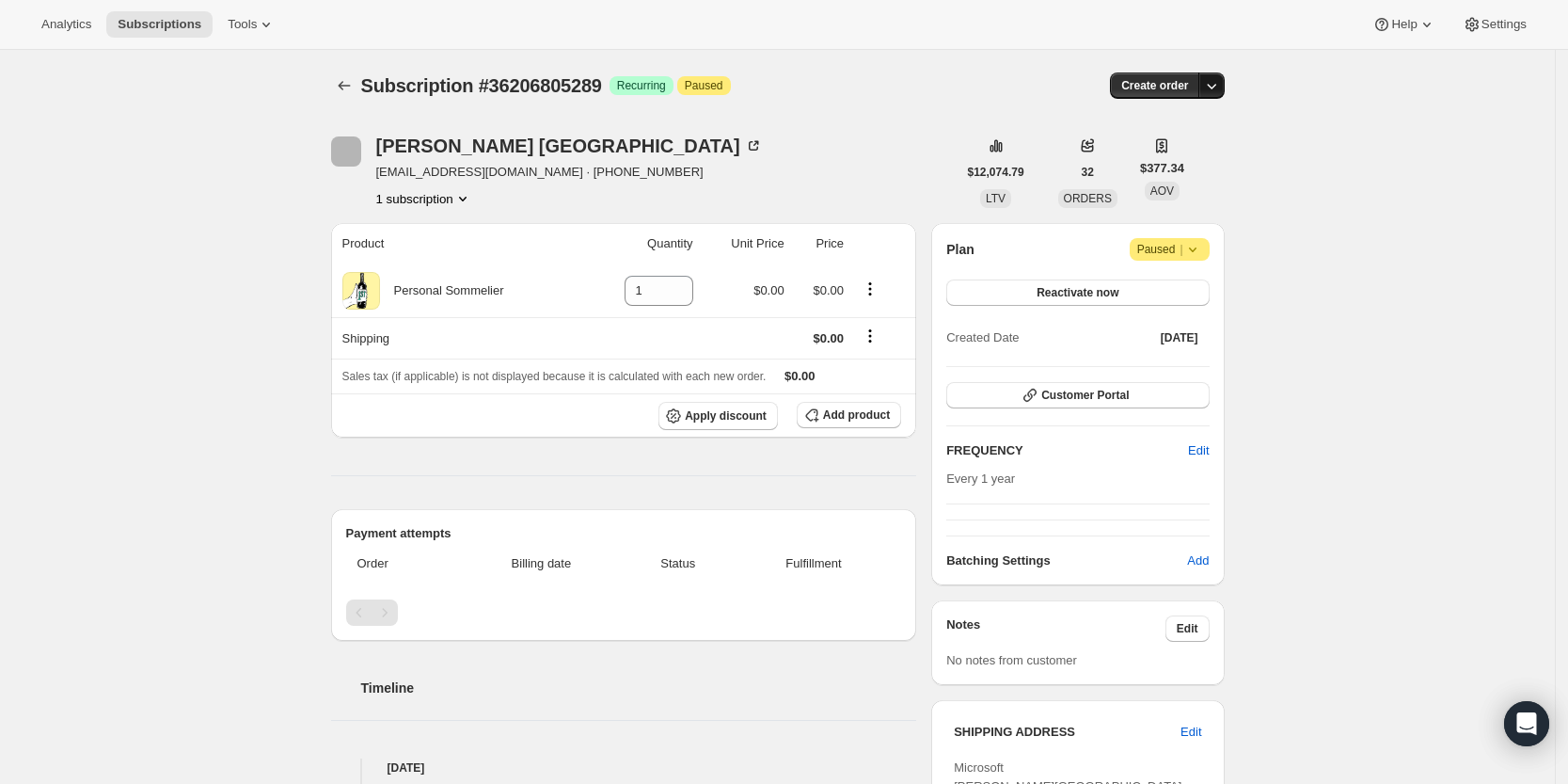
click at [1218, 82] on icon "button" at bounding box center [1211, 86] width 19 height 19
click at [1148, 152] on span "Create custom one-time order" at bounding box center [1137, 156] width 163 height 14
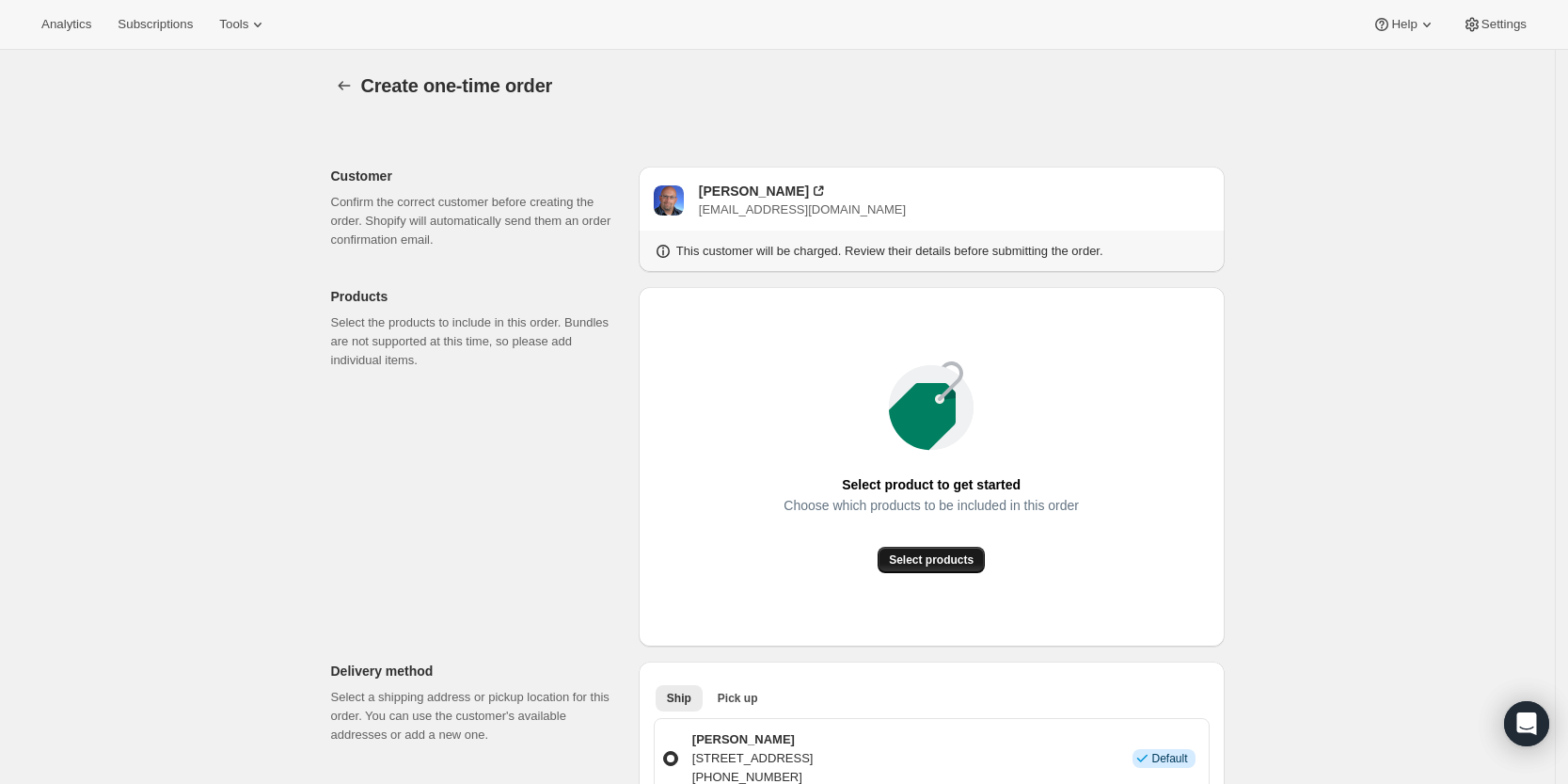
click at [968, 553] on span "Select products" at bounding box center [931, 559] width 85 height 15
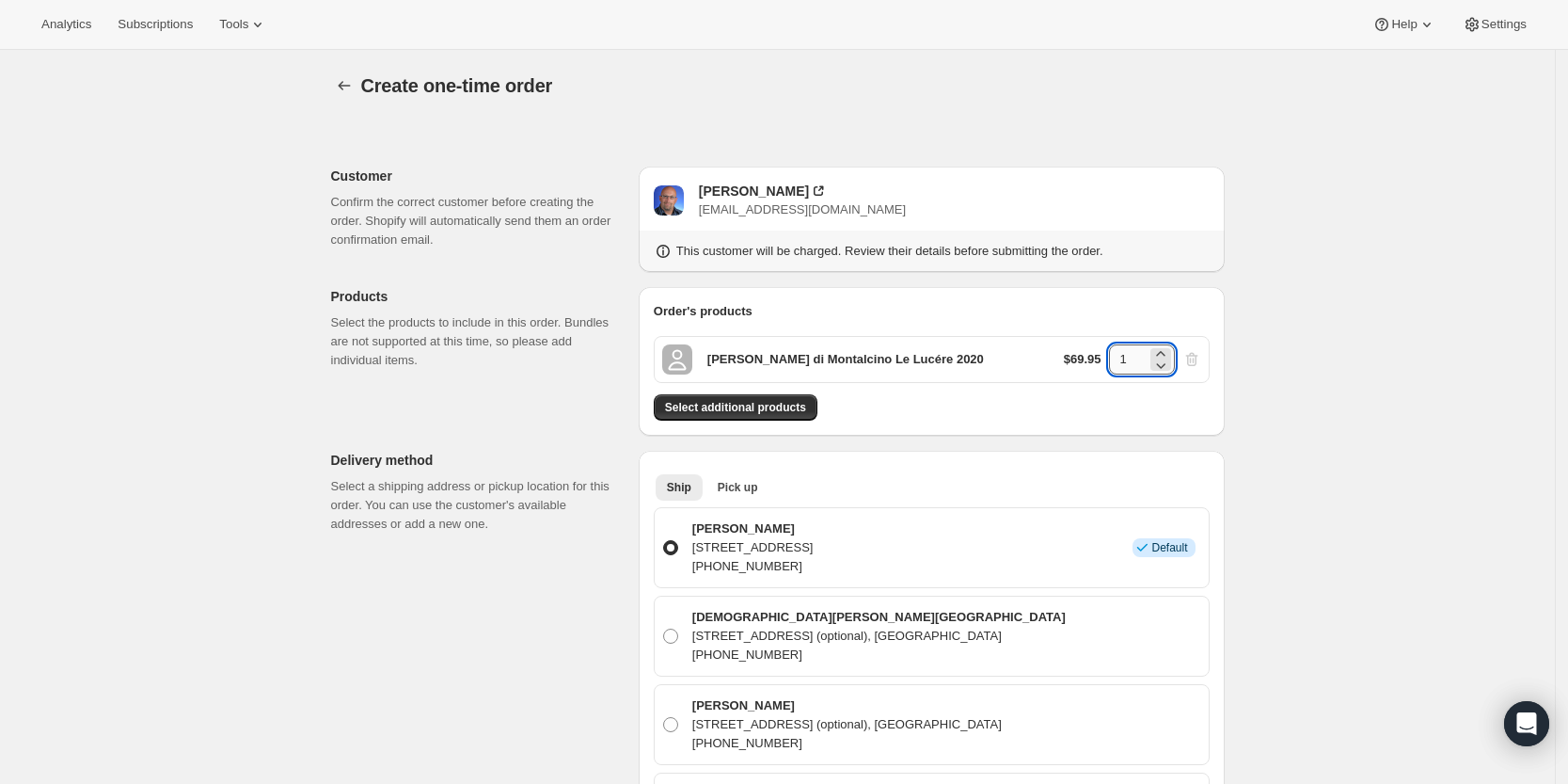
click at [1137, 354] on input "1" at bounding box center [1128, 359] width 38 height 30
type input "4"
click at [762, 408] on span "Select additional products" at bounding box center [736, 407] width 141 height 15
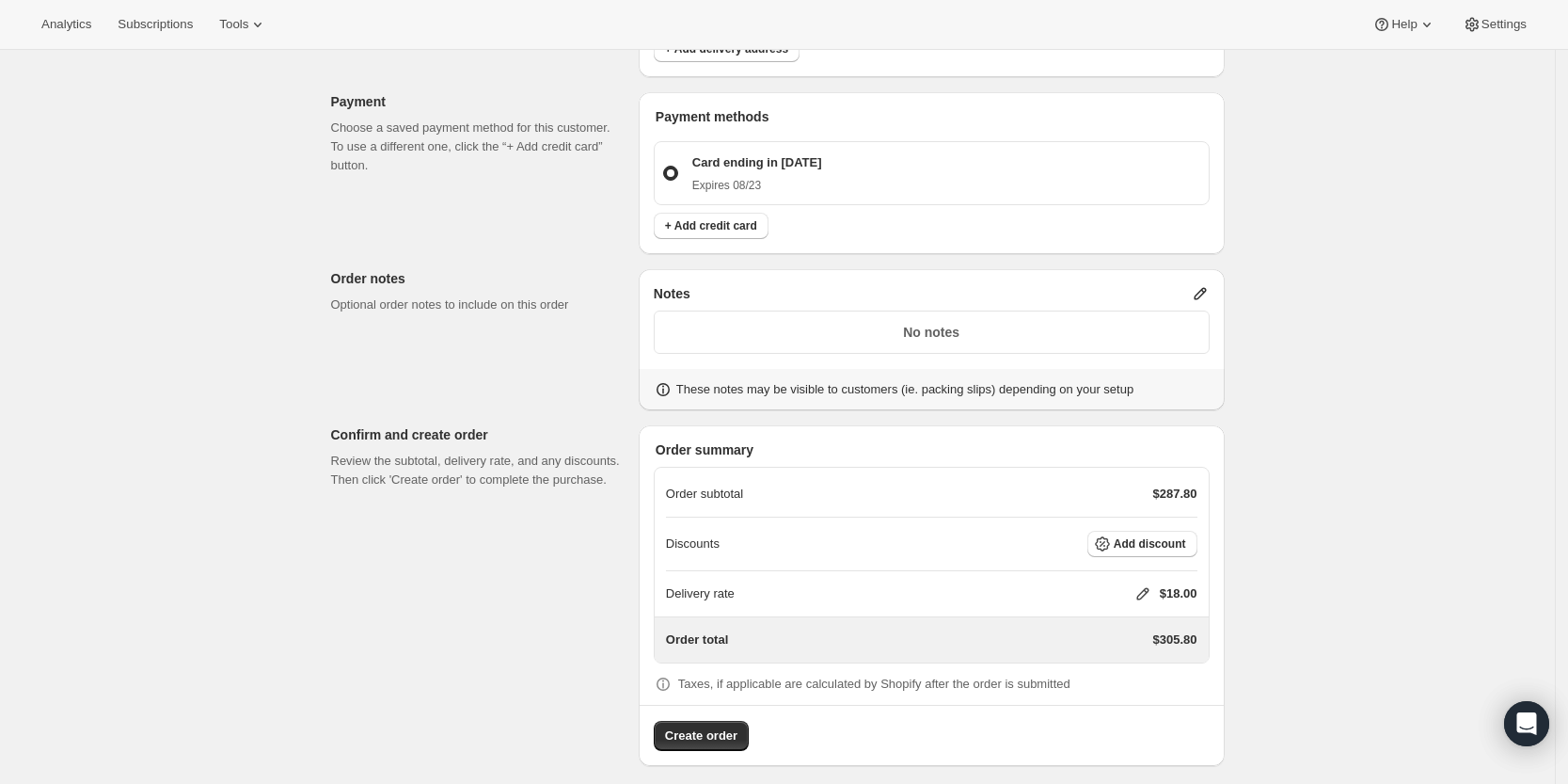
scroll to position [914, 0]
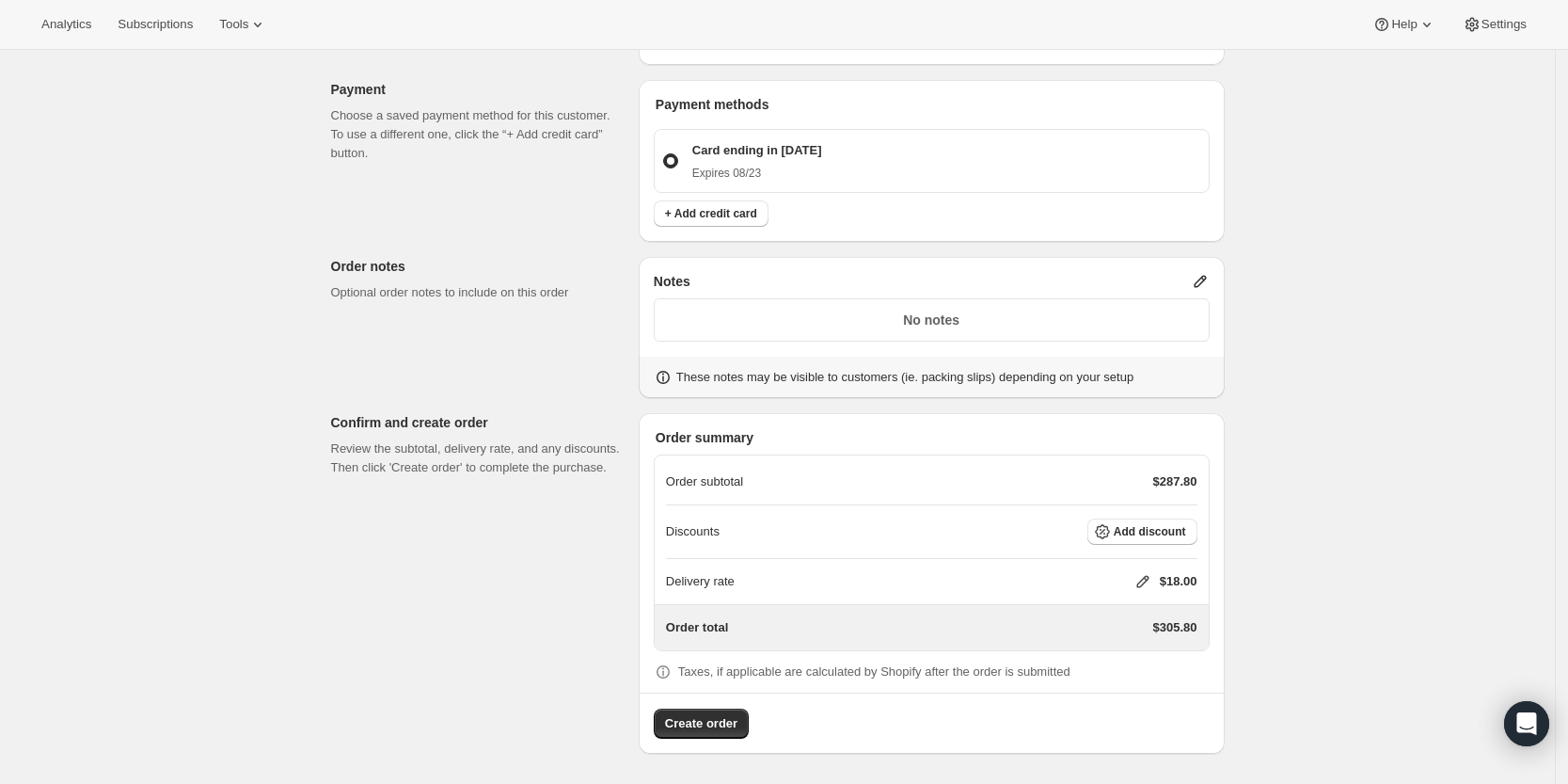
click at [1151, 584] on icon at bounding box center [1142, 581] width 19 height 19
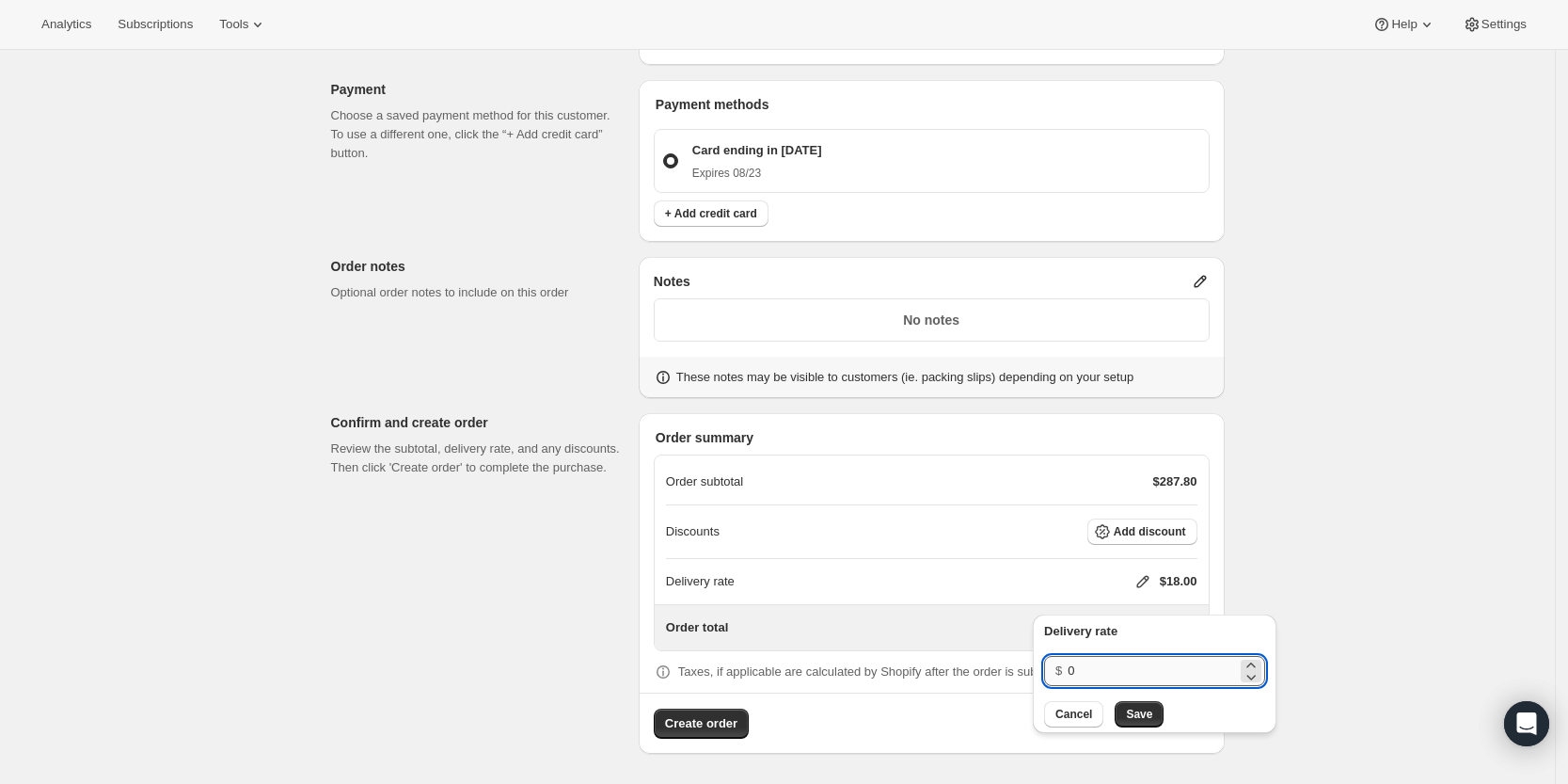
click at [1144, 656] on input "0" at bounding box center [1152, 671] width 169 height 30
type input "0"
click at [1145, 706] on span "Save" at bounding box center [1138, 713] width 26 height 15
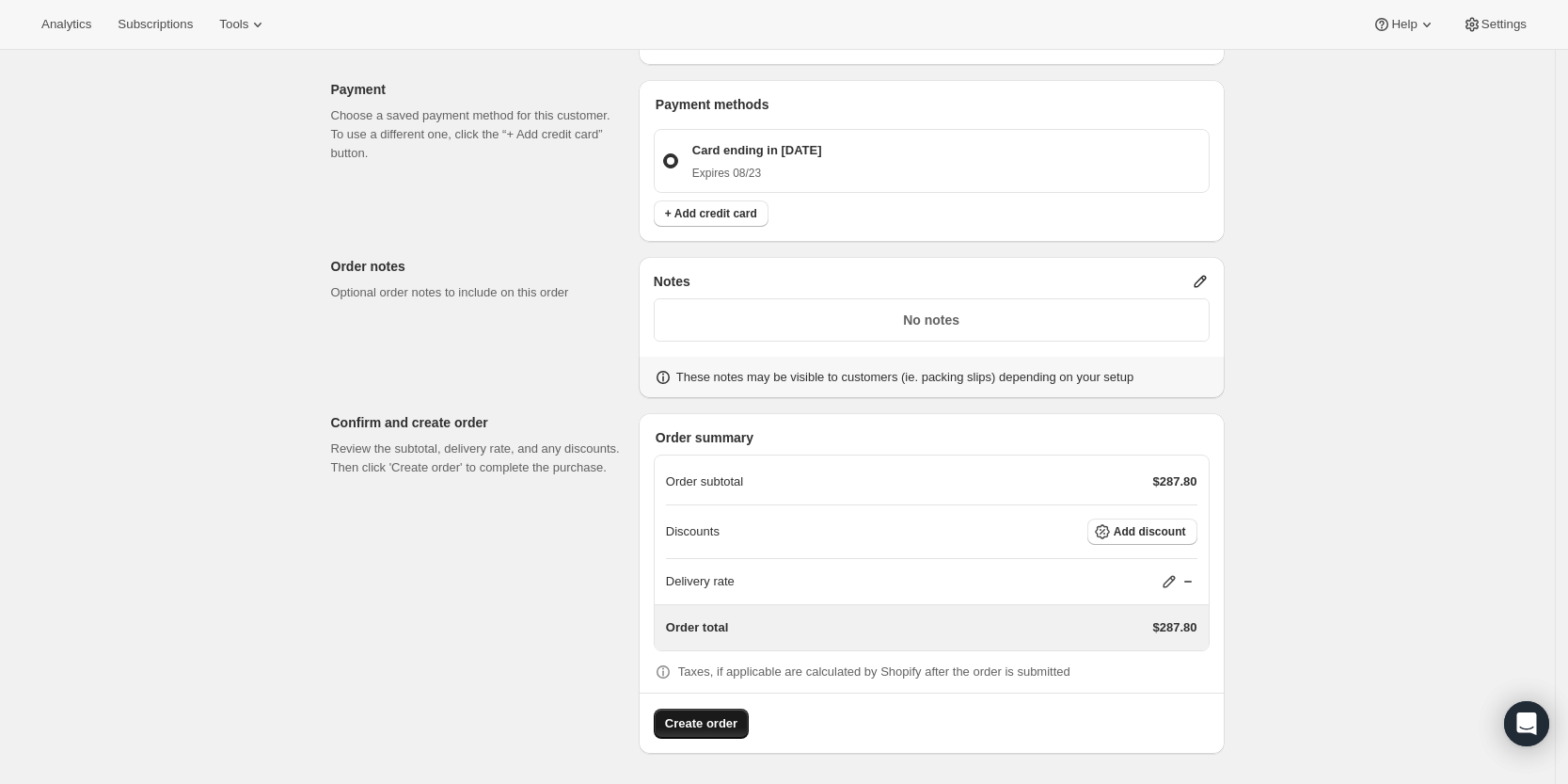
click at [694, 729] on span "Create order" at bounding box center [701, 723] width 73 height 19
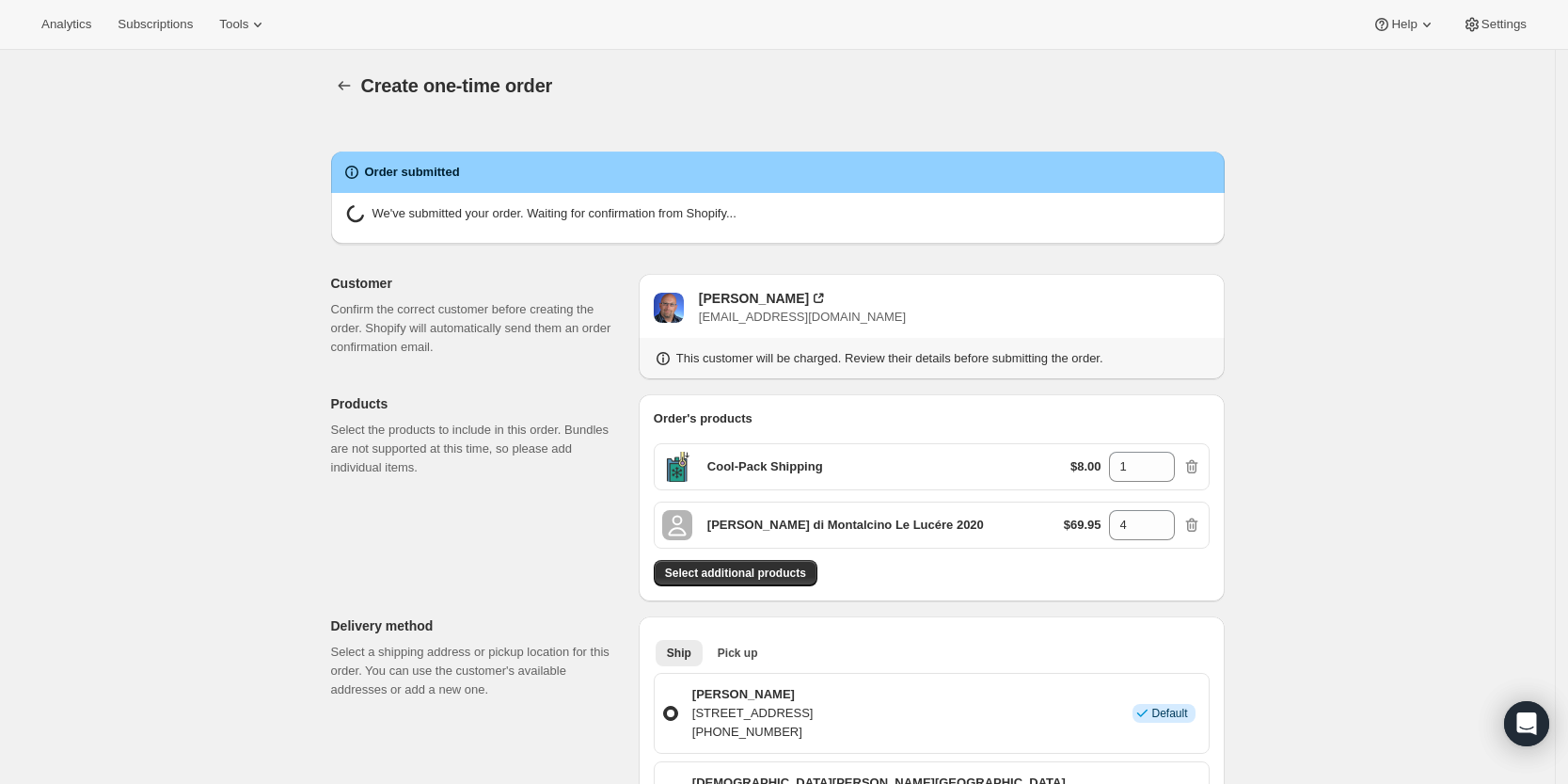
radio input "true"
